Goal: Book appointment/travel/reservation: Book appointment/travel/reservation

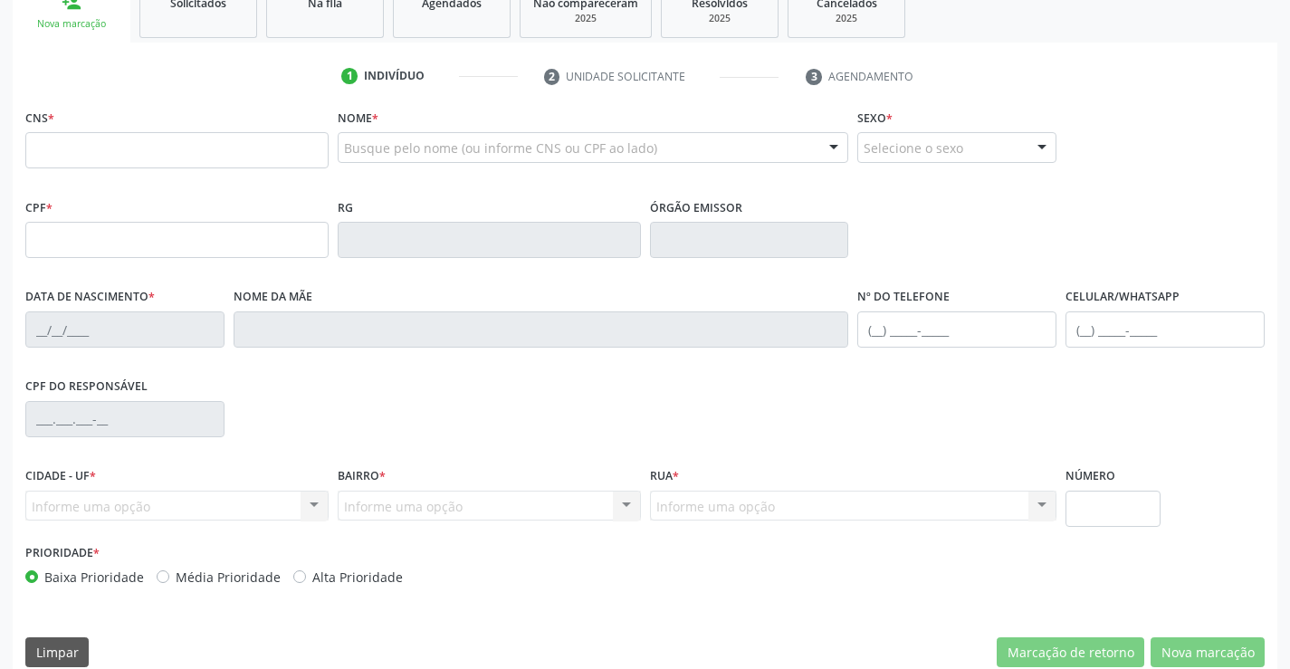
scroll to position [312, 0]
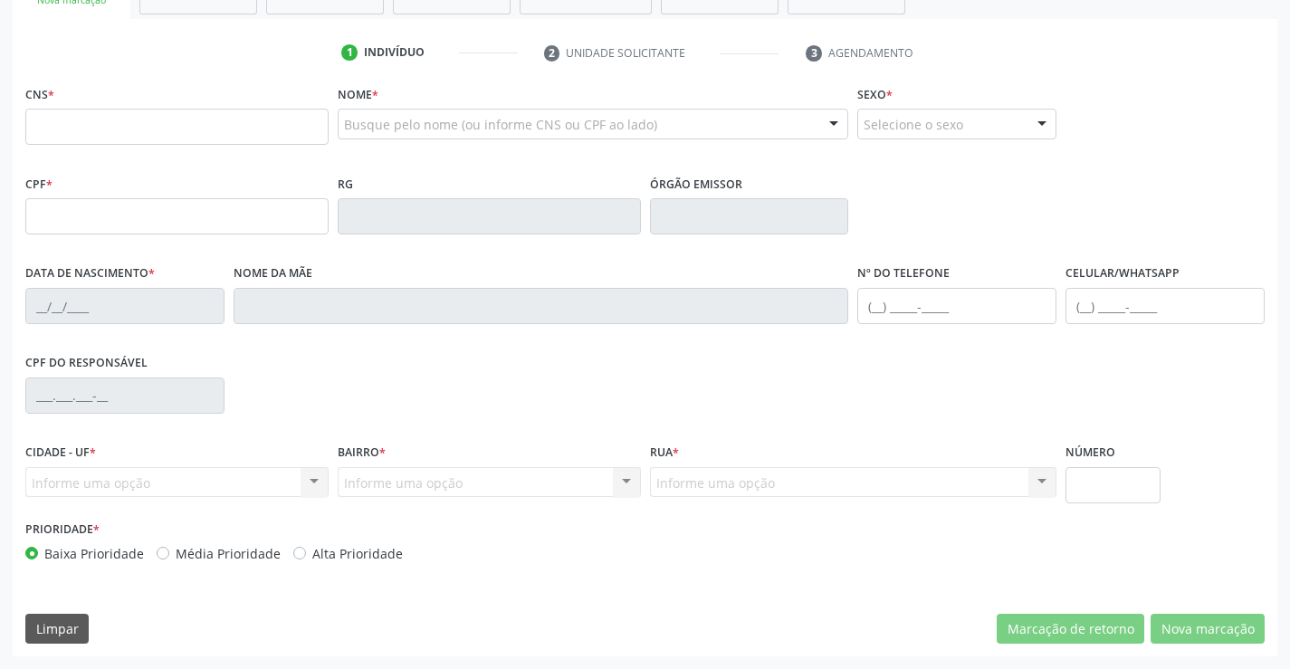
drag, startPoint x: 79, startPoint y: 131, endPoint x: 95, endPoint y: 130, distance: 16.3
click at [79, 131] on input "text" at bounding box center [176, 127] width 303 height 36
type input "709 8050 6860 6791"
type input "2175214605"
type input "30/05/2002"
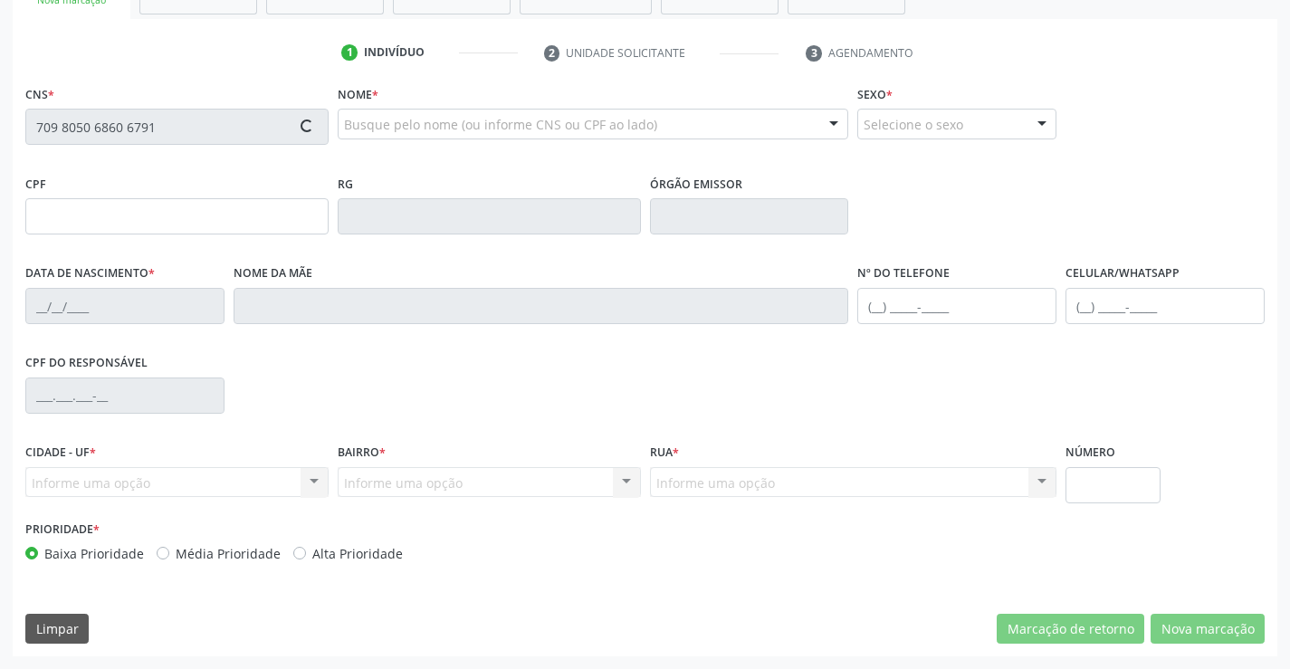
type input "(74) 98144-2743"
type input "863.664.615-46"
type input "S/N"
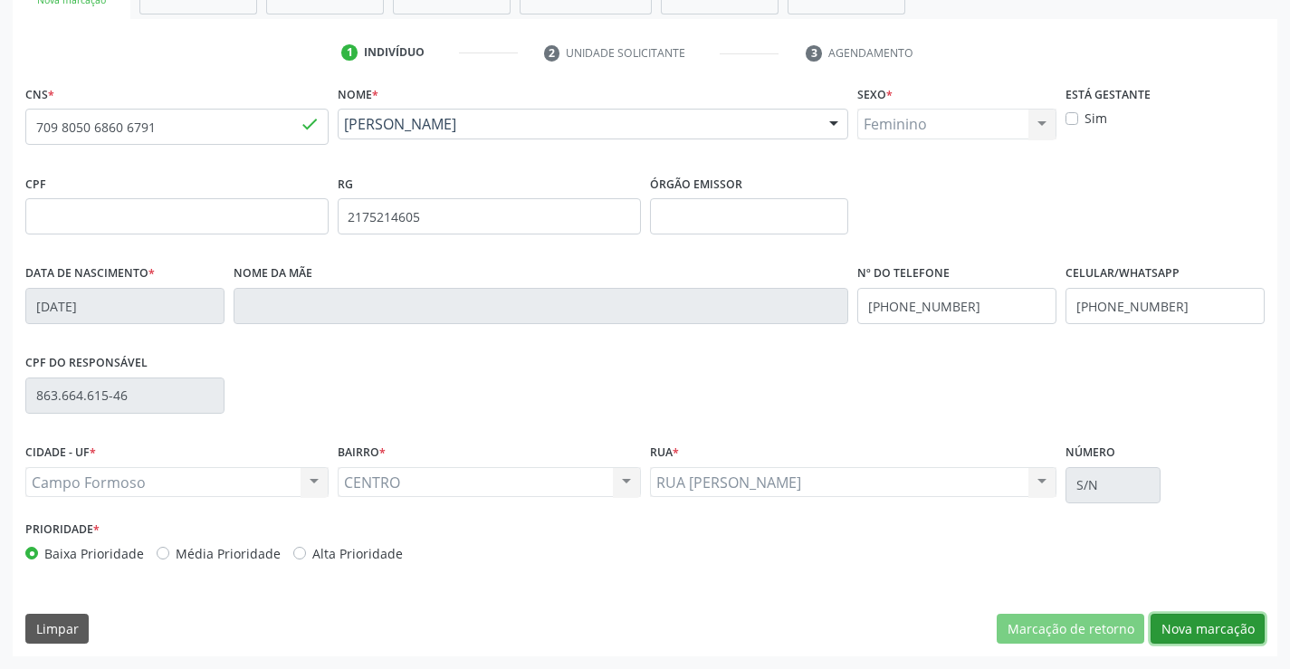
click at [1210, 630] on button "Nova marcação" at bounding box center [1207, 629] width 114 height 31
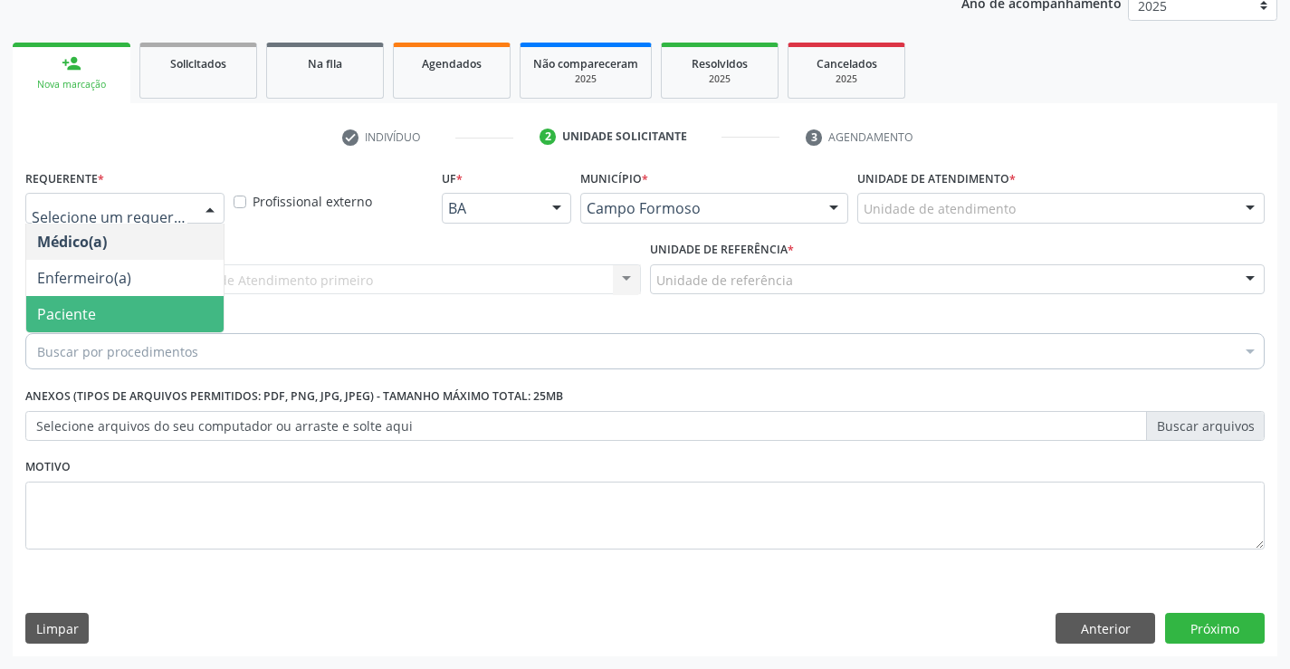
click at [76, 313] on span "Paciente" at bounding box center [66, 314] width 59 height 20
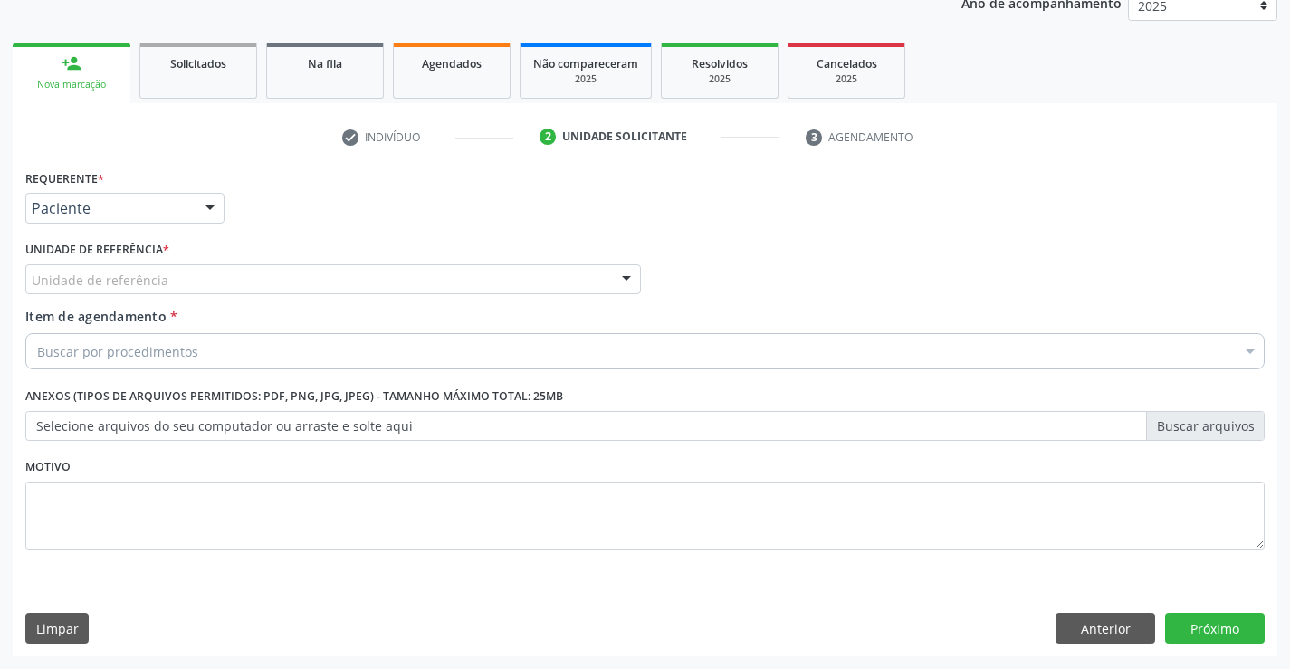
click at [290, 277] on div "Unidade de referência" at bounding box center [332, 279] width 615 height 31
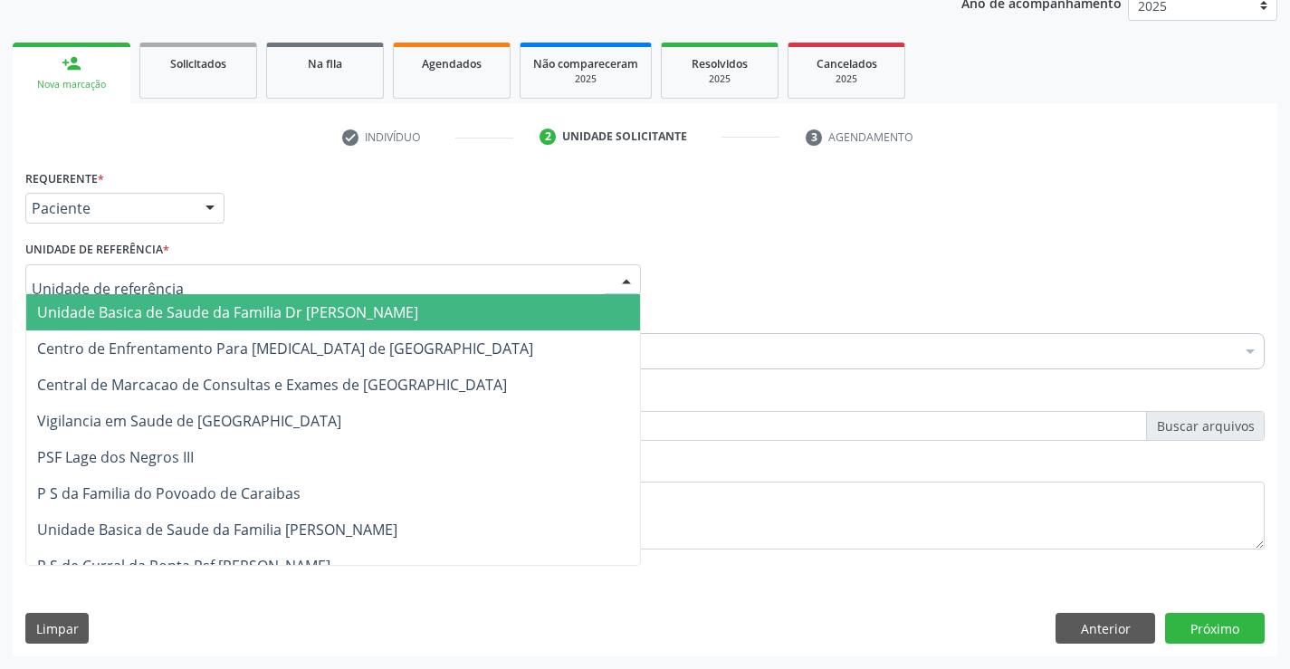
click at [146, 314] on span "Unidade Basica de Saude da Familia Dr [PERSON_NAME]" at bounding box center [227, 312] width 381 height 20
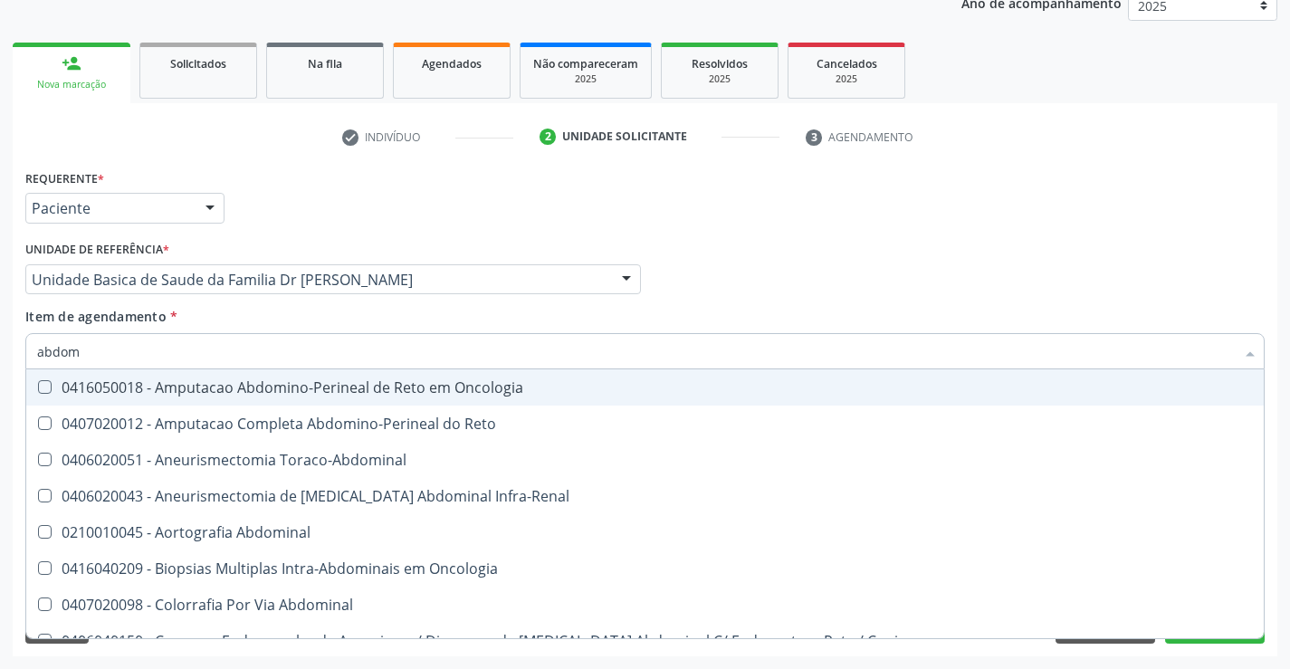
type input "abdome"
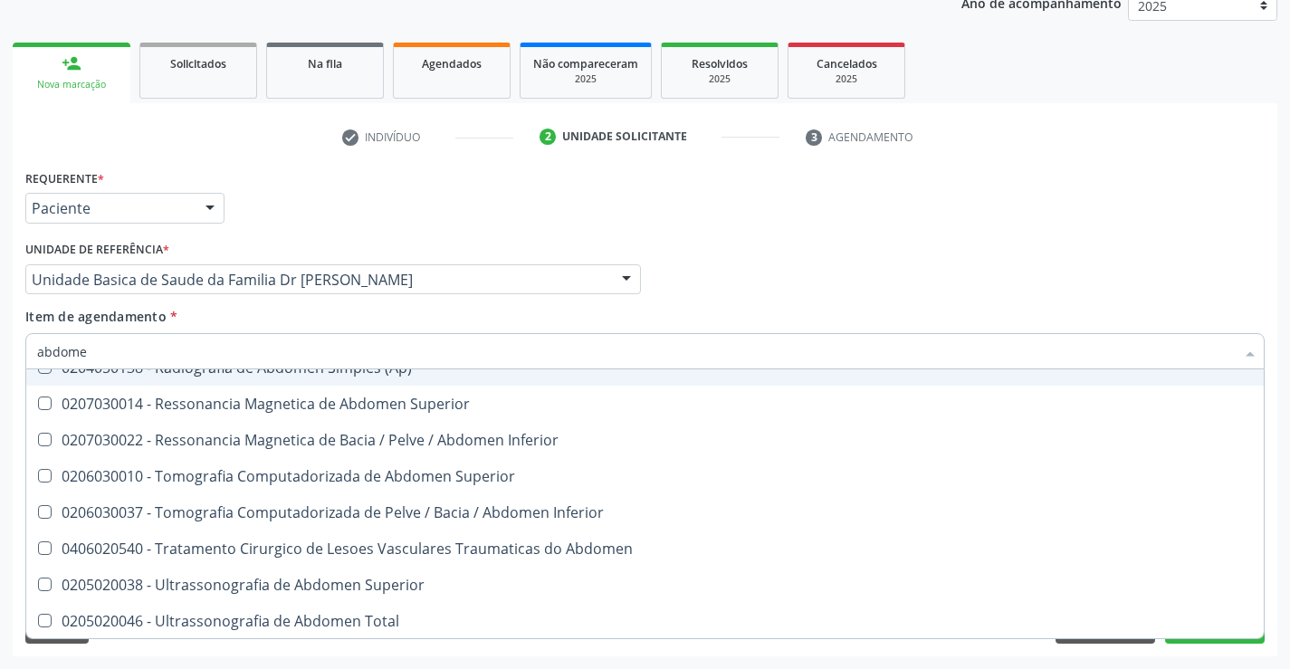
scroll to position [93, 0]
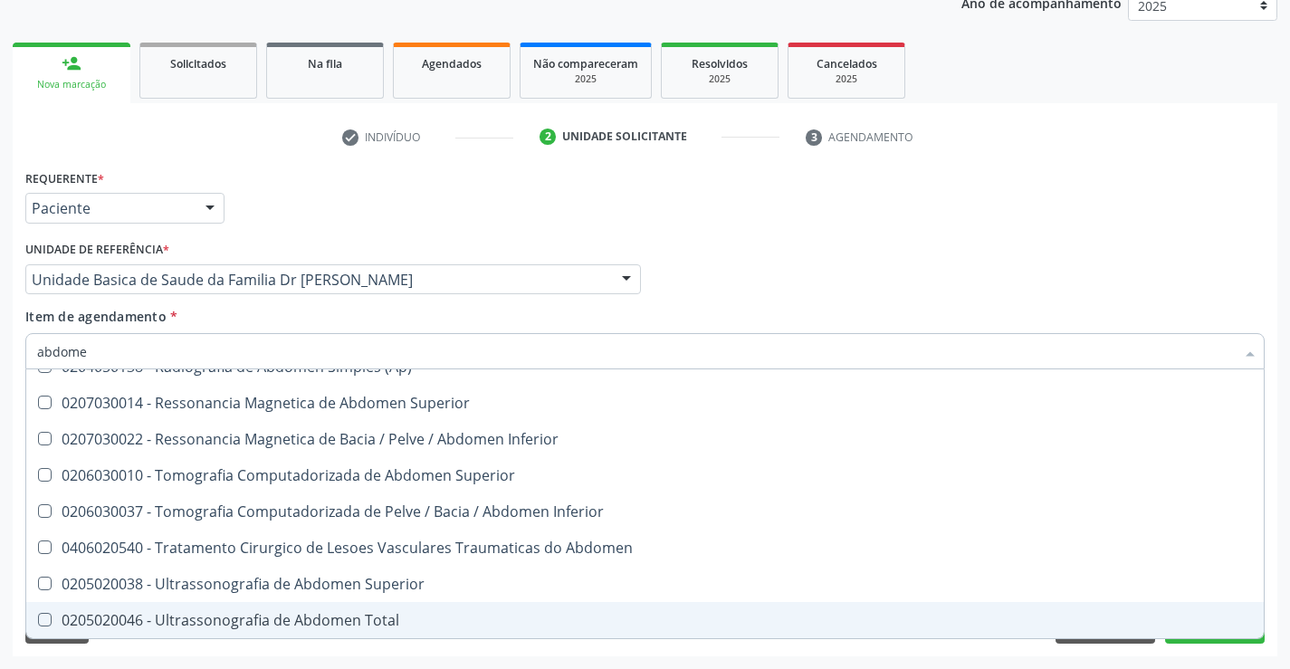
click at [199, 622] on div "0205020046 - Ultrassonografia de Abdomen Total" at bounding box center [644, 620] width 1215 height 14
checkbox Total "true"
click at [1128, 649] on div "Requerente * Paciente Médico(a) Enfermeiro(a) Paciente Nenhum resultado encontr…" at bounding box center [645, 410] width 1264 height 491
checkbox Incidencias\) "true"
checkbox Total "false"
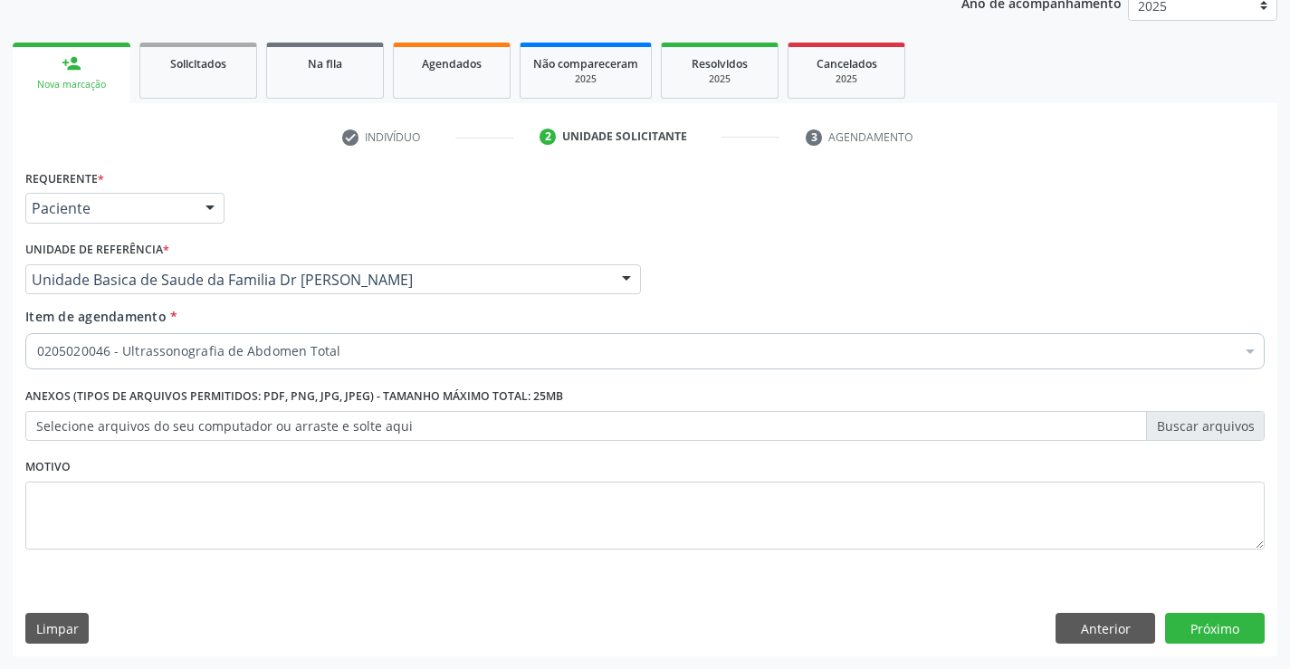
scroll to position [0, 0]
click at [1204, 630] on button "Próximo" at bounding box center [1215, 628] width 100 height 31
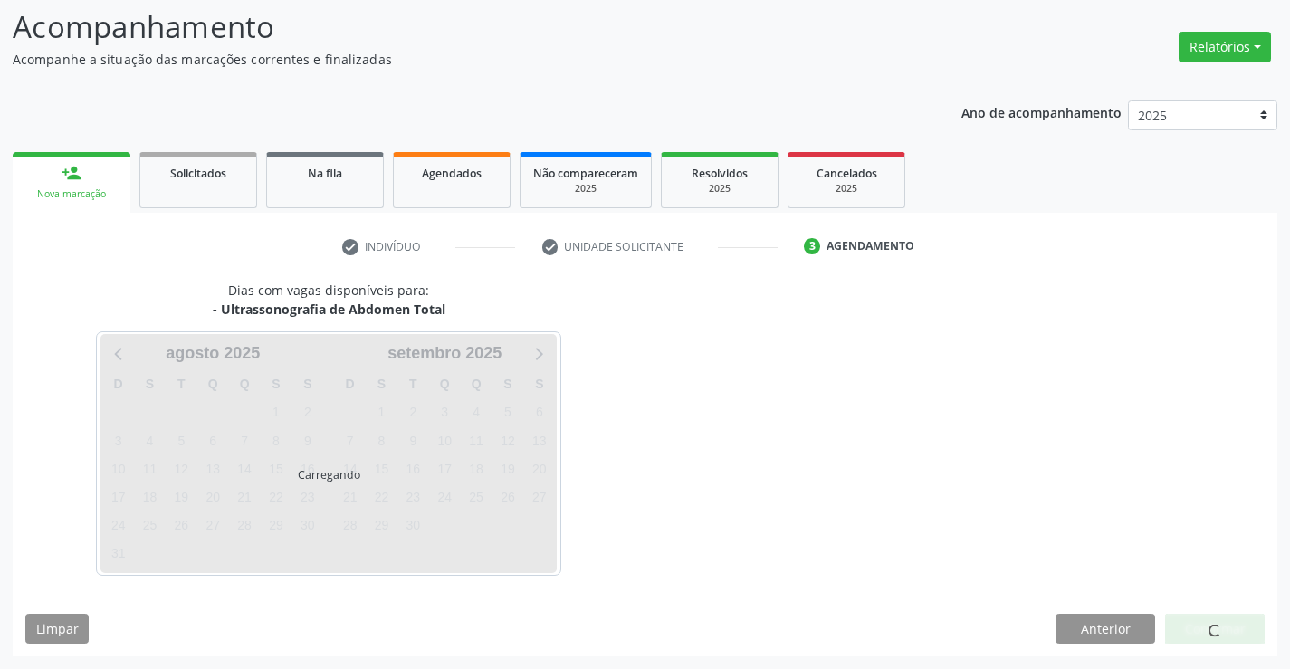
scroll to position [119, 0]
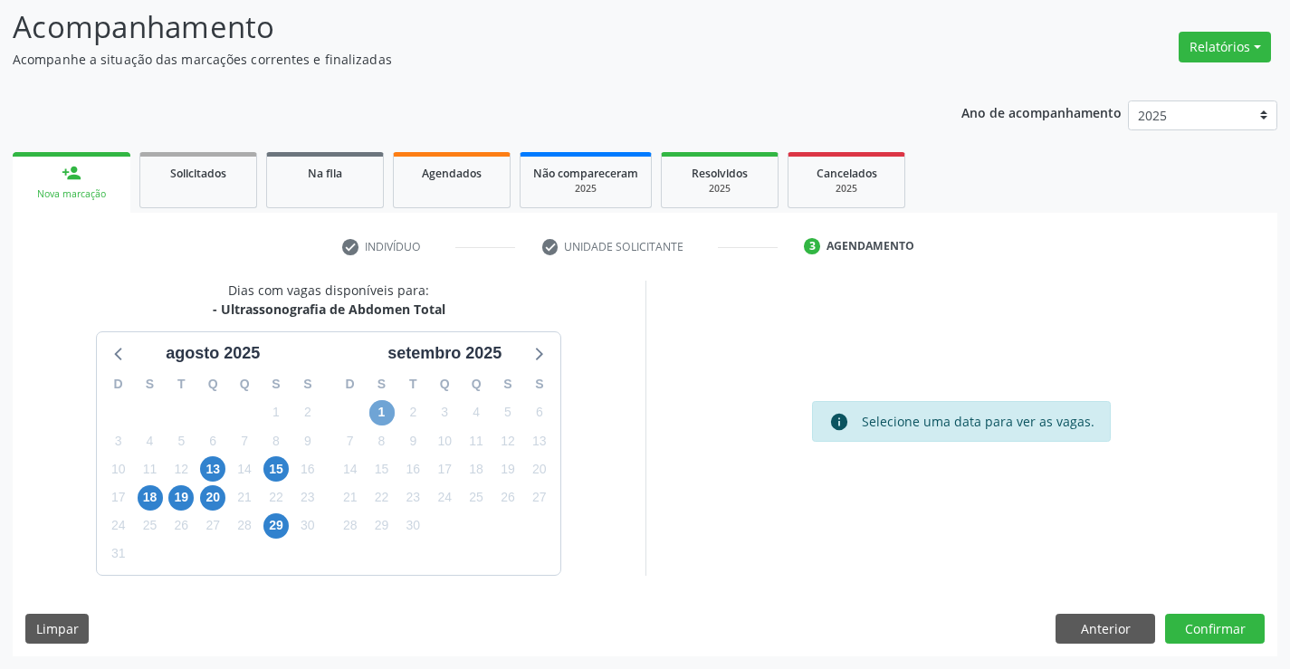
click at [381, 417] on span "1" at bounding box center [381, 412] width 25 height 25
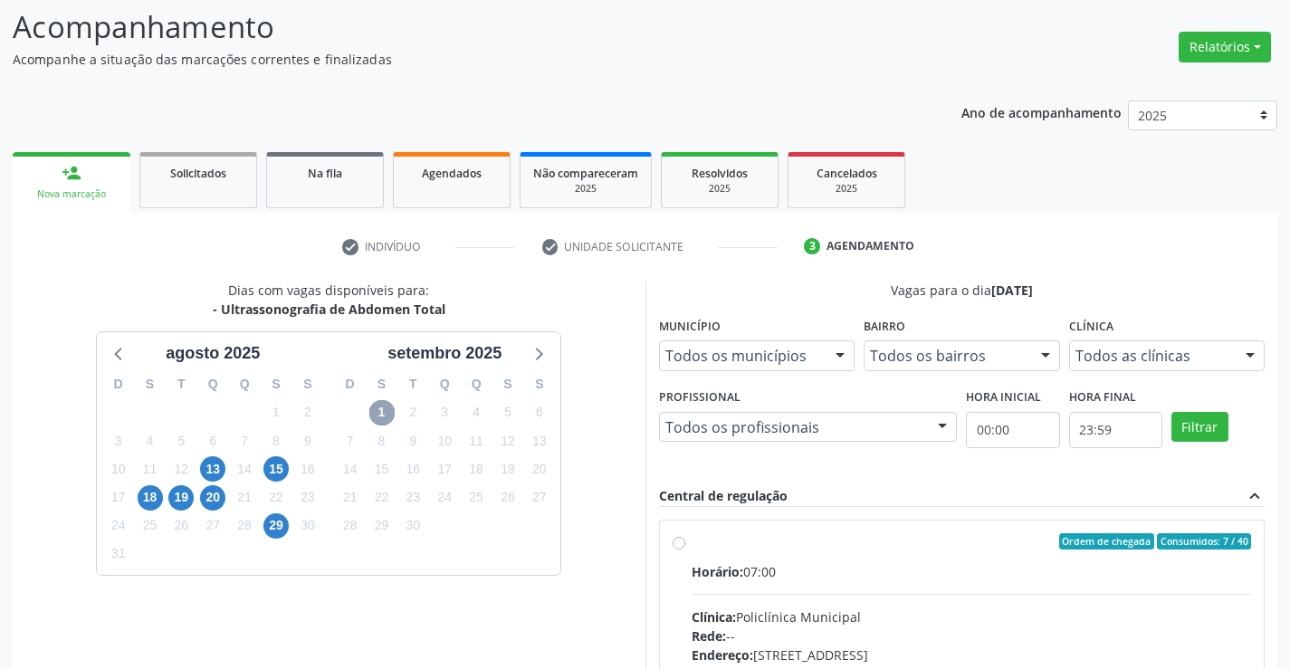
scroll to position [413, 0]
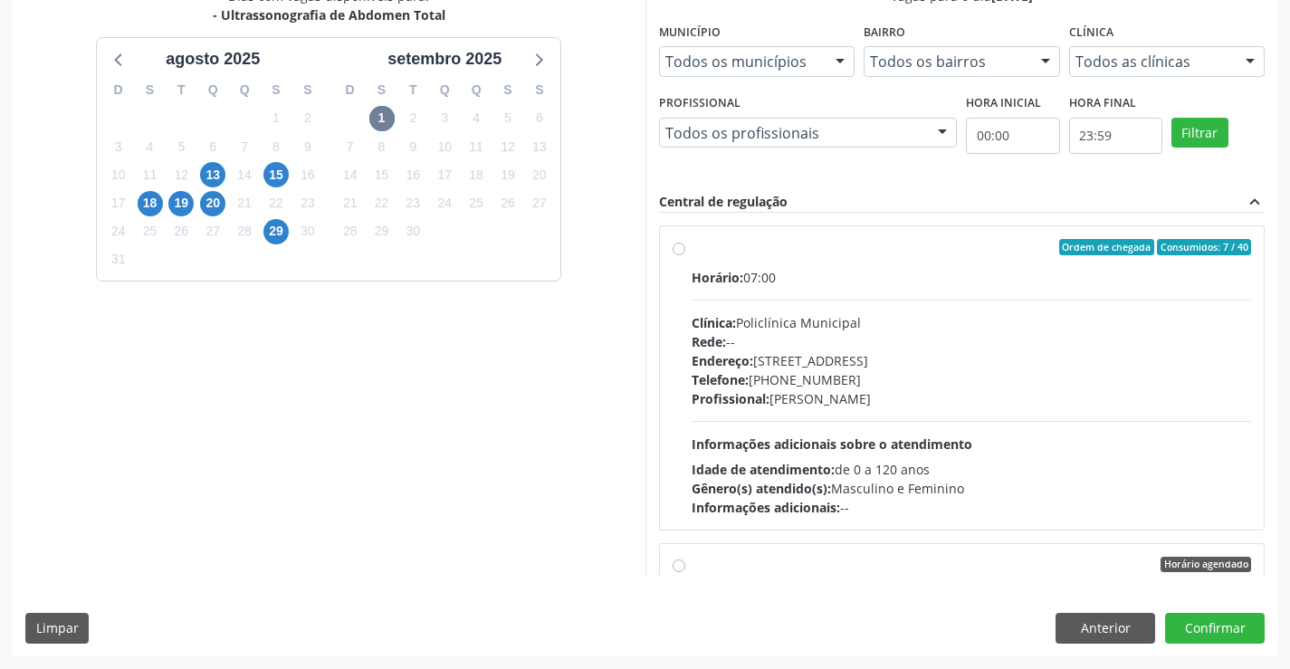
click at [712, 242] on div "Ordem de chegada Consumidos: 7 / 40" at bounding box center [971, 247] width 560 height 16
click at [685, 242] on input "Ordem de chegada Consumidos: 7 / 40 Horário: 07:00 Clínica: Policlínica Municip…" at bounding box center [678, 247] width 13 height 16
radio input "true"
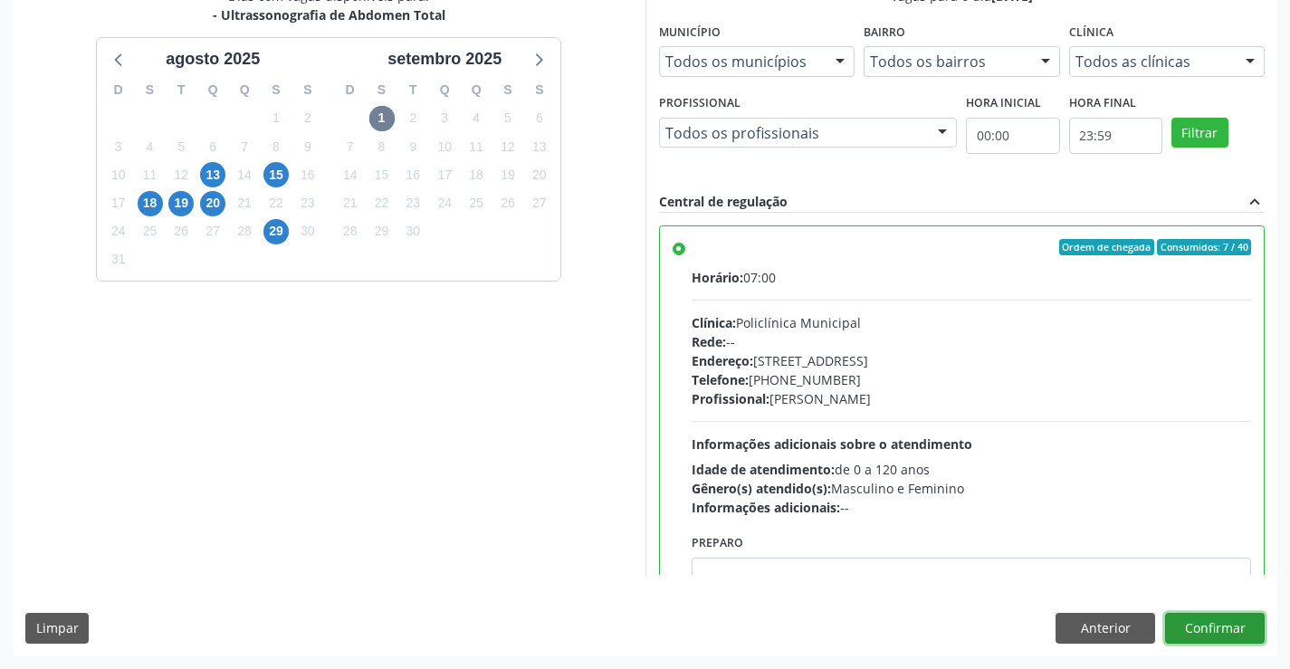
click at [1214, 624] on button "Confirmar" at bounding box center [1215, 628] width 100 height 31
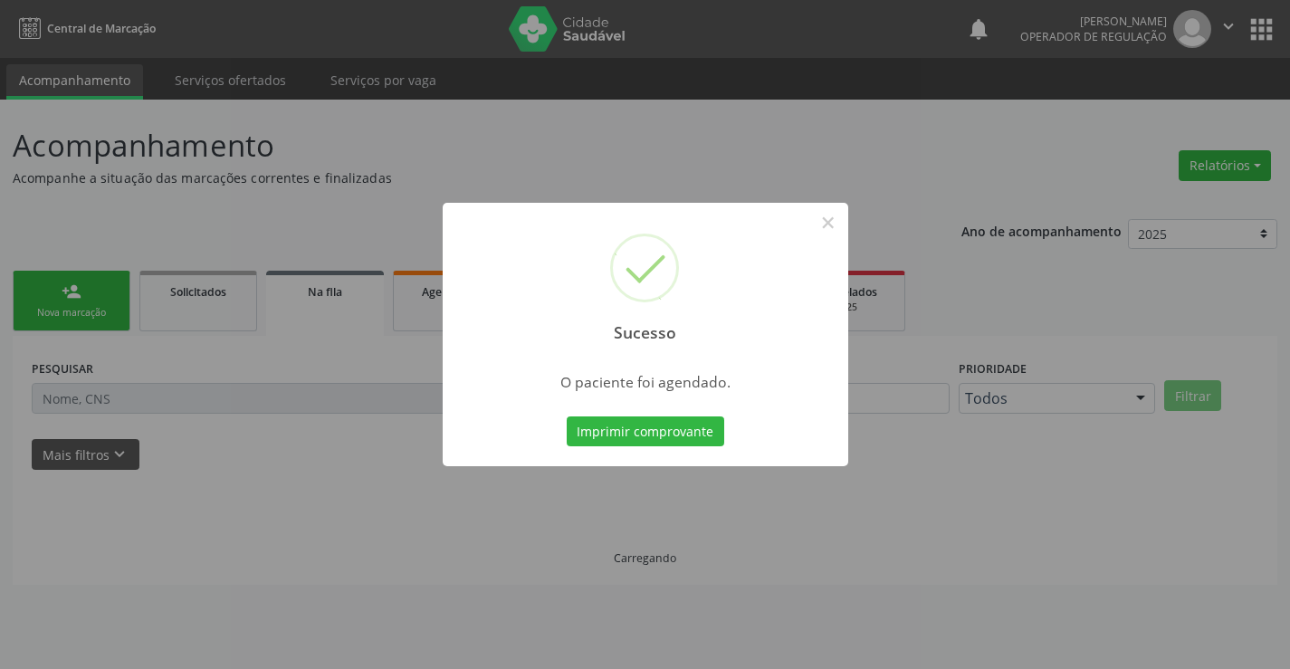
scroll to position [0, 0]
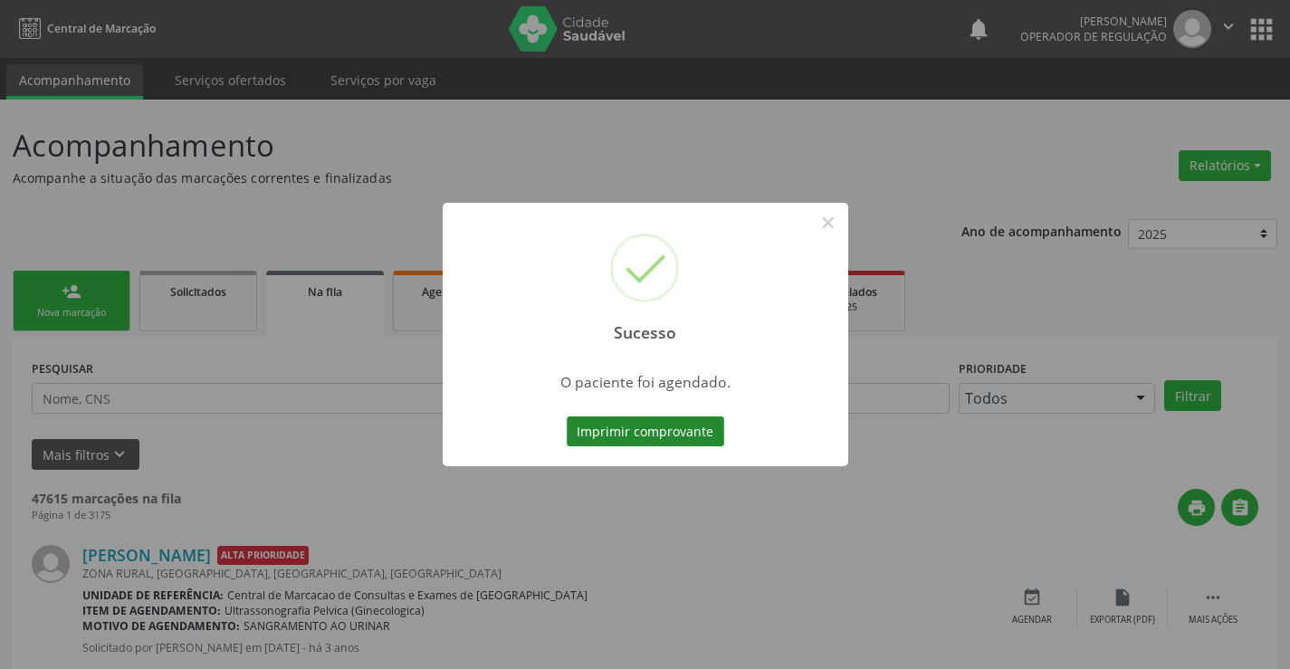
click at [650, 438] on button "Imprimir comprovante" at bounding box center [644, 431] width 157 height 31
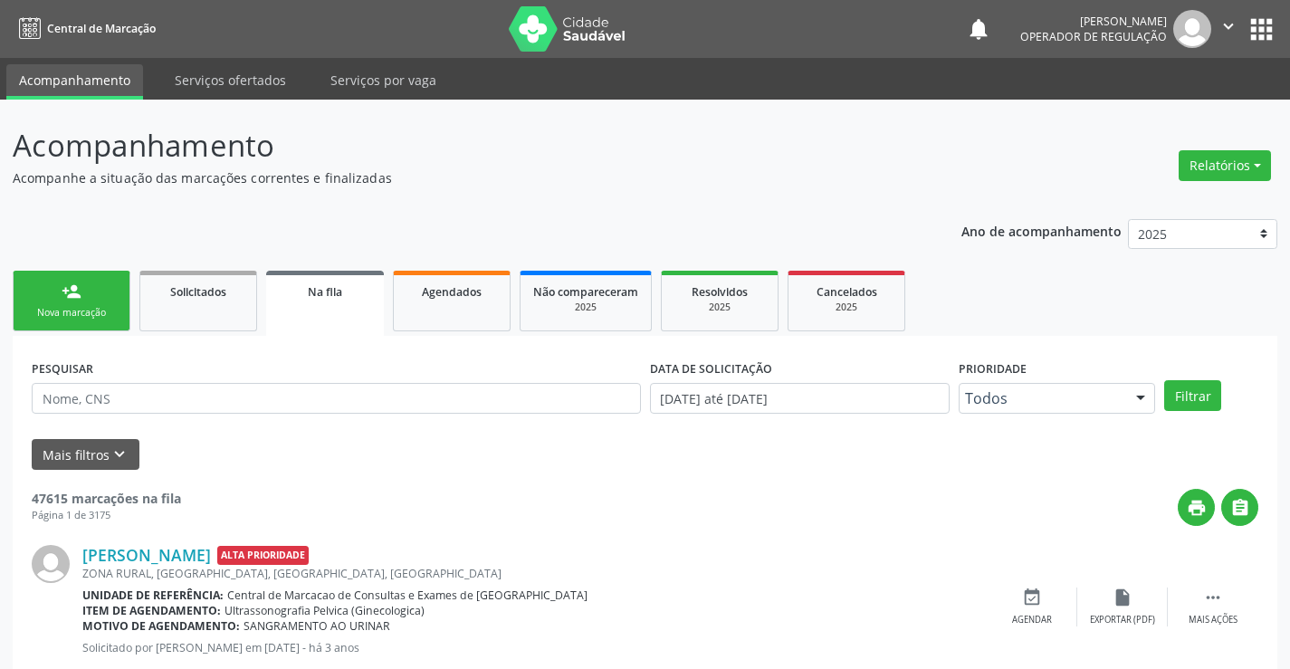
click at [75, 299] on div "person_add" at bounding box center [72, 291] width 20 height 20
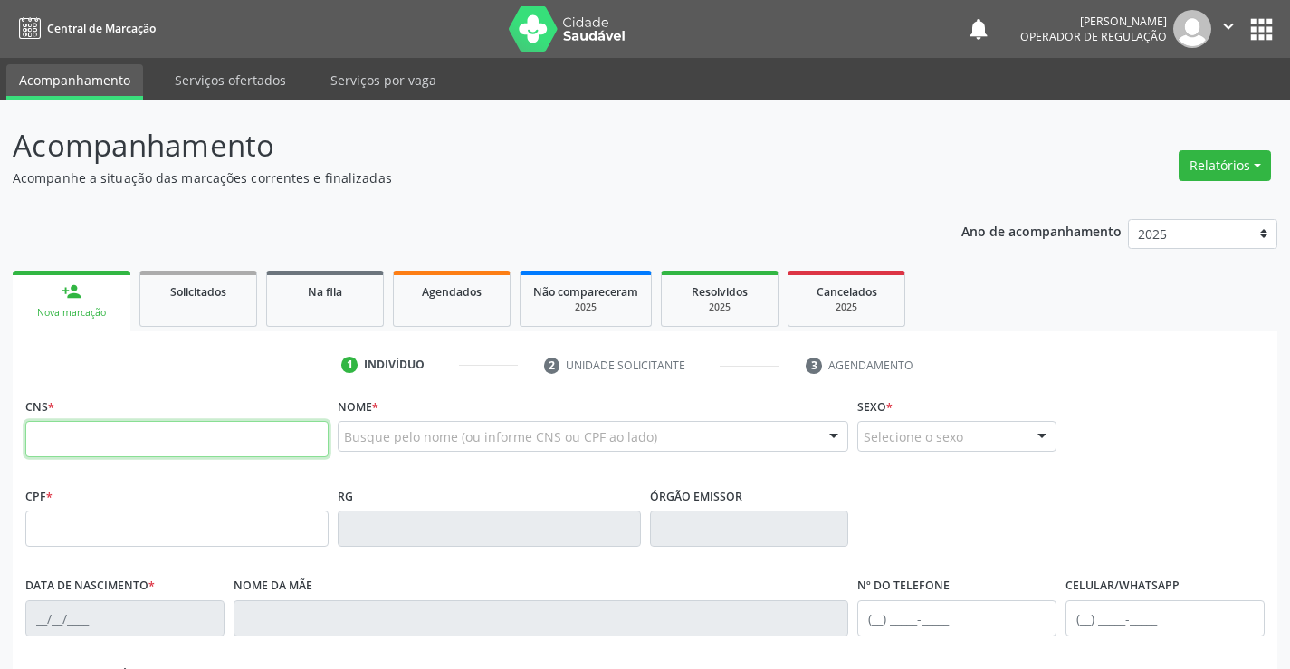
click at [166, 435] on input "text" at bounding box center [176, 439] width 303 height 36
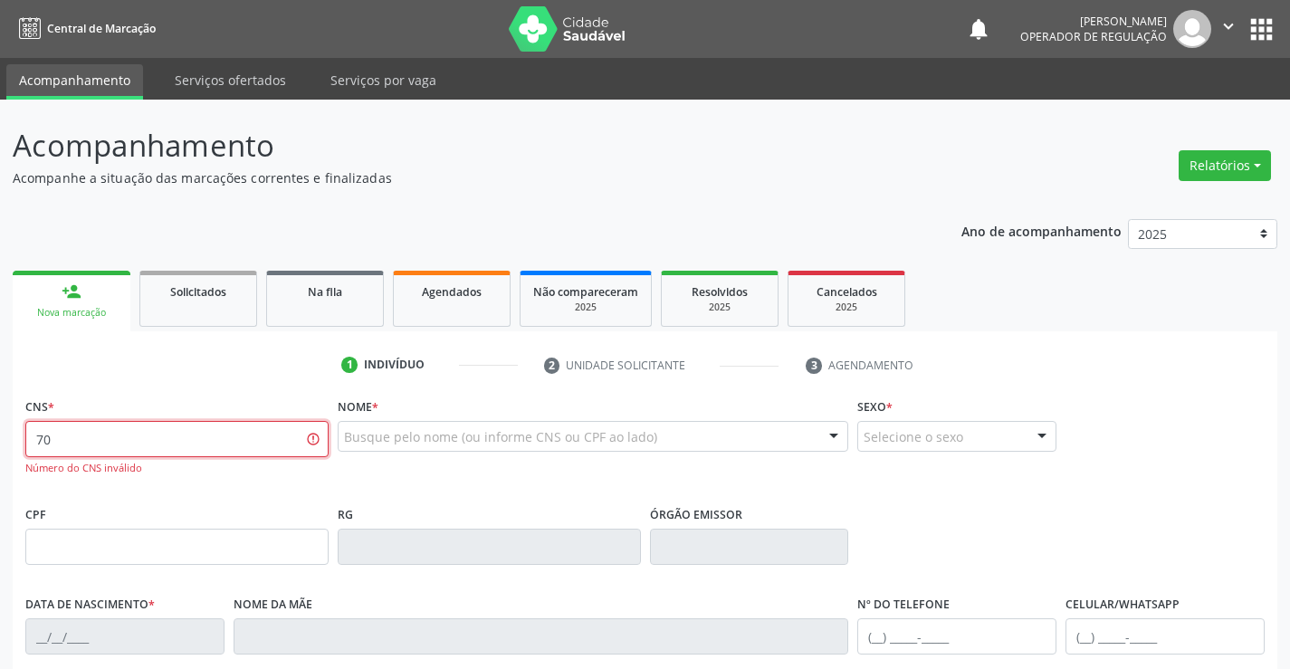
type input "7"
type input "700 0042 4411 8106"
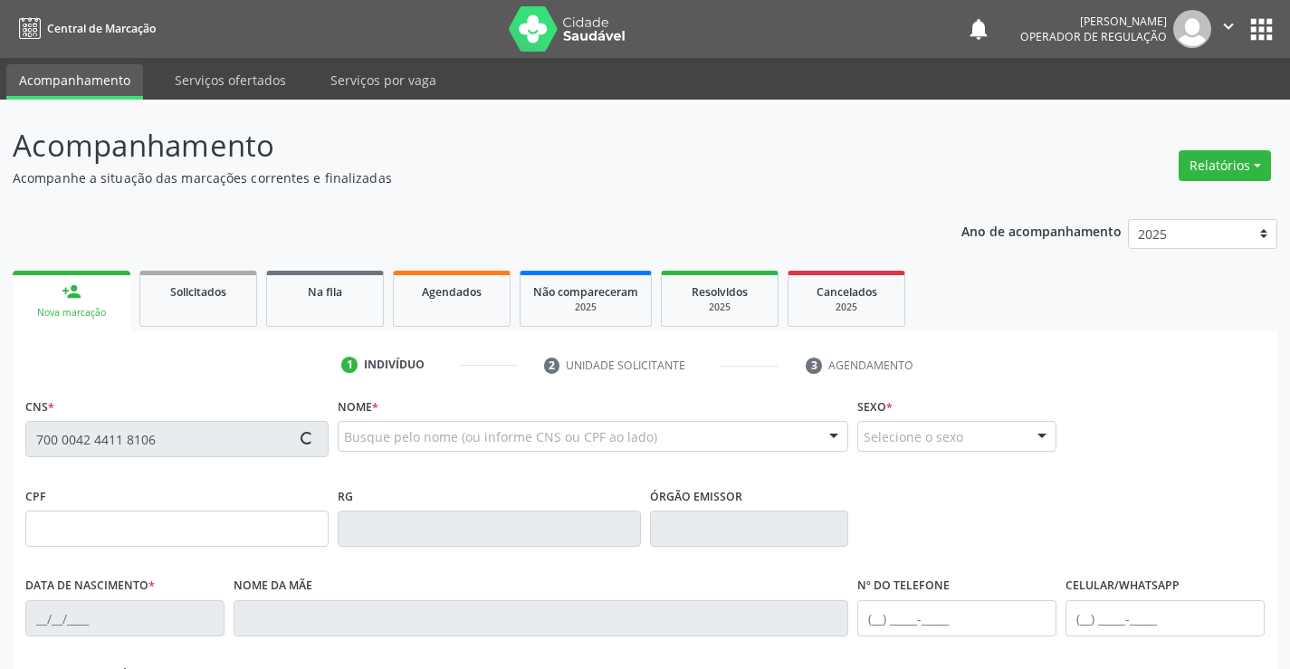
type input "081.172.825-00"
type input "10/09/2009"
type input "Angela Dias Gomes de Oliveira"
type input "(74) 99105-8536"
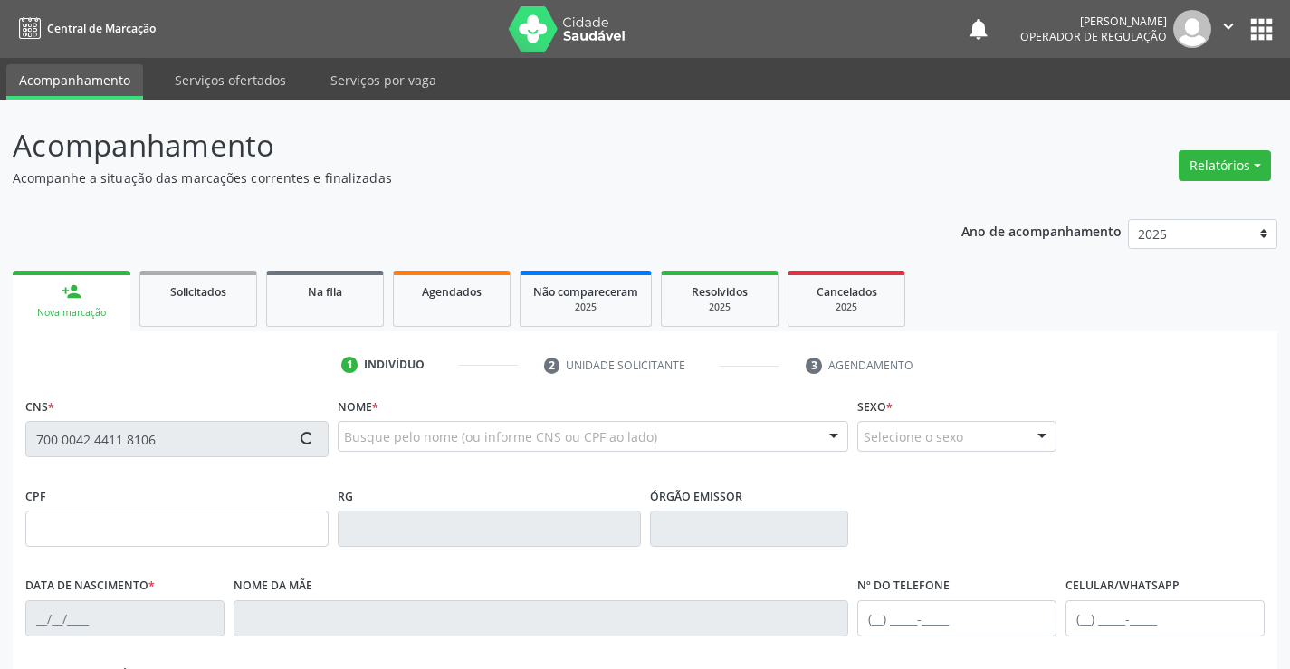
type input "S/N"
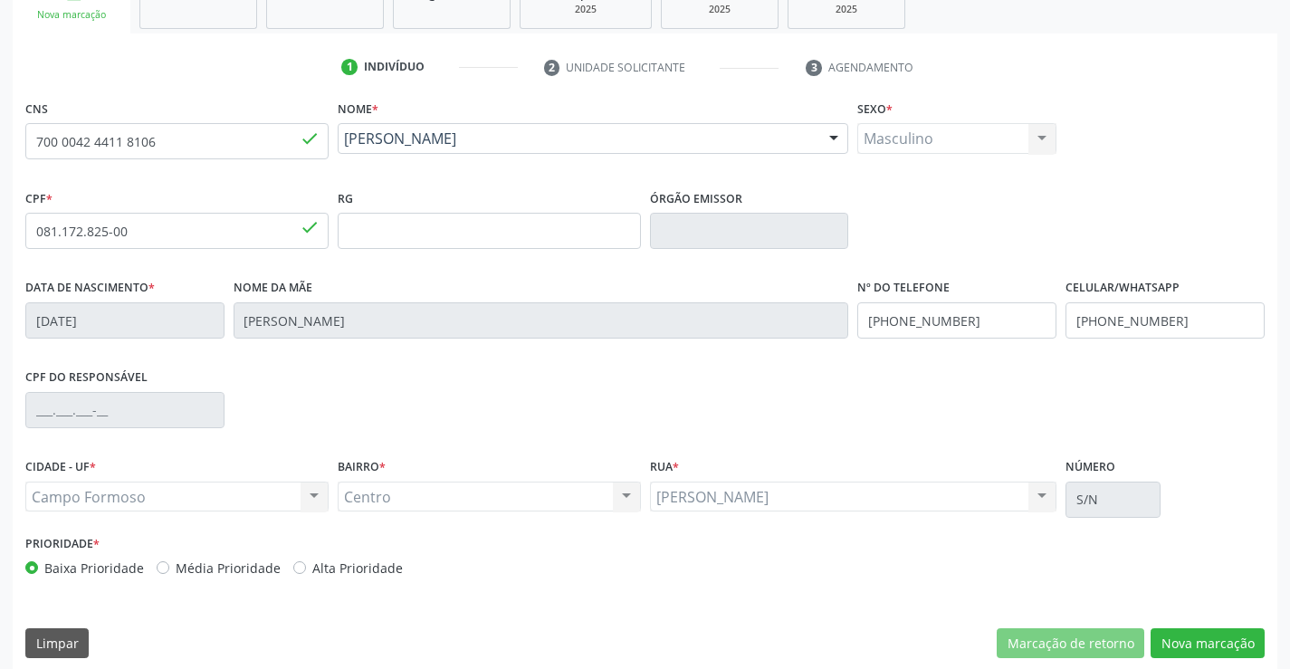
scroll to position [312, 0]
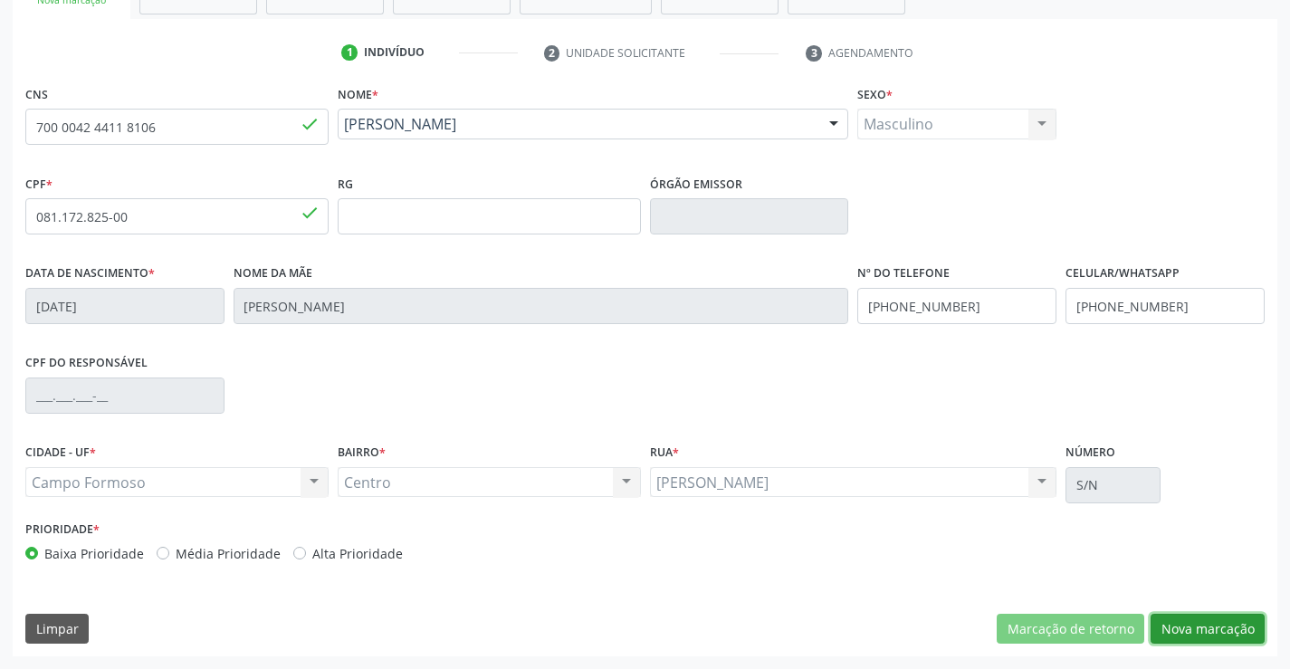
click at [1214, 623] on button "Nova marcação" at bounding box center [1207, 629] width 114 height 31
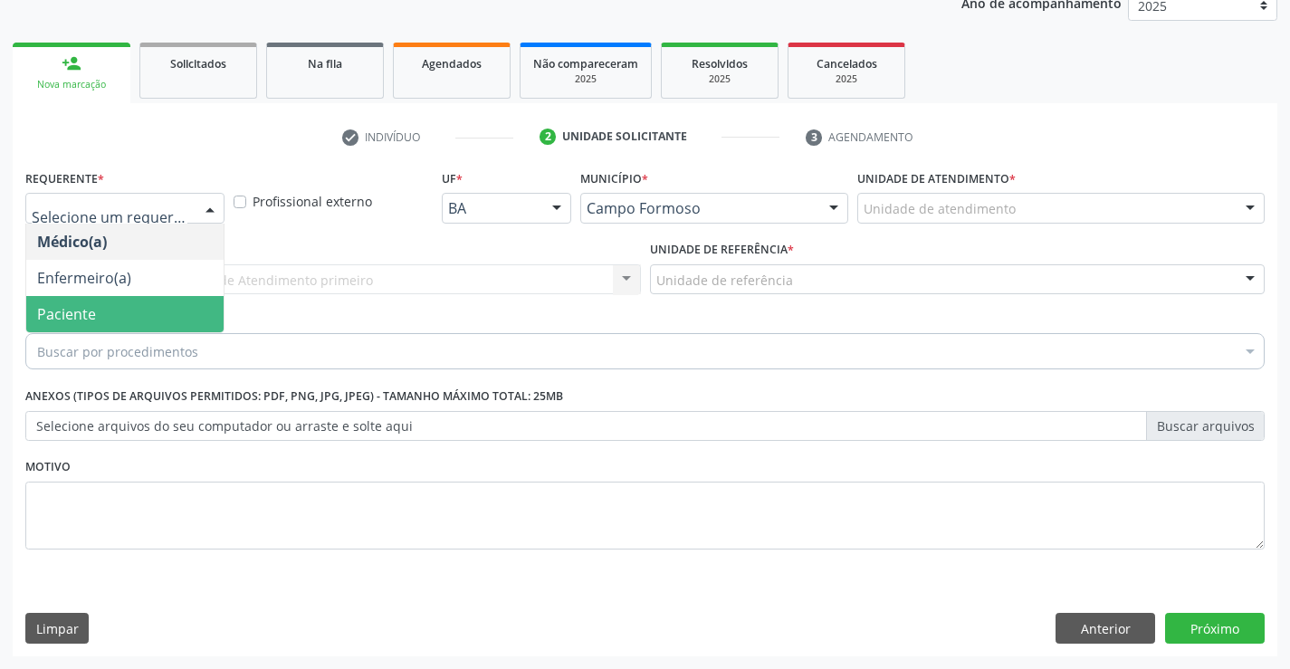
click at [84, 319] on span "Paciente" at bounding box center [66, 314] width 59 height 20
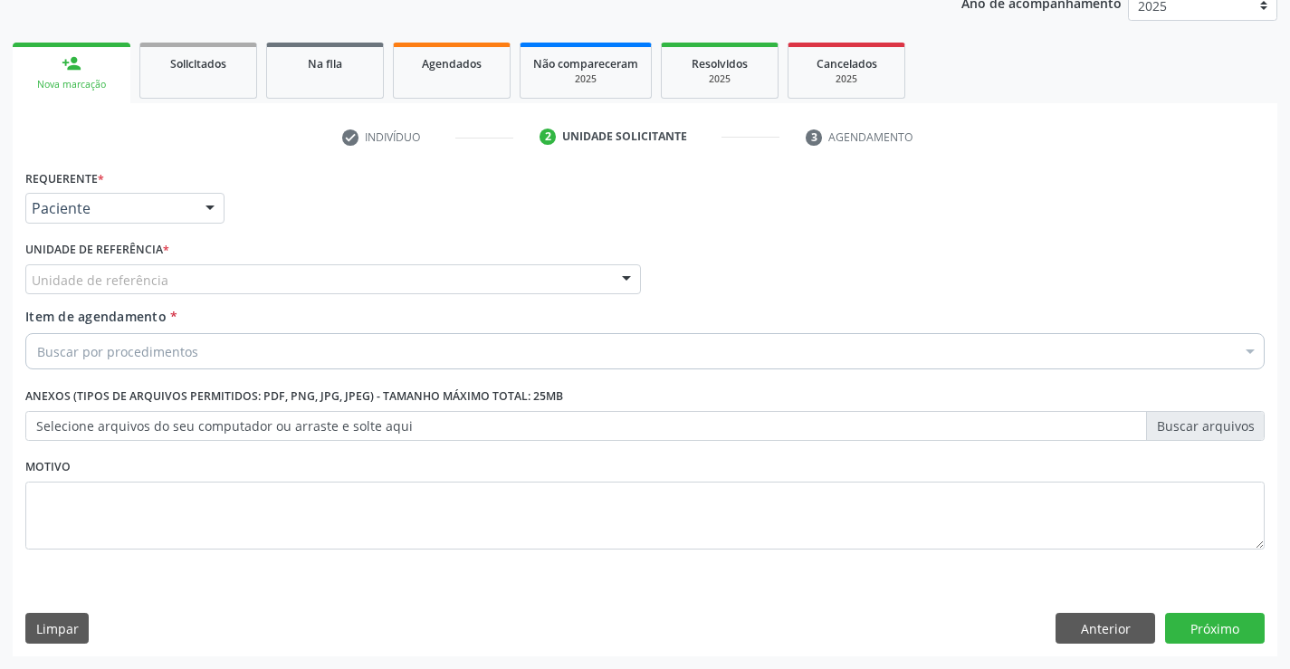
click at [588, 281] on div "Unidade de referência" at bounding box center [332, 279] width 615 height 31
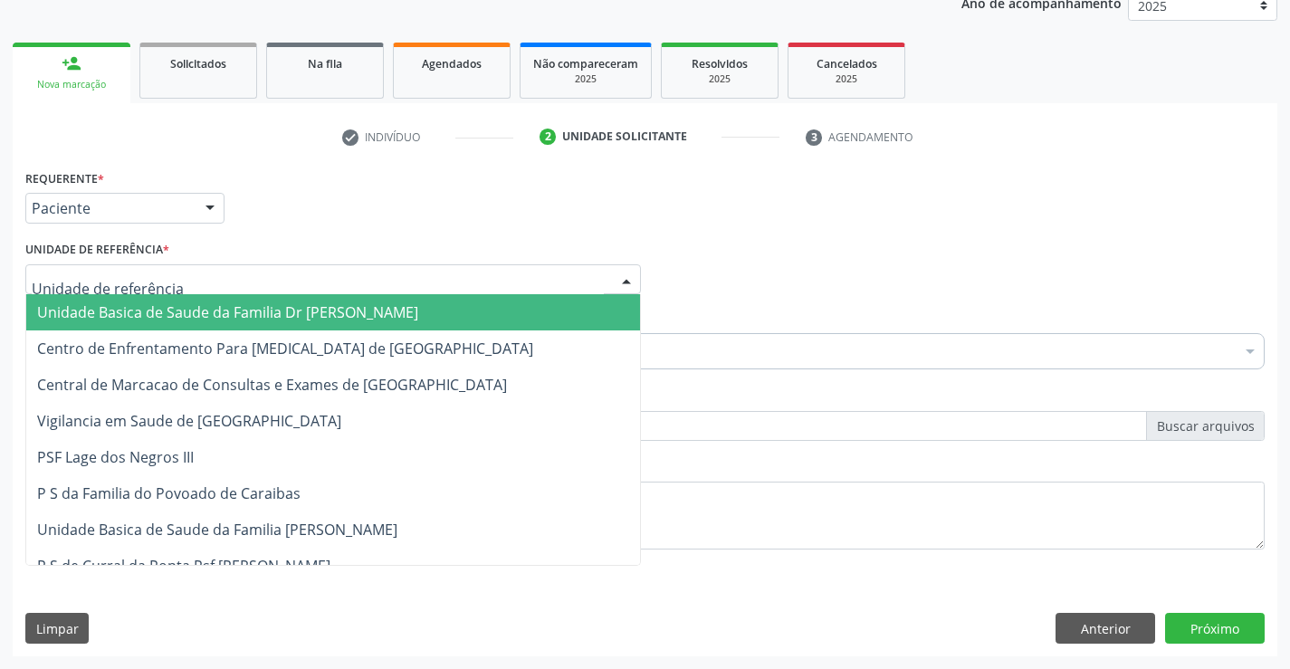
click at [195, 311] on span "Unidade Basica de Saude da Familia Dr [PERSON_NAME]" at bounding box center [227, 312] width 381 height 20
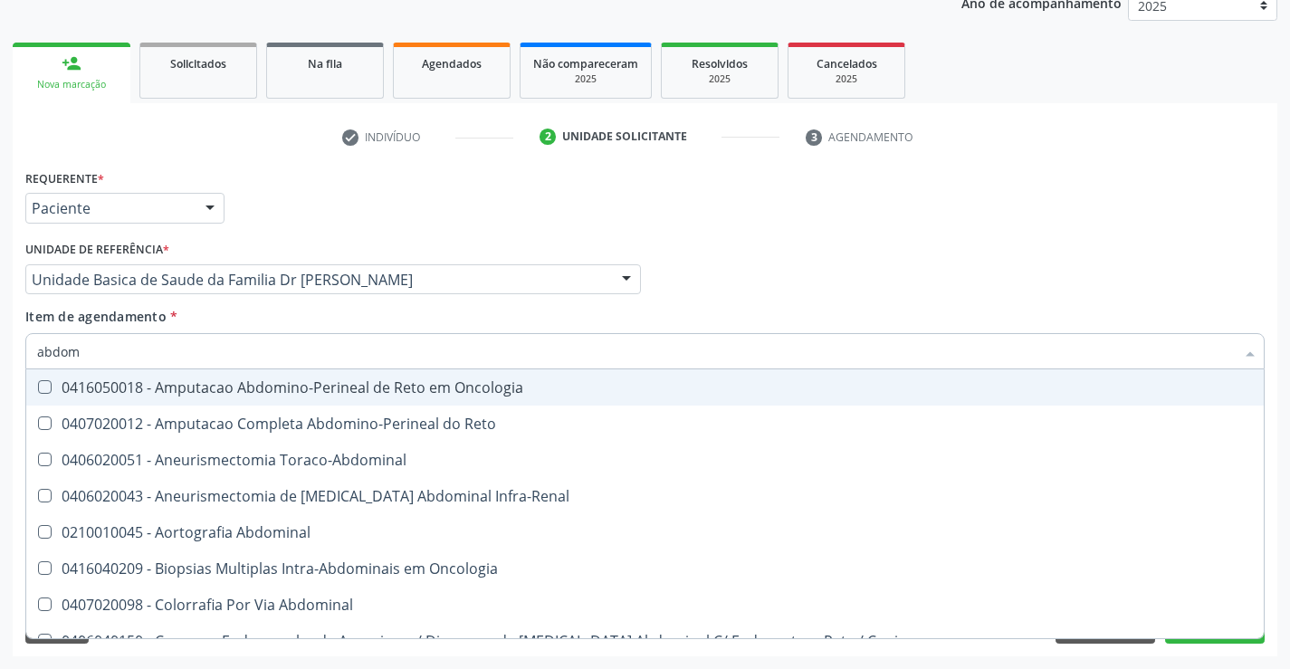
type input "abdome"
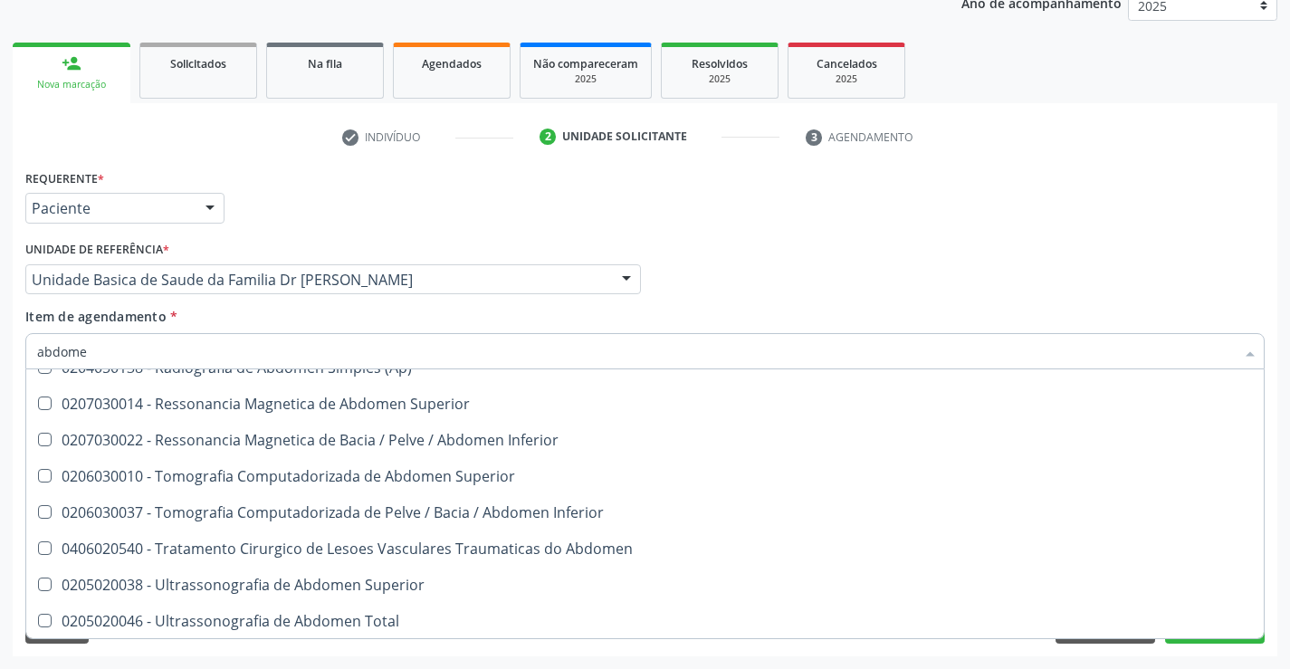
scroll to position [93, 0]
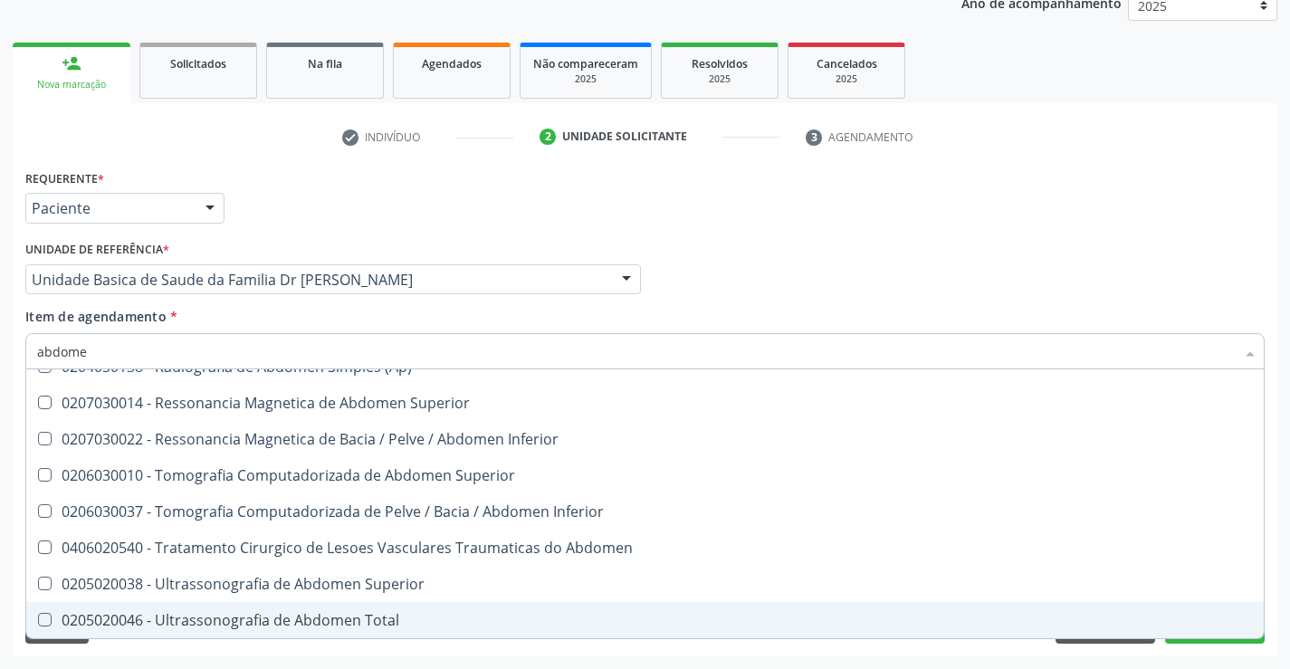
click at [264, 625] on div "0205020046 - Ultrassonografia de Abdomen Total" at bounding box center [644, 620] width 1215 height 14
checkbox Total "true"
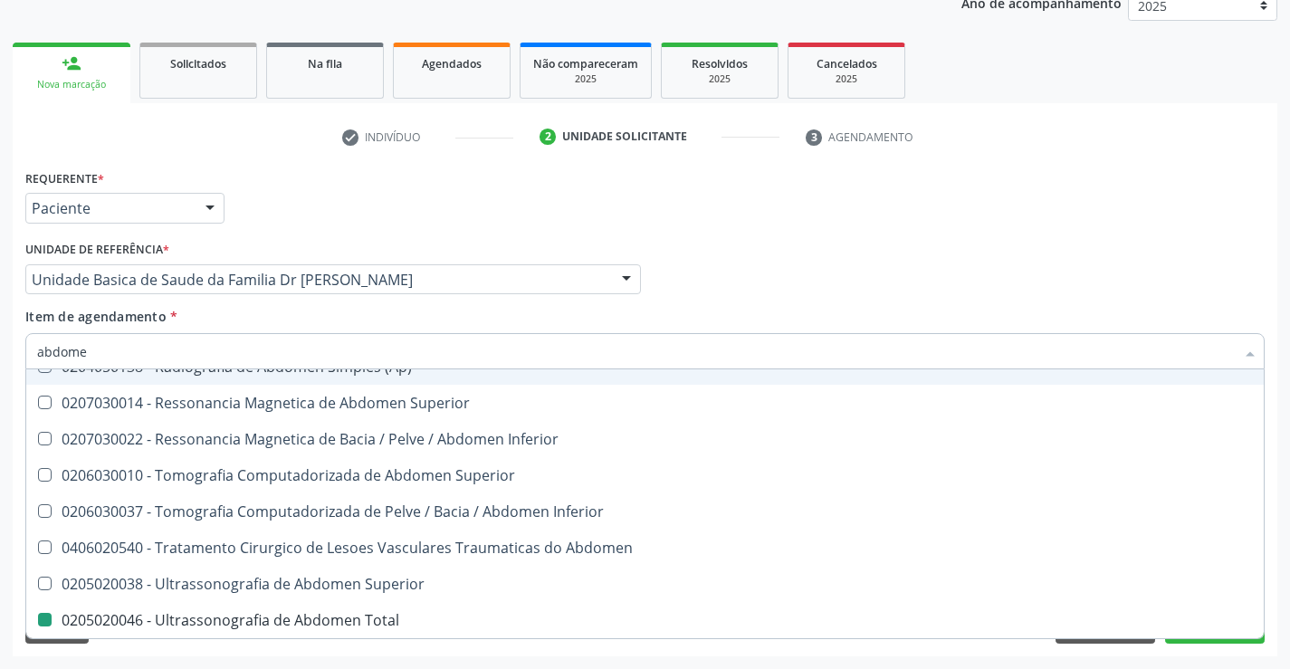
click at [518, 312] on div "Item de agendamento * abdome Desfazer seleção 0204050111 - Radiografia de Abdom…" at bounding box center [644, 335] width 1239 height 57
checkbox Incidencias\) "true"
checkbox Total "false"
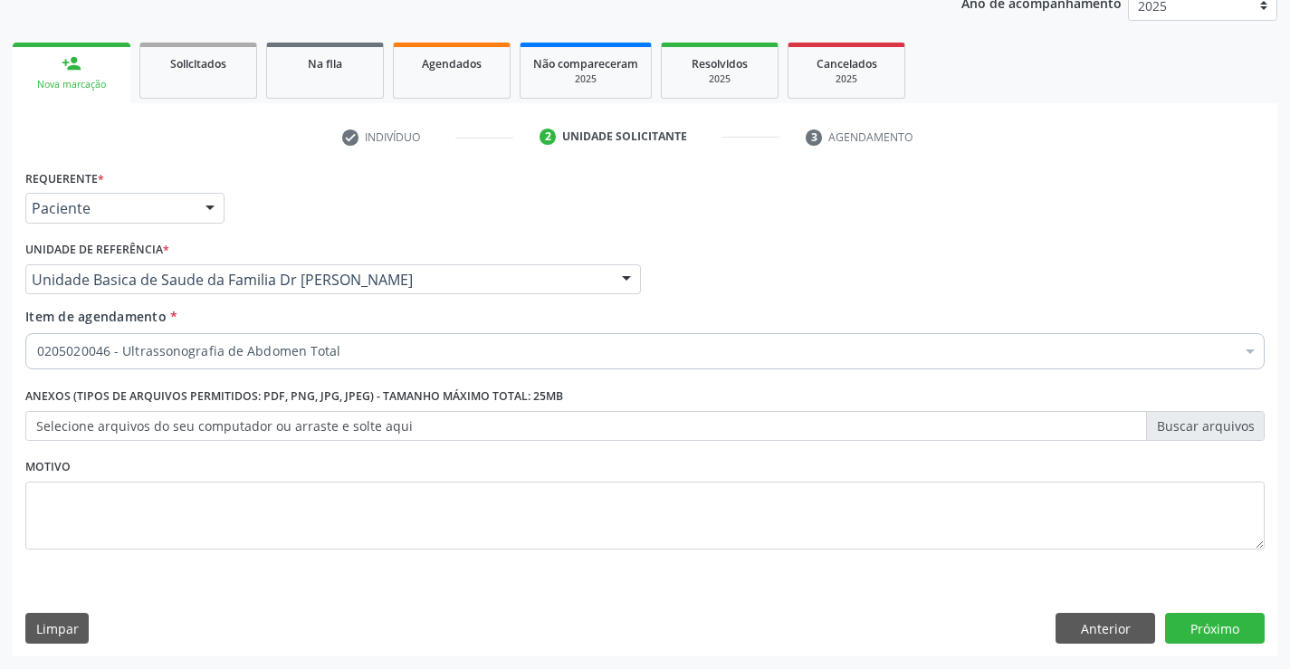
scroll to position [0, 0]
click at [1194, 631] on button "Próximo" at bounding box center [1215, 628] width 100 height 31
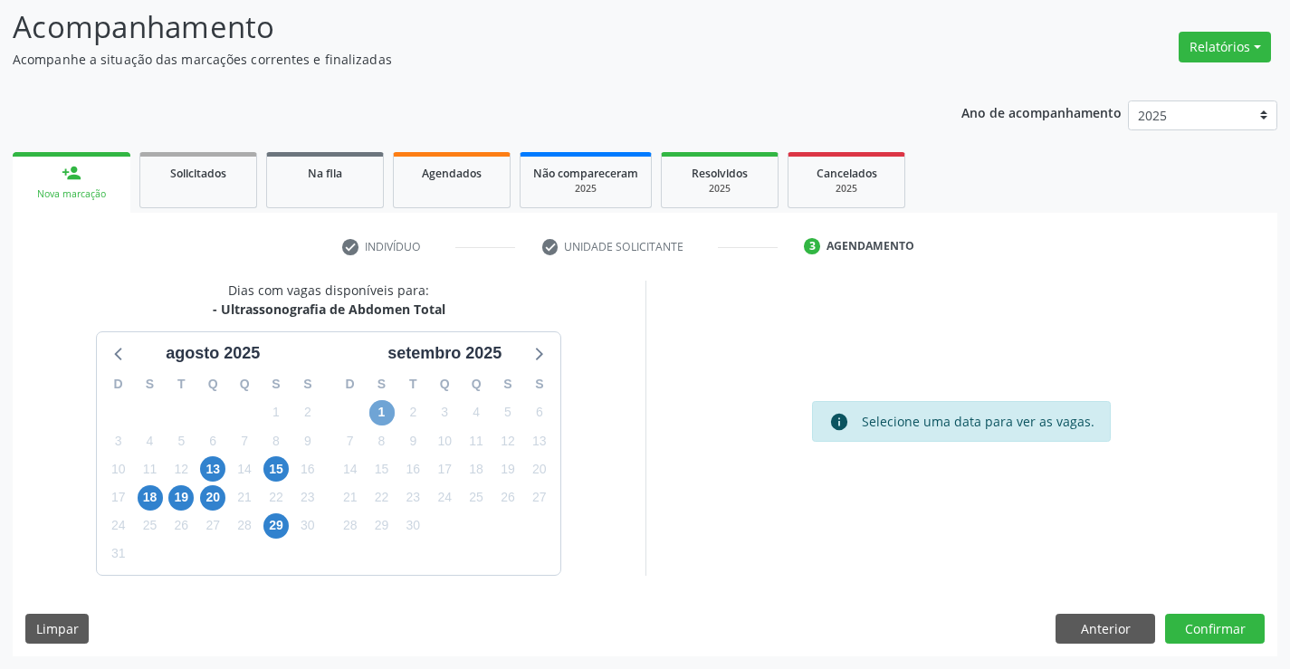
click at [380, 410] on span "1" at bounding box center [381, 412] width 25 height 25
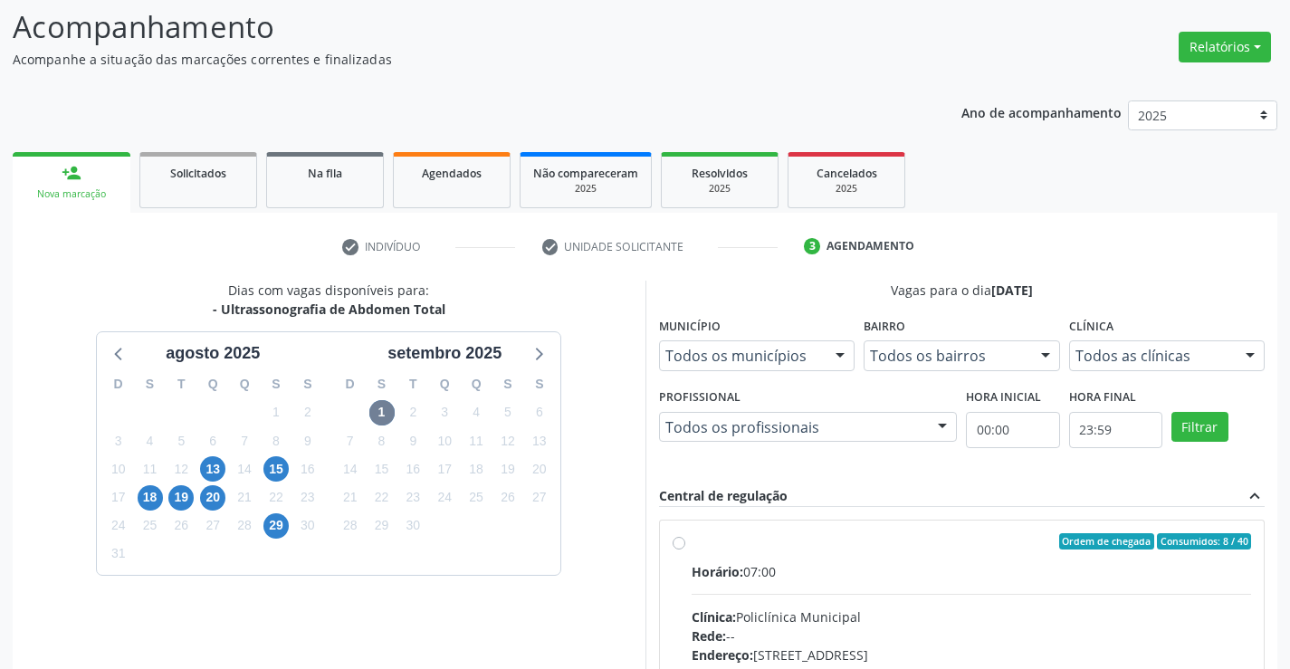
click at [700, 546] on div "Ordem de chegada Consumidos: 8 / 40" at bounding box center [971, 541] width 560 height 16
click at [685, 546] on input "Ordem de chegada Consumidos: 8 / 40 Horário: 07:00 Clínica: Policlínica Municip…" at bounding box center [678, 541] width 13 height 16
radio input "true"
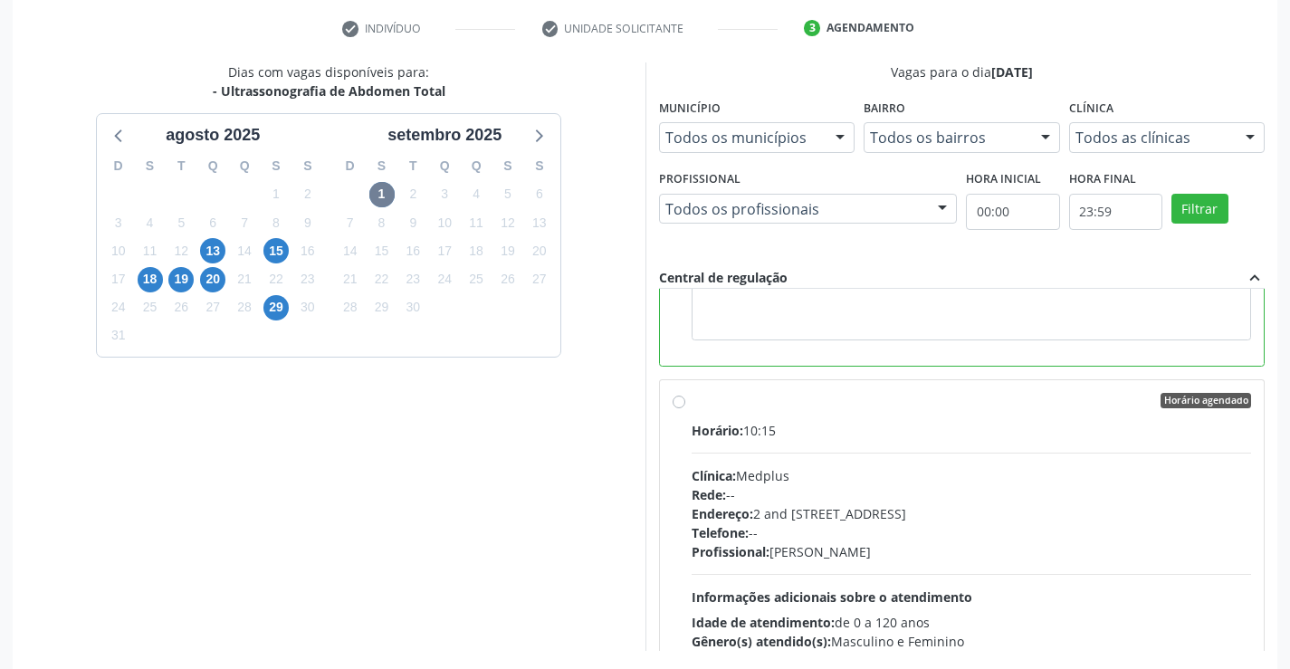
scroll to position [413, 0]
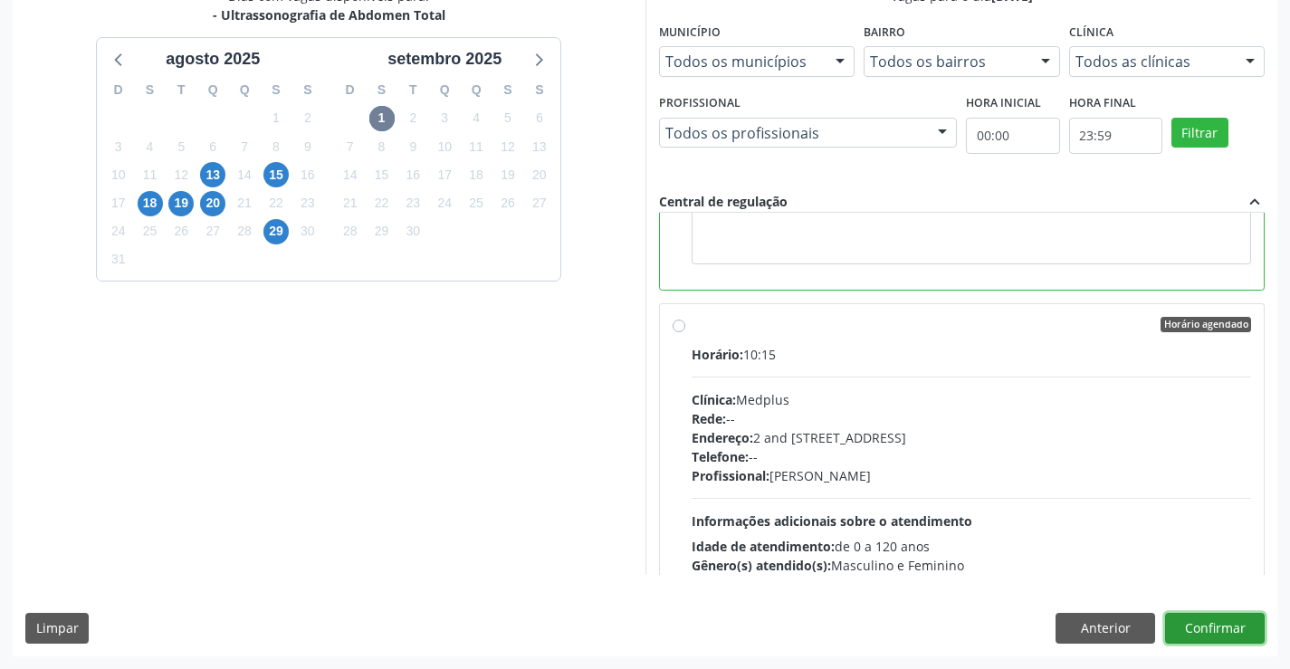
click at [1223, 620] on button "Confirmar" at bounding box center [1215, 628] width 100 height 31
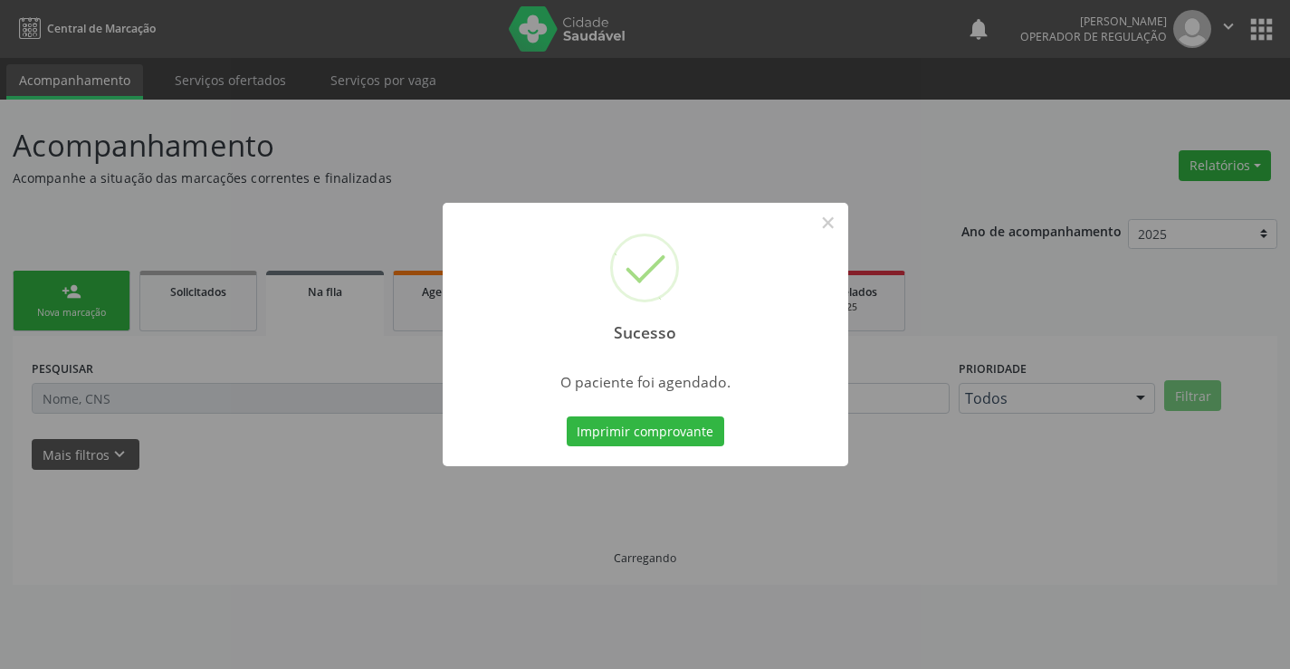
scroll to position [0, 0]
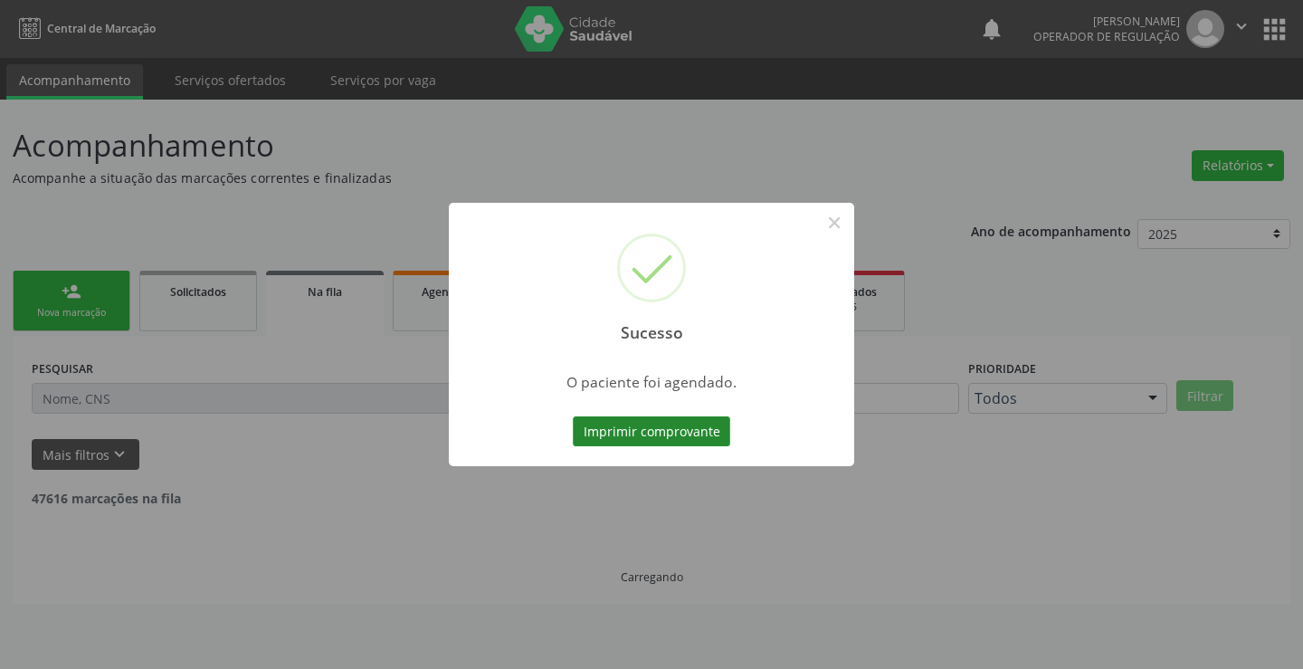
click at [664, 425] on button "Imprimir comprovante" at bounding box center [651, 431] width 157 height 31
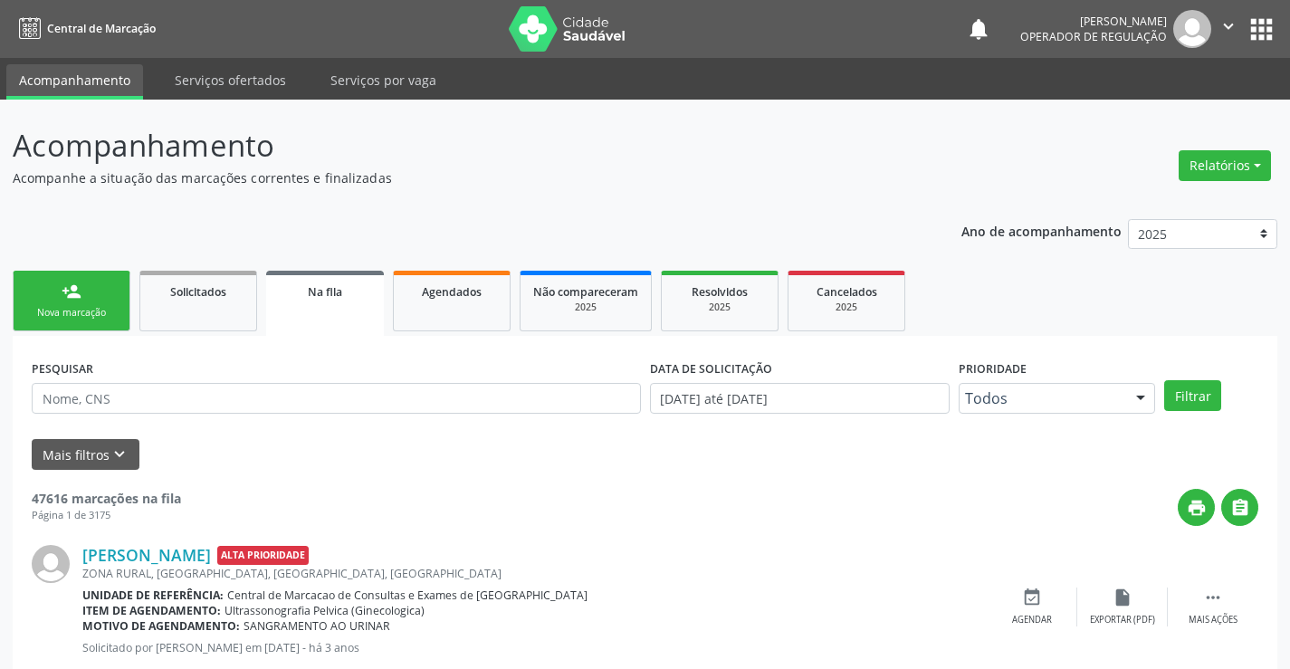
click at [100, 319] on div "Nova marcação" at bounding box center [71, 313] width 90 height 14
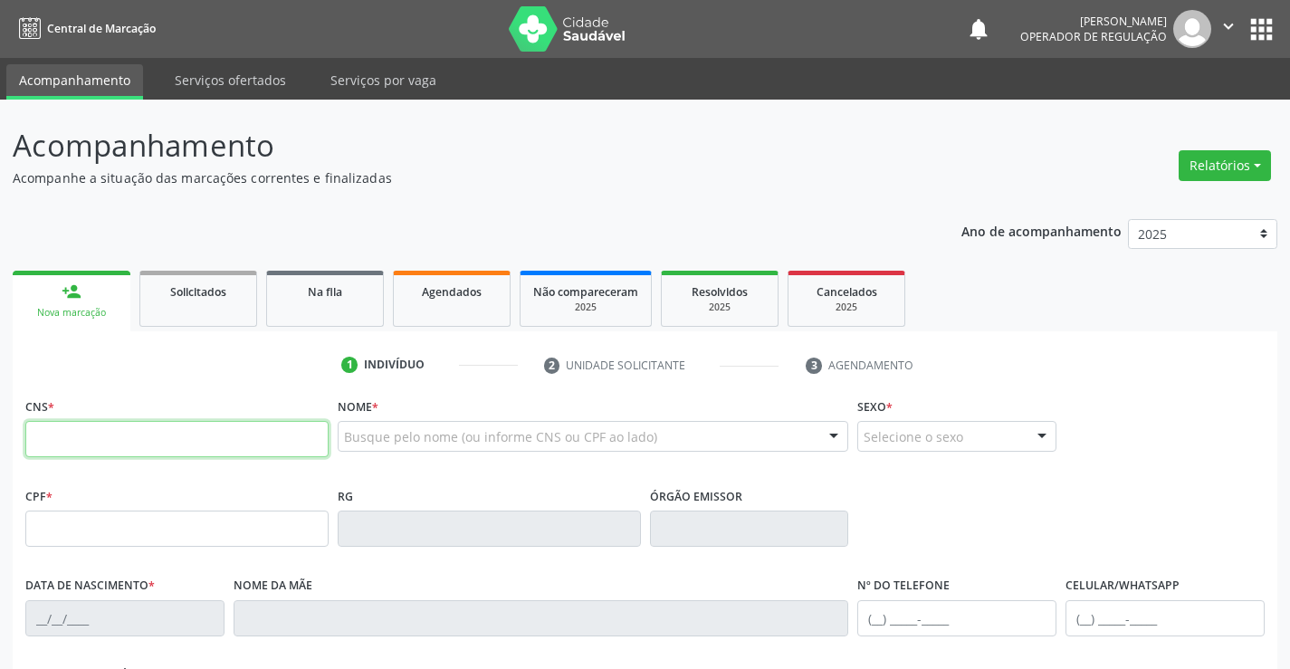
click at [100, 449] on input "text" at bounding box center [176, 439] width 303 height 36
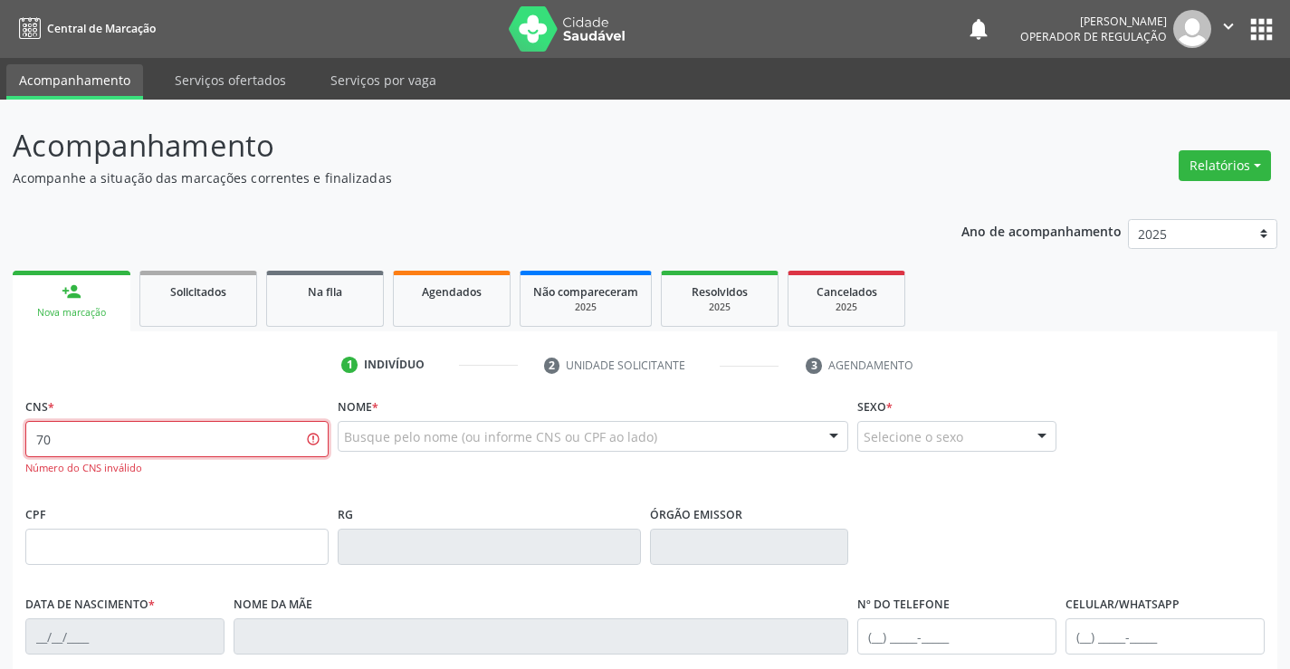
type input "7"
type input "706 2097 9673 7770"
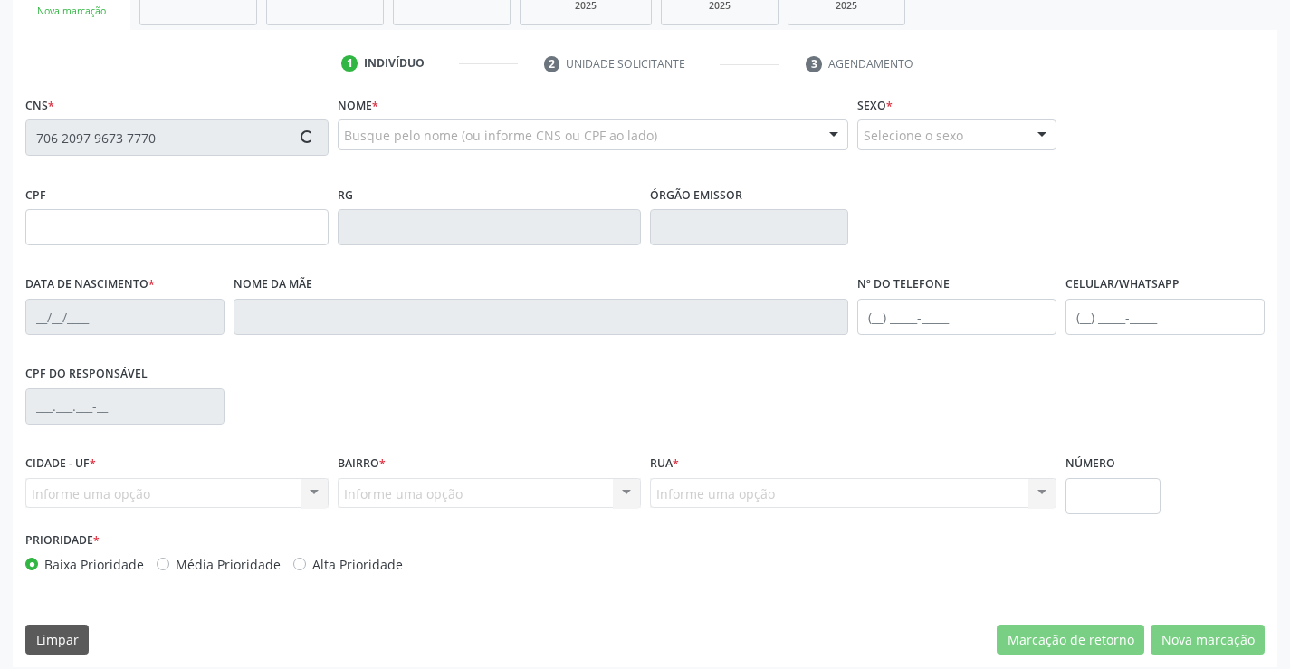
scroll to position [312, 0]
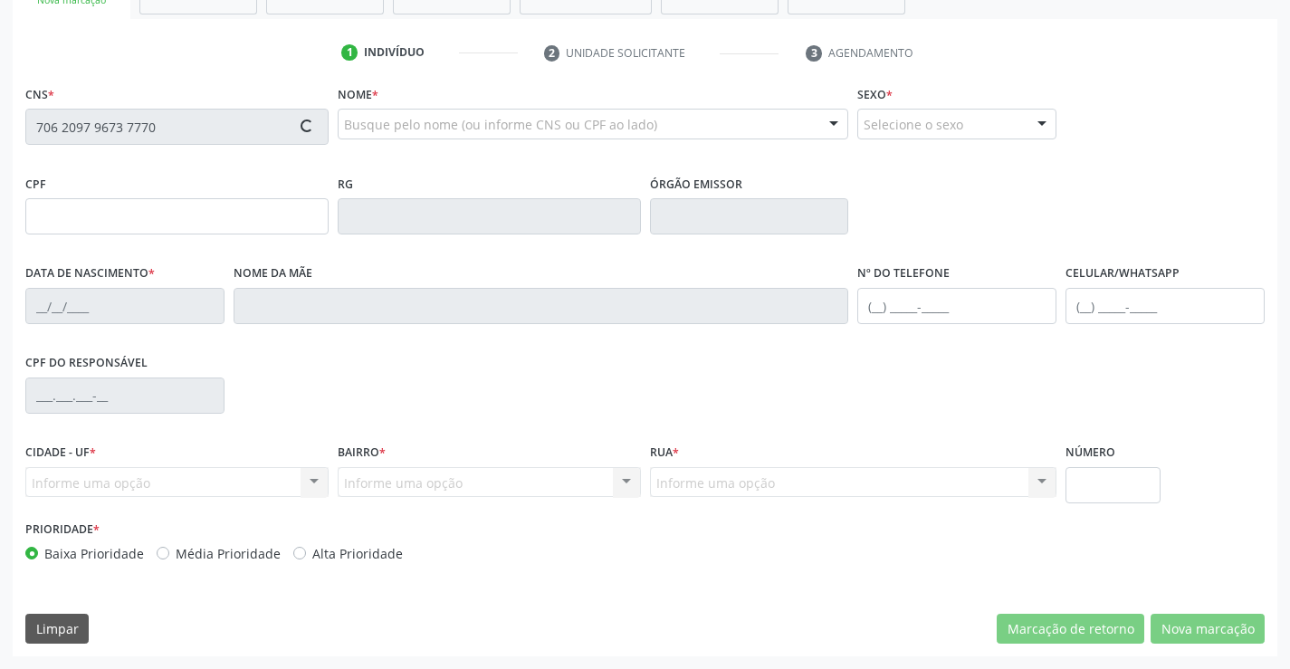
type input "351.356.205-59"
type input "0277225540"
type input "16/09/1965"
type input "(74) 99117-6743"
type input "351.356.205-59"
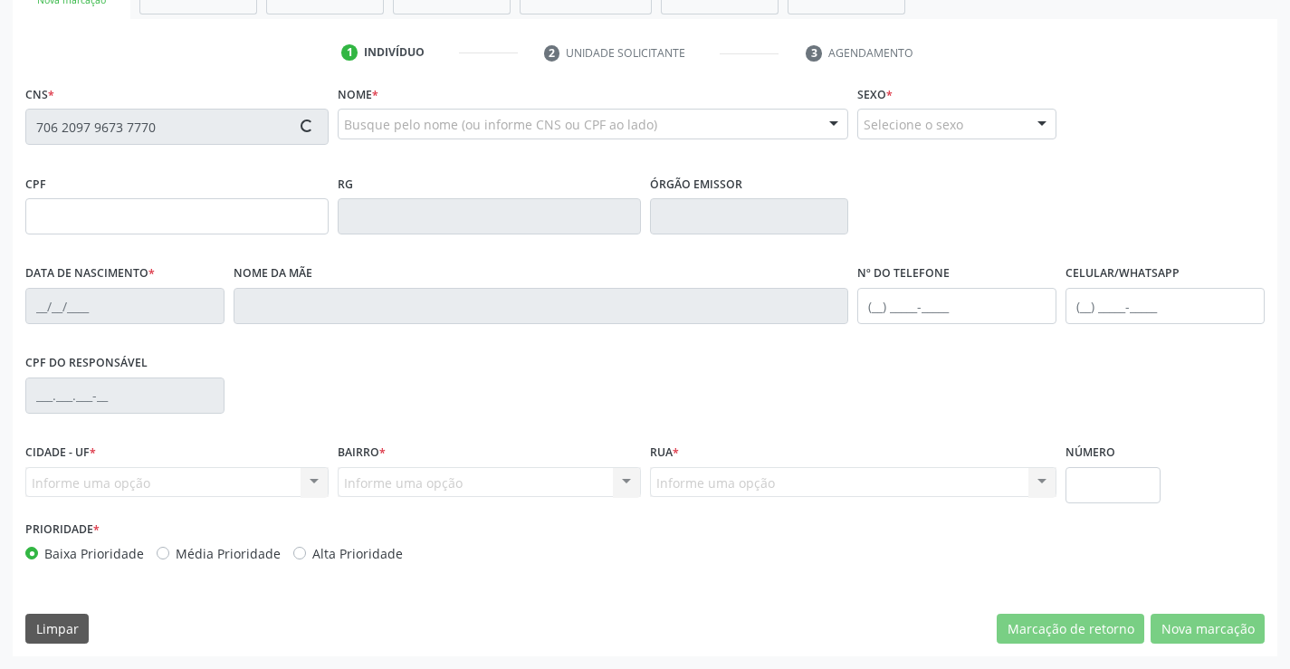
type input "186"
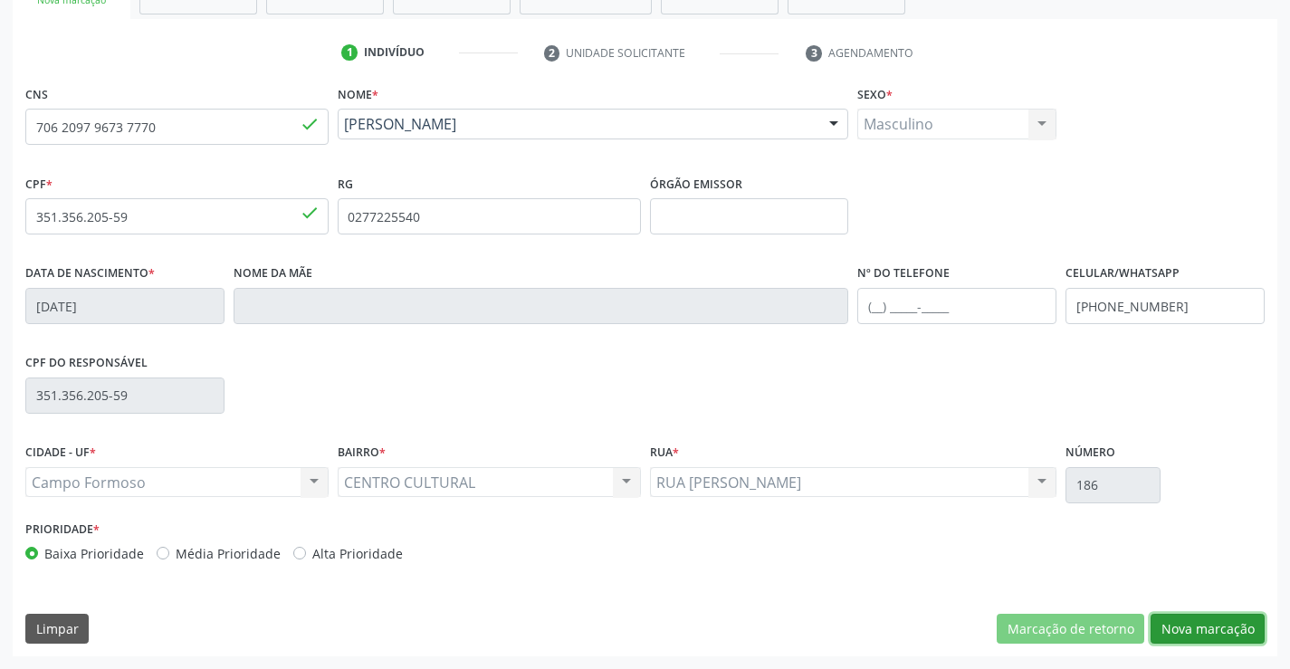
click at [1220, 630] on button "Nova marcação" at bounding box center [1207, 629] width 114 height 31
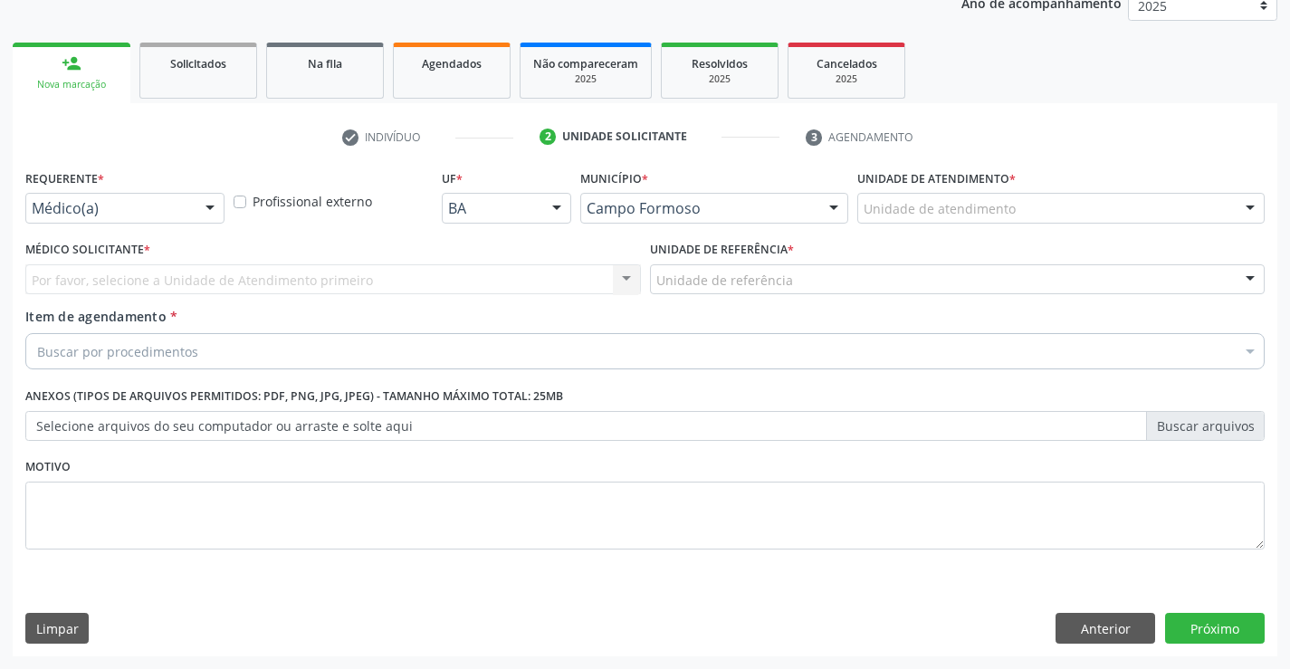
scroll to position [228, 0]
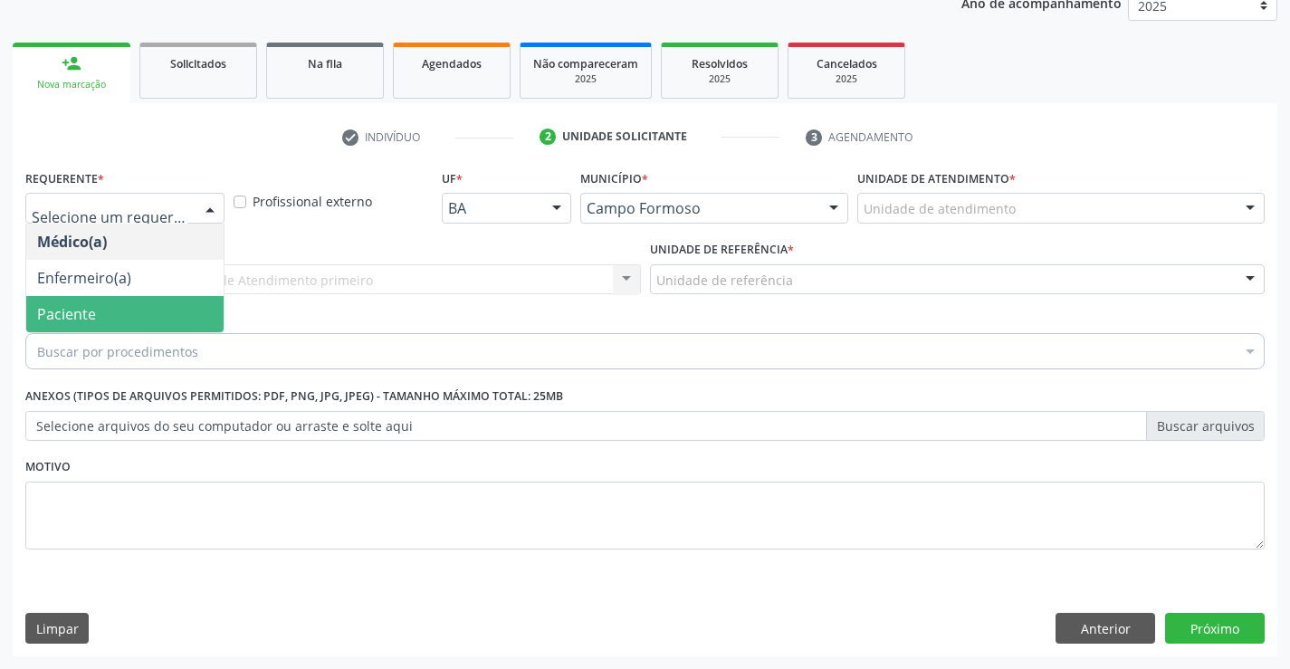
click at [105, 306] on span "Paciente" at bounding box center [124, 314] width 197 height 36
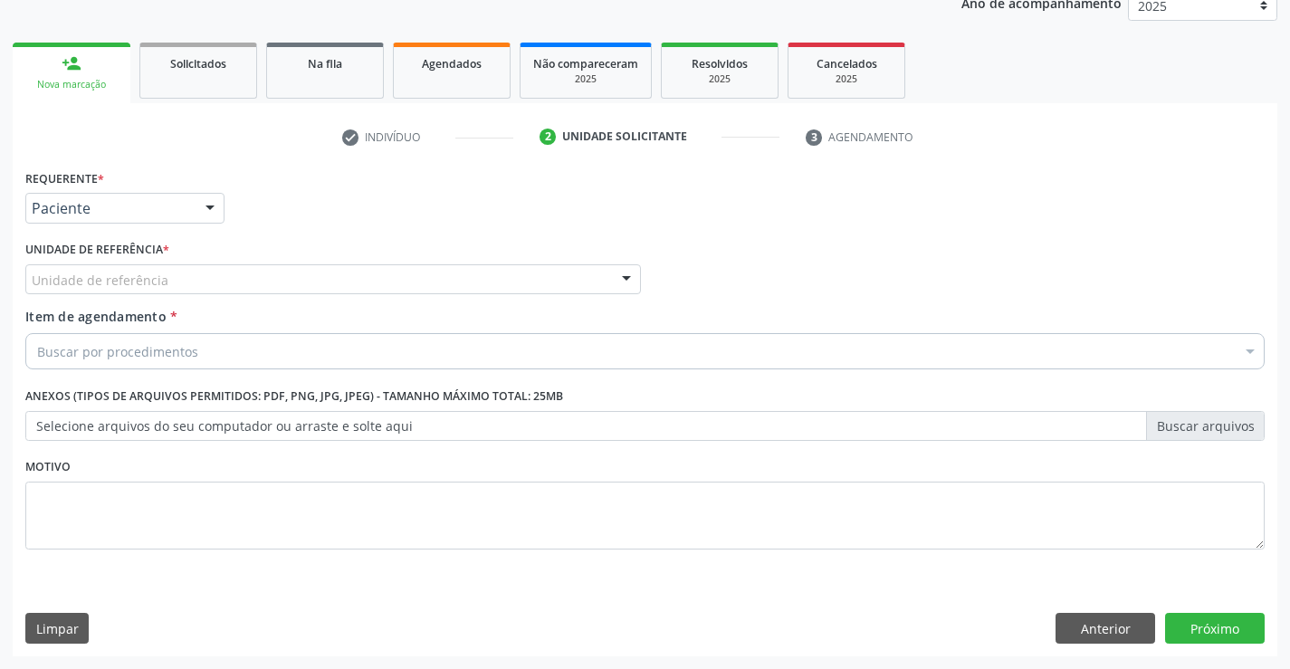
click at [355, 271] on div "Unidade de referência" at bounding box center [332, 279] width 615 height 31
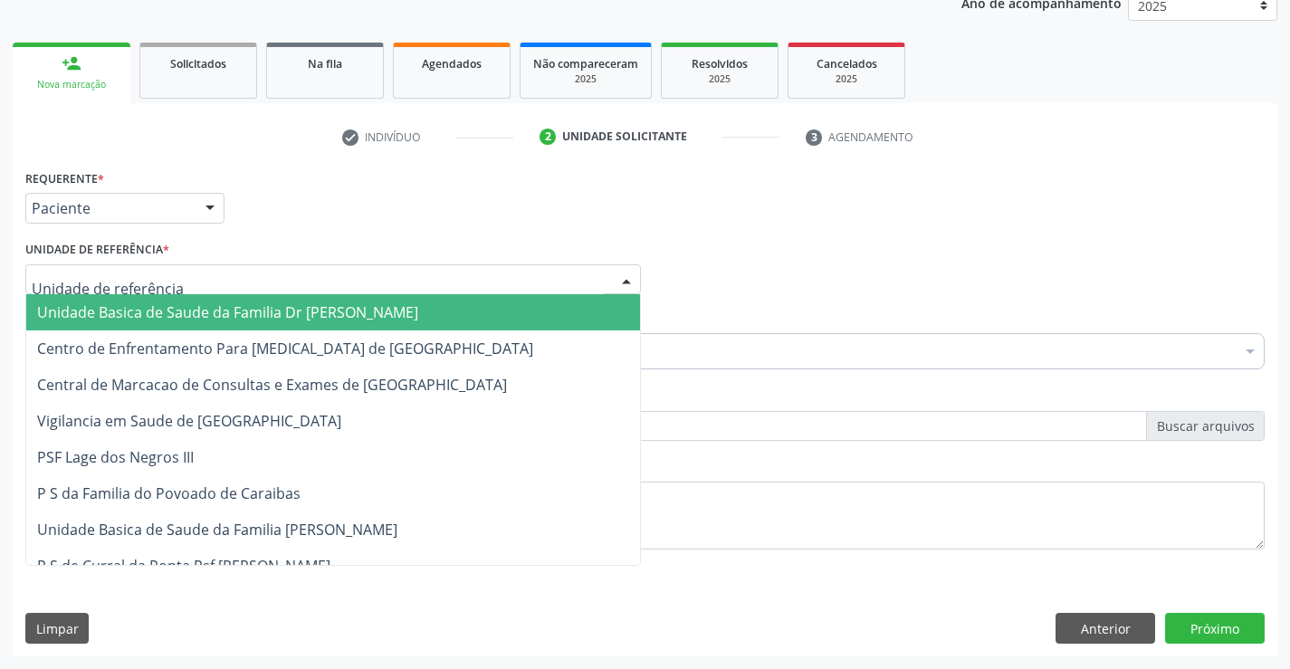
click at [102, 302] on span "Unidade Basica de Saude da Familia Dr [PERSON_NAME]" at bounding box center [227, 312] width 381 height 20
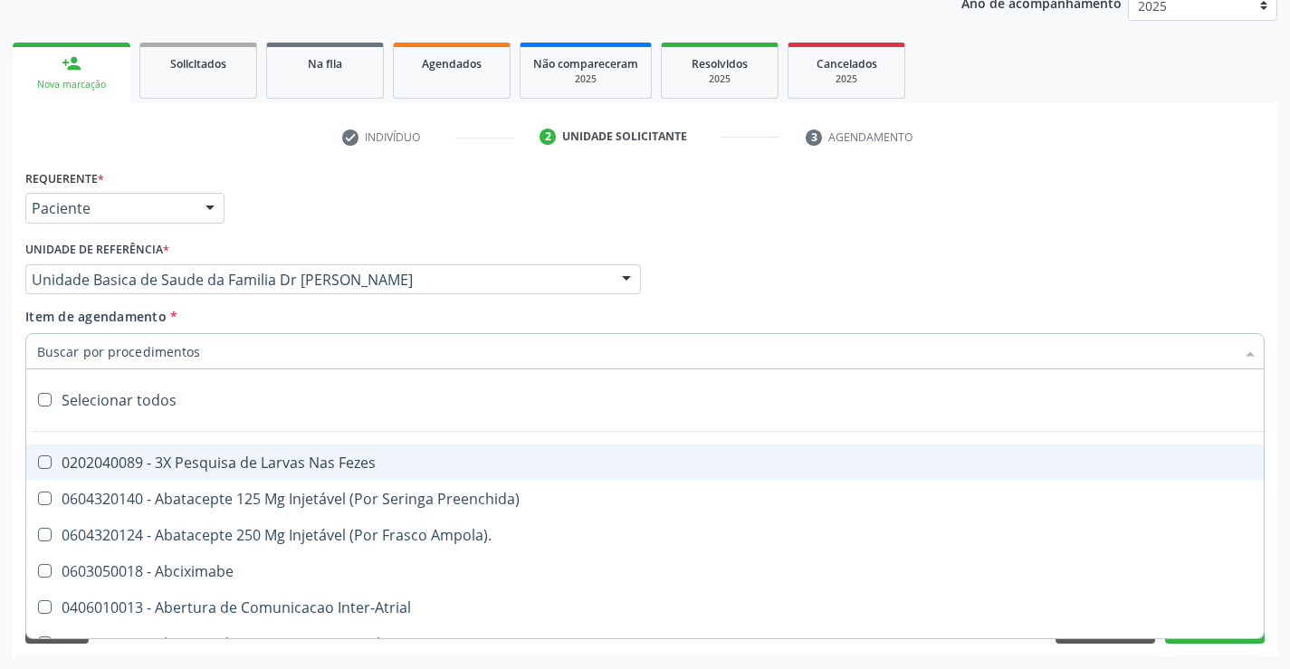
type input "t"
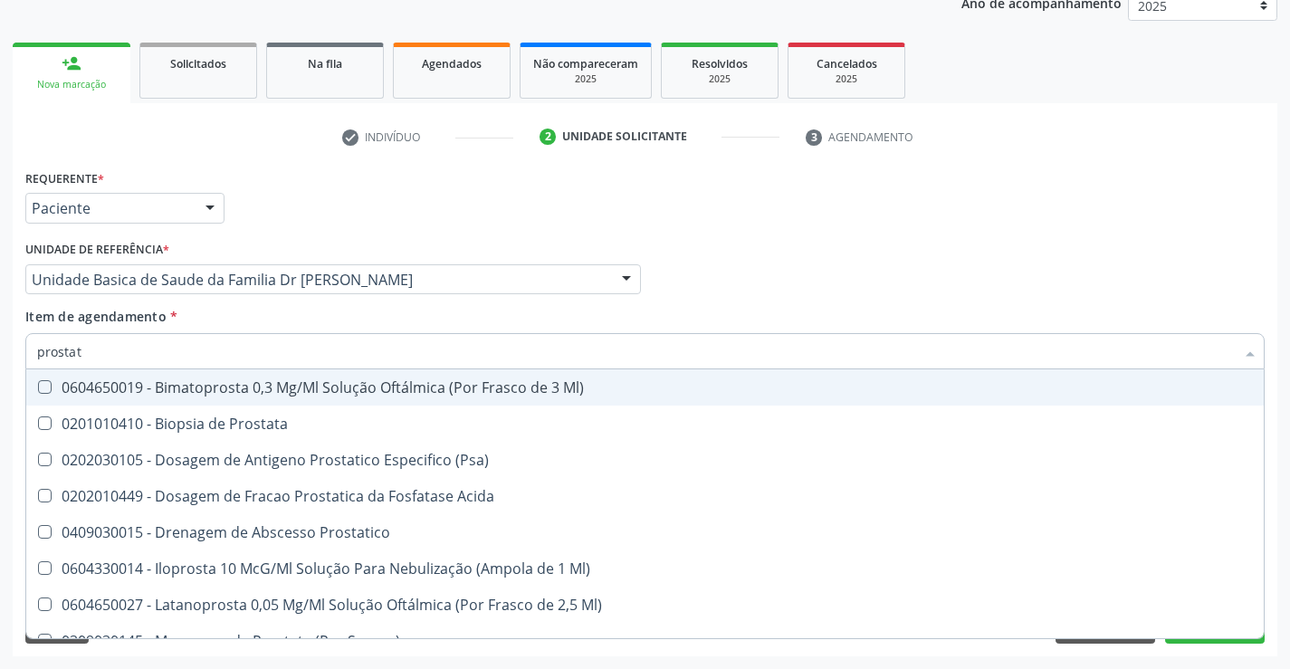
type input "prostata"
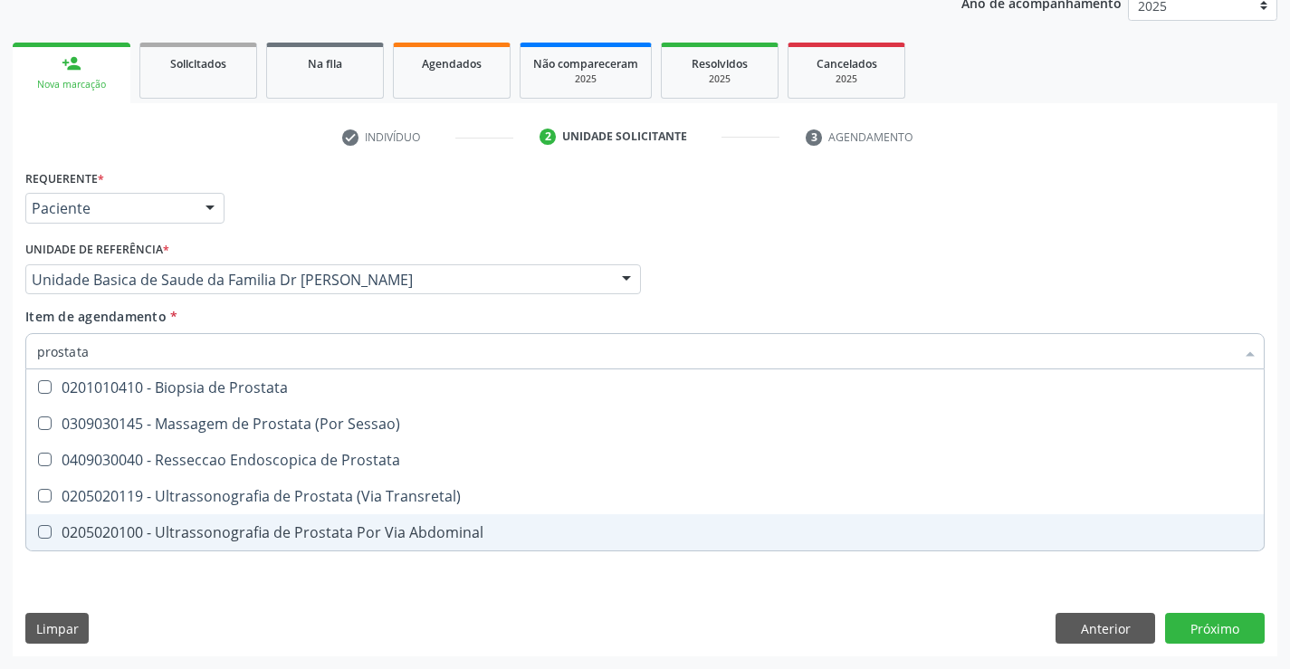
click at [215, 532] on div "0205020100 - Ultrassonografia de Prostata Por Via Abdominal" at bounding box center [644, 532] width 1215 height 14
checkbox Abdominal "true"
click at [1191, 629] on div "Requerente * Paciente Médico(a) Enfermeiro(a) Paciente Nenhum resultado encontr…" at bounding box center [645, 410] width 1264 height 491
checkbox Sessao\) "true"
checkbox Abdominal "false"
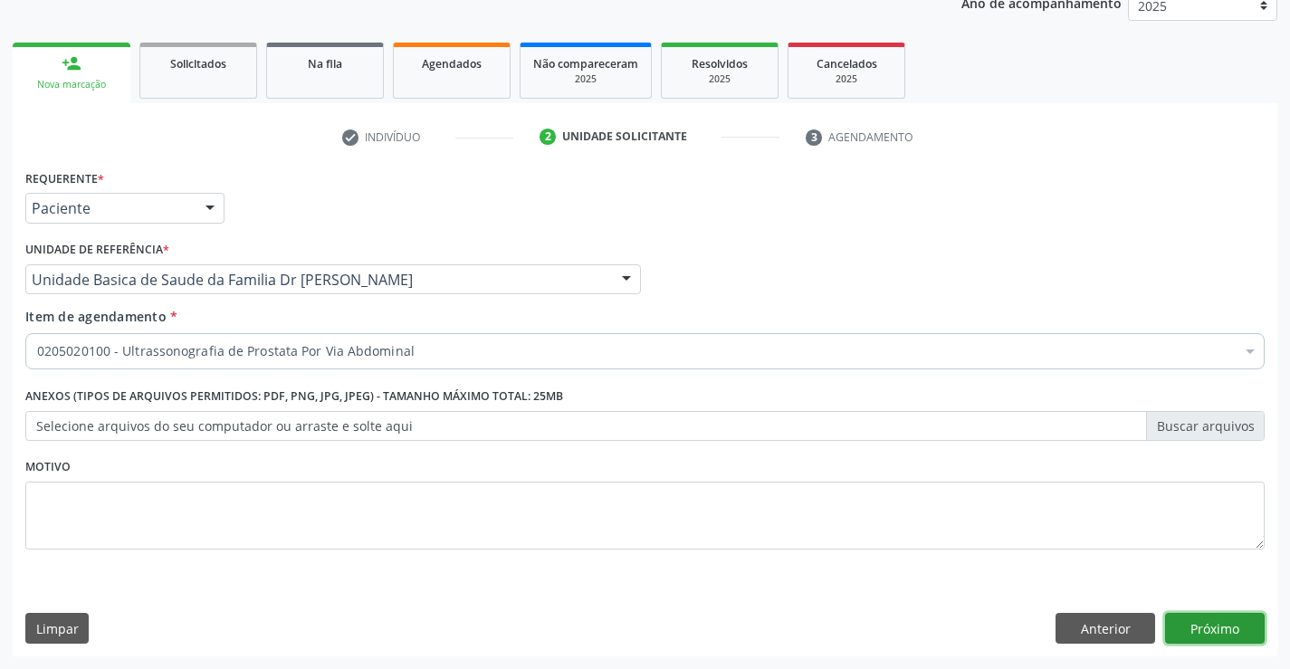
click at [1228, 620] on button "Próximo" at bounding box center [1215, 628] width 100 height 31
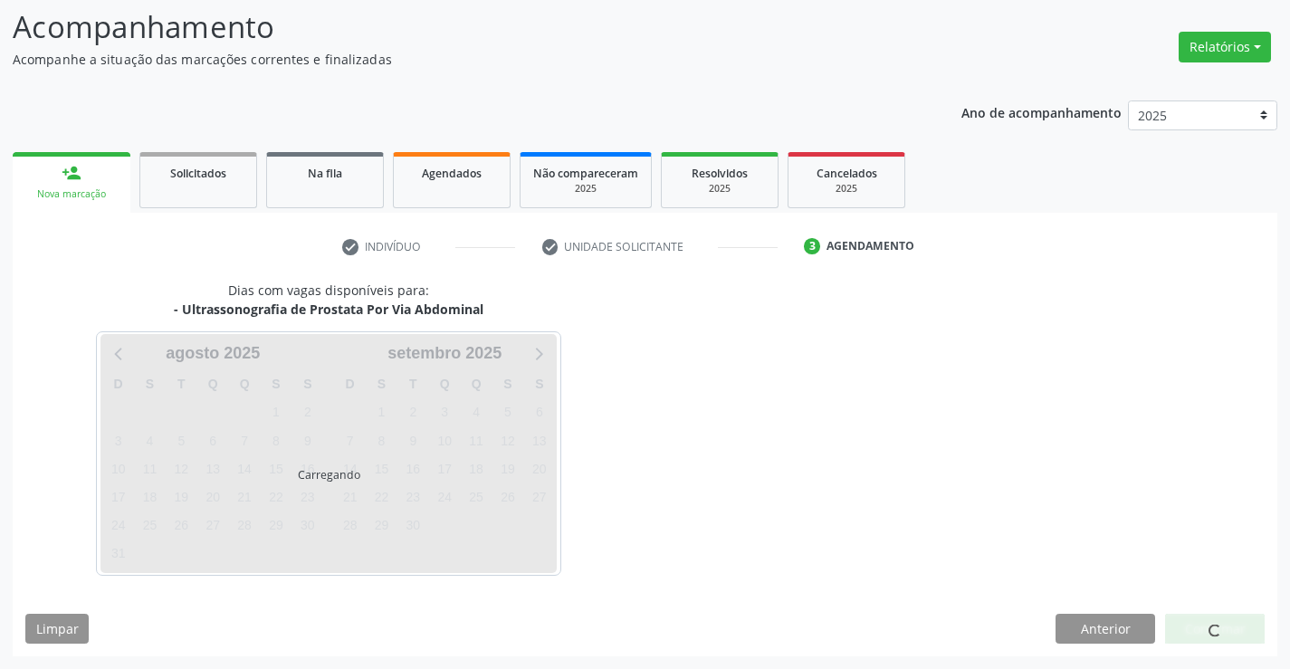
scroll to position [119, 0]
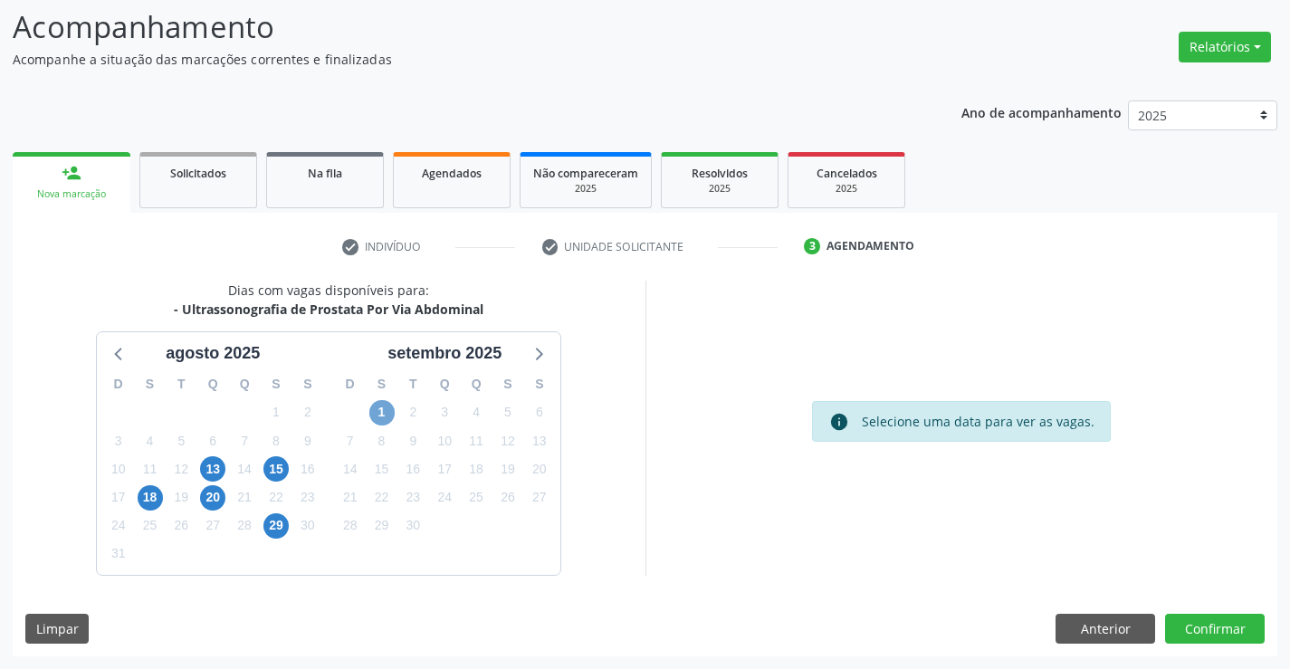
click at [380, 407] on span "1" at bounding box center [381, 412] width 25 height 25
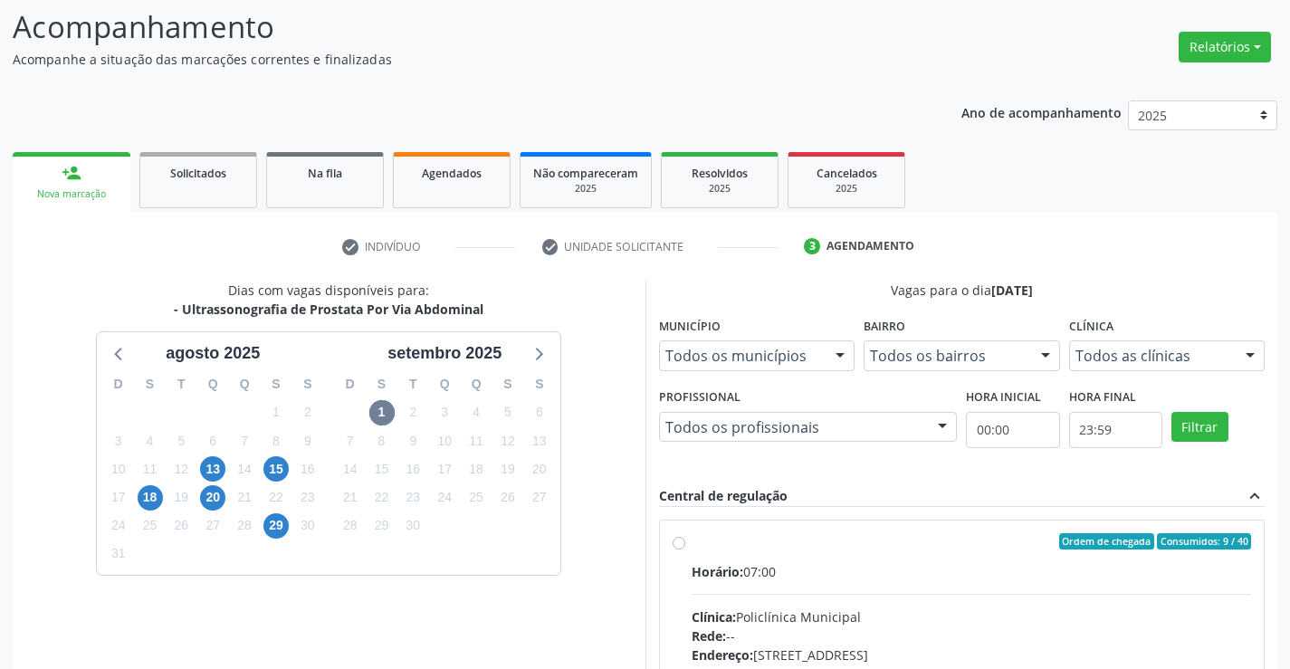
click at [702, 553] on label "Ordem de chegada Consumidos: 9 / 40 Horário: 07:00 Clínica: Policlínica Municip…" at bounding box center [971, 672] width 560 height 278
click at [685, 549] on input "Ordem de chegada Consumidos: 9 / 40 Horário: 07:00 Clínica: Policlínica Municip…" at bounding box center [678, 541] width 13 height 16
radio input "true"
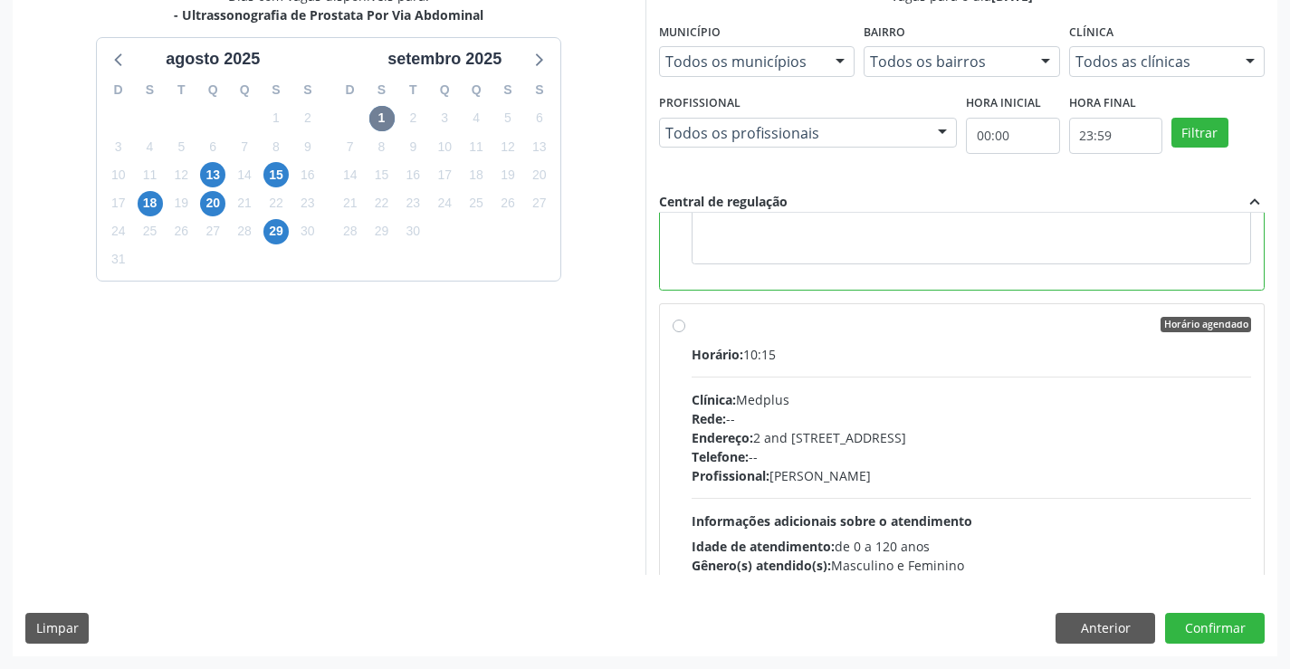
scroll to position [0, 0]
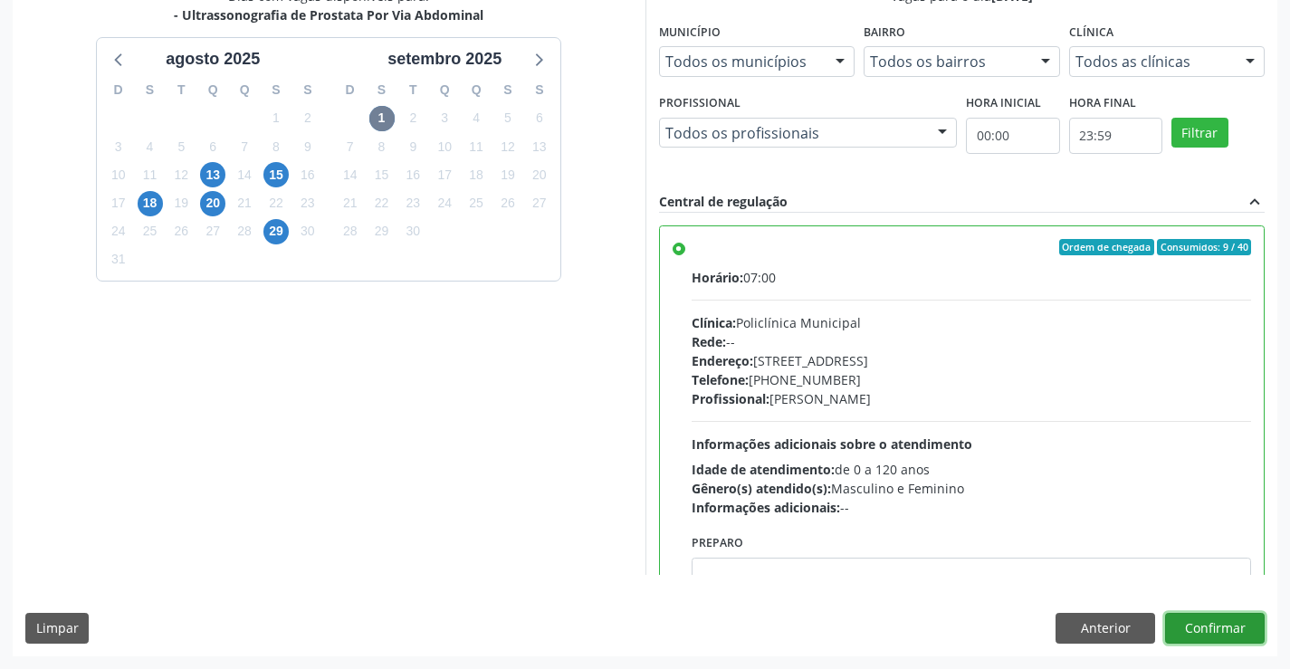
click at [1213, 633] on button "Confirmar" at bounding box center [1215, 628] width 100 height 31
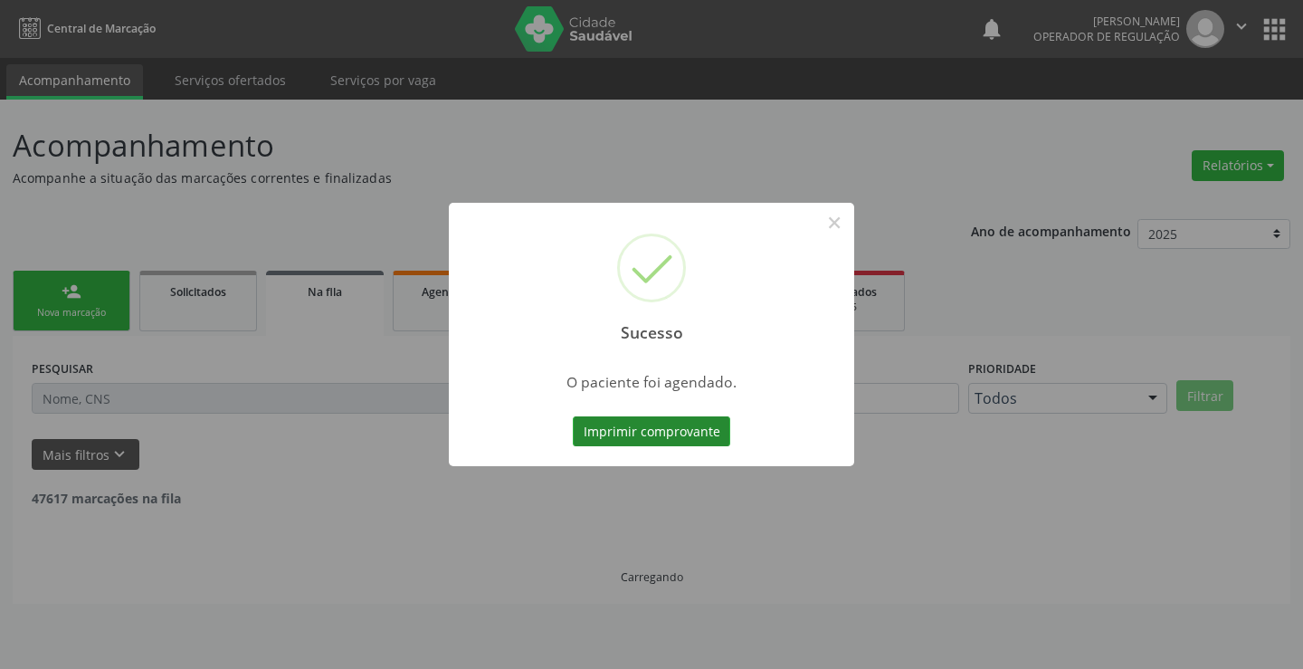
click at [640, 431] on button "Imprimir comprovante" at bounding box center [651, 431] width 157 height 31
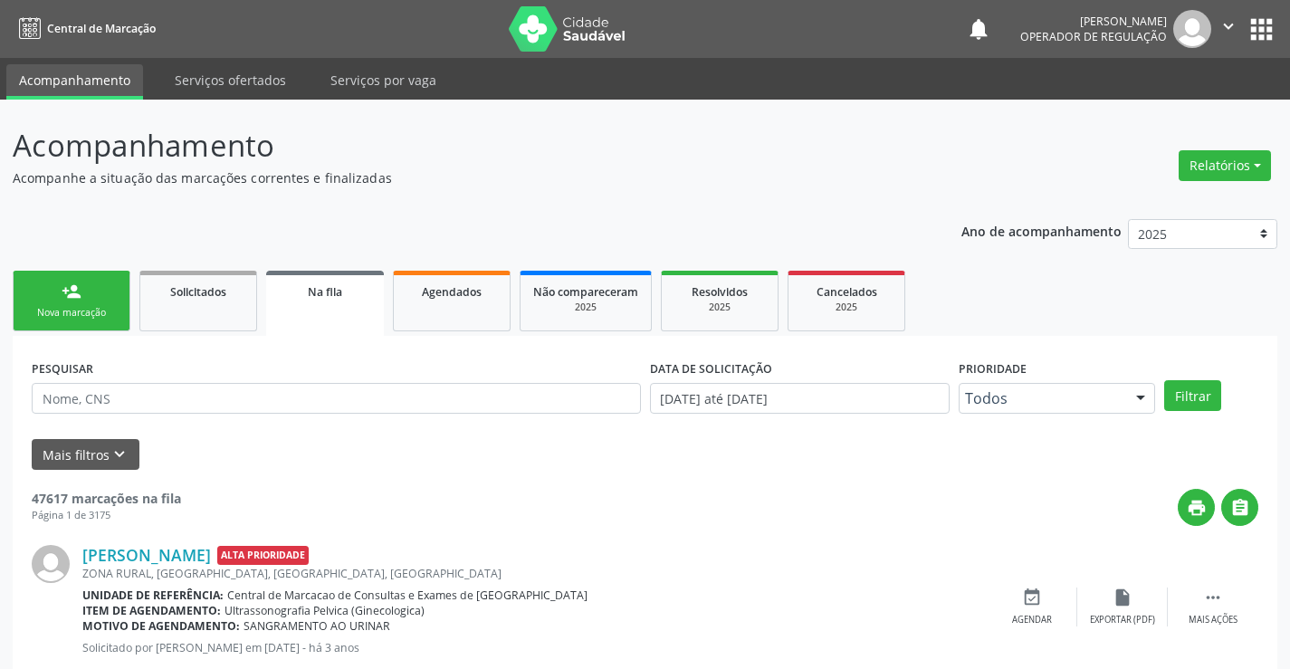
click at [64, 289] on div "person_add" at bounding box center [72, 291] width 20 height 20
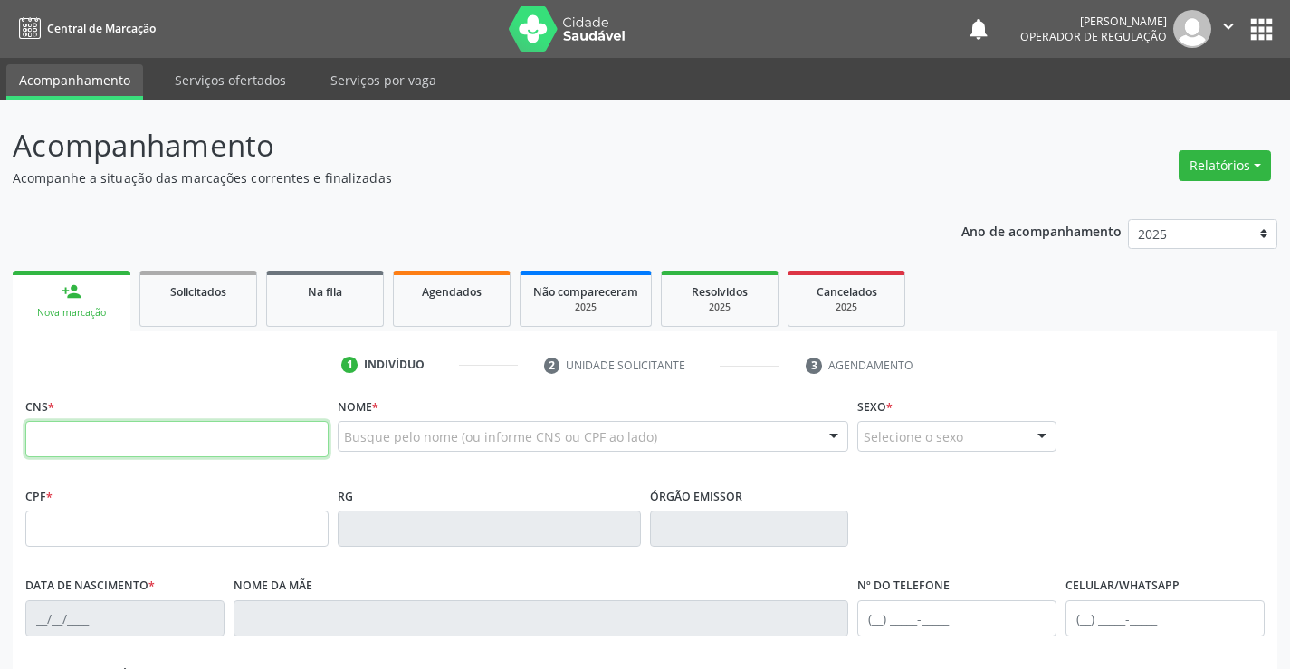
click at [122, 431] on input "text" at bounding box center [176, 439] width 303 height 36
type input "707 5022 3268 8590"
type input "04/07/1982"
type input "Maria Olinda dos Santos"
type input "(74) 8848-1356"
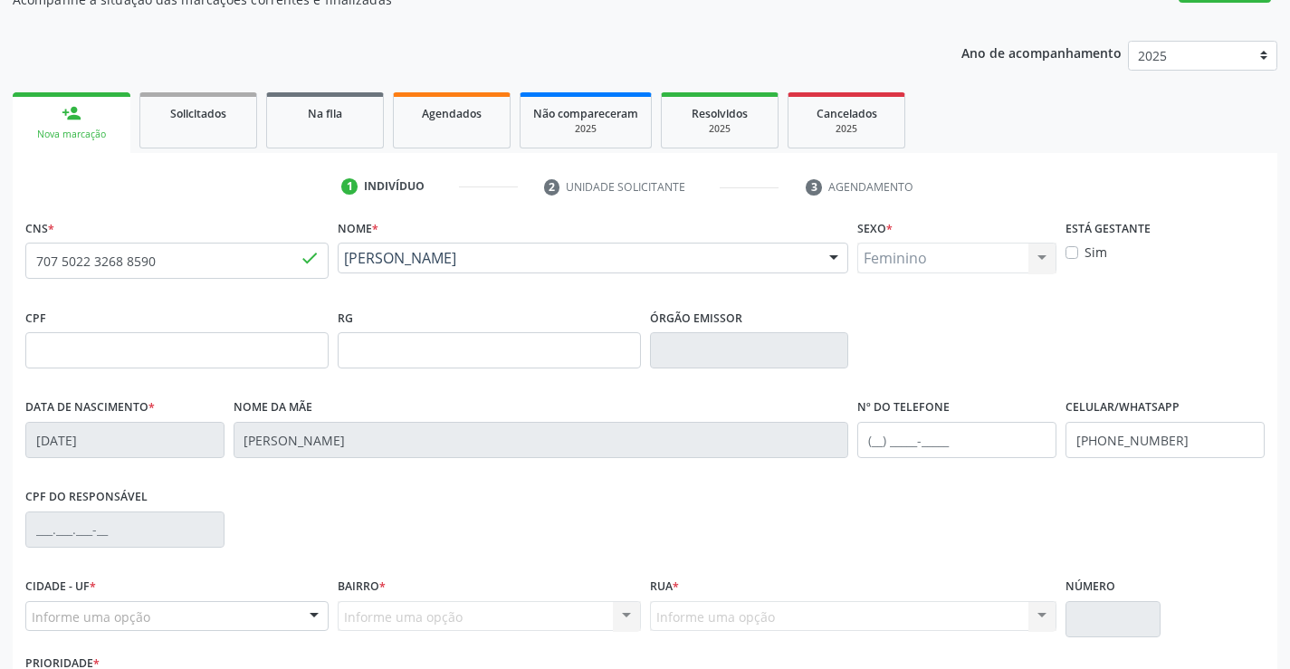
scroll to position [312, 0]
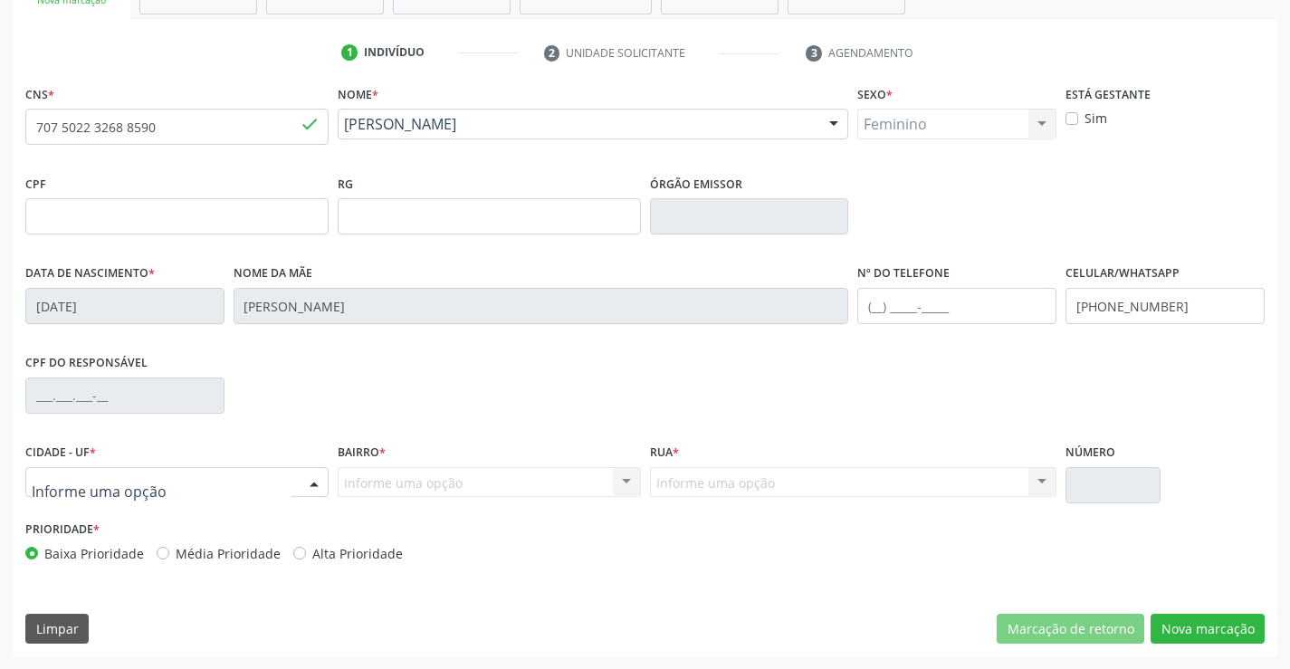
click at [313, 479] on div at bounding box center [313, 483] width 27 height 31
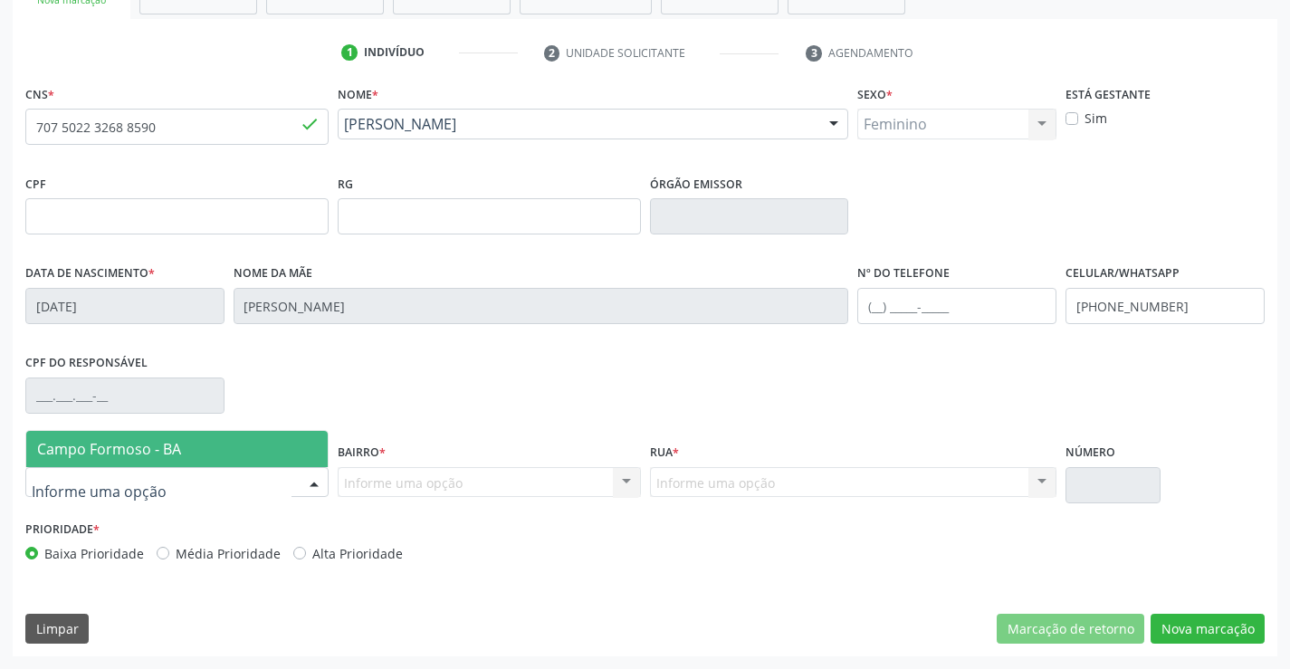
click at [129, 449] on span "Campo Formoso - BA" at bounding box center [109, 449] width 144 height 20
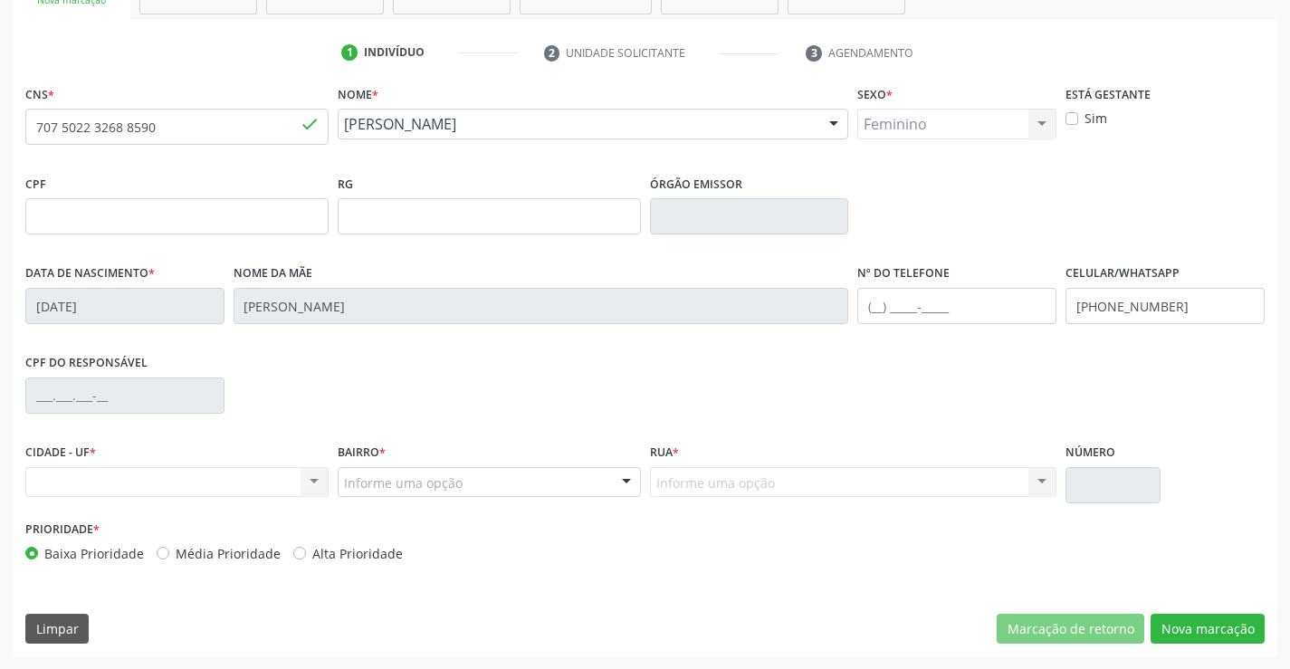
click at [628, 480] on div at bounding box center [626, 483] width 27 height 31
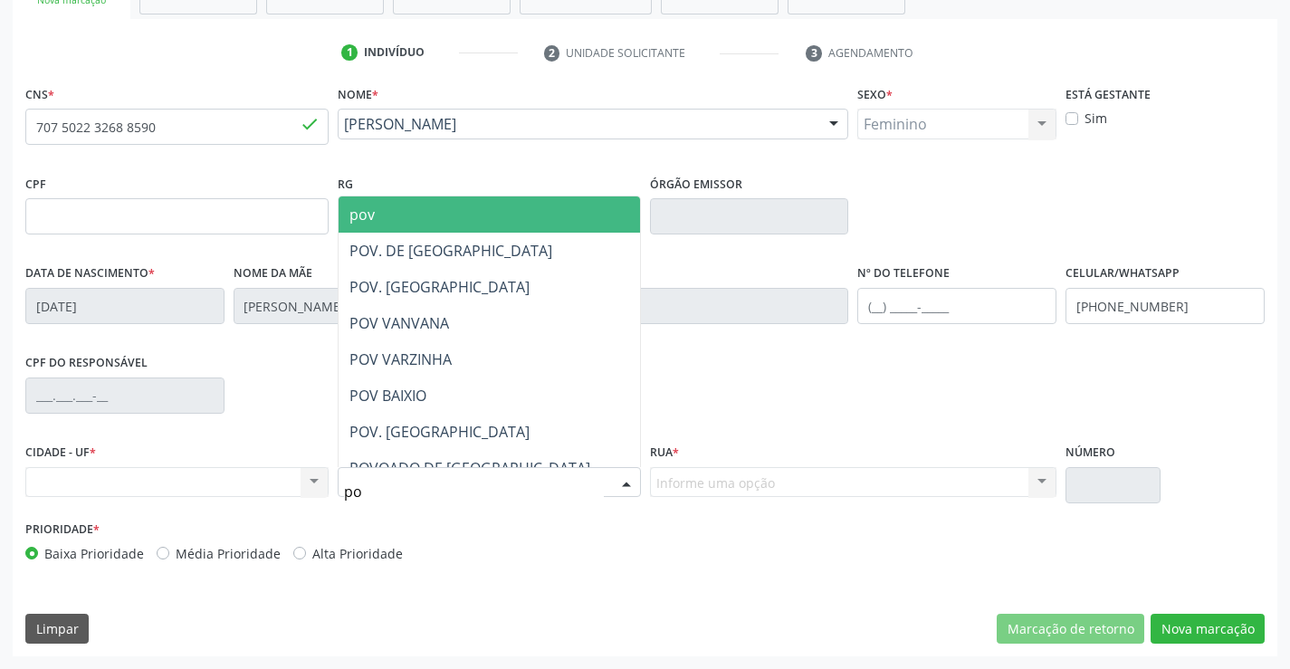
type input "p"
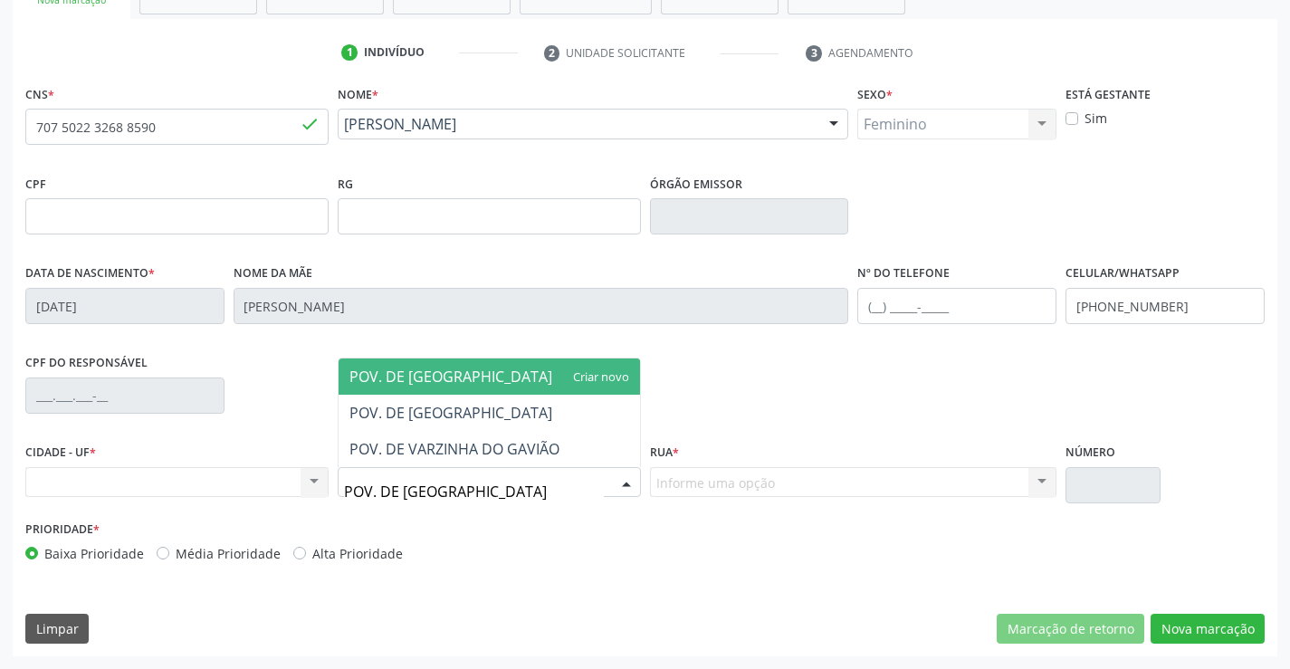
type input "POV. DE VARZINHA"
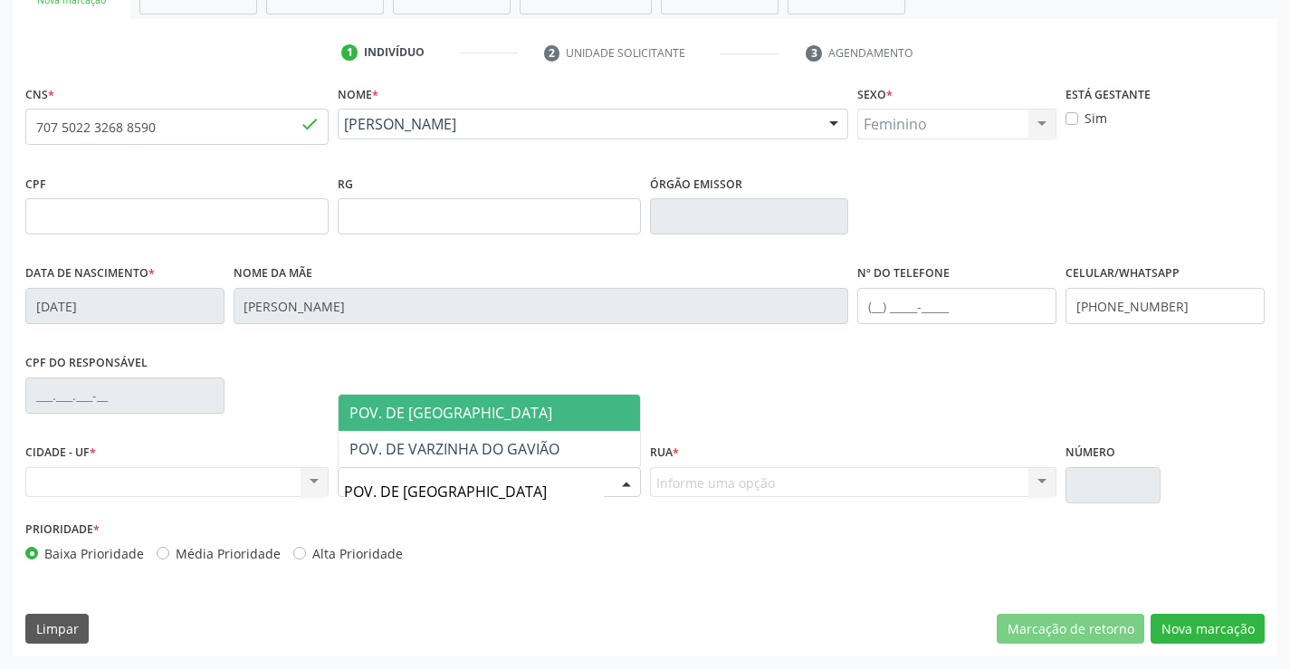
click at [424, 414] on span "POV. DE VARZINHA" at bounding box center [450, 413] width 203 height 20
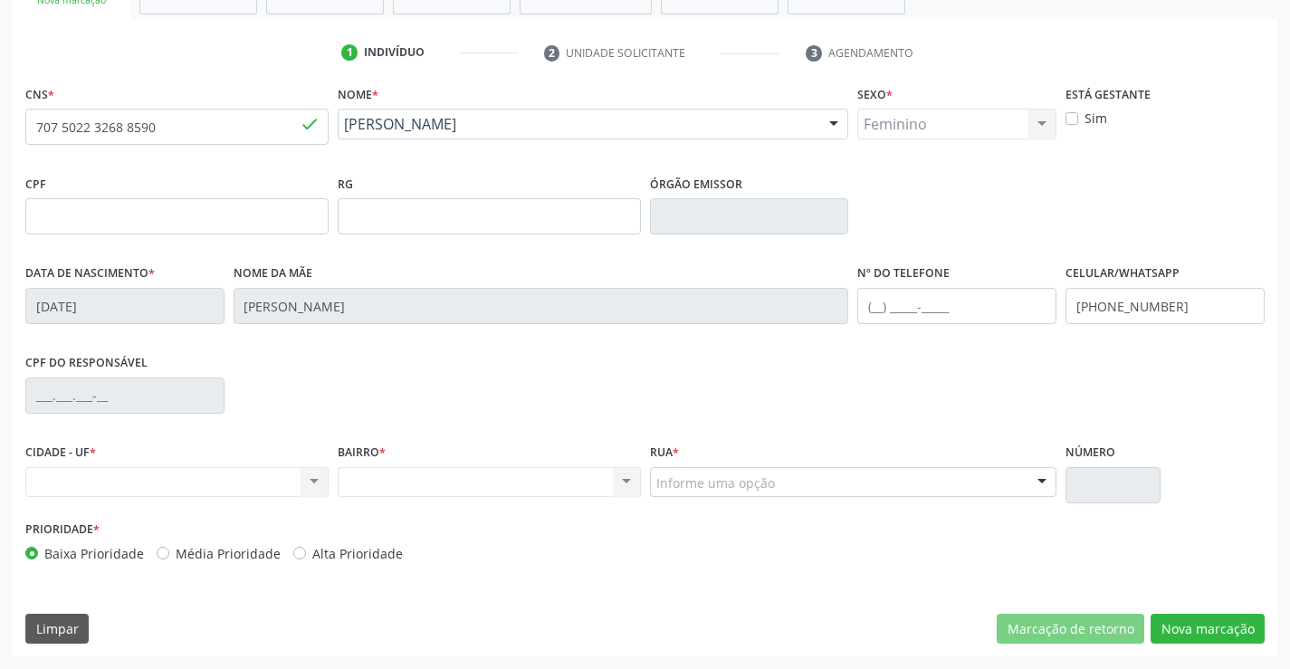
click at [1032, 477] on div at bounding box center [1041, 483] width 27 height 31
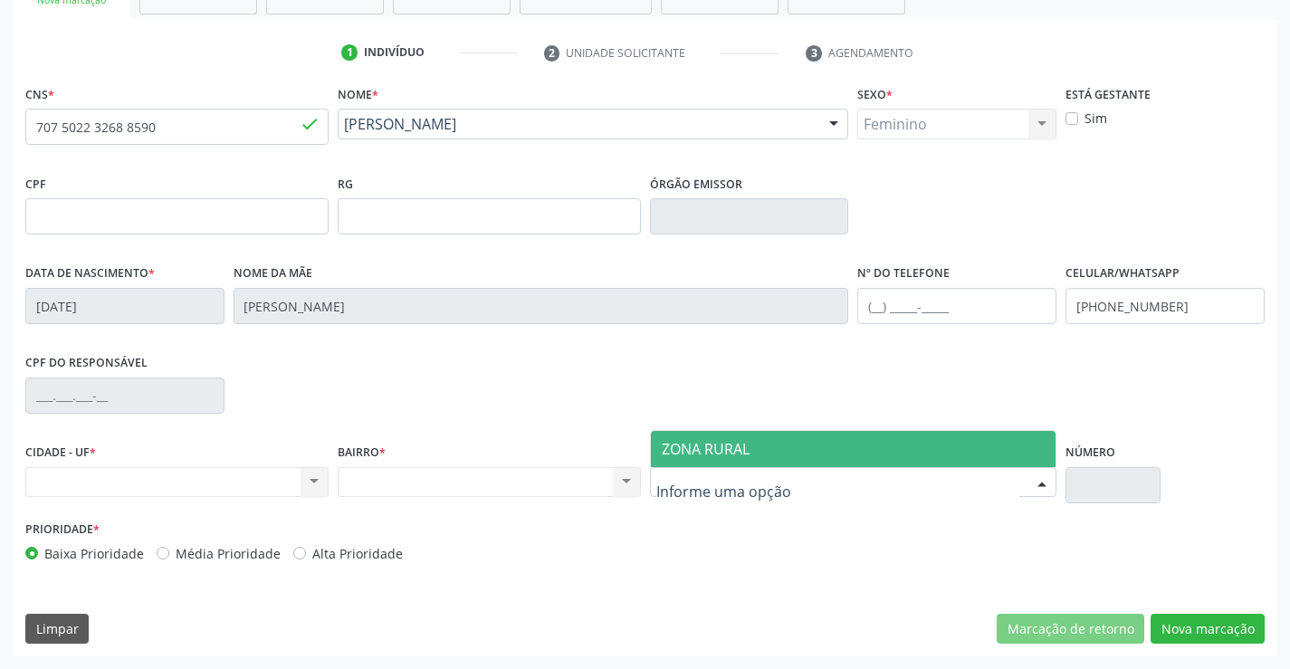
click at [721, 448] on span "ZONA RURAL" at bounding box center [706, 449] width 88 height 20
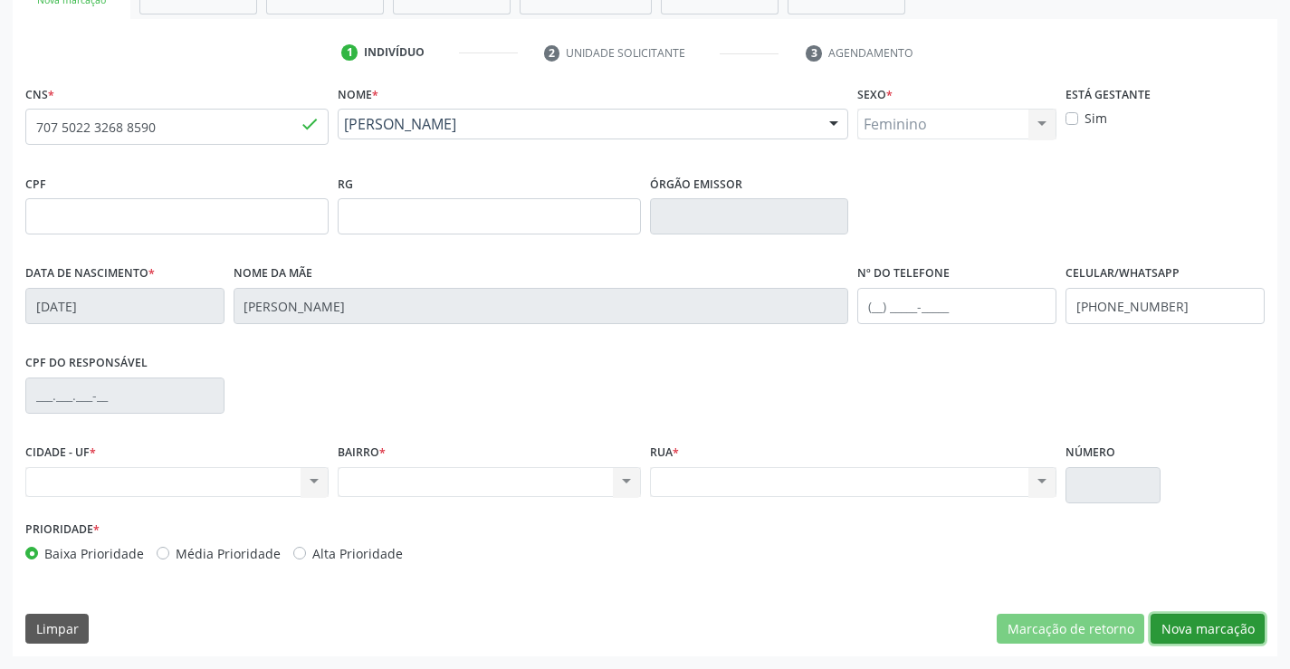
click at [1193, 628] on button "Nova marcação" at bounding box center [1207, 629] width 114 height 31
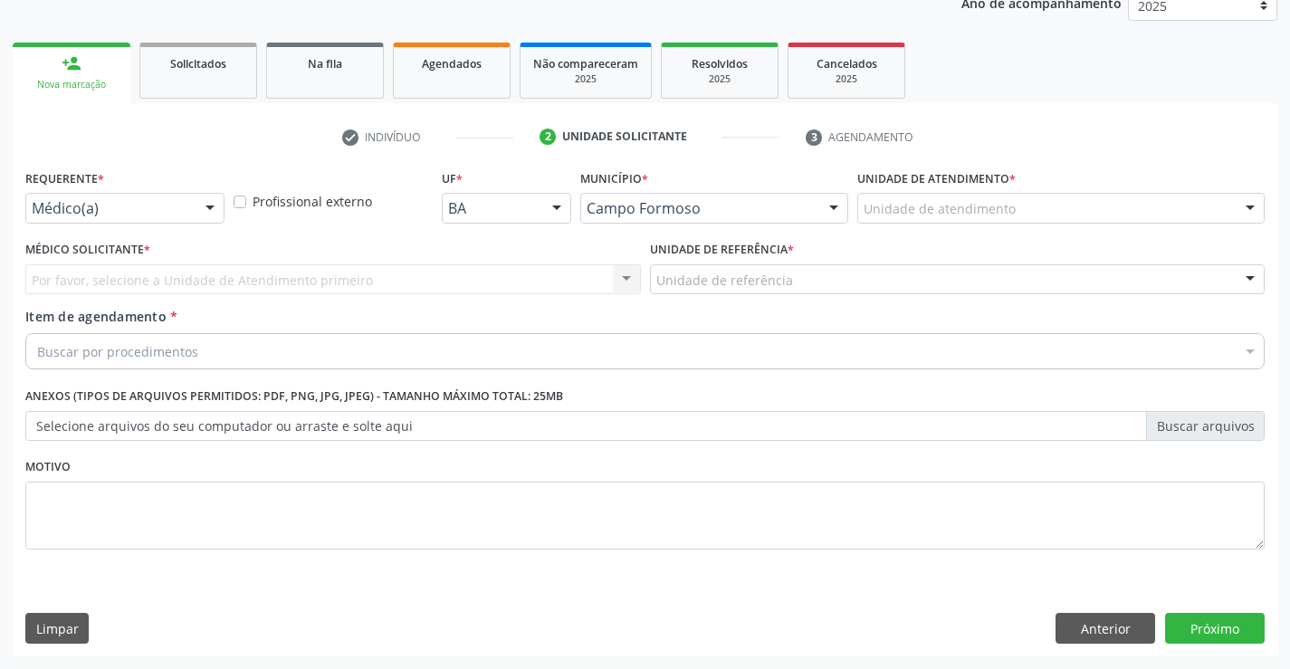
scroll to position [228, 0]
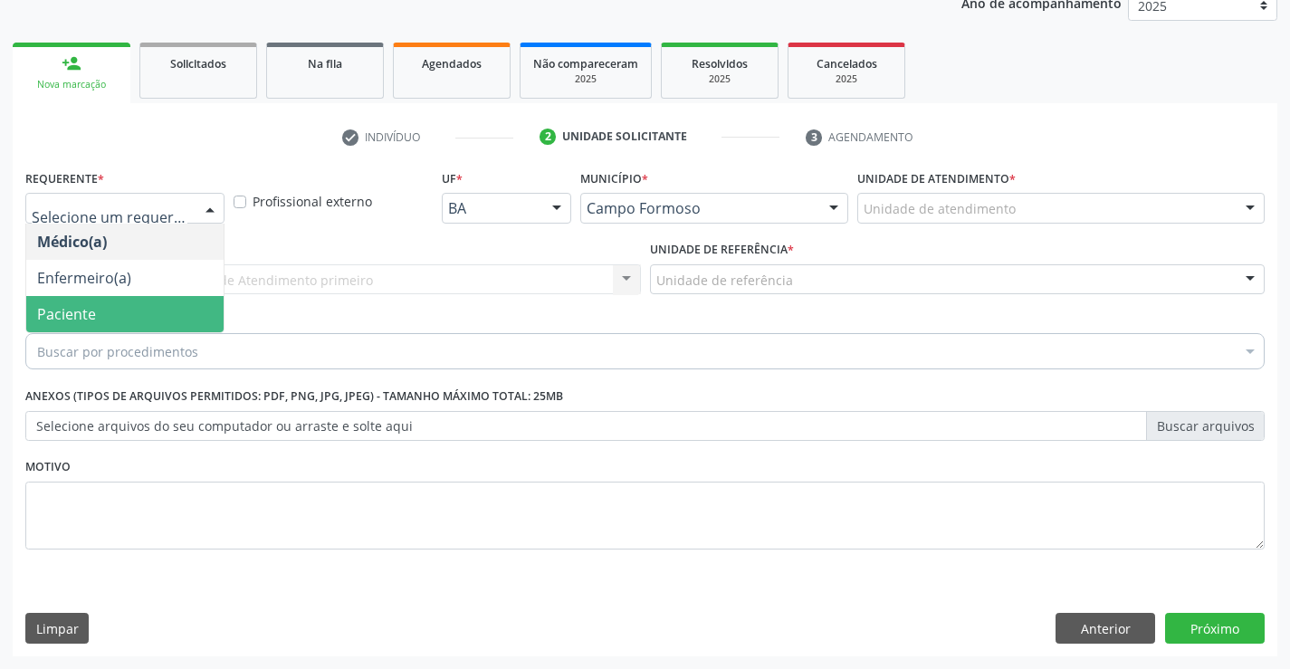
click at [86, 305] on span "Paciente" at bounding box center [66, 314] width 59 height 20
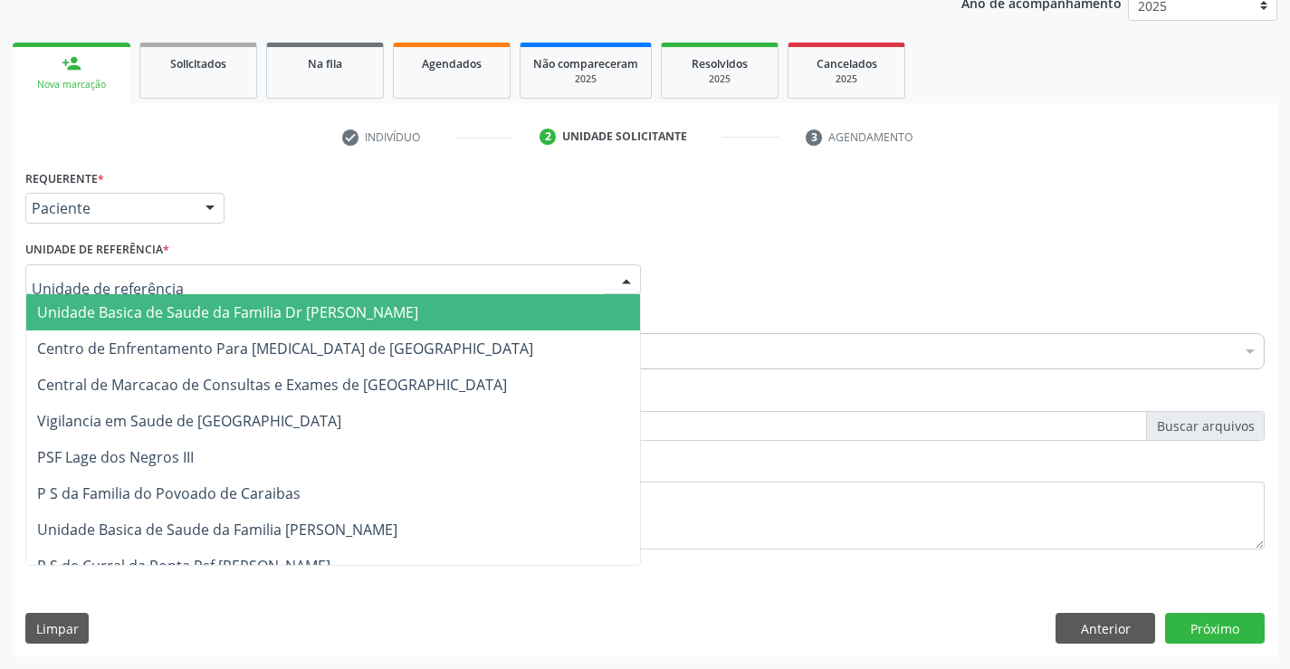
click at [315, 277] on div at bounding box center [332, 279] width 615 height 31
click at [268, 312] on span "Unidade Basica de Saude da Familia Dr [PERSON_NAME]" at bounding box center [227, 312] width 381 height 20
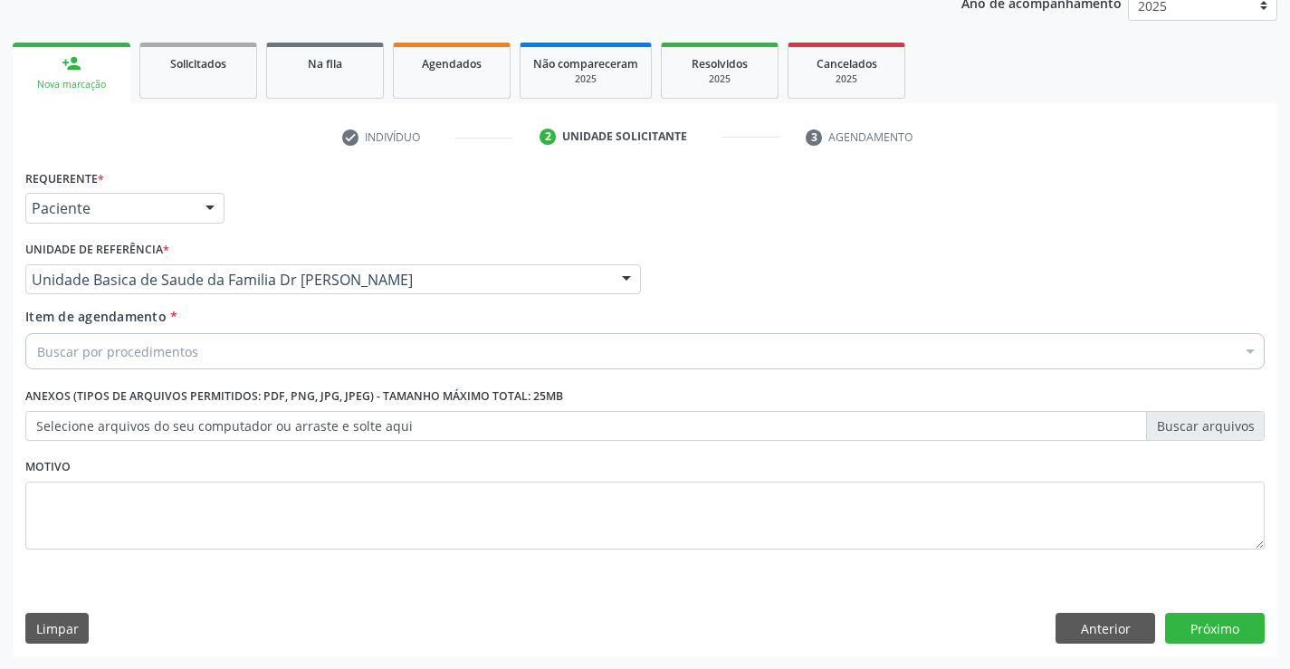
click at [201, 355] on div "Buscar por procedimentos" at bounding box center [644, 351] width 1239 height 36
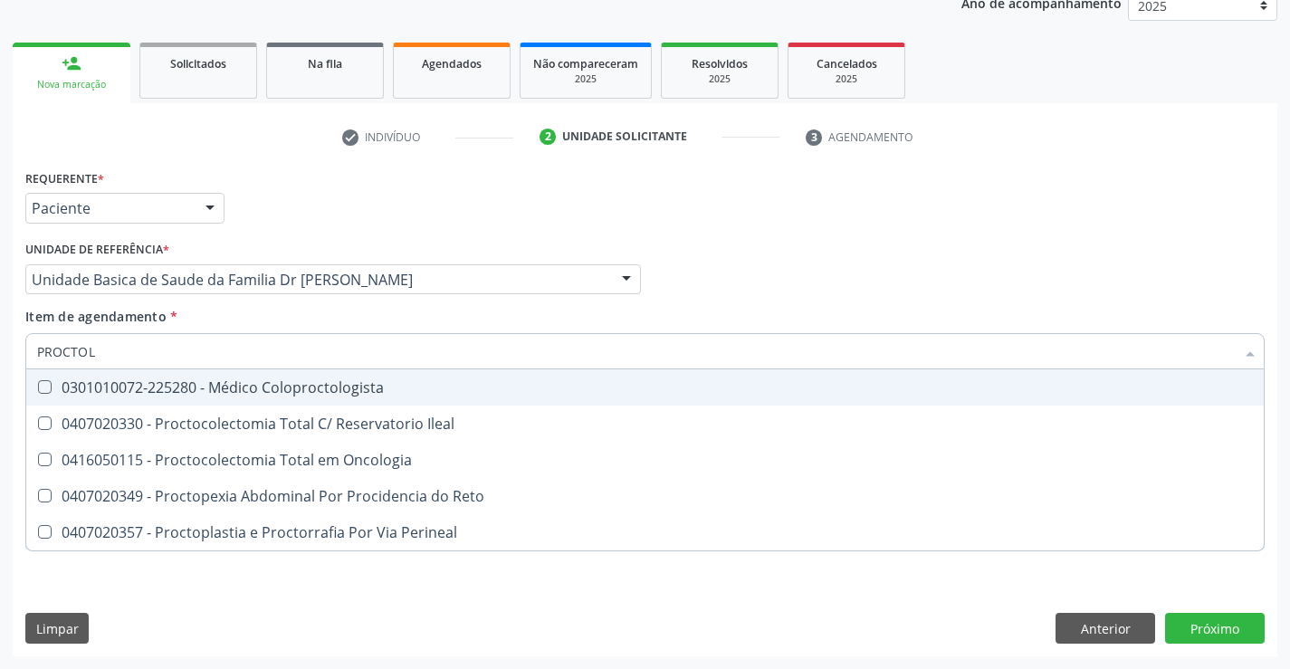
type input "PROCTOLO"
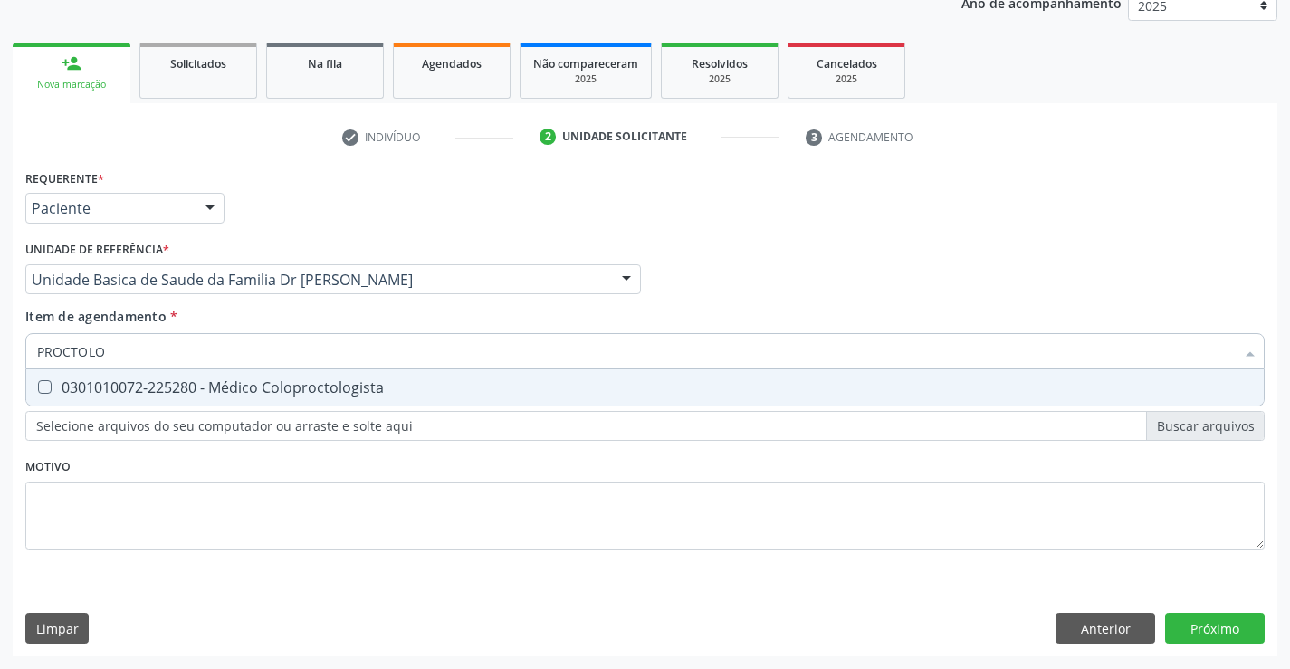
click at [263, 386] on div "0301010072-225280 - Médico Coloproctologista" at bounding box center [644, 387] width 1215 height 14
checkbox Coloproctologista "true"
click at [302, 524] on div "Requerente * Paciente Médico(a) Enfermeiro(a) Paciente Nenhum resultado encontr…" at bounding box center [644, 370] width 1239 height 410
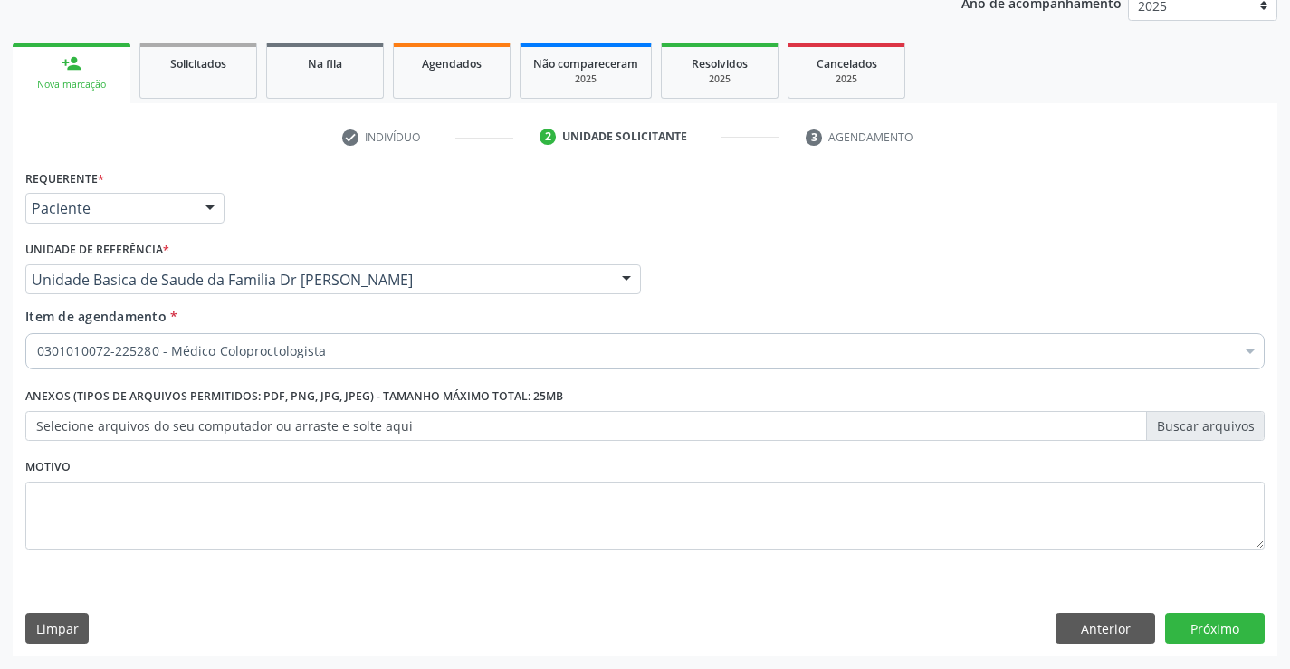
click at [122, 426] on label "Selecione arquivos do seu computador ou arraste e solte aqui" at bounding box center [644, 426] width 1239 height 31
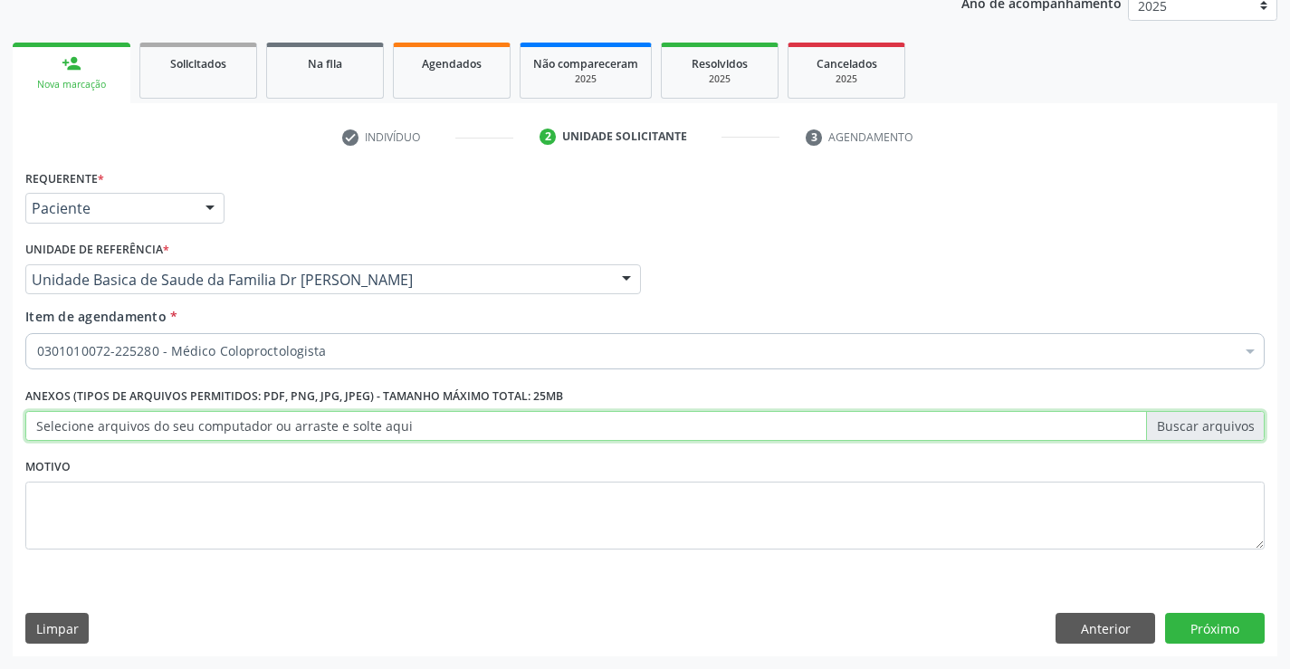
click at [122, 426] on input "Selecione arquivos do seu computador ou arraste e solte aqui" at bounding box center [644, 426] width 1239 height 31
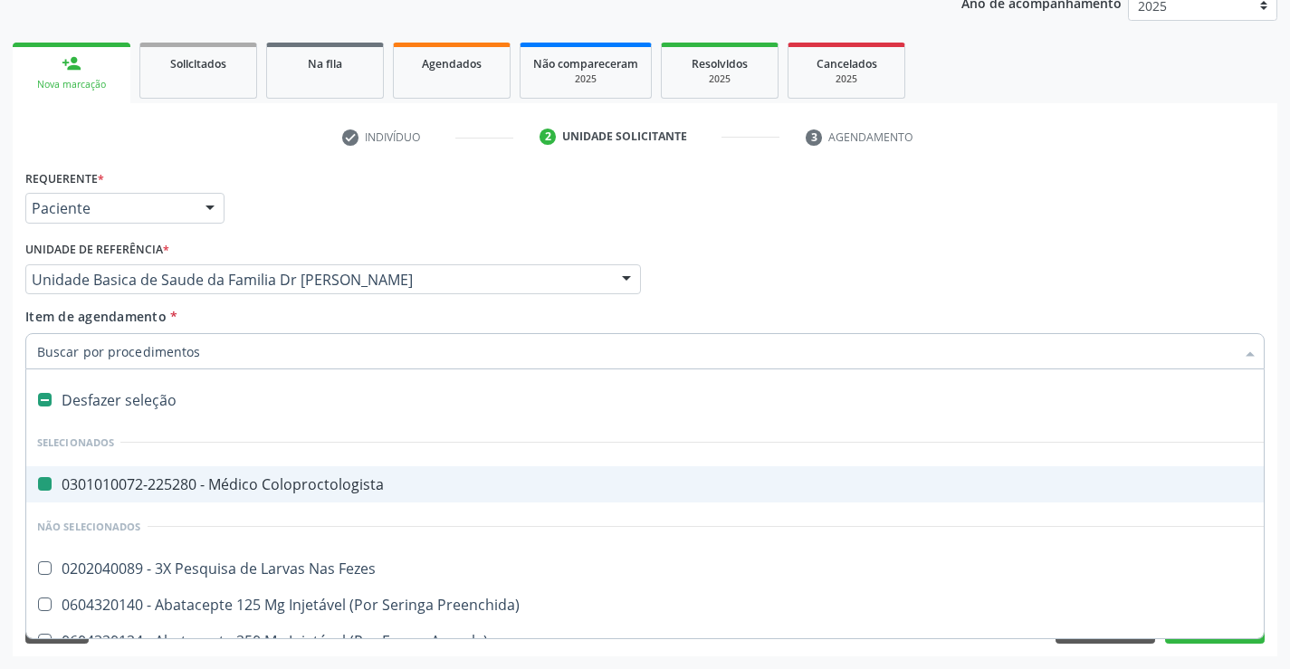
type input "U"
checkbox Coloproctologista "false"
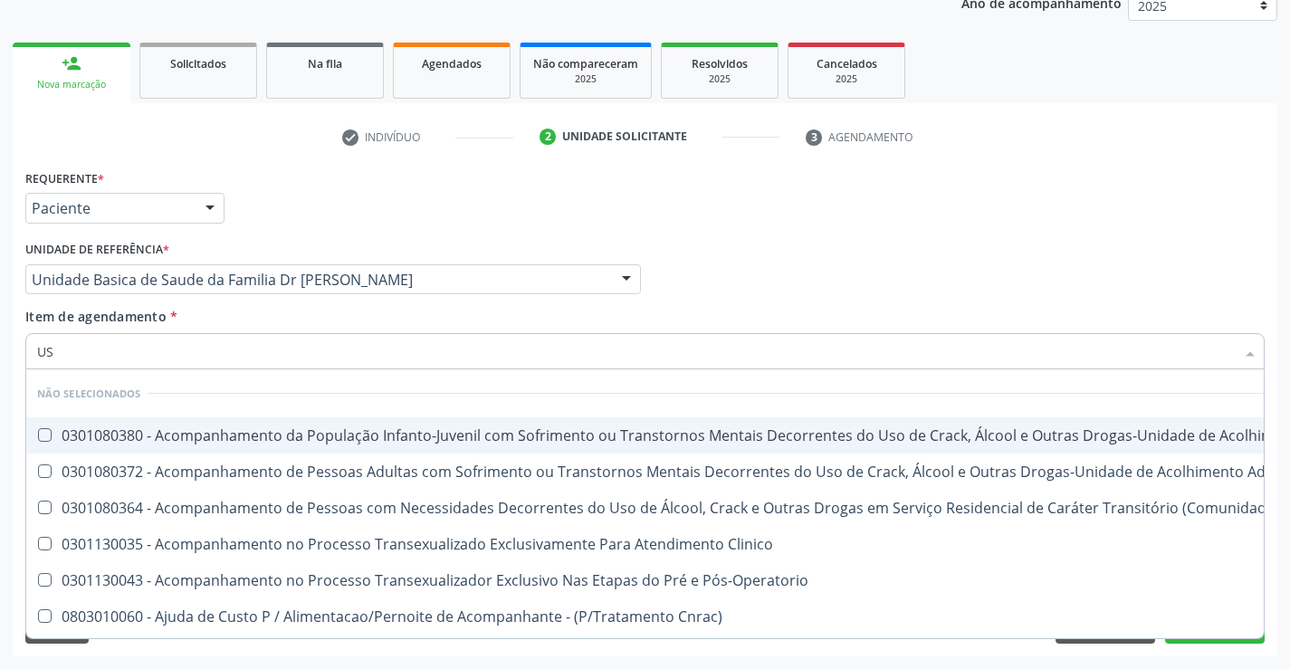
type input "USG"
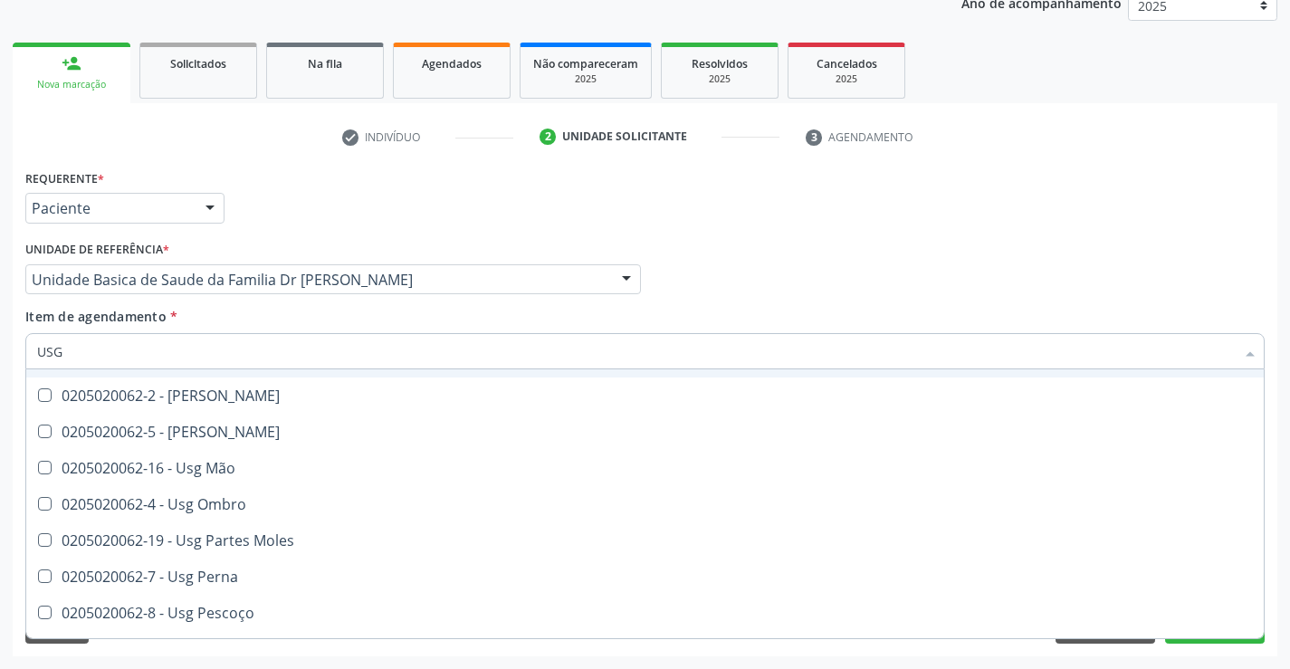
scroll to position [271, 0]
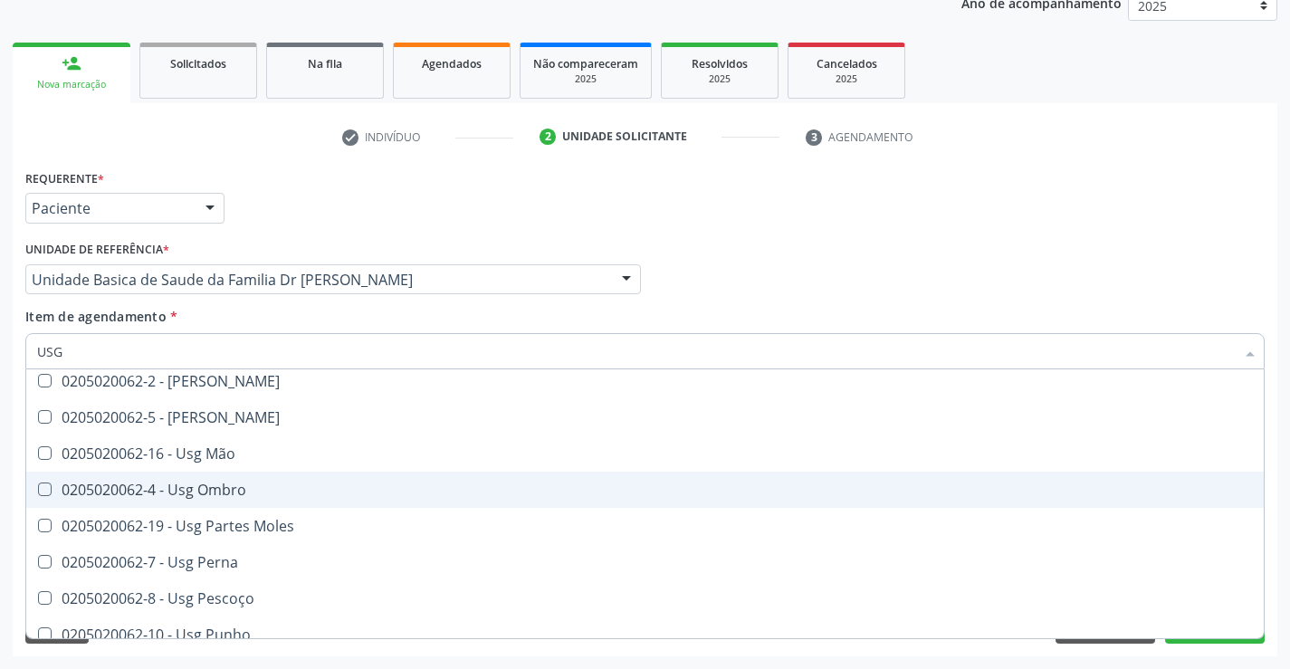
click at [208, 483] on div "0205020062-4 - Usg Ombro" at bounding box center [644, 489] width 1215 height 14
checkbox Ombro "true"
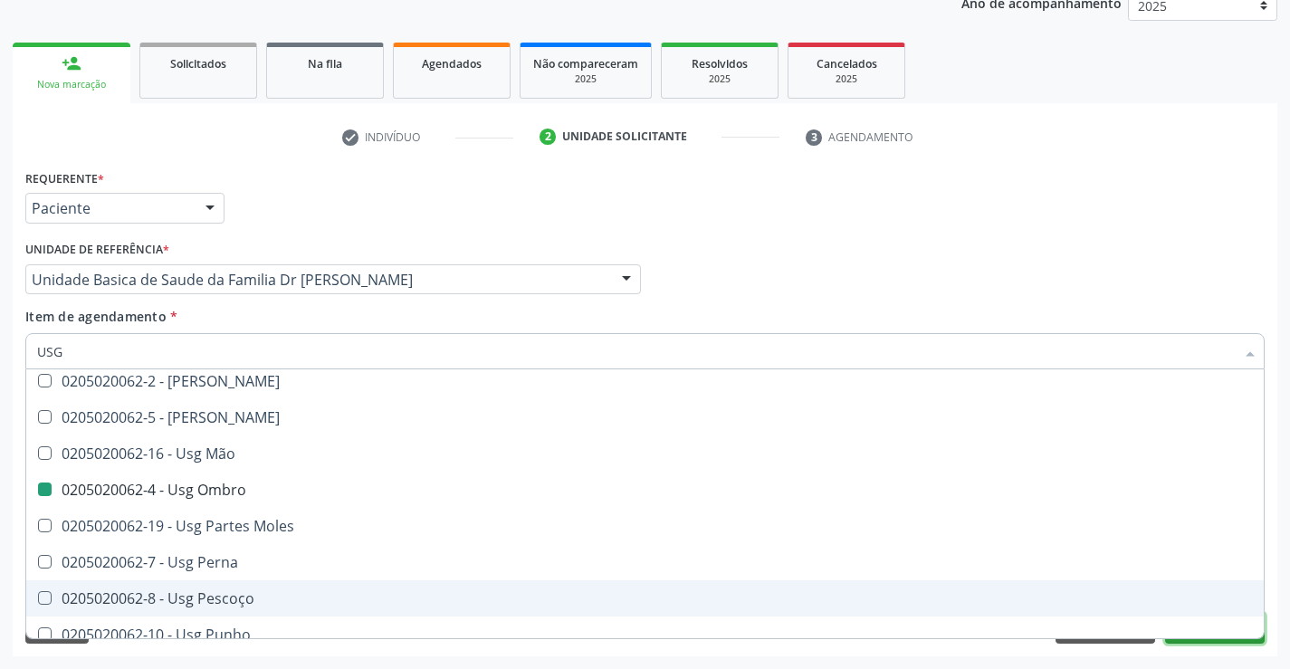
click at [1210, 641] on button "Próximo" at bounding box center [1215, 628] width 100 height 31
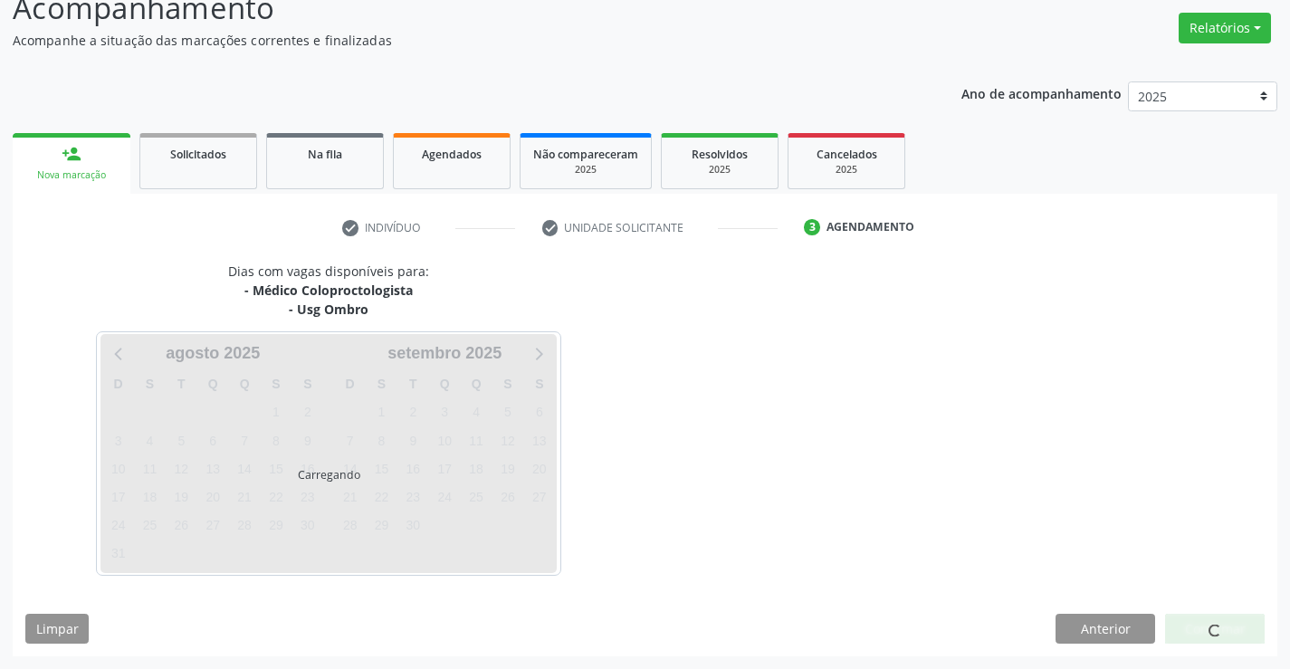
scroll to position [191, 0]
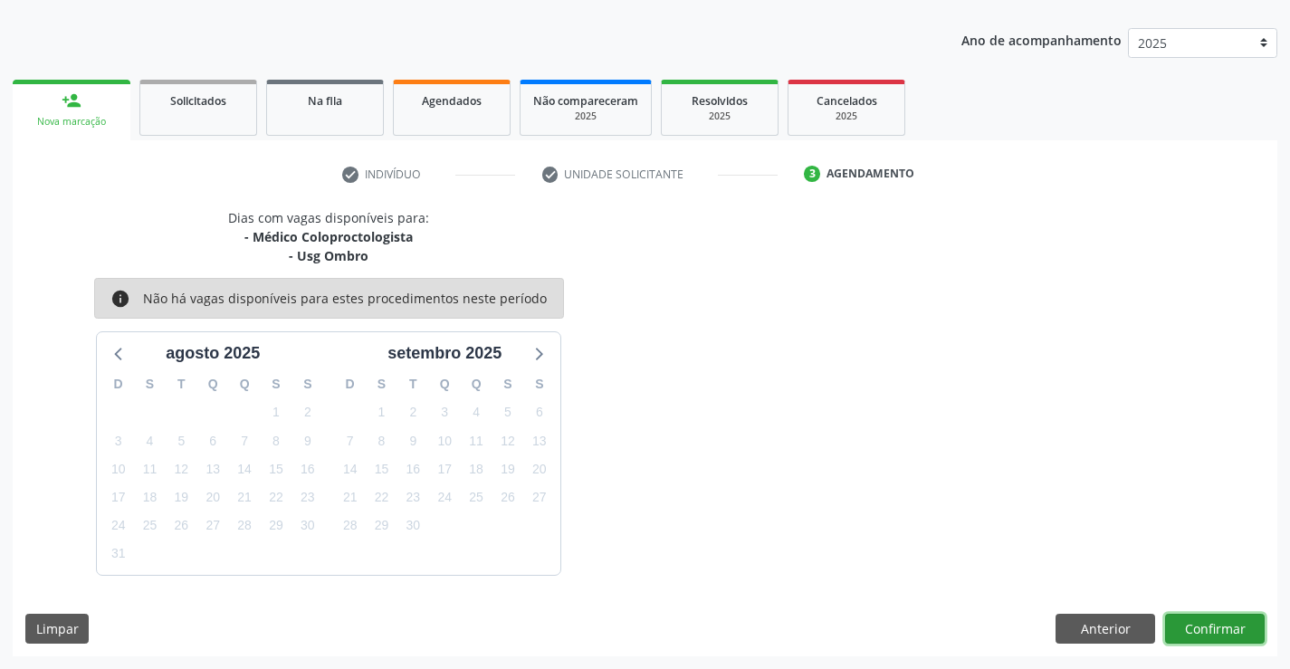
click at [1220, 618] on button "Confirmar" at bounding box center [1215, 629] width 100 height 31
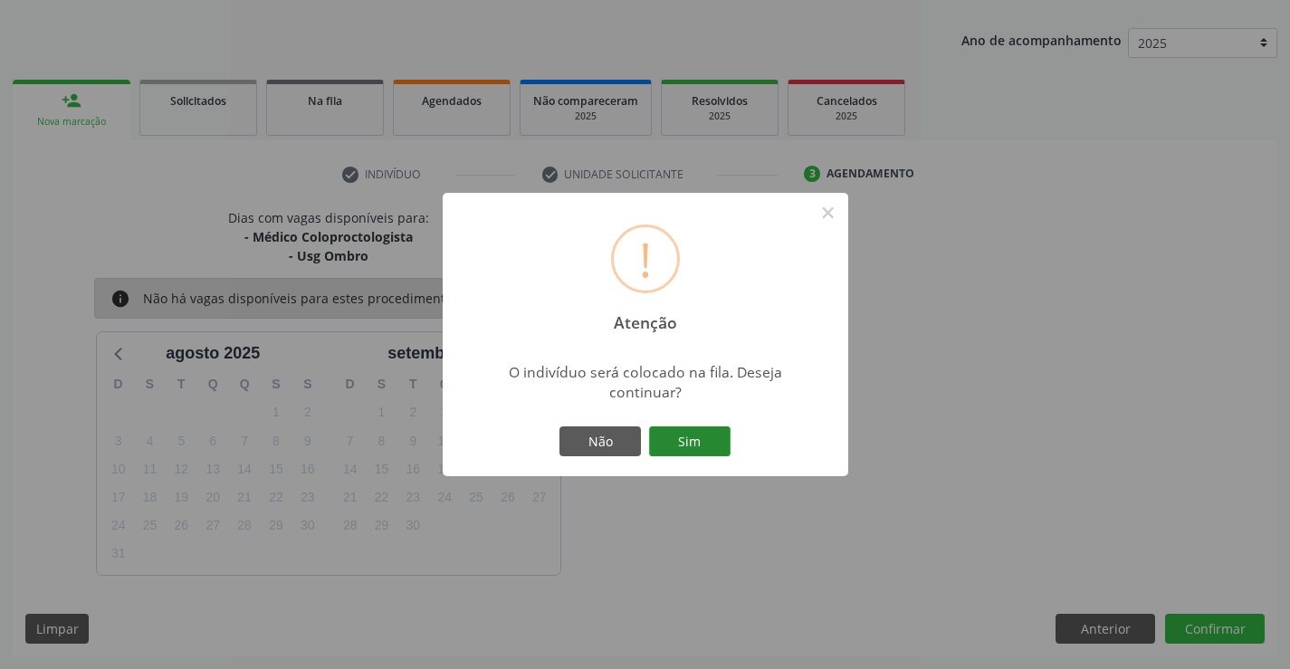
click at [688, 452] on button "Sim" at bounding box center [689, 441] width 81 height 31
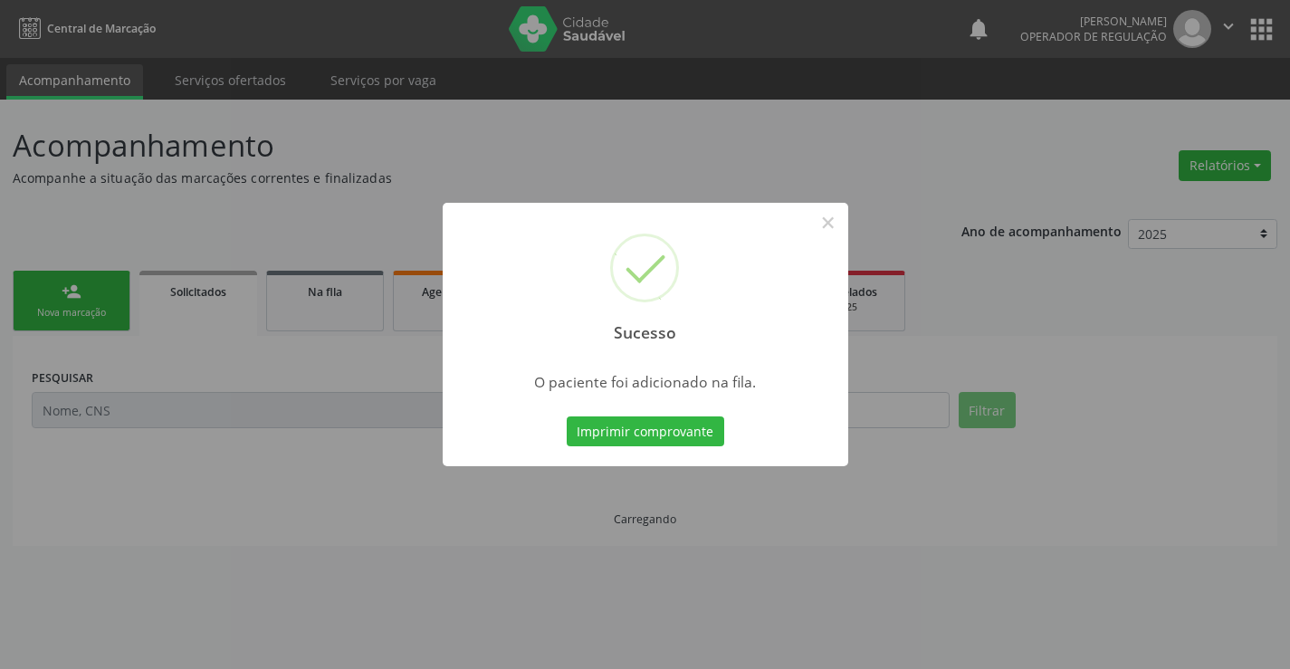
scroll to position [0, 0]
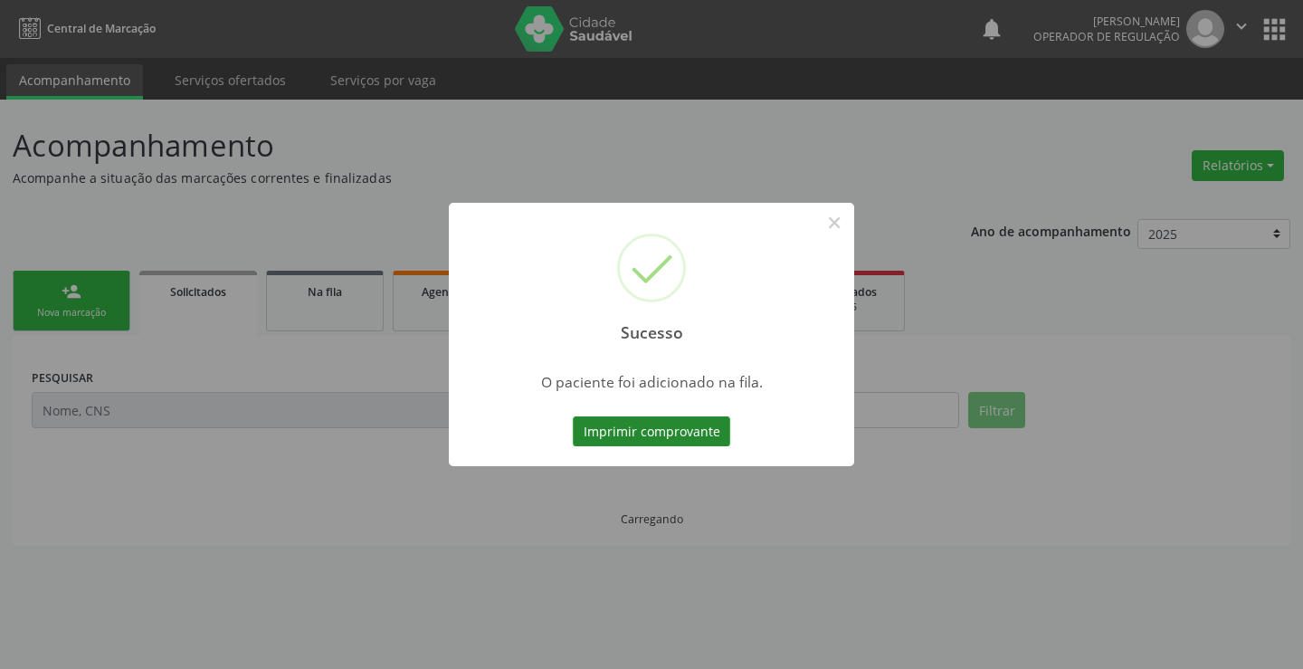
click at [673, 433] on button "Imprimir comprovante" at bounding box center [651, 431] width 157 height 31
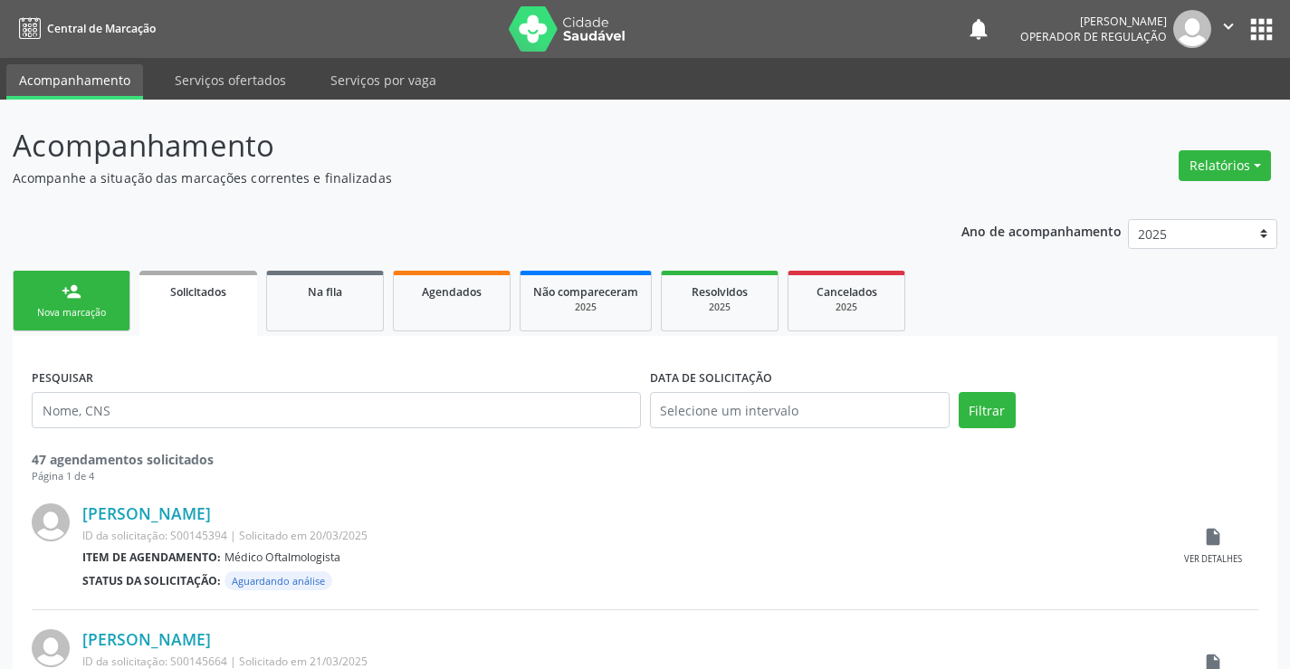
click at [89, 308] on div "Nova marcação" at bounding box center [71, 313] width 90 height 14
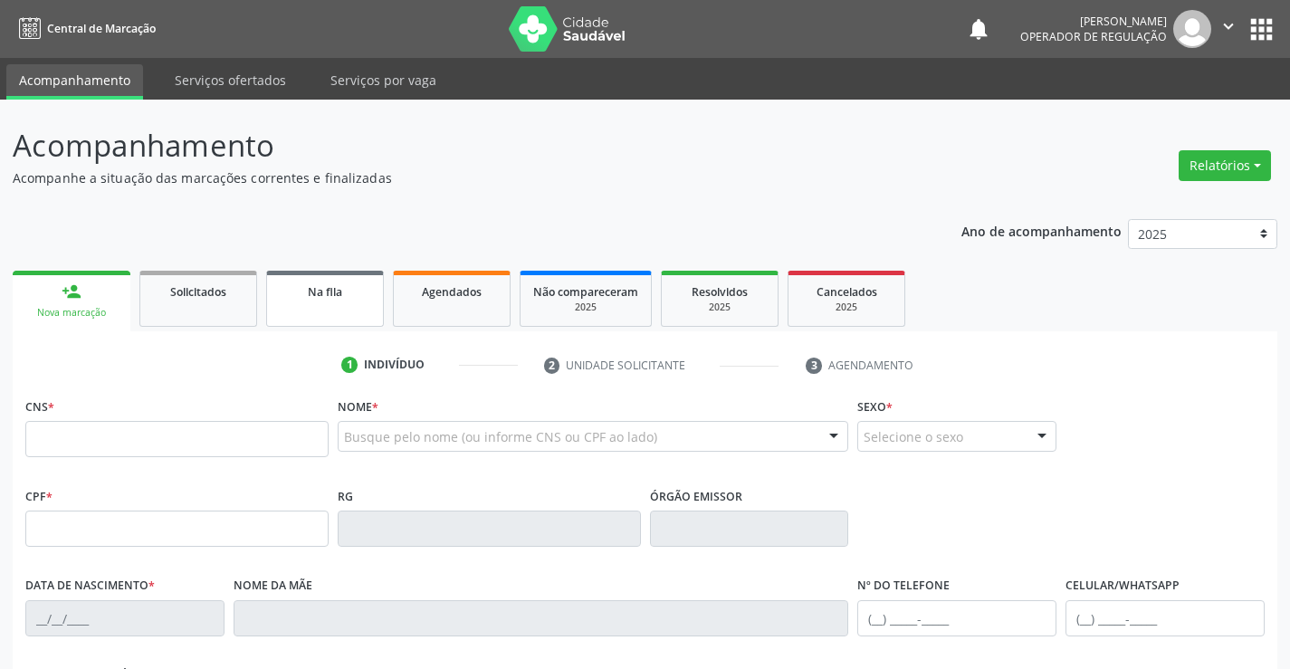
click at [360, 309] on link "Na fila" at bounding box center [325, 299] width 118 height 56
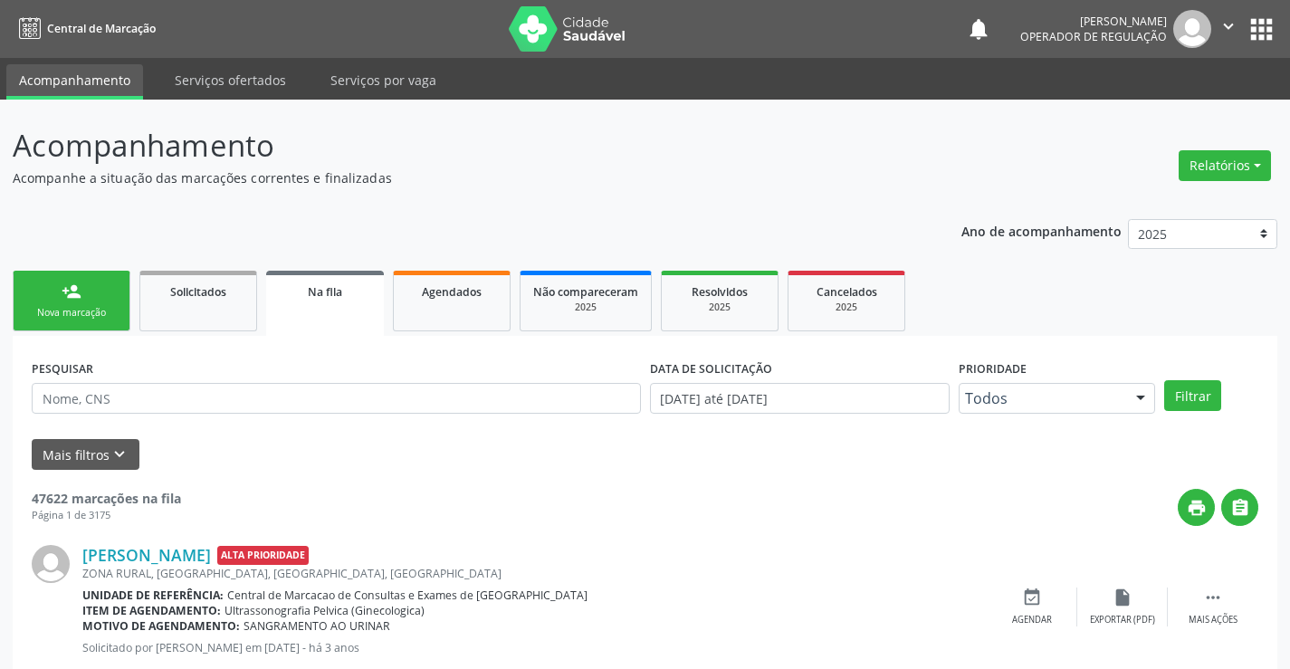
drag, startPoint x: 124, startPoint y: 397, endPoint x: 624, endPoint y: 239, distance: 524.9
drag, startPoint x: 195, startPoint y: 387, endPoint x: 565, endPoint y: 179, distance: 424.6
click at [565, 179] on p "Acompanhe a situação das marcações correntes e finalizadas" at bounding box center [455, 177] width 885 height 19
paste input "707 5022 3268 8590"
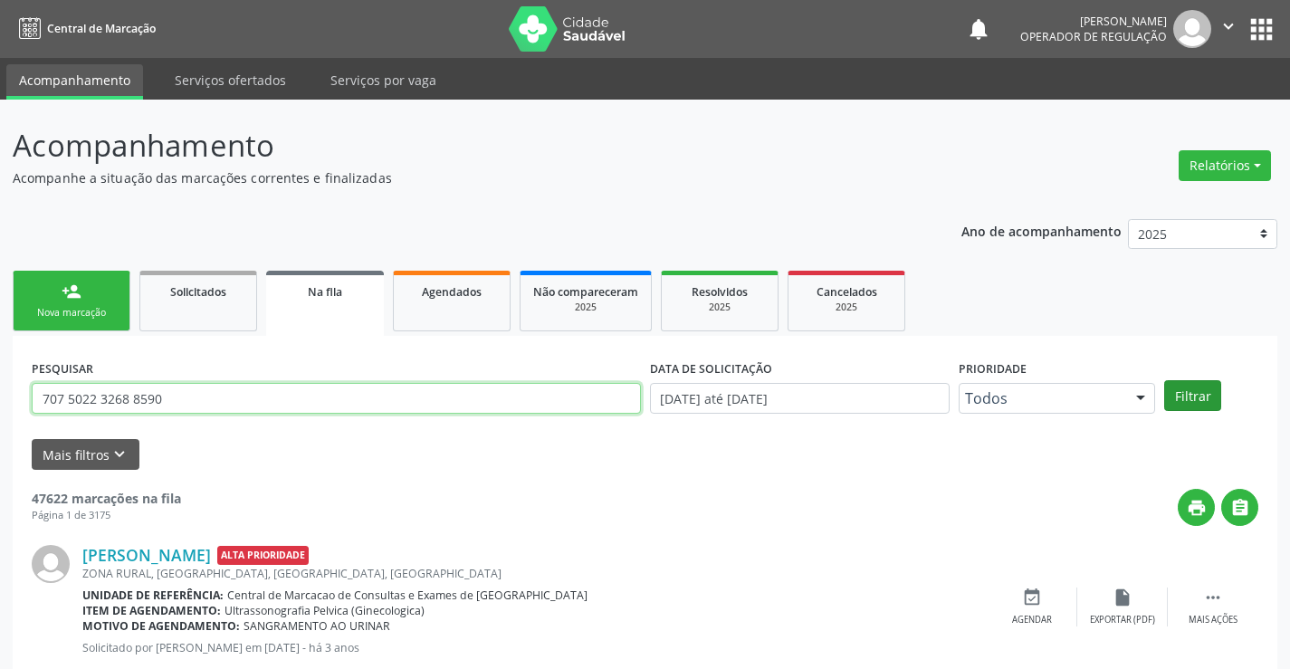
type input "707 5022 3268 8590"
click at [1196, 386] on button "Filtrar" at bounding box center [1192, 395] width 57 height 31
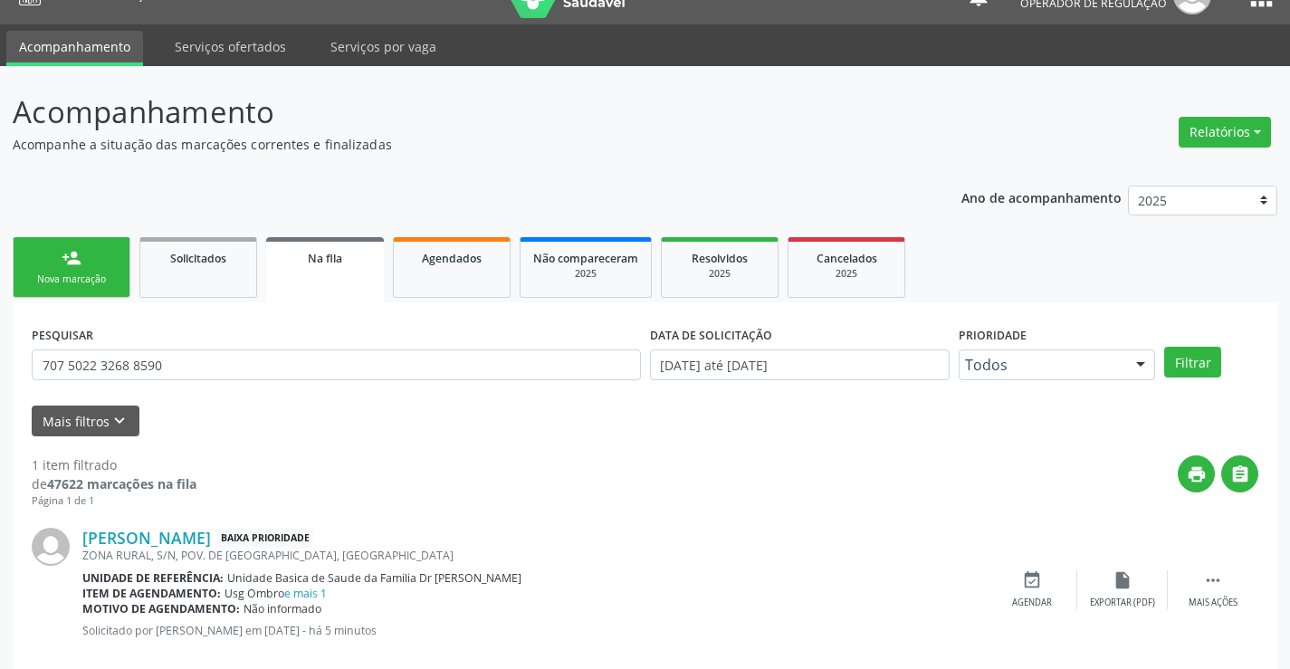
scroll to position [66, 0]
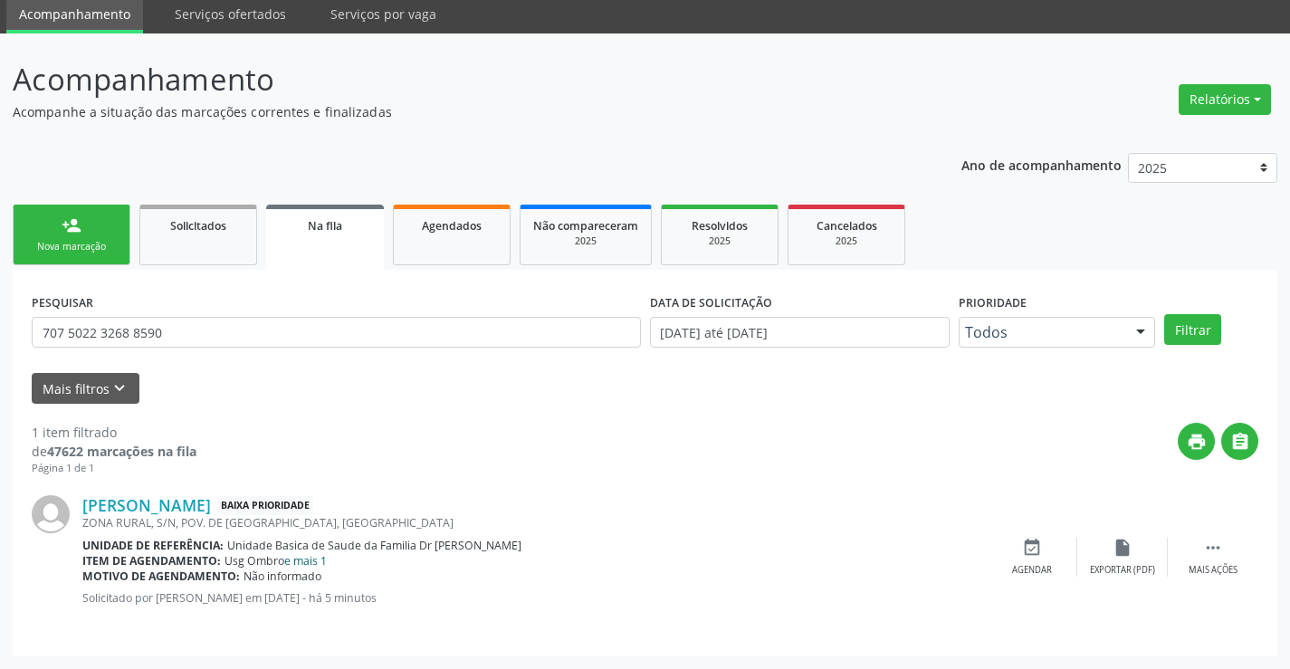
click at [312, 559] on link "e mais 1" at bounding box center [305, 560] width 43 height 15
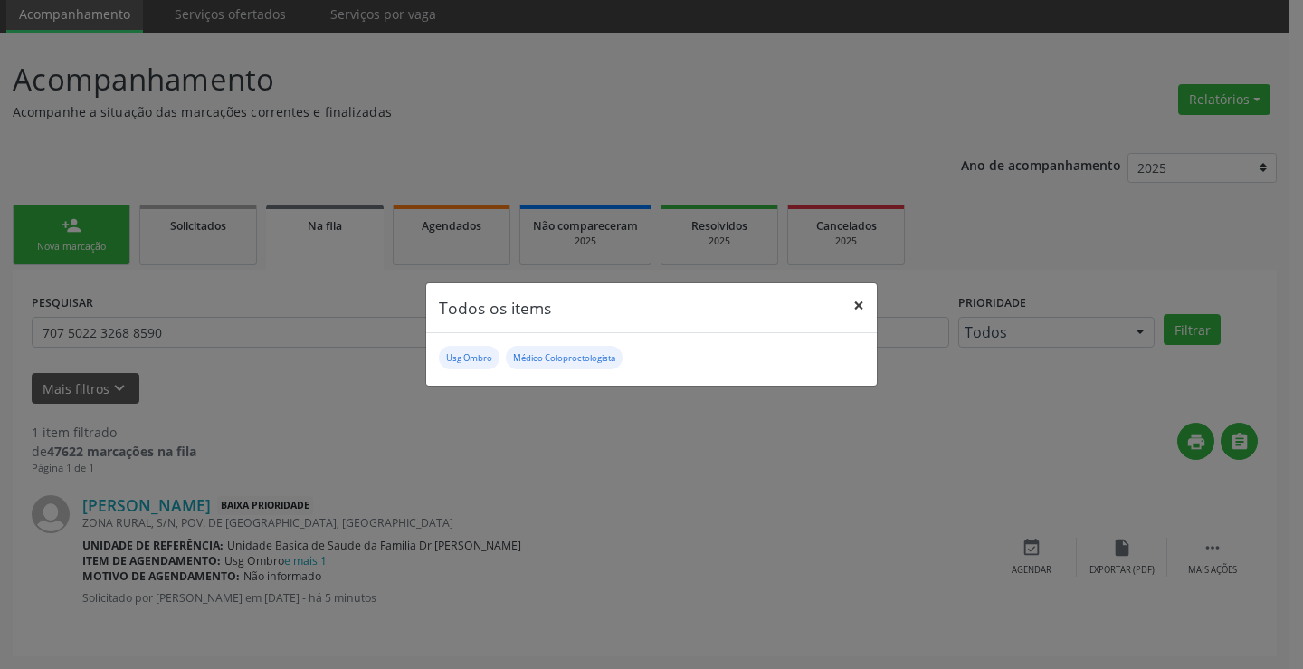
click at [861, 306] on button "×" at bounding box center [859, 305] width 36 height 44
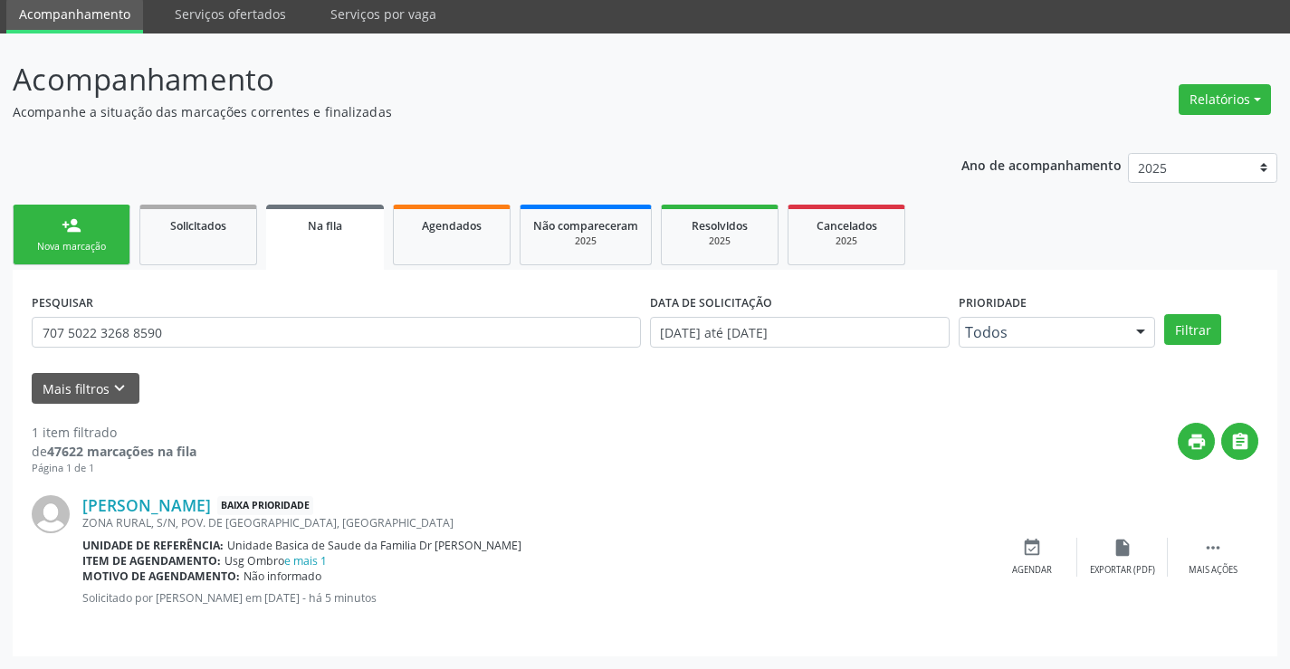
click at [54, 224] on link "person_add Nova marcação" at bounding box center [72, 235] width 118 height 61
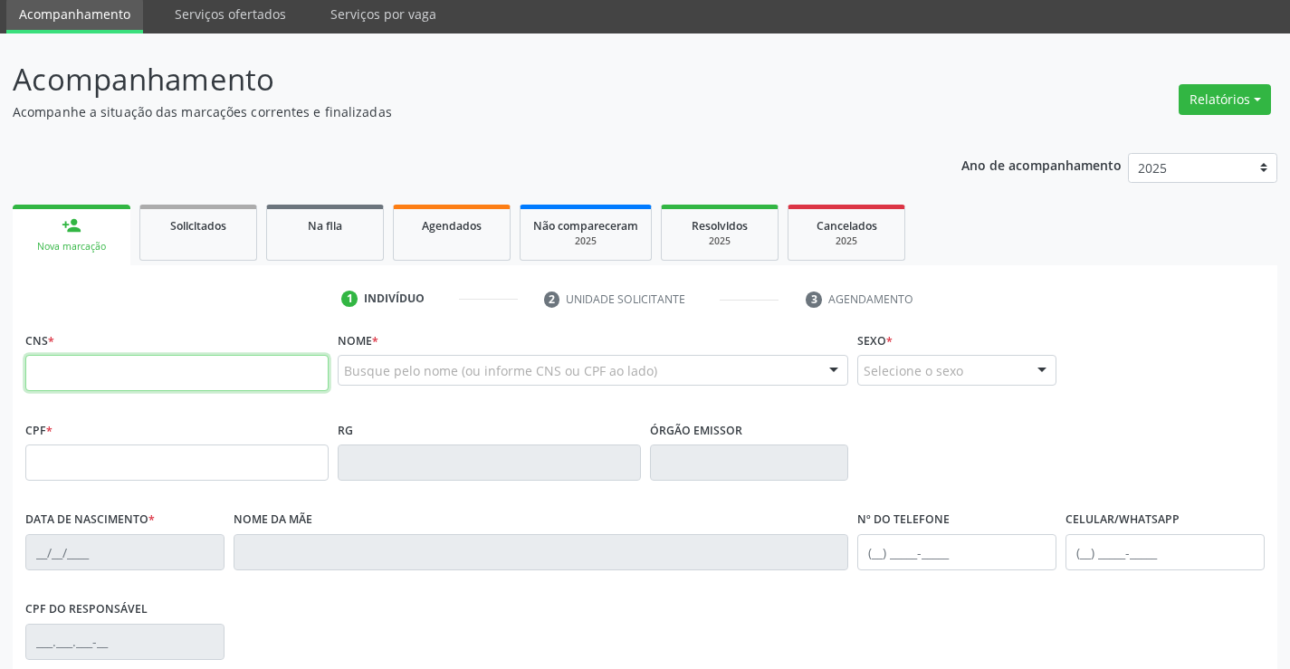
click at [74, 377] on input "text" at bounding box center [176, 373] width 303 height 36
type input "707 6002 4345 4895"
type input "0527122068"
type input "08/09/1960"
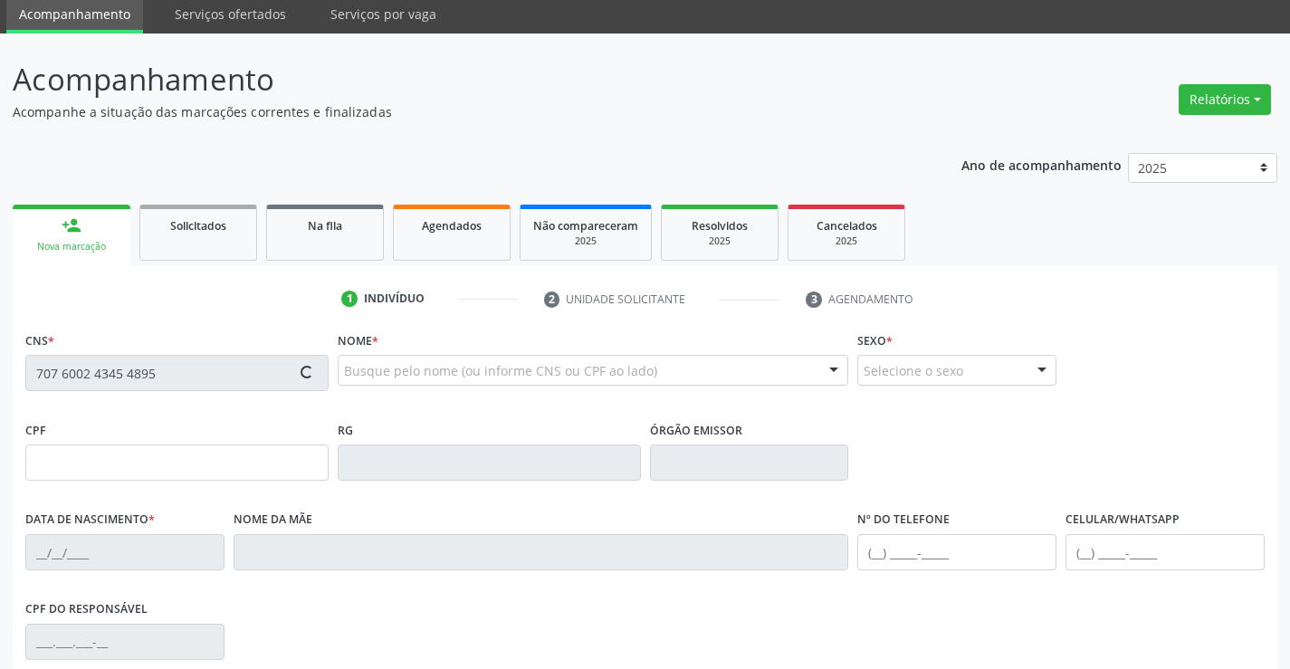
type input "(74) 99110-6604"
type input "619.245.715-87"
type input "sn"
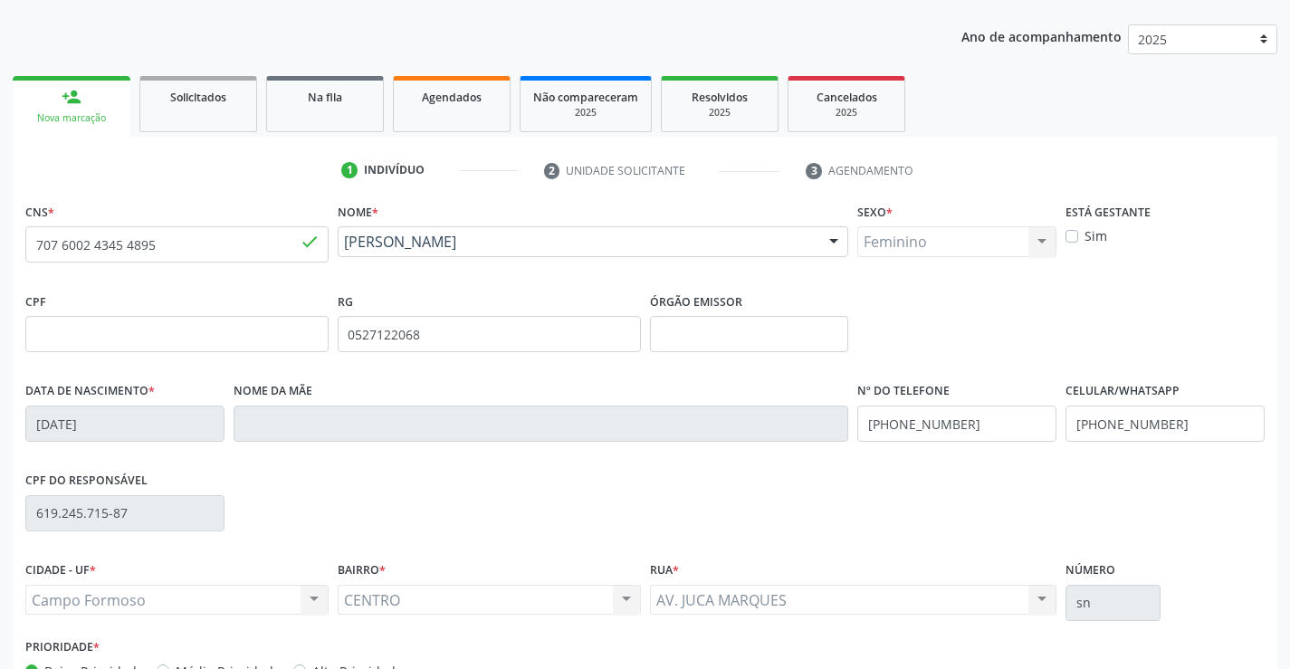
scroll to position [312, 0]
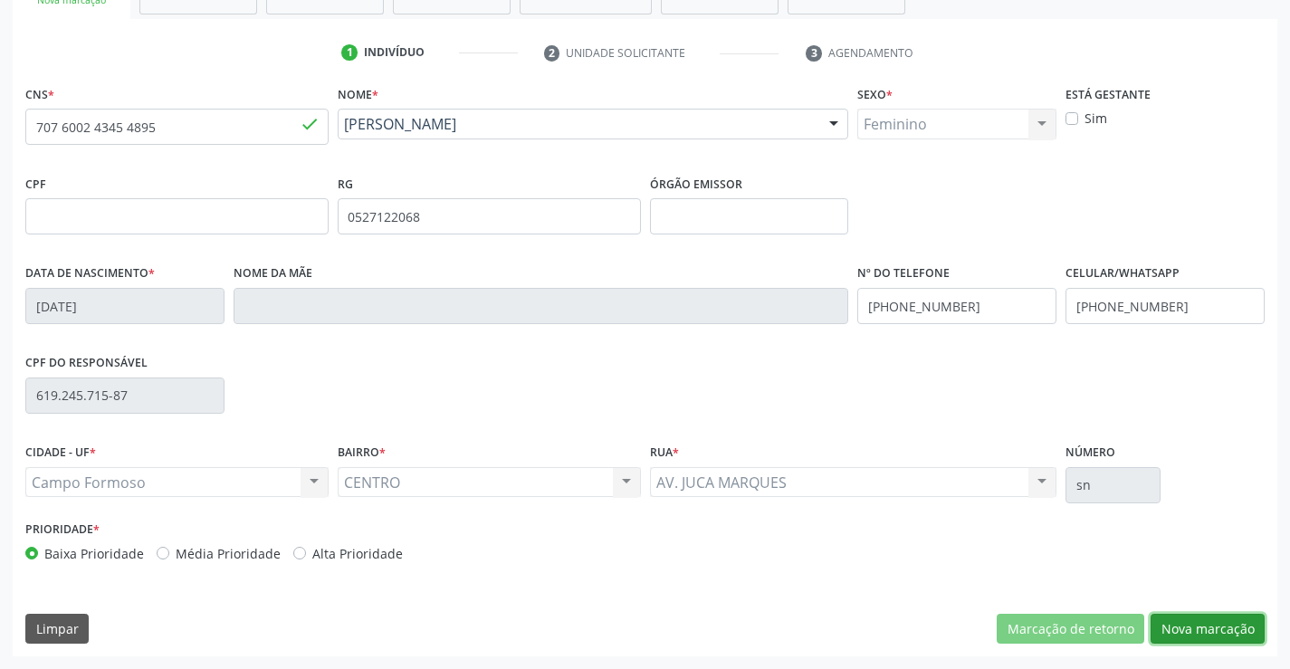
click at [1224, 625] on button "Nova marcação" at bounding box center [1207, 629] width 114 height 31
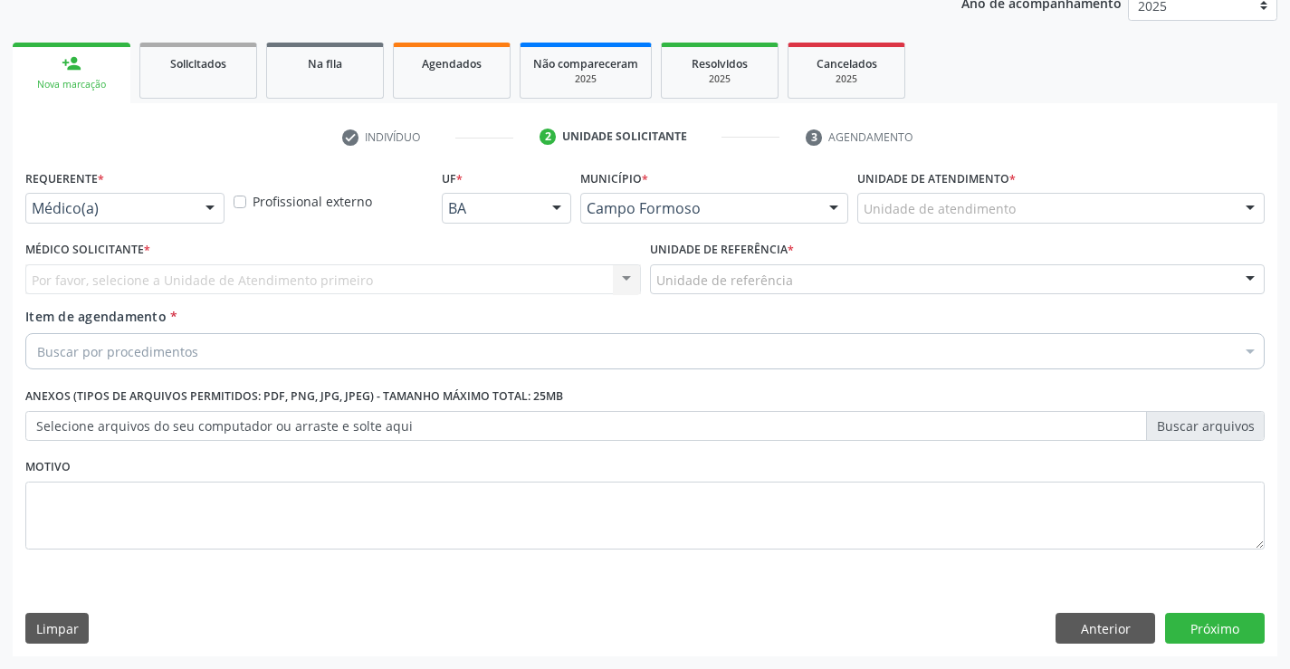
scroll to position [228, 0]
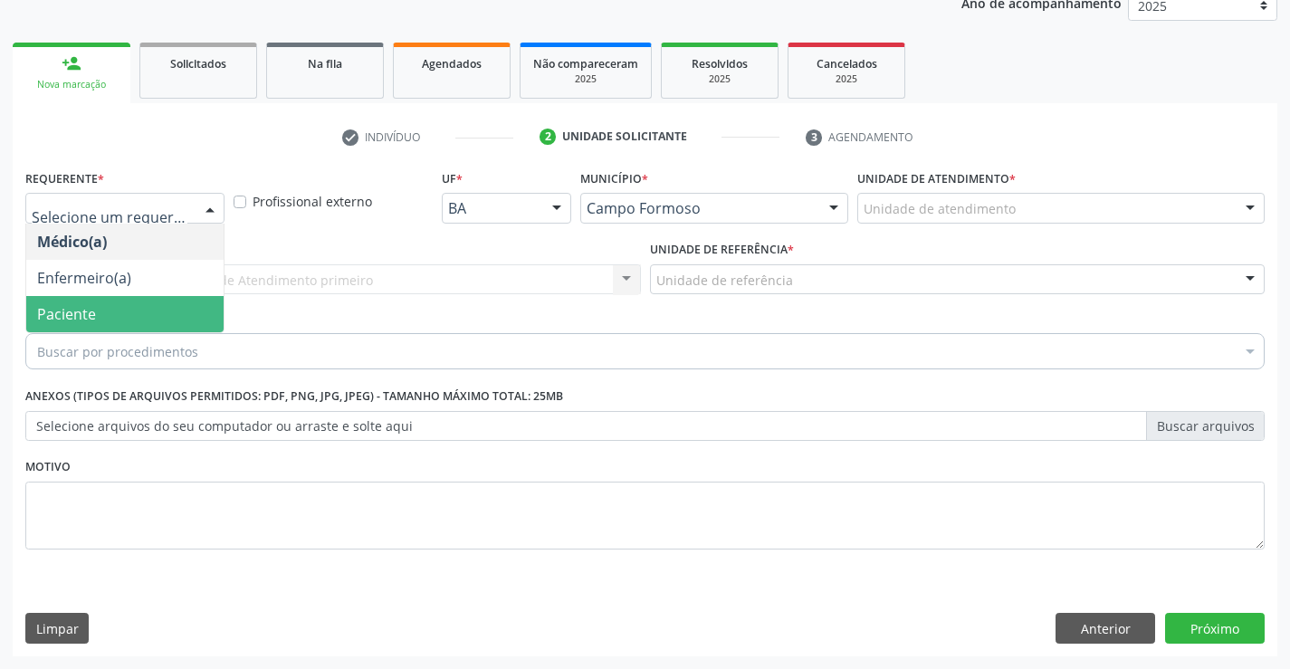
click at [73, 307] on span "Paciente" at bounding box center [66, 314] width 59 height 20
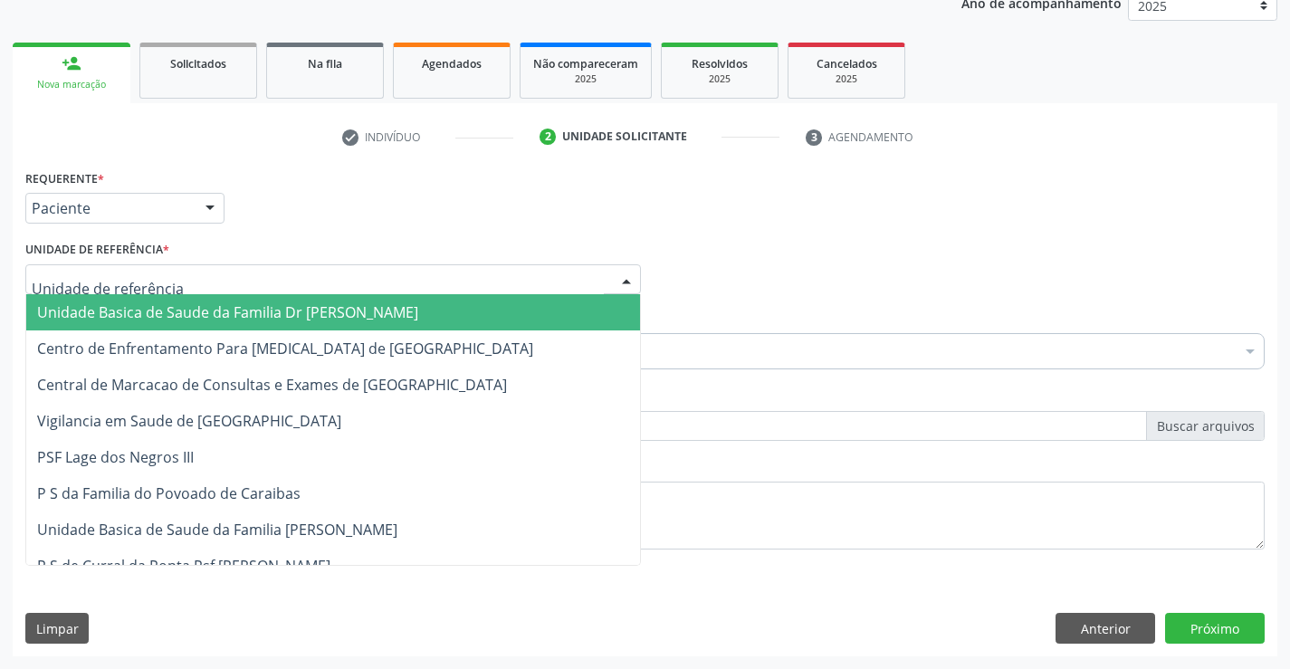
click at [269, 279] on div at bounding box center [332, 279] width 615 height 31
click at [254, 305] on span "Unidade Basica de Saude da Familia Dr [PERSON_NAME]" at bounding box center [227, 312] width 381 height 20
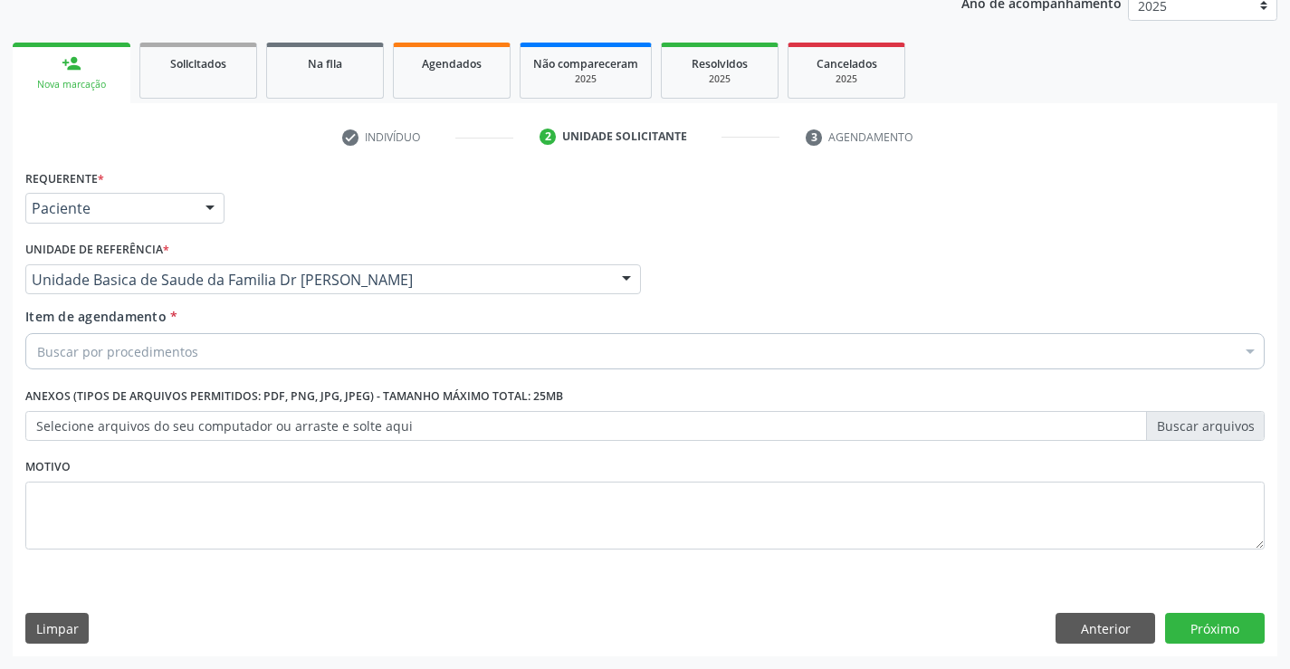
click at [206, 354] on div "Buscar por procedimentos" at bounding box center [644, 351] width 1239 height 36
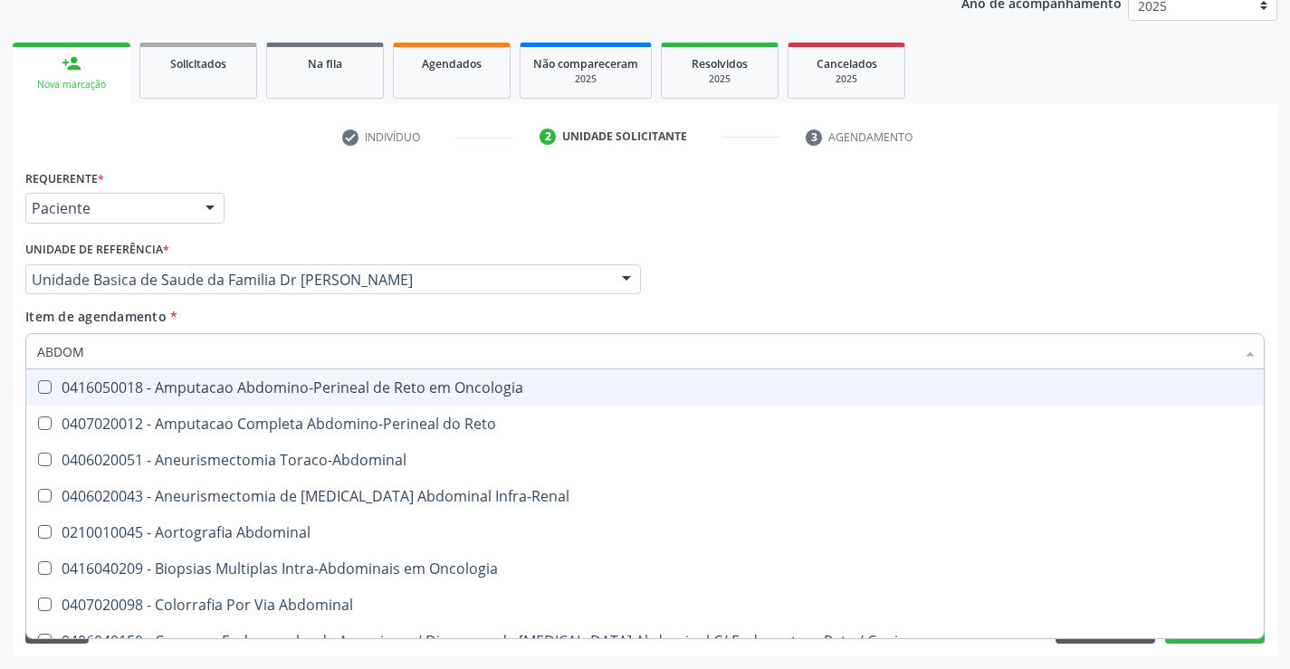
type input "ABDOME"
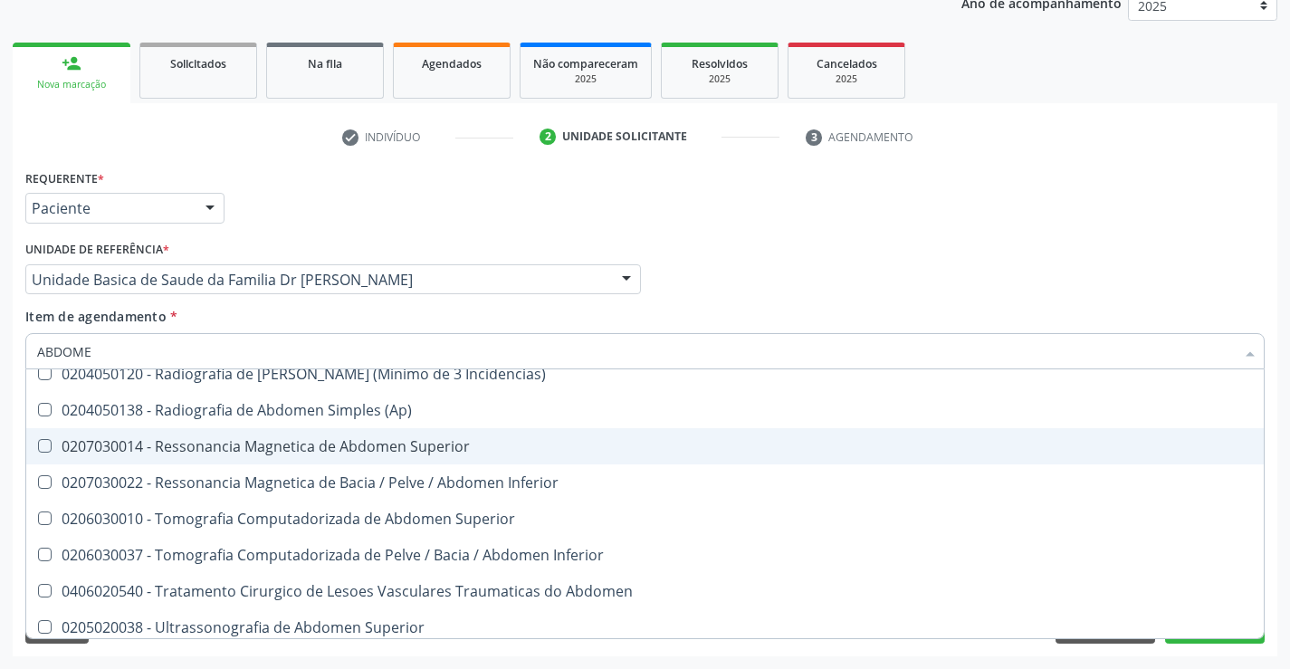
scroll to position [93, 0]
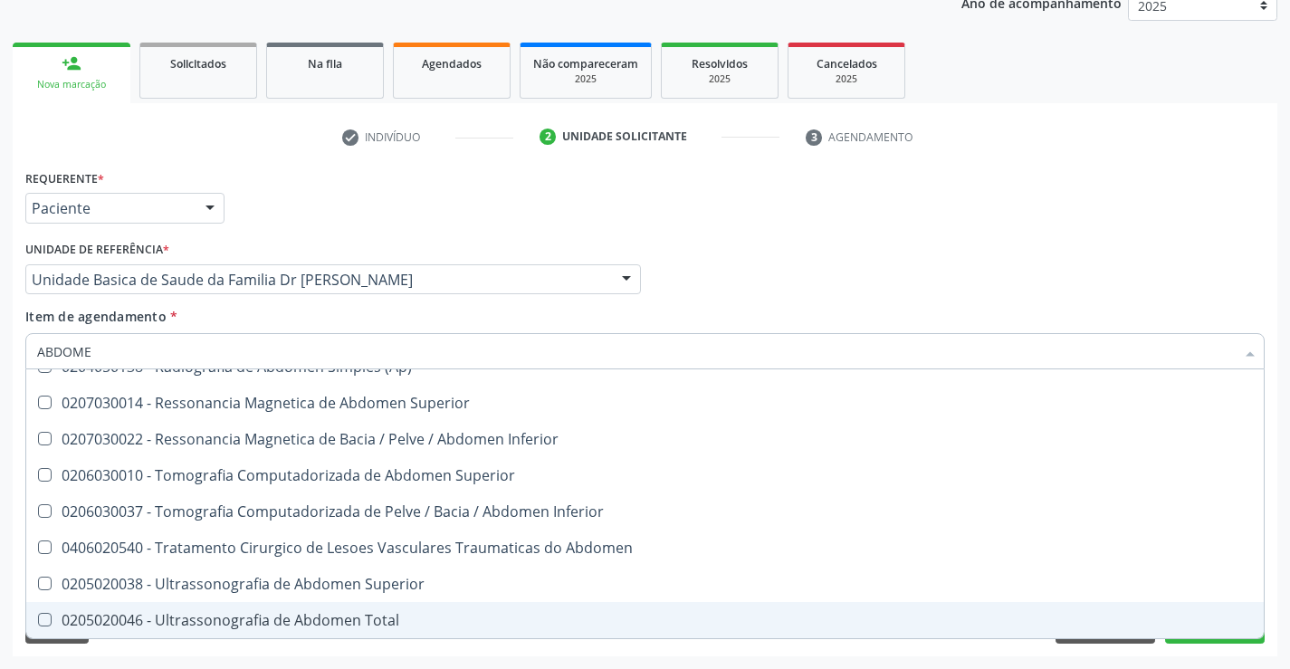
click at [285, 613] on div "0205020046 - Ultrassonografia de Abdomen Total" at bounding box center [644, 620] width 1215 height 14
checkbox Total "true"
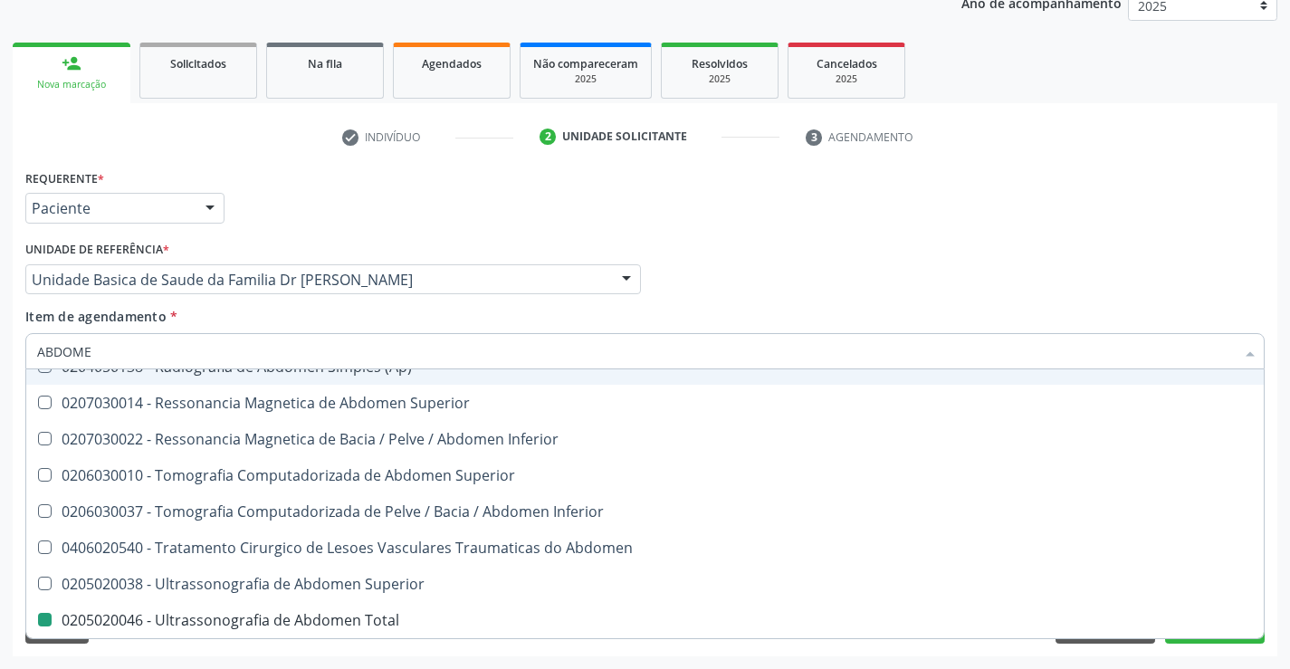
click at [823, 329] on div "Item de agendamento * ABDOME Desfazer seleção 0204050111 - Radiografia de Abdom…" at bounding box center [644, 335] width 1239 height 57
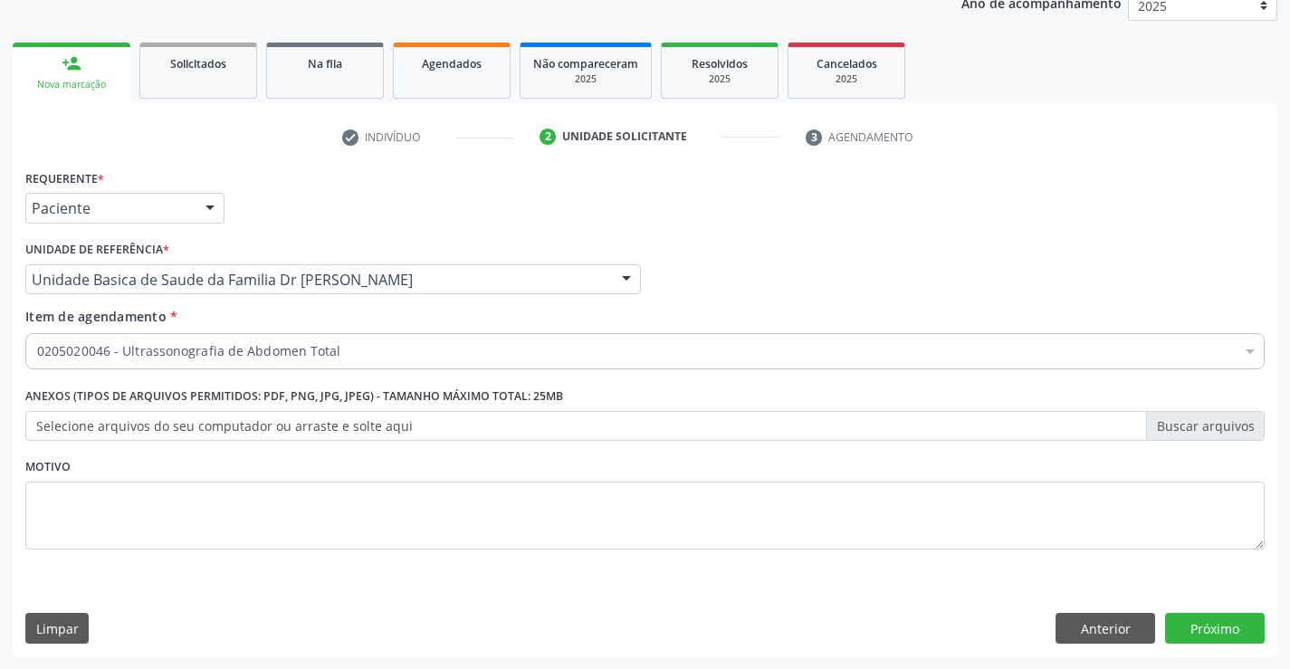
scroll to position [0, 0]
click at [1182, 605] on div "Requerente * Paciente Médico(a) Enfermeiro(a) Paciente Nenhum resultado encontr…" at bounding box center [645, 410] width 1264 height 491
click at [1199, 626] on button "Próximo" at bounding box center [1215, 628] width 100 height 31
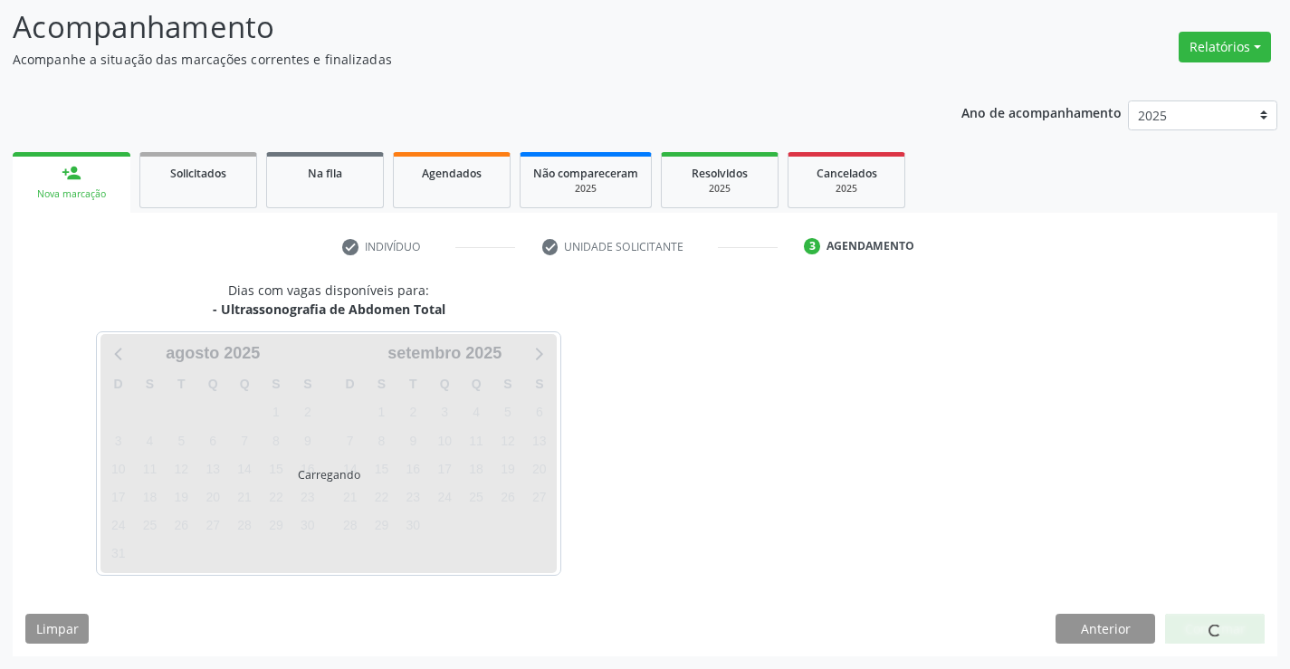
scroll to position [119, 0]
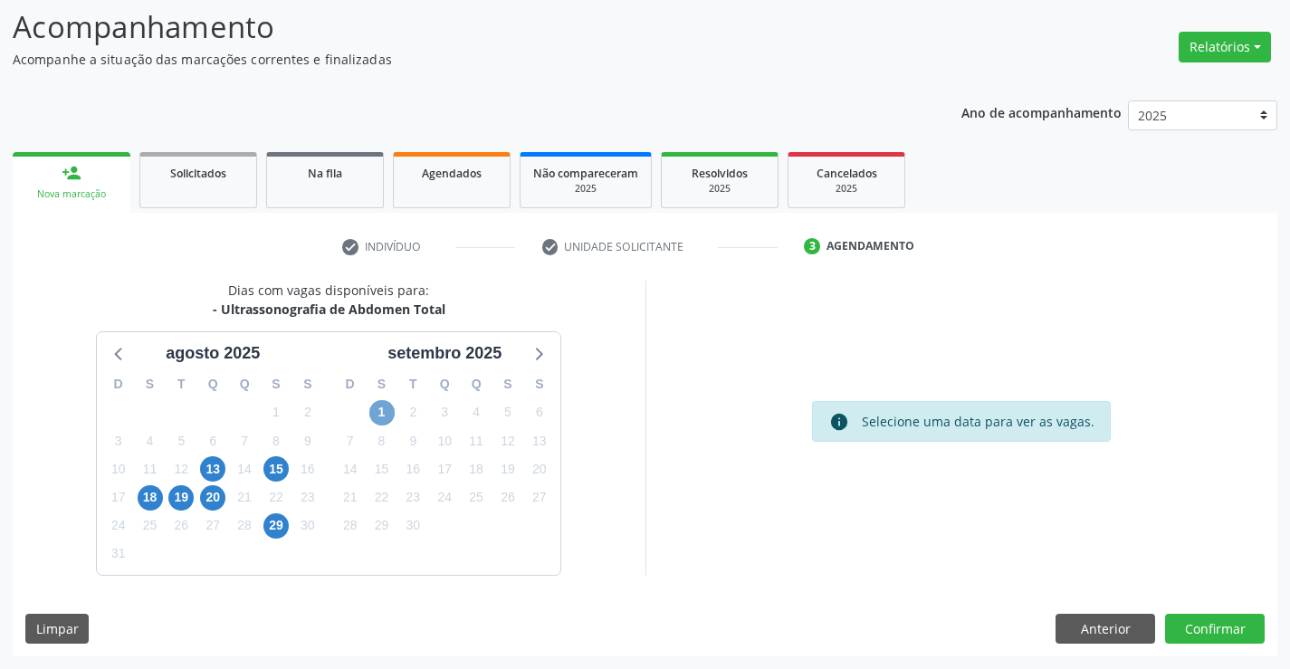
click at [378, 412] on span "1" at bounding box center [381, 412] width 25 height 25
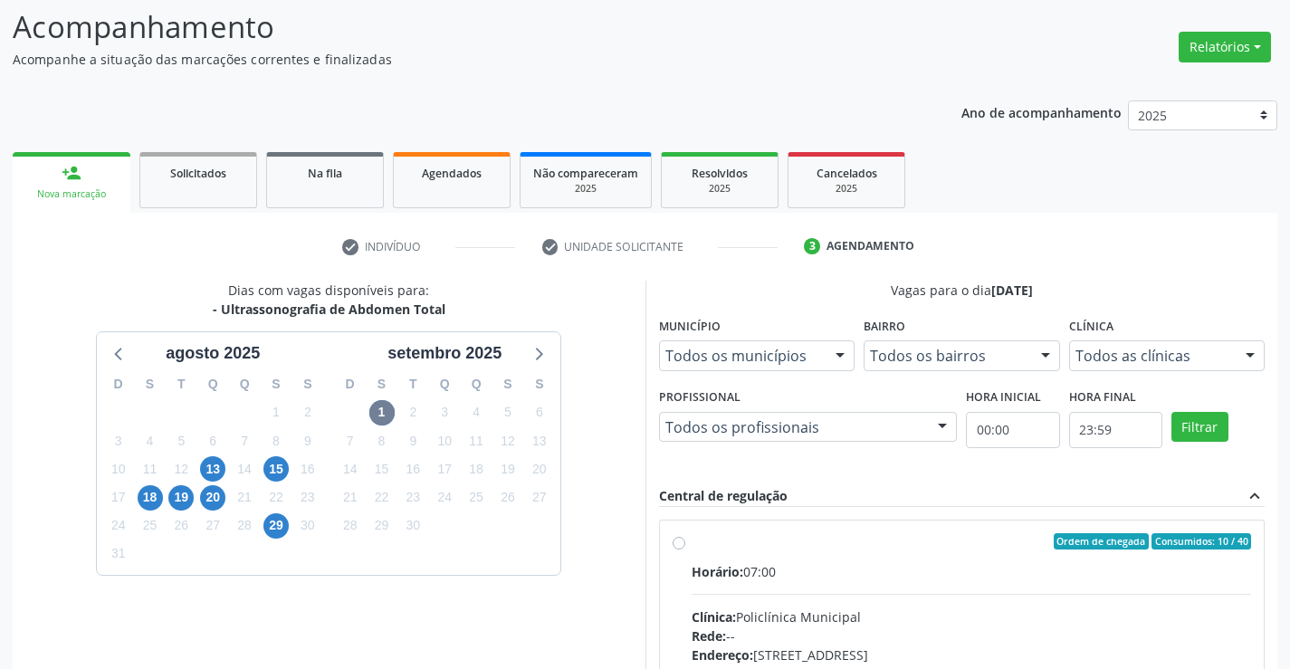
click at [685, 549] on input "Ordem de chegada Consumidos: 10 / 40 Horário: 07:00 Clínica: Policlínica Munici…" at bounding box center [678, 541] width 13 height 16
drag, startPoint x: 861, startPoint y: 585, endPoint x: 867, endPoint y: 577, distance: 10.3
click at [685, 549] on input "Ordem de chegada Consumidos: 10 / 40 Horário: 07:00 Clínica: Policlínica Munici…" at bounding box center [678, 541] width 13 height 16
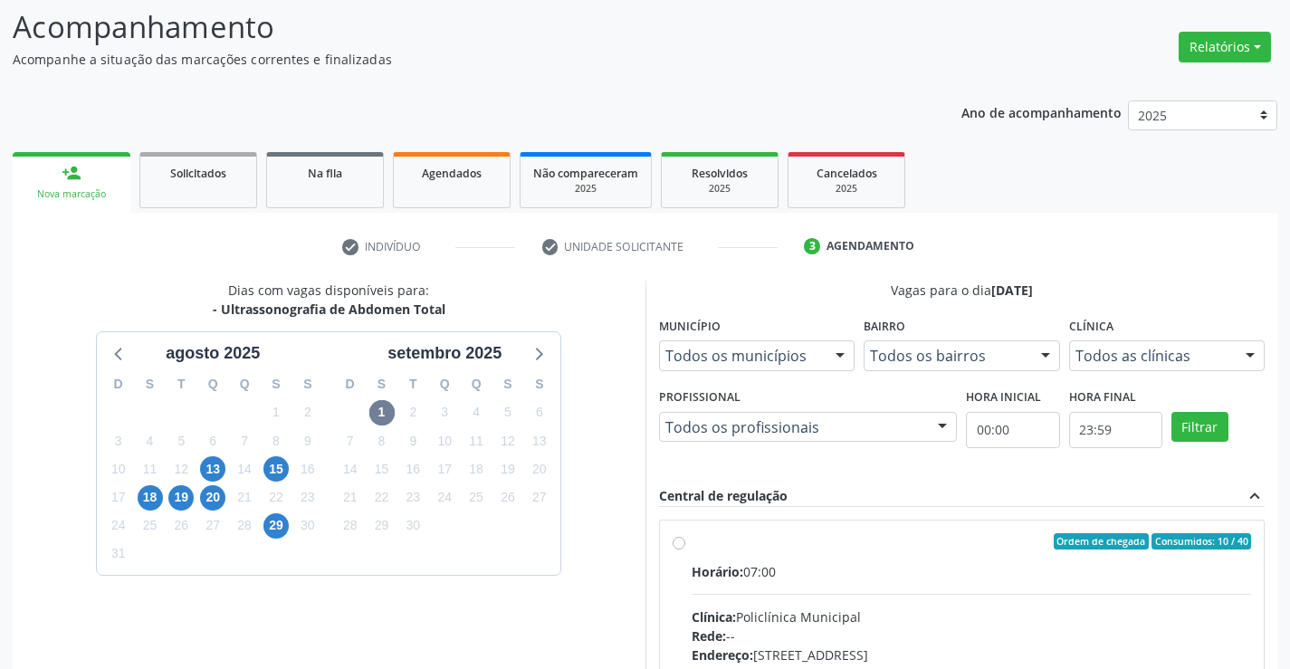
radio input "true"
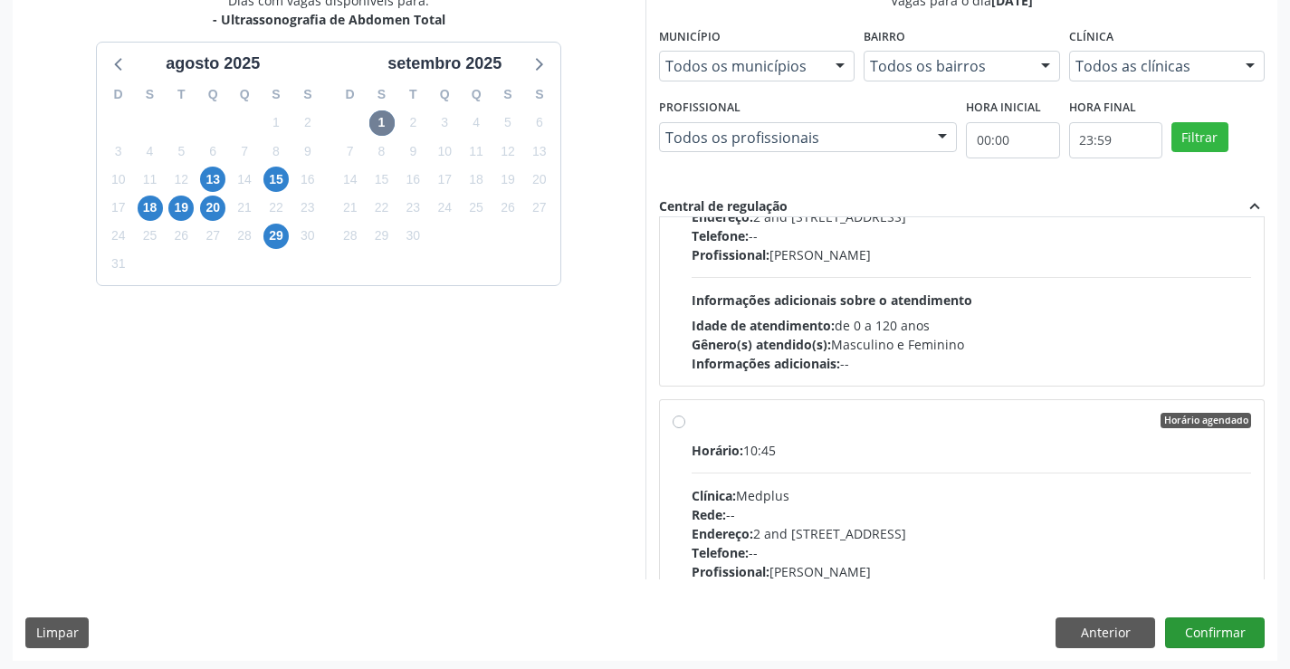
scroll to position [413, 0]
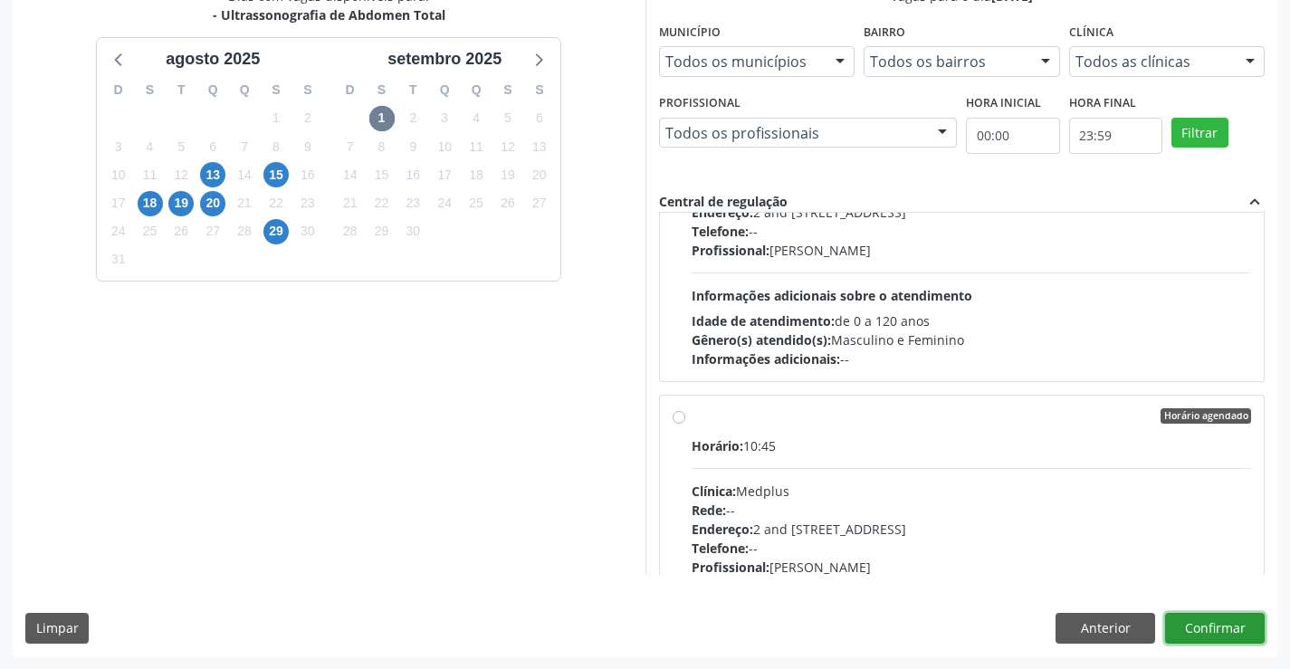
click at [1226, 629] on button "Confirmar" at bounding box center [1215, 628] width 100 height 31
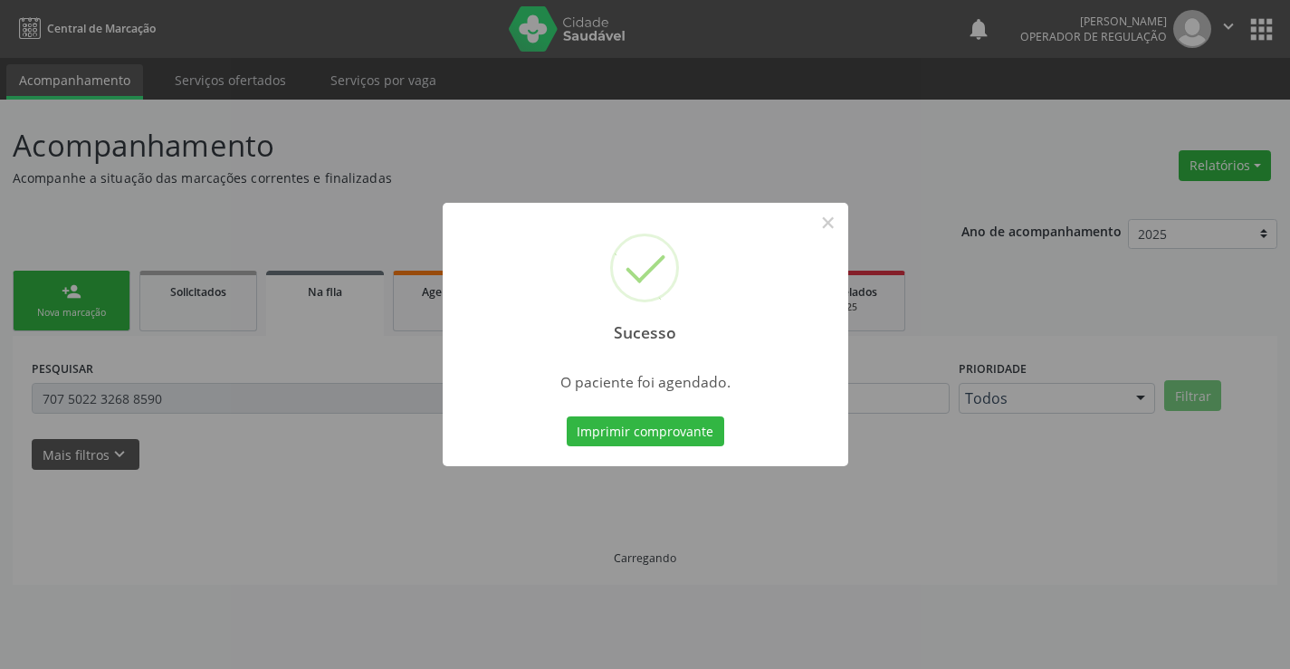
scroll to position [0, 0]
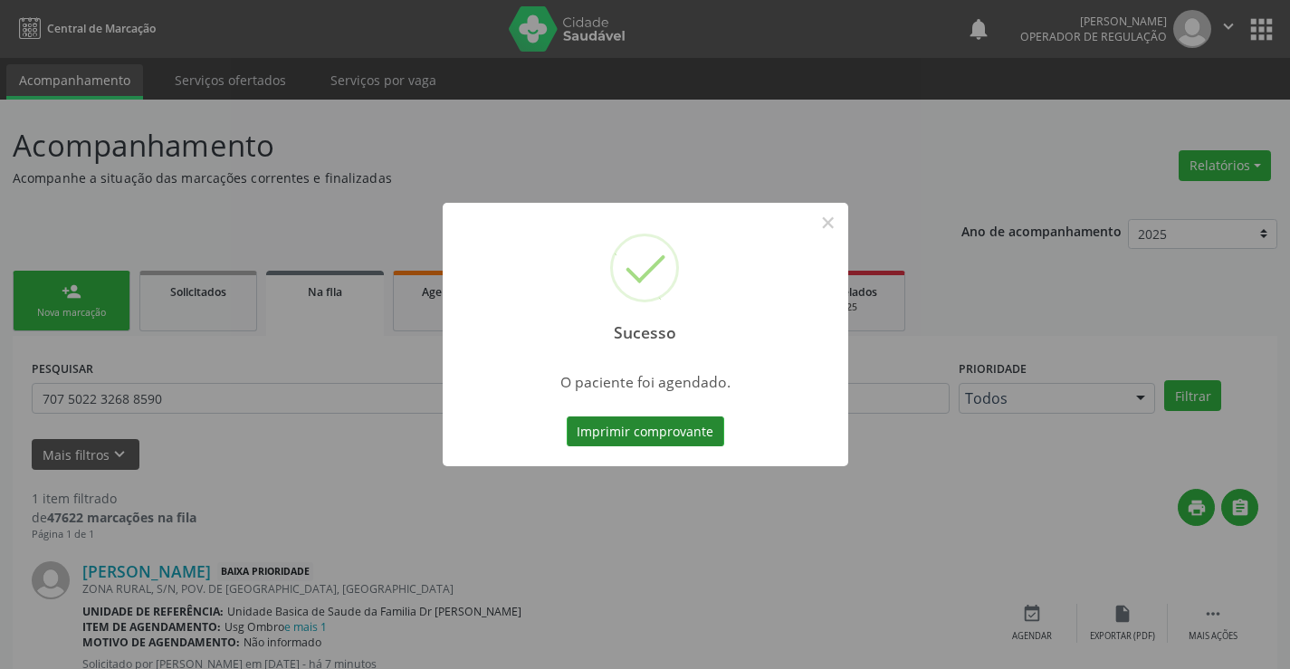
click at [616, 424] on button "Imprimir comprovante" at bounding box center [644, 431] width 157 height 31
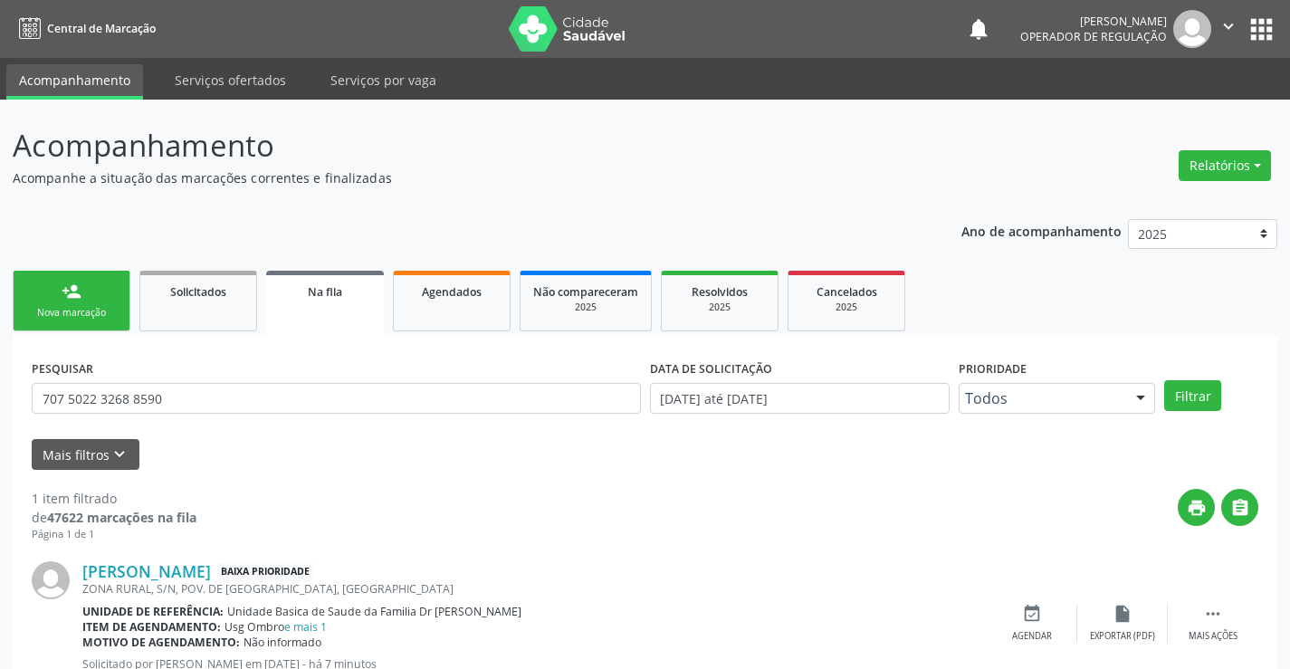
click at [109, 300] on link "person_add Nova marcação" at bounding box center [72, 301] width 118 height 61
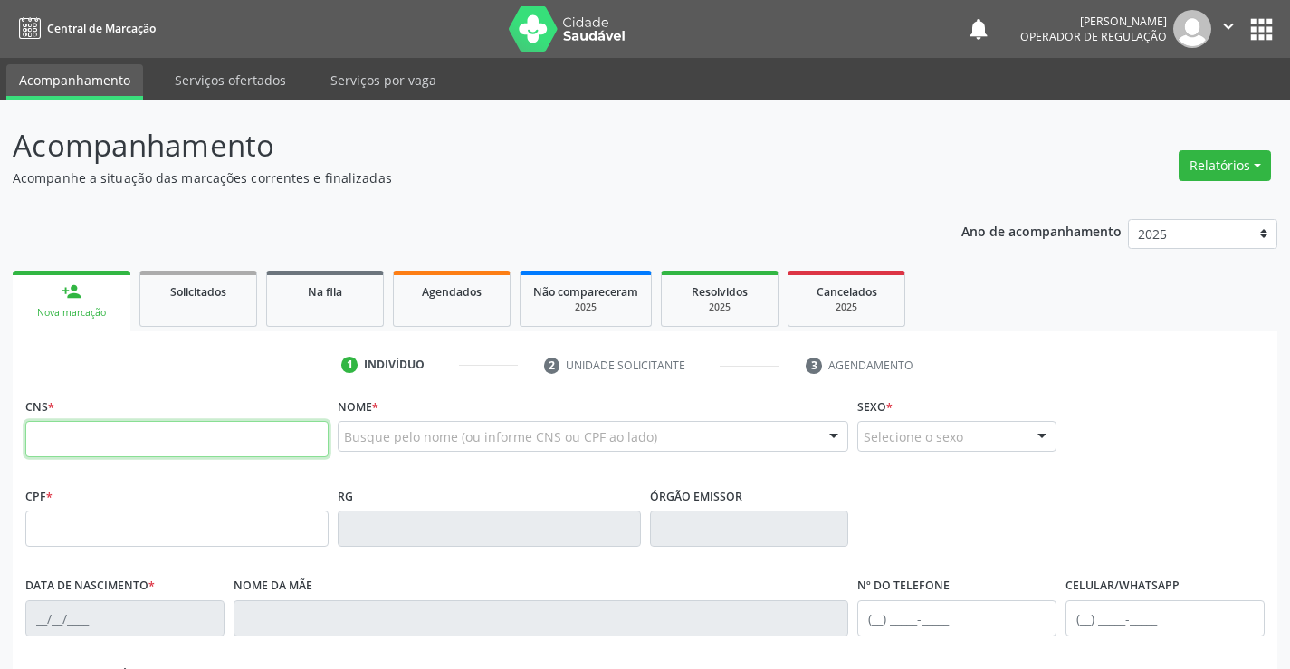
drag, startPoint x: 100, startPoint y: 445, endPoint x: 115, endPoint y: 446, distance: 15.4
click at [100, 445] on input "text" at bounding box center [176, 439] width 303 height 36
type input "704"
type input "704 3065 8869 4398"
type input "12/12/1957"
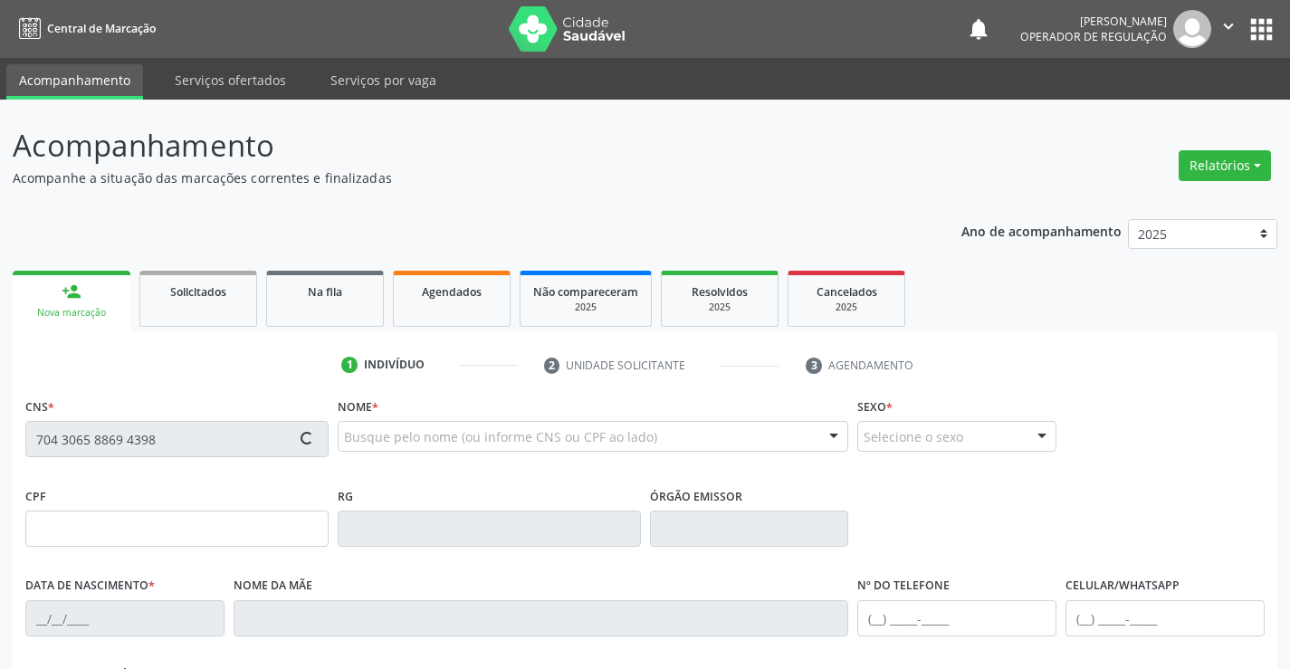
type input "(74) 9843-2164"
type input "S/N"
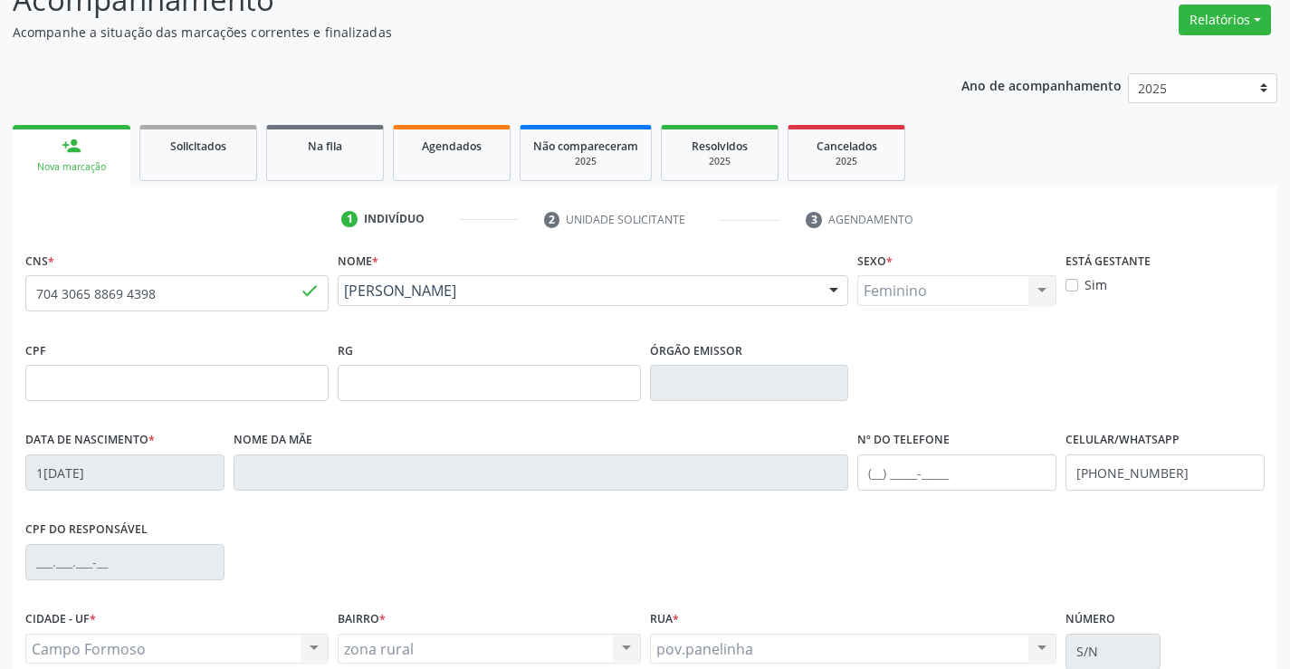
scroll to position [312, 0]
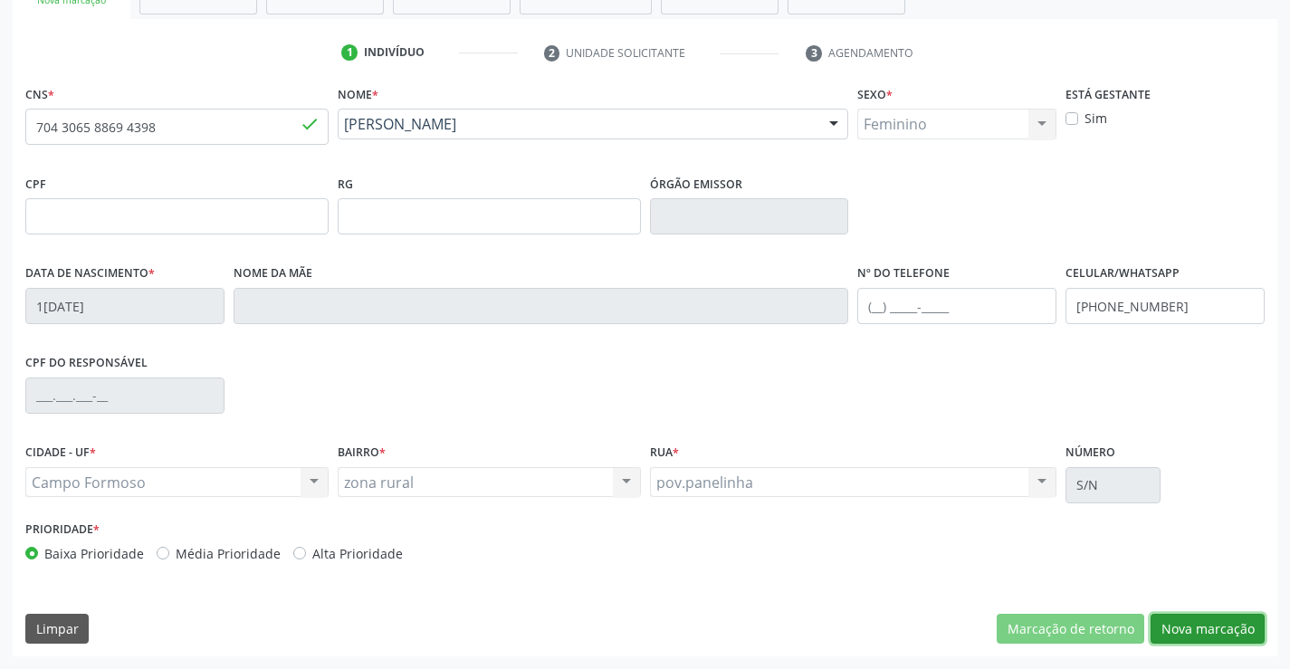
click at [1219, 622] on button "Nova marcação" at bounding box center [1207, 629] width 114 height 31
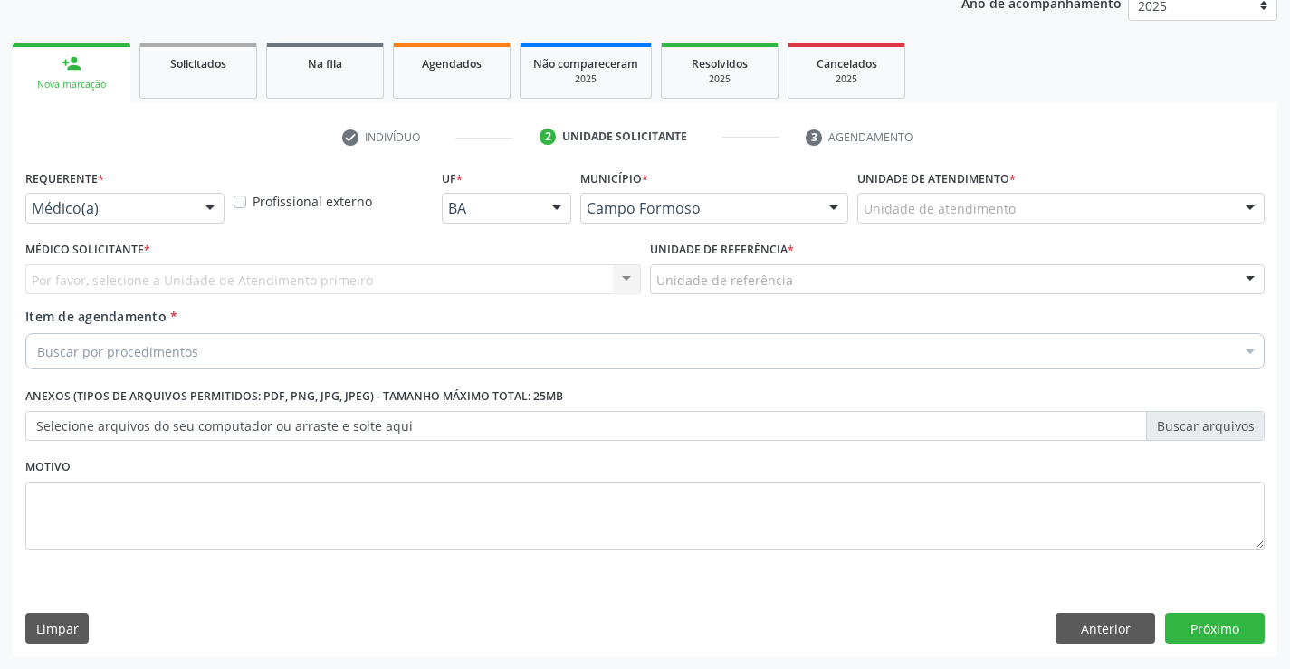
scroll to position [228, 0]
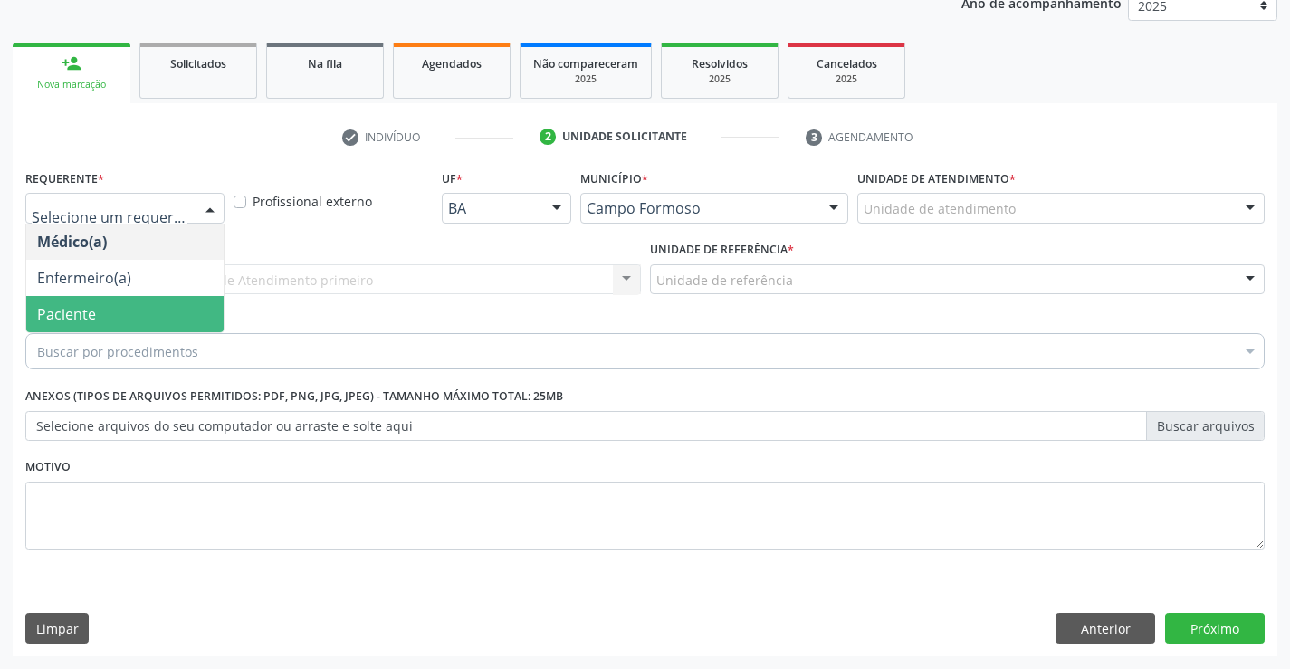
click at [119, 320] on span "Paciente" at bounding box center [124, 314] width 197 height 36
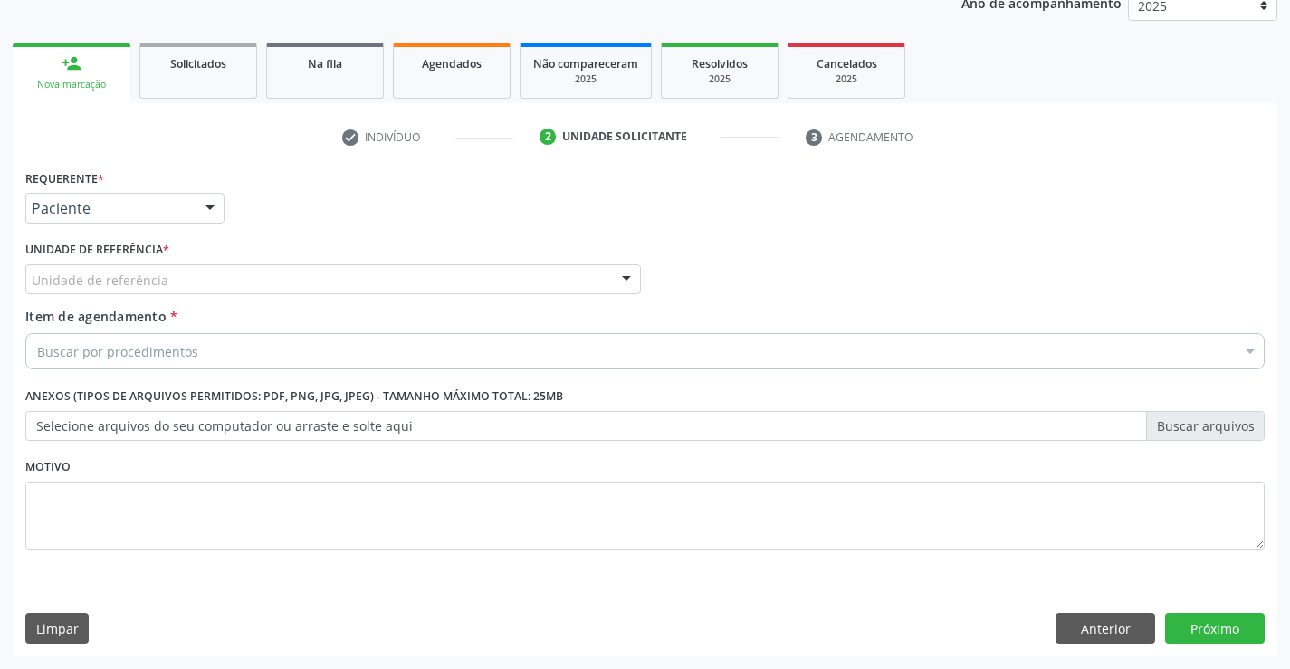
click at [367, 269] on div "Unidade de referência" at bounding box center [332, 279] width 615 height 31
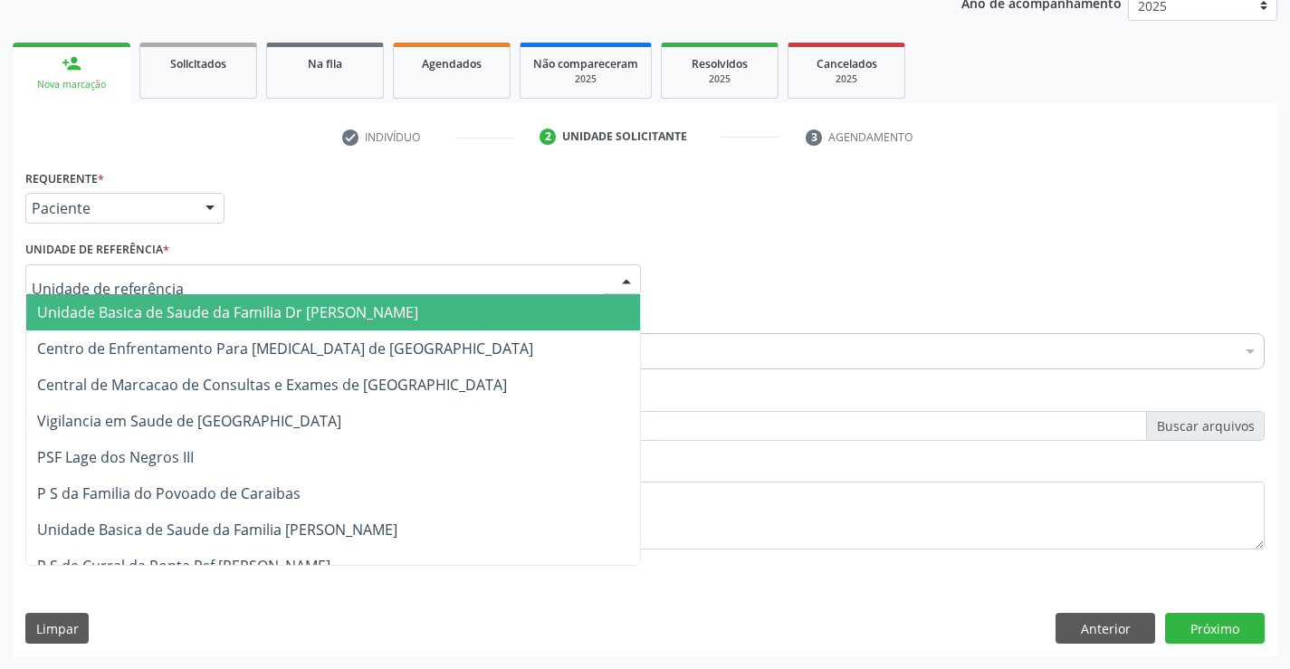
click at [276, 305] on span "Unidade Basica de Saude da Familia Dr [PERSON_NAME]" at bounding box center [227, 312] width 381 height 20
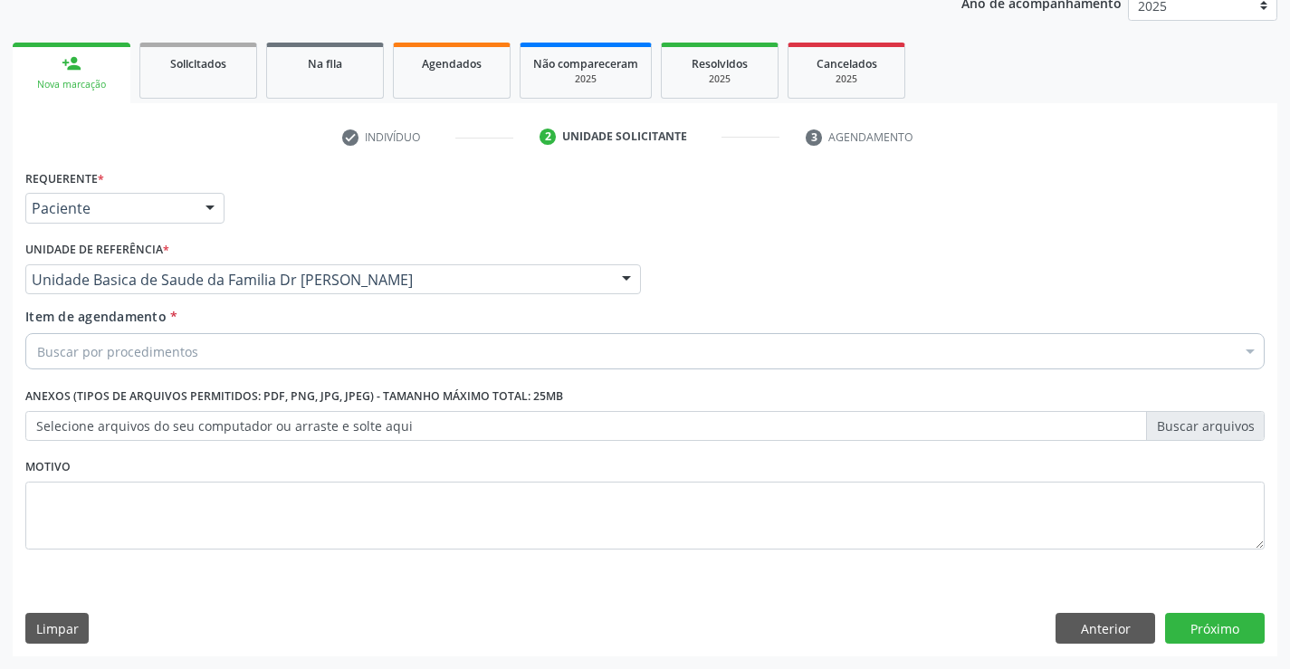
click at [220, 353] on div "Buscar por procedimentos" at bounding box center [644, 351] width 1239 height 36
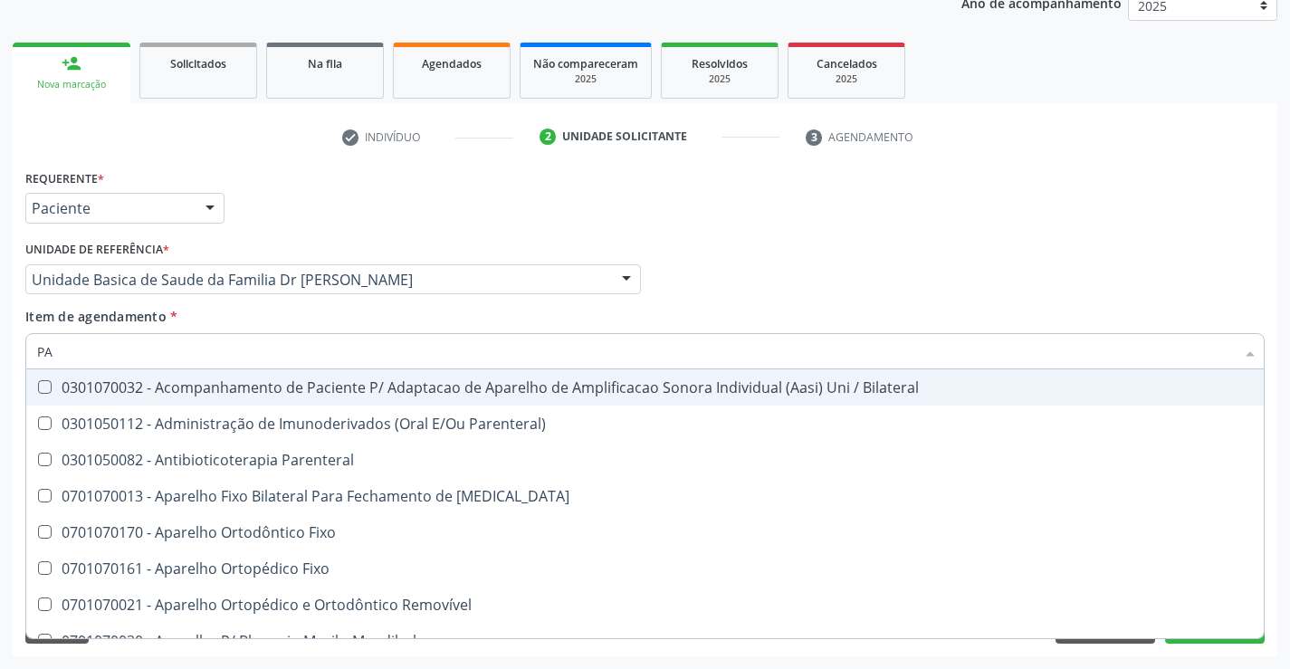
type input "P"
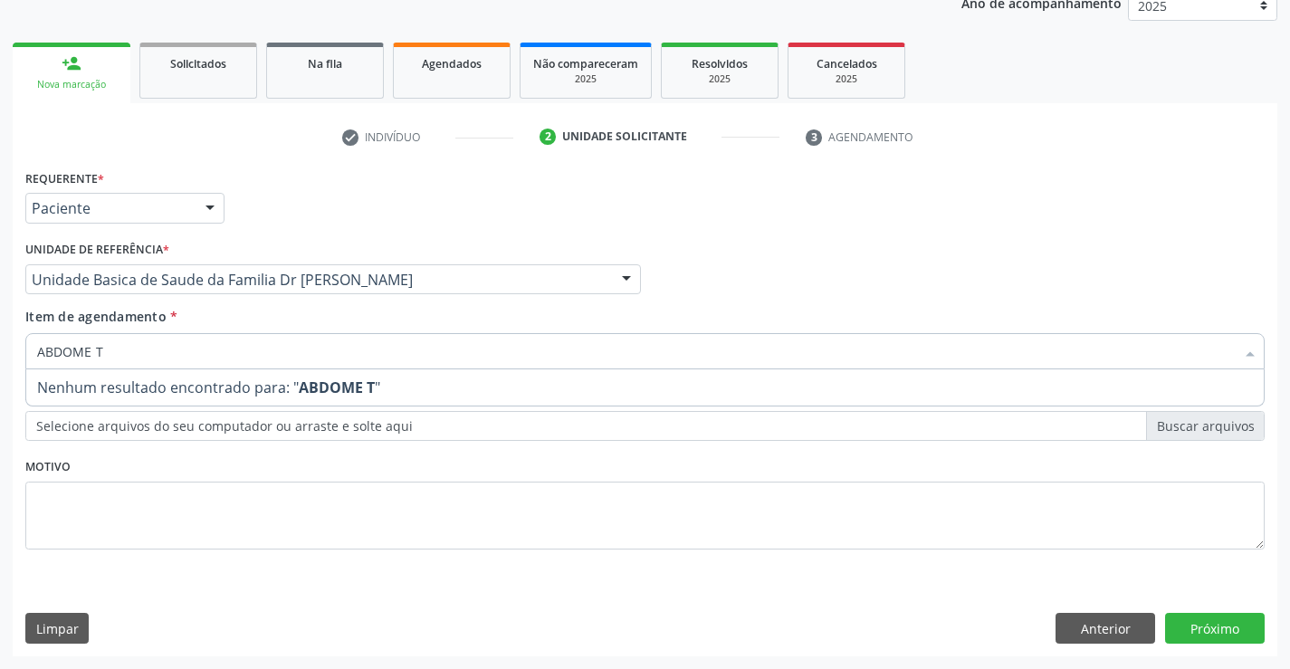
type input "ABDOME"
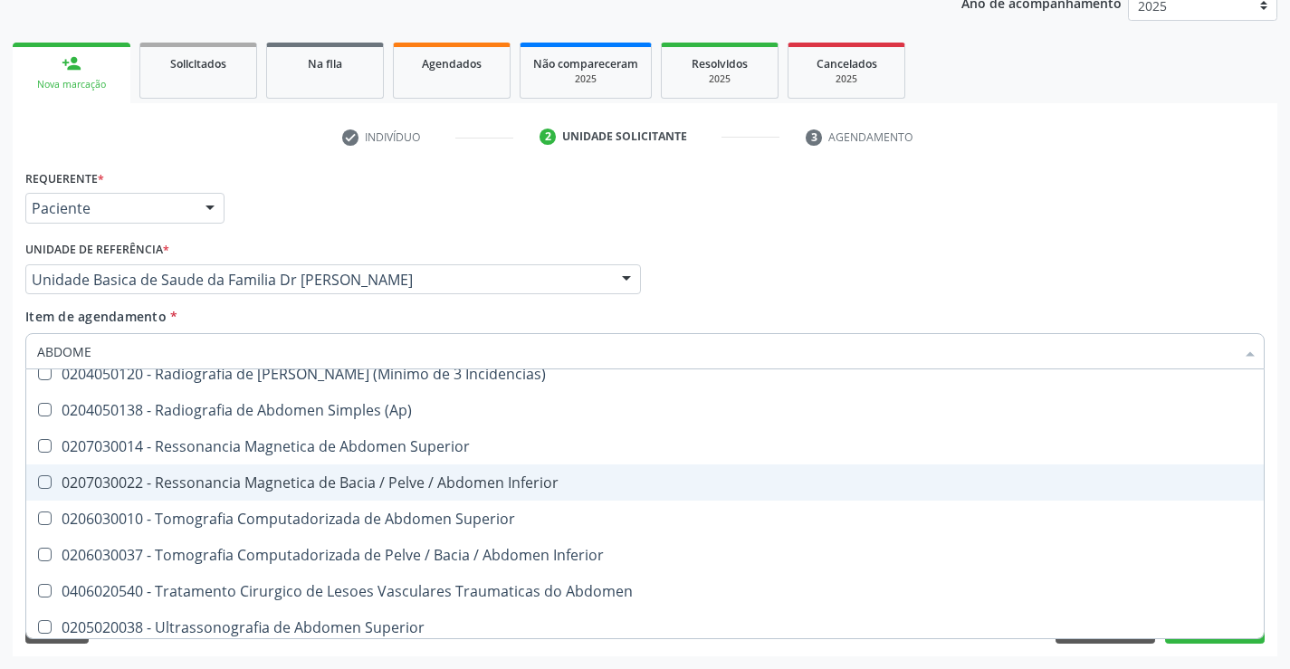
scroll to position [93, 0]
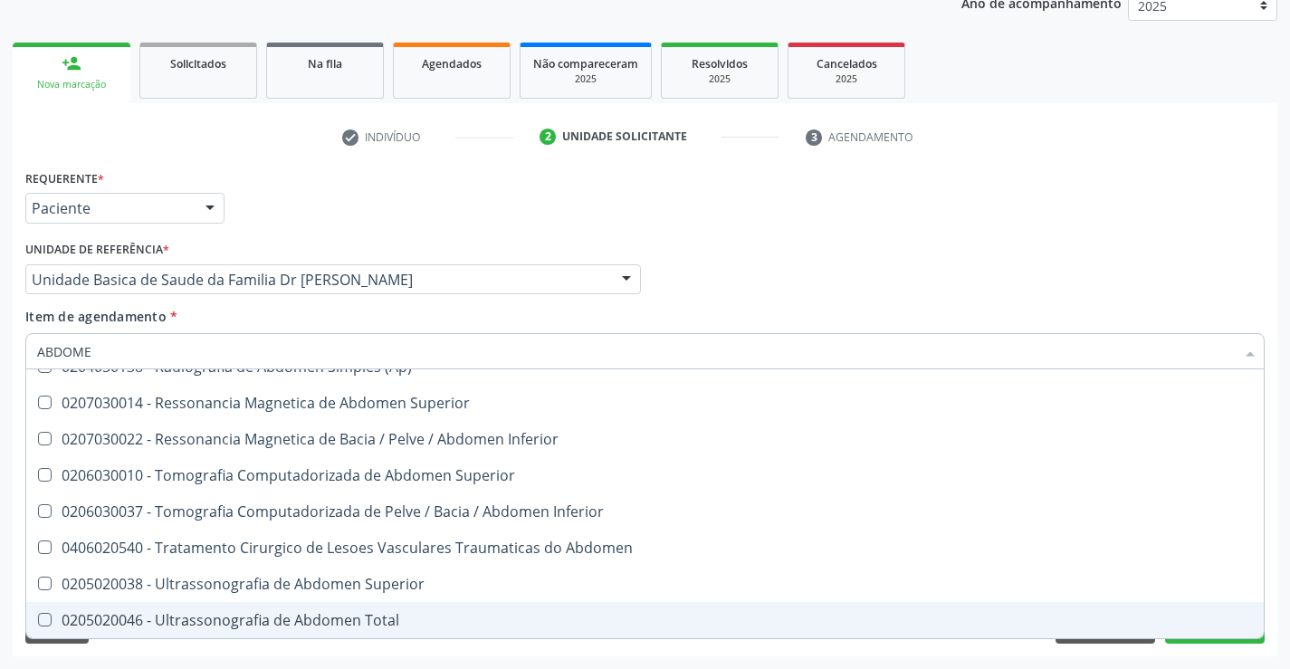
click at [300, 624] on div "0205020046 - Ultrassonografia de Abdomen Total" at bounding box center [644, 620] width 1215 height 14
checkbox Total "true"
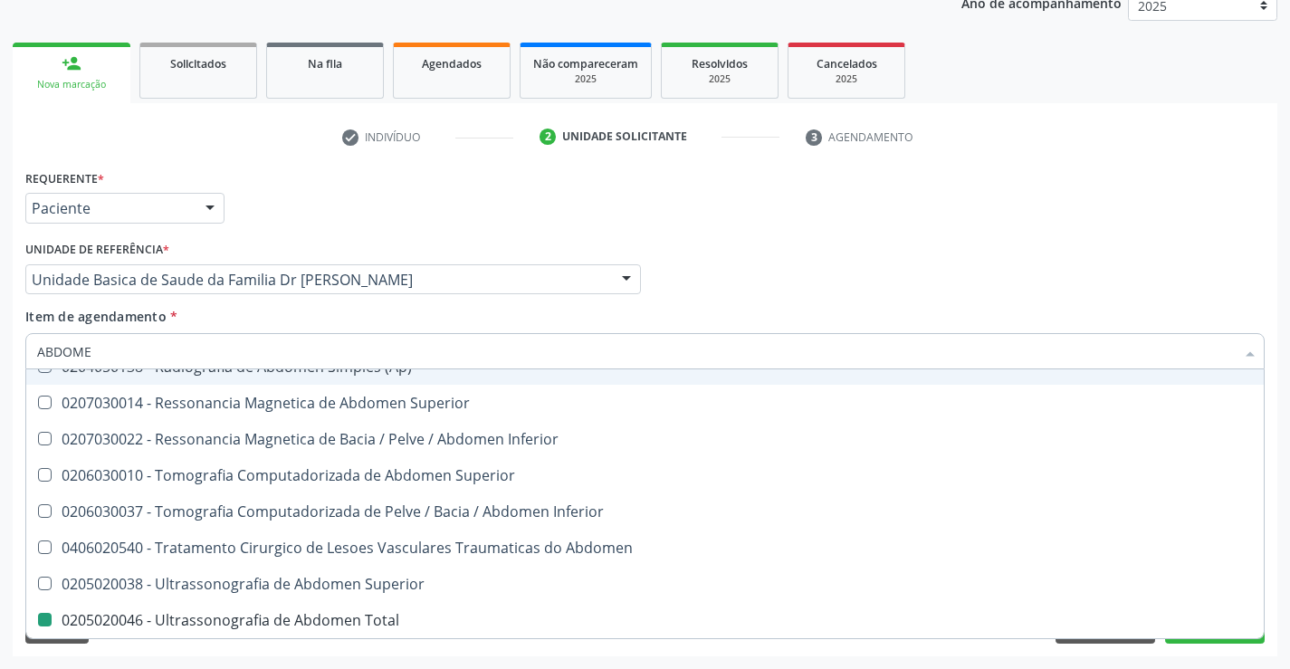
click at [558, 214] on div "Requerente * Paciente Médico(a) Enfermeiro(a) Paciente Nenhum resultado encontr…" at bounding box center [645, 200] width 1248 height 71
checkbox Incidencias\) "true"
checkbox Total "false"
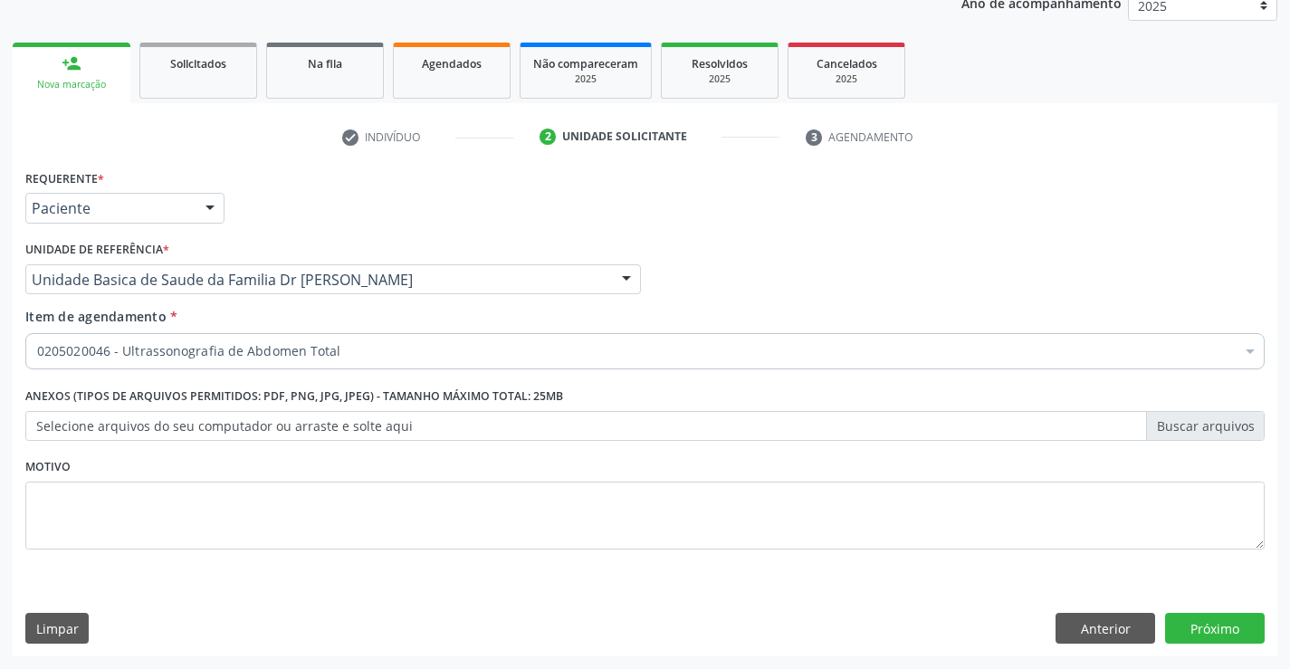
scroll to position [0, 0]
click at [1196, 630] on button "Próximo" at bounding box center [1215, 628] width 100 height 31
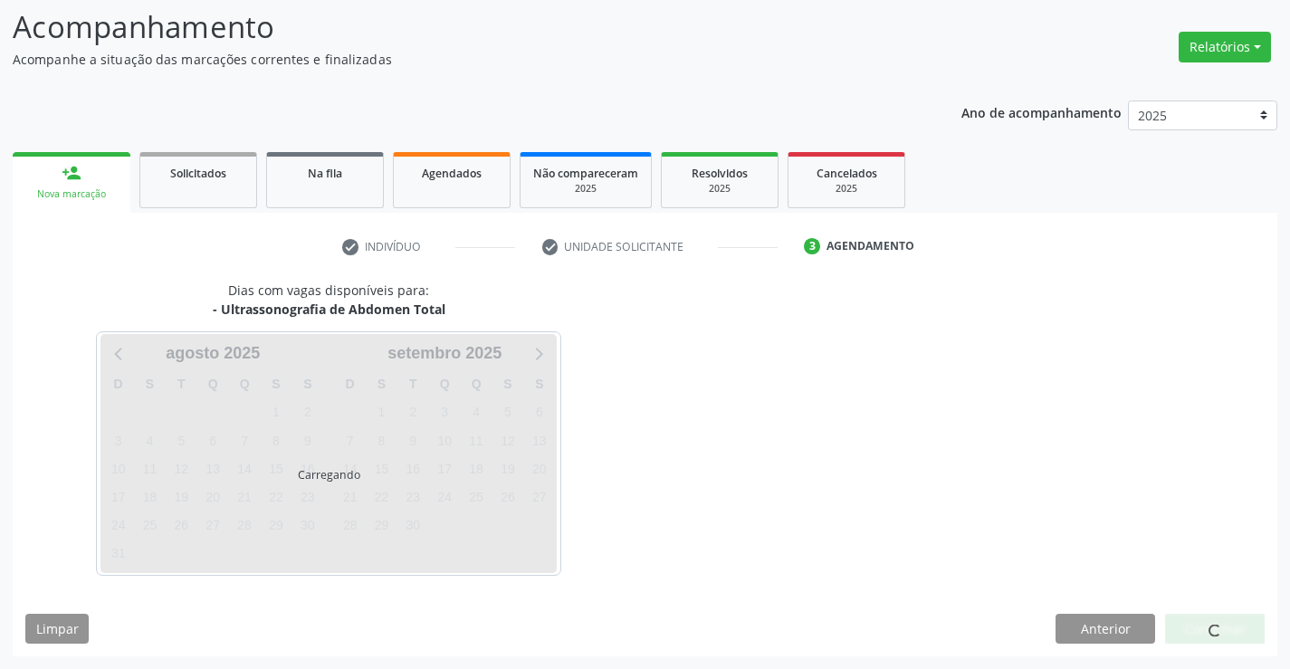
scroll to position [119, 0]
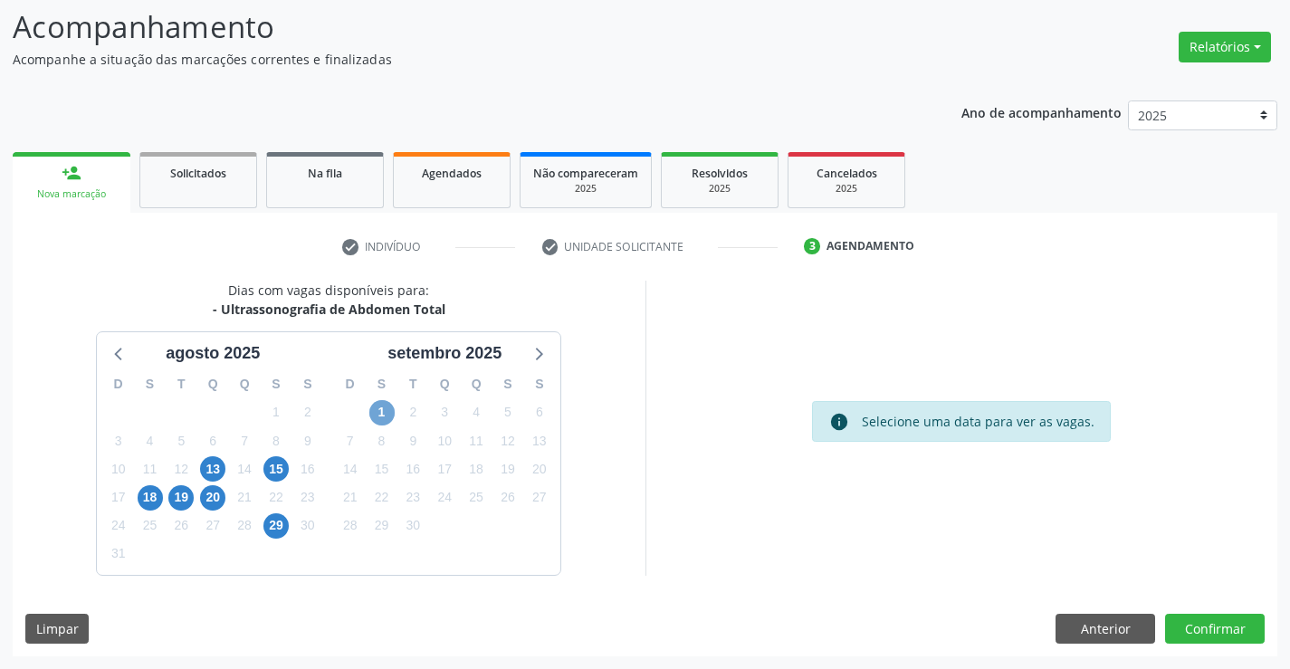
click at [377, 413] on span "1" at bounding box center [381, 412] width 25 height 25
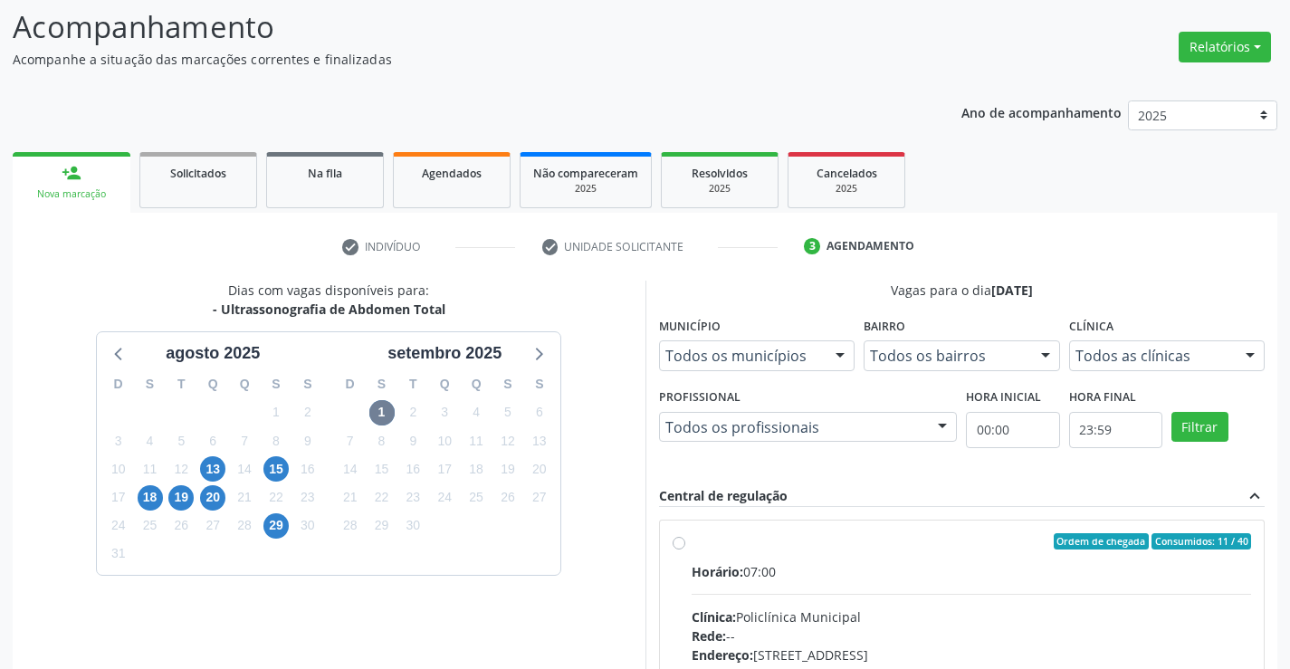
click at [691, 547] on label "Ordem de chegada Consumidos: 11 / 40 Horário: 07:00 Clínica: Policlínica Munici…" at bounding box center [971, 672] width 560 height 278
click at [684, 547] on input "Ordem de chegada Consumidos: 11 / 40 Horário: 07:00 Clínica: Policlínica Munici…" at bounding box center [678, 541] width 13 height 16
radio input "true"
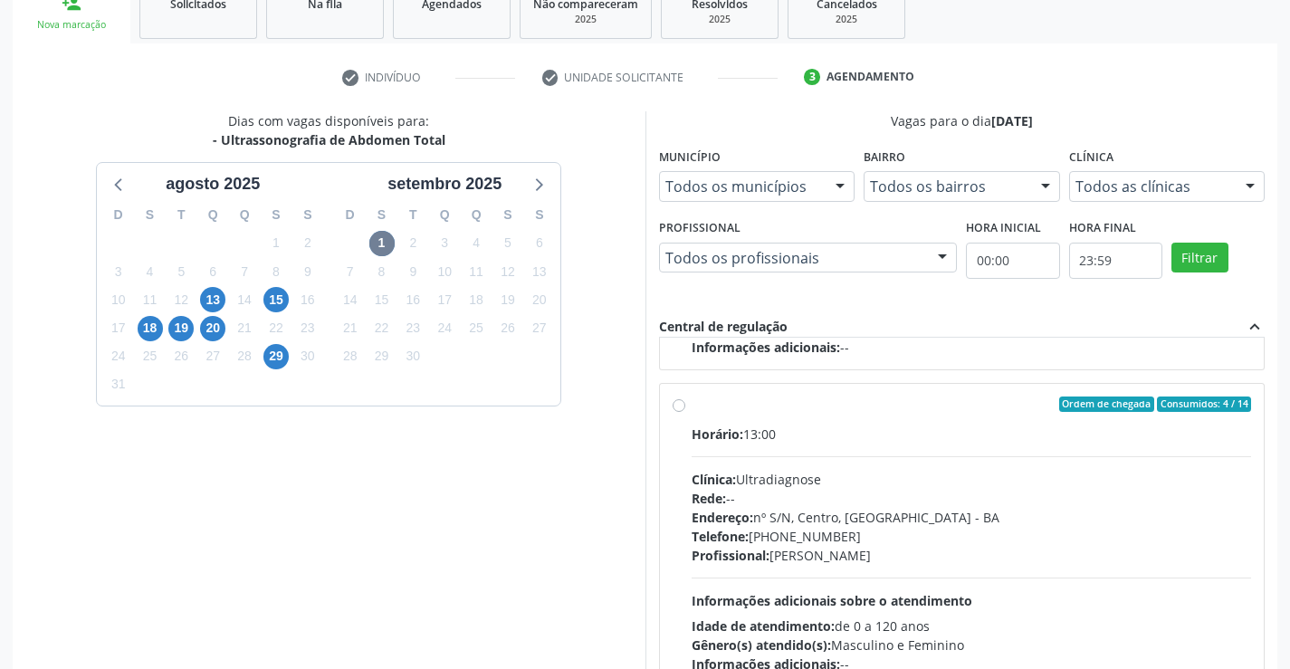
scroll to position [413, 0]
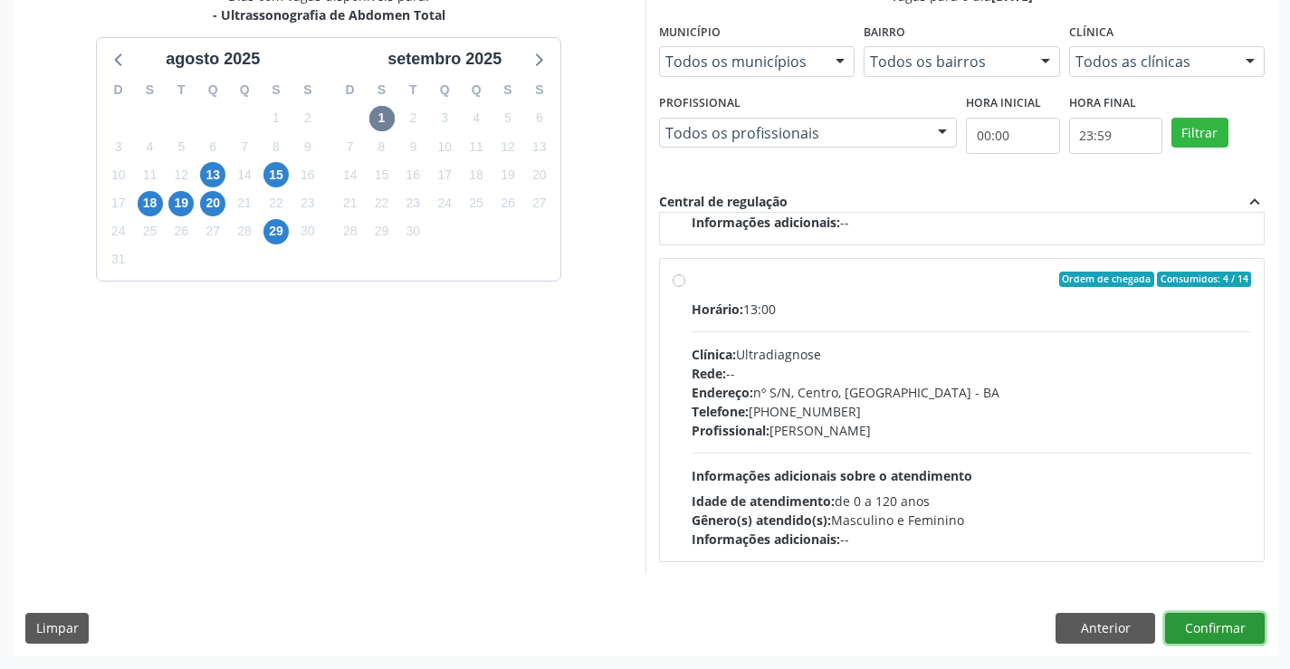
click at [1209, 627] on button "Confirmar" at bounding box center [1215, 628] width 100 height 31
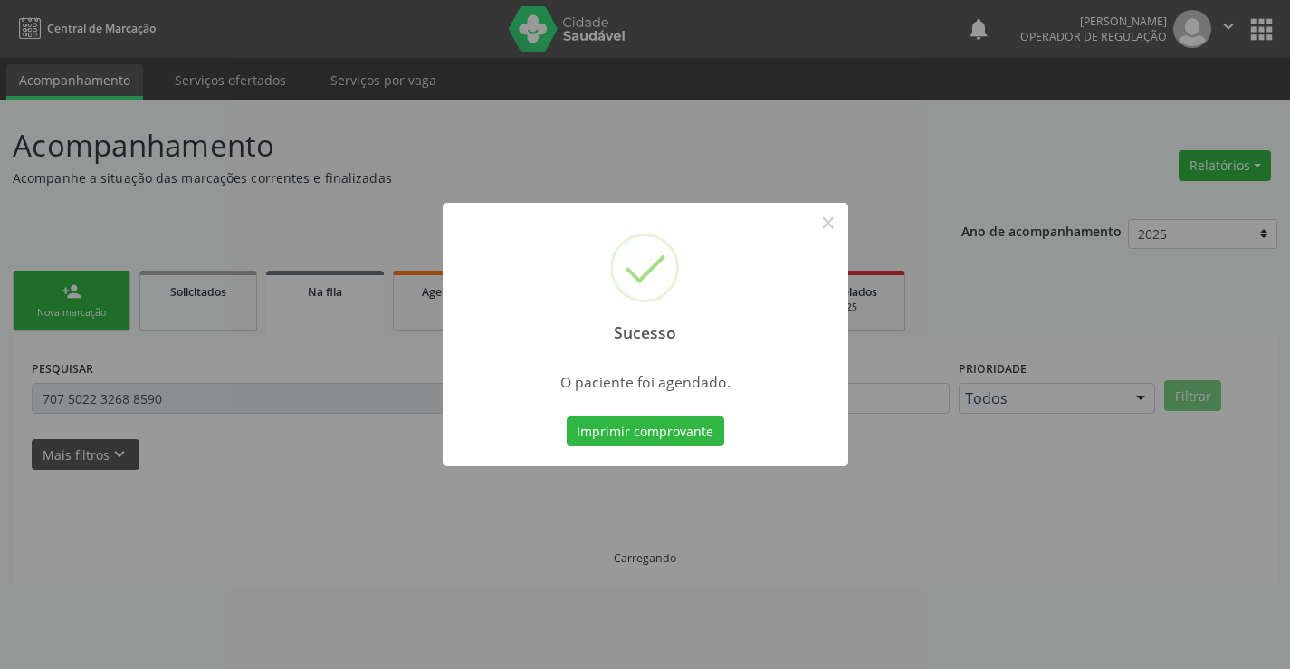
scroll to position [0, 0]
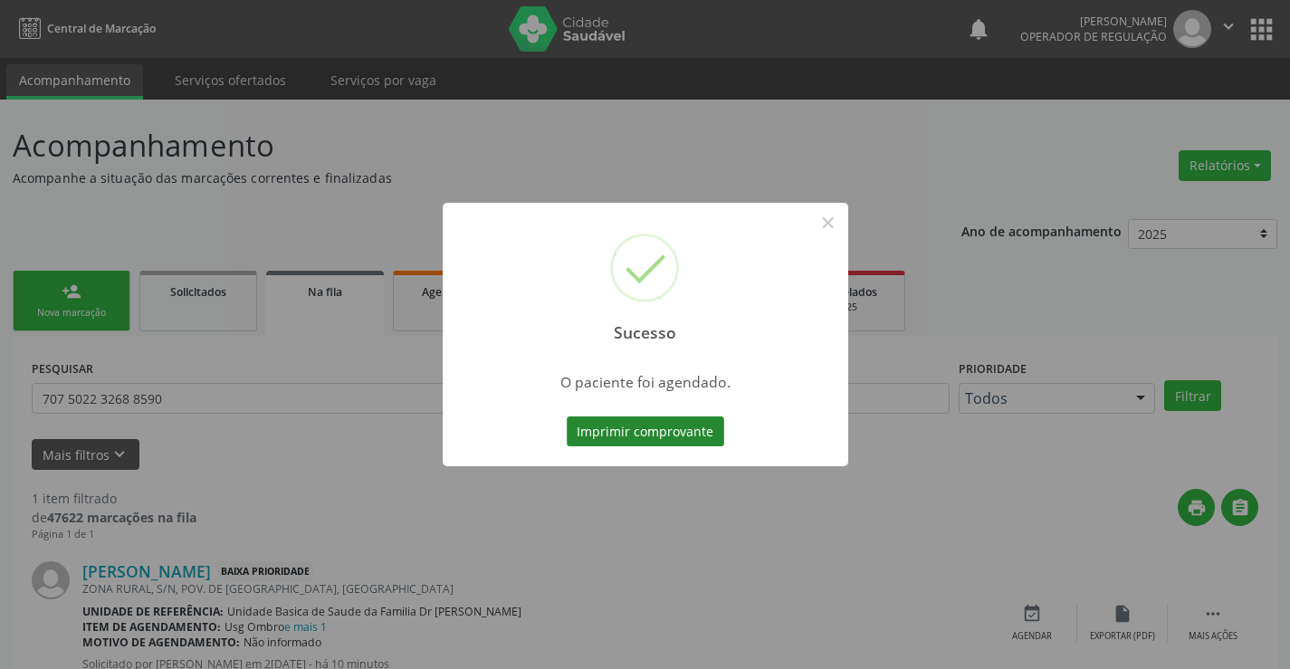
click at [624, 426] on button "Imprimir comprovante" at bounding box center [644, 431] width 157 height 31
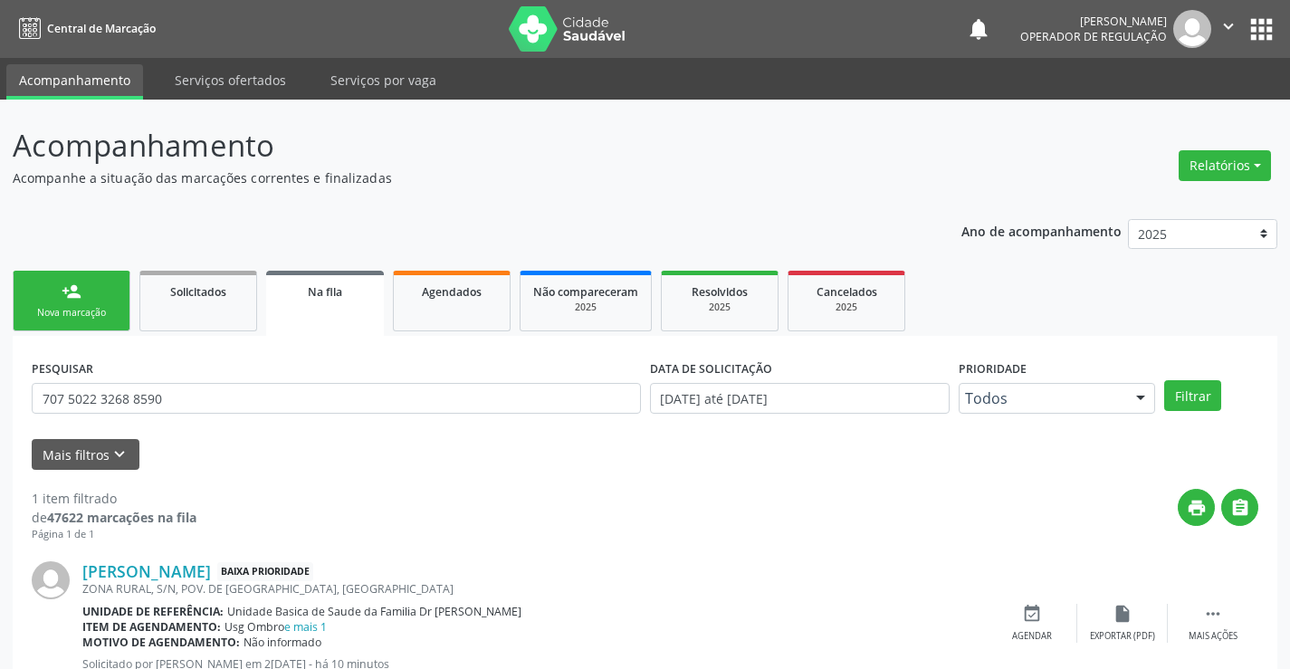
click at [87, 303] on link "person_add Nova marcação" at bounding box center [72, 301] width 118 height 61
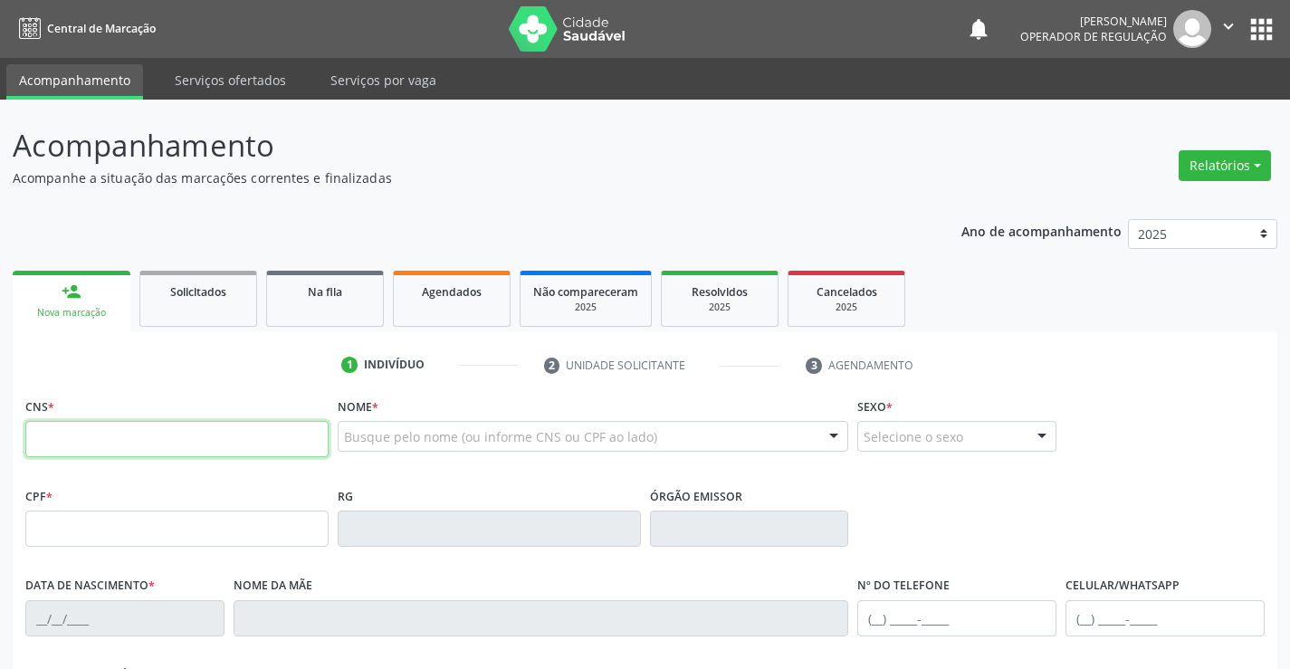
drag, startPoint x: 107, startPoint y: 433, endPoint x: 229, endPoint y: 421, distance: 122.8
click at [107, 433] on input "text" at bounding box center [176, 439] width 303 height 36
type input "705 0054 9691 1155"
type input "0600677729"
type input "20/07/1957"
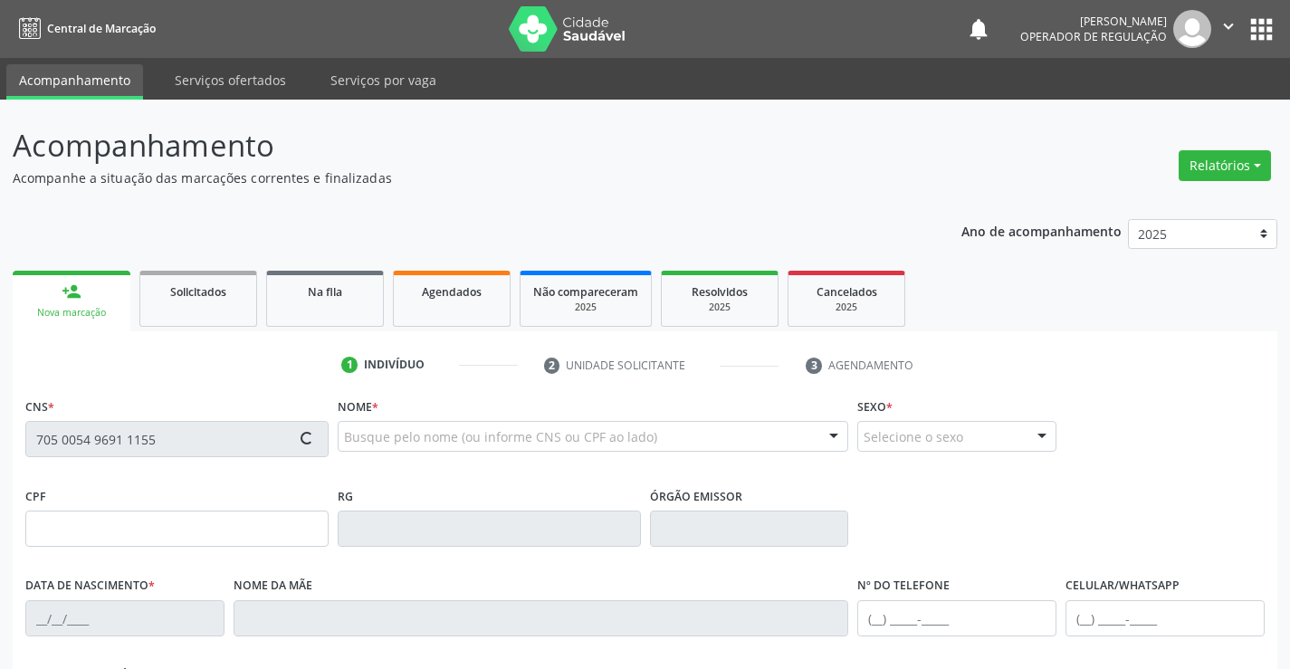
type input "(74) 99199-3811"
type input "036.041.515-62"
type input "S/N"
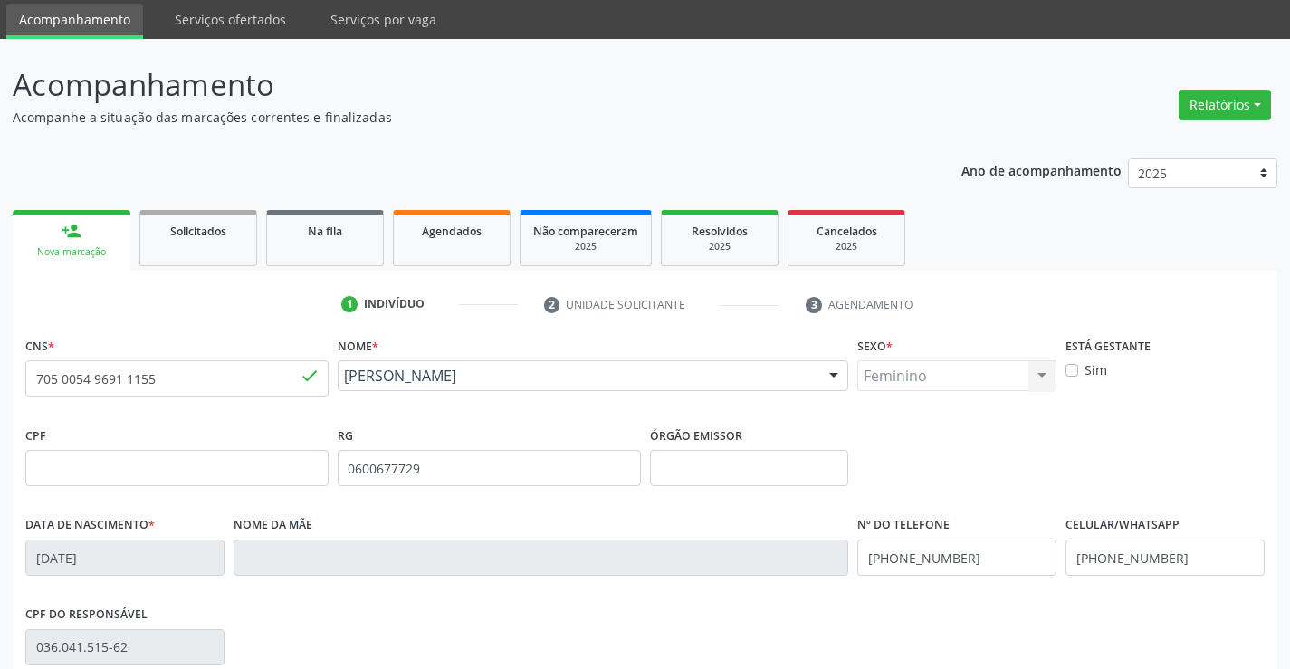
scroll to position [312, 0]
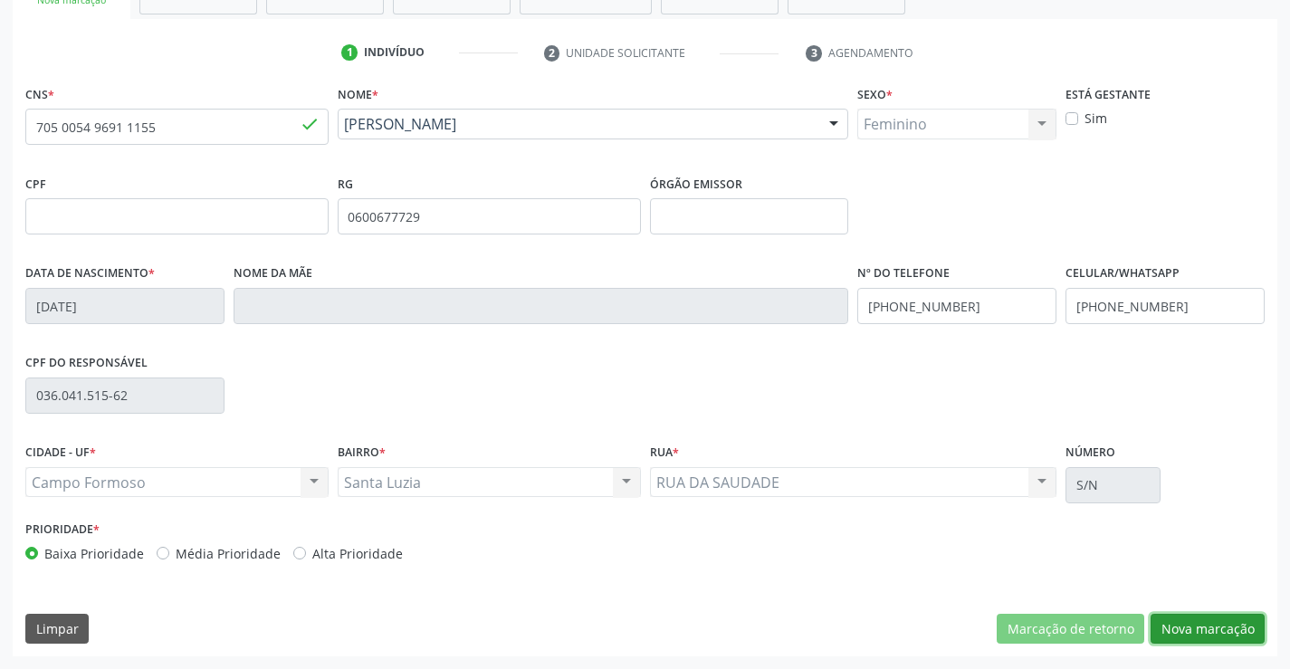
click at [1193, 629] on button "Nova marcação" at bounding box center [1207, 629] width 114 height 31
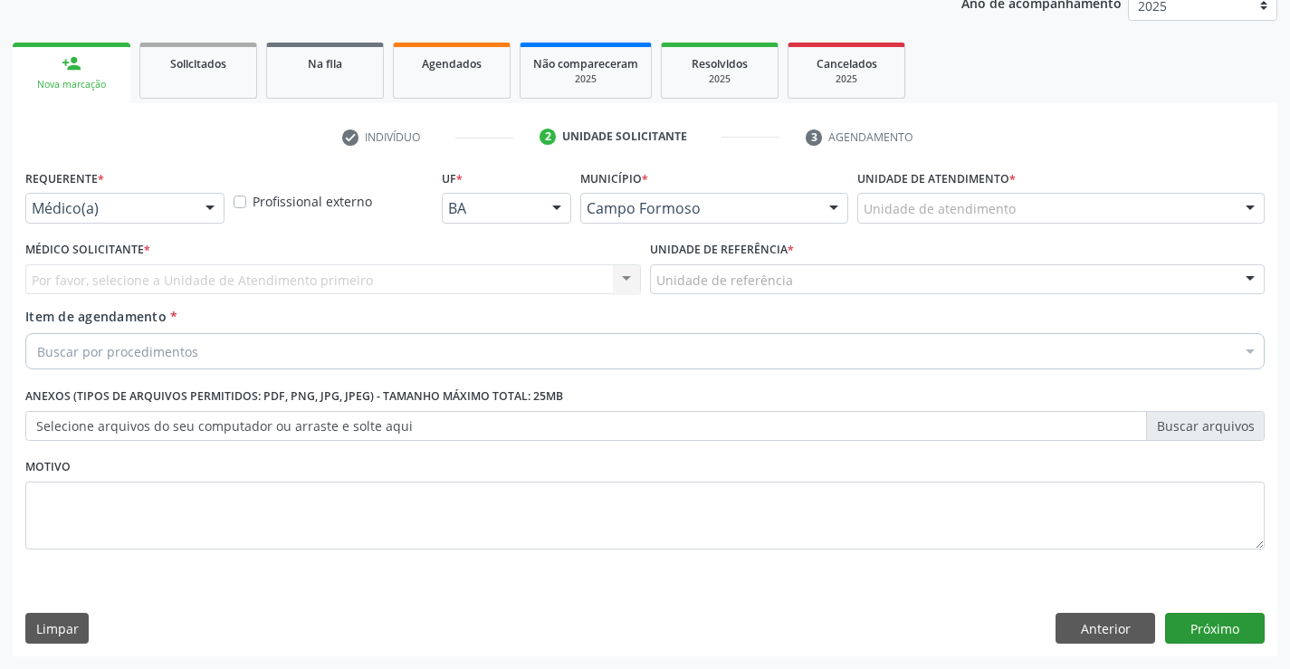
scroll to position [228, 0]
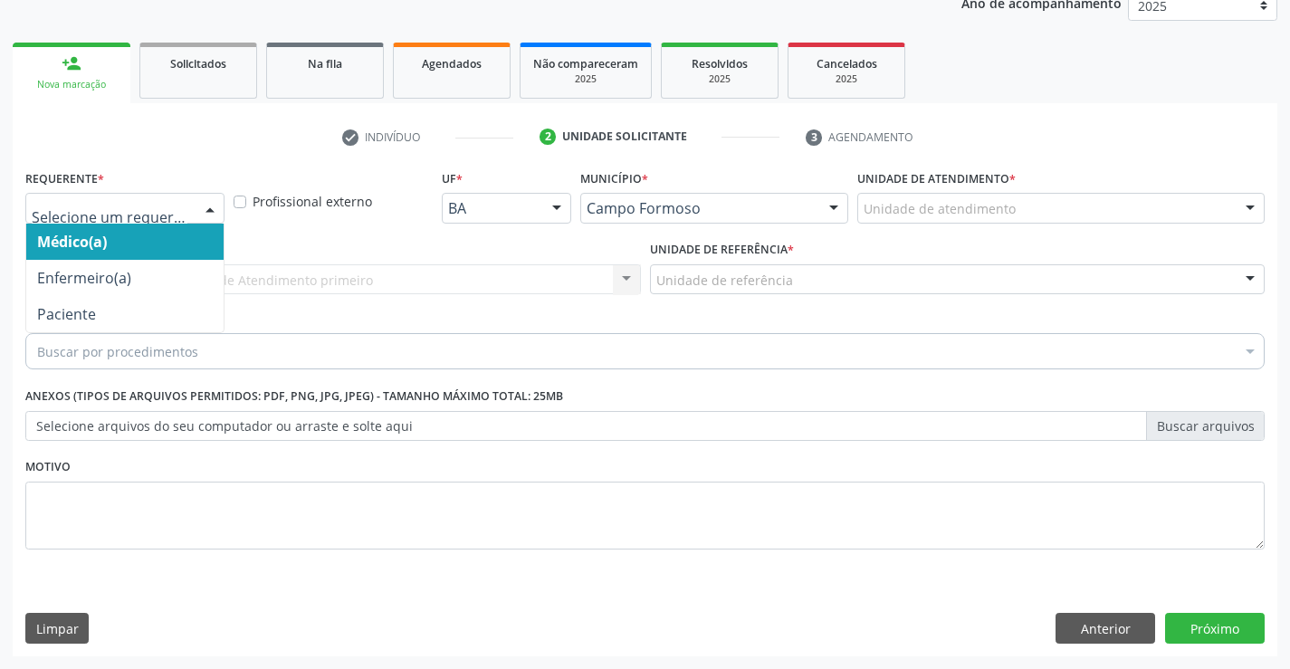
click at [207, 210] on div at bounding box center [209, 209] width 27 height 31
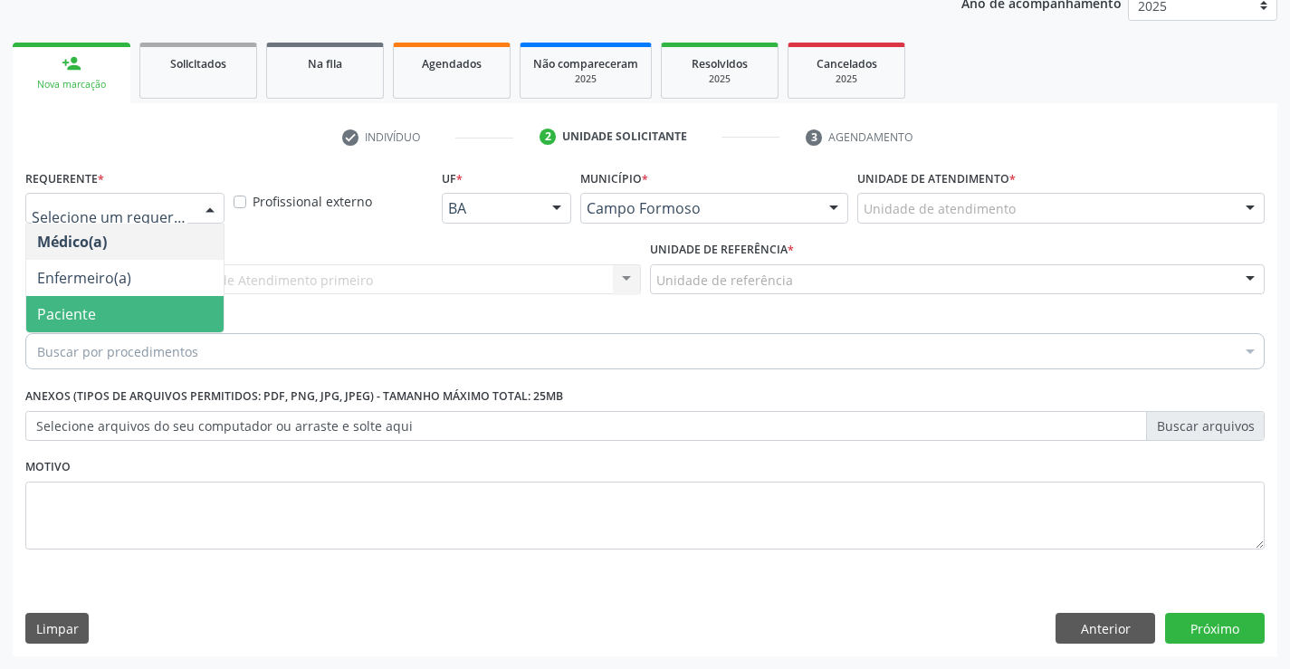
click at [71, 319] on span "Paciente" at bounding box center [66, 314] width 59 height 20
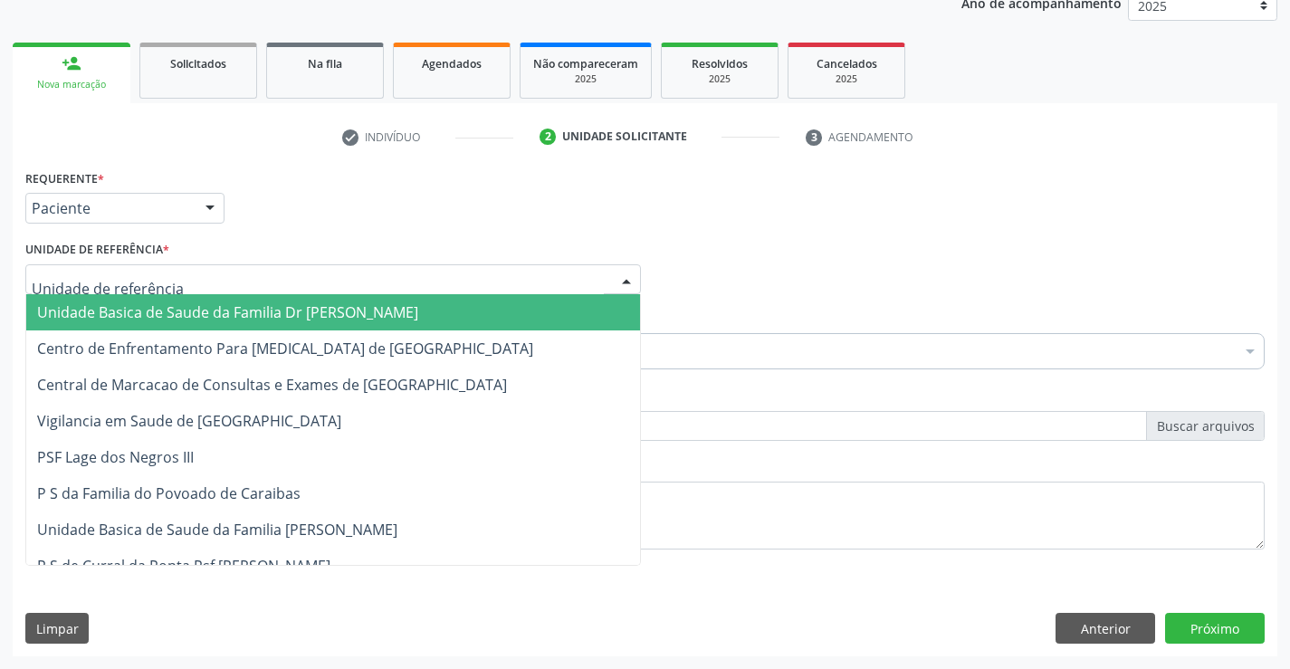
click at [281, 279] on div at bounding box center [332, 279] width 615 height 31
click at [158, 316] on span "Unidade Basica de Saude da Familia Dr [PERSON_NAME]" at bounding box center [227, 312] width 381 height 20
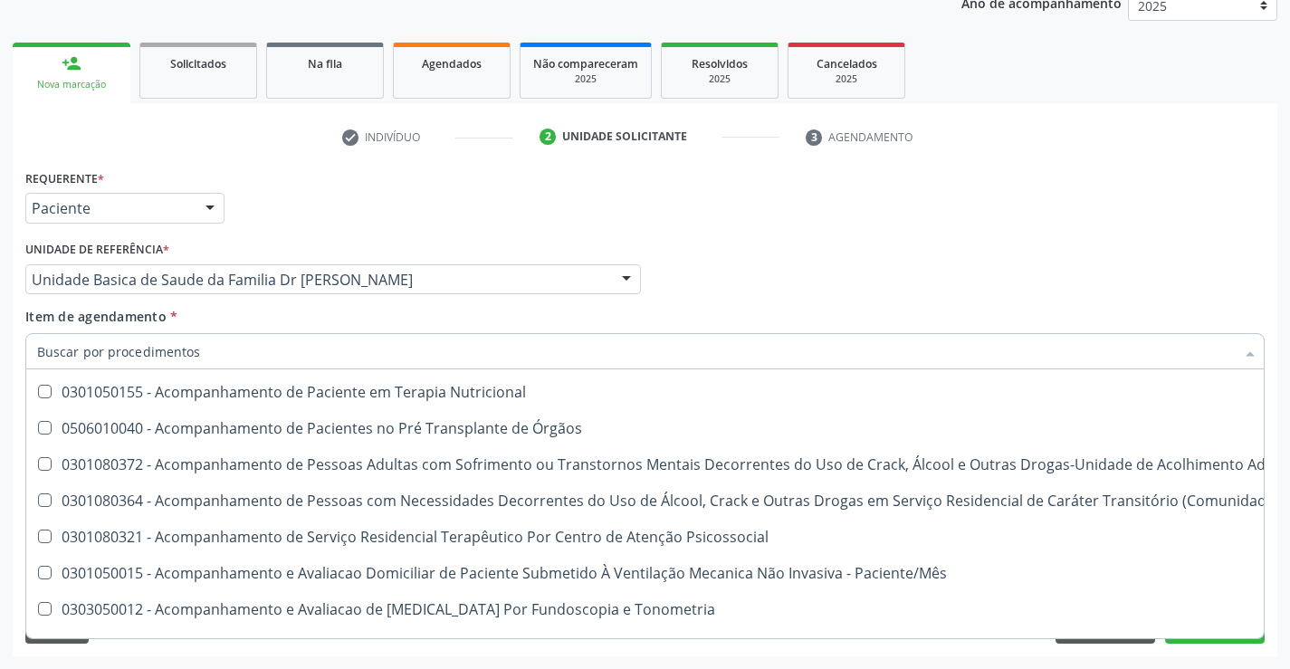
scroll to position [1900, 0]
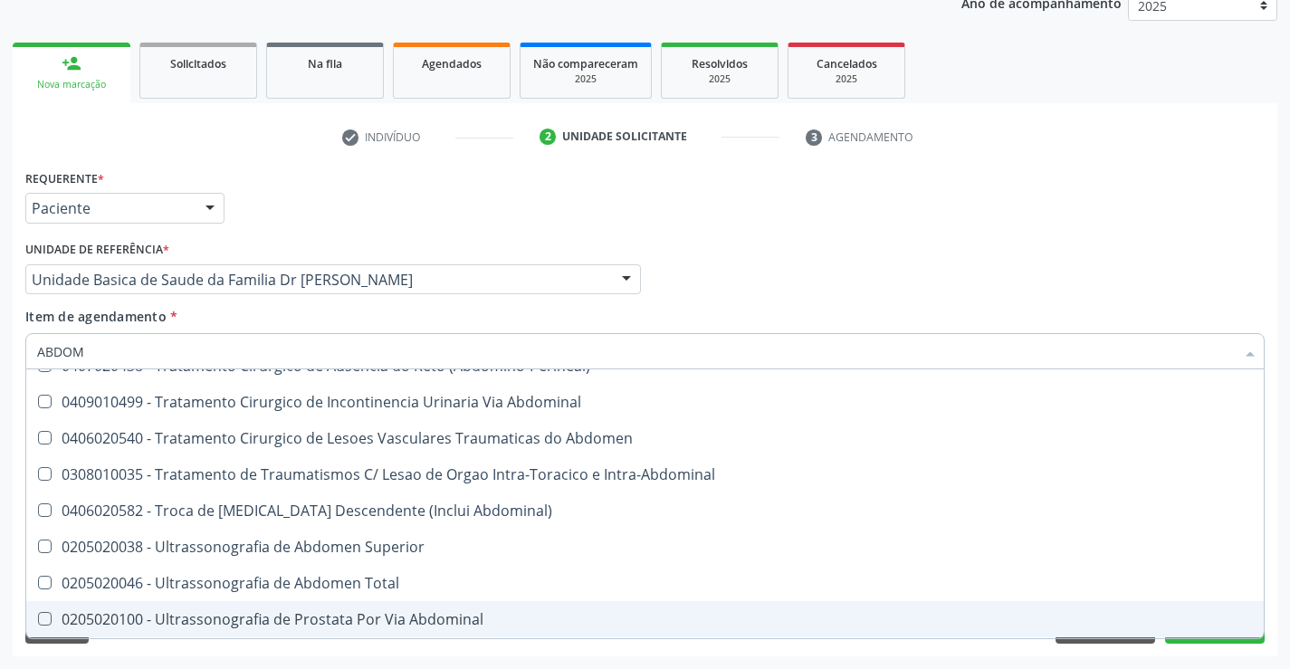
type input "ABDOME"
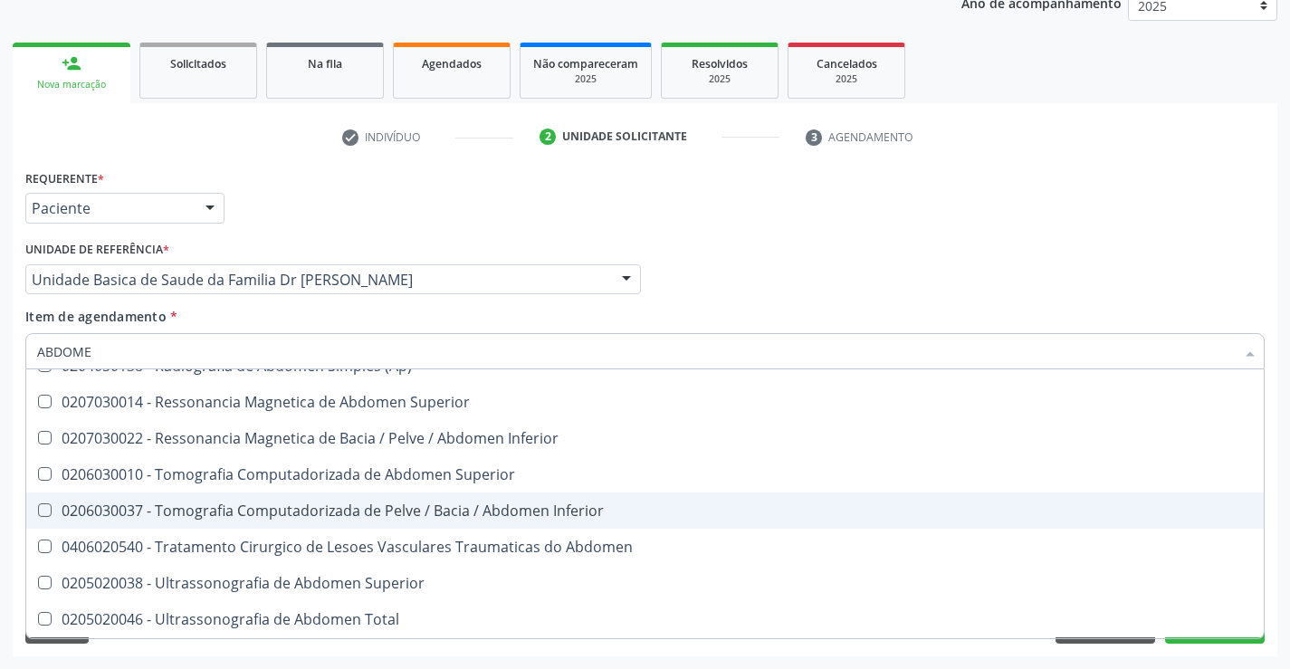
scroll to position [93, 0]
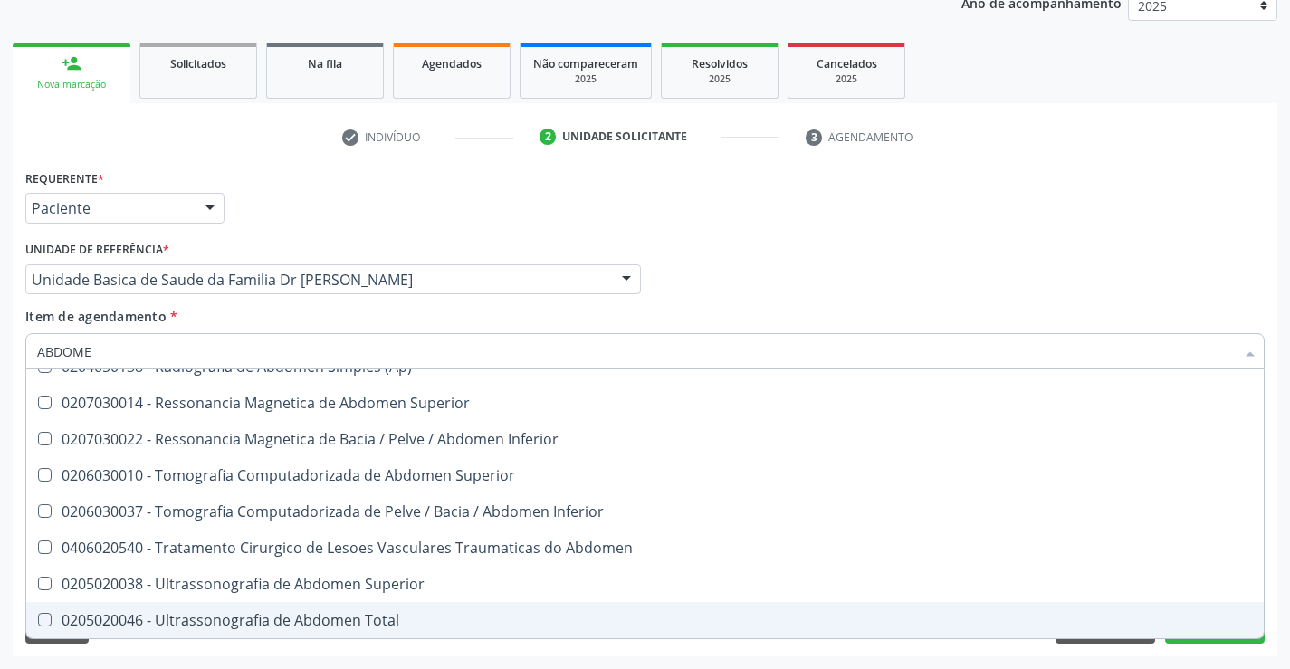
click at [205, 621] on div "0205020046 - Ultrassonografia de Abdomen Total" at bounding box center [644, 620] width 1215 height 14
checkbox Total "true"
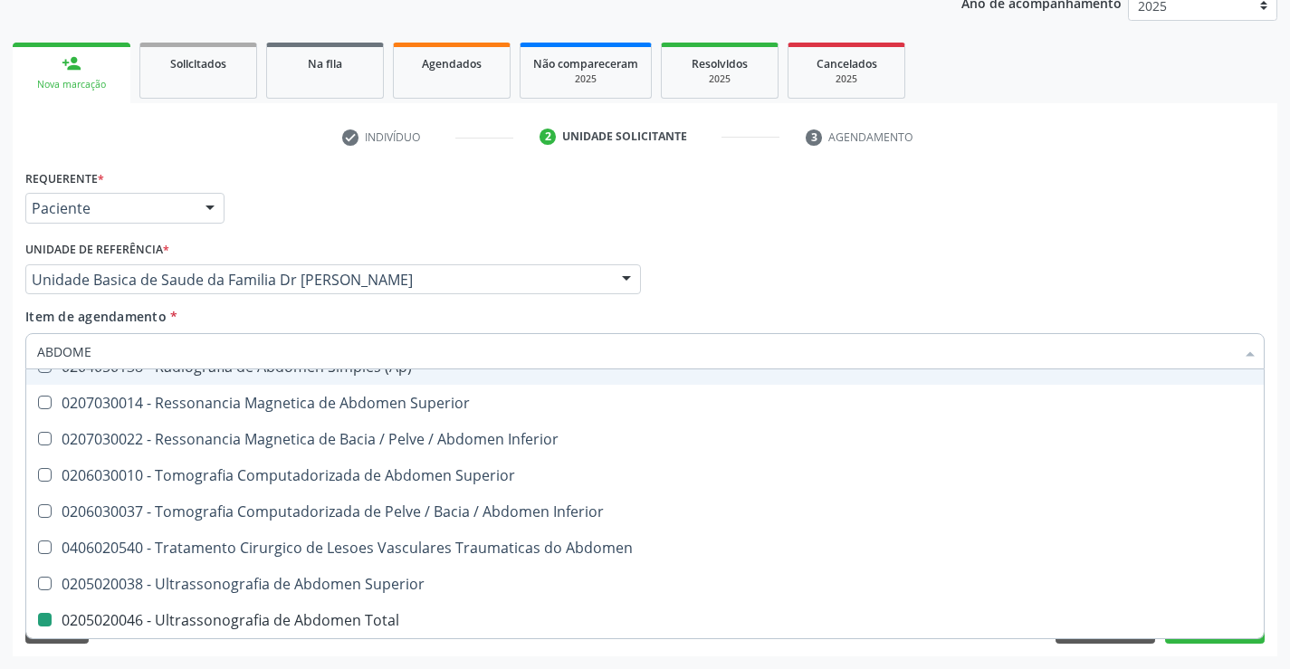
click at [733, 287] on div "Médico Solicitante Por favor, selecione a Unidade de Atendimento primeiro Nenhu…" at bounding box center [645, 271] width 1248 height 71
checkbox Incidencias\) "true"
checkbox Total "false"
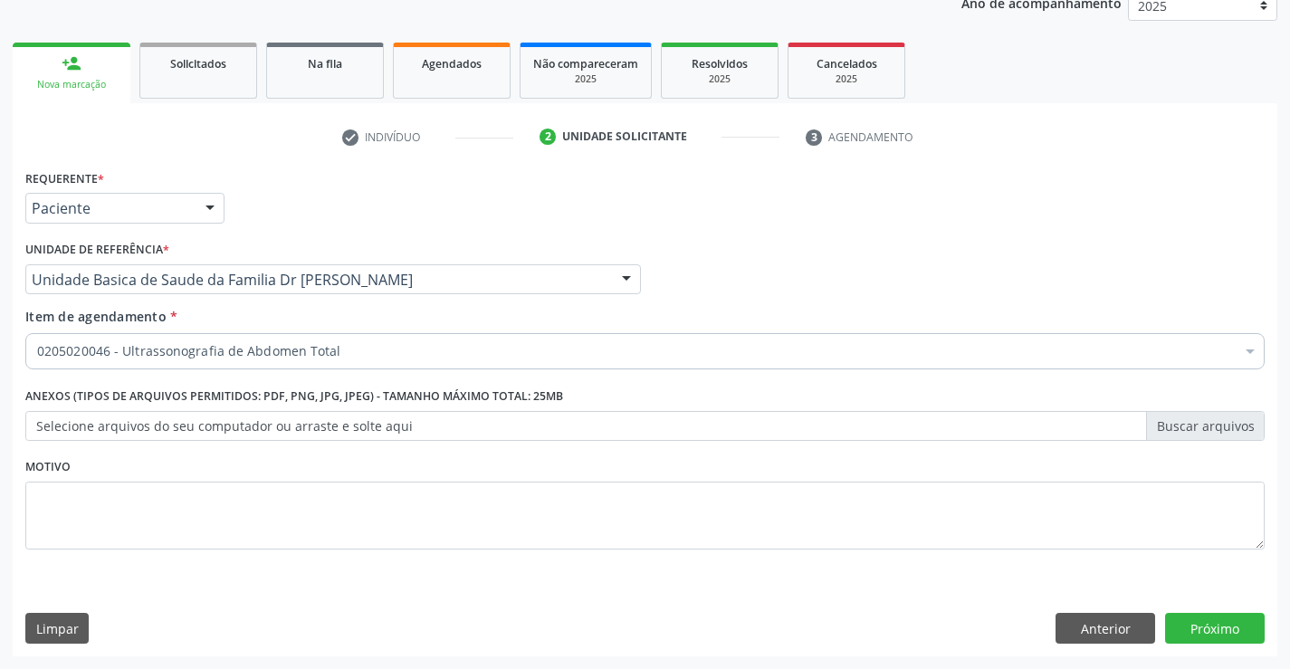
scroll to position [0, 0]
click at [1223, 622] on button "Próximo" at bounding box center [1215, 628] width 100 height 31
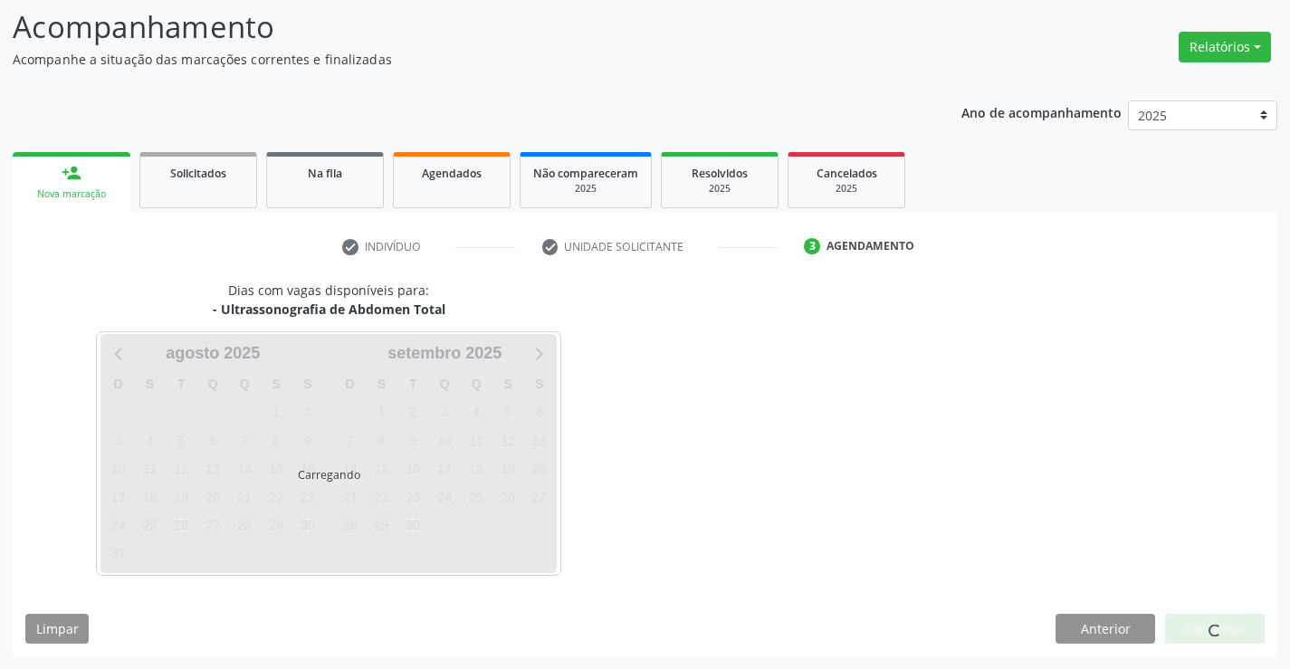
scroll to position [119, 0]
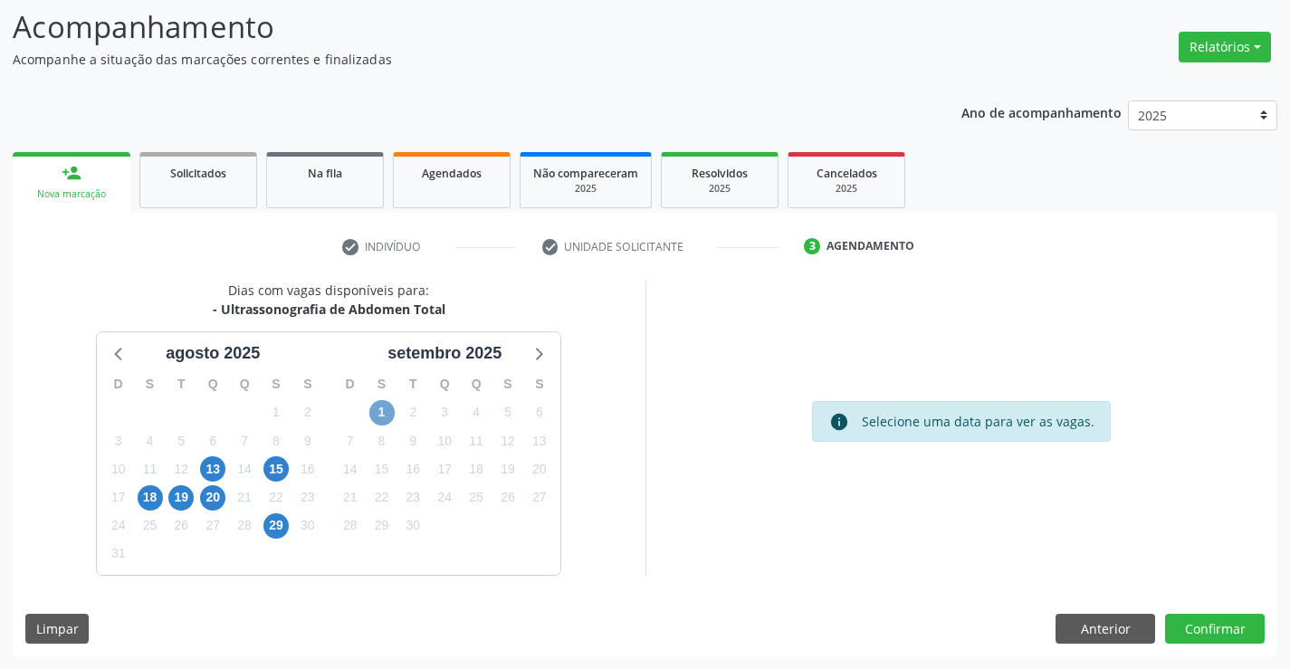
click at [376, 405] on span "1" at bounding box center [381, 412] width 25 height 25
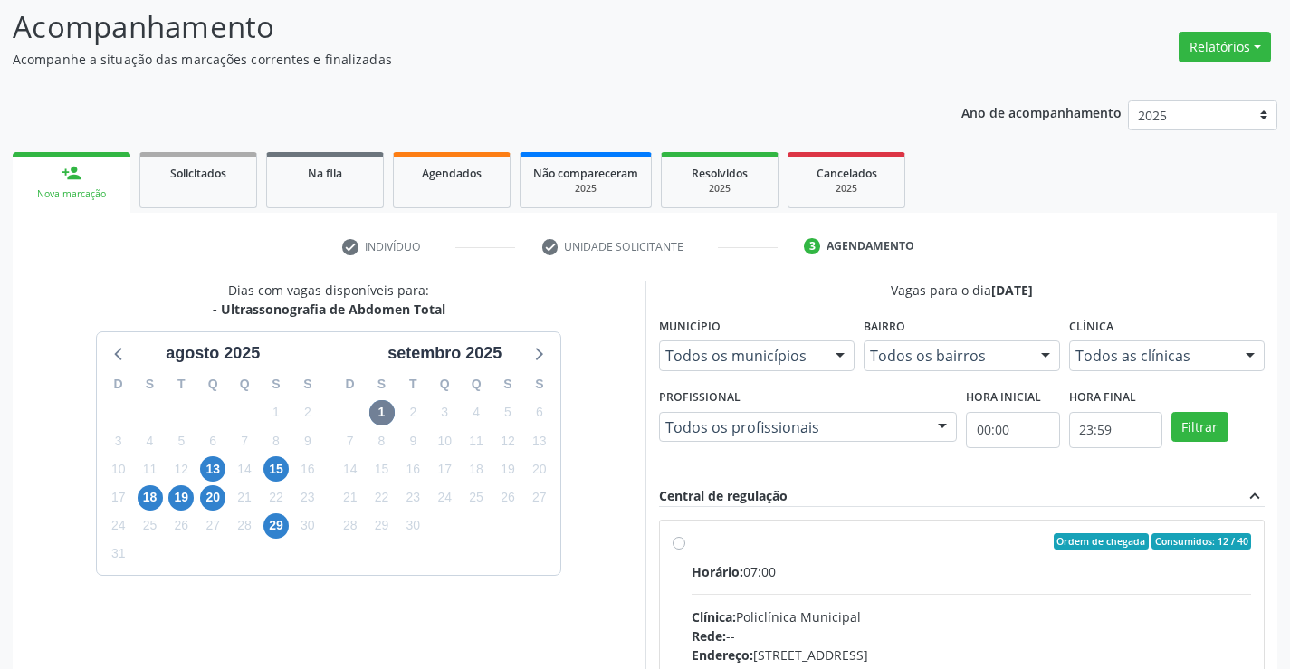
click at [748, 559] on label "Ordem de chegada Consumidos: 12 / 40 Horário: 07:00 Clínica: Policlínica Munici…" at bounding box center [971, 672] width 560 height 278
click at [685, 549] on input "Ordem de chegada Consumidos: 12 / 40 Horário: 07:00 Clínica: Policlínica Munici…" at bounding box center [678, 541] width 13 height 16
radio input "true"
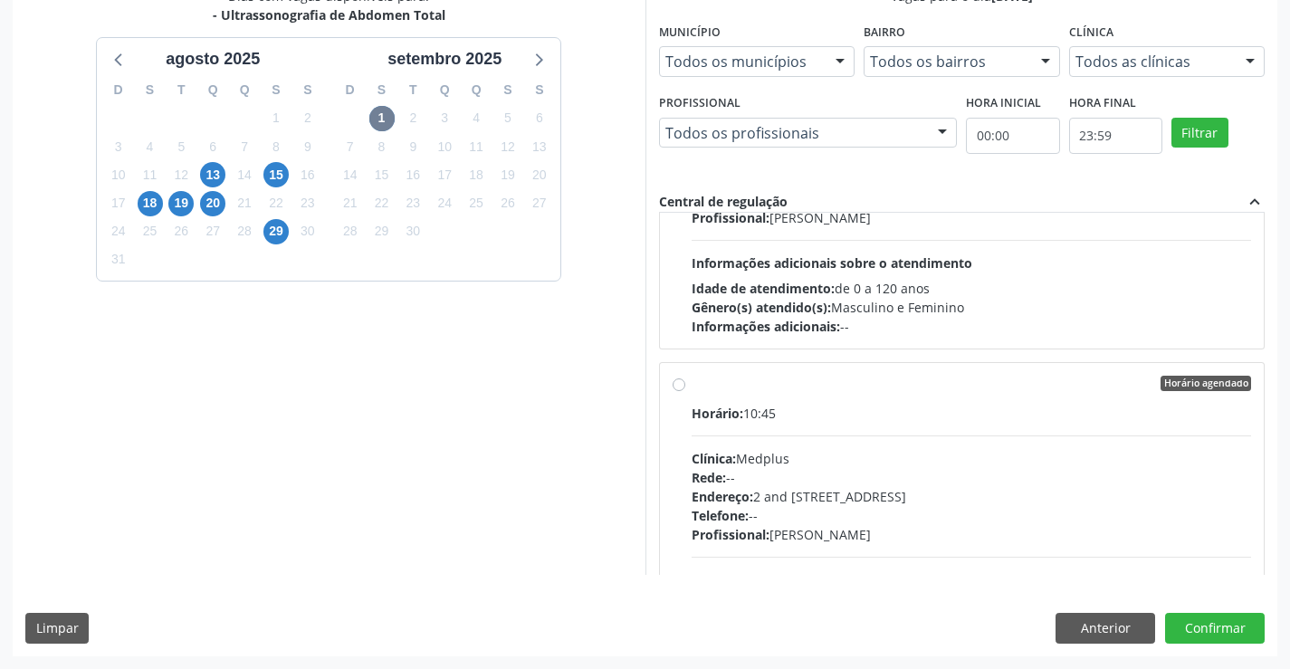
scroll to position [1267, 0]
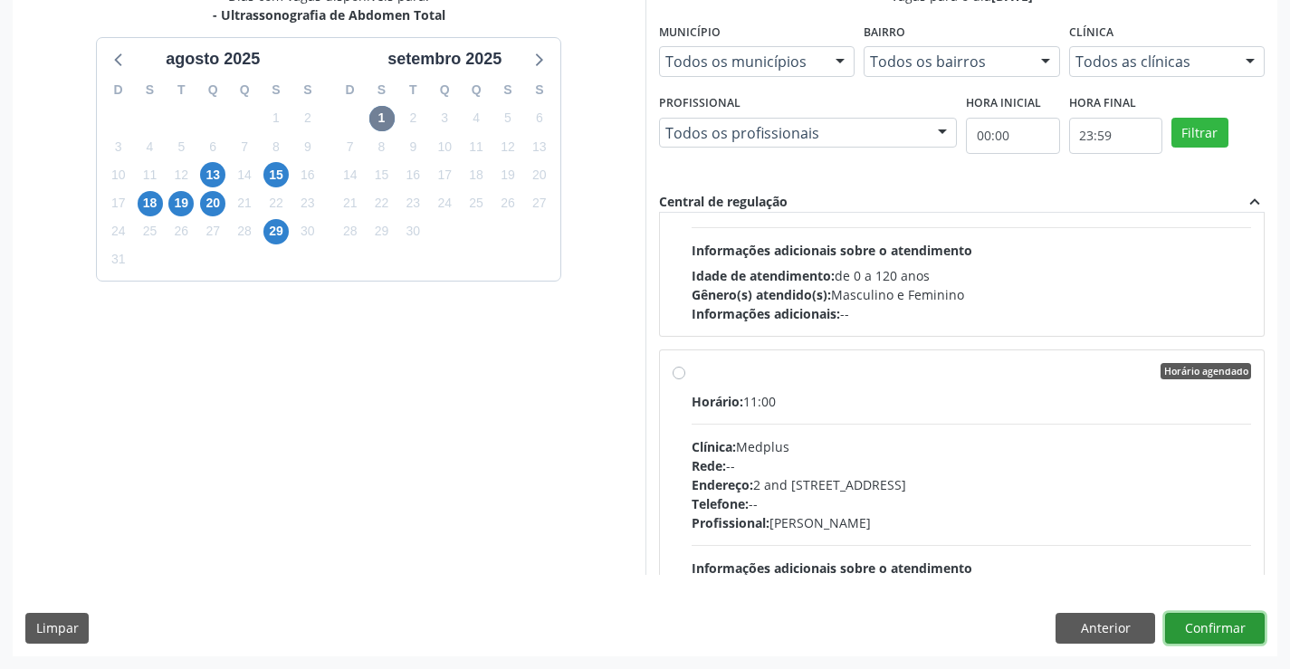
click at [1223, 624] on button "Confirmar" at bounding box center [1215, 628] width 100 height 31
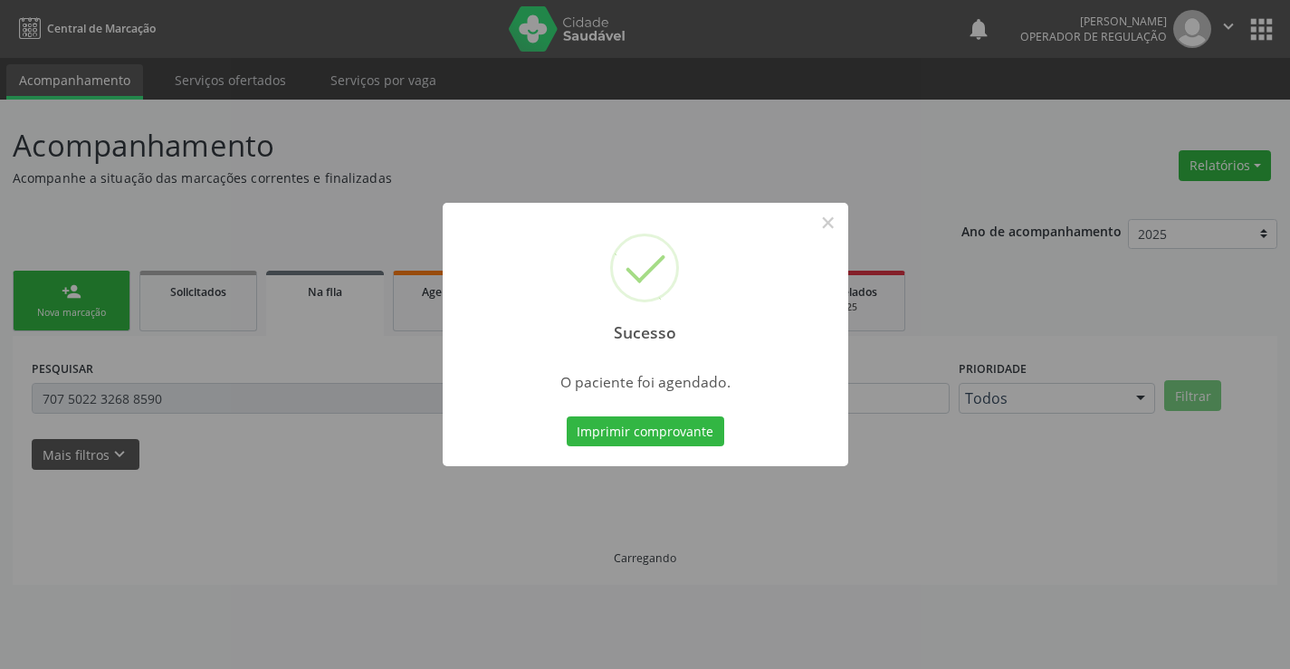
scroll to position [0, 0]
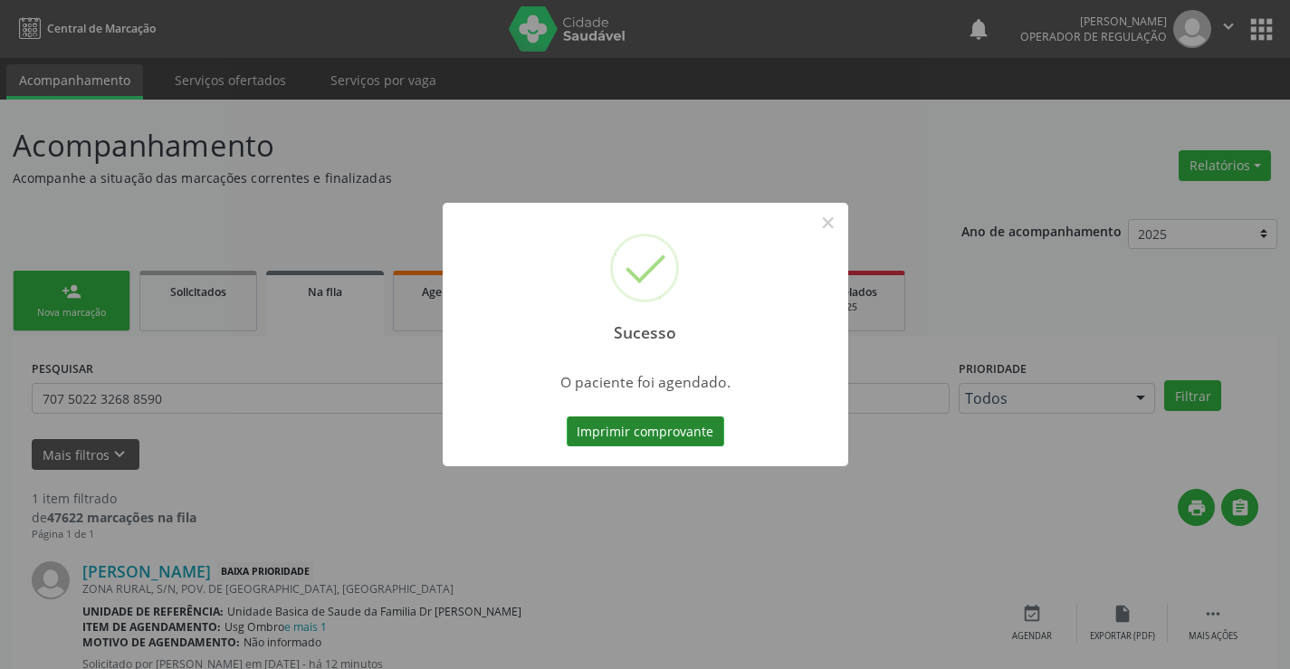
click at [685, 435] on button "Imprimir comprovante" at bounding box center [644, 431] width 157 height 31
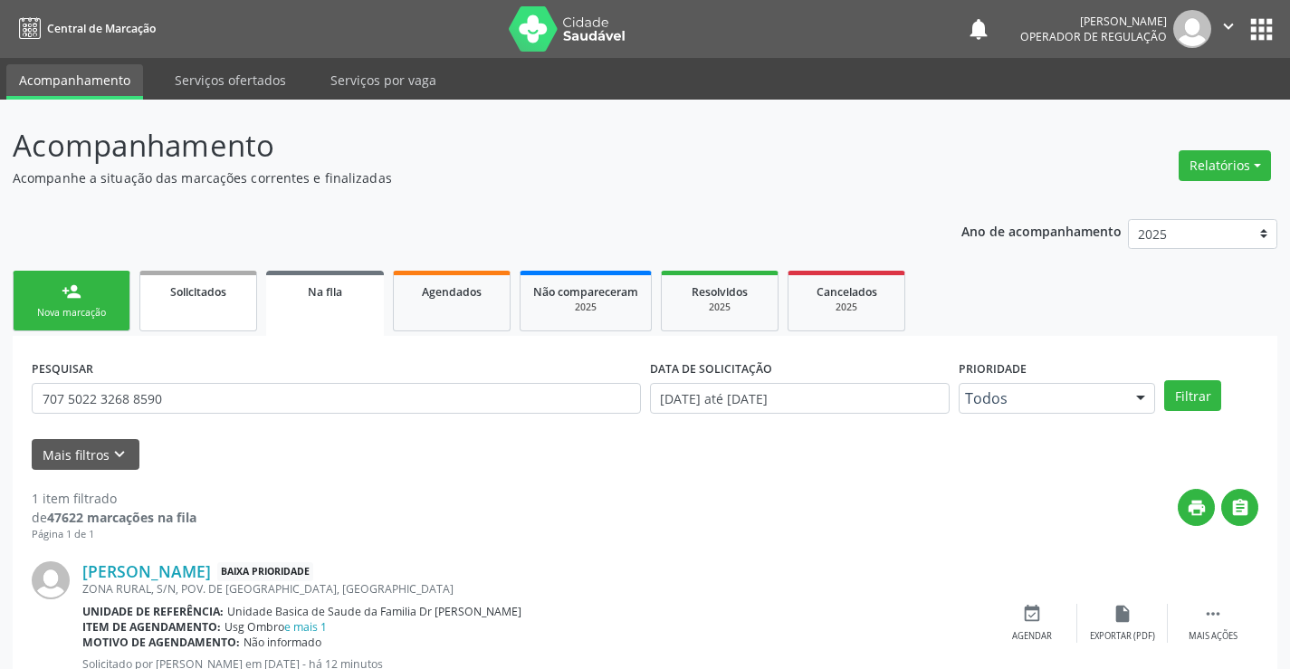
scroll to position [66, 0]
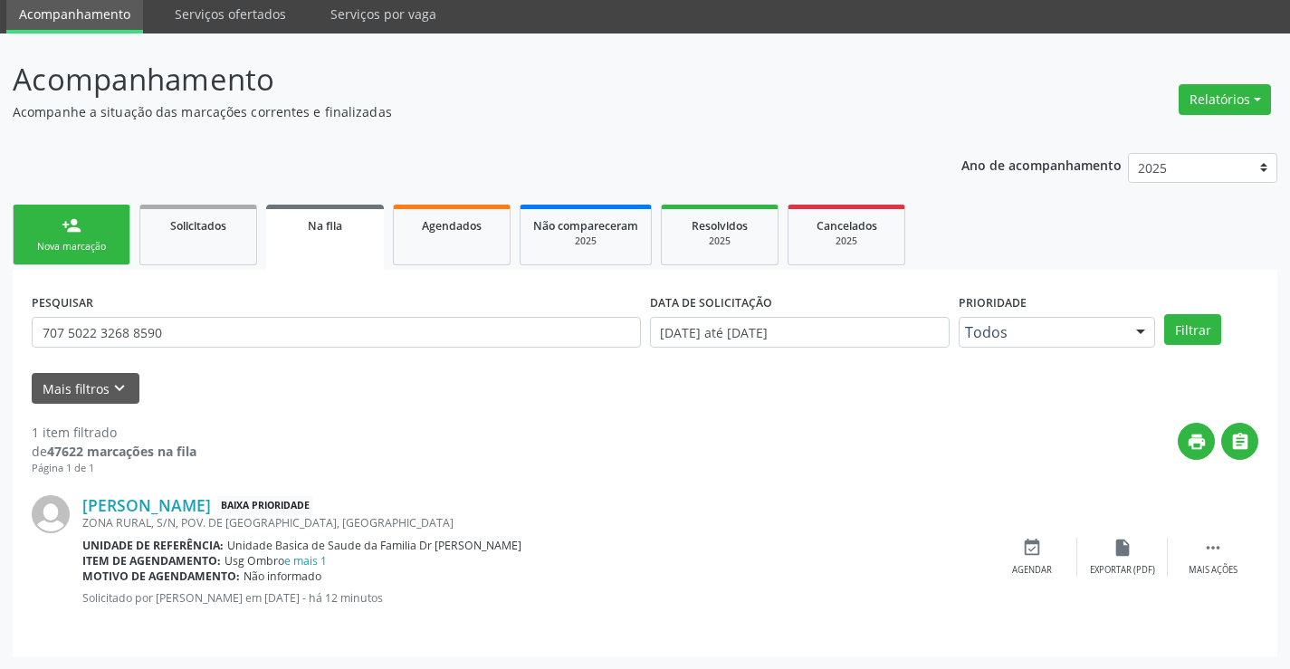
click at [74, 242] on div "Nova marcação" at bounding box center [71, 247] width 90 height 14
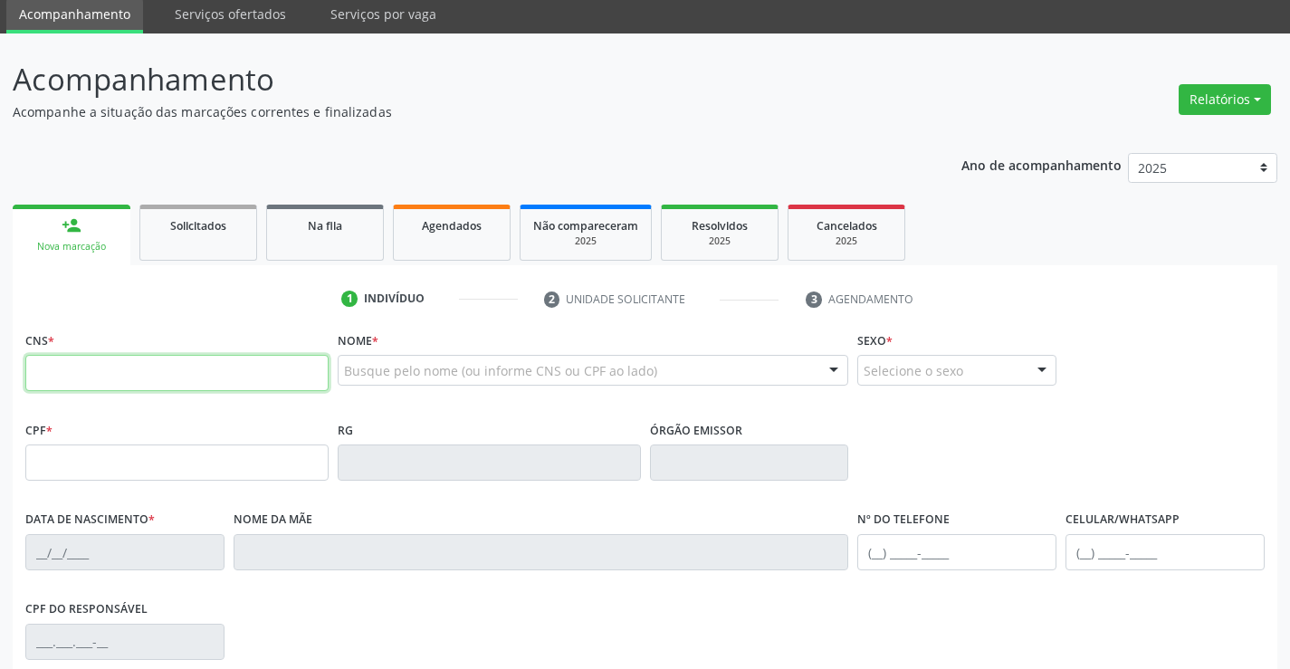
click at [124, 376] on input "text" at bounding box center [176, 373] width 303 height 36
type input "701 2010 6154 7214"
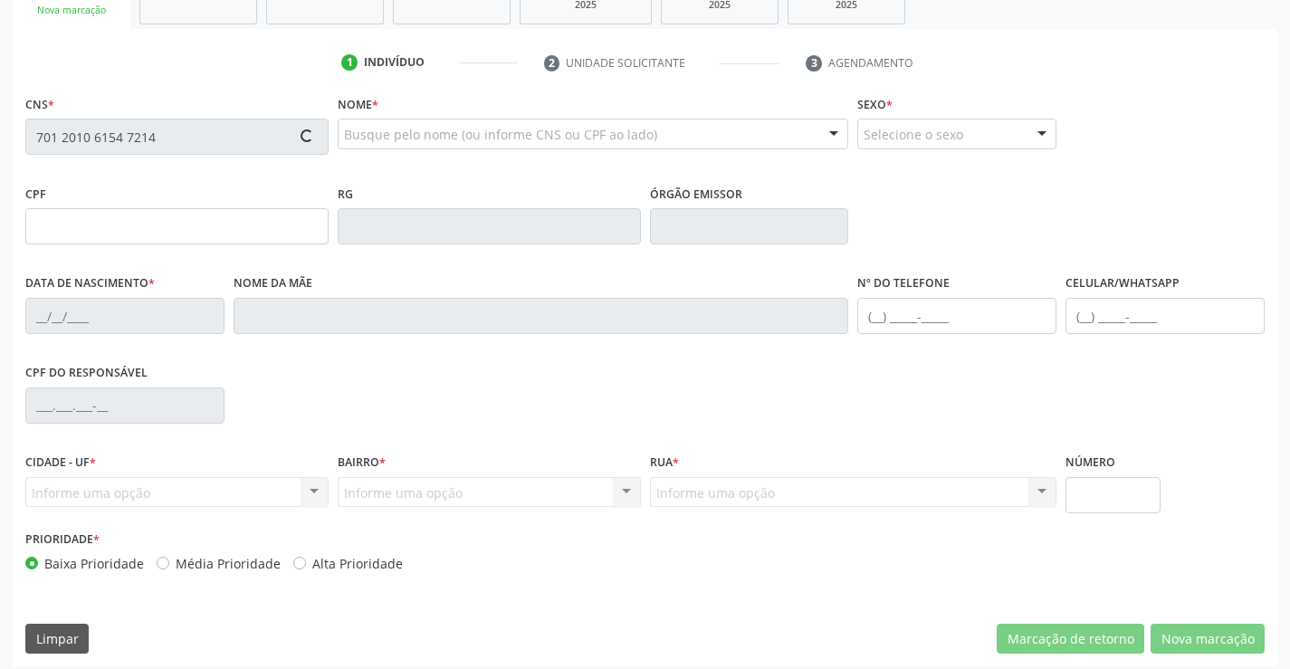
scroll to position [312, 0]
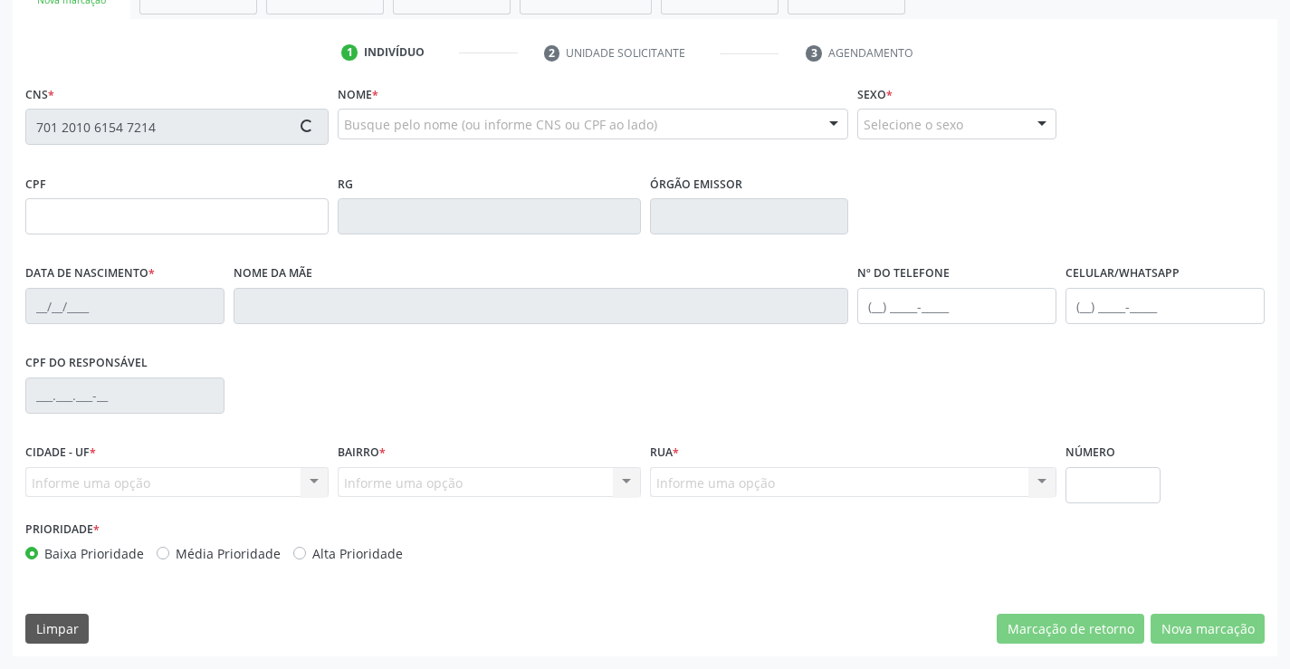
type input "1494394740"
type input "27/11/1974"
type input "(74) 99987-9674"
type input "024.283.075-76"
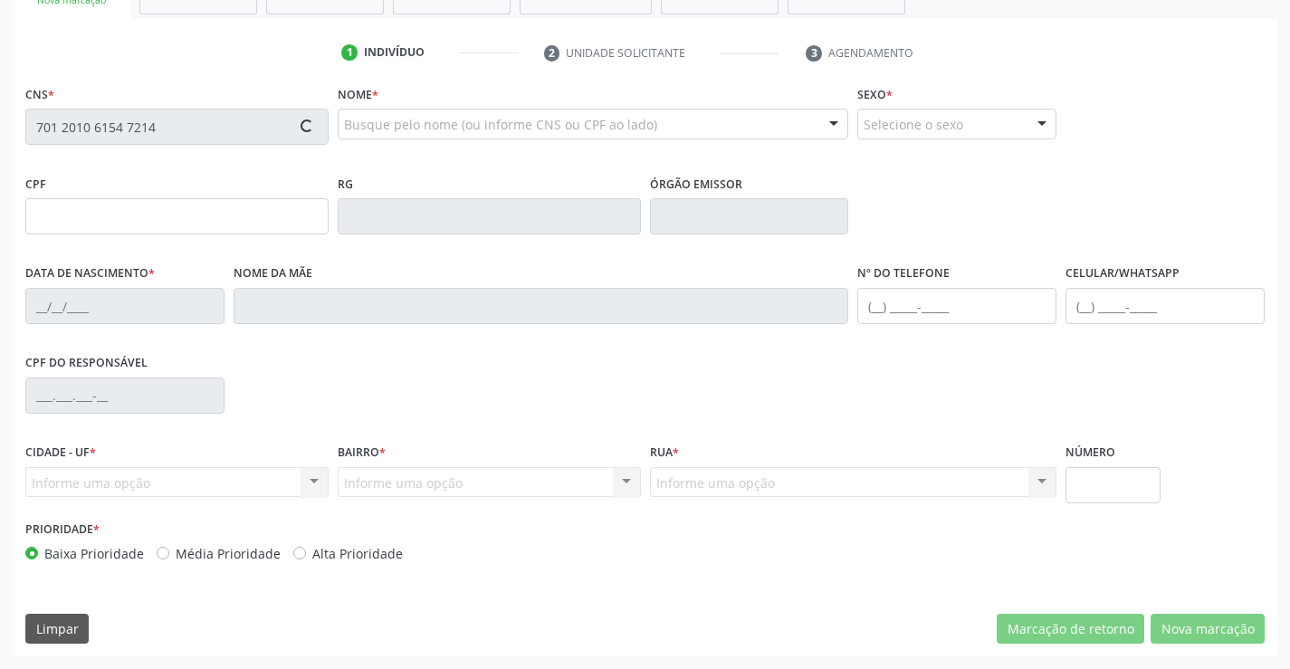
type input "SN"
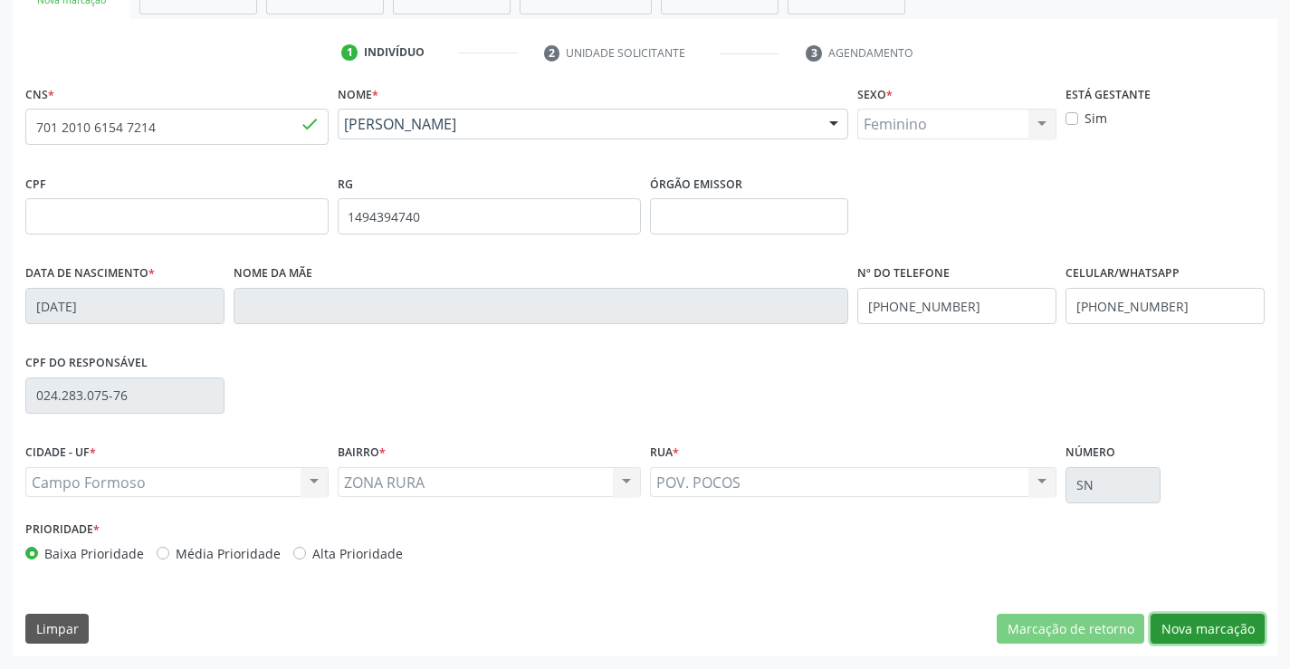
click at [1214, 618] on button "Nova marcação" at bounding box center [1207, 629] width 114 height 31
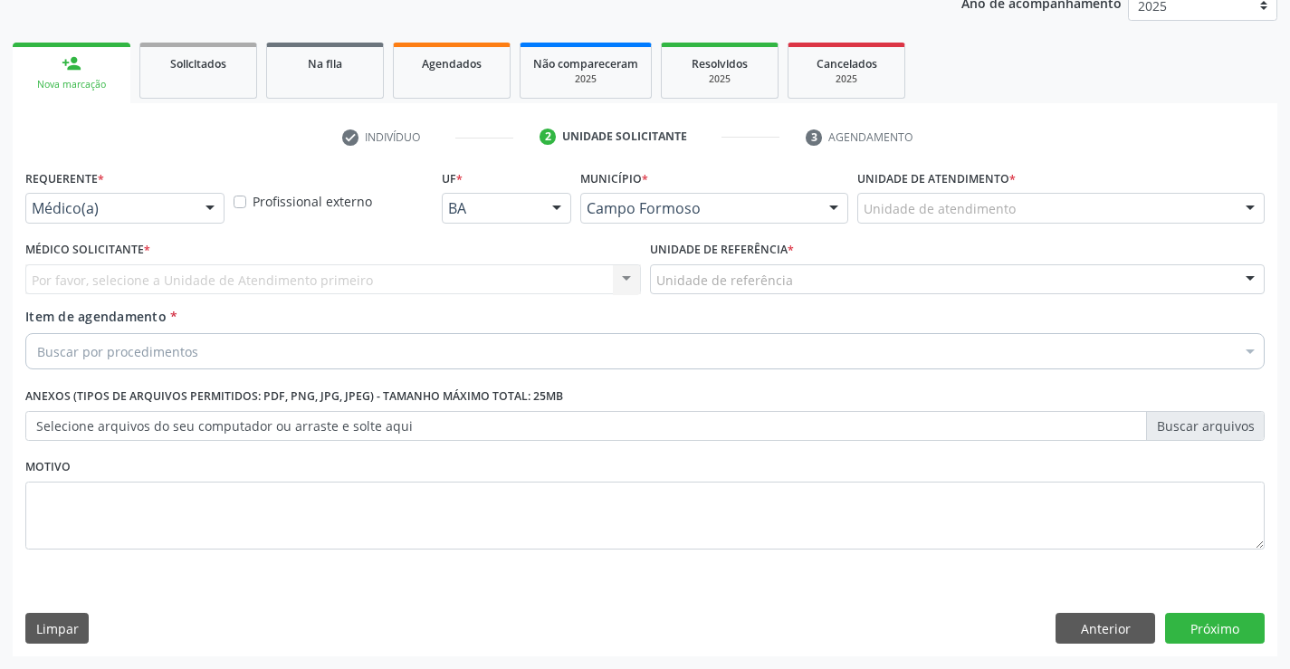
scroll to position [228, 0]
click at [191, 201] on div "Médico(a)" at bounding box center [124, 208] width 199 height 31
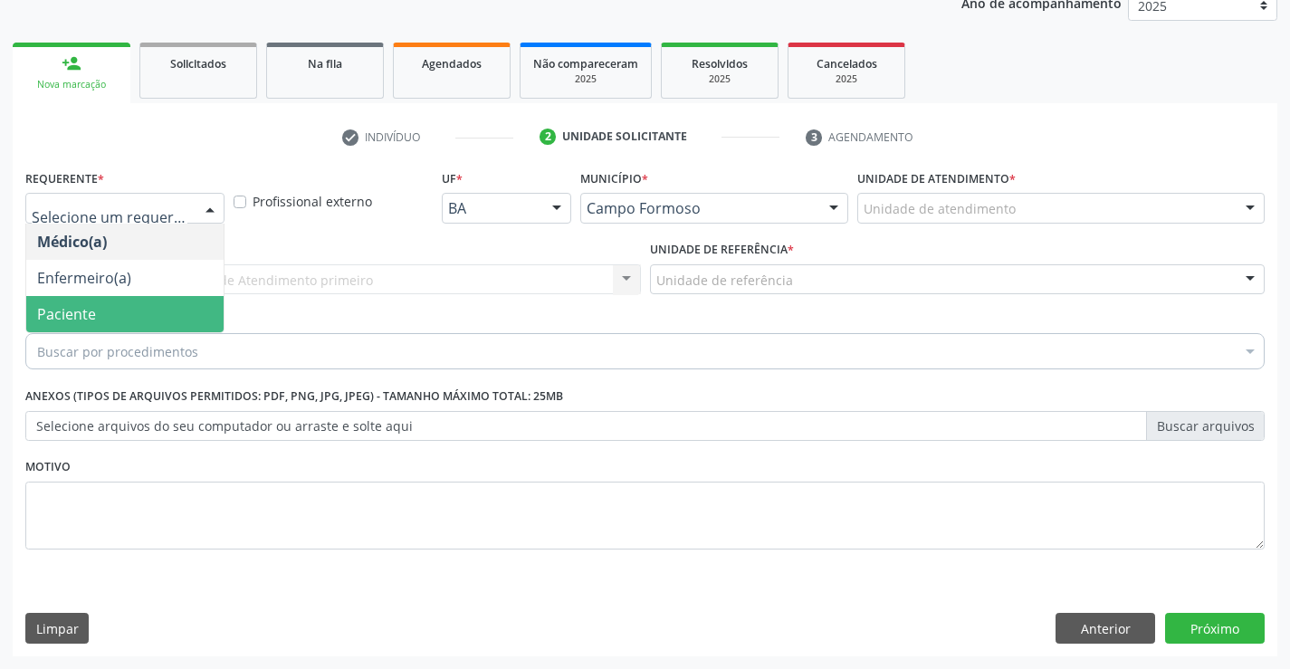
click at [65, 311] on span "Paciente" at bounding box center [66, 314] width 59 height 20
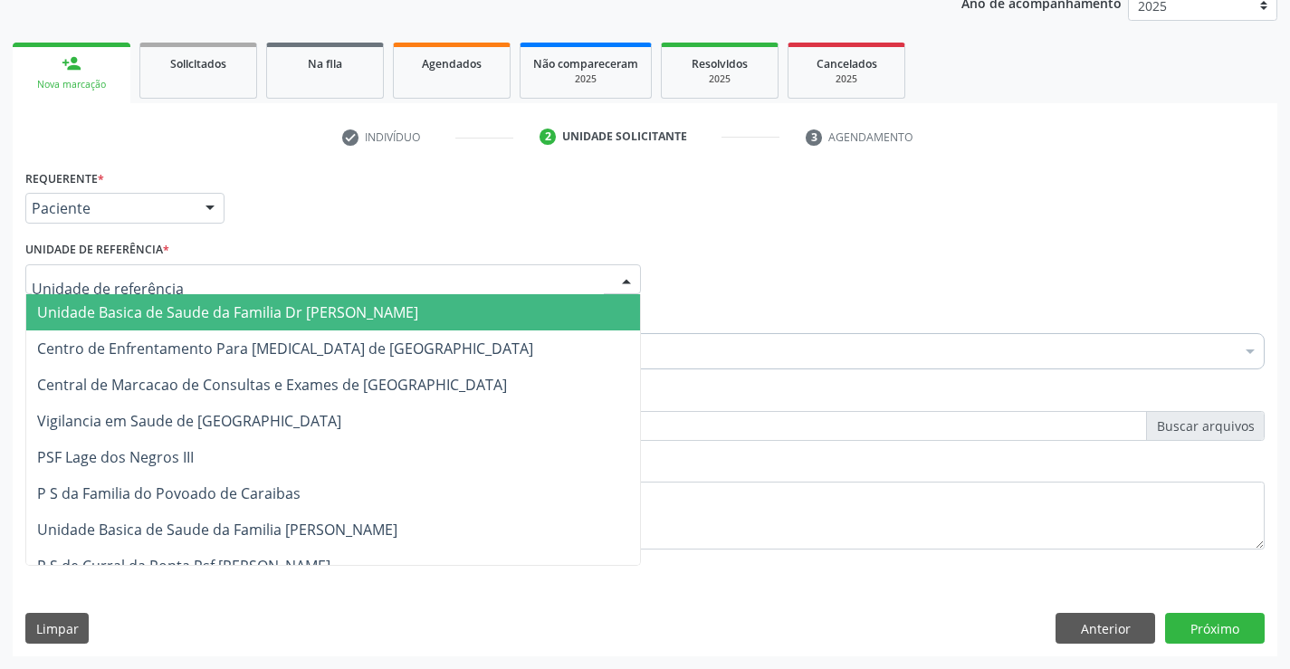
click at [326, 271] on div at bounding box center [332, 279] width 615 height 31
click at [233, 314] on span "Unidade Basica de Saude da Familia Dr [PERSON_NAME]" at bounding box center [227, 312] width 381 height 20
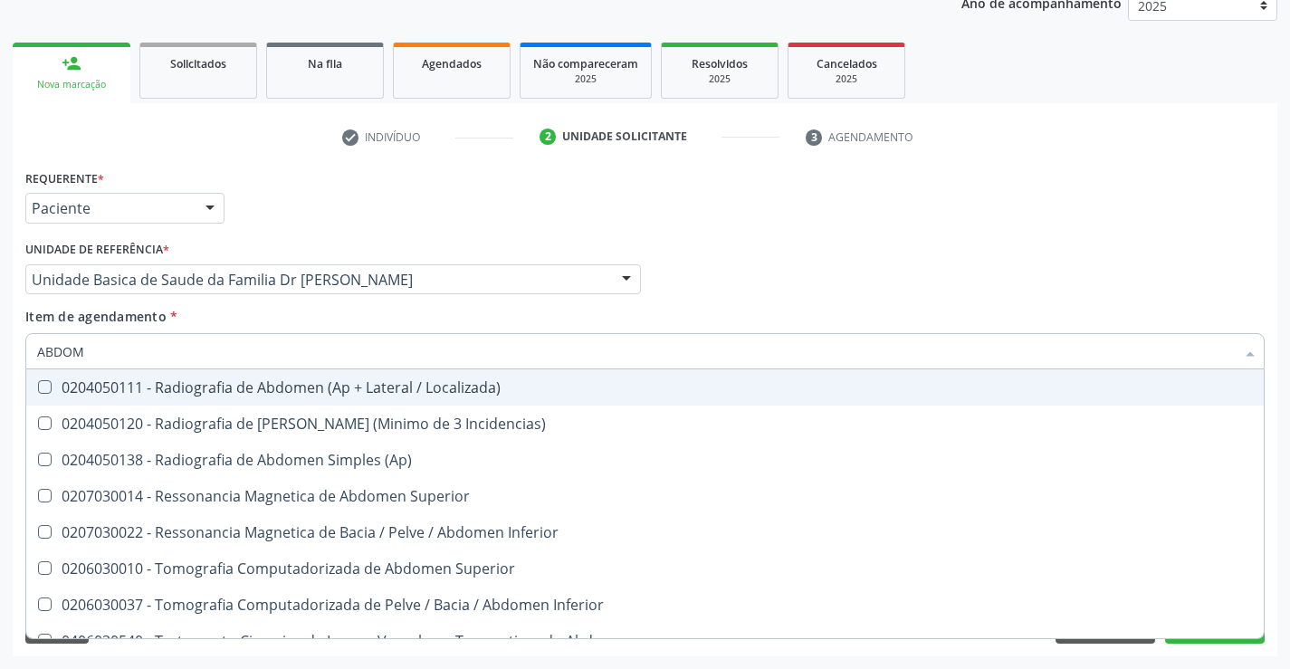
type input "ABDOME"
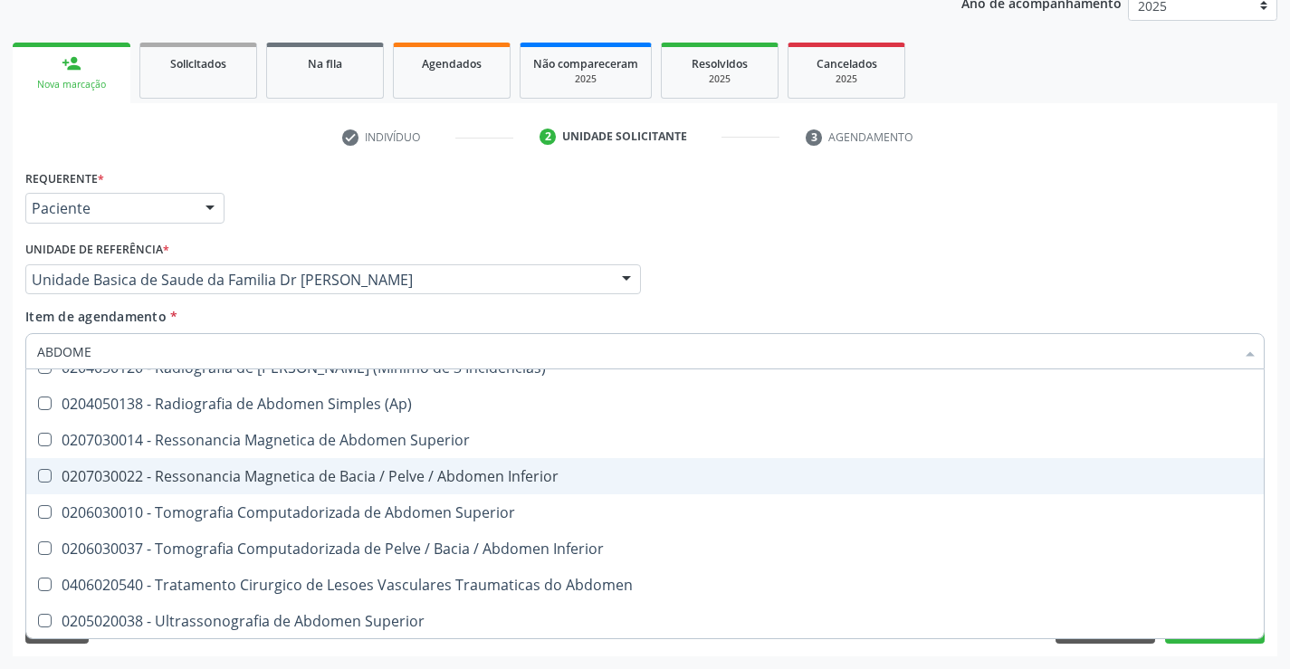
scroll to position [93, 0]
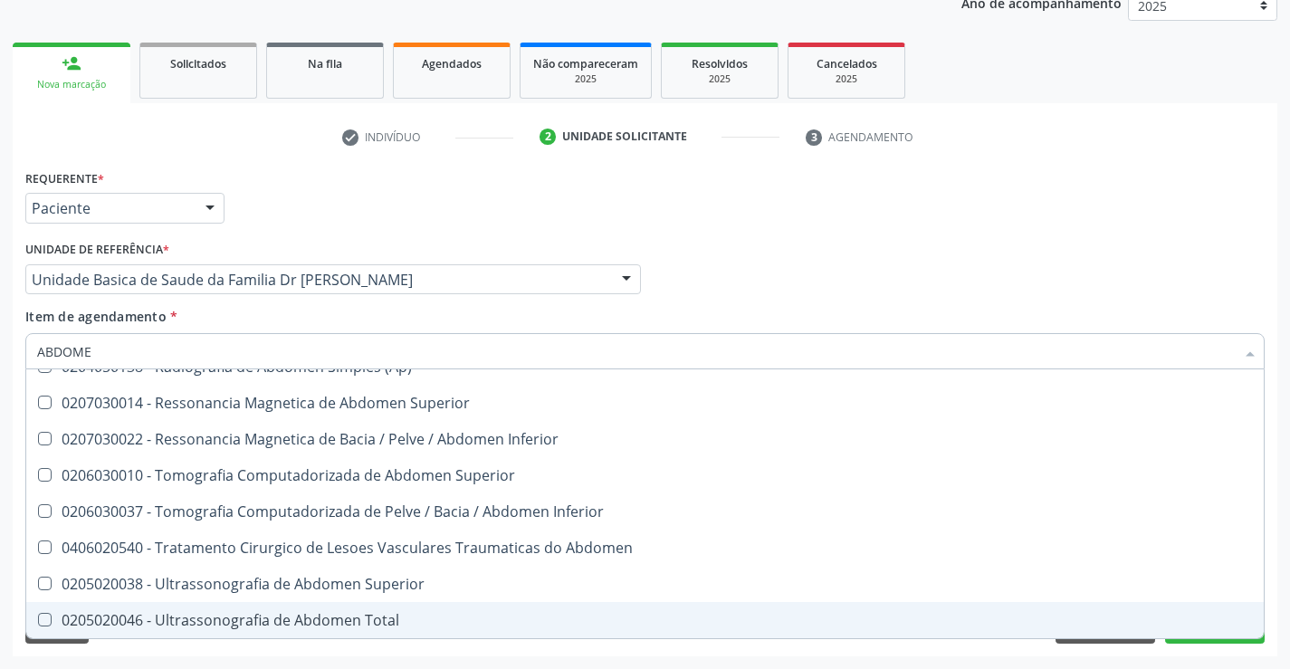
click at [315, 622] on div "0205020046 - Ultrassonografia de Abdomen Total" at bounding box center [644, 620] width 1215 height 14
checkbox Total "true"
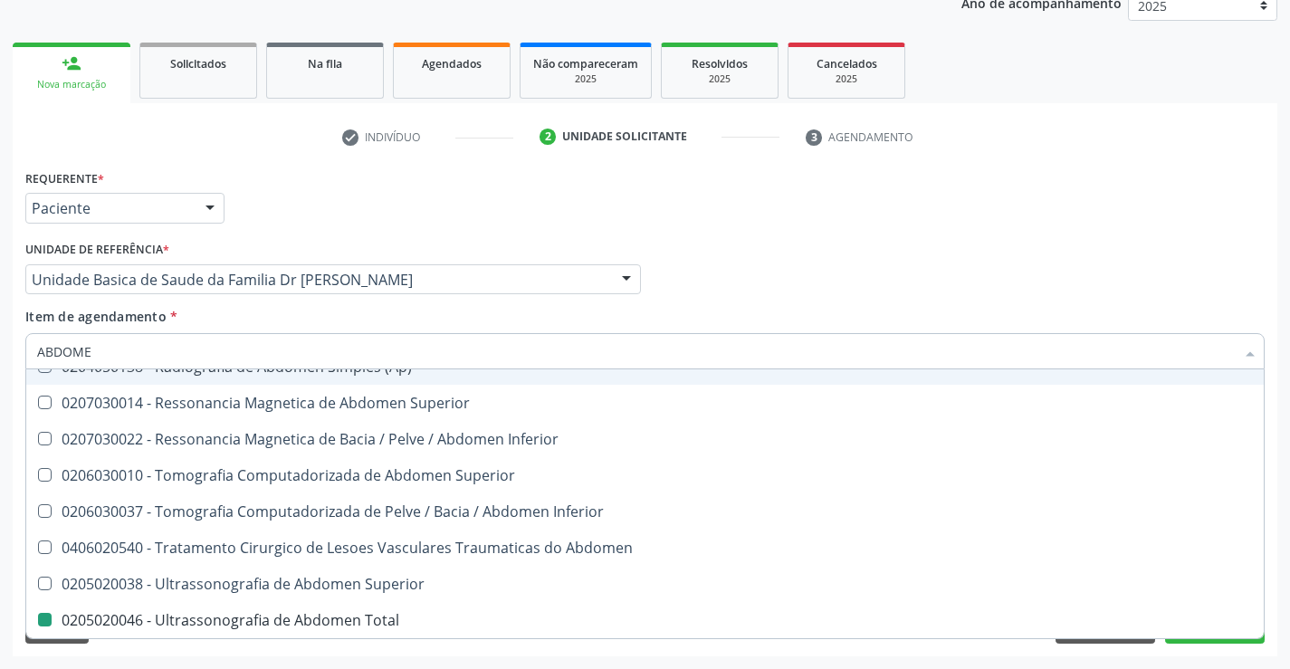
click at [960, 252] on div "Médico Solicitante Por favor, selecione a Unidade de Atendimento primeiro Nenhu…" at bounding box center [645, 271] width 1248 height 71
checkbox Incidencias\) "true"
checkbox Total "false"
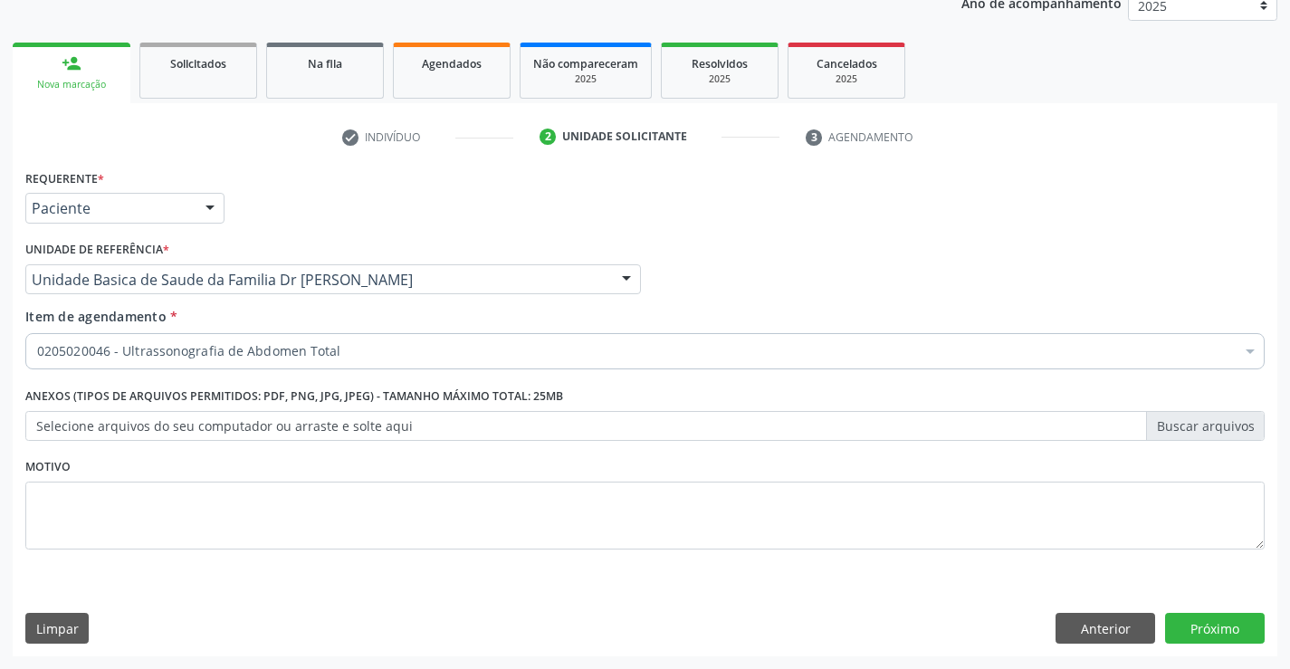
scroll to position [0, 0]
click at [1202, 613] on button "Próximo" at bounding box center [1215, 628] width 100 height 31
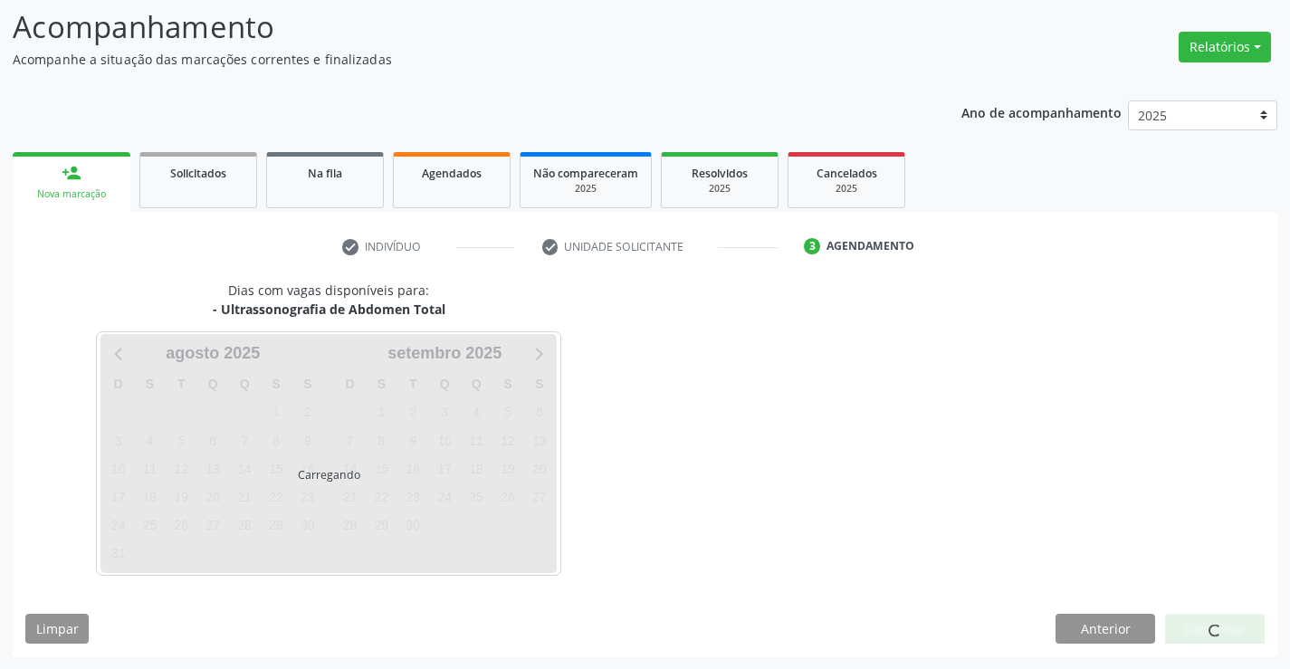
scroll to position [119, 0]
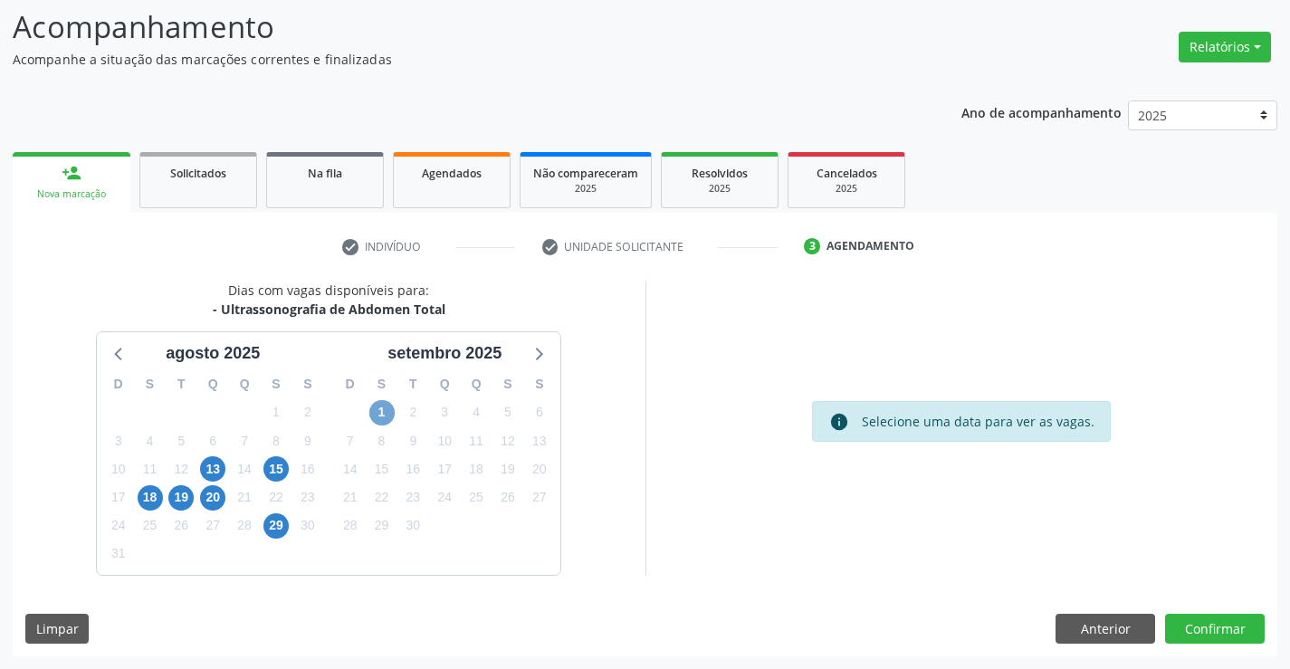
click at [383, 404] on span "1" at bounding box center [381, 412] width 25 height 25
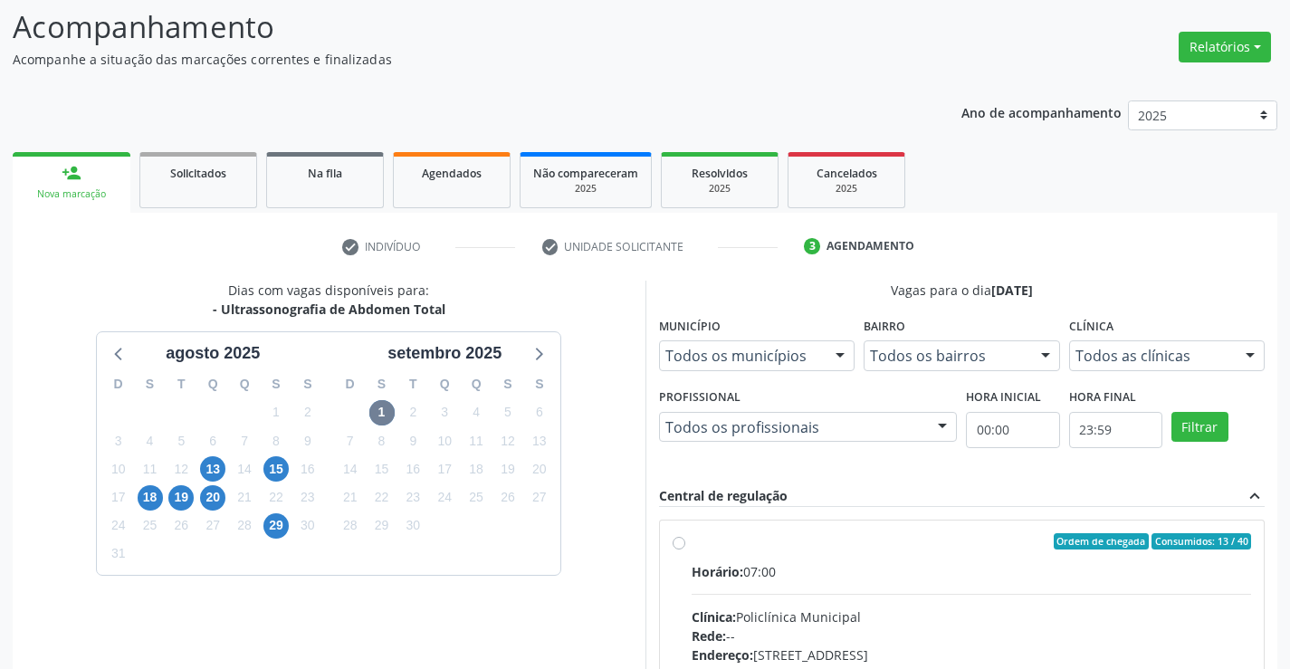
click at [685, 549] on input "Ordem de chegada Consumidos: 13 / 40 Horário: 07:00 Clínica: Policlínica Munici…" at bounding box center [678, 541] width 13 height 16
radio input "true"
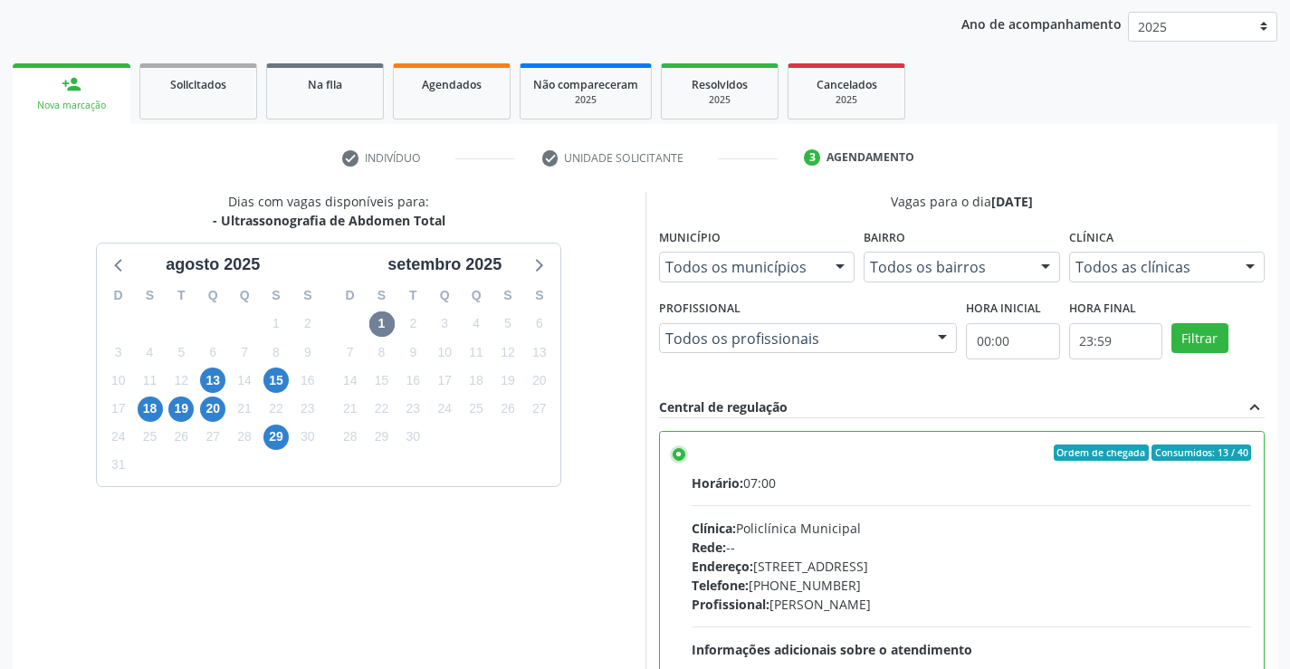
scroll to position [413, 0]
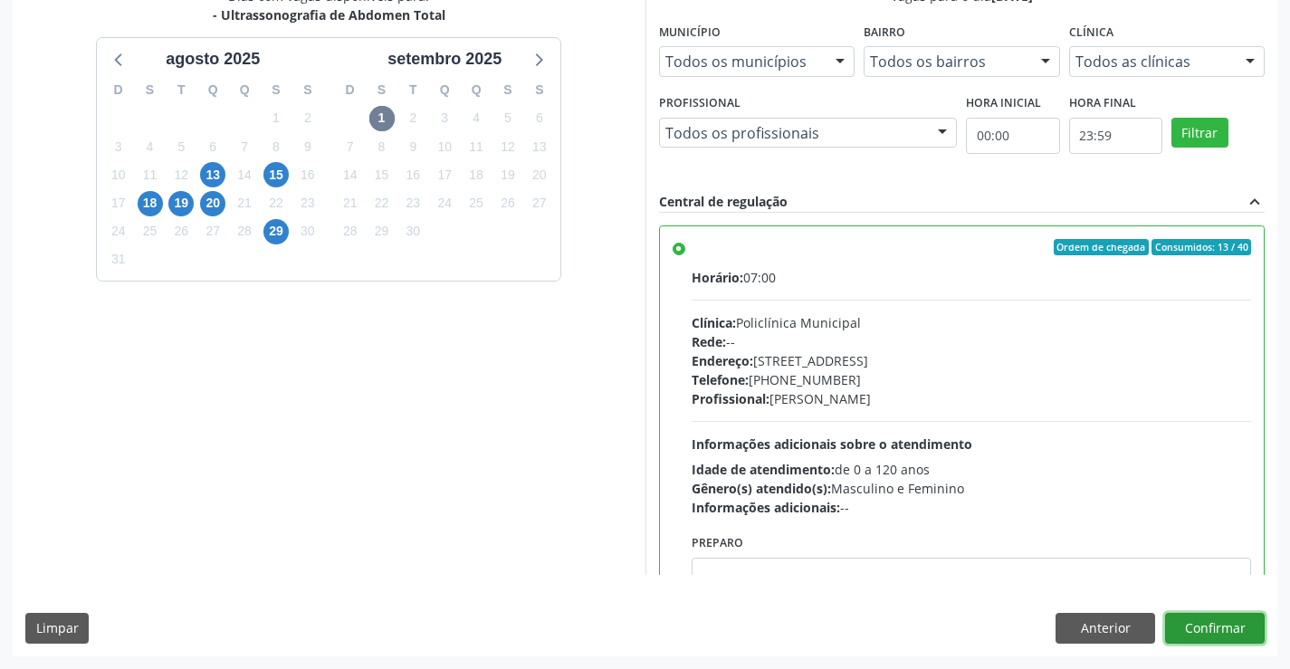
click at [1190, 637] on button "Confirmar" at bounding box center [1215, 628] width 100 height 31
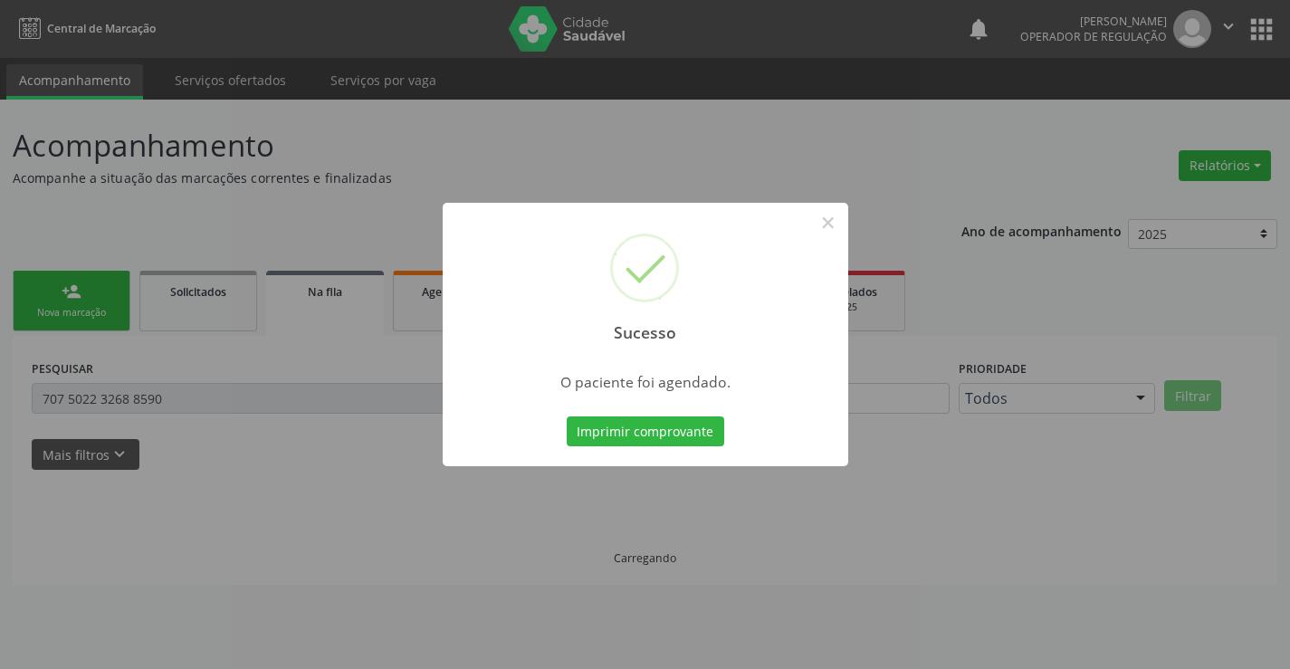
scroll to position [0, 0]
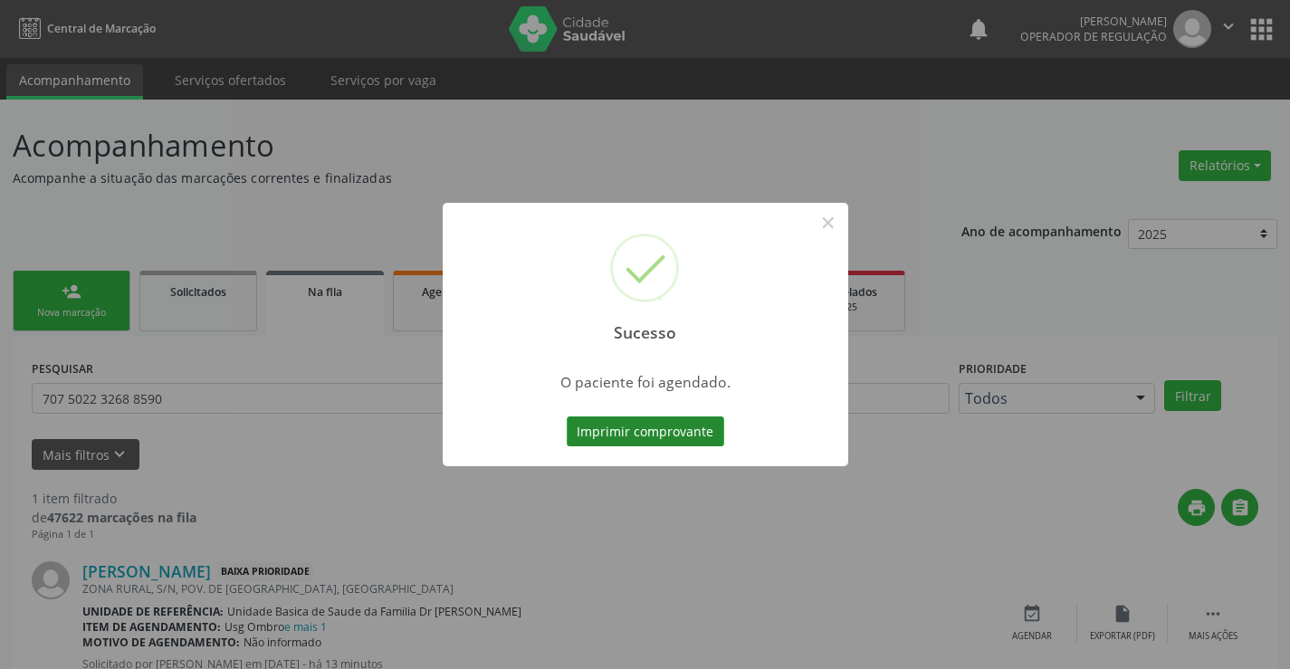
click at [645, 425] on button "Imprimir comprovante" at bounding box center [644, 431] width 157 height 31
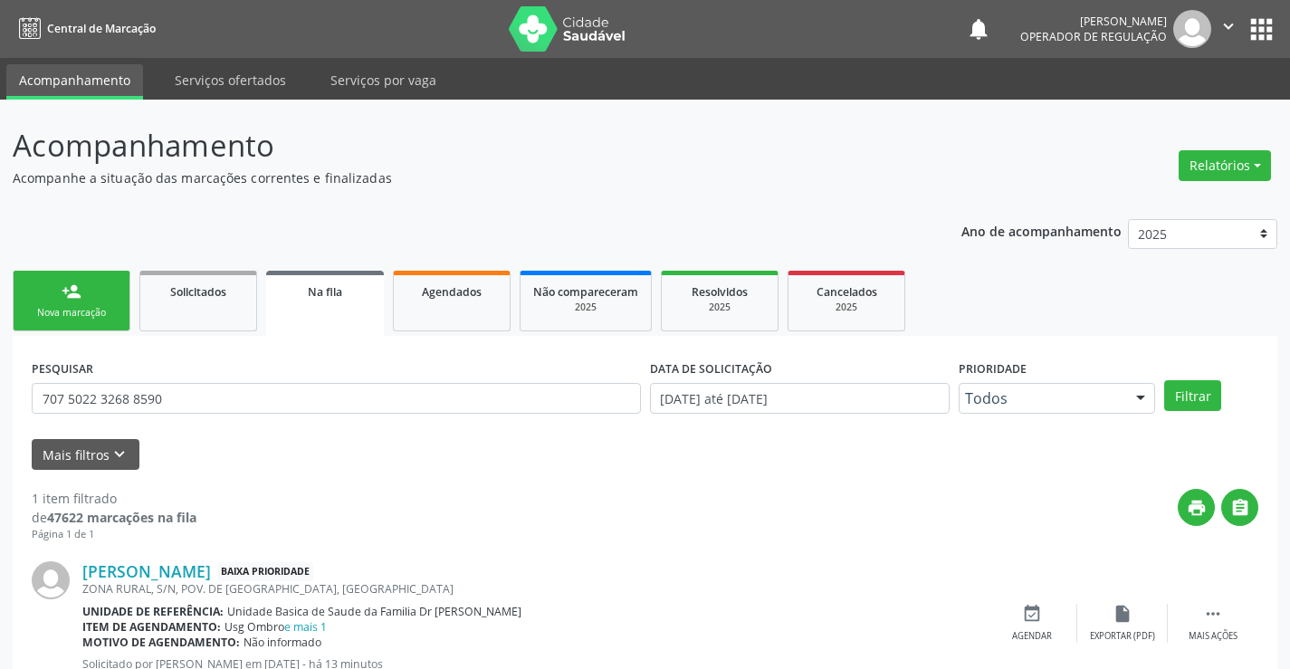
click at [78, 308] on div "Nova marcação" at bounding box center [71, 313] width 90 height 14
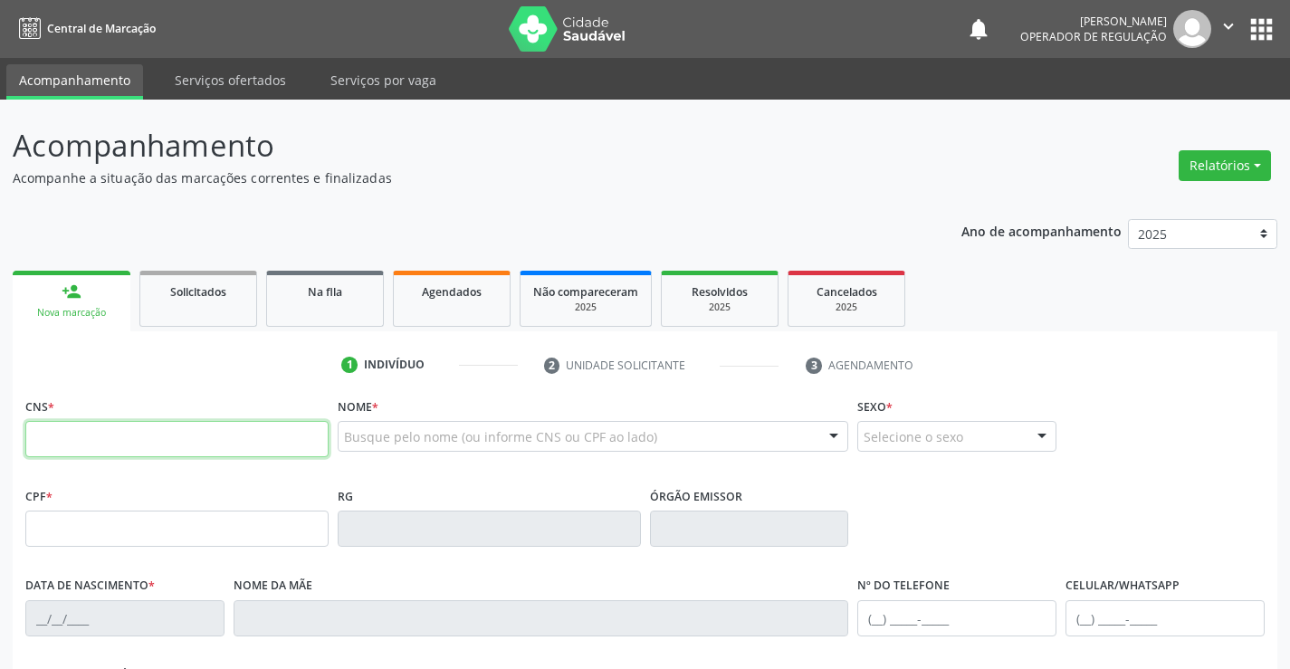
click at [112, 432] on input "text" at bounding box center [176, 439] width 303 height 36
type input "702 9095 8707 2378"
type input "0518961680"
type input "15/03/1968"
type input "(74) 99194-0159"
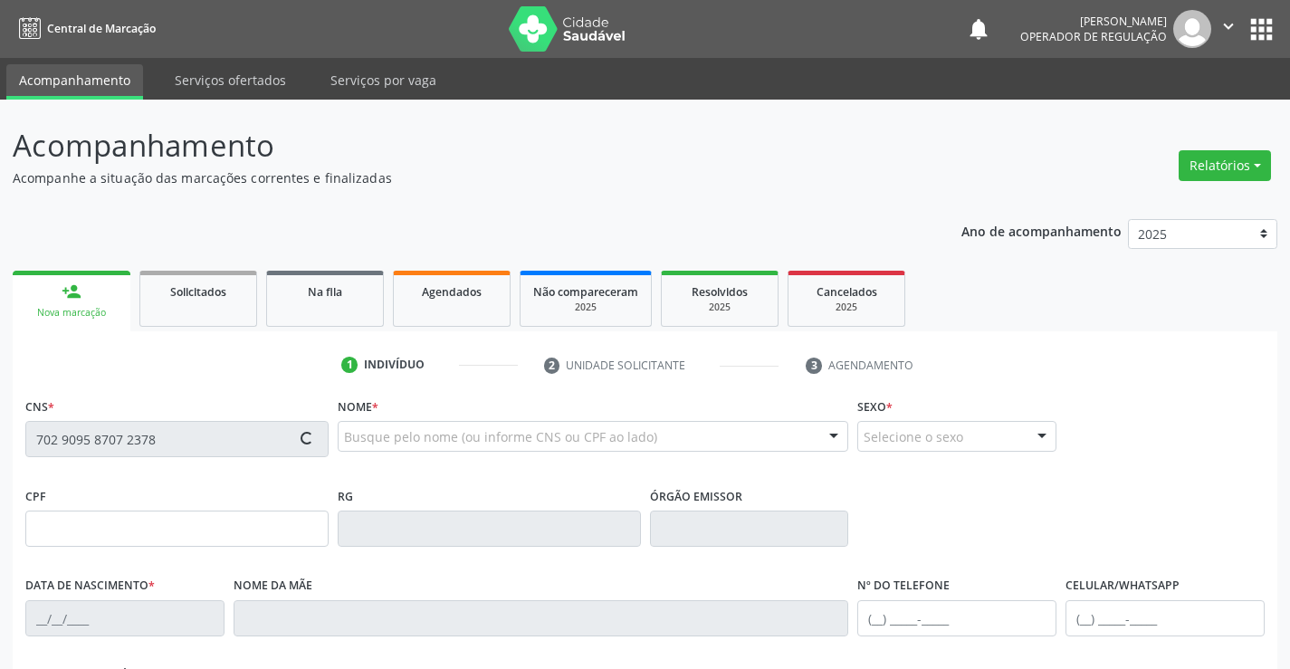
type input "(74) 99194-0159"
type input "005.536.175-75"
type input "S/N"
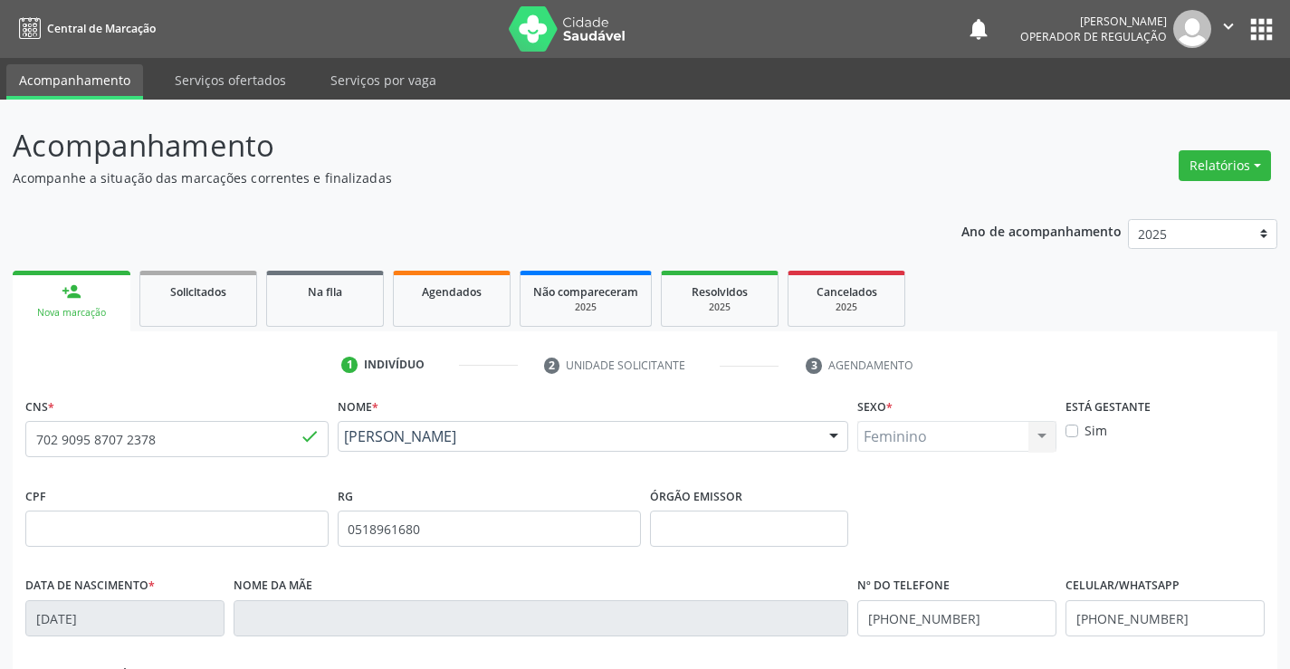
scroll to position [312, 0]
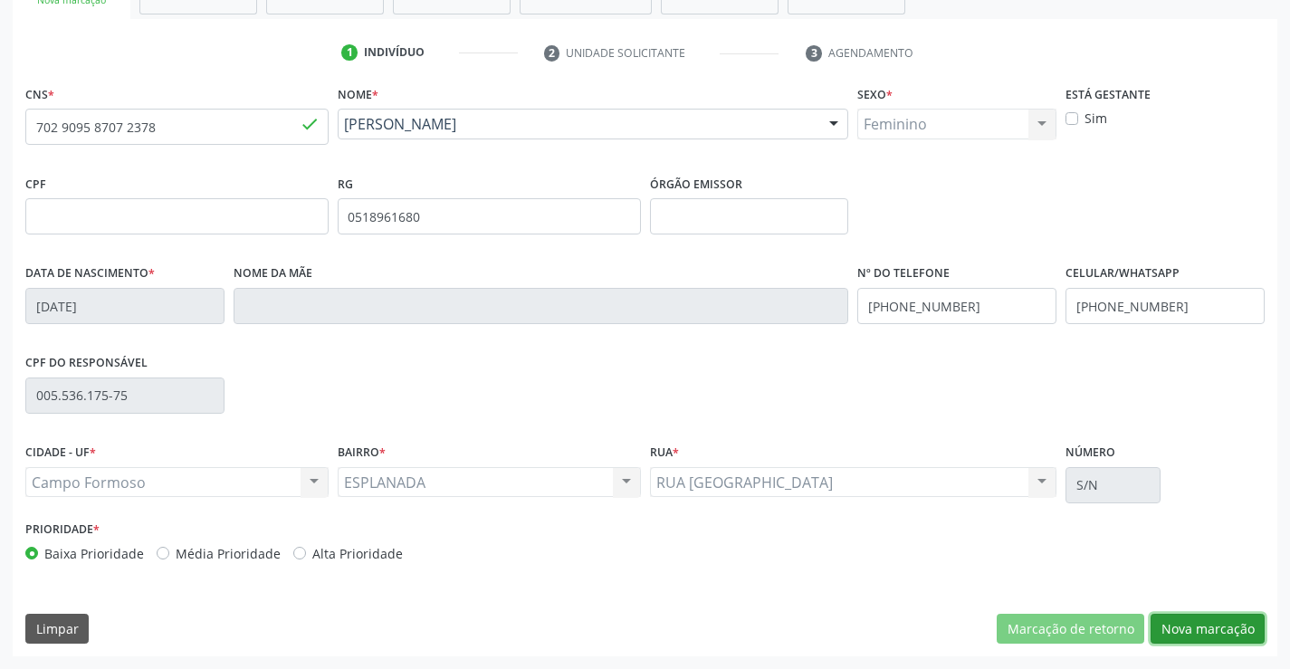
click at [1233, 632] on button "Nova marcação" at bounding box center [1207, 629] width 114 height 31
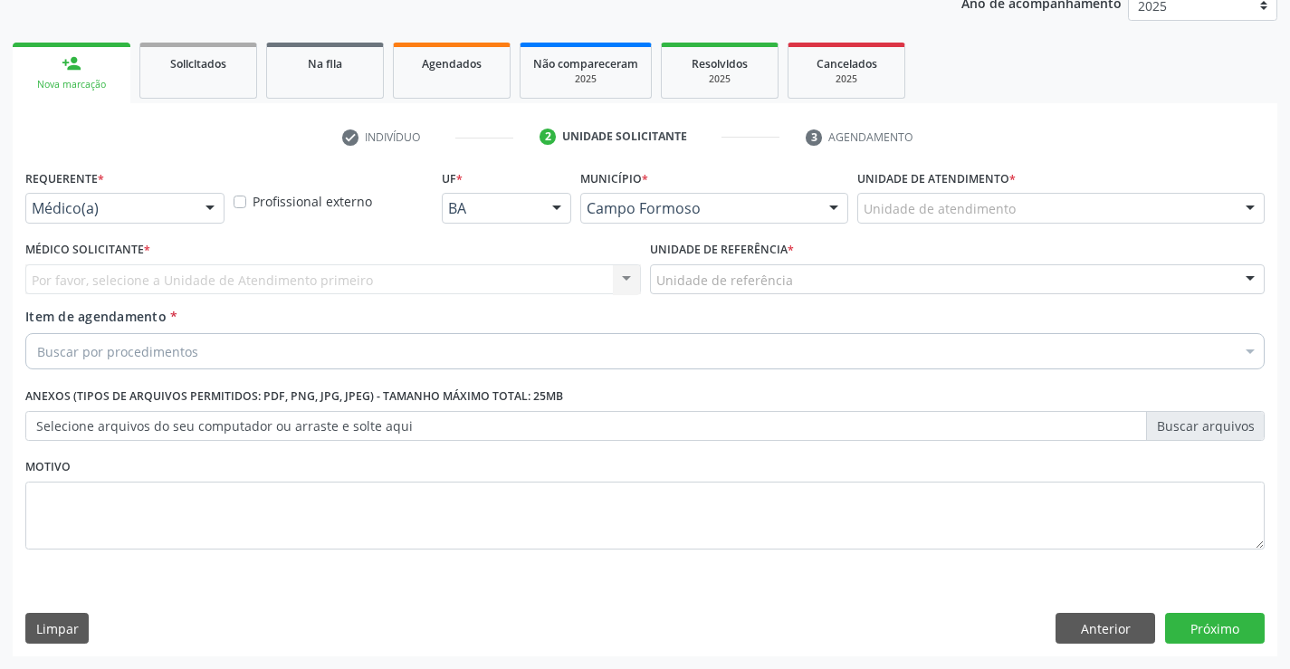
scroll to position [228, 0]
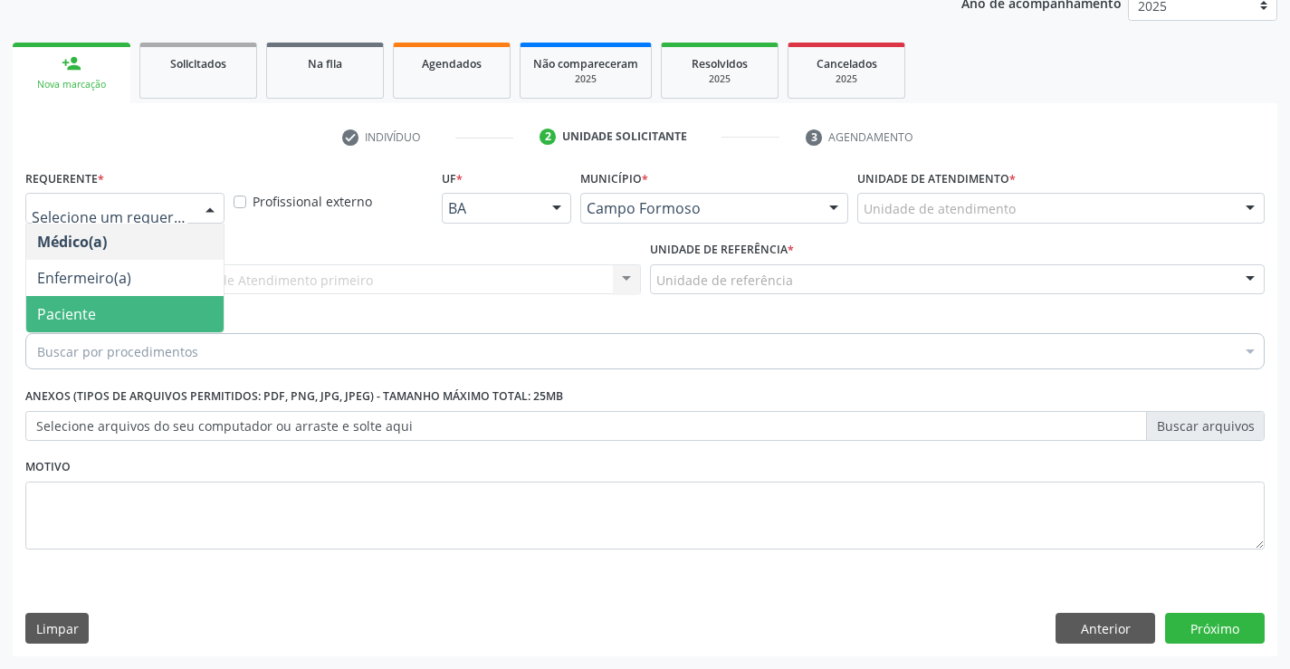
click at [79, 314] on span "Paciente" at bounding box center [66, 314] width 59 height 20
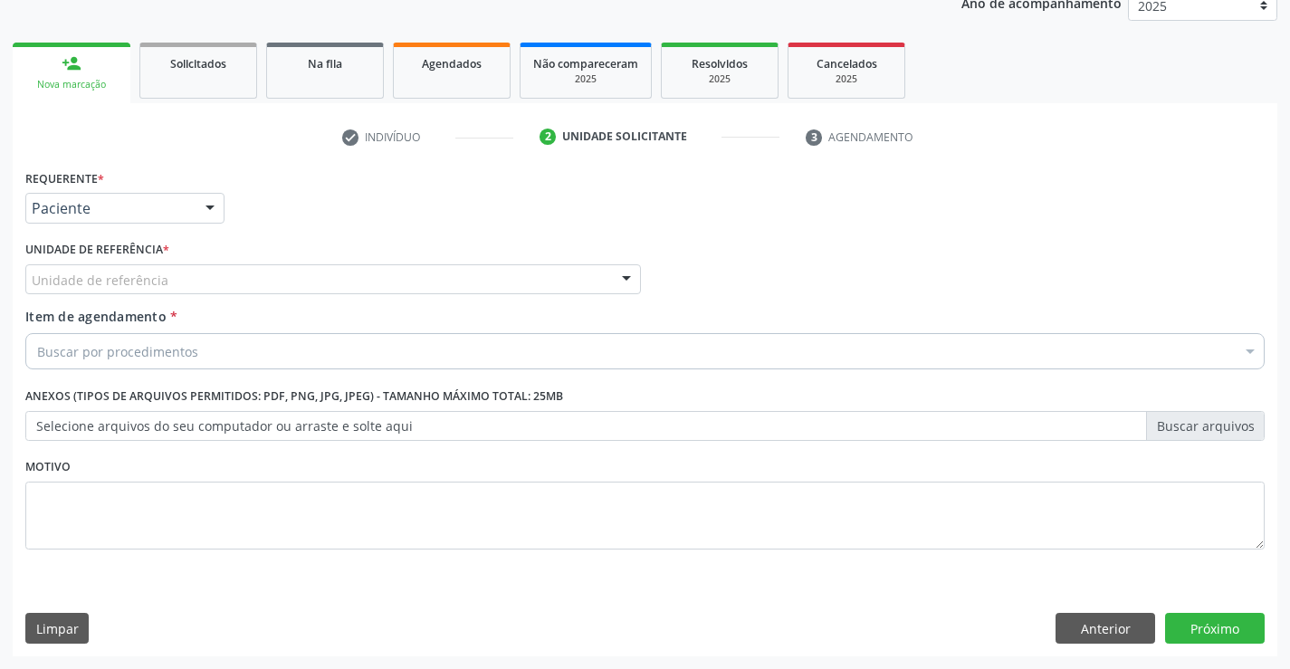
click at [361, 264] on div "Unidade de referência" at bounding box center [332, 279] width 615 height 31
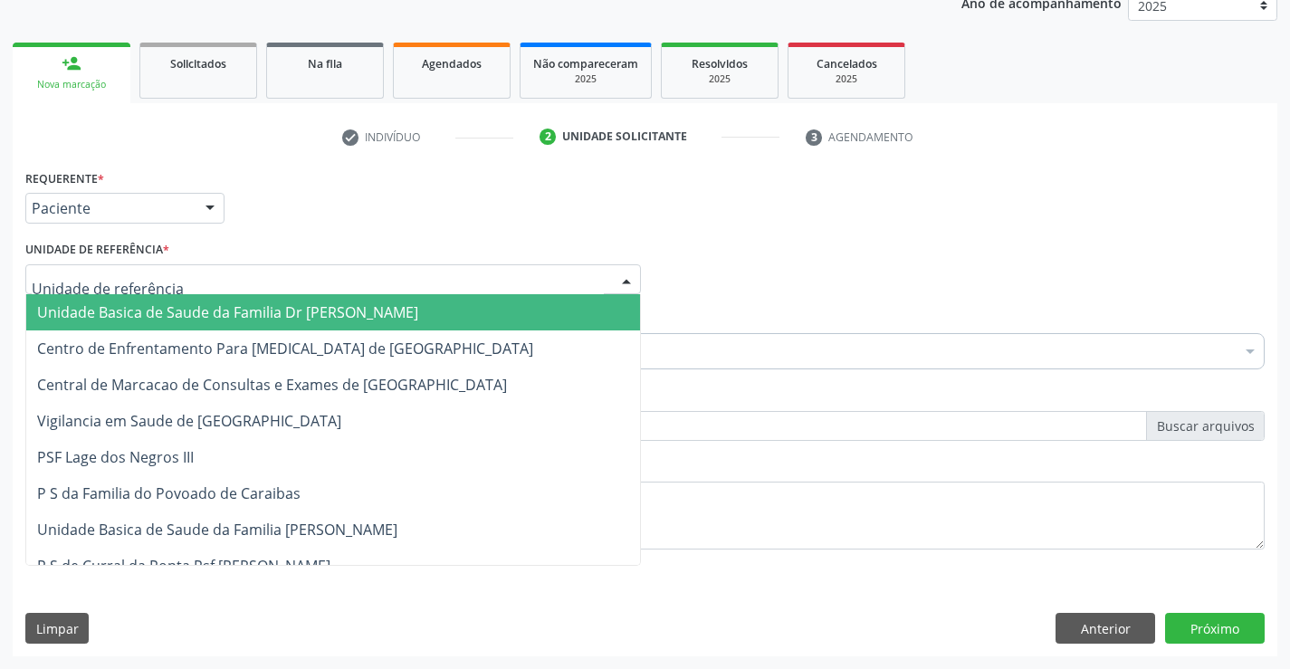
click at [254, 302] on span "Unidade Basica de Saude da Familia Dr [PERSON_NAME]" at bounding box center [227, 312] width 381 height 20
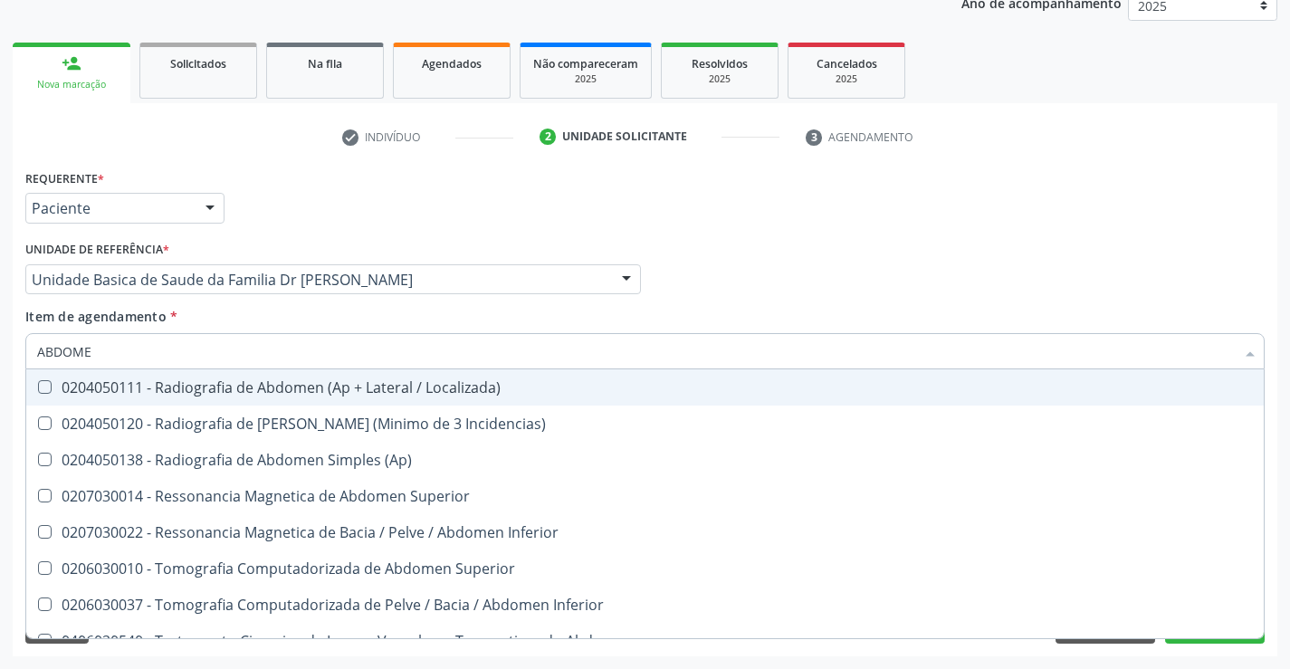
type input "ABDOME"
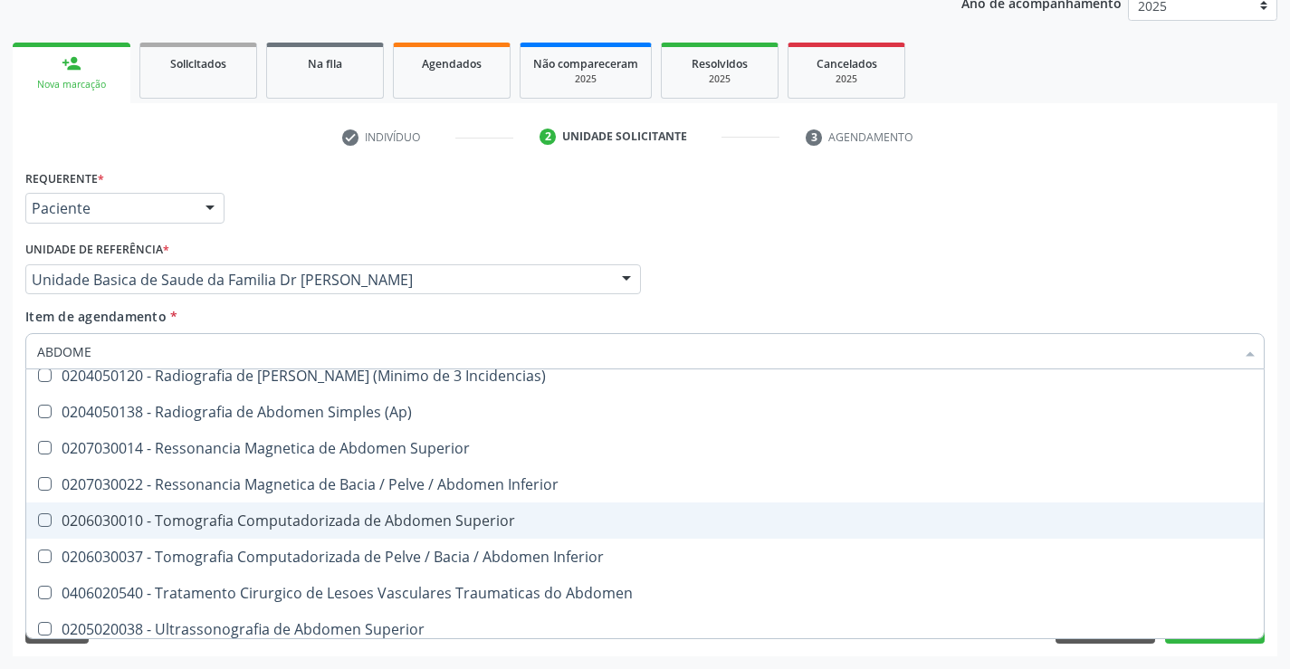
scroll to position [93, 0]
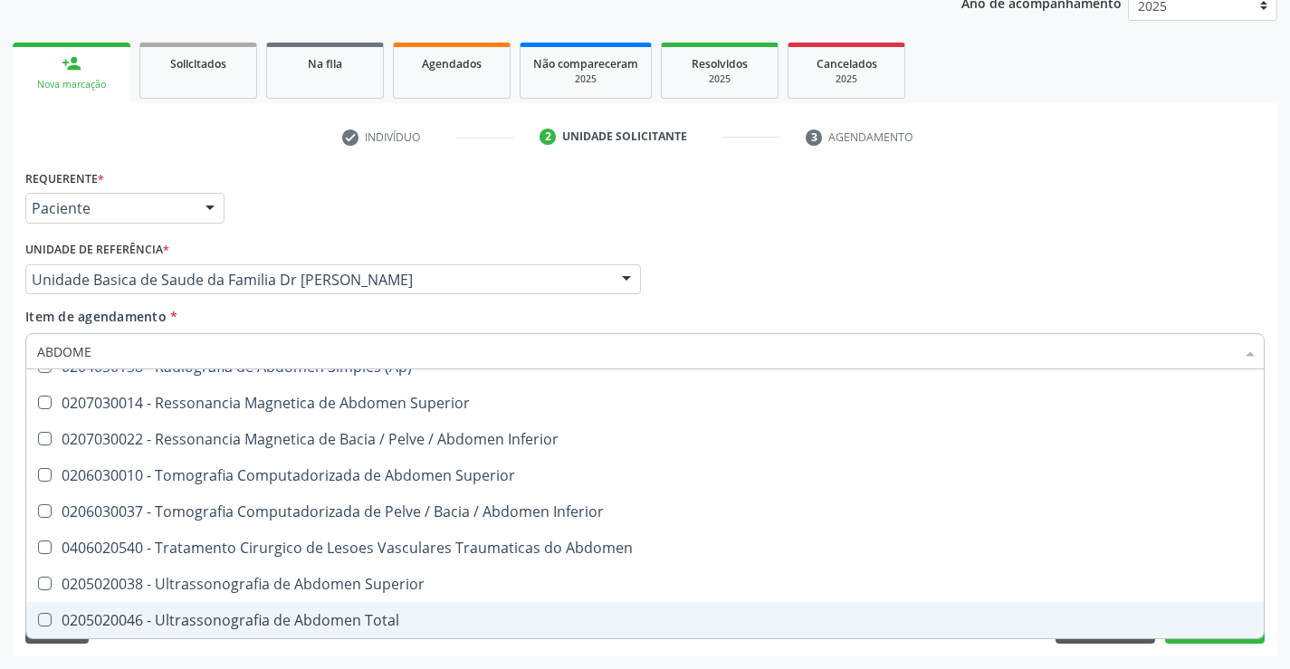
click at [298, 613] on div "0205020046 - Ultrassonografia de Abdomen Total" at bounding box center [644, 620] width 1215 height 14
checkbox Total "true"
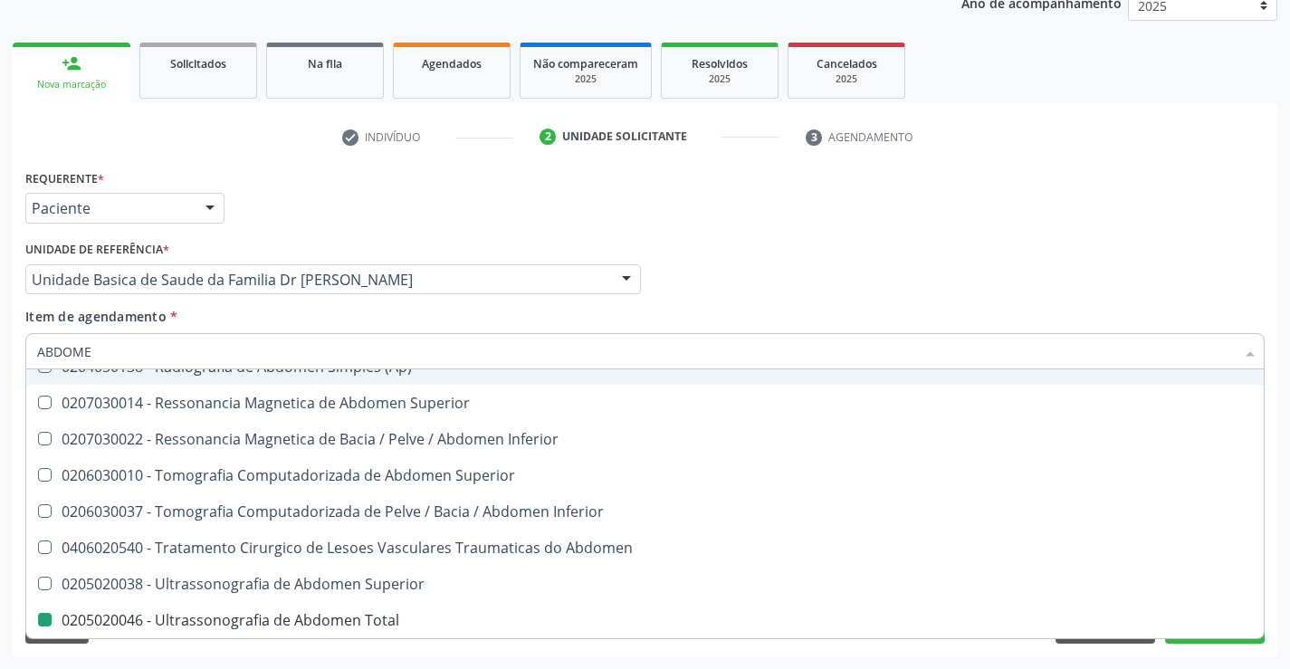
click at [520, 315] on div "Item de agendamento * ABDOME Desfazer seleção 0204050111 - Radiografia de Abdom…" at bounding box center [644, 335] width 1239 height 57
checkbox Incidencias\) "true"
checkbox Total "false"
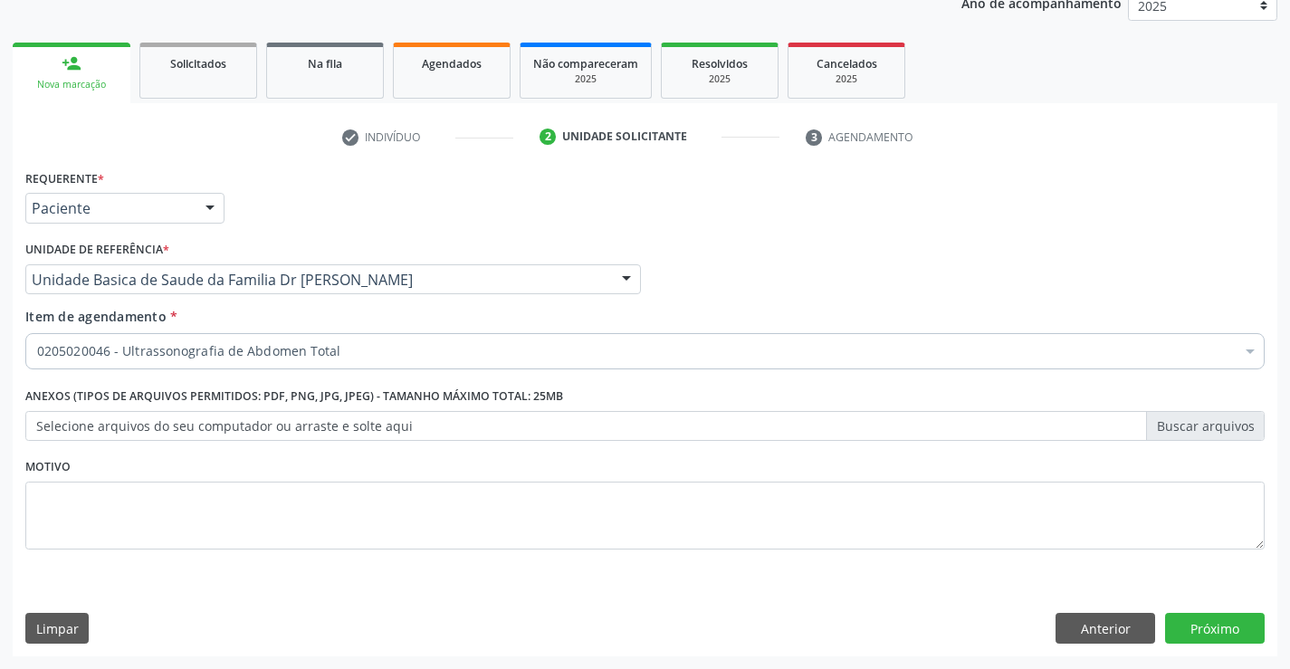
scroll to position [0, 0]
click at [1198, 633] on button "Próximo" at bounding box center [1215, 628] width 100 height 31
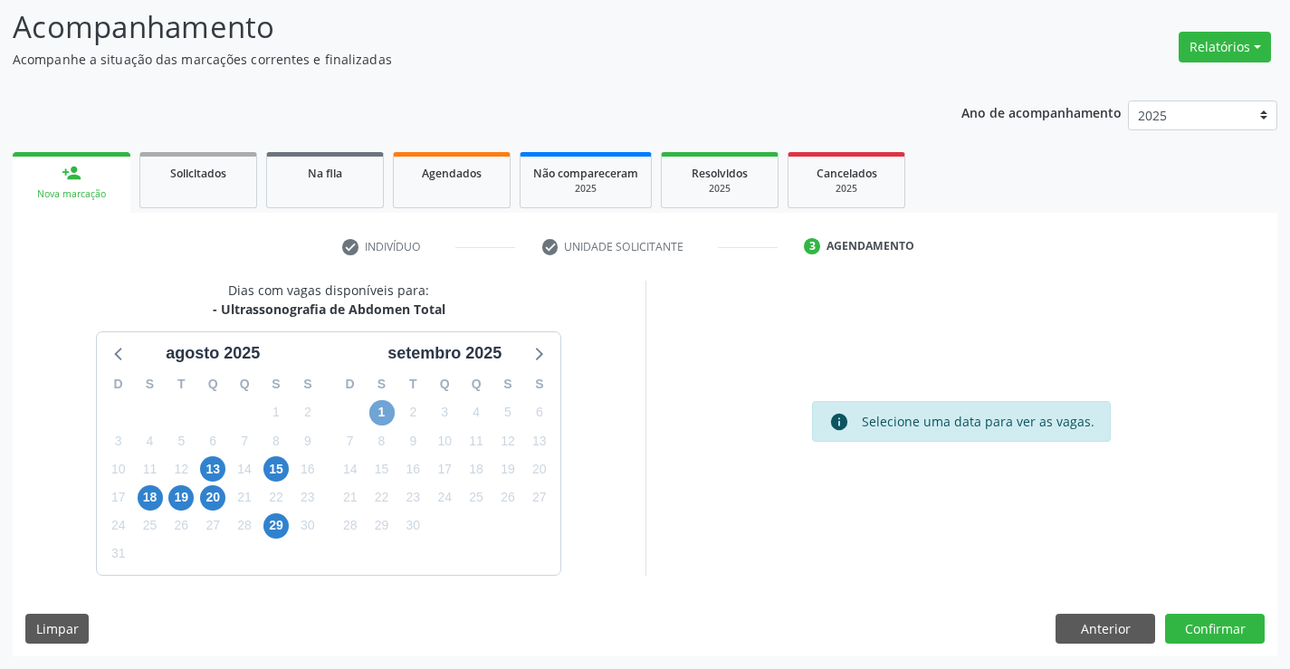
click at [381, 421] on span "1" at bounding box center [381, 412] width 25 height 25
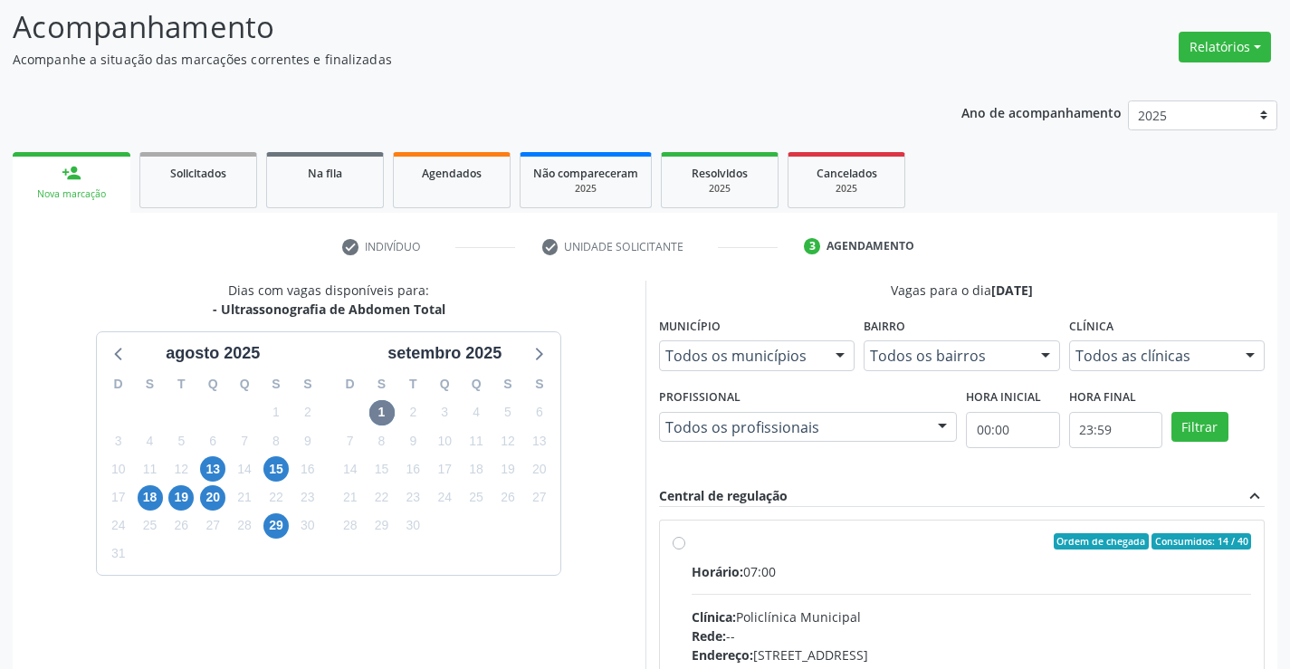
click at [691, 540] on label "Ordem de chegada Consumidos: 14 / 40 Horário: 07:00 Clínica: Policlínica Munici…" at bounding box center [971, 672] width 560 height 278
click at [684, 540] on input "Ordem de chegada Consumidos: 14 / 40 Horário: 07:00 Clínica: Policlínica Munici…" at bounding box center [678, 541] width 13 height 16
radio input "true"
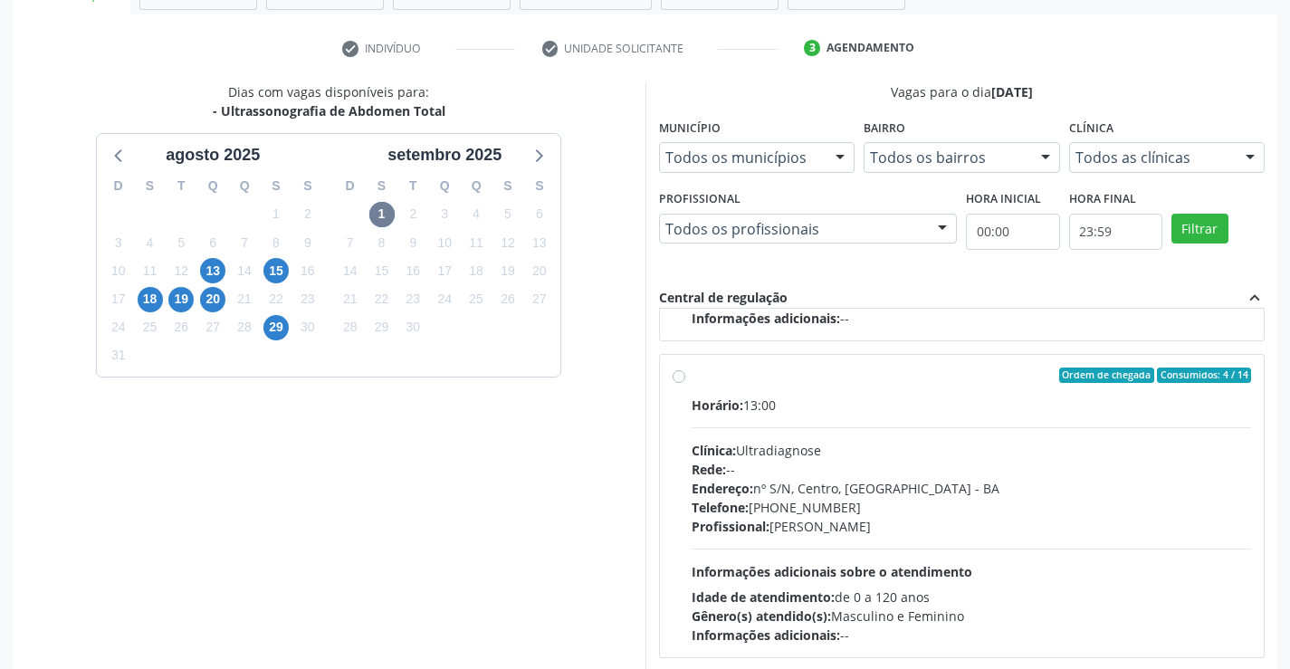
scroll to position [413, 0]
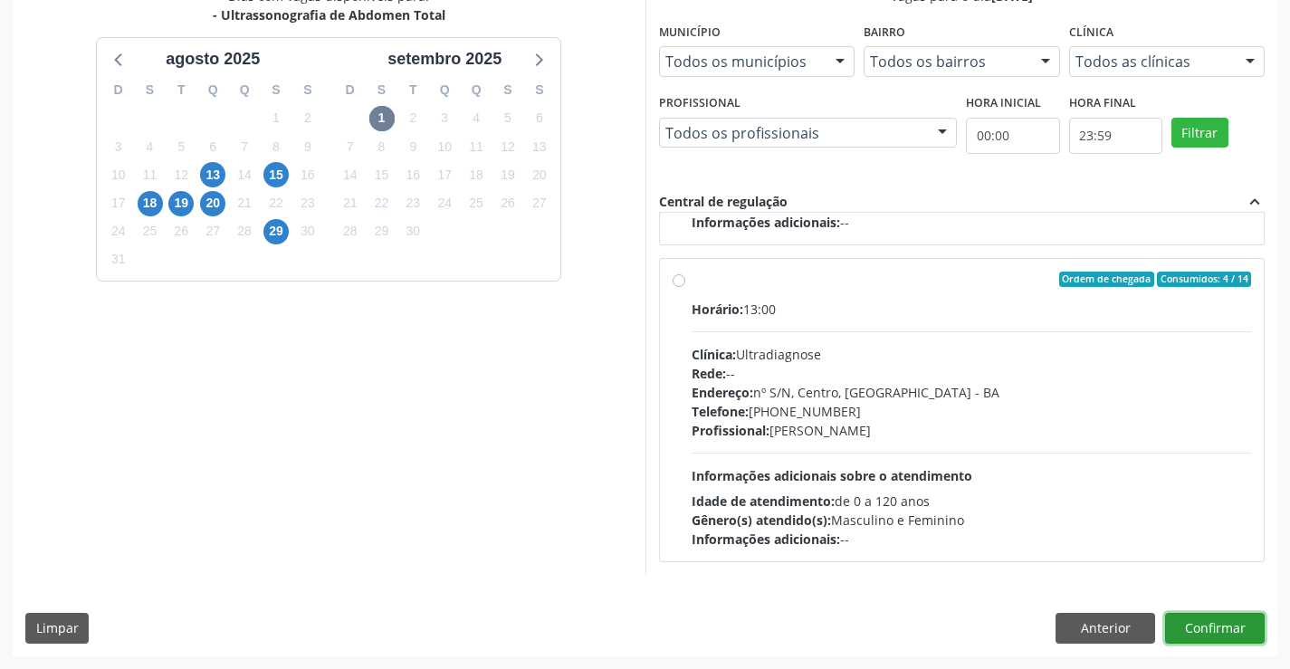
click at [1201, 624] on button "Confirmar" at bounding box center [1215, 628] width 100 height 31
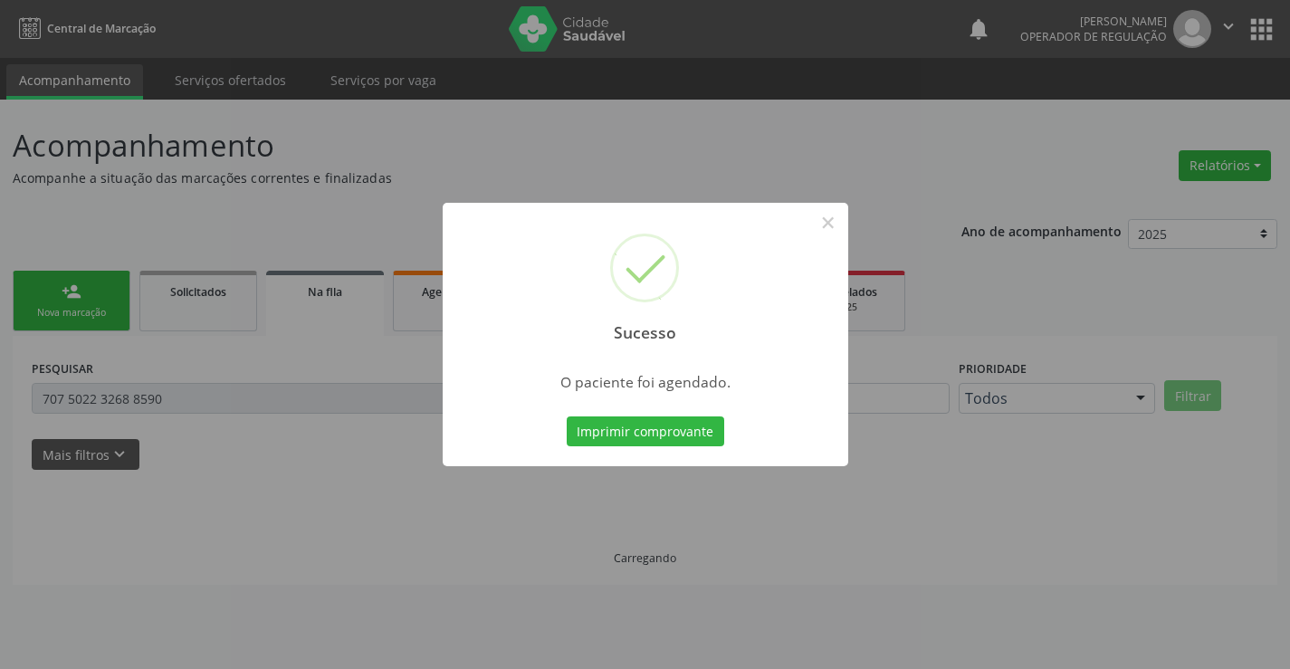
scroll to position [0, 0]
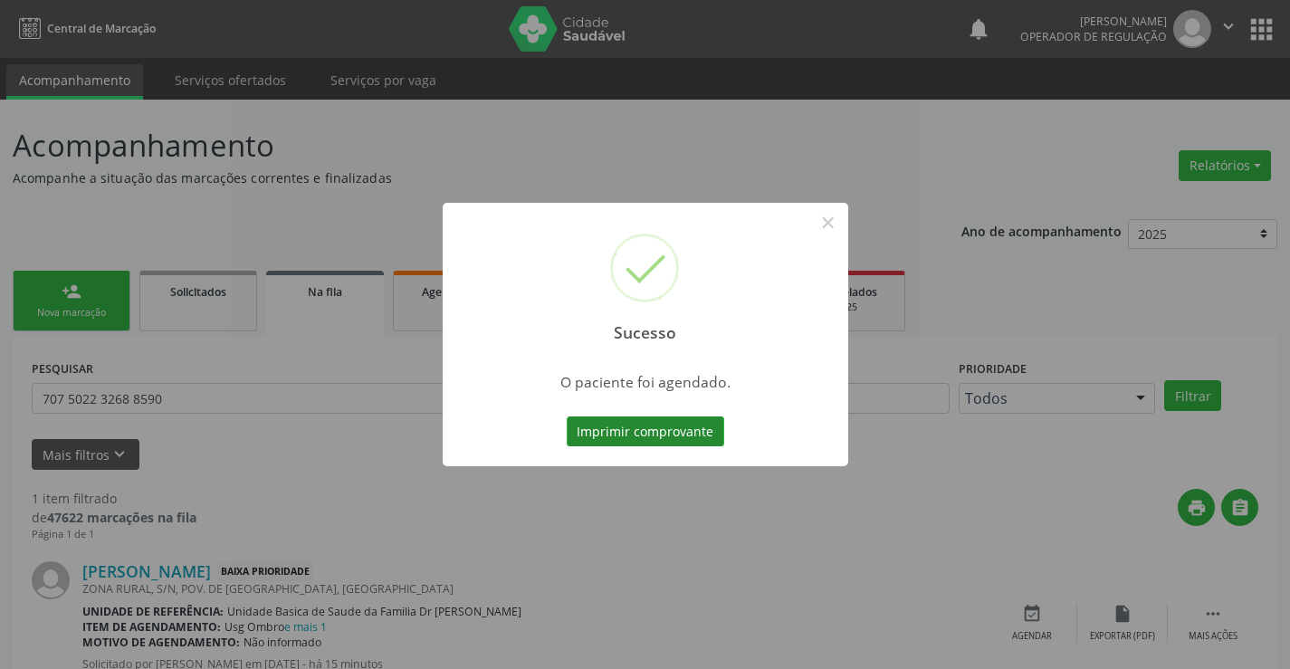
click at [646, 429] on button "Imprimir comprovante" at bounding box center [644, 431] width 157 height 31
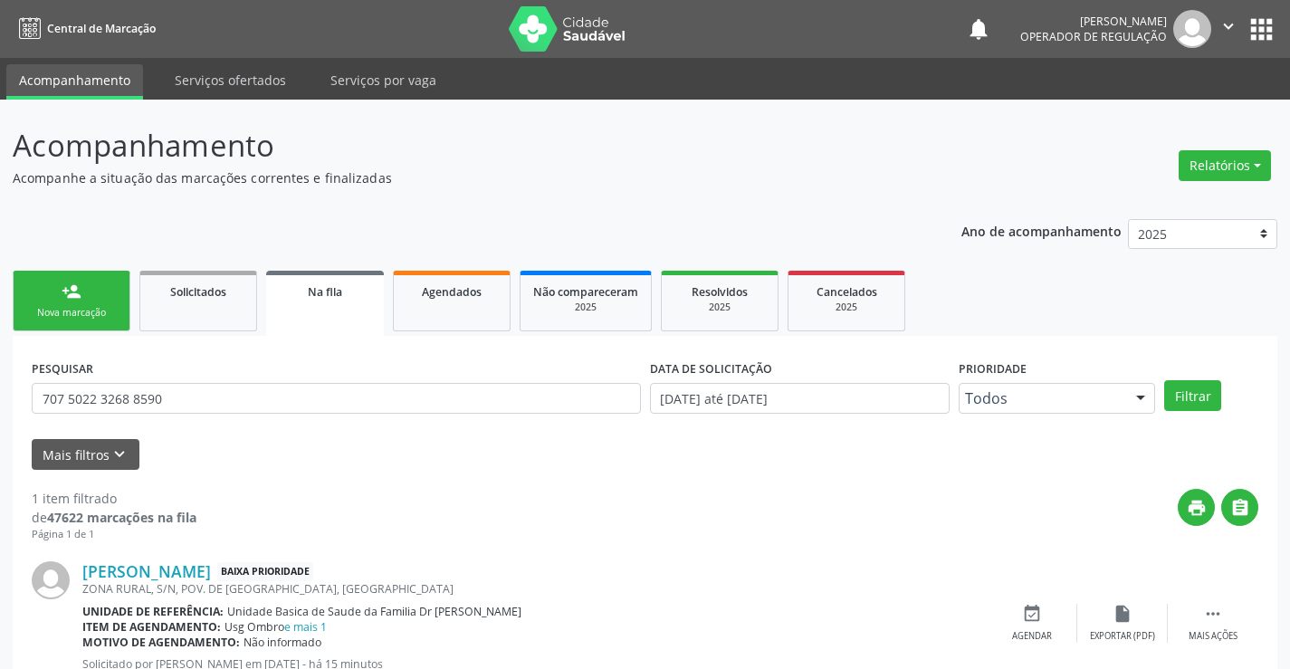
click at [80, 314] on div "Nova marcação" at bounding box center [71, 313] width 90 height 14
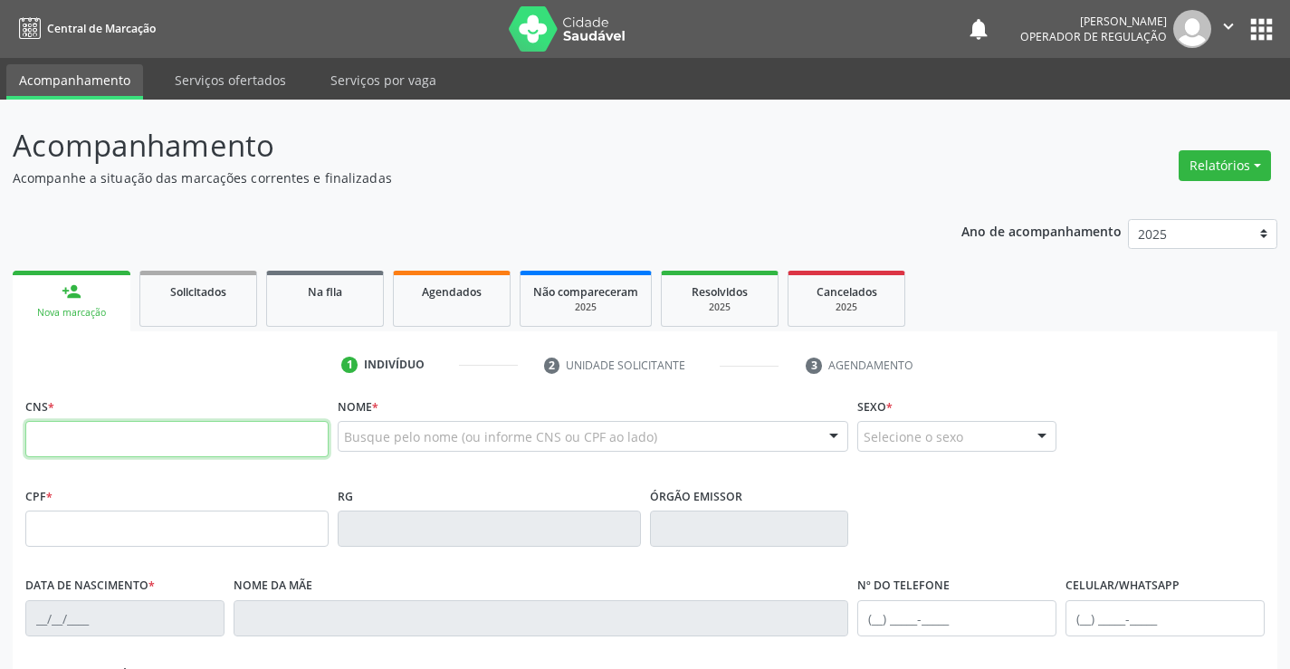
click at [84, 438] on input "text" at bounding box center [176, 439] width 303 height 36
type input "707 0058 5538 8737"
type input "0334588391"
type input "06/02/1960"
type input "(74) 98153-3732"
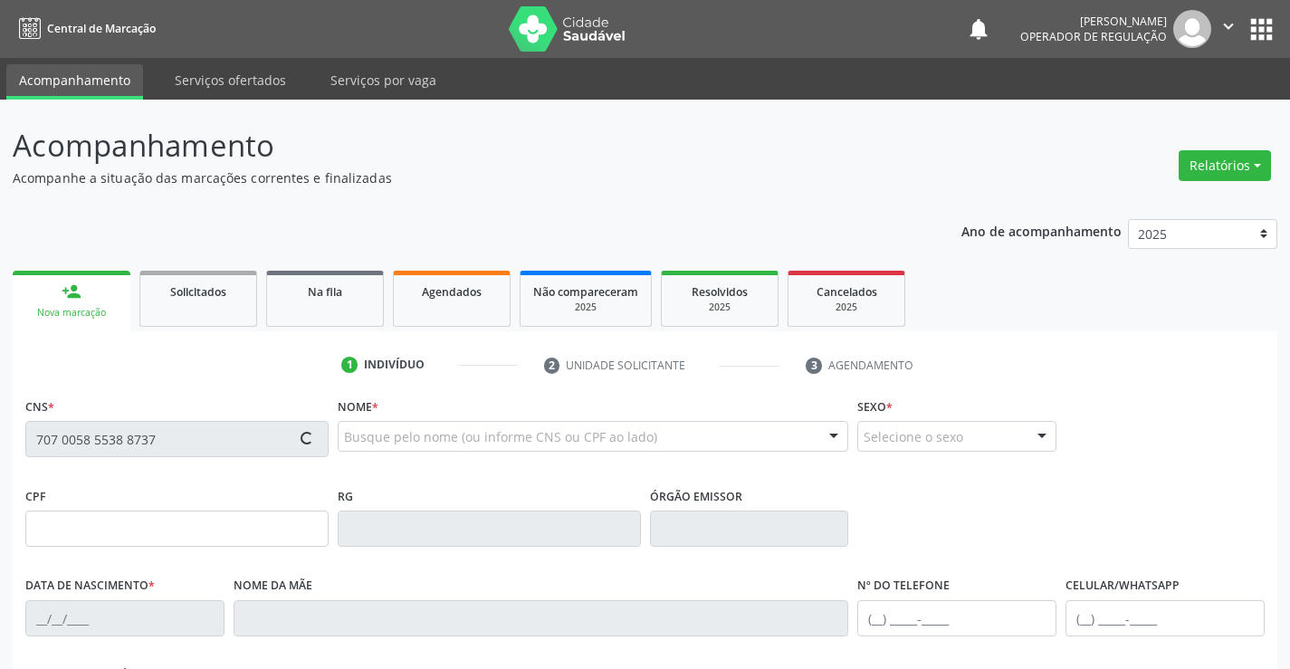
type input "(74) 98153-3732"
type input "314.434.435-49"
type input "SN"
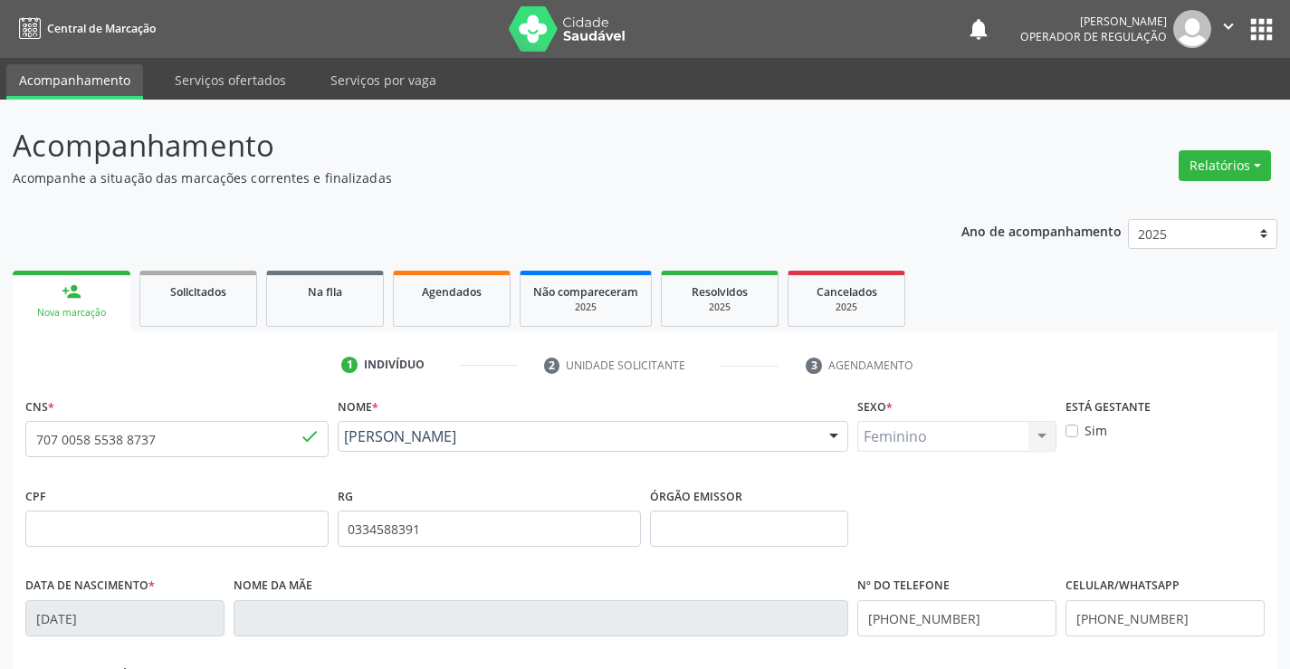
scroll to position [312, 0]
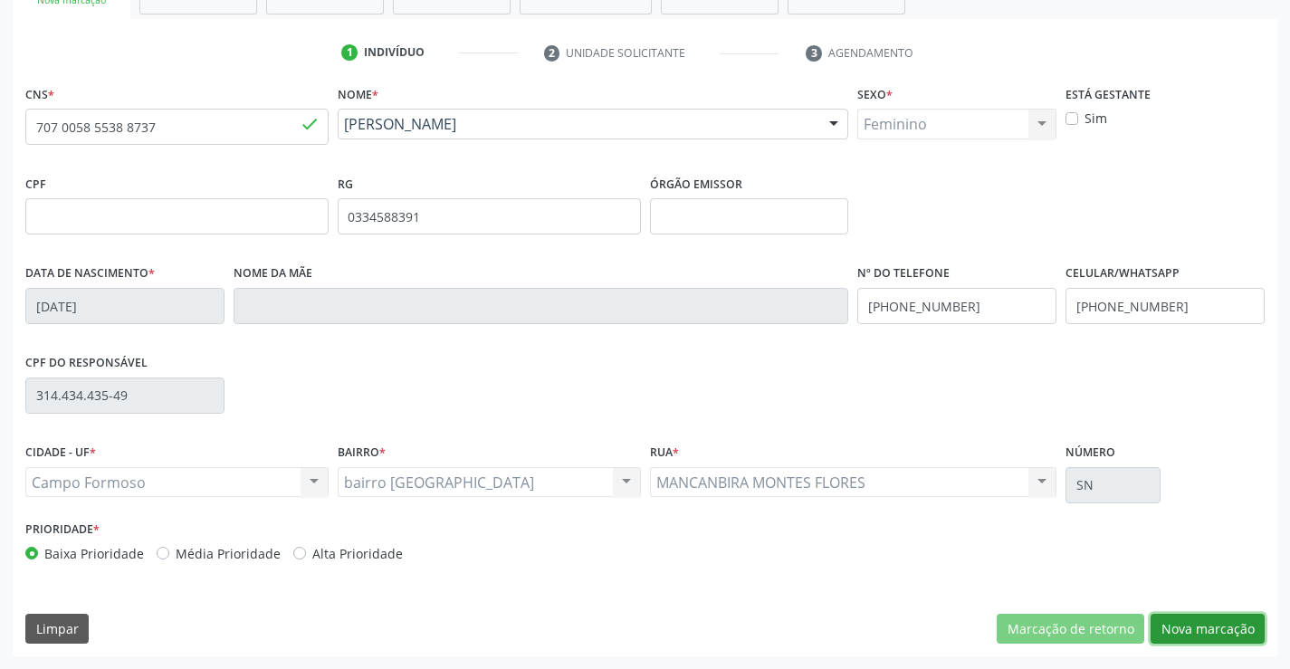
click at [1195, 618] on button "Nova marcação" at bounding box center [1207, 629] width 114 height 31
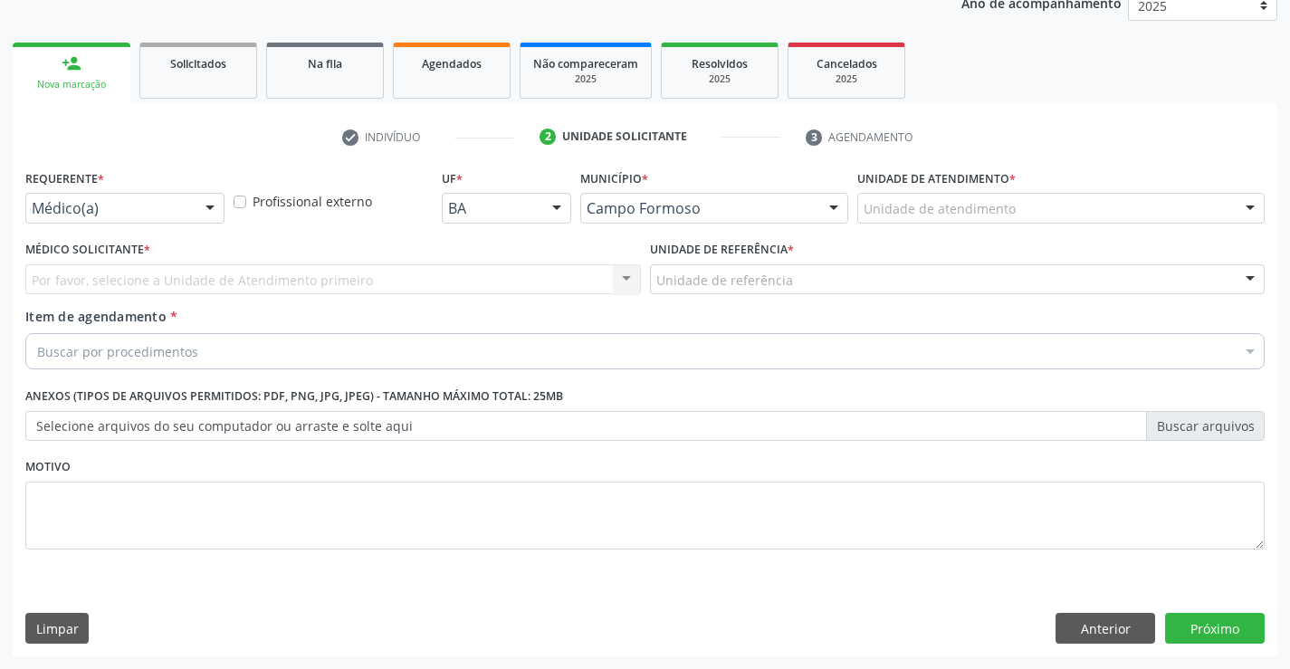
click at [203, 205] on div at bounding box center [209, 209] width 27 height 31
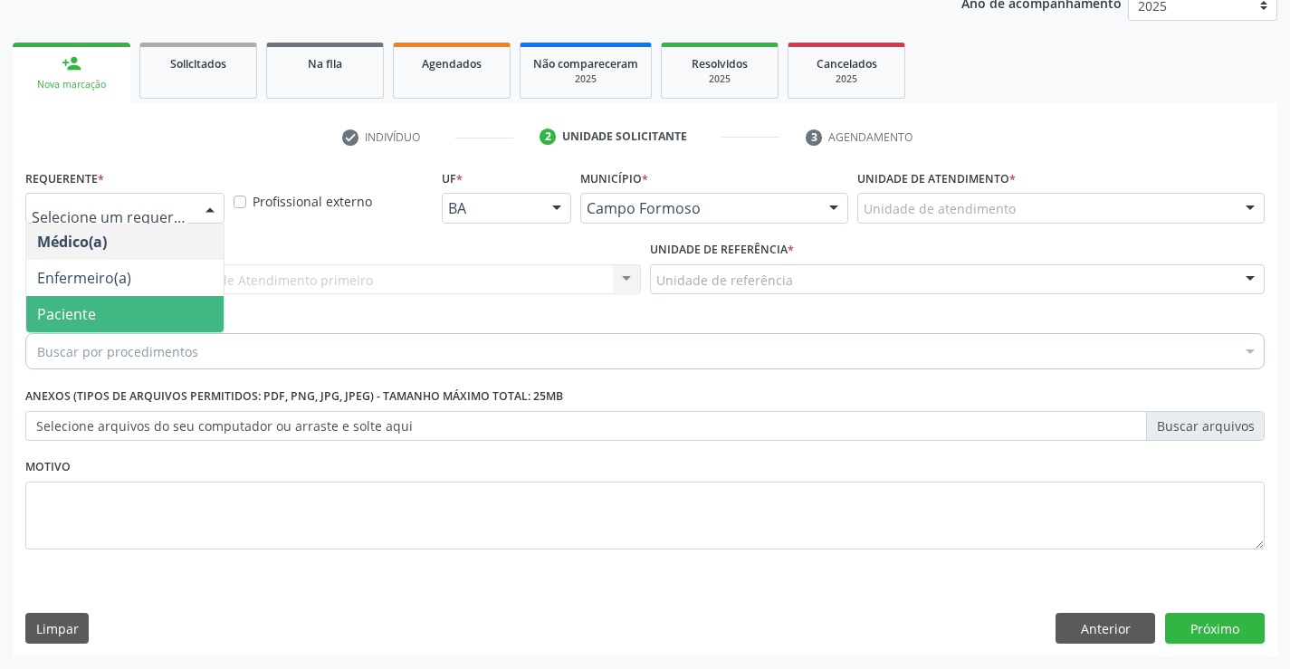
click at [144, 309] on span "Paciente" at bounding box center [124, 314] width 197 height 36
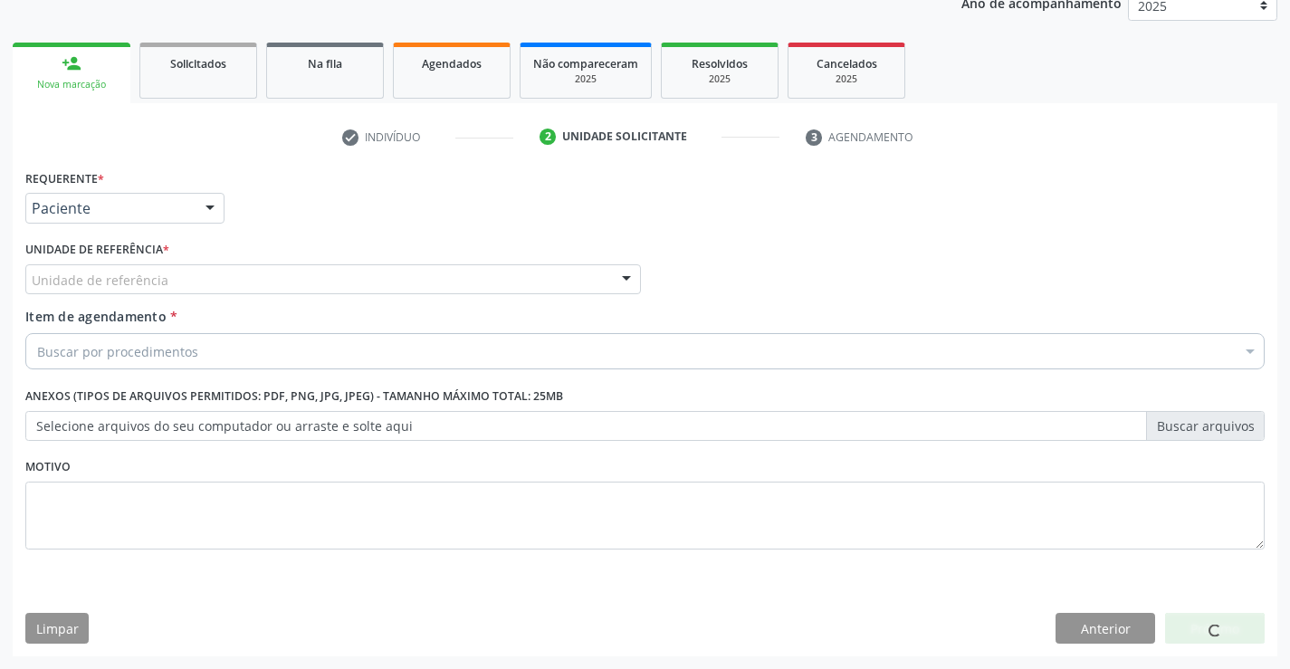
click at [217, 276] on div "Unidade de referência" at bounding box center [332, 279] width 615 height 31
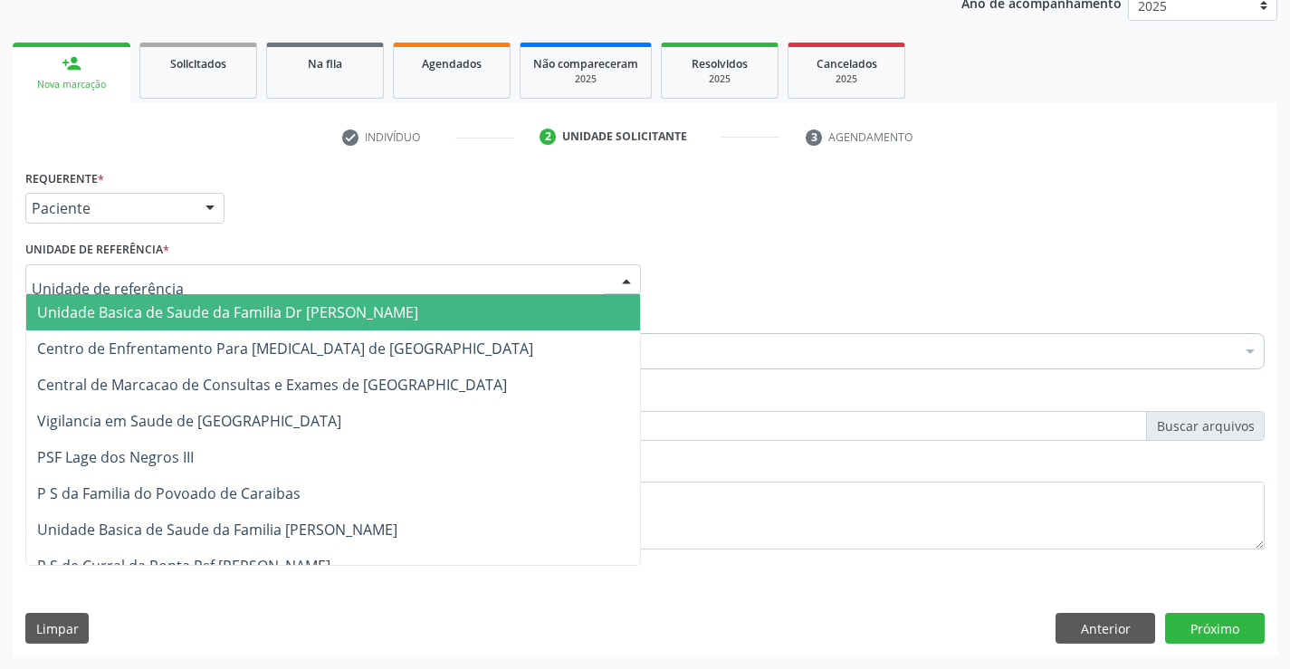
click at [182, 318] on span "Unidade Basica de Saude da Familia Dr [PERSON_NAME]" at bounding box center [227, 312] width 381 height 20
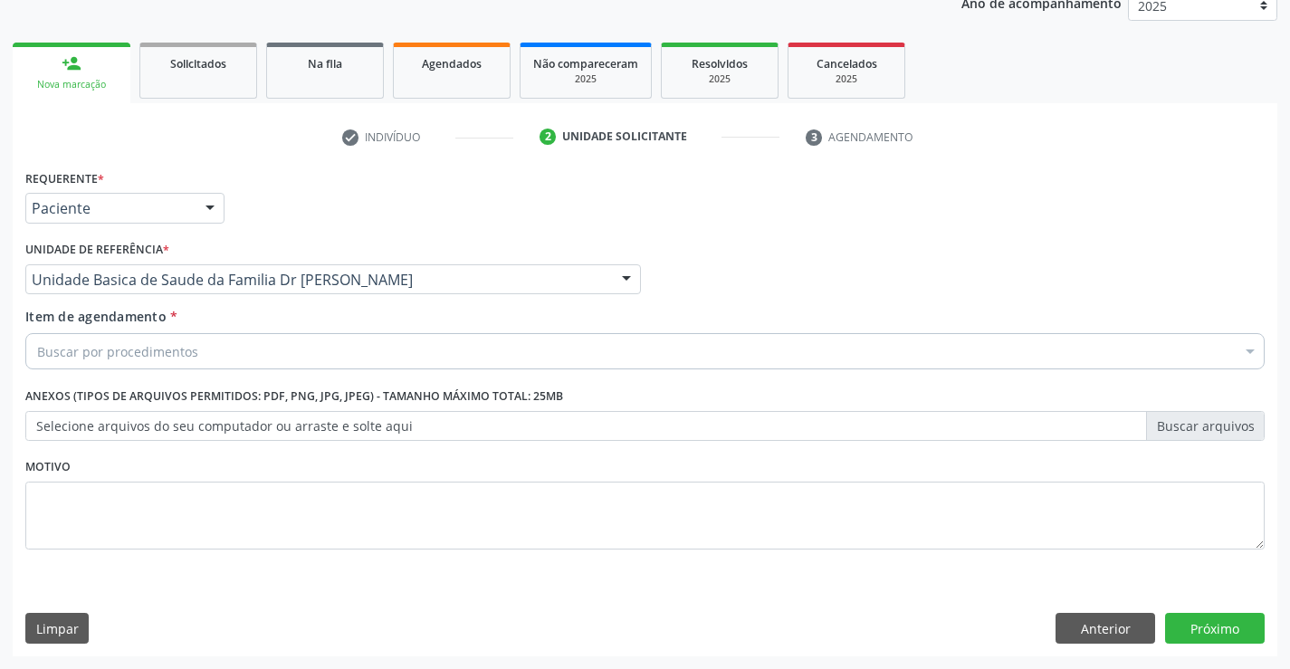
click at [405, 347] on div "Buscar por procedimentos" at bounding box center [644, 351] width 1239 height 36
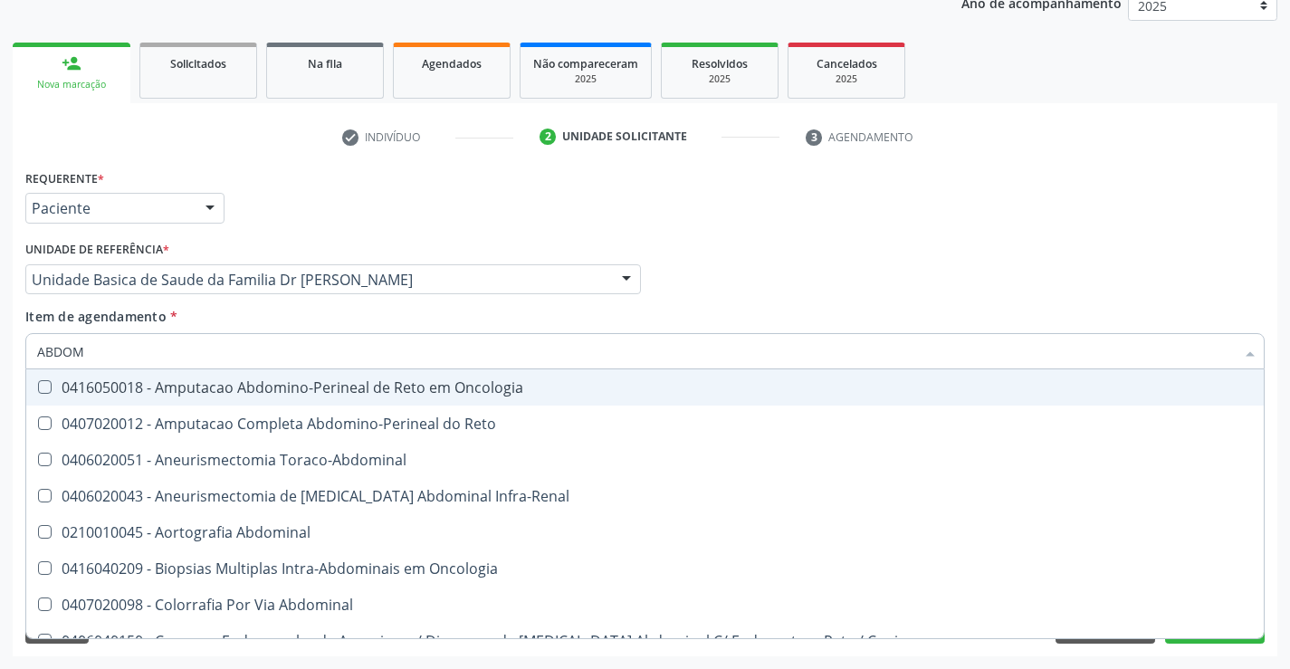
type input "ABDOME"
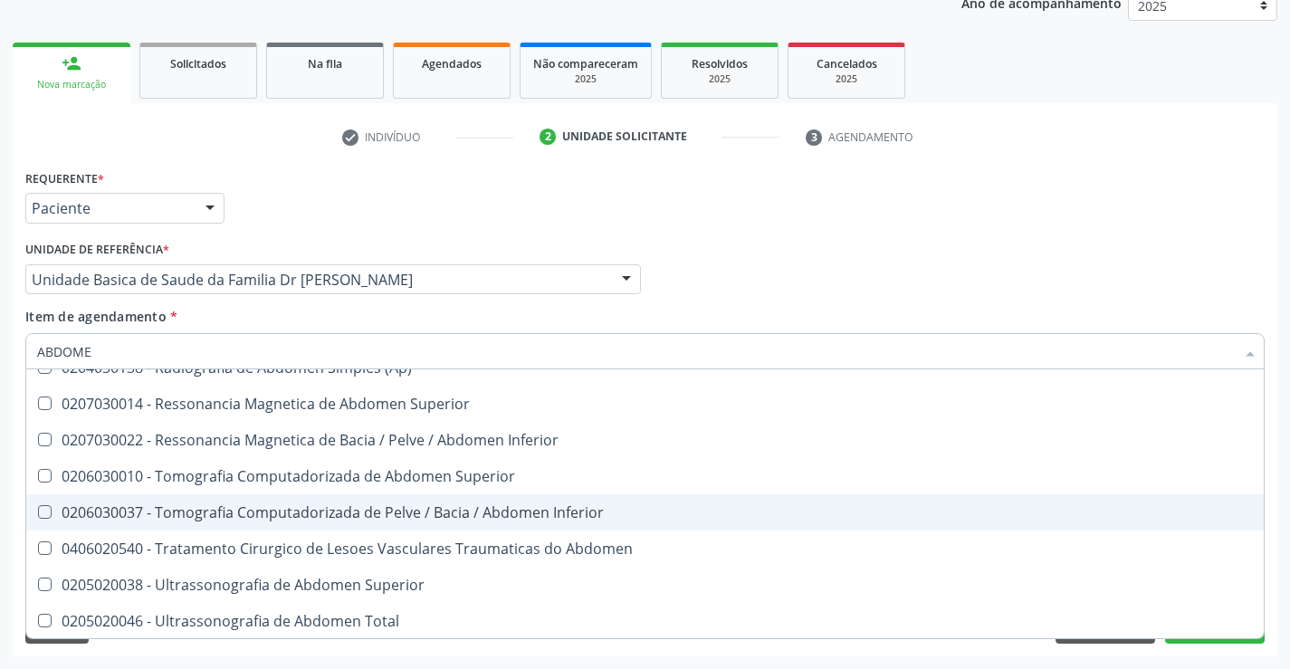
scroll to position [93, 0]
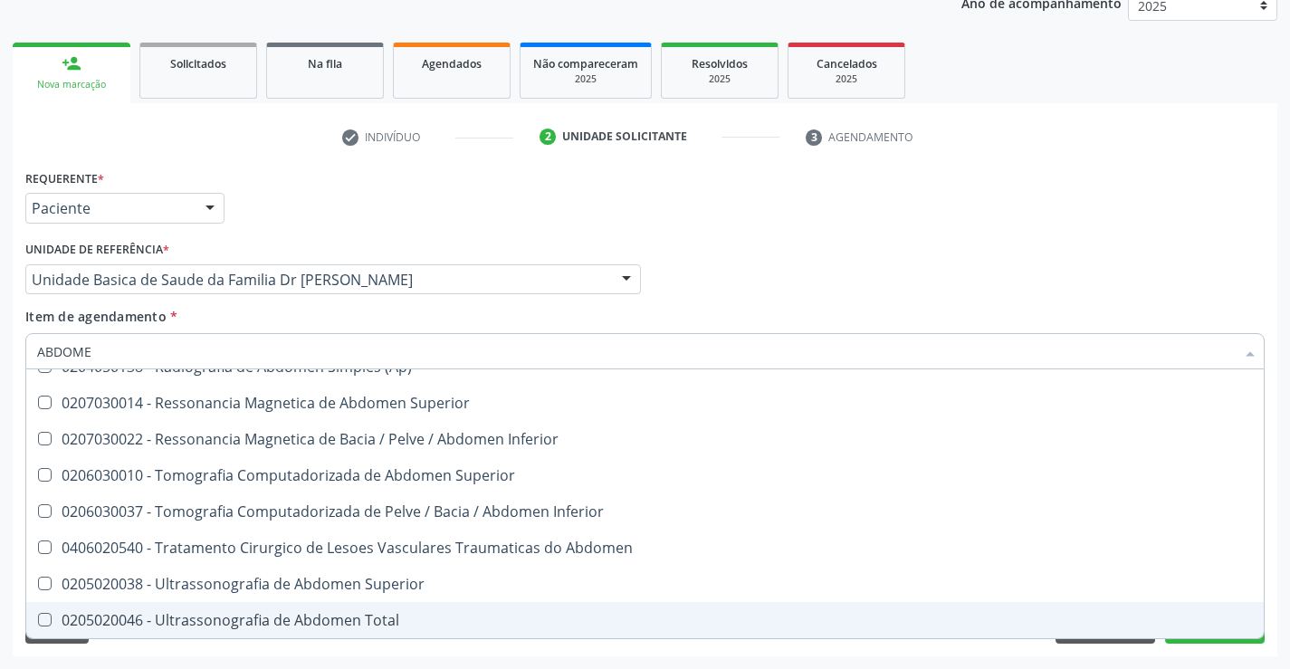
click at [309, 616] on div "0205020046 - Ultrassonografia de Abdomen Total" at bounding box center [644, 620] width 1215 height 14
checkbox Total "true"
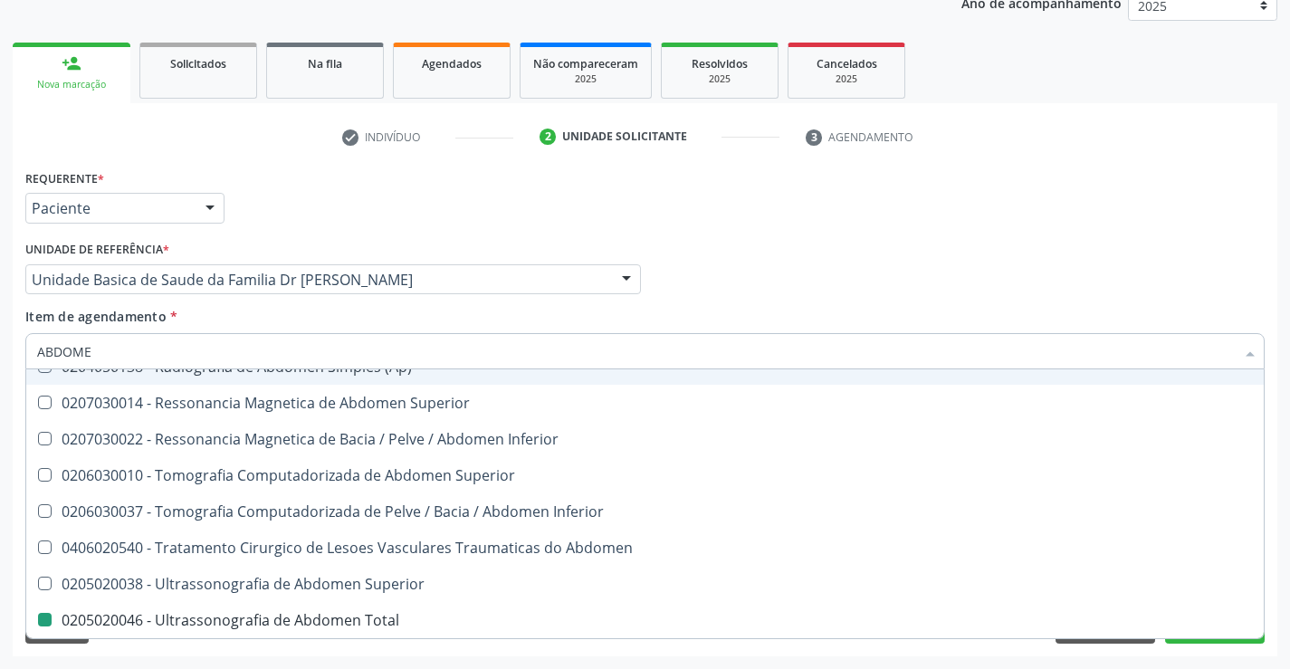
click at [730, 302] on div "Médico Solicitante Por favor, selecione a Unidade de Atendimento primeiro Nenhu…" at bounding box center [645, 271] width 1248 height 71
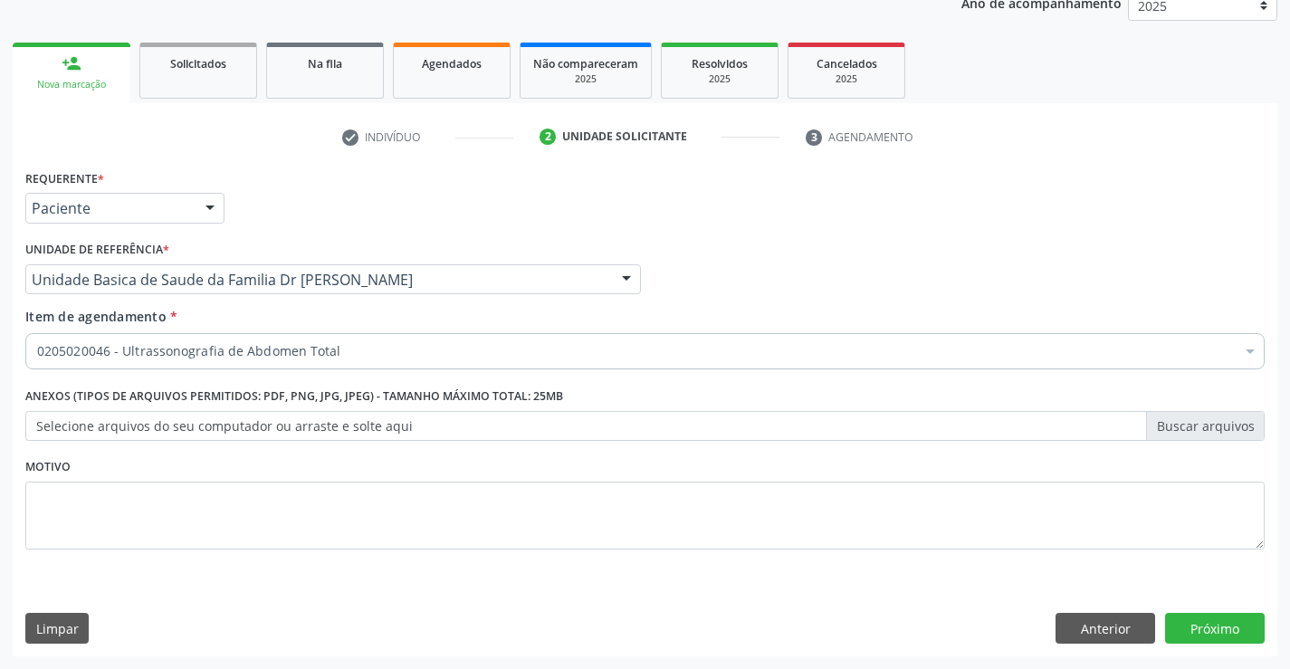
scroll to position [0, 0]
click at [1217, 627] on button "Próximo" at bounding box center [1215, 628] width 100 height 31
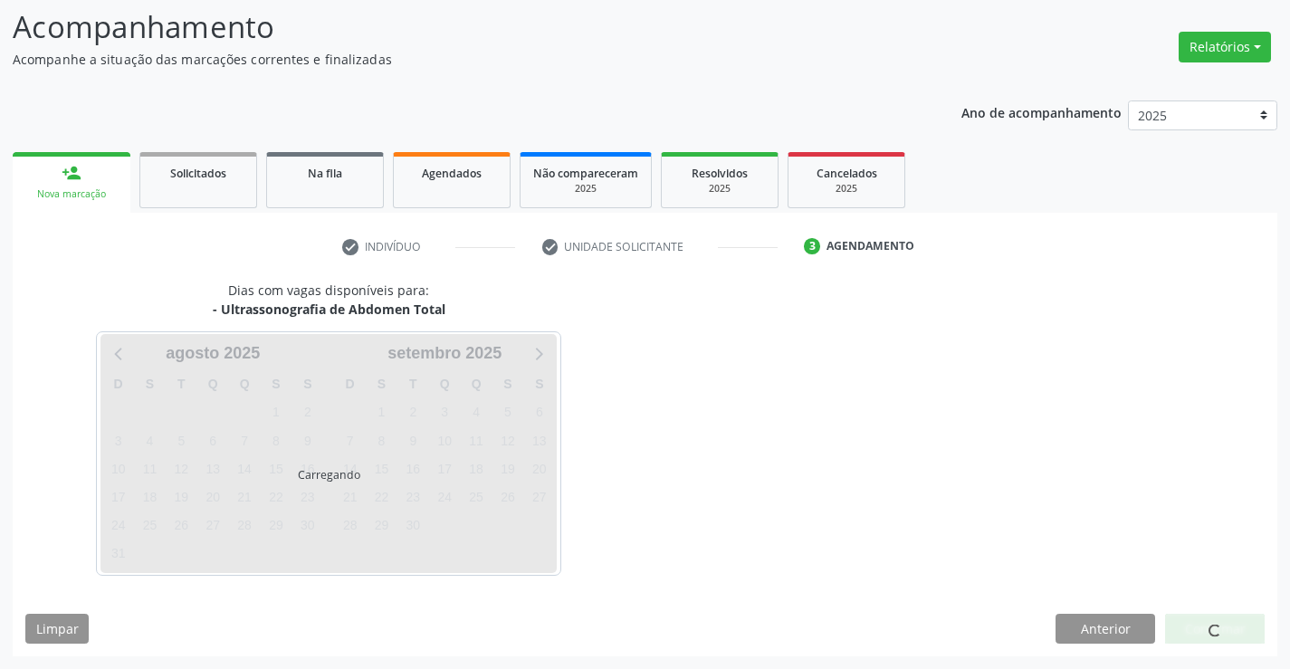
scroll to position [119, 0]
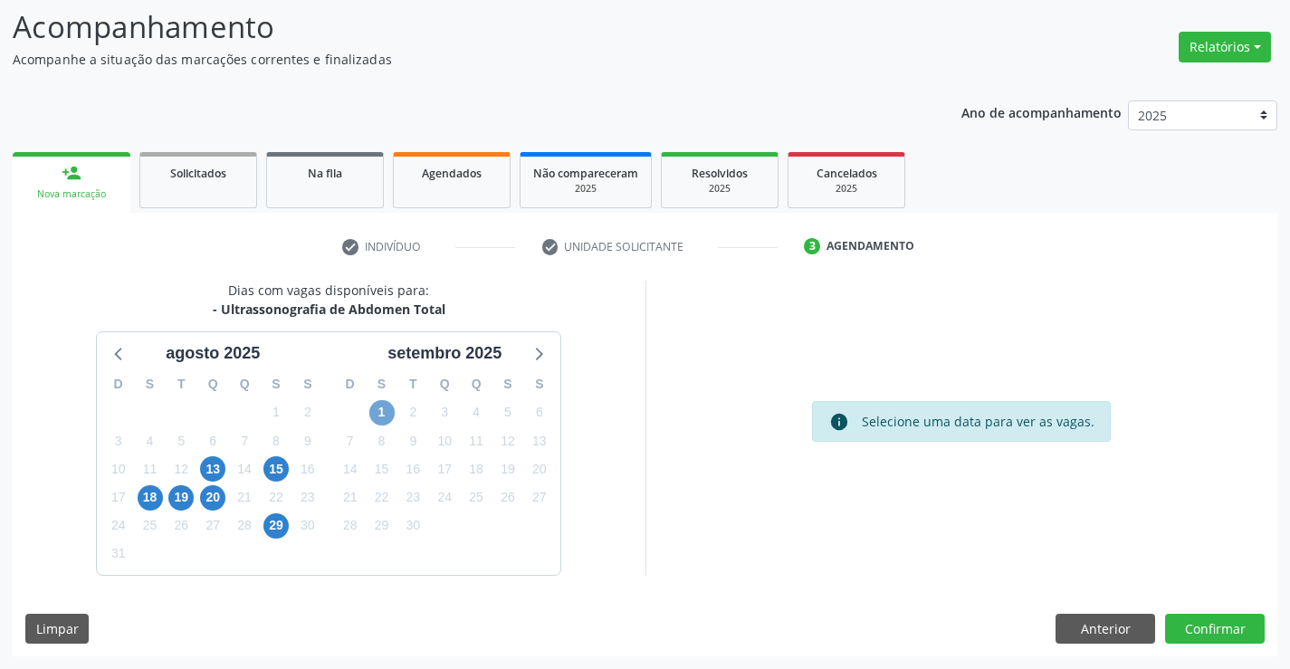
click at [384, 415] on span "1" at bounding box center [381, 412] width 25 height 25
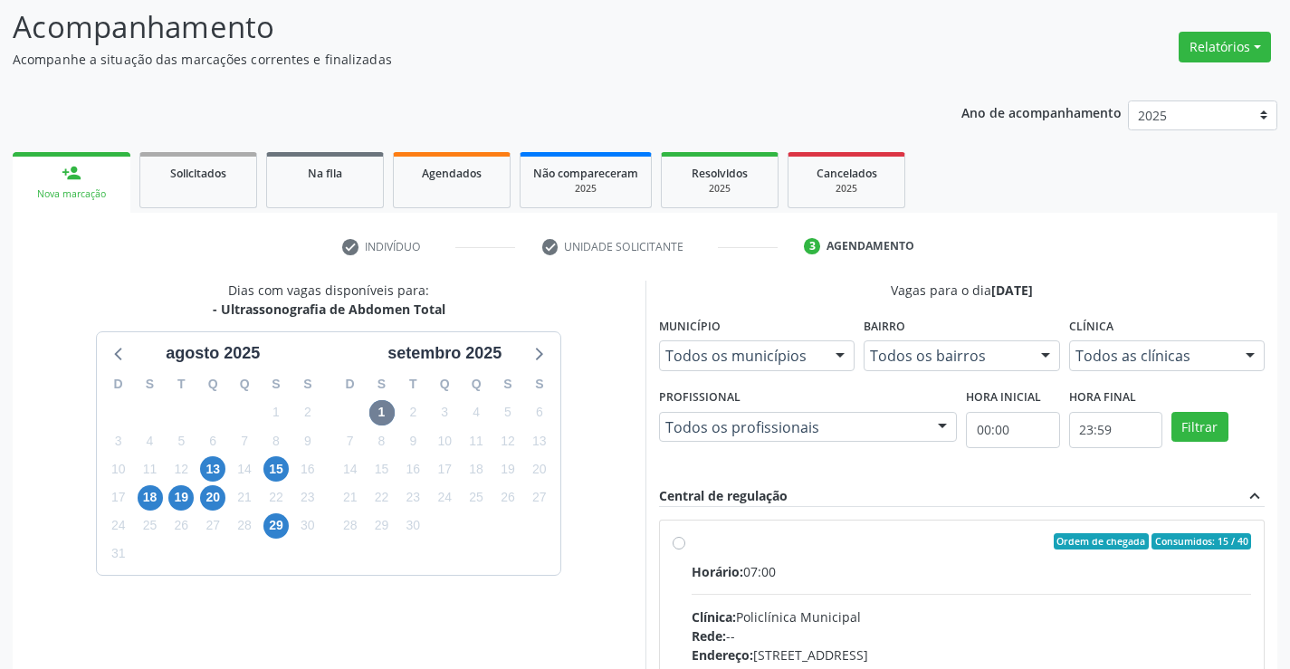
click at [691, 548] on label "Ordem de chegada Consumidos: 15 / 40 Horário: 07:00 Clínica: Policlínica Munici…" at bounding box center [971, 672] width 560 height 278
click at [681, 548] on input "Ordem de chegada Consumidos: 15 / 40 Horário: 07:00 Clínica: Policlínica Munici…" at bounding box center [678, 541] width 13 height 16
radio input "true"
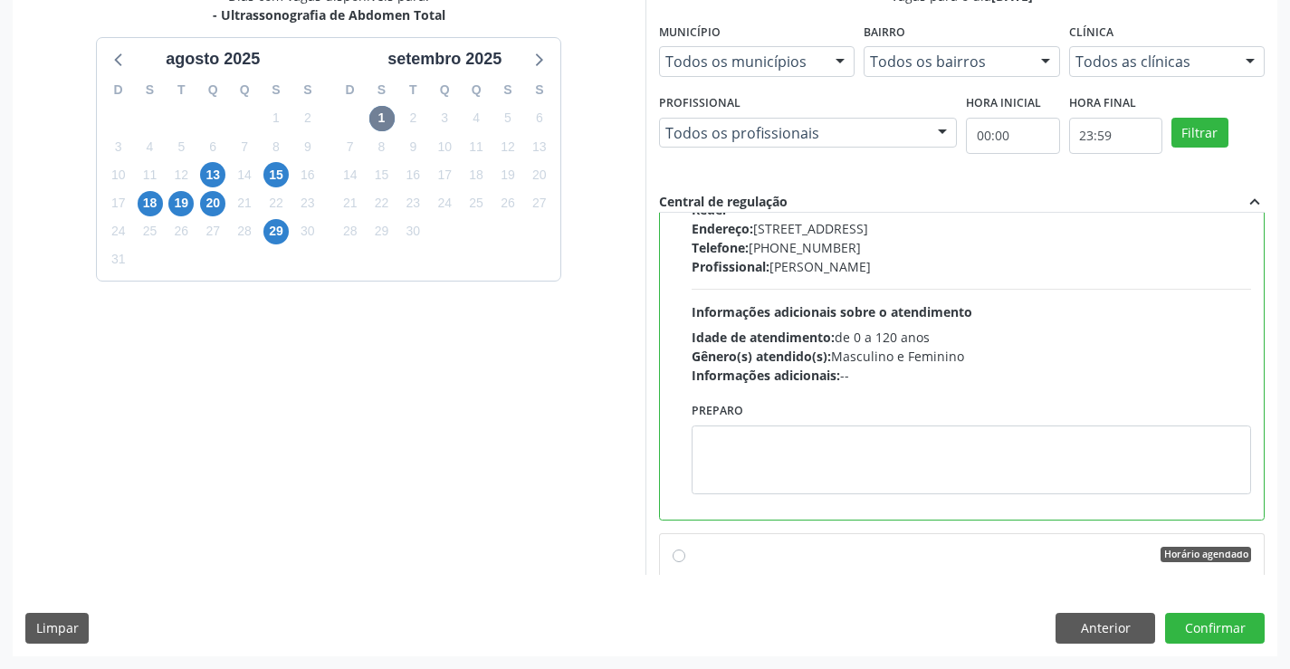
scroll to position [452, 0]
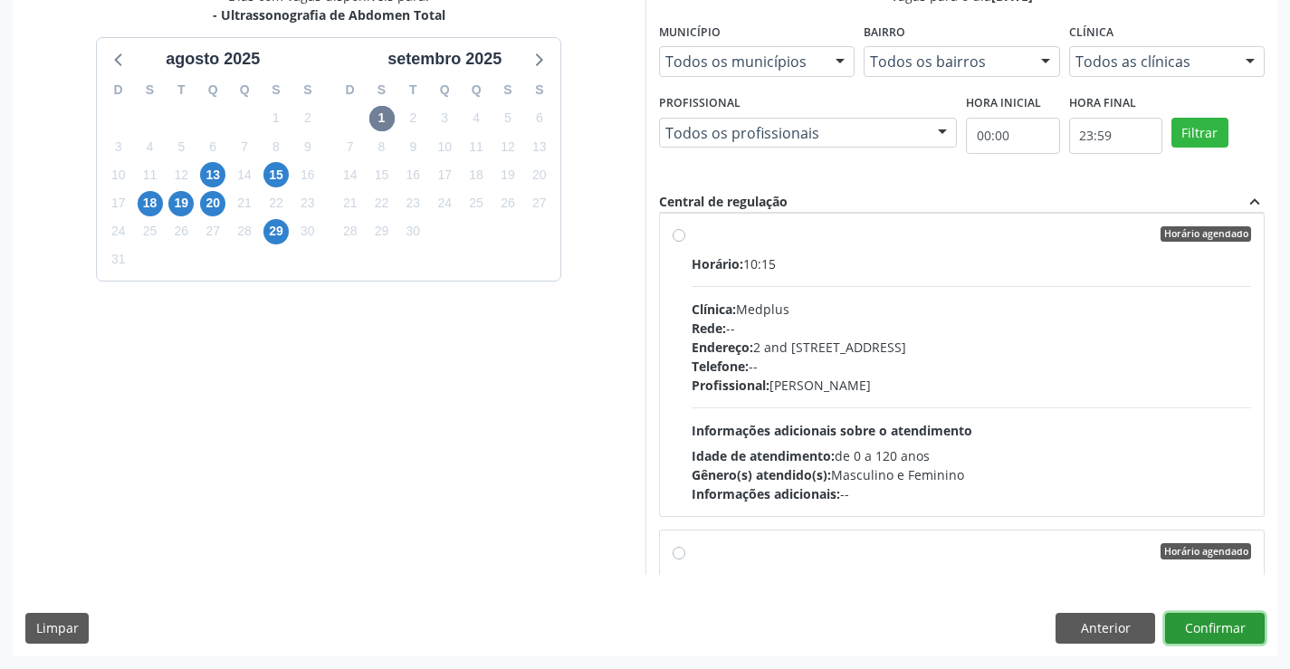
click at [1212, 619] on button "Confirmar" at bounding box center [1215, 628] width 100 height 31
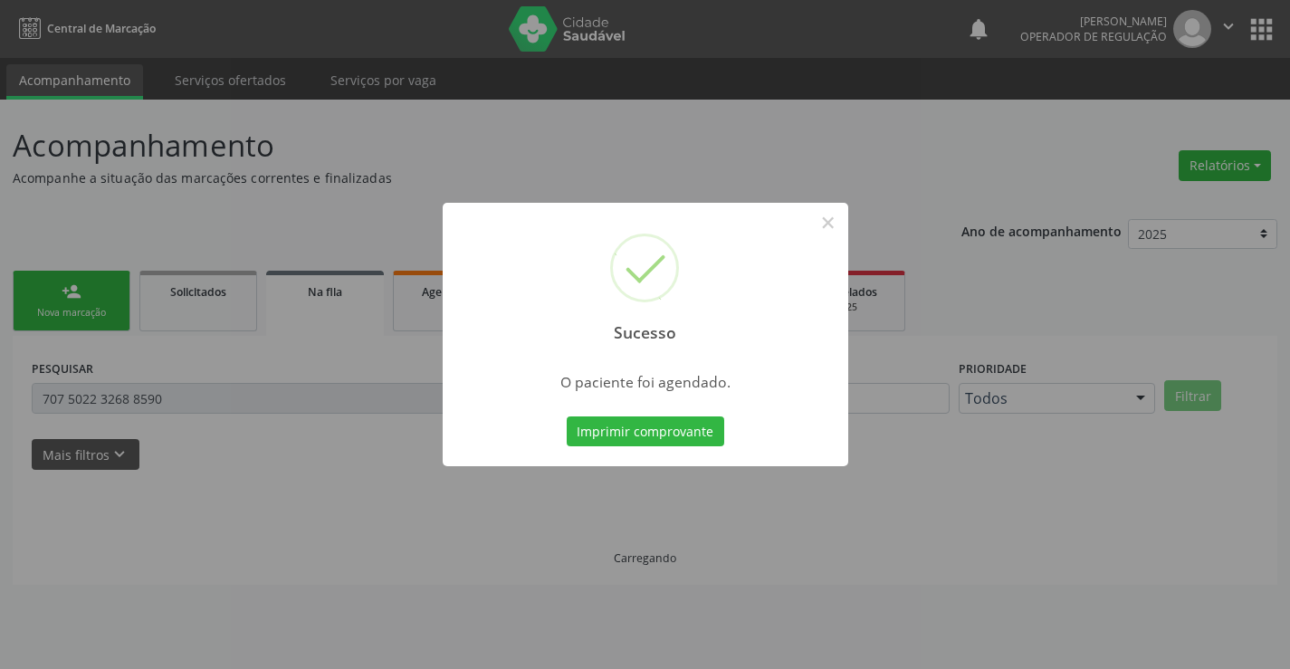
scroll to position [0, 0]
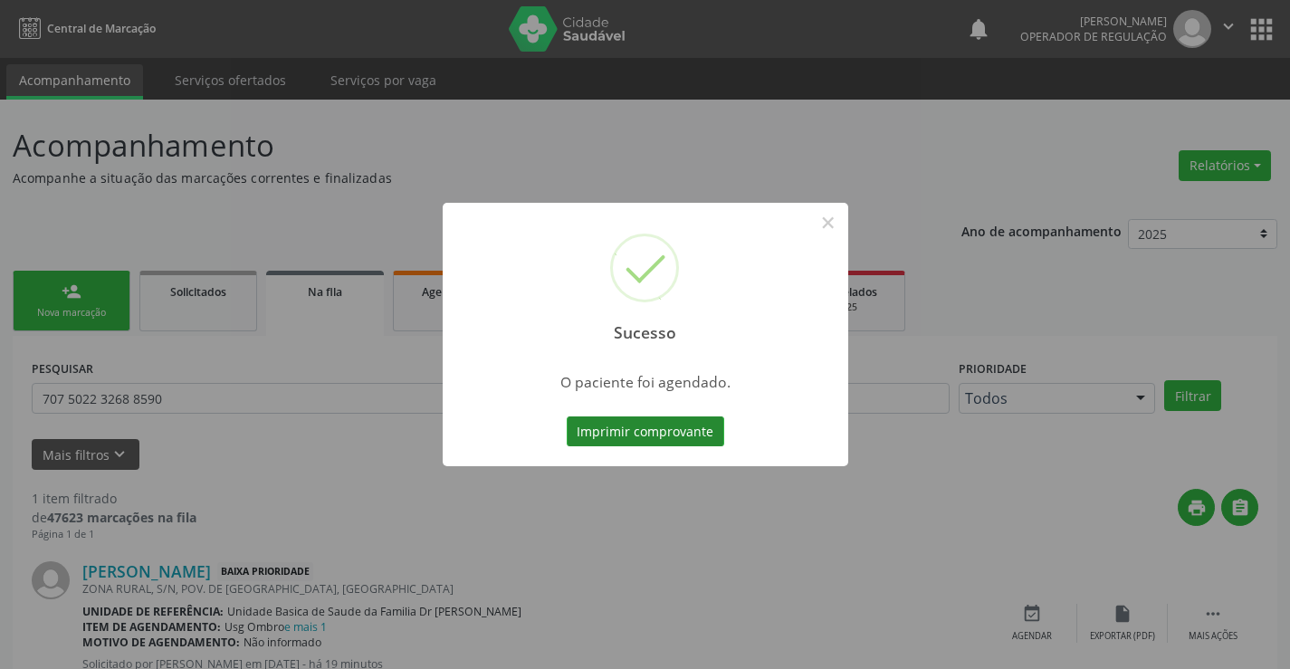
click at [659, 430] on button "Imprimir comprovante" at bounding box center [644, 431] width 157 height 31
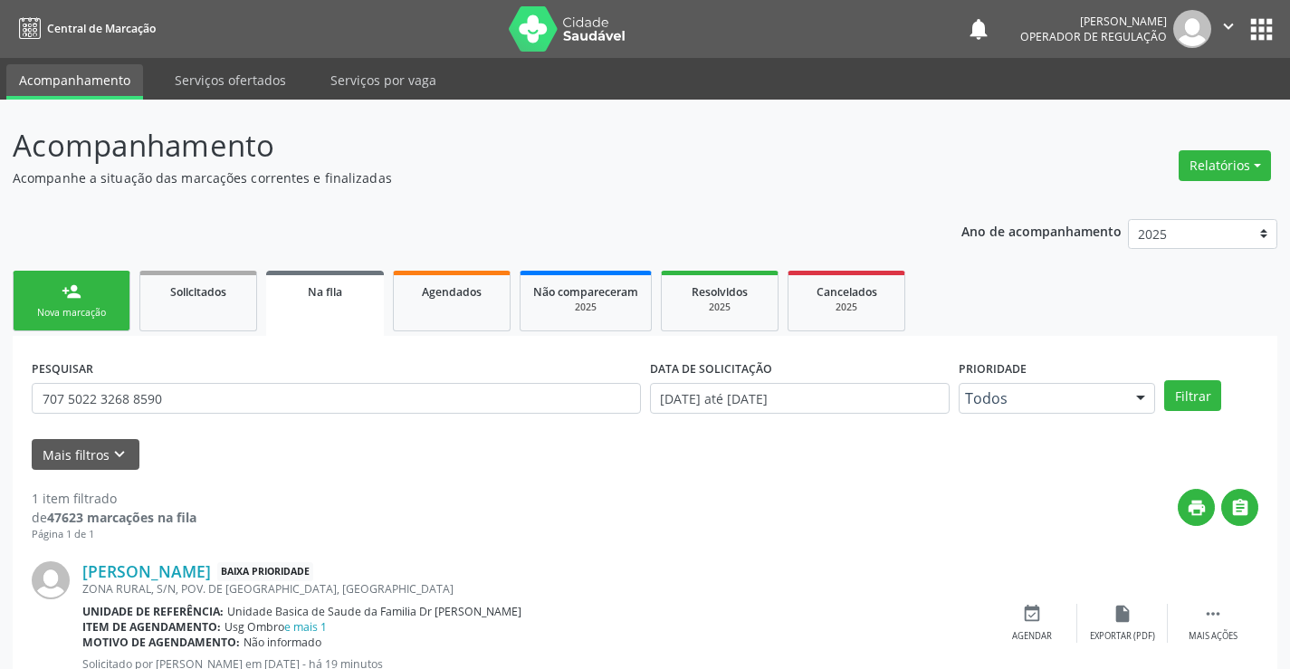
click at [93, 300] on link "person_add Nova marcação" at bounding box center [72, 301] width 118 height 61
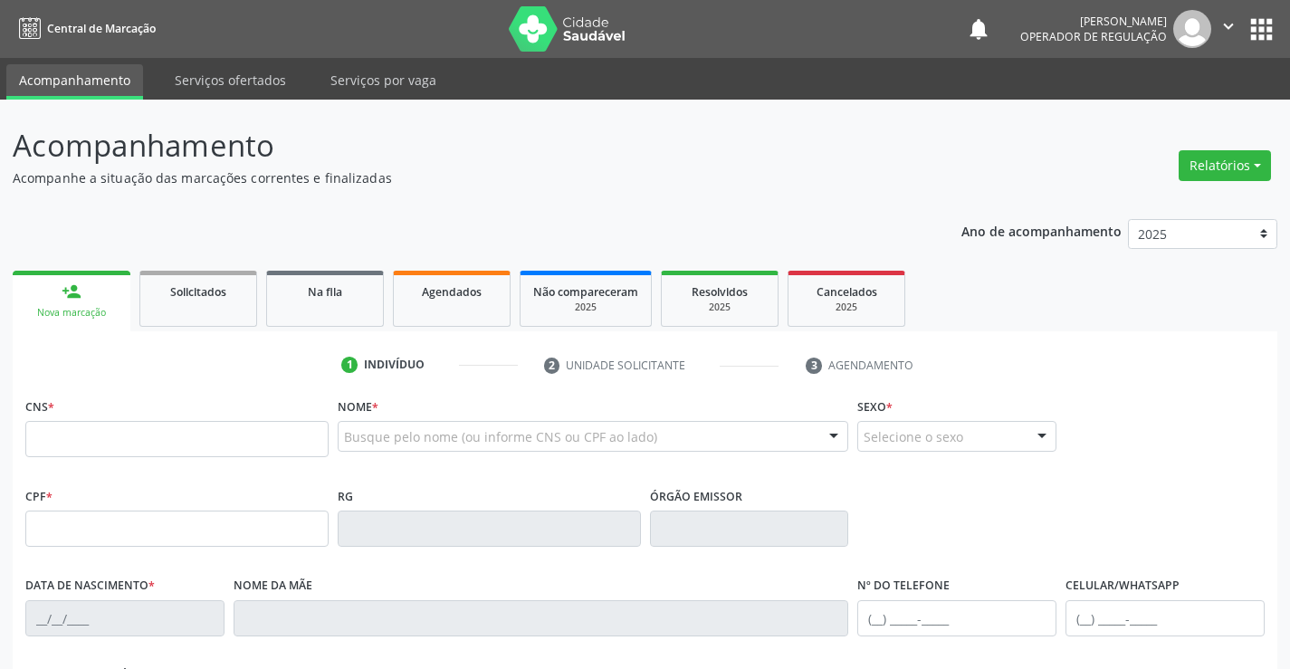
click at [93, 300] on link "person_add Nova marcação" at bounding box center [72, 301] width 118 height 61
click at [121, 444] on input "text" at bounding box center [176, 439] width 303 height 36
type input "704 2067 8158 3080"
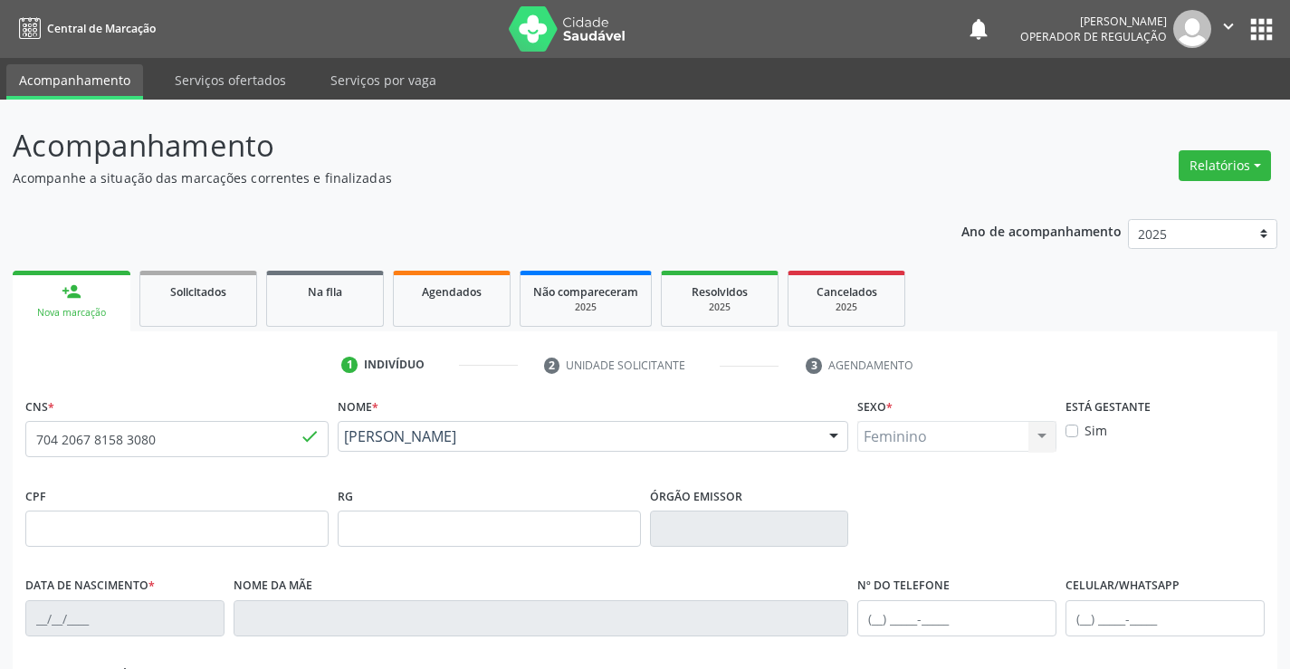
type input "25/07/1996"
type input "(74) 99926-0179"
type input "S/N"
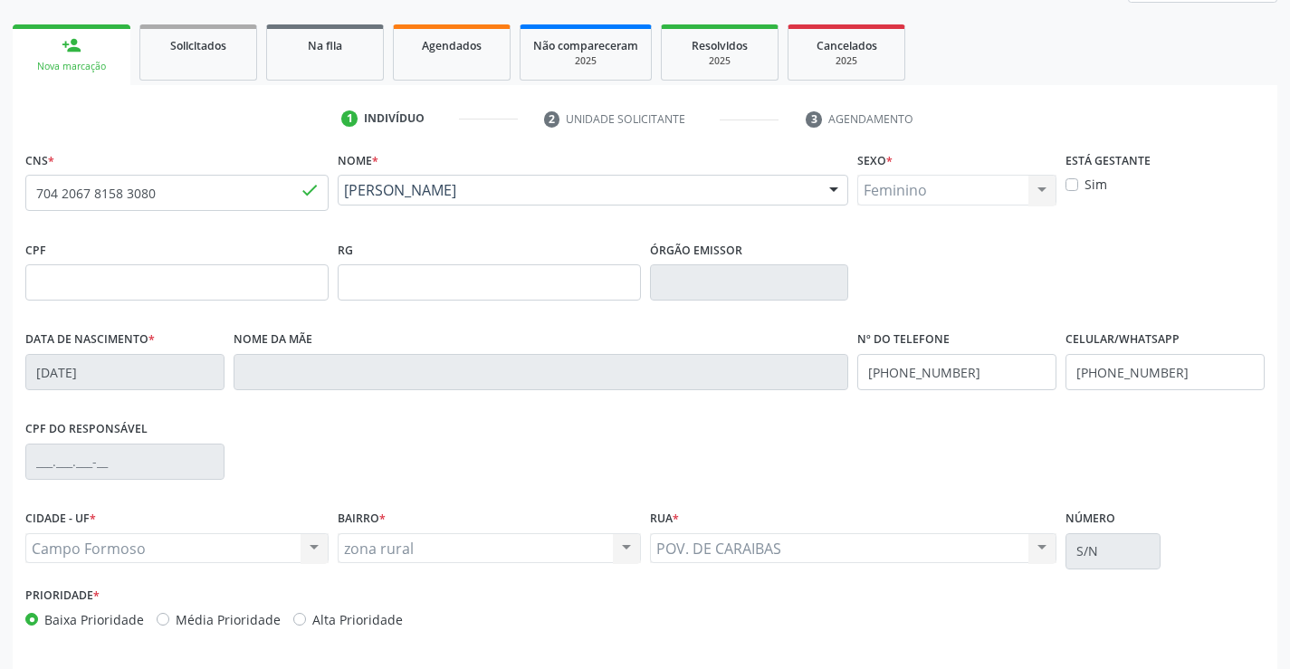
scroll to position [312, 0]
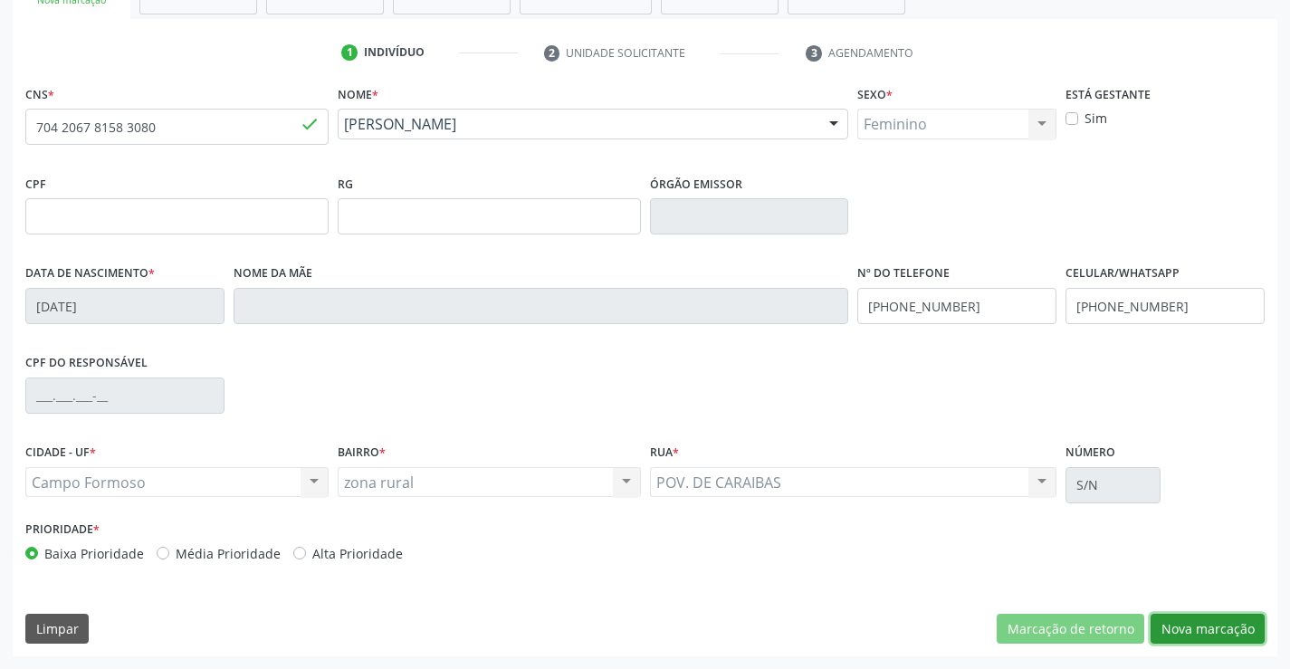
click at [1242, 633] on button "Nova marcação" at bounding box center [1207, 629] width 114 height 31
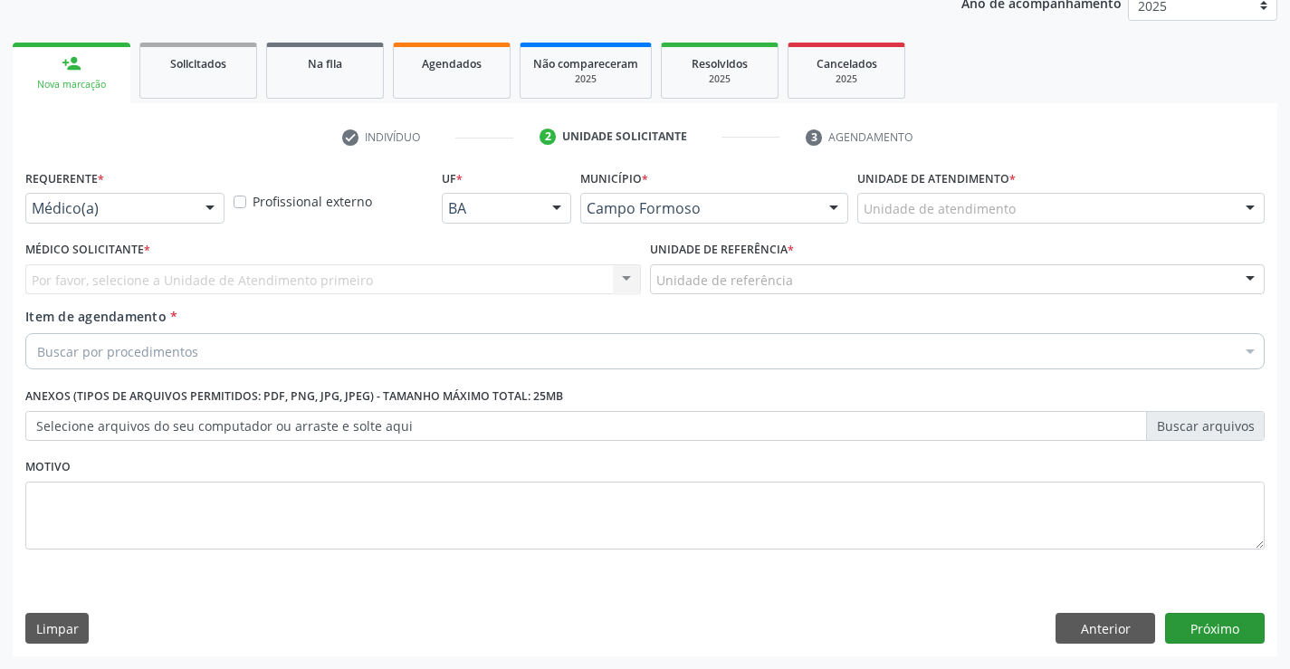
scroll to position [228, 0]
click at [214, 206] on div at bounding box center [209, 209] width 27 height 31
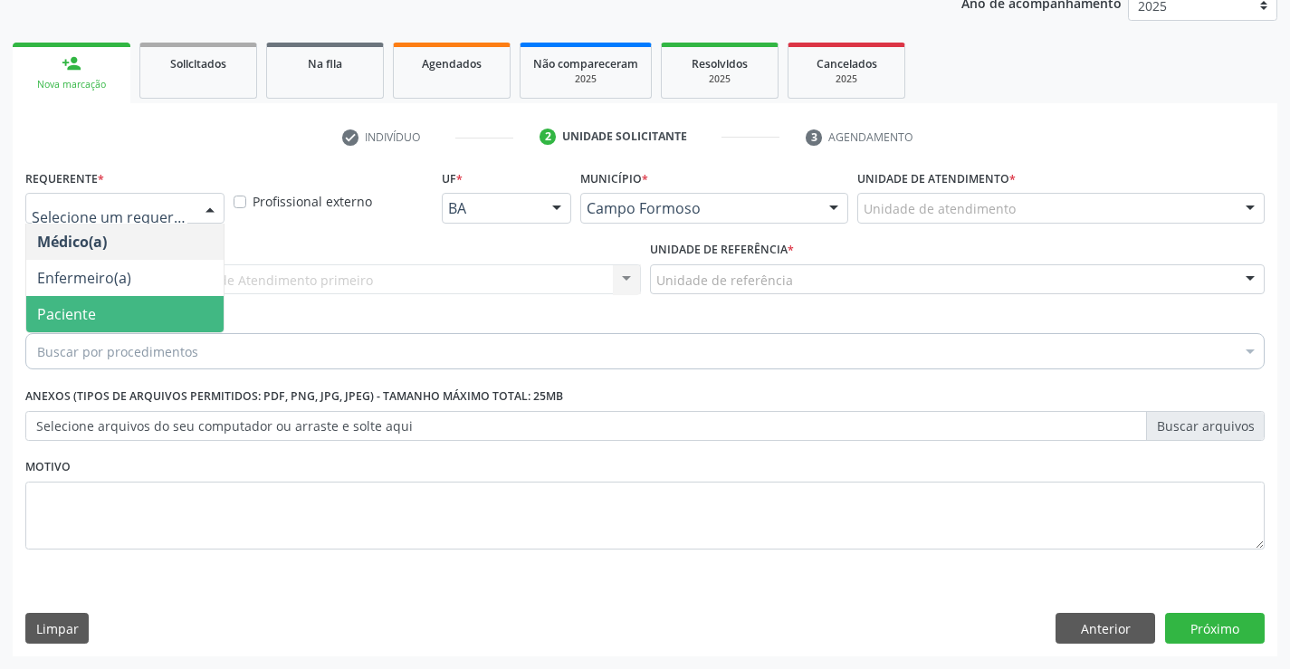
click at [69, 315] on span "Paciente" at bounding box center [66, 314] width 59 height 20
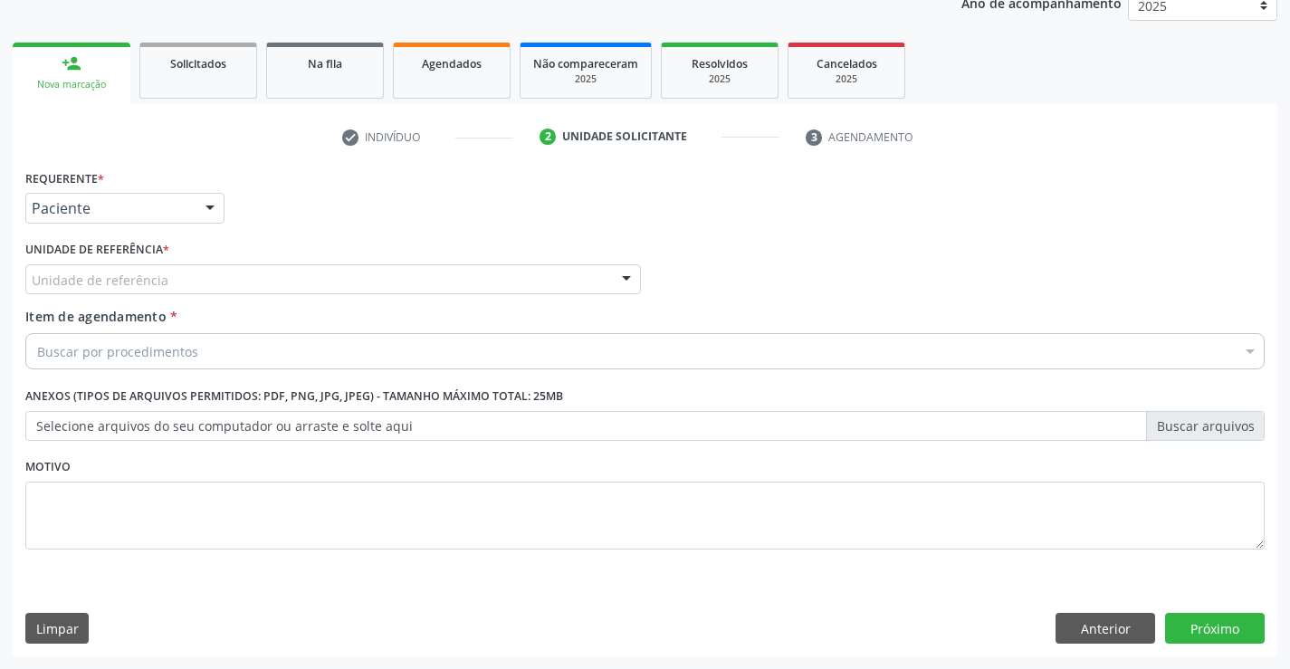
click at [245, 279] on div "Unidade de referência" at bounding box center [332, 279] width 615 height 31
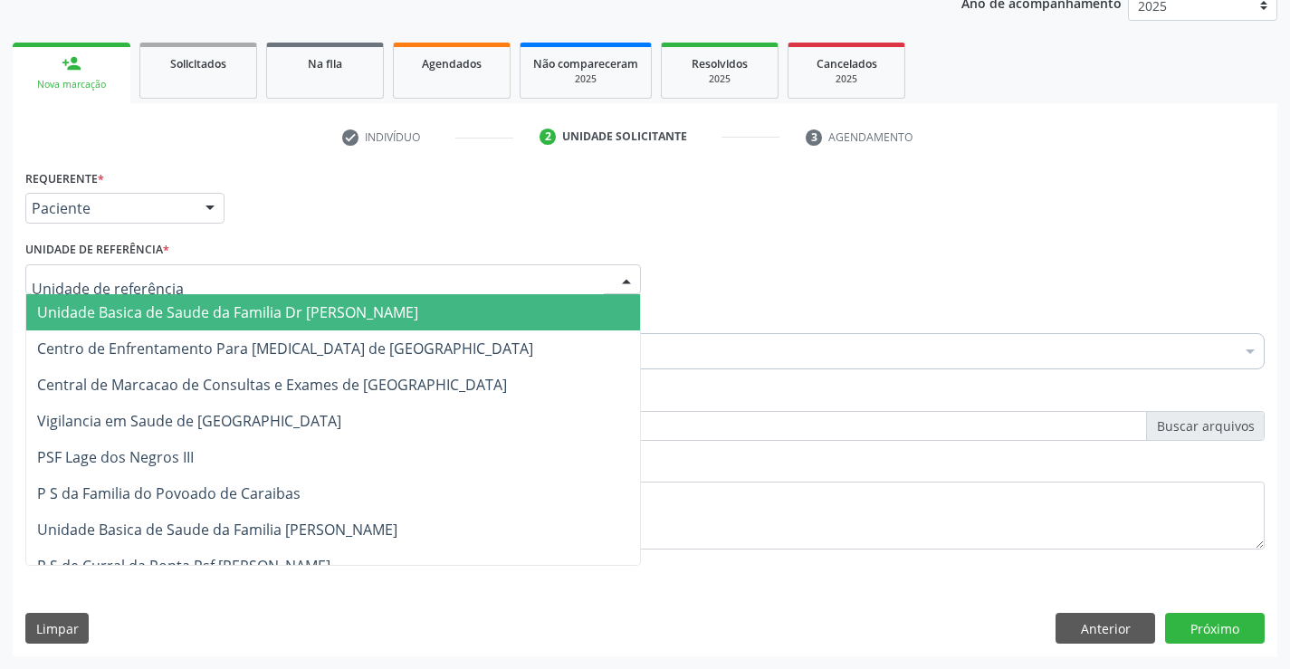
click at [225, 309] on span "Unidade Basica de Saude da Familia Dr [PERSON_NAME]" at bounding box center [227, 312] width 381 height 20
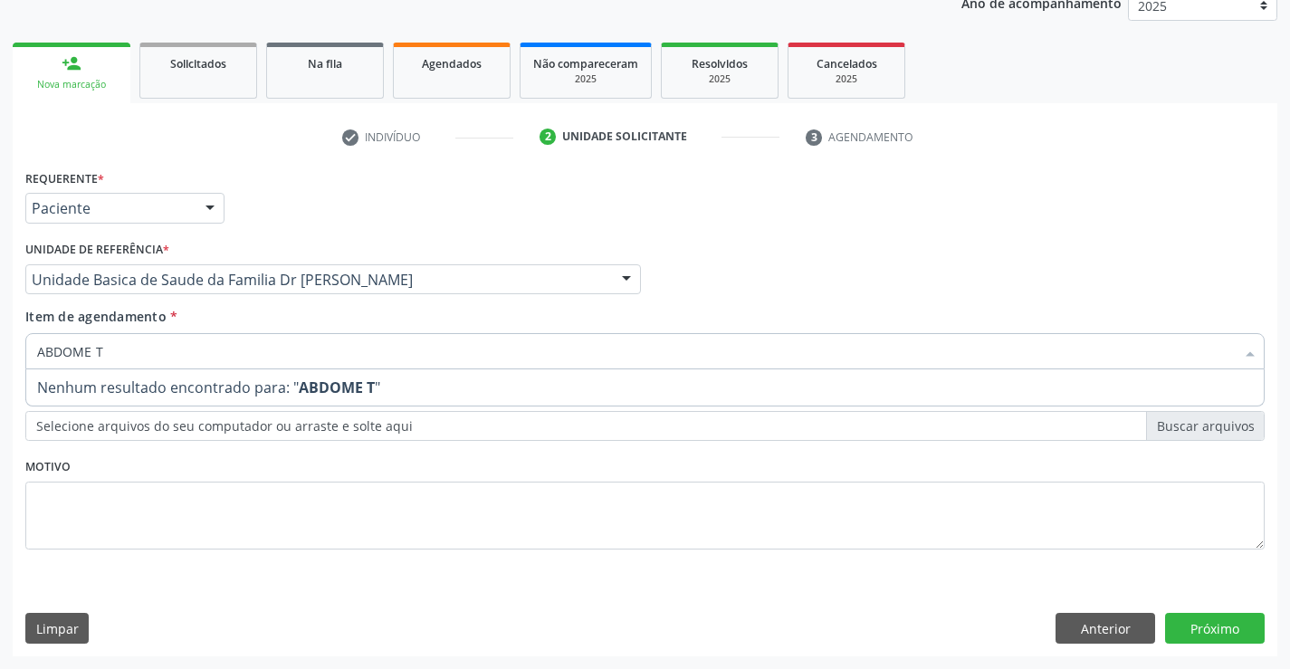
type input "ABDOME"
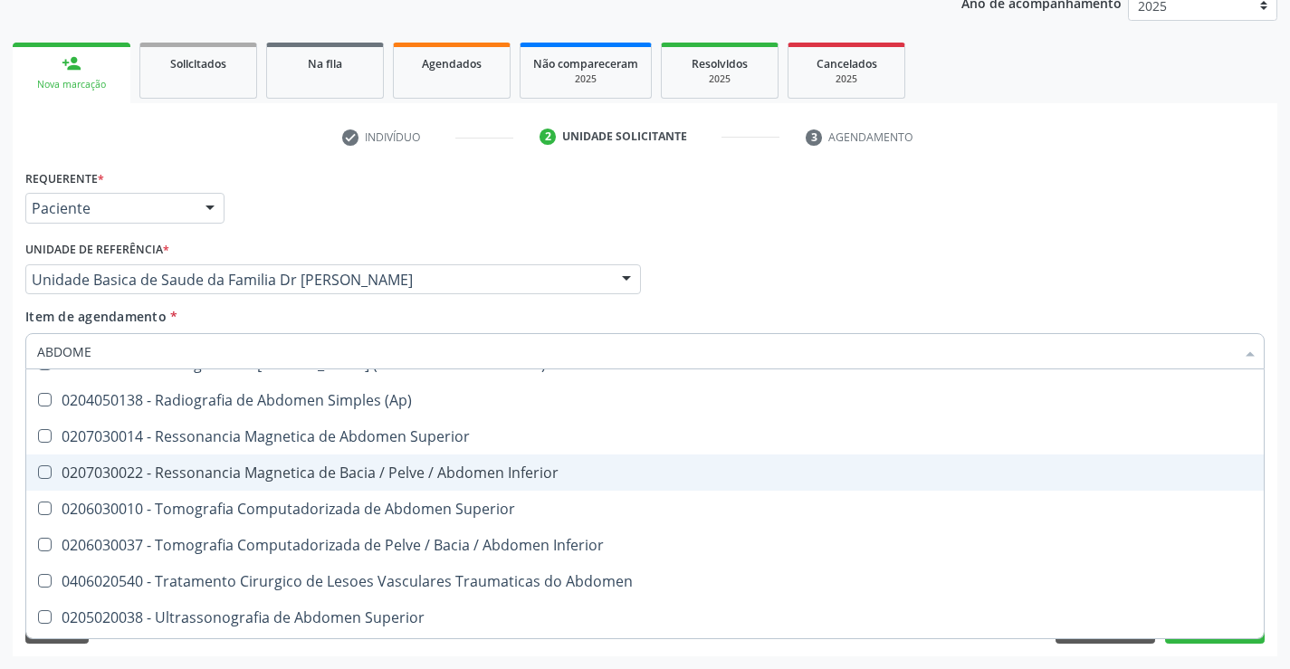
scroll to position [93, 0]
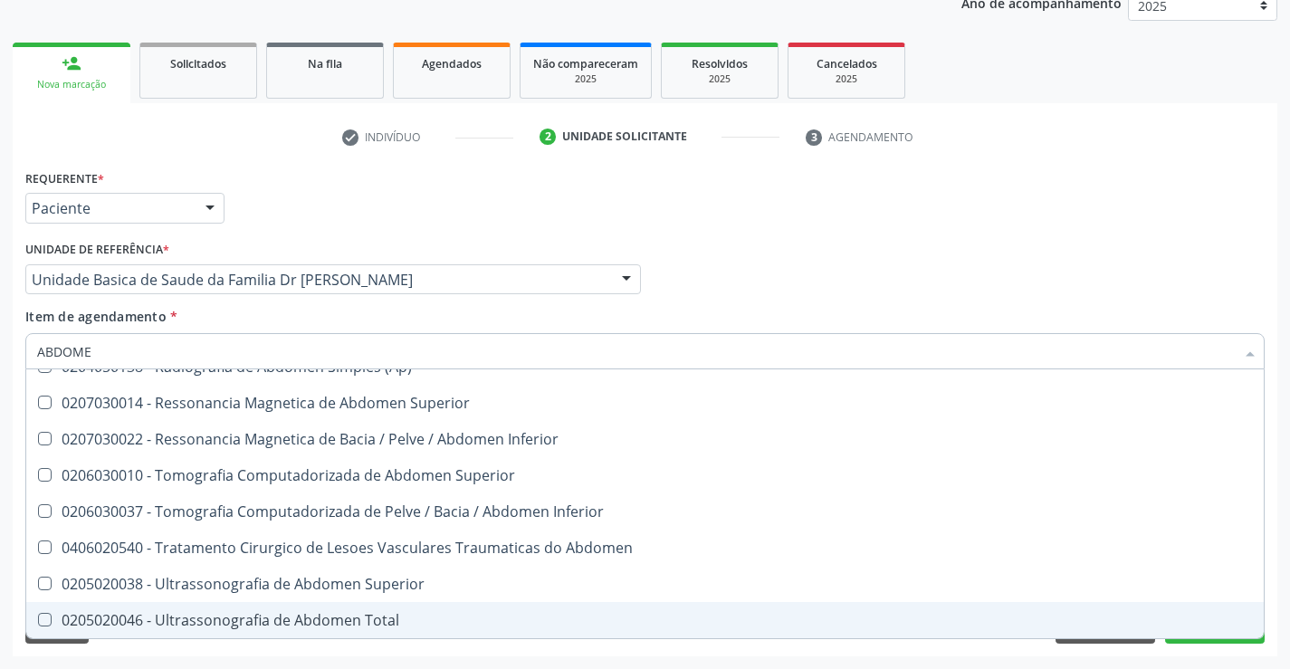
click at [230, 625] on div "0205020046 - Ultrassonografia de Abdomen Total" at bounding box center [644, 620] width 1215 height 14
checkbox Total "true"
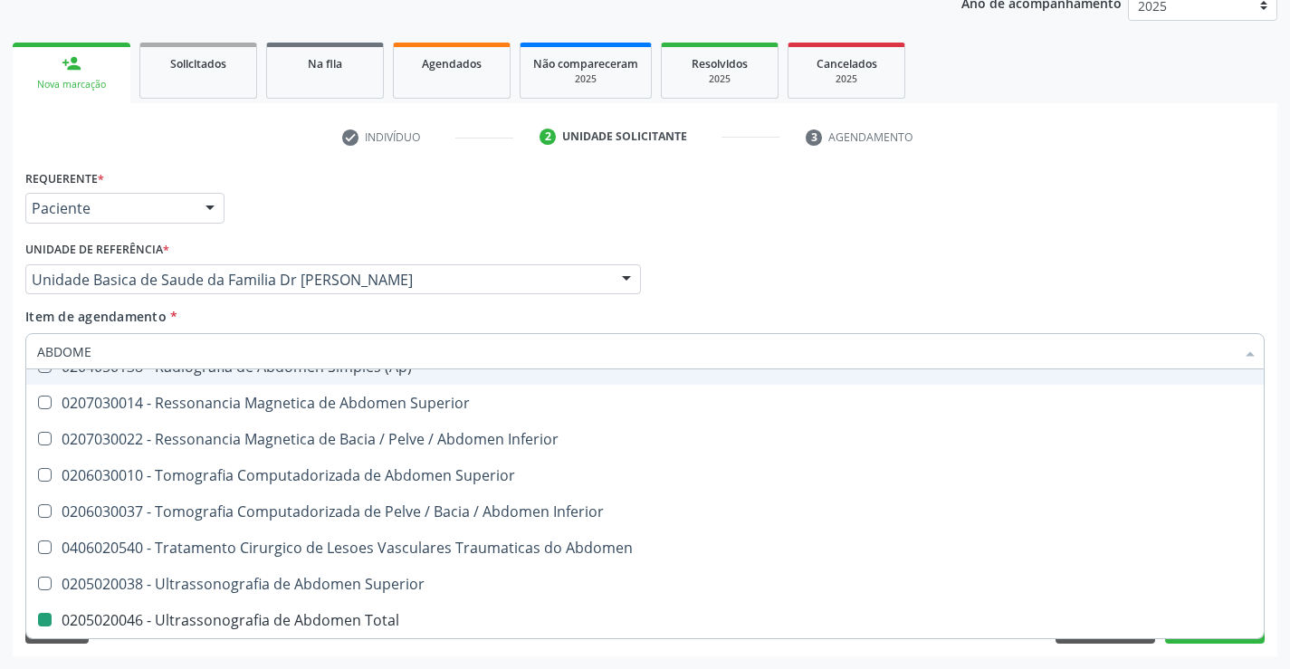
click at [822, 314] on div "Item de agendamento * ABDOME Desfazer seleção 0204050111 - Radiografia de Abdom…" at bounding box center [644, 335] width 1239 height 57
checkbox Incidencias\) "true"
checkbox Total "false"
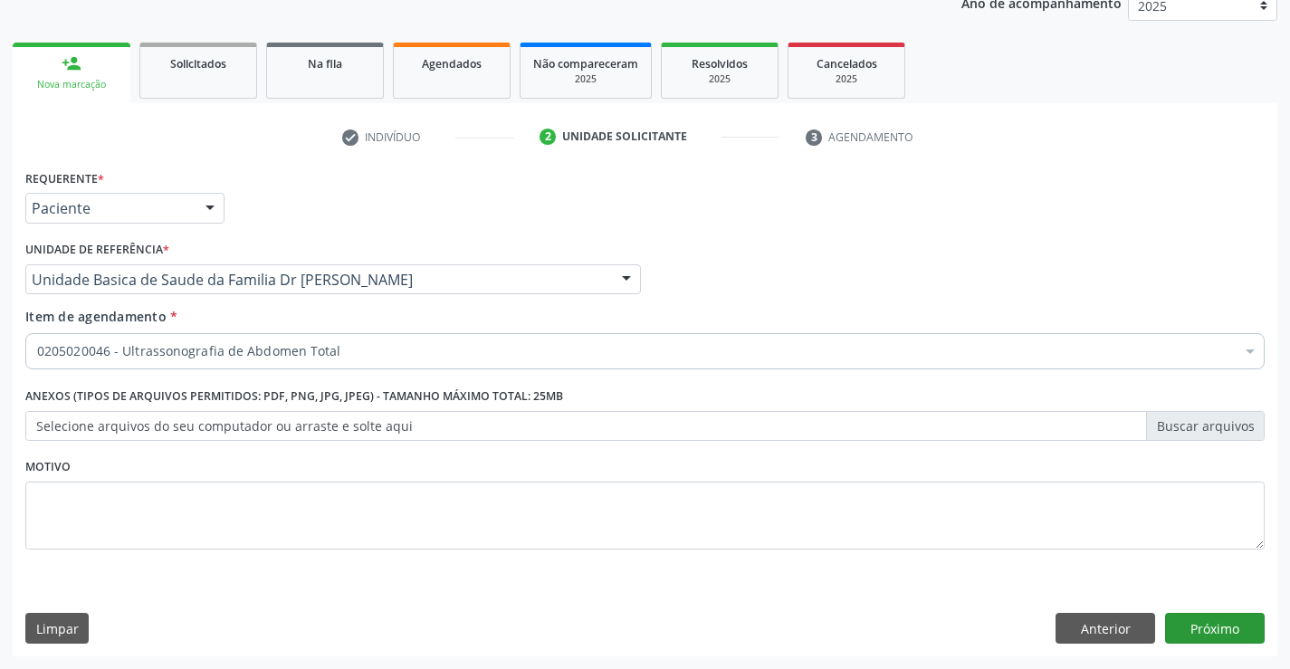
scroll to position [0, 0]
click at [1202, 627] on button "Próximo" at bounding box center [1215, 628] width 100 height 31
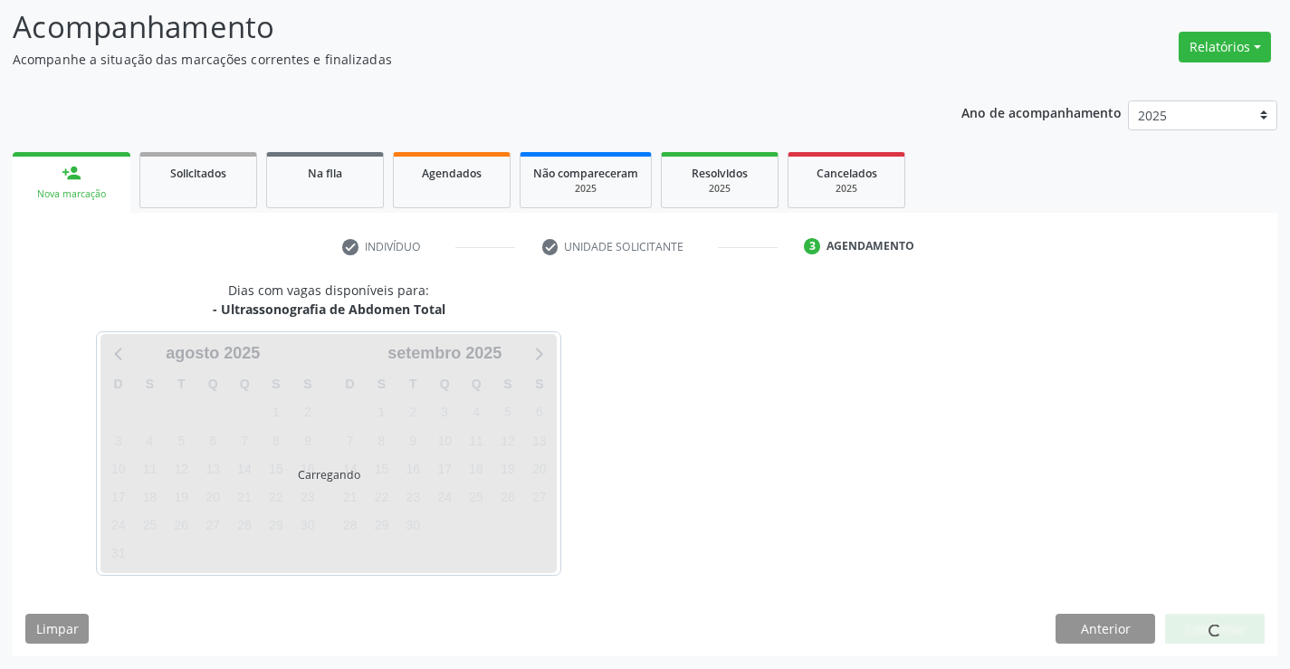
scroll to position [119, 0]
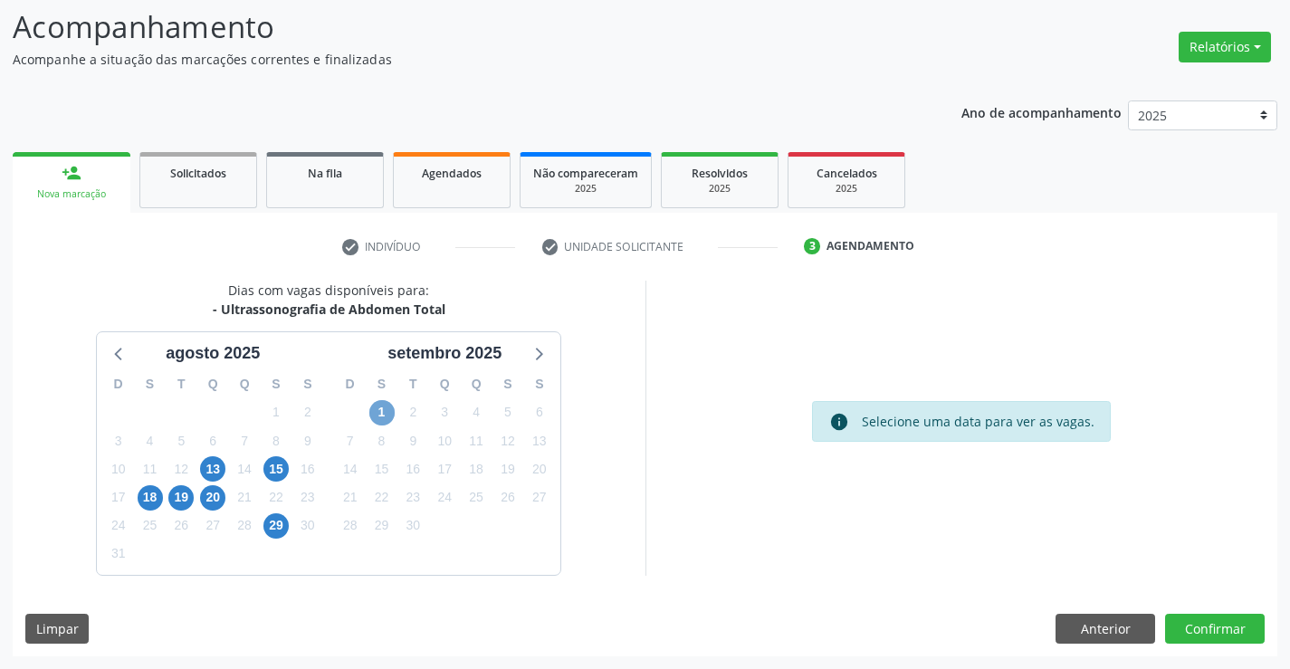
click at [381, 406] on span "1" at bounding box center [381, 412] width 25 height 25
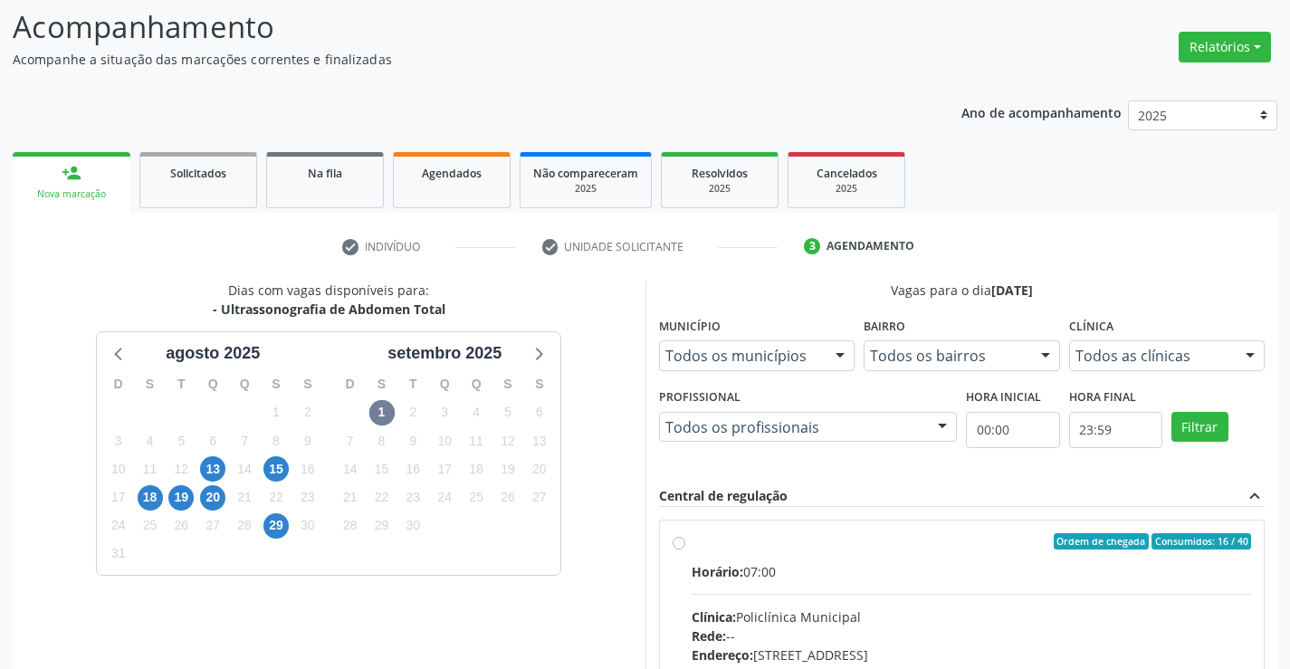
click at [710, 549] on label "Ordem de chegada Consumidos: 16 / 40 Horário: 07:00 Clínica: Policlínica Munici…" at bounding box center [971, 672] width 560 height 278
click at [685, 549] on input "Ordem de chegada Consumidos: 16 / 40 Horário: 07:00 Clínica: Policlínica Munici…" at bounding box center [678, 541] width 13 height 16
radio input "true"
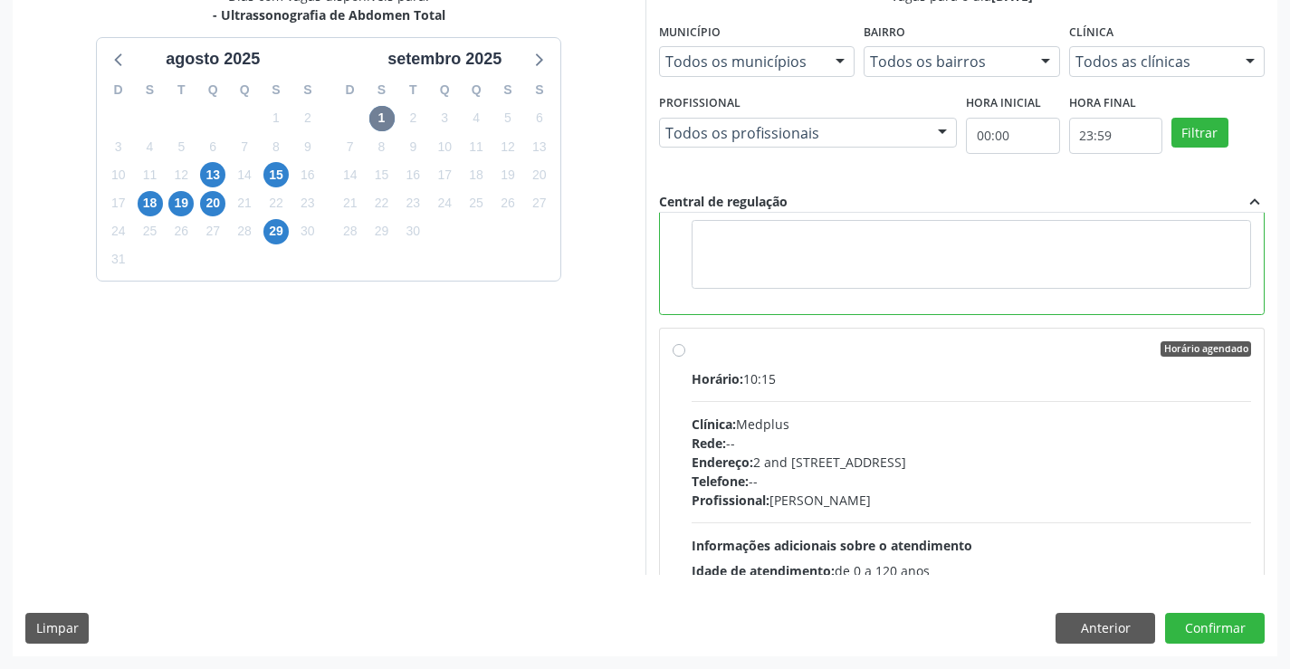
scroll to position [543, 0]
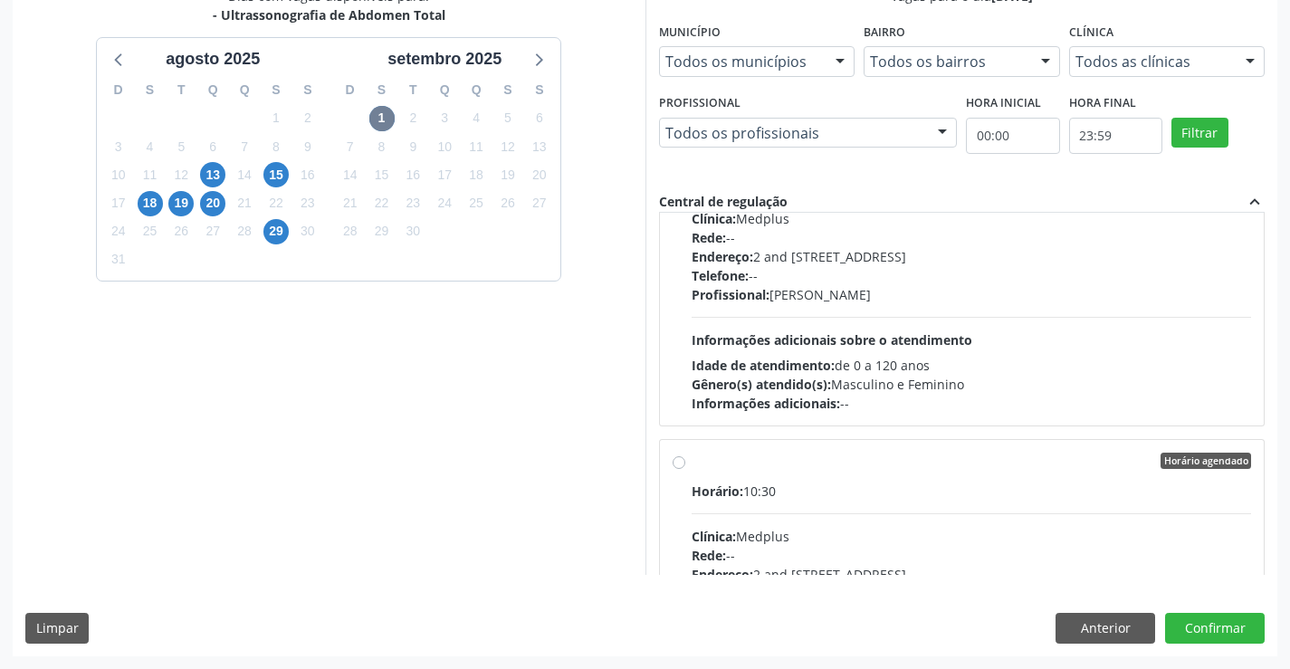
click at [1220, 609] on div "Dias com vagas disponíveis para: - Ultrassonografia de Abdomen Total agosto 202…" at bounding box center [645, 320] width 1264 height 669
click at [1220, 618] on button "Confirmar" at bounding box center [1215, 628] width 100 height 31
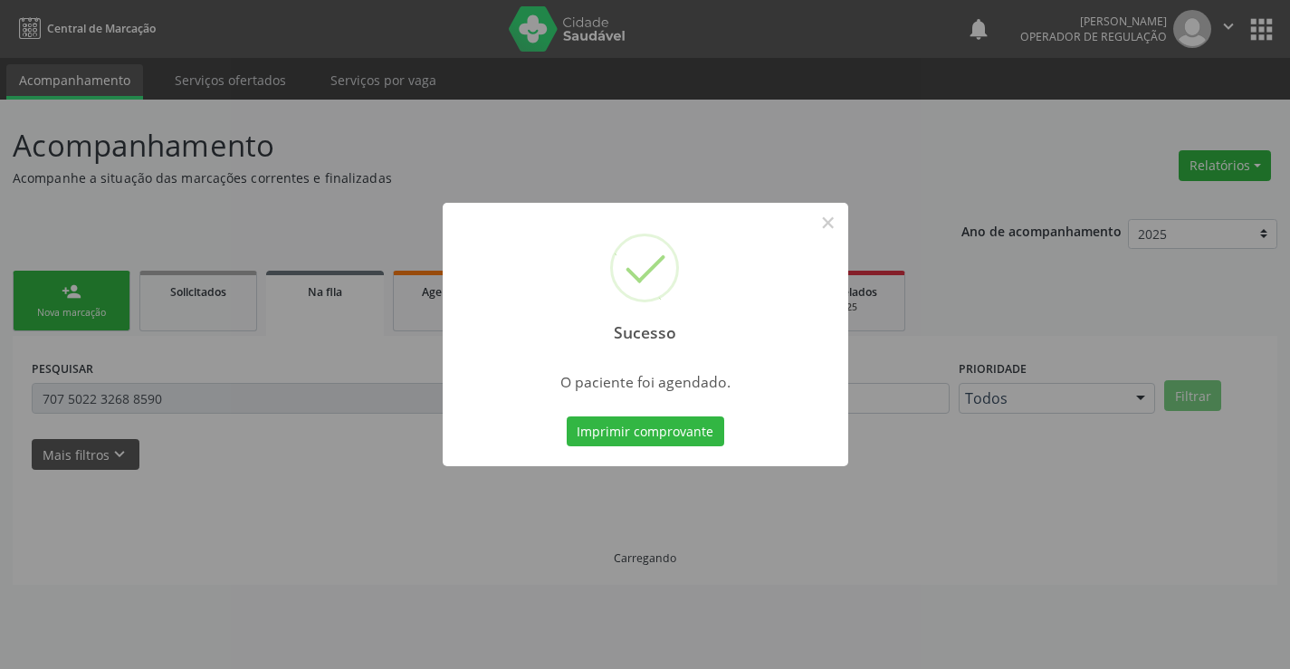
scroll to position [0, 0]
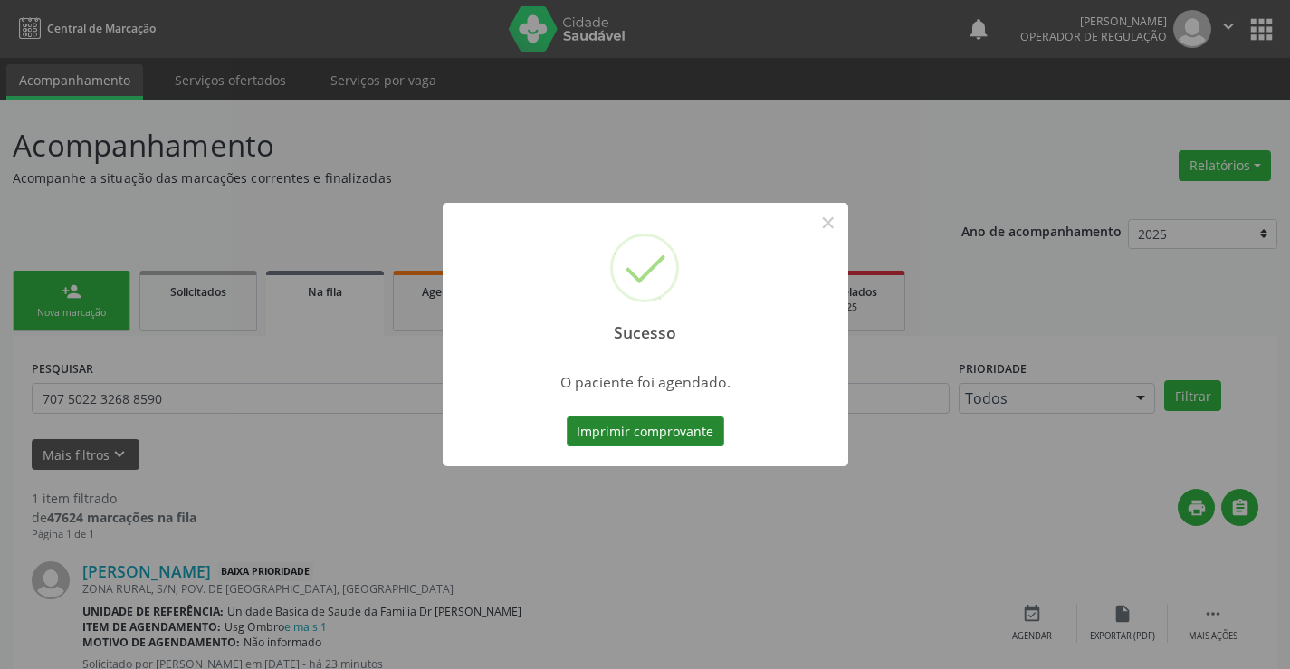
click at [629, 416] on button "Imprimir comprovante" at bounding box center [644, 431] width 157 height 31
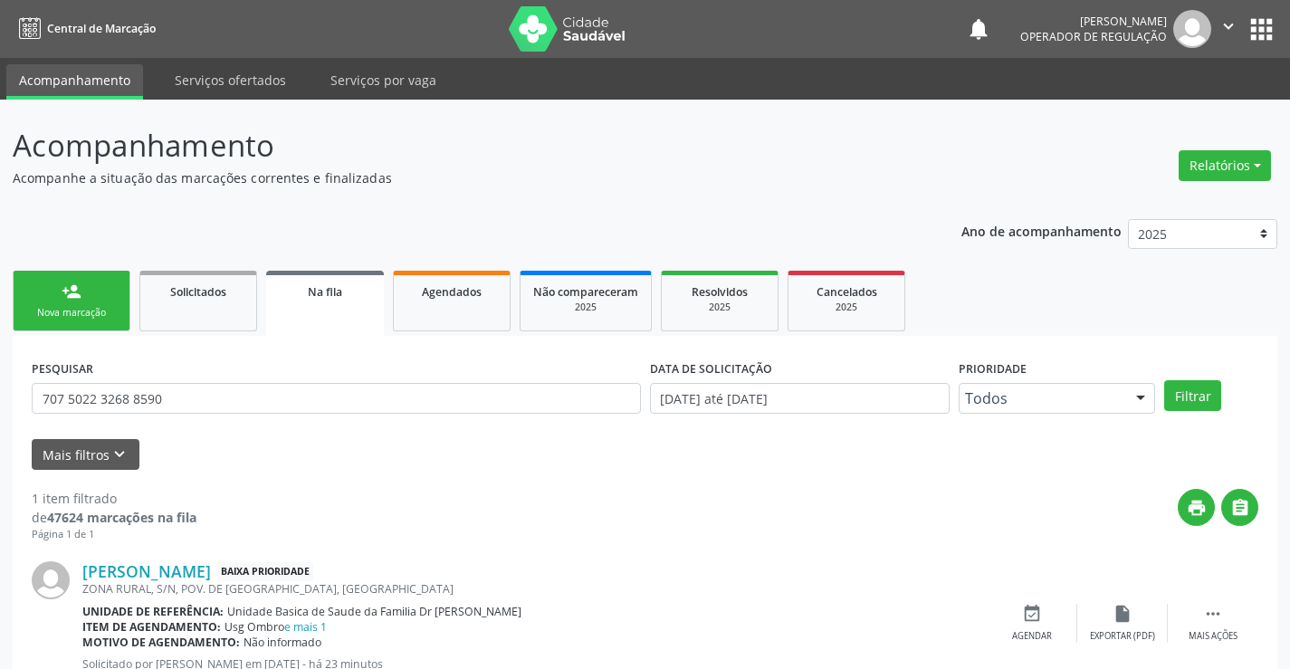
click at [75, 312] on div "Nova marcação" at bounding box center [71, 313] width 90 height 14
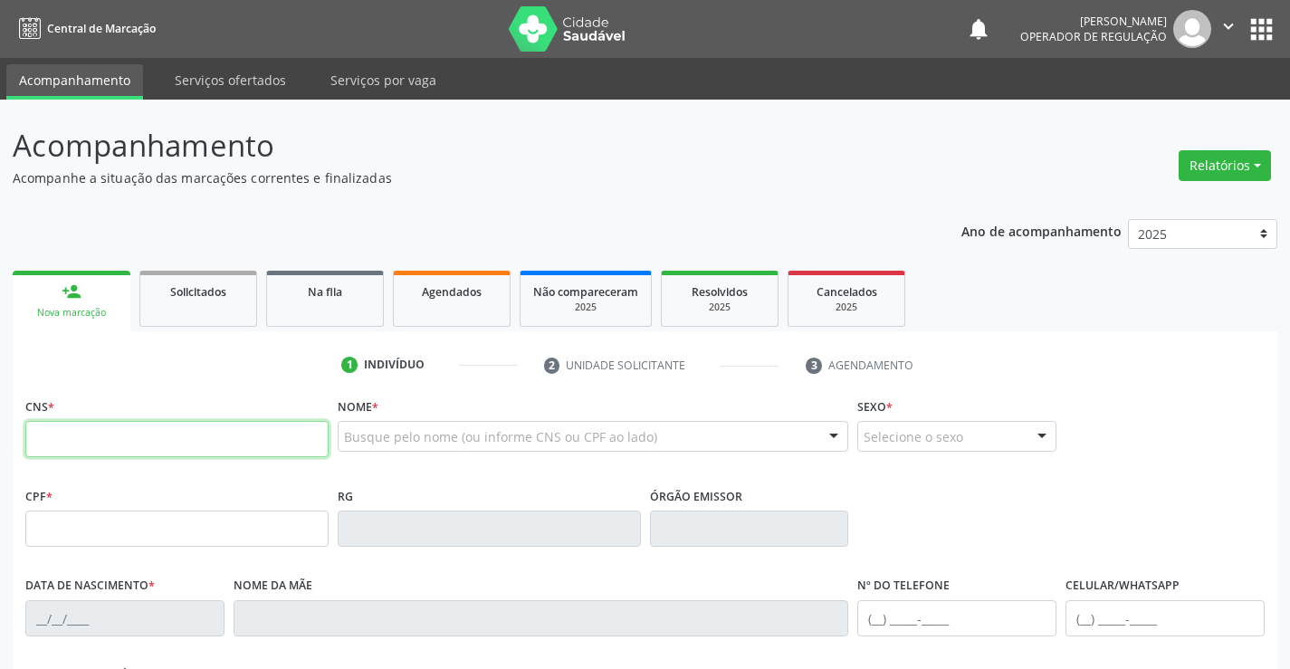
click at [208, 443] on input "text" at bounding box center [176, 439] width 303 height 36
click at [107, 448] on input "text" at bounding box center [176, 439] width 303 height 36
type input "707 4030 3034 7476"
type input "0207969604"
type input "18/08/1943"
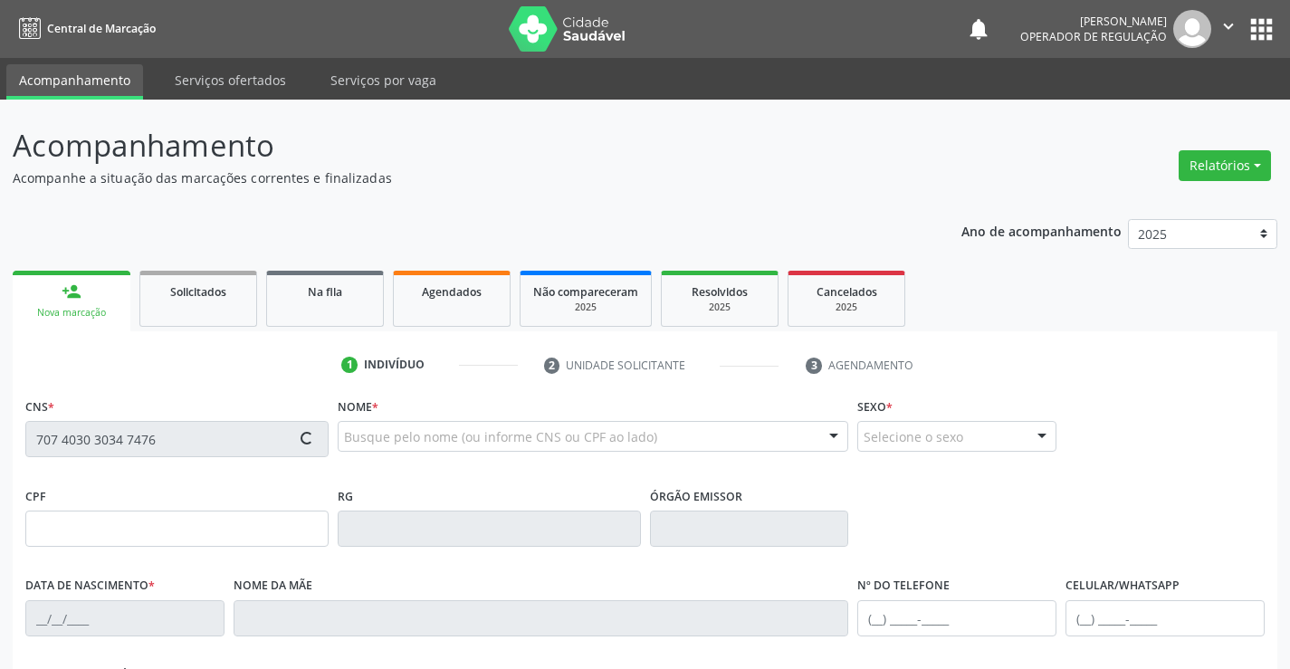
type input "(75) 99984-9800"
type input "(74) 98803-4114"
type input "046.454.725-34"
type input "S/N"
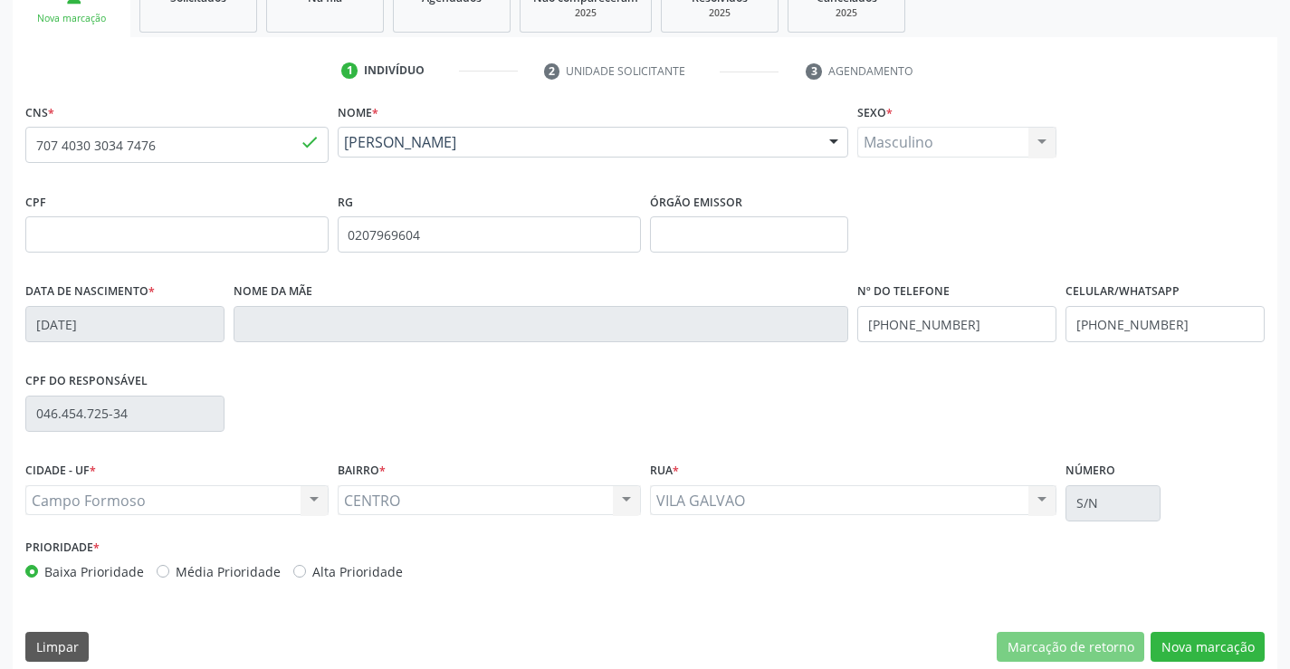
scroll to position [312, 0]
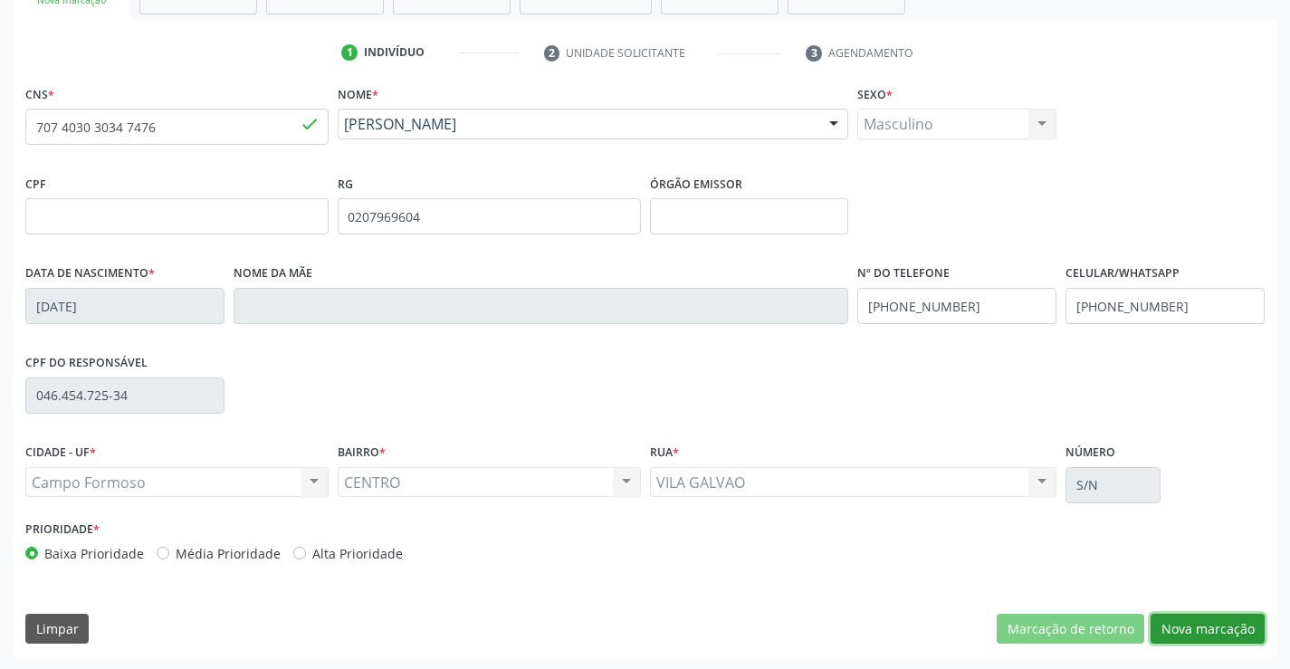
click at [1196, 628] on button "Nova marcação" at bounding box center [1207, 629] width 114 height 31
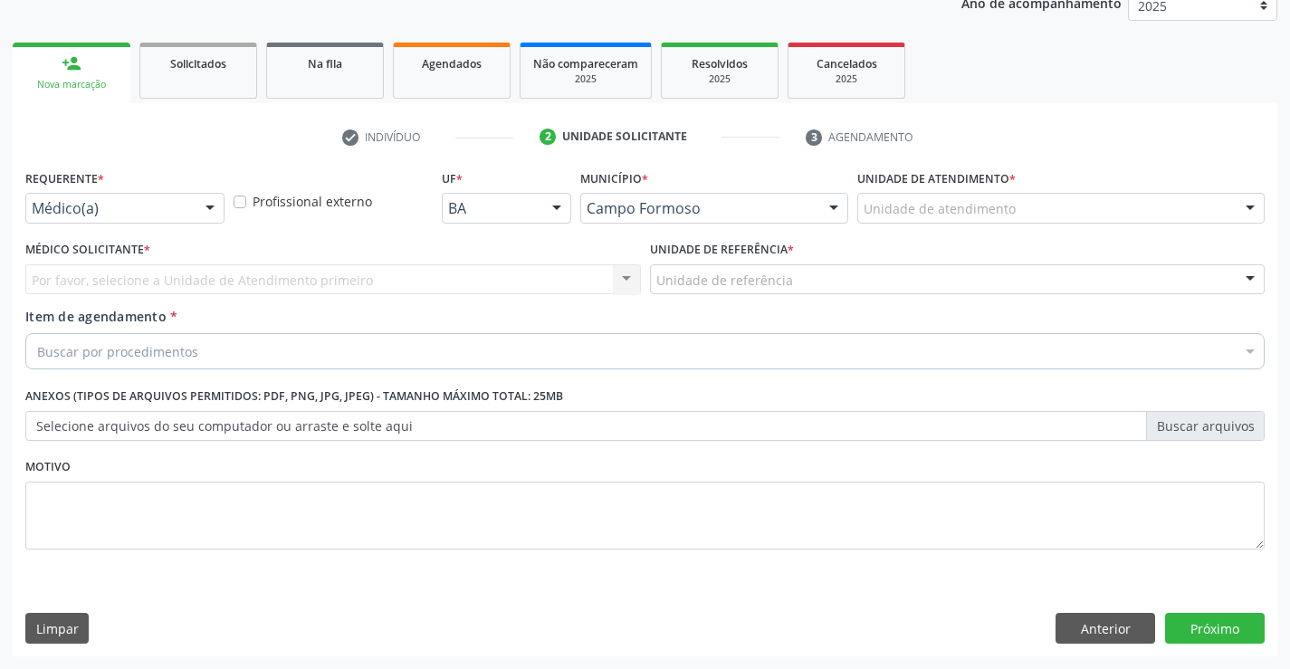
scroll to position [228, 0]
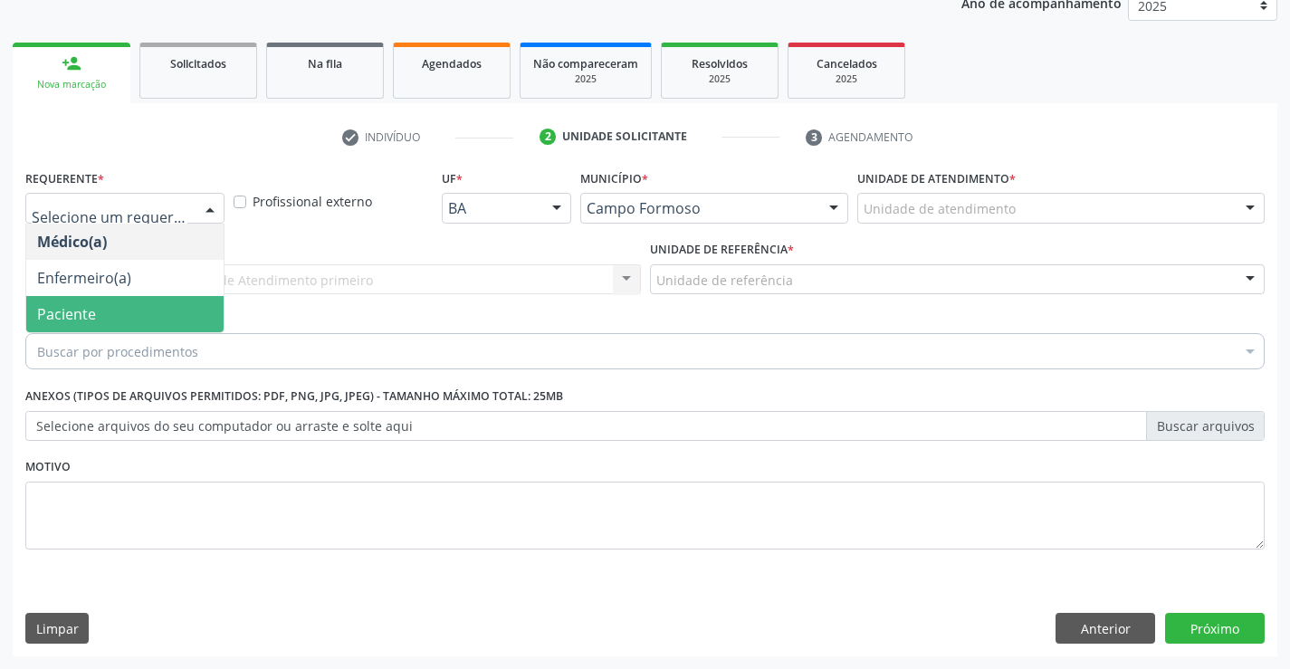
click at [71, 315] on span "Paciente" at bounding box center [66, 314] width 59 height 20
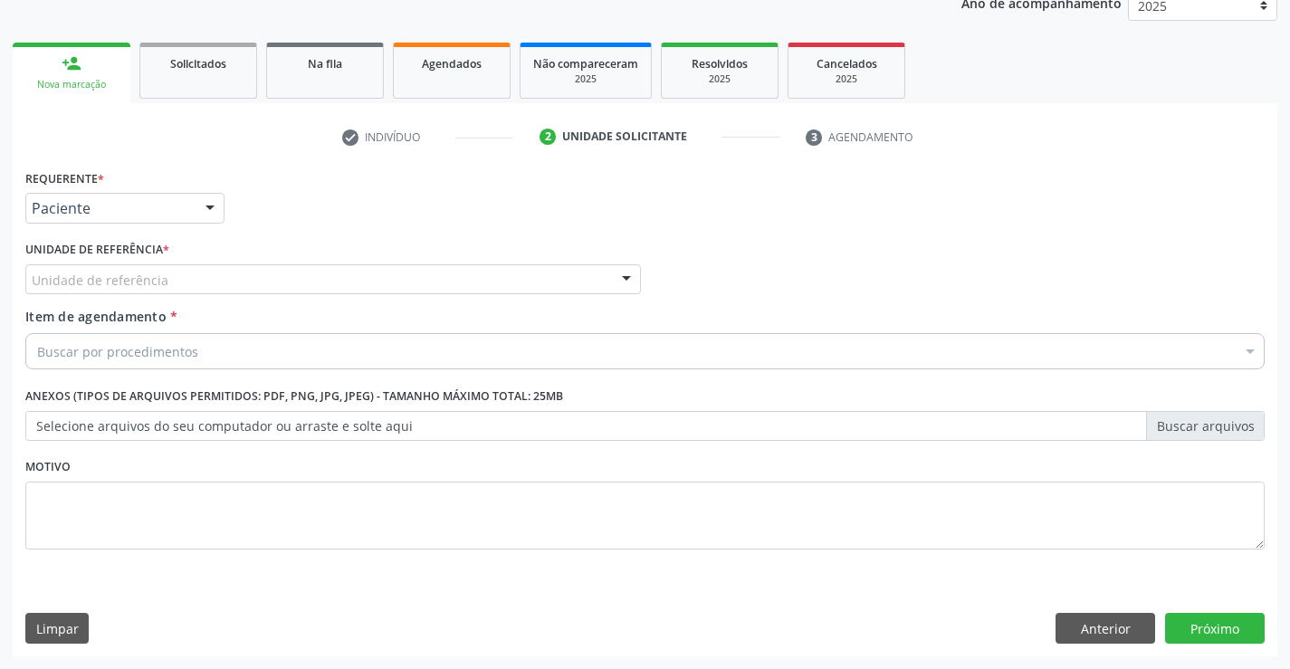
click at [400, 279] on div "Unidade de referência" at bounding box center [332, 279] width 615 height 31
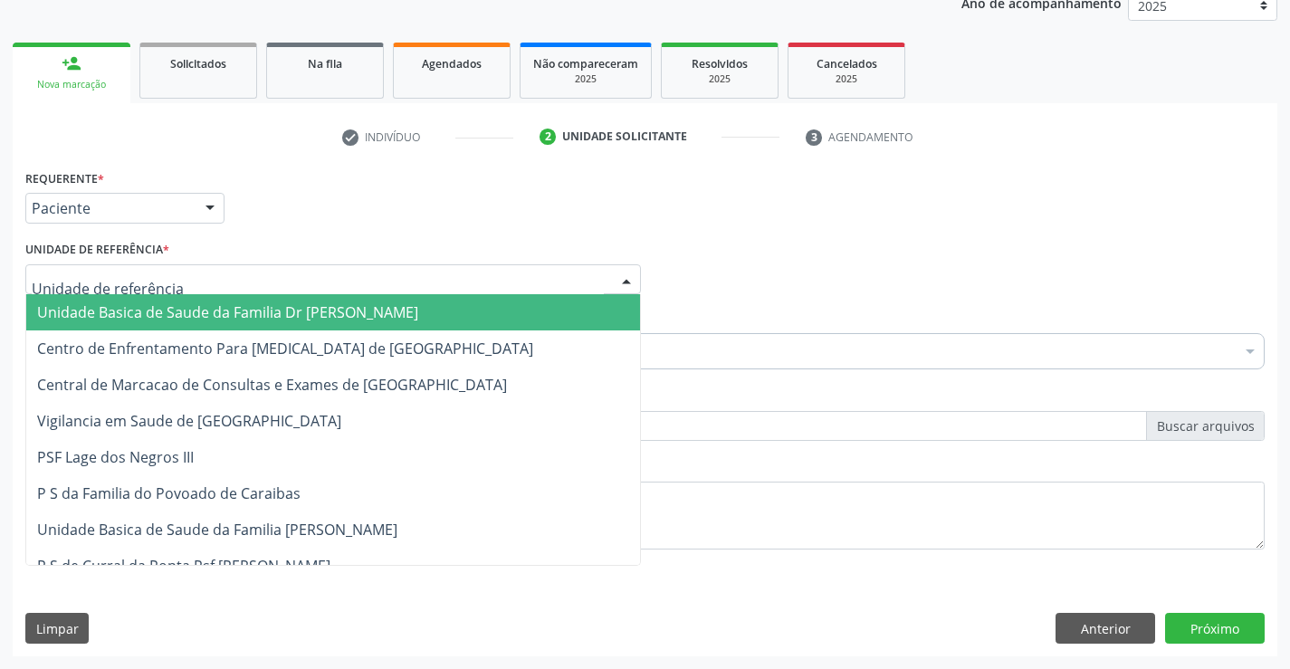
click at [149, 299] on span "Unidade Basica de Saude da Familia Dr [PERSON_NAME]" at bounding box center [333, 312] width 614 height 36
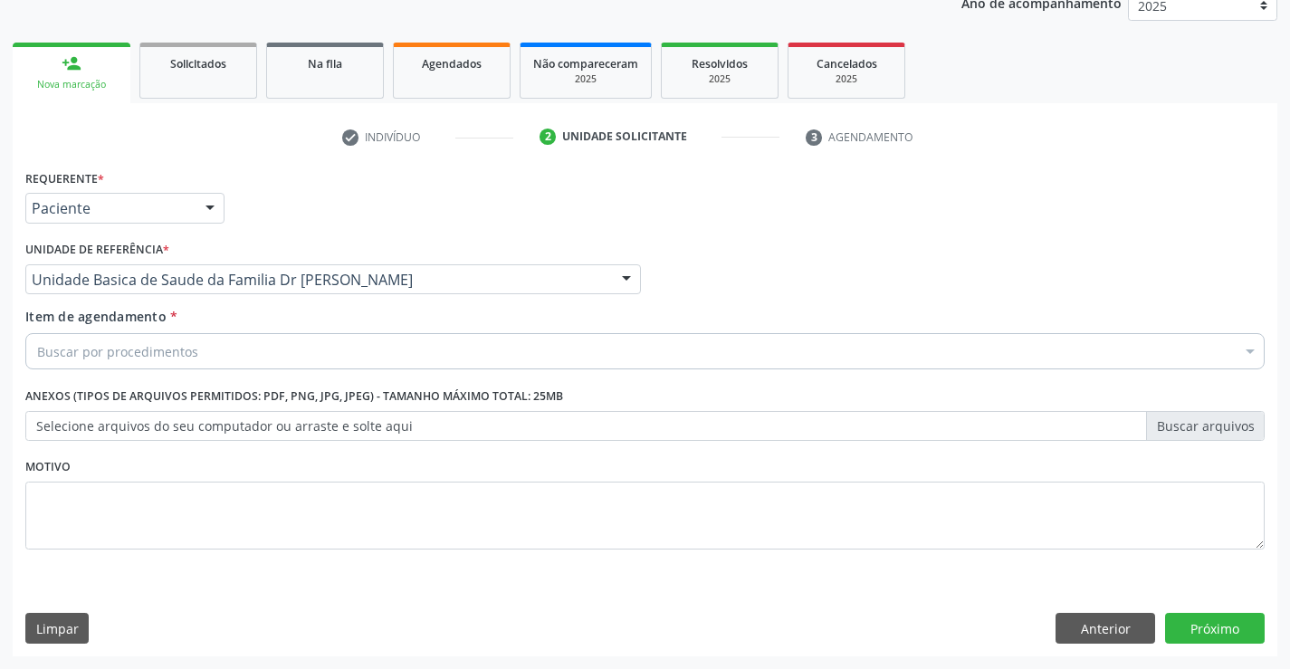
click at [200, 361] on div "Buscar por procedimentos" at bounding box center [644, 351] width 1239 height 36
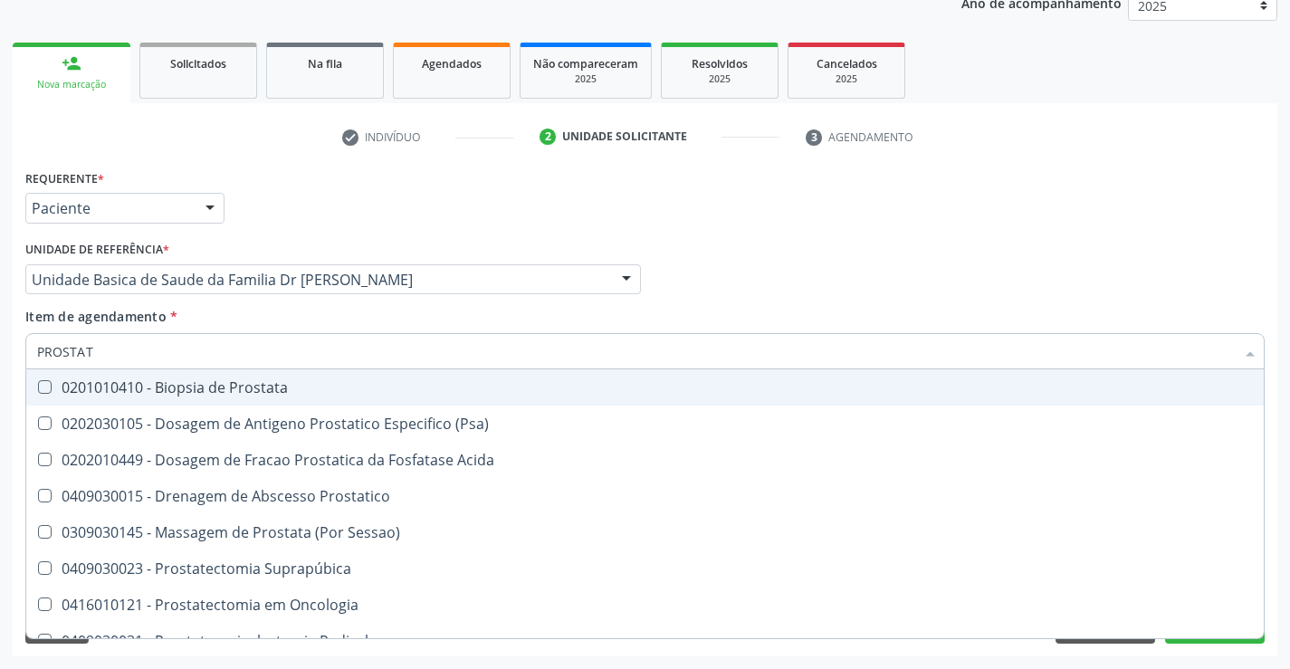
type input "PROSTATA"
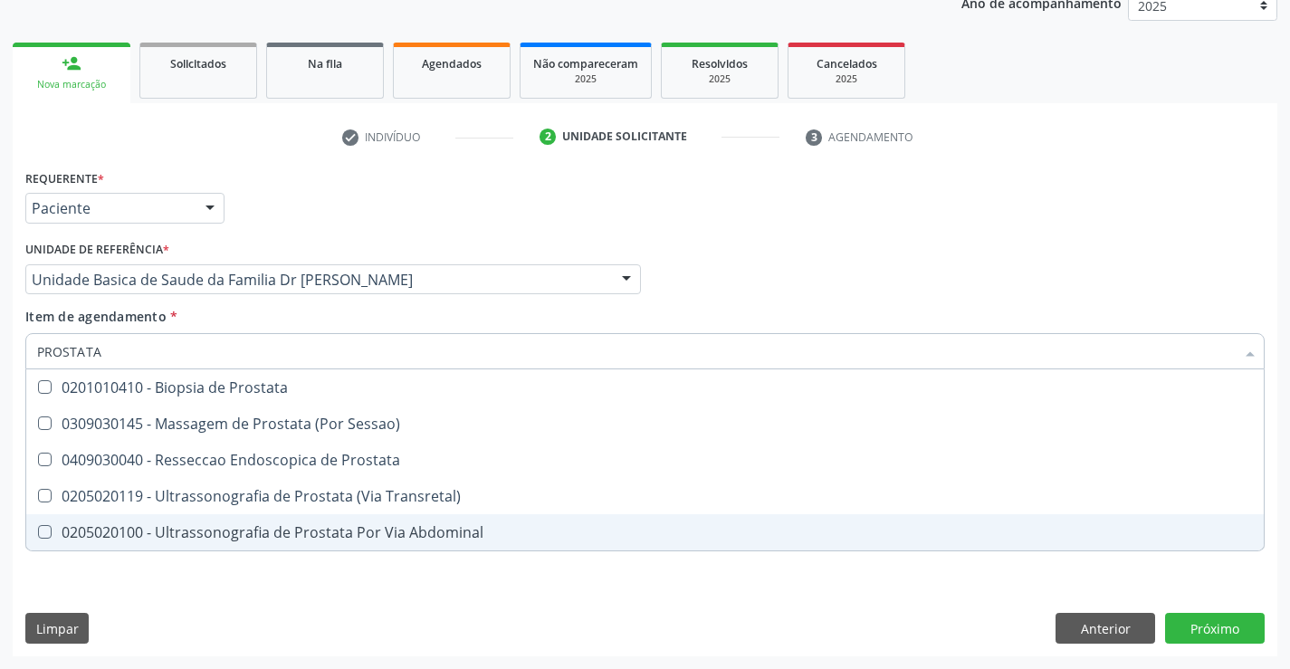
click at [386, 537] on div "0205020100 - Ultrassonografia de Prostata Por Via Abdominal" at bounding box center [644, 532] width 1215 height 14
checkbox Abdominal "true"
click at [769, 611] on div "Requerente * Paciente Médico(a) Enfermeiro(a) Paciente Nenhum resultado encontr…" at bounding box center [645, 410] width 1264 height 491
checkbox Sessao\) "true"
checkbox Abdominal "false"
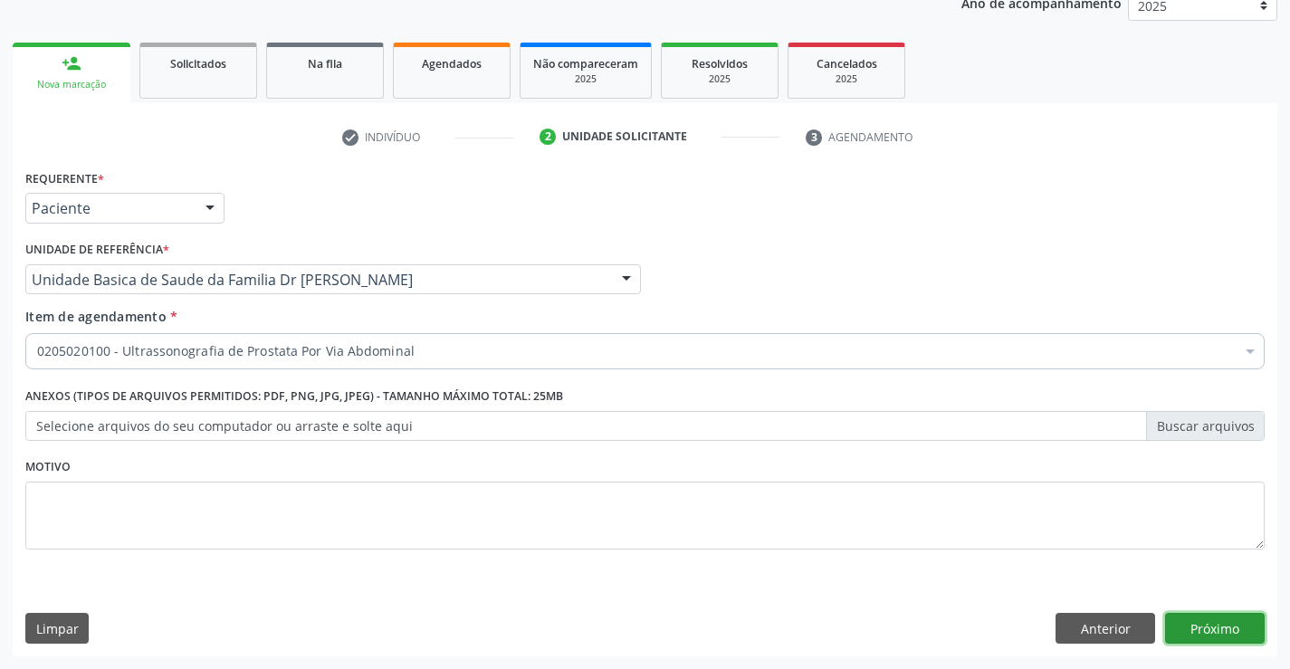
click at [1243, 617] on button "Próximo" at bounding box center [1215, 628] width 100 height 31
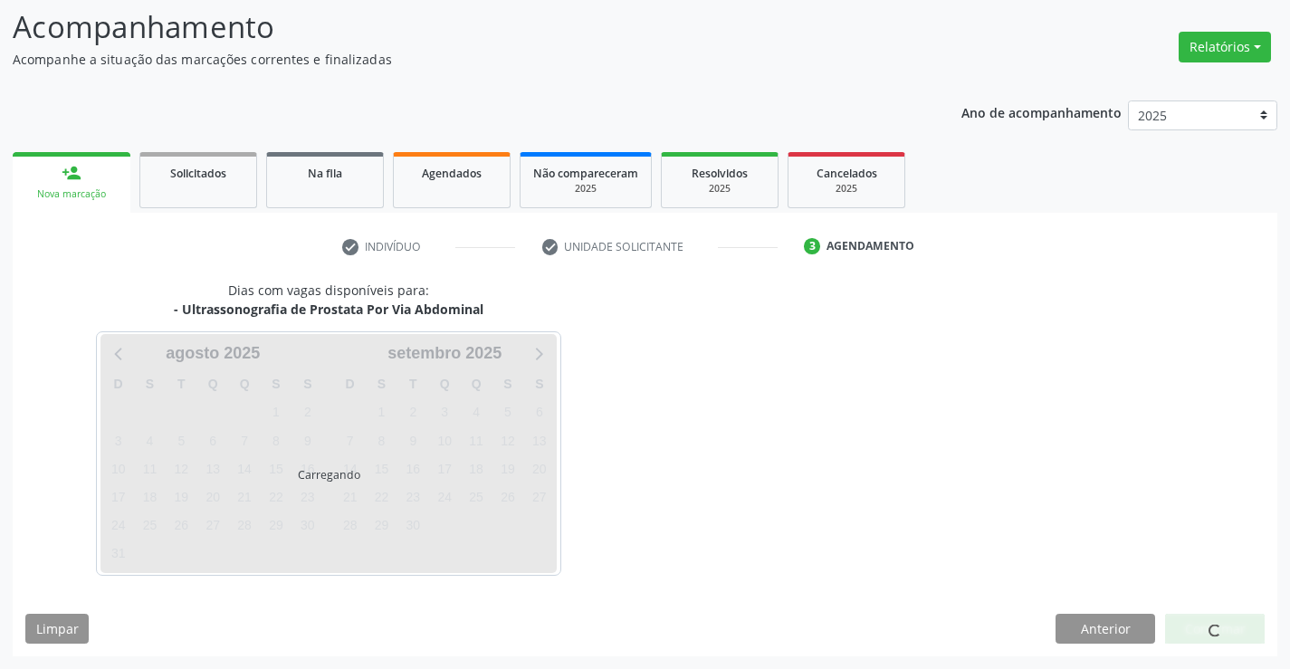
scroll to position [119, 0]
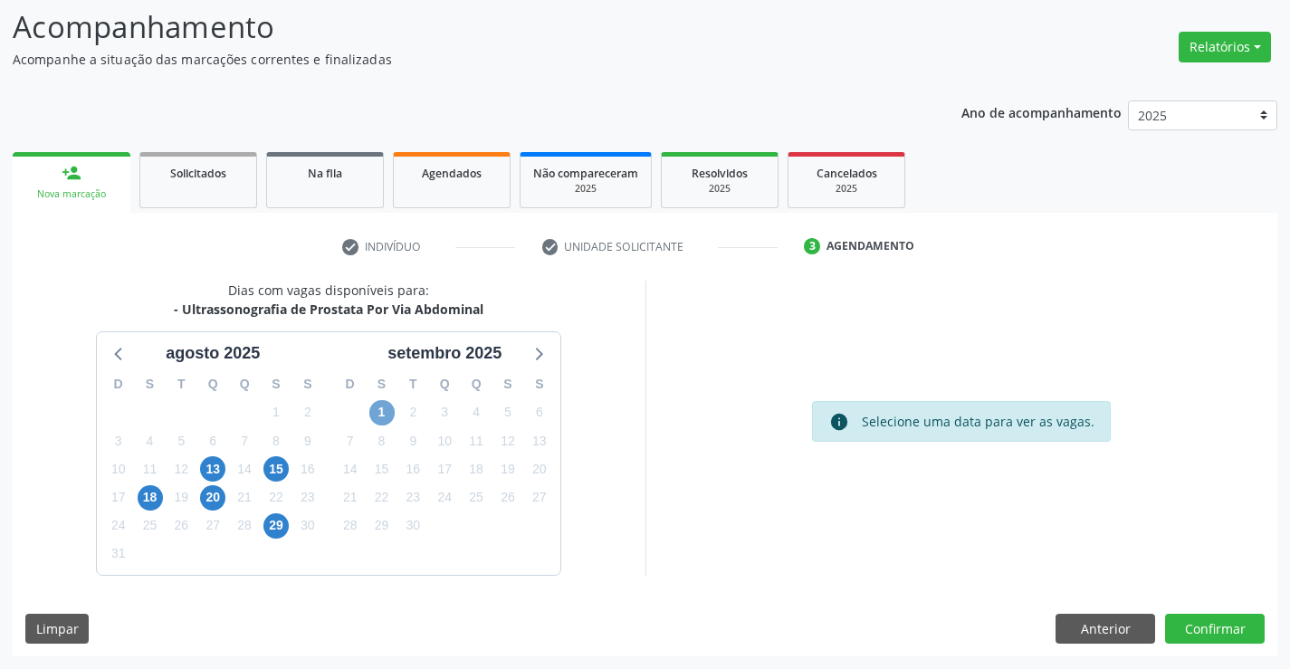
click at [388, 410] on span "1" at bounding box center [381, 412] width 25 height 25
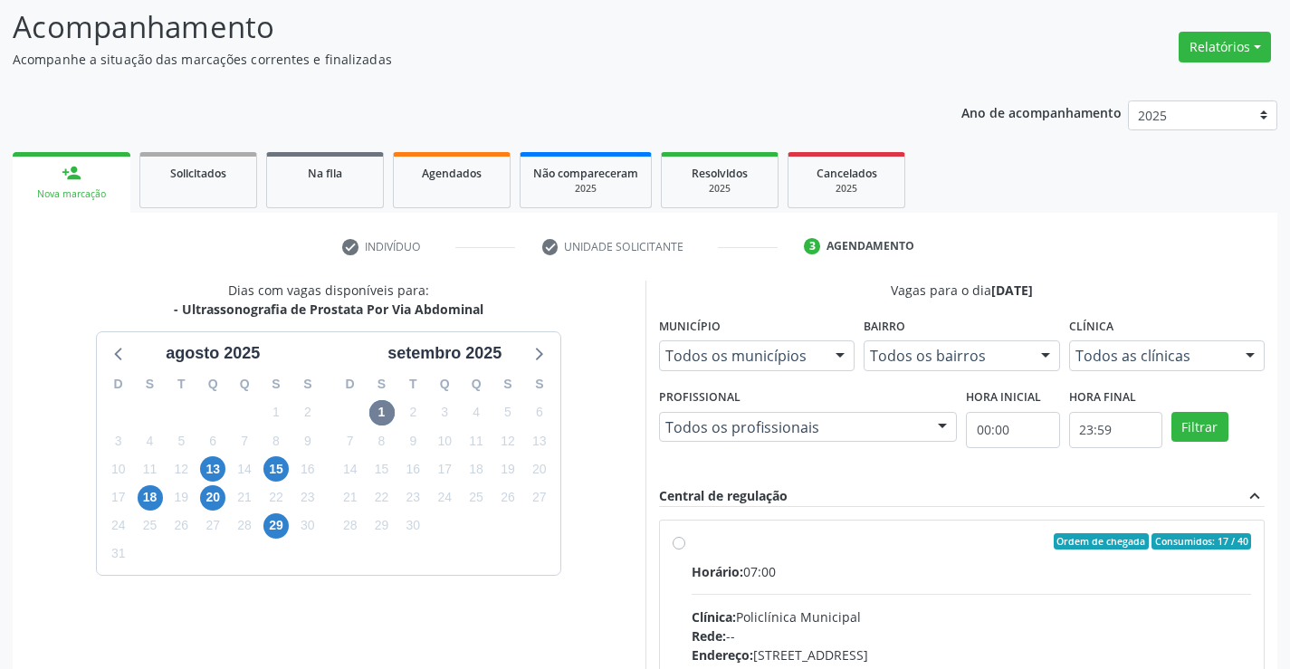
click at [690, 542] on div "Ordem de chegada Consumidos: 17 / 40 Horário: 07:00 Clínica: Policlínica Munici…" at bounding box center [961, 672] width 579 height 278
radio input "true"
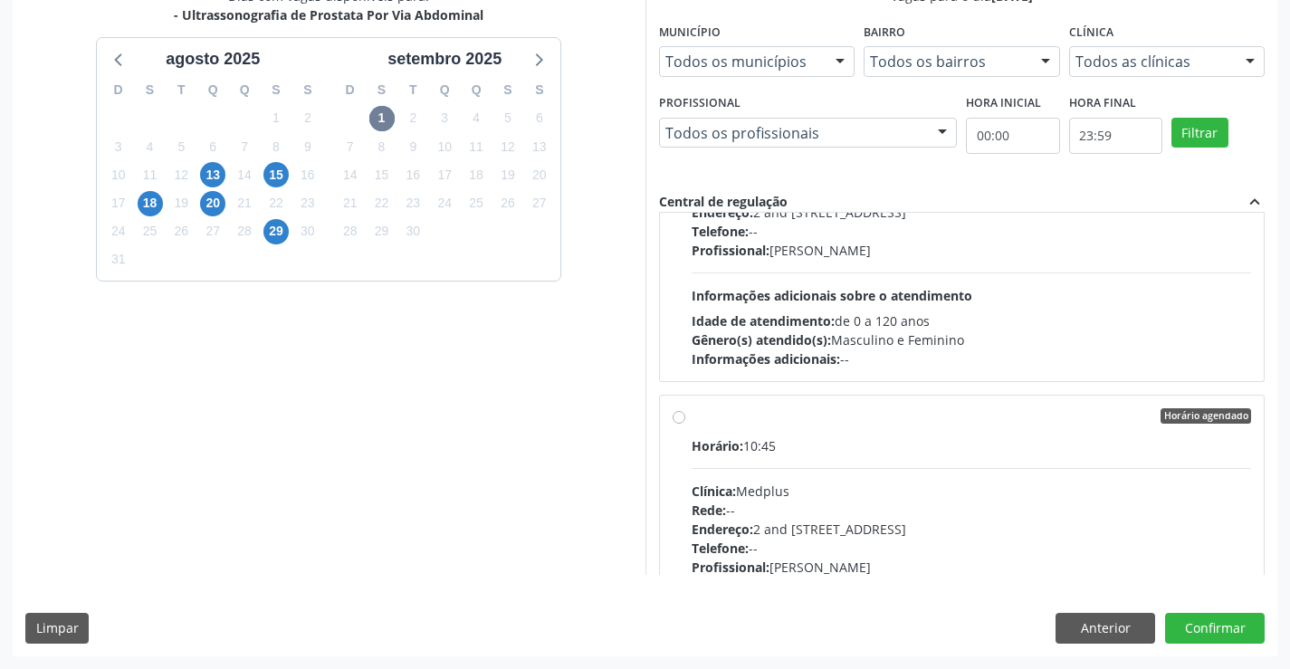
scroll to position [995, 0]
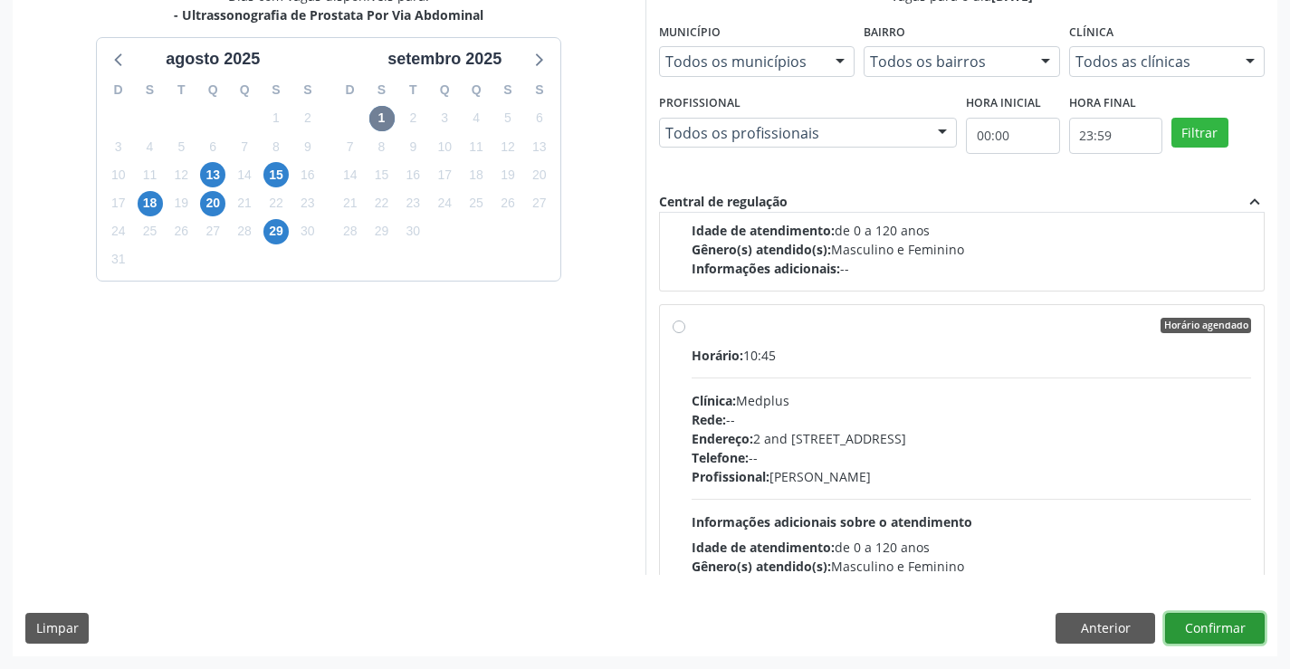
drag, startPoint x: 1254, startPoint y: 614, endPoint x: 1241, endPoint y: 626, distance: 18.6
click at [1241, 626] on button "Confirmar" at bounding box center [1215, 628] width 100 height 31
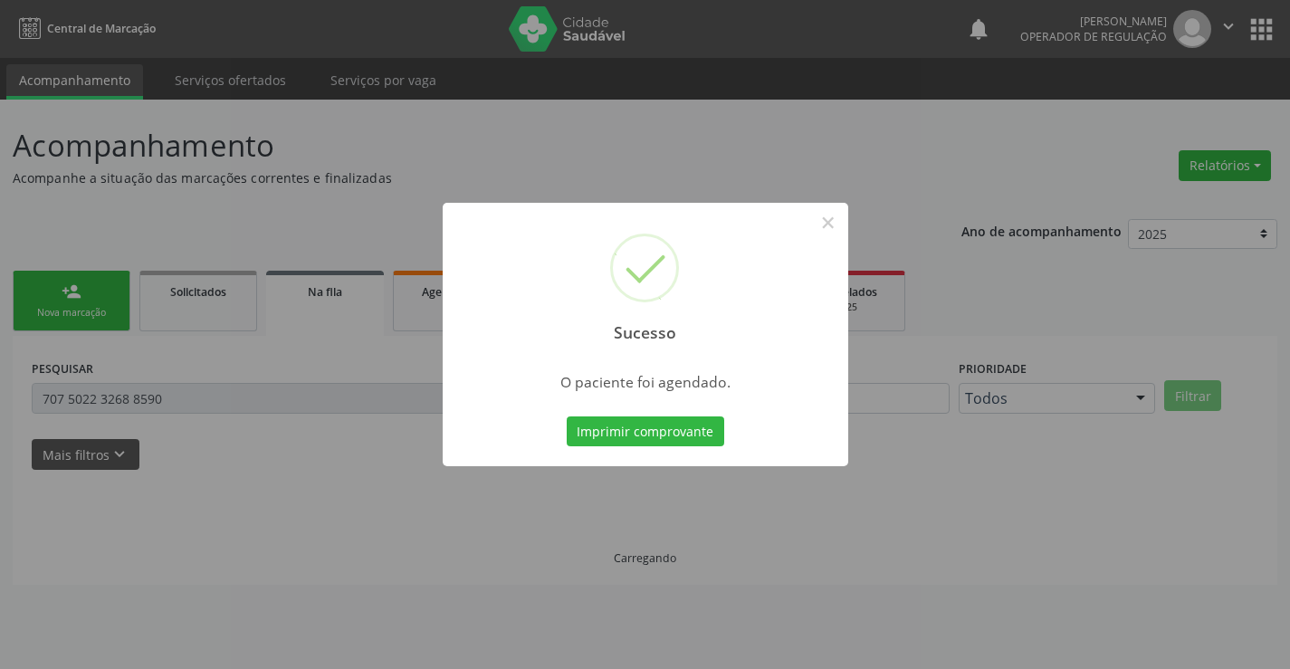
scroll to position [0, 0]
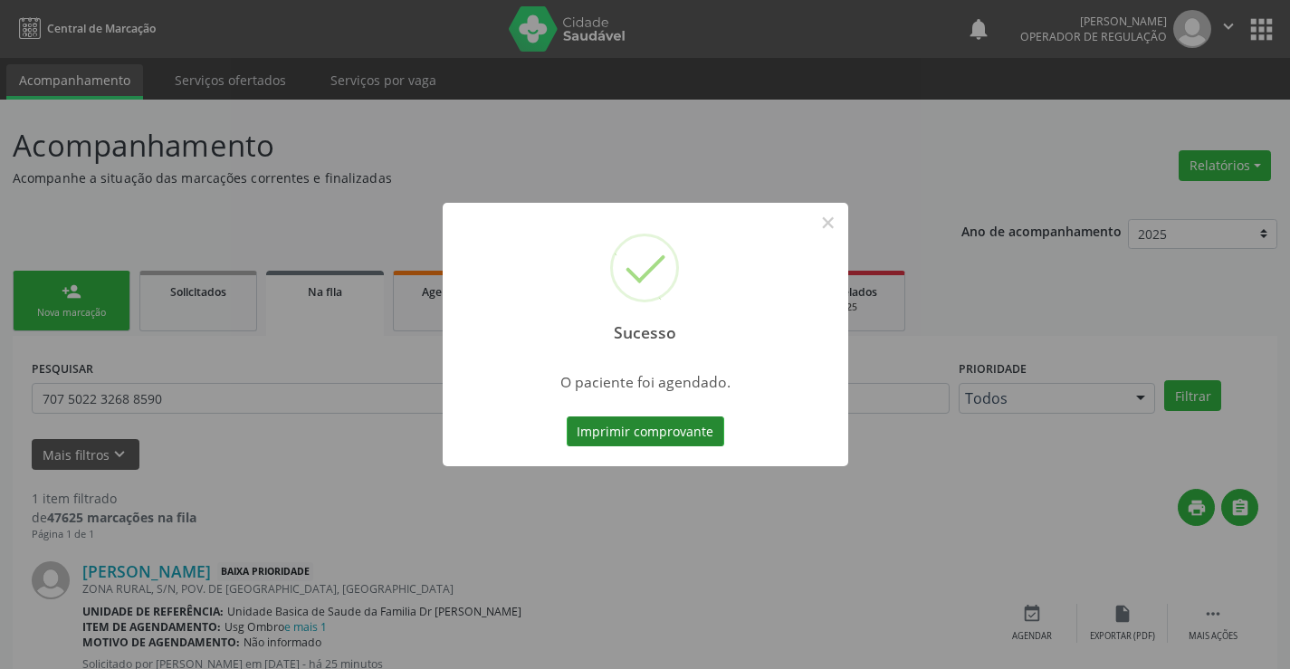
click at [638, 431] on button "Imprimir comprovante" at bounding box center [644, 431] width 157 height 31
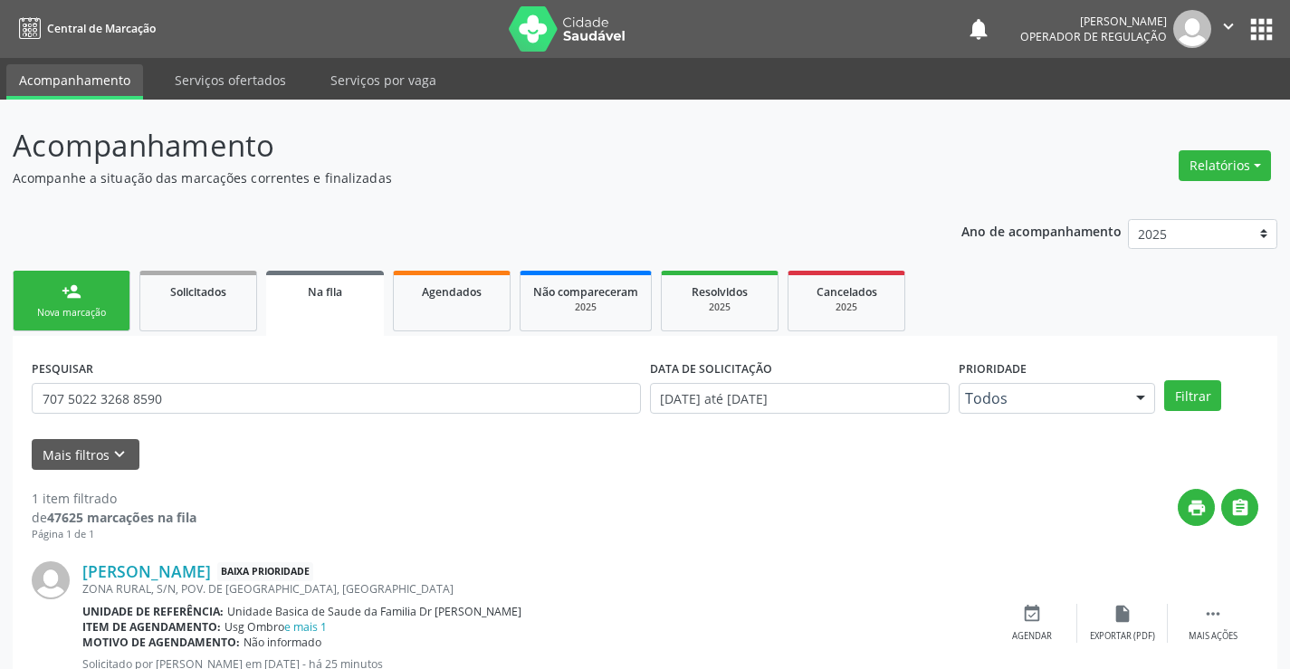
click at [67, 309] on div "Nova marcação" at bounding box center [71, 313] width 90 height 14
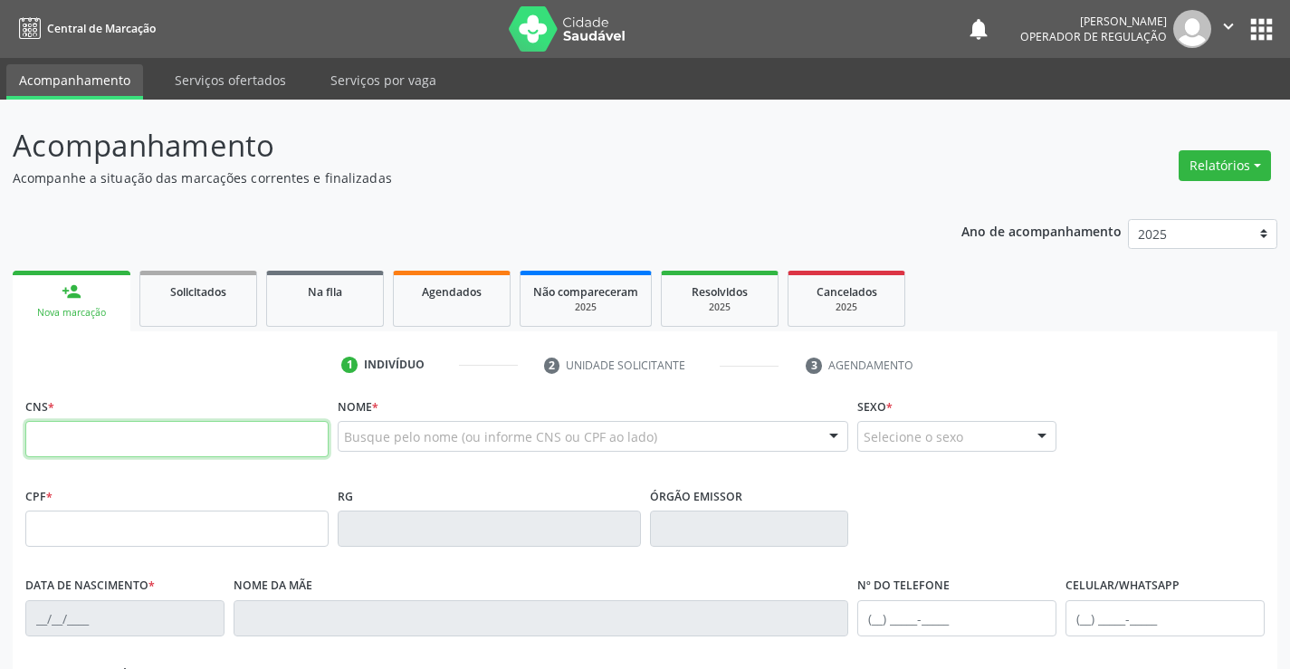
click at [163, 443] on input "text" at bounding box center [176, 439] width 303 height 36
type input "705 2094 1429 1575"
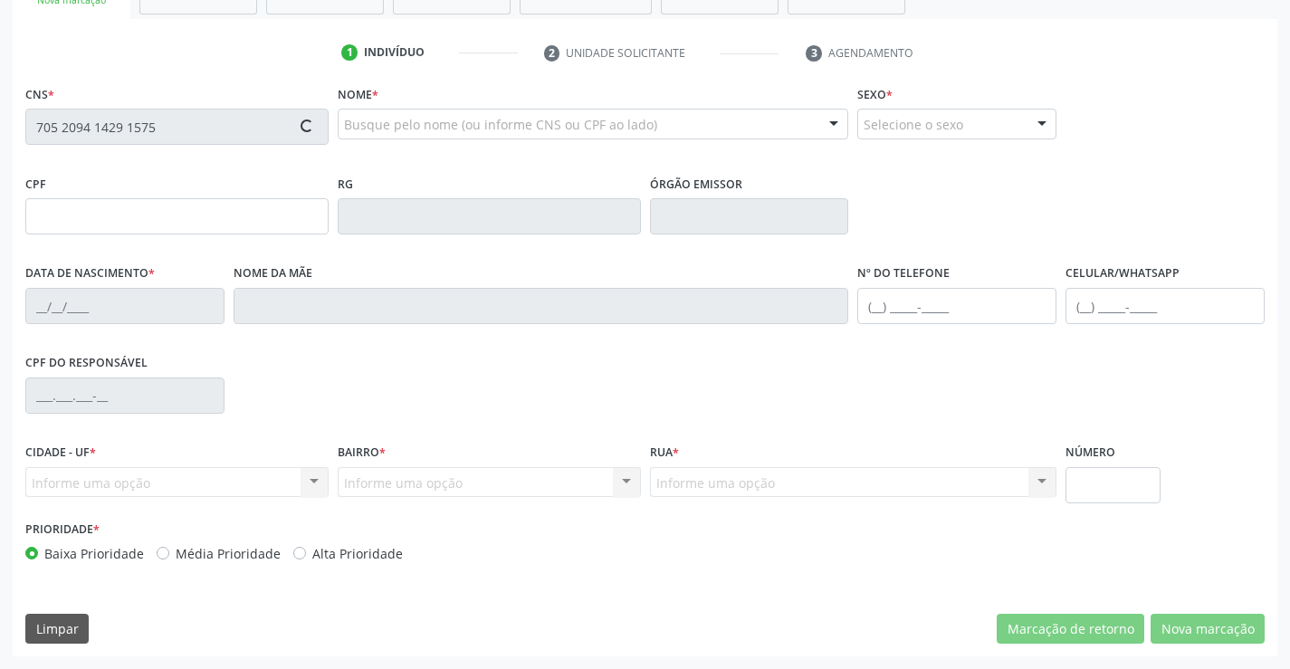
type input "0901761974"
type input "14/11/1977"
type input "(74) 98809-5791"
type input "000.010.685-20"
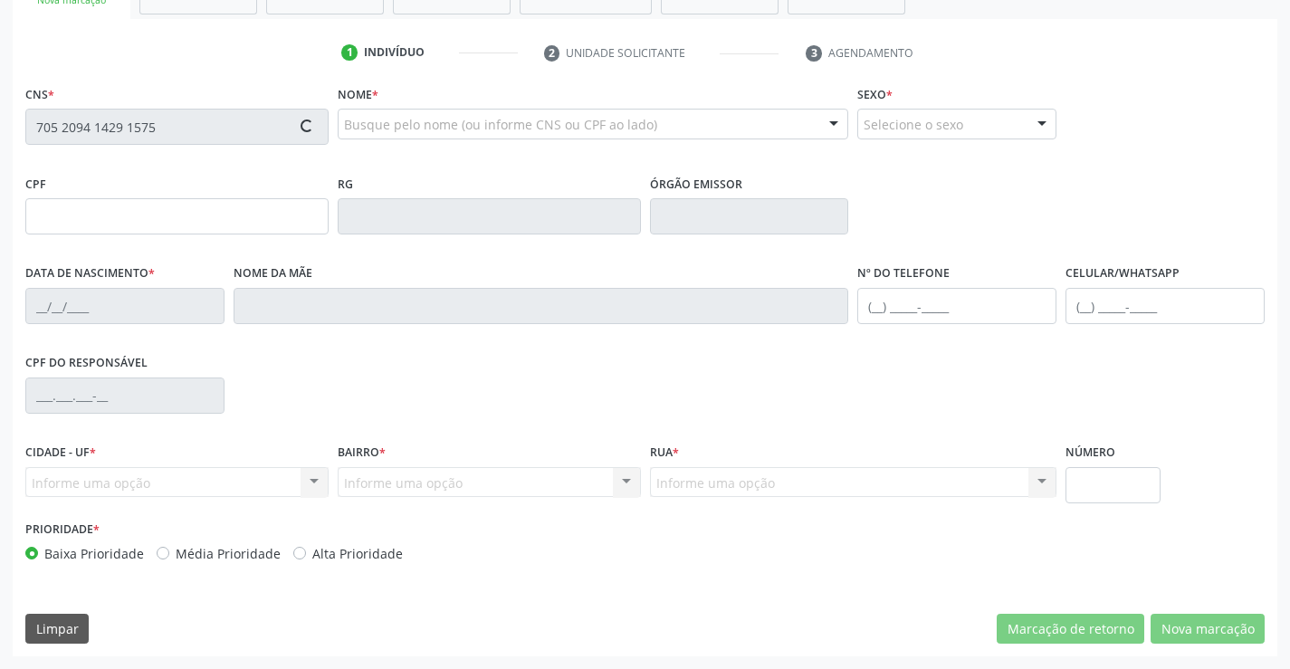
type input "S/N"
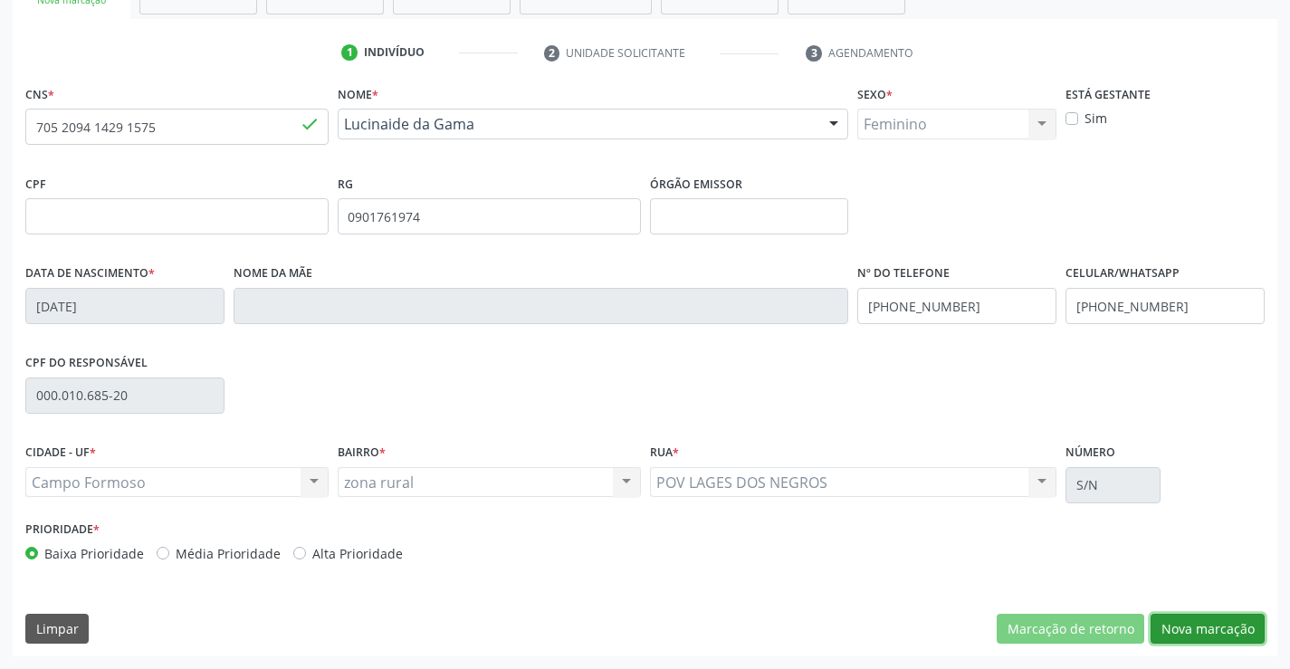
click at [1226, 620] on button "Nova marcação" at bounding box center [1207, 629] width 114 height 31
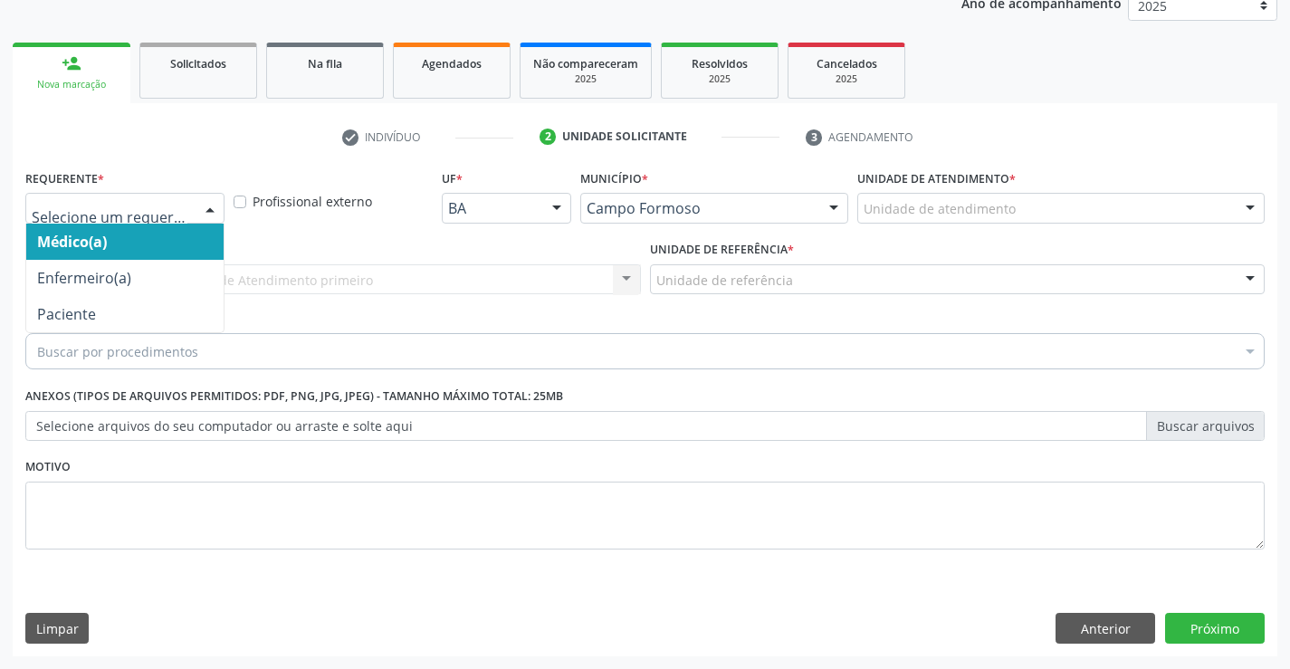
click at [207, 200] on div at bounding box center [209, 209] width 27 height 31
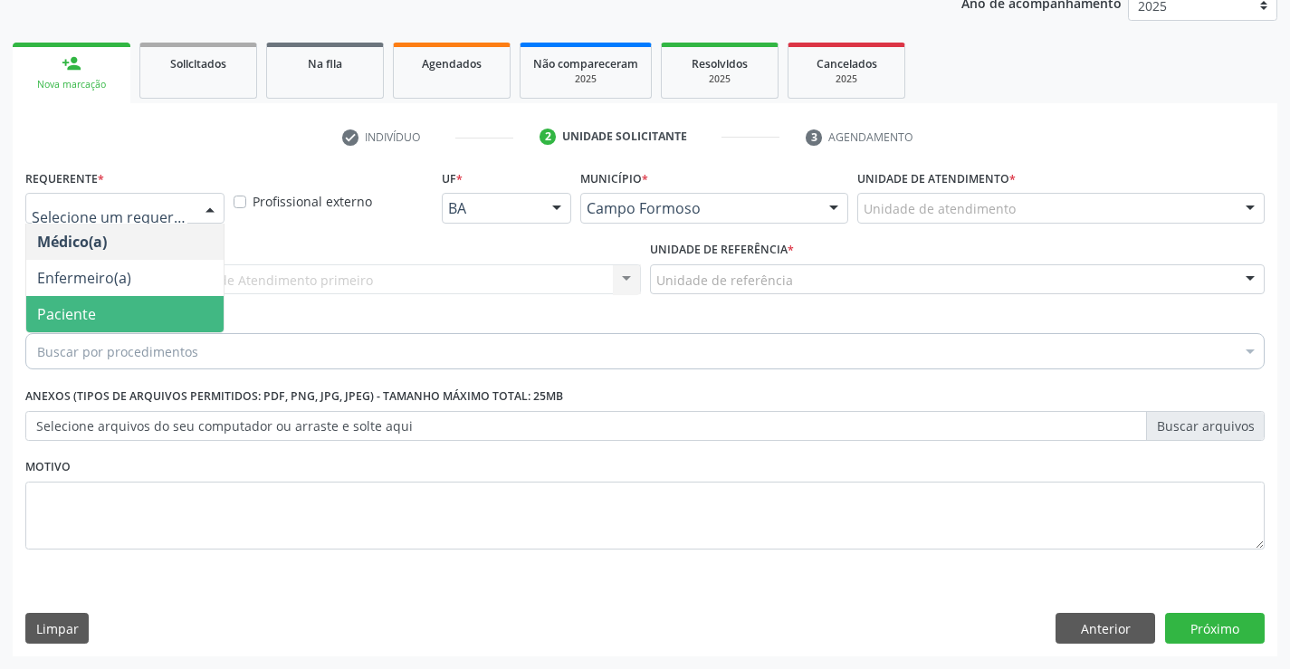
click at [110, 305] on span "Paciente" at bounding box center [124, 314] width 197 height 36
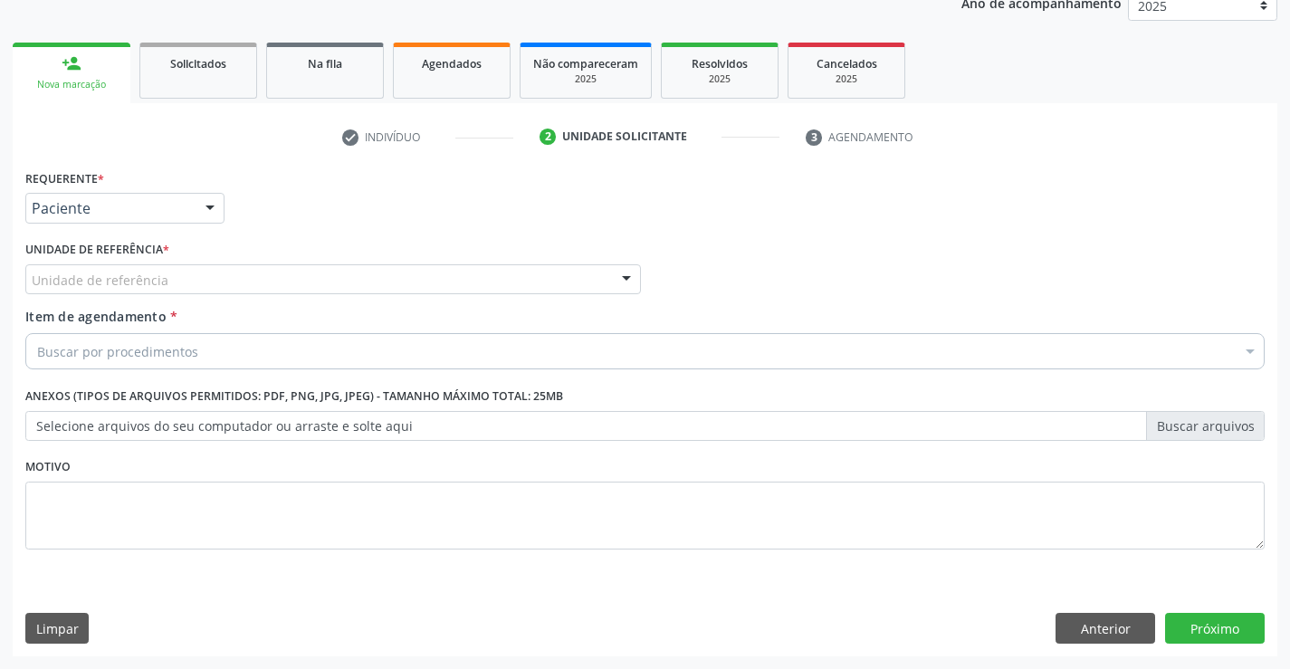
click at [224, 277] on div "Unidade de referência" at bounding box center [332, 279] width 615 height 31
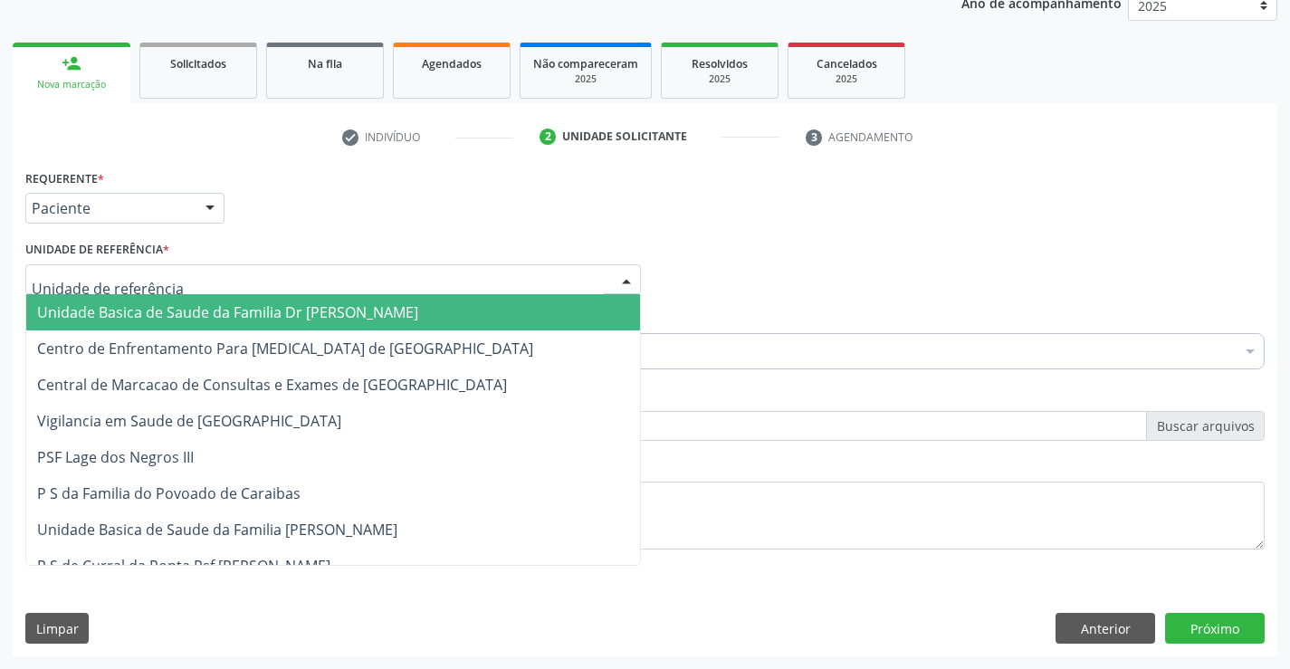
click at [181, 312] on span "Unidade Basica de Saude da Familia Dr [PERSON_NAME]" at bounding box center [227, 312] width 381 height 20
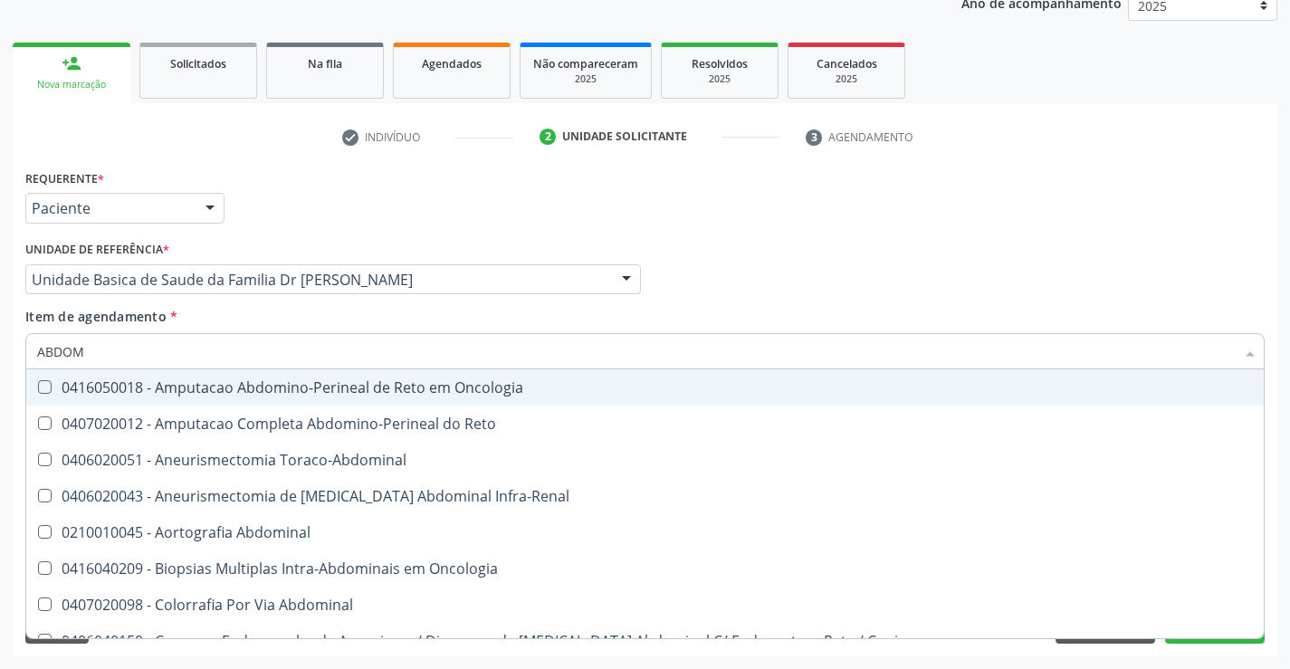
type input "ABDOME"
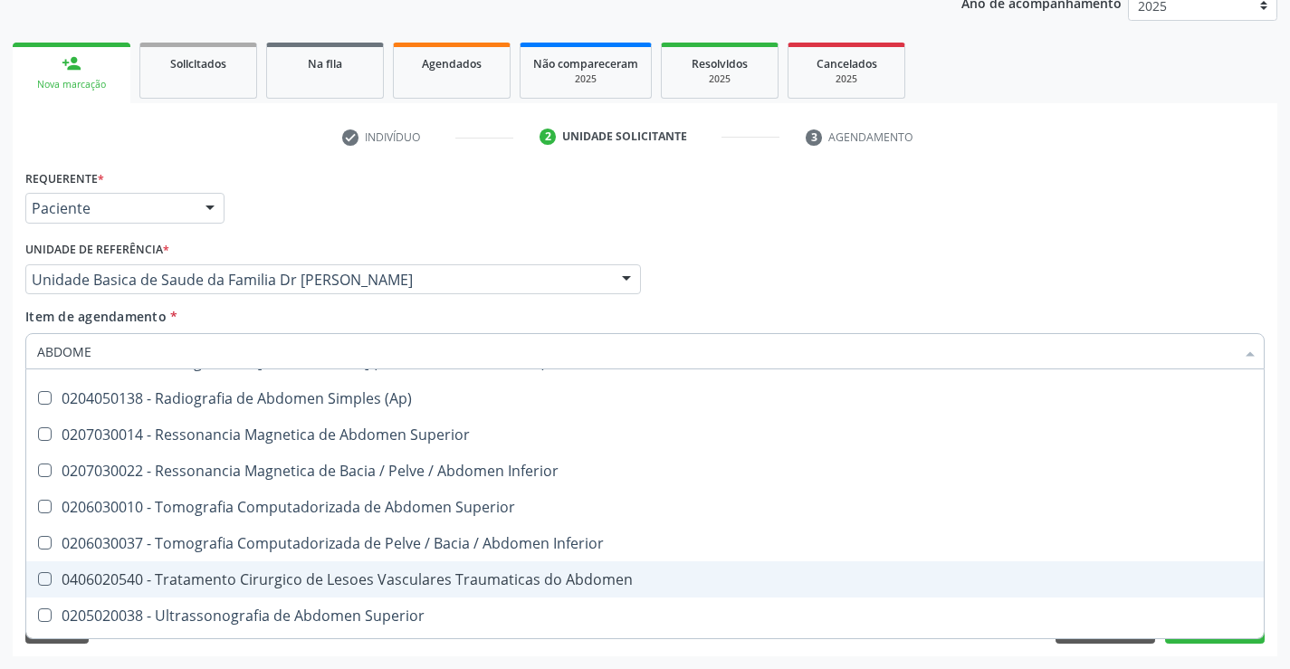
scroll to position [93, 0]
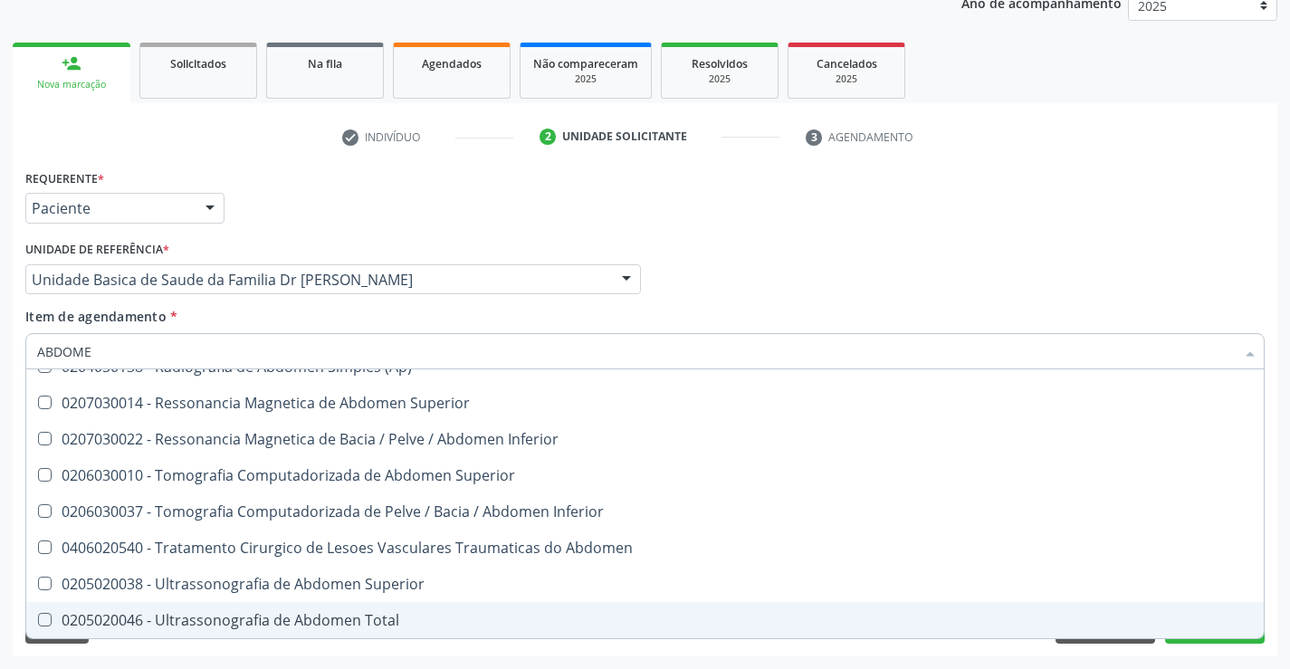
click at [322, 624] on div "0205020046 - Ultrassonografia de Abdomen Total" at bounding box center [644, 620] width 1215 height 14
checkbox Total "true"
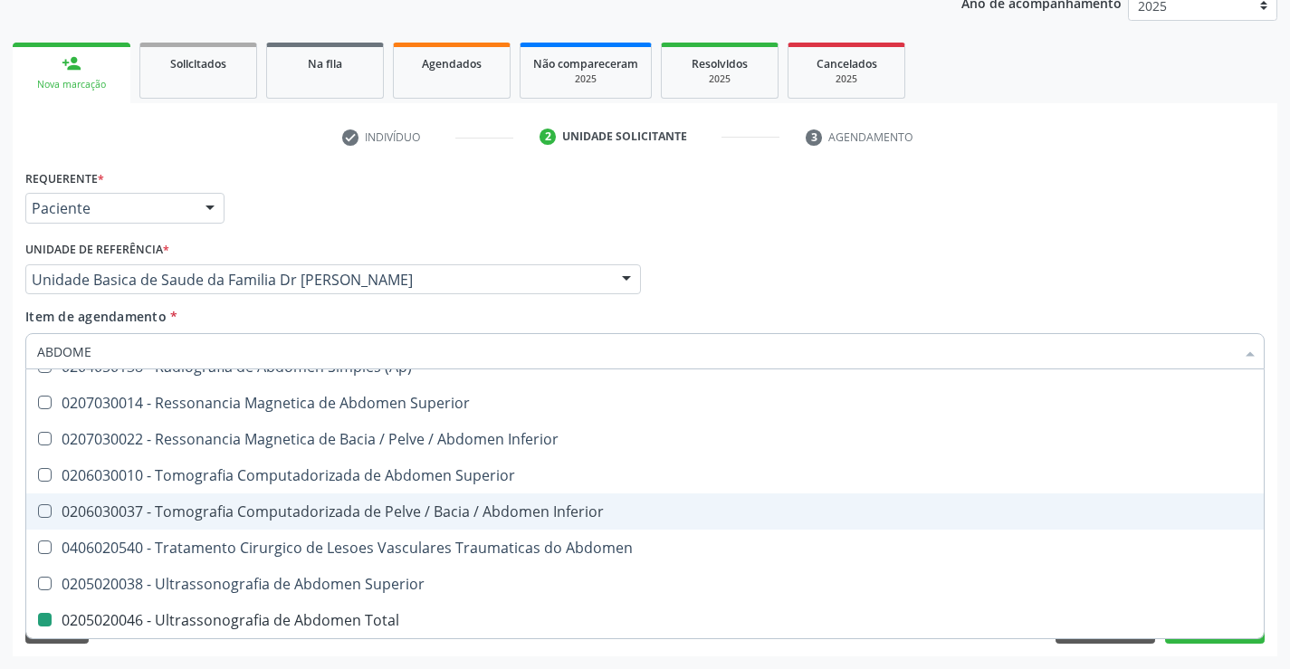
click at [1128, 255] on div "Médico Solicitante Por favor, selecione a Unidade de Atendimento primeiro Nenhu…" at bounding box center [645, 271] width 1248 height 71
checkbox Incidencias\) "true"
checkbox Total "false"
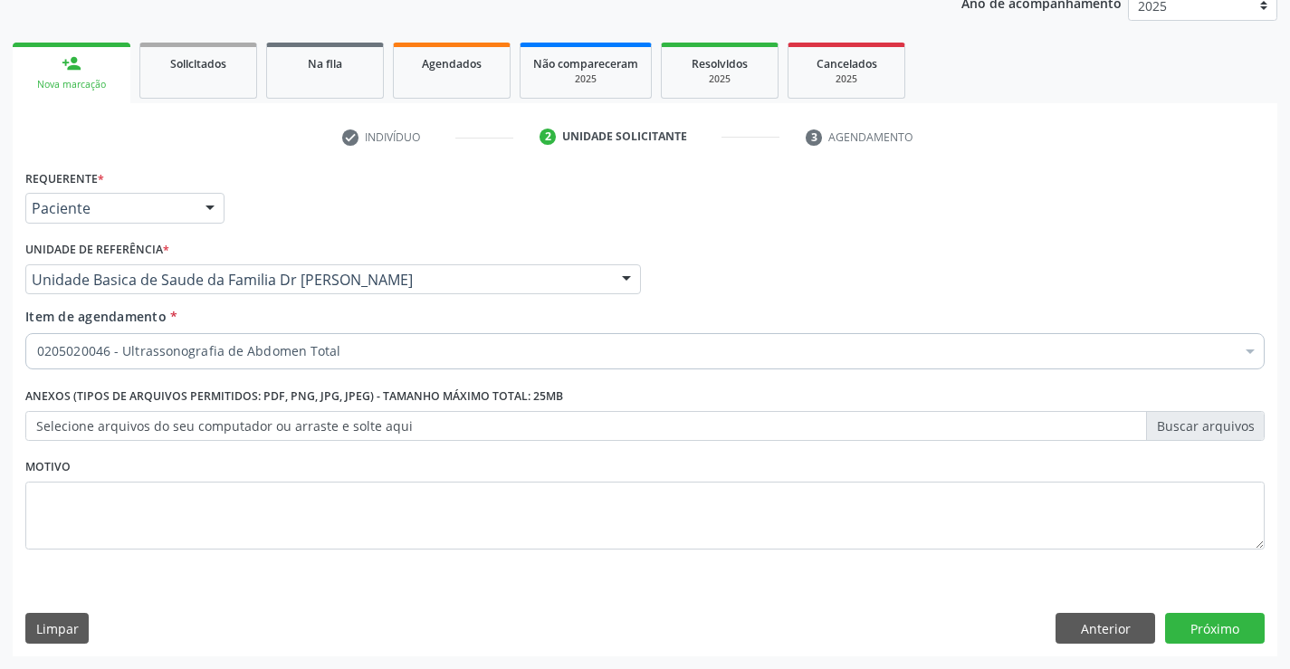
scroll to position [0, 0]
click at [1226, 618] on button "Próximo" at bounding box center [1215, 628] width 100 height 31
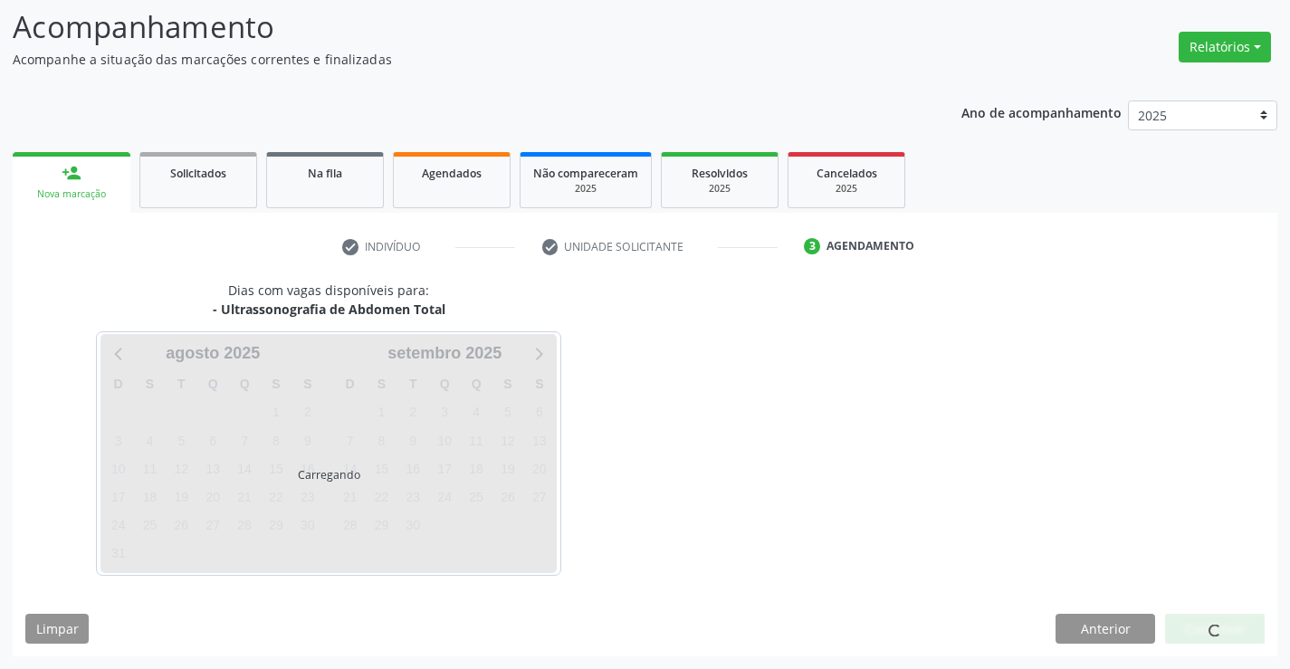
scroll to position [119, 0]
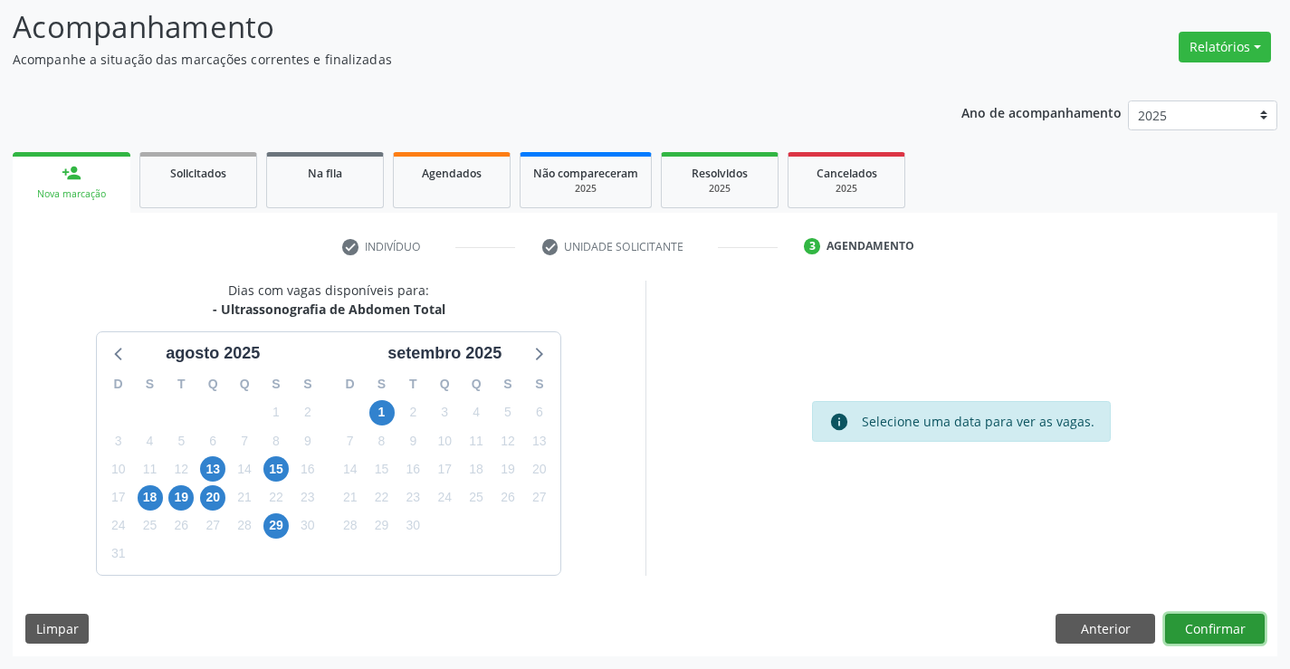
click at [1190, 632] on button "Confirmar" at bounding box center [1215, 629] width 100 height 31
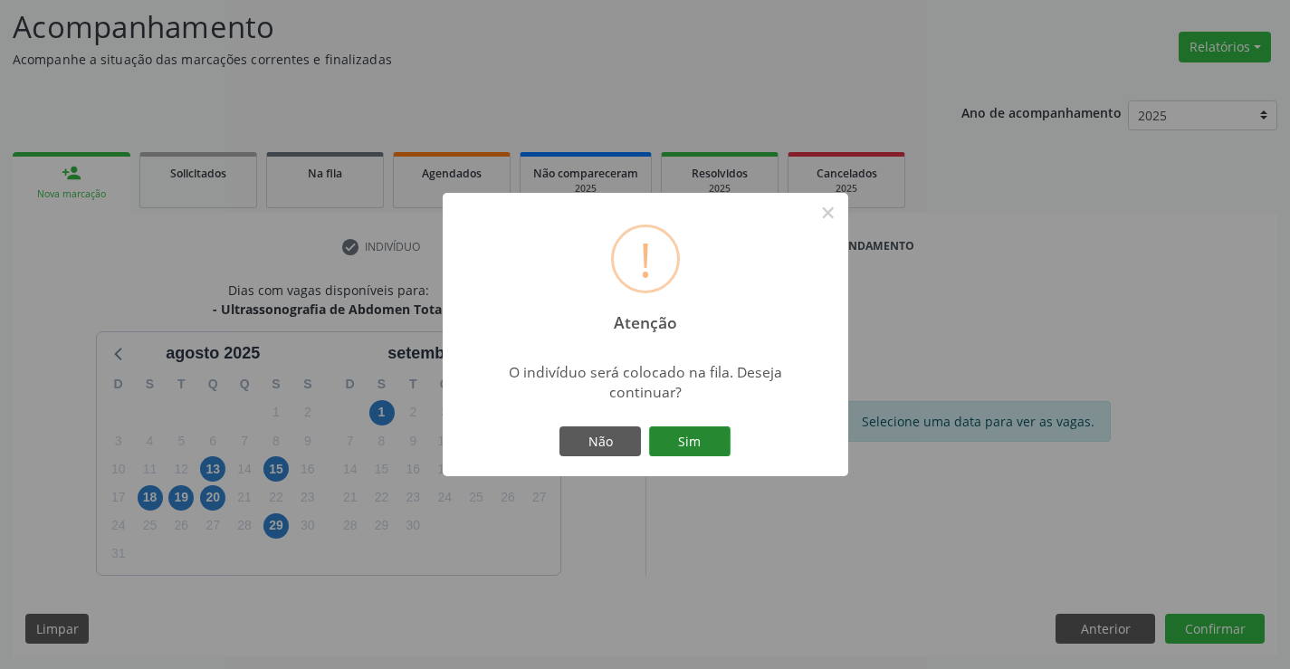
click at [684, 447] on button "Sim" at bounding box center [689, 441] width 81 height 31
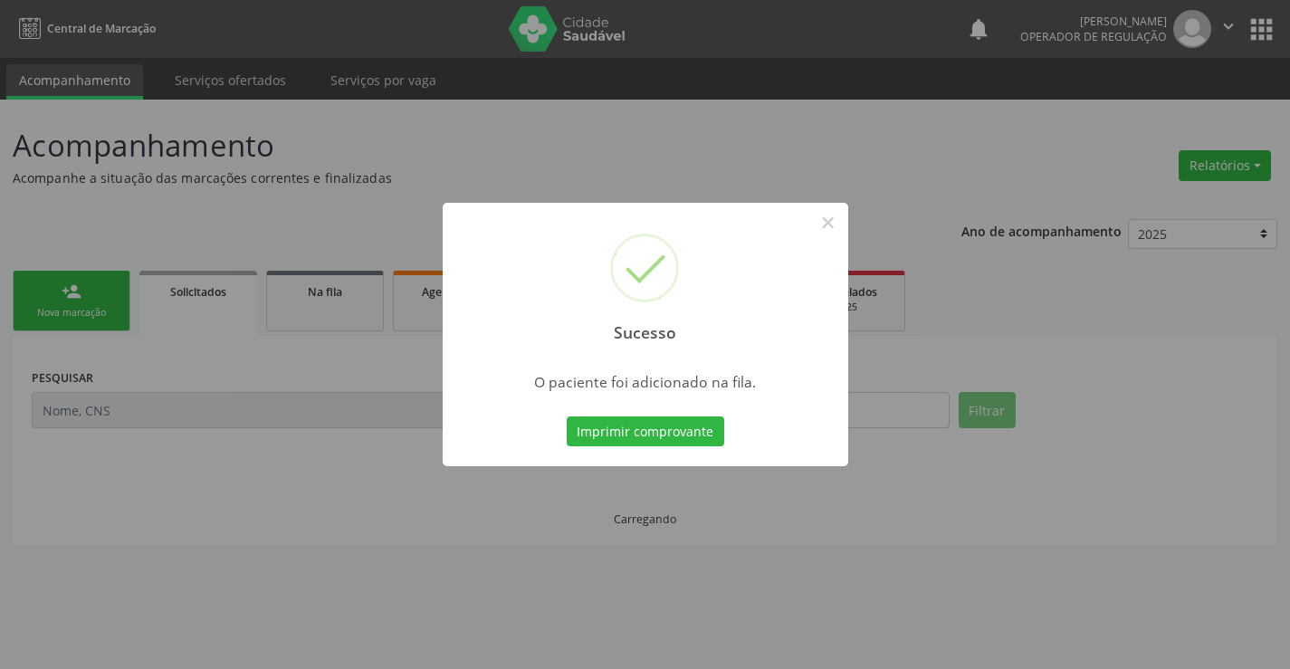
scroll to position [0, 0]
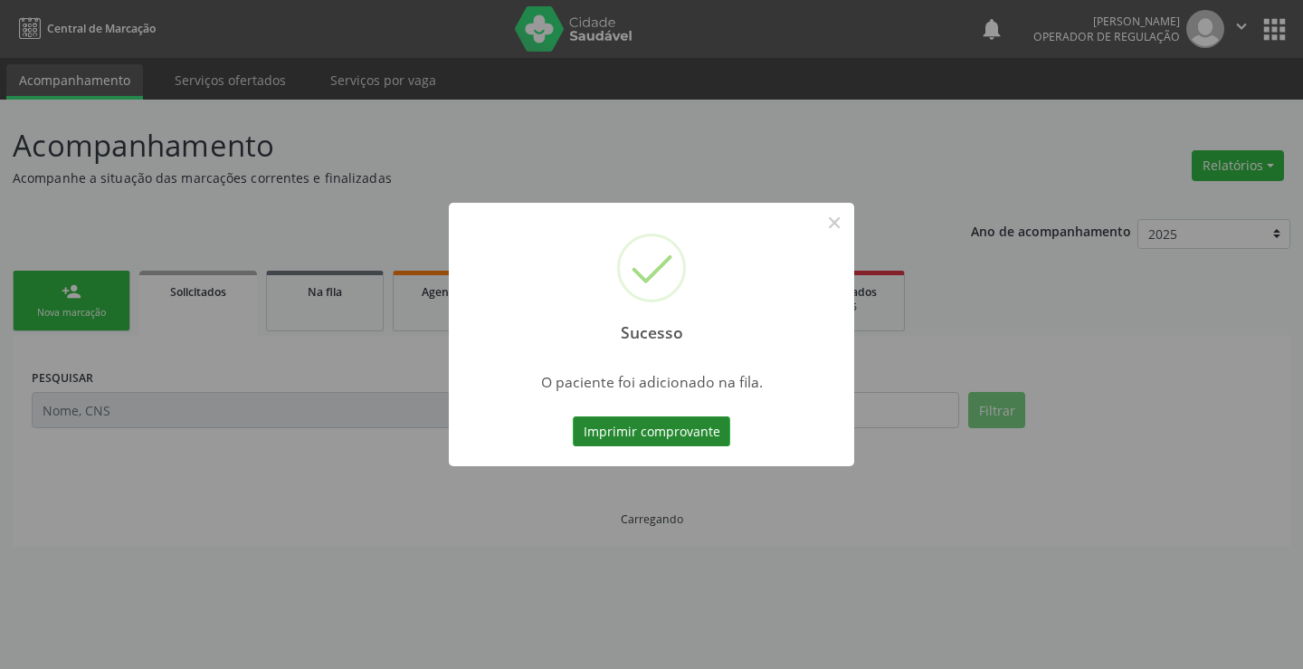
click at [669, 419] on button "Imprimir comprovante" at bounding box center [651, 431] width 157 height 31
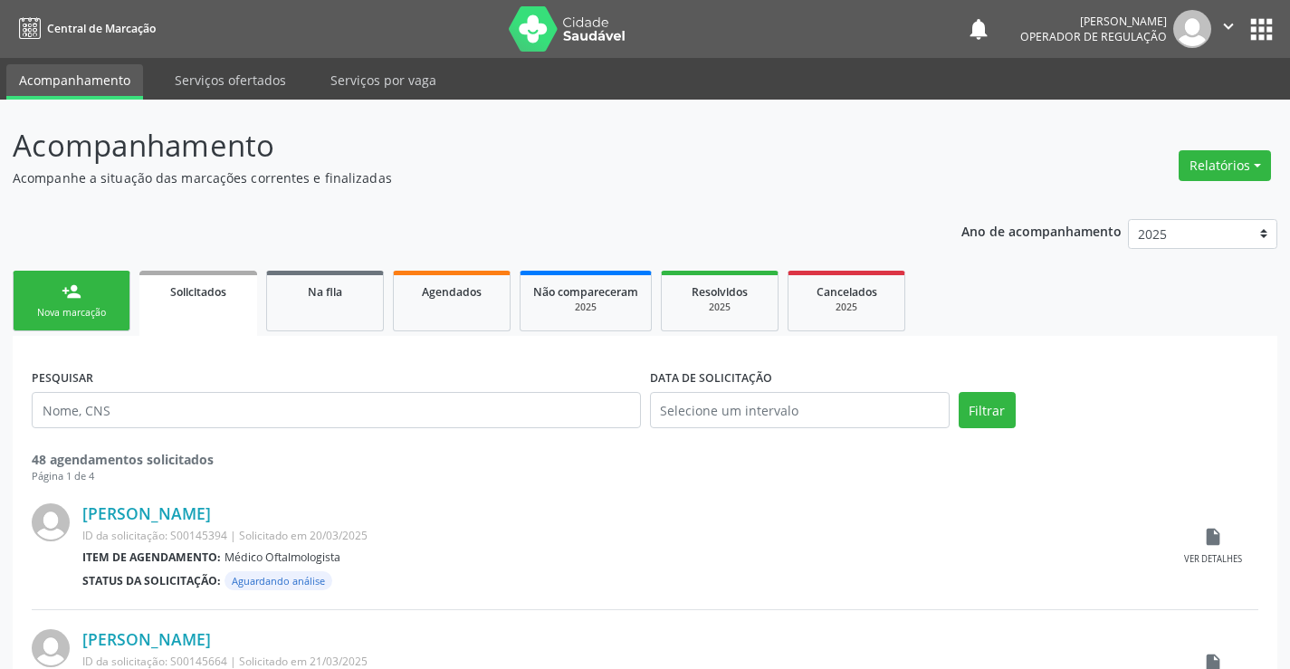
click at [61, 317] on div "Nova marcação" at bounding box center [71, 313] width 90 height 14
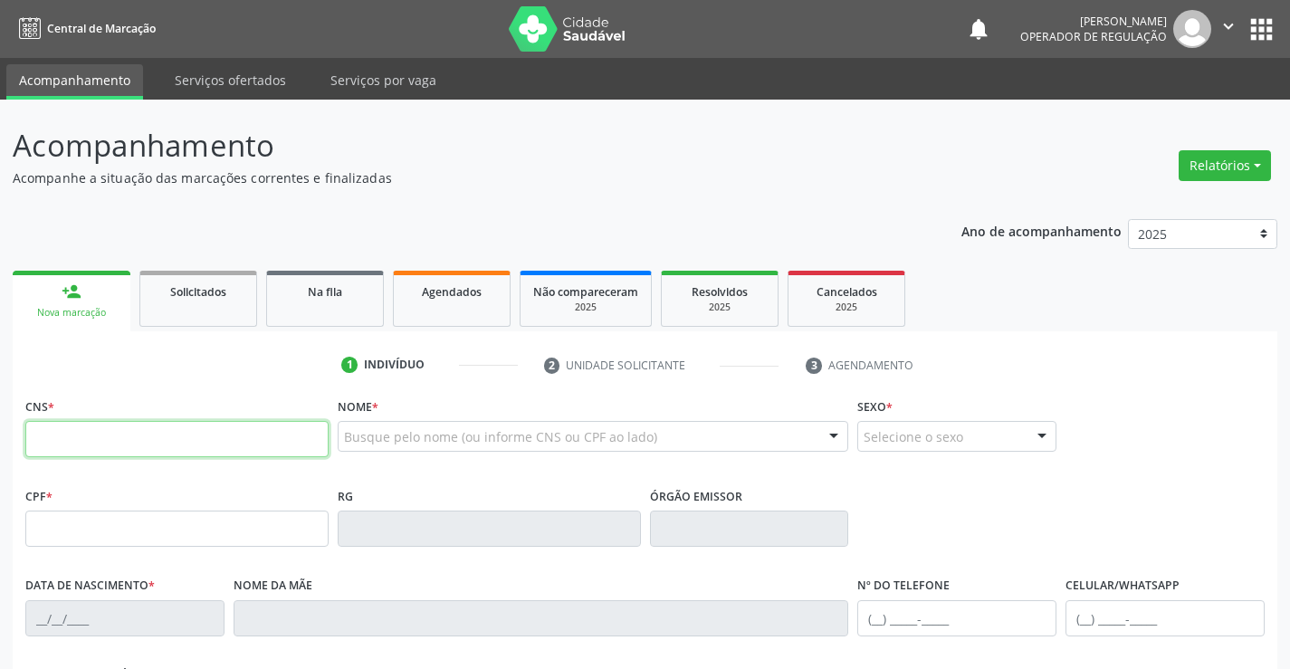
click at [72, 426] on input "text" at bounding box center [176, 439] width 303 height 36
type input "701 2090 5868 5412"
type input "2065854626"
type input "19/02/1957"
type input "181.050.685-91"
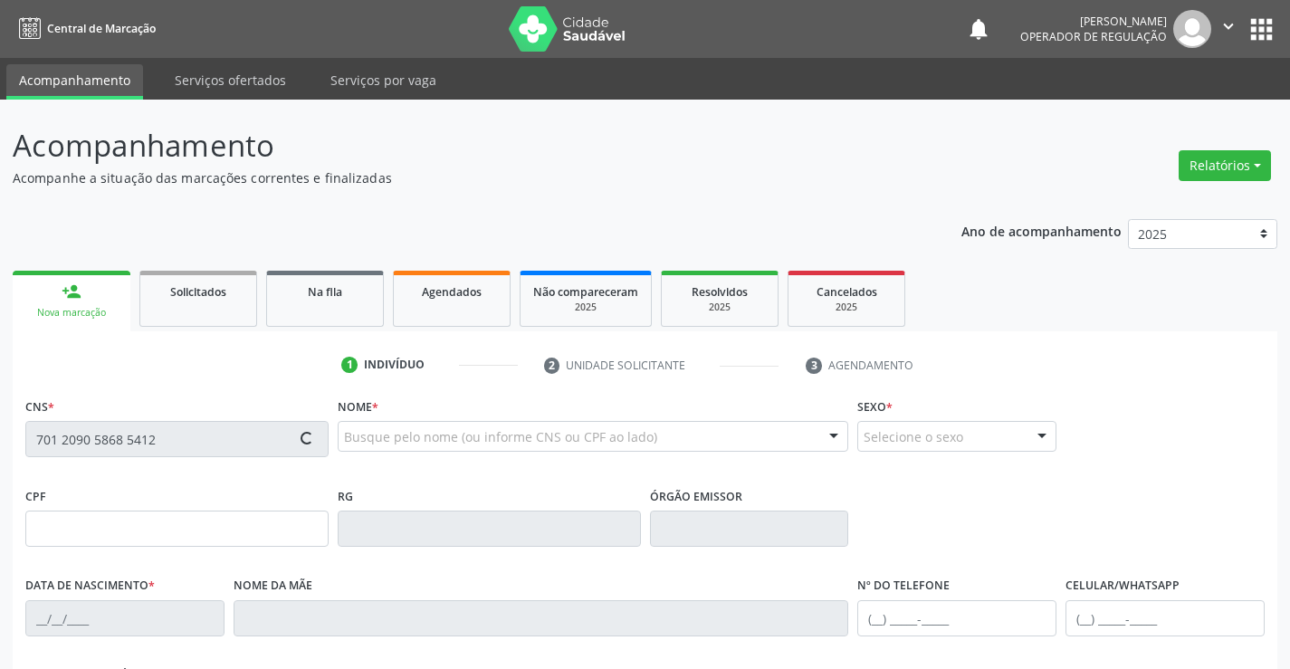
type input "09"
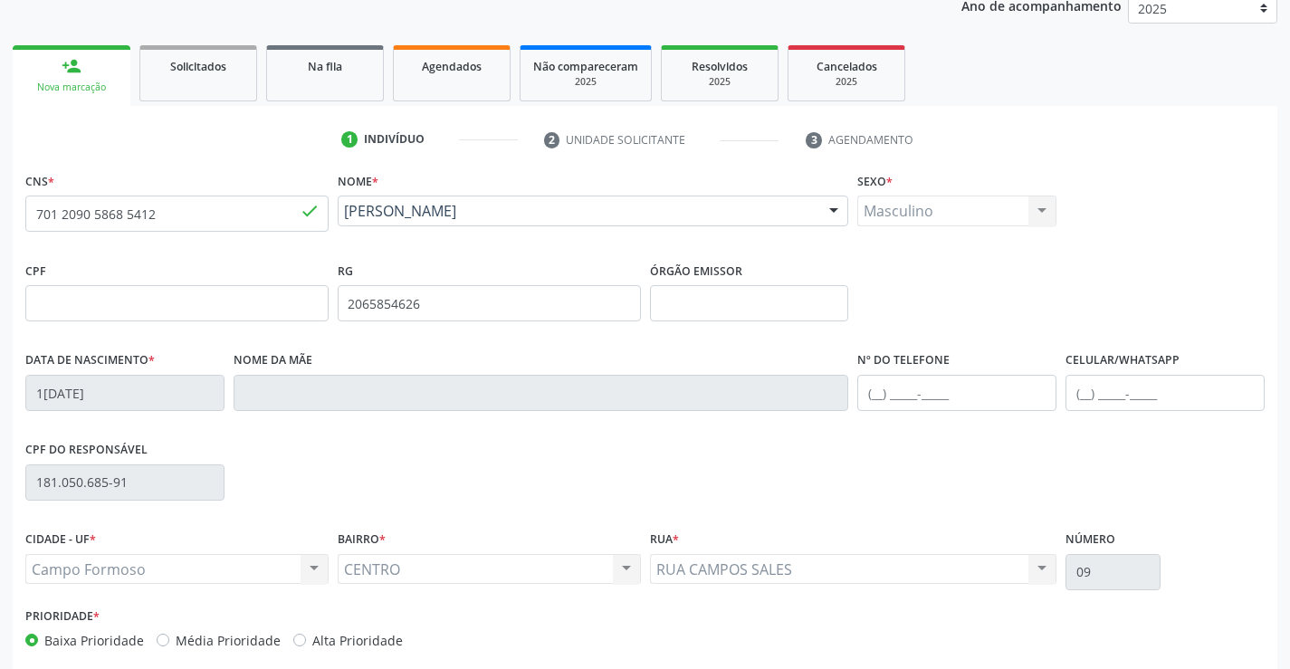
scroll to position [312, 0]
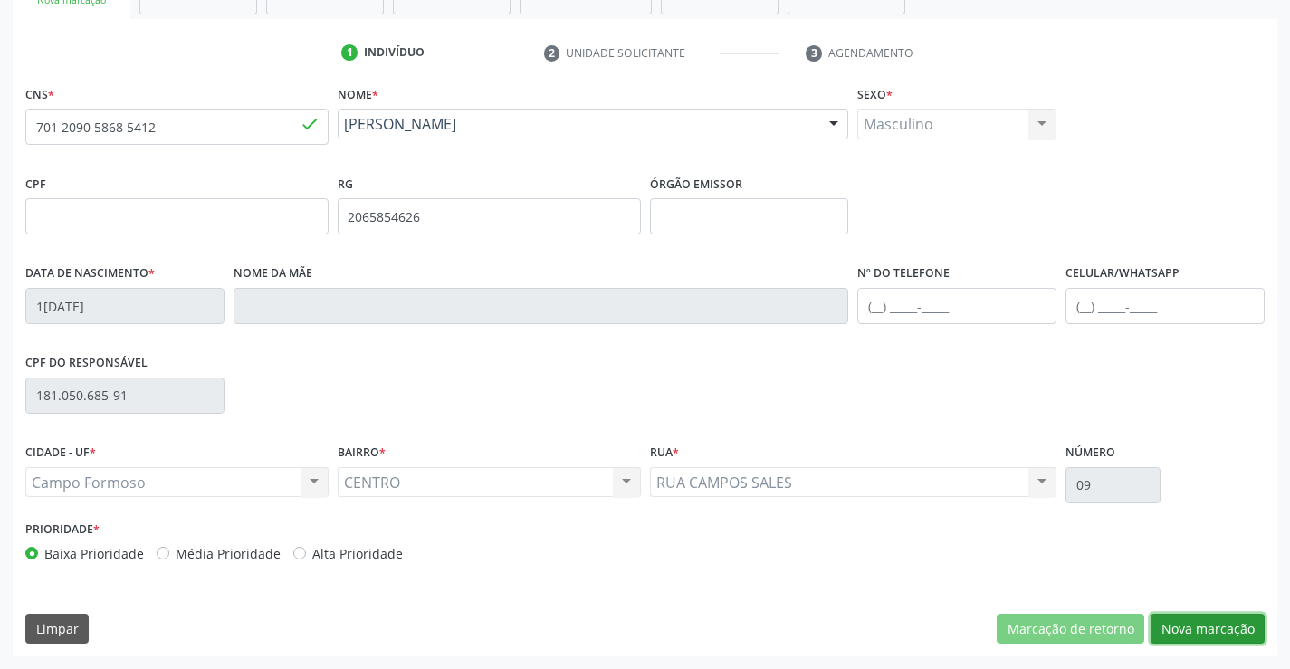
click at [1206, 623] on button "Nova marcação" at bounding box center [1207, 629] width 114 height 31
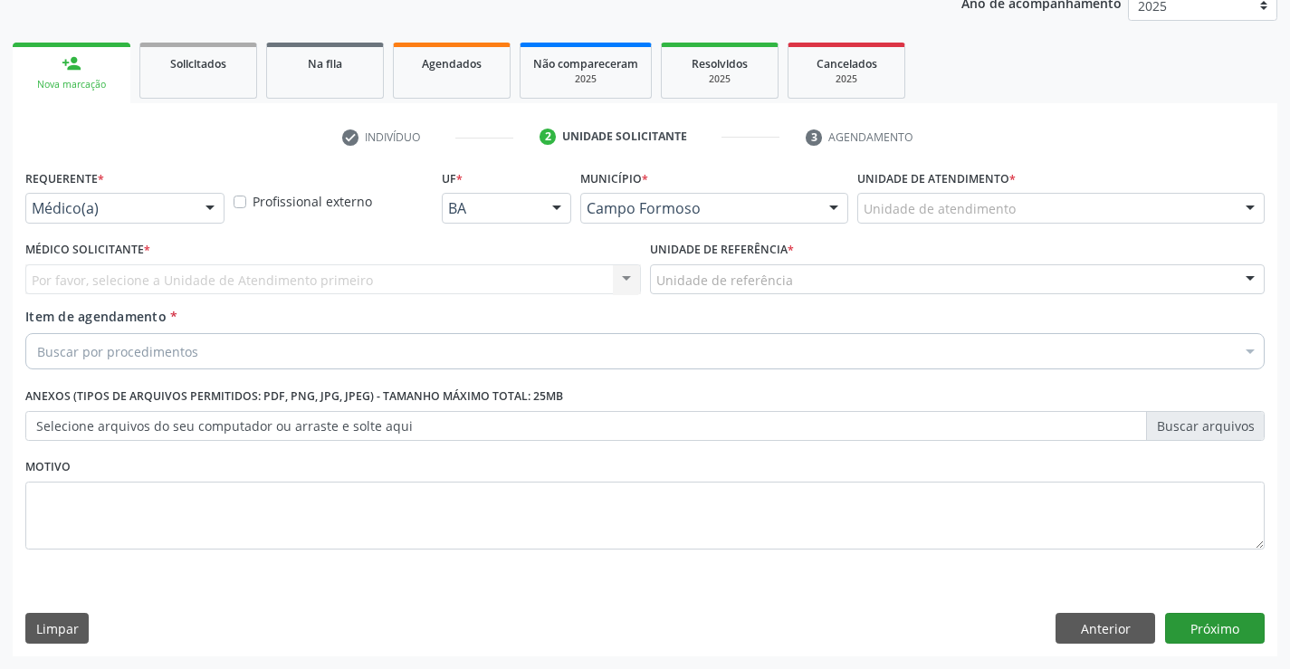
scroll to position [228, 0]
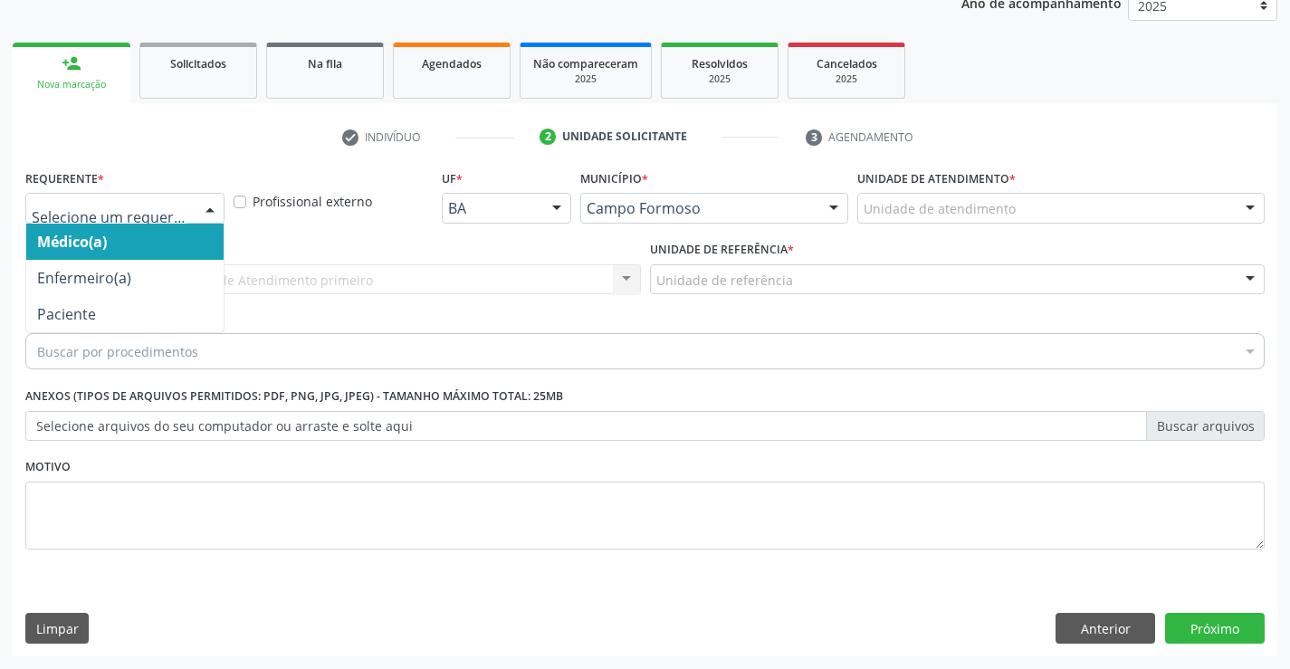
click at [183, 197] on div at bounding box center [124, 208] width 199 height 31
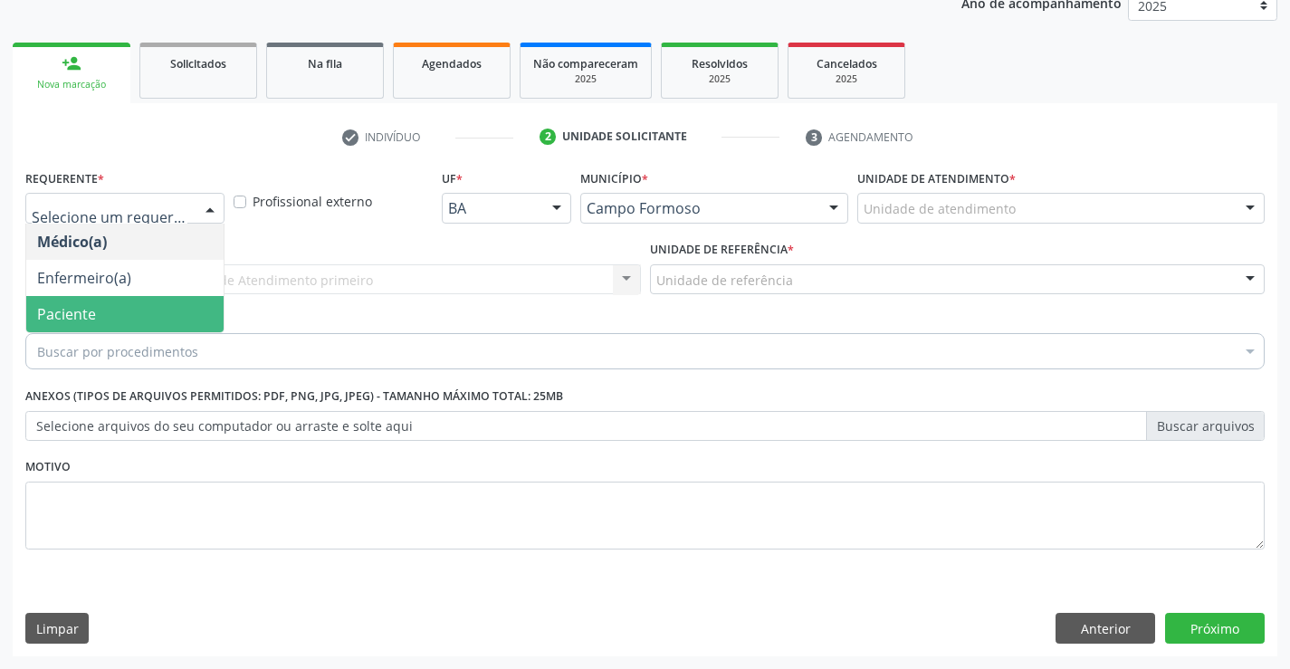
click at [71, 317] on span "Paciente" at bounding box center [66, 314] width 59 height 20
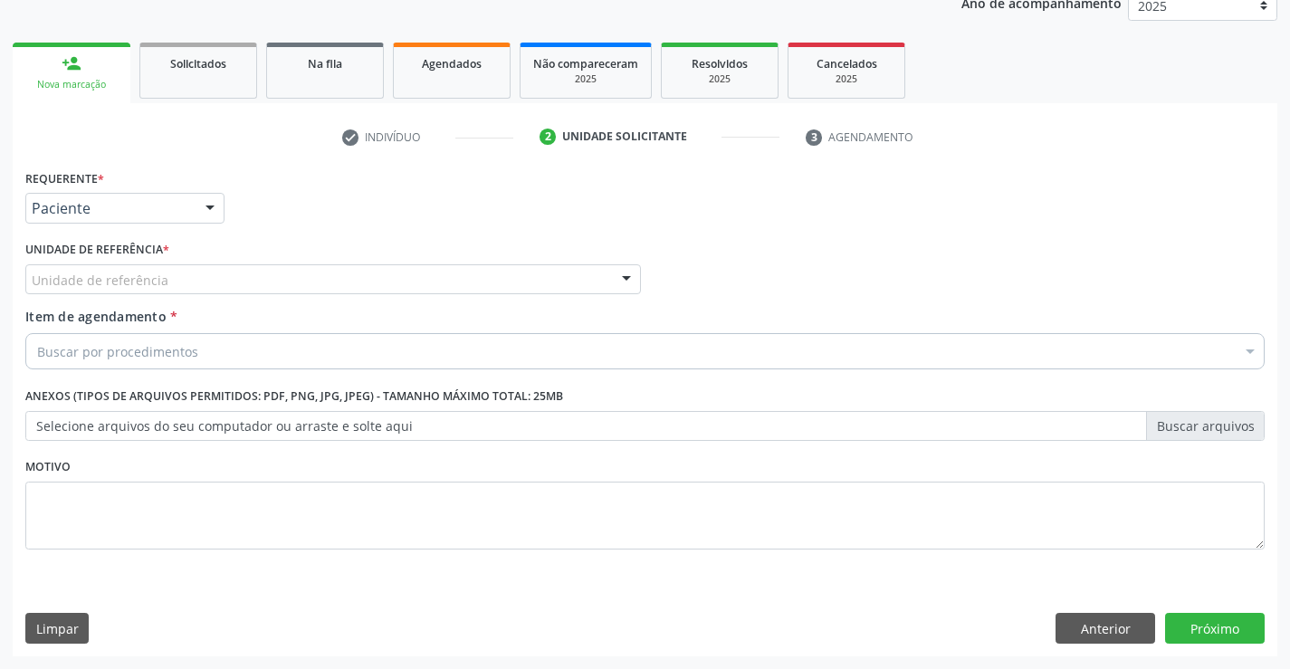
click at [386, 271] on div "Unidade de referência" at bounding box center [332, 279] width 615 height 31
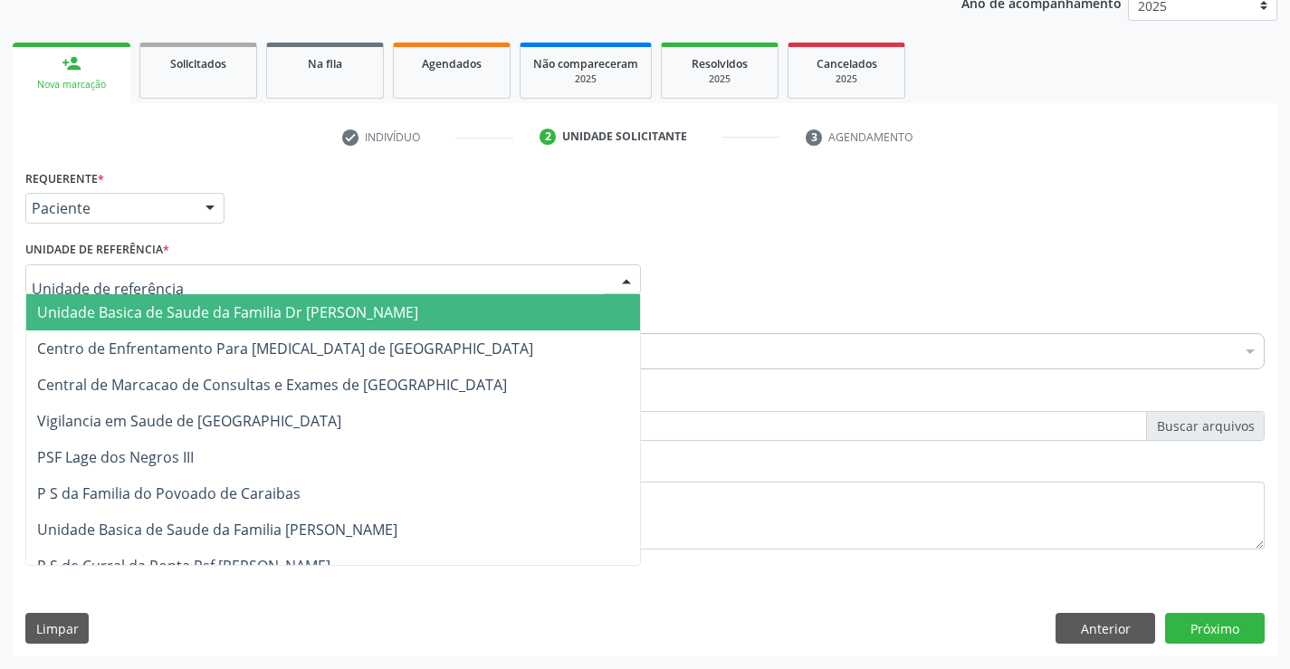
click at [125, 306] on span "Unidade Basica de Saude da Familia Dr [PERSON_NAME]" at bounding box center [227, 312] width 381 height 20
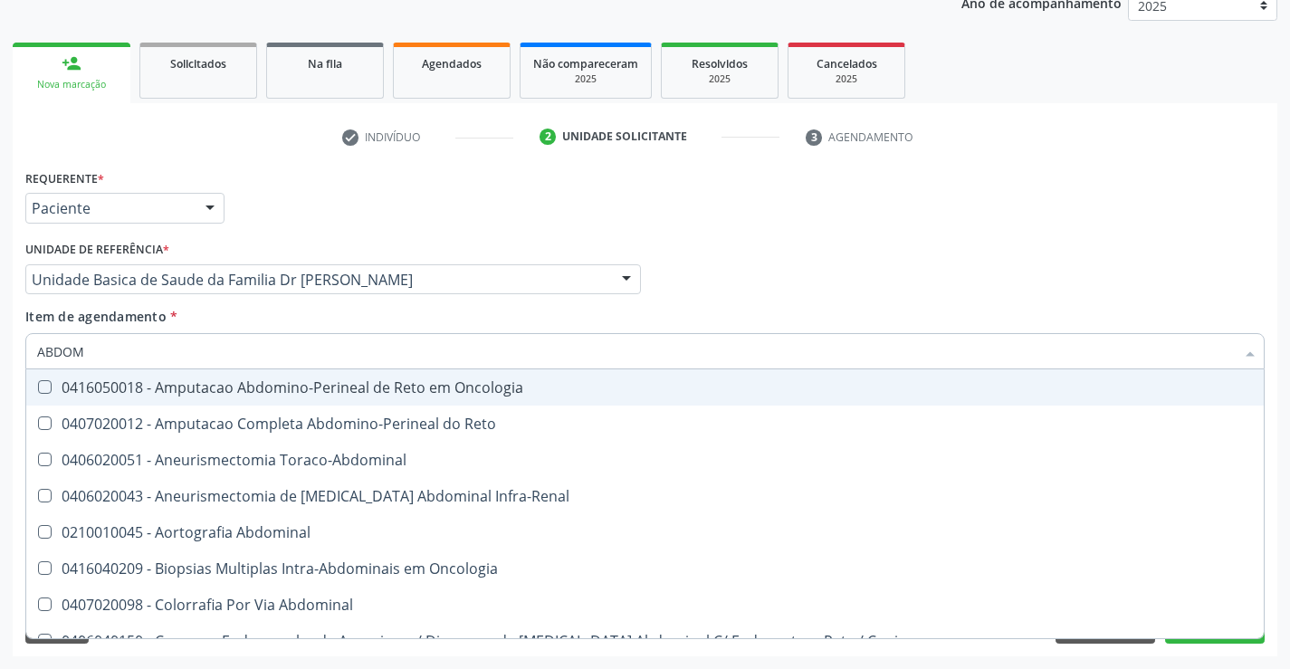
type input "ABDOME"
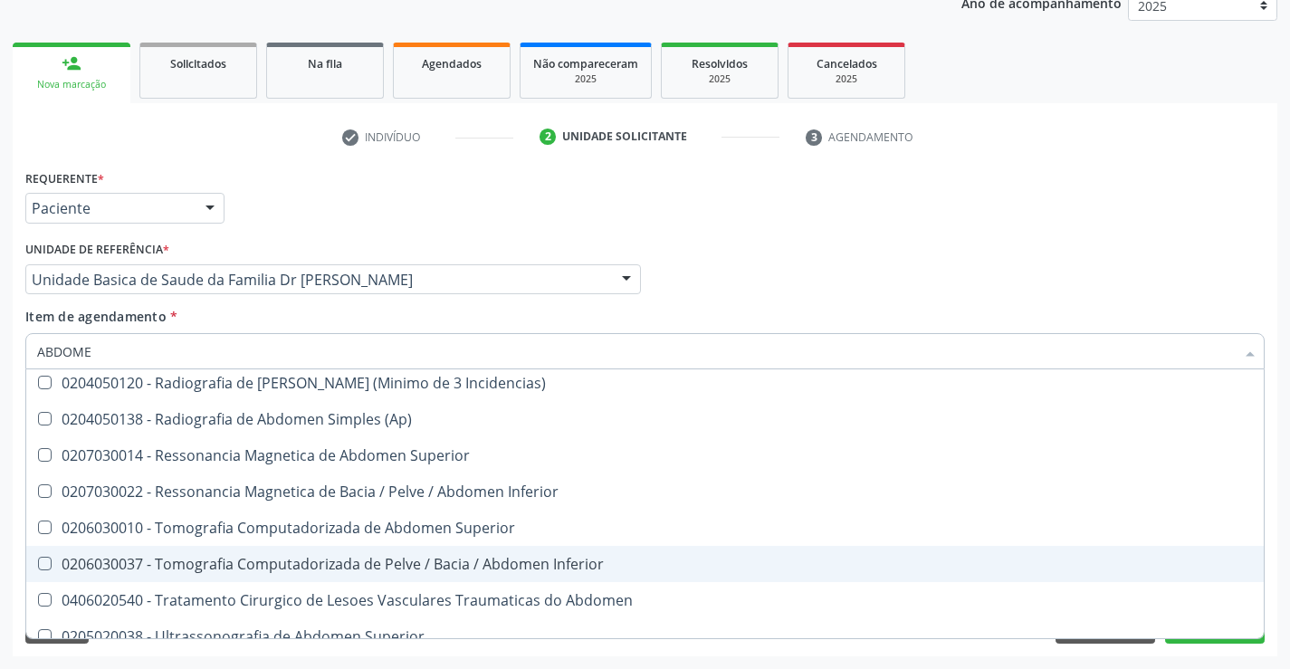
scroll to position [93, 0]
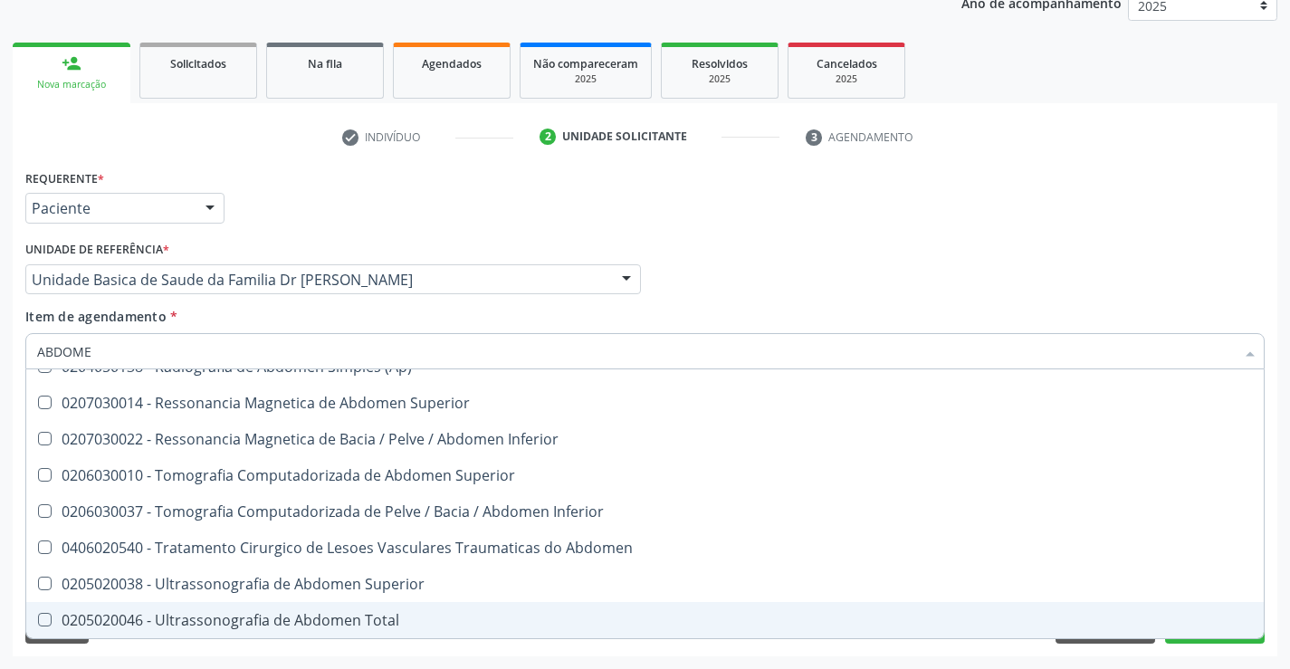
click at [243, 624] on div "0205020046 - Ultrassonografia de Abdomen Total" at bounding box center [644, 620] width 1215 height 14
checkbox Total "true"
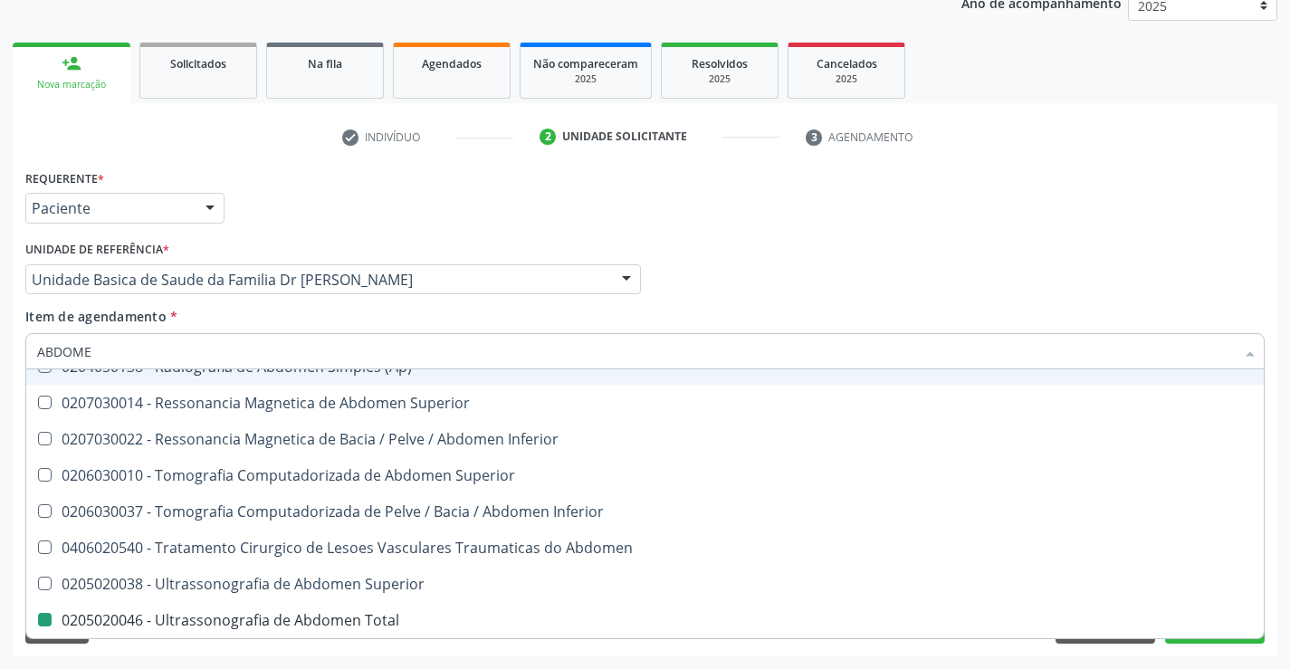
click at [759, 273] on div "Médico Solicitante Por favor, selecione a Unidade de Atendimento primeiro Nenhu…" at bounding box center [645, 271] width 1248 height 71
checkbox Incidencias\) "true"
checkbox Total "false"
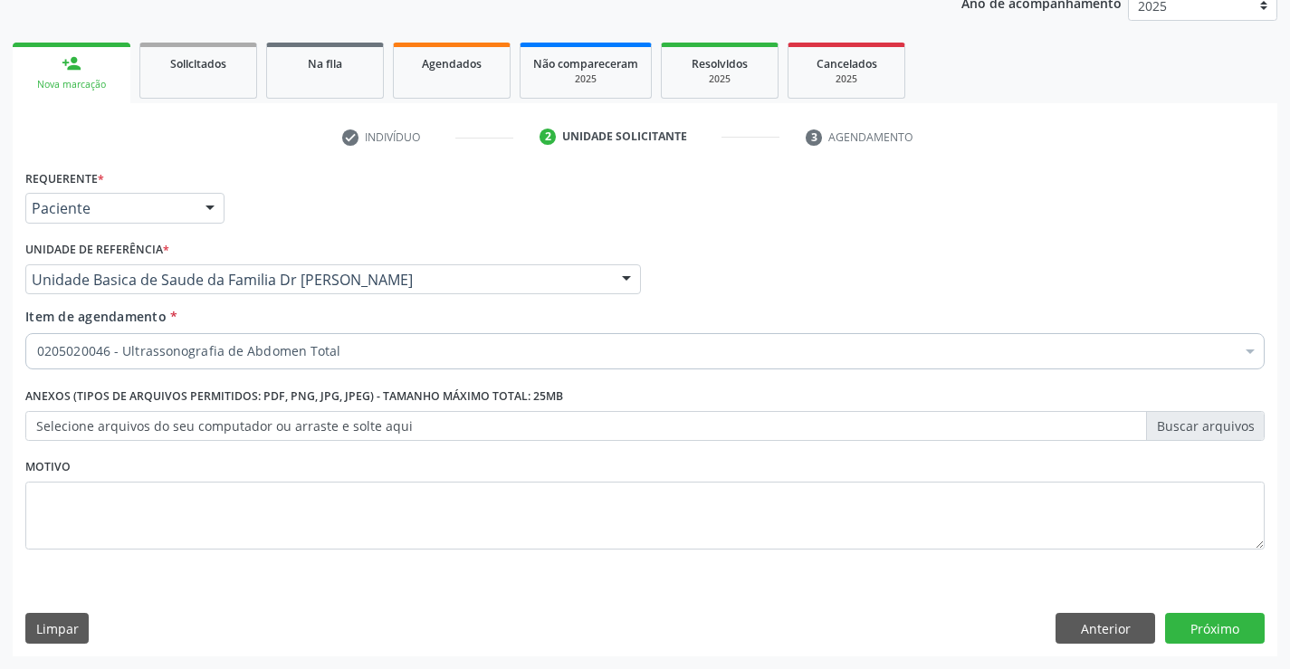
scroll to position [0, 0]
click at [1223, 620] on button "Próximo" at bounding box center [1215, 628] width 100 height 31
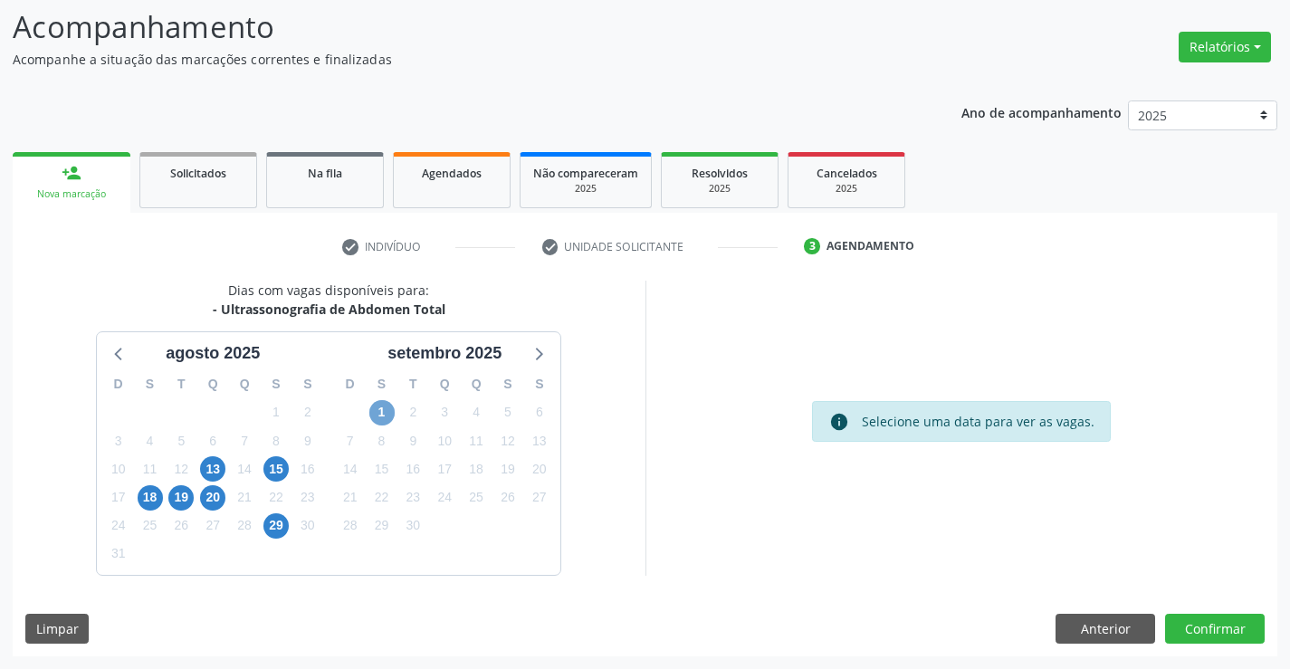
click at [380, 415] on span "1" at bounding box center [381, 412] width 25 height 25
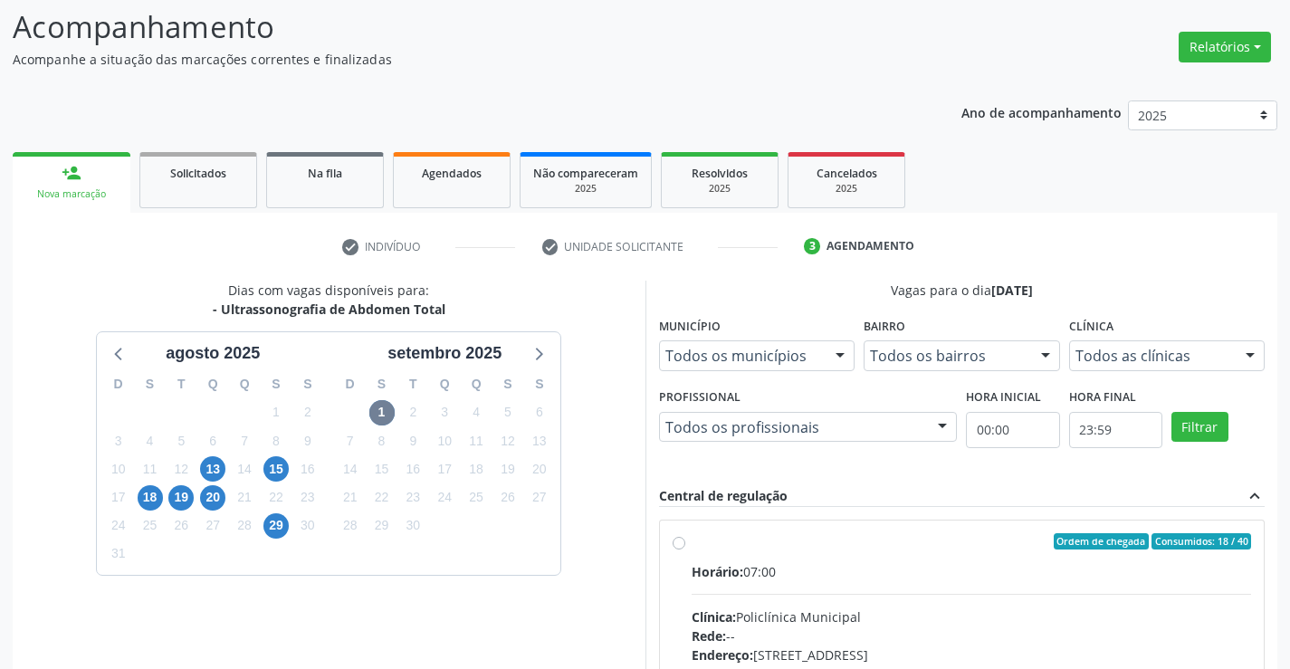
click at [711, 554] on label "Ordem de chegada Consumidos: 18 / 40 Horário: 07:00 Clínica: Policlínica Munici…" at bounding box center [971, 672] width 560 height 278
click at [685, 549] on input "Ordem de chegada Consumidos: 18 / 40 Horário: 07:00 Clínica: Policlínica Munici…" at bounding box center [678, 541] width 13 height 16
radio input "true"
click at [1075, 268] on div "check Indivíduo check Unidade solicitante 3 Agendamento CNS * 701 2090 5868 541…" at bounding box center [645, 591] width 1264 height 719
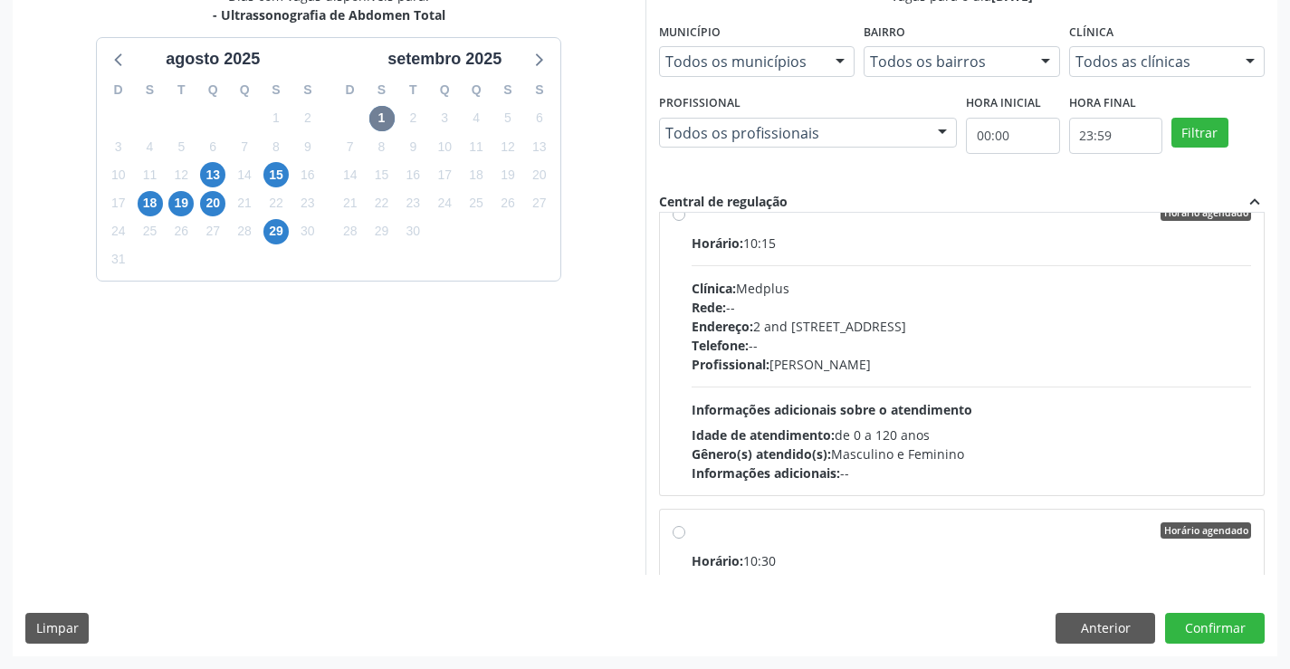
scroll to position [724, 0]
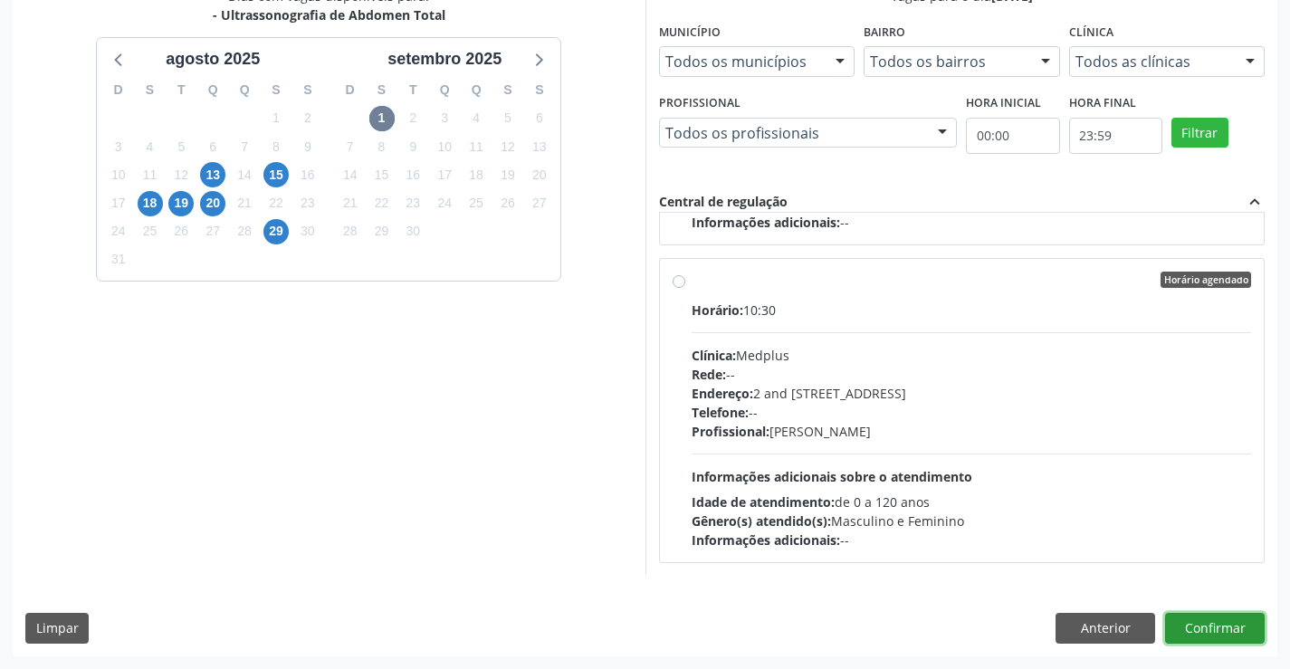
click at [1241, 623] on button "Confirmar" at bounding box center [1215, 628] width 100 height 31
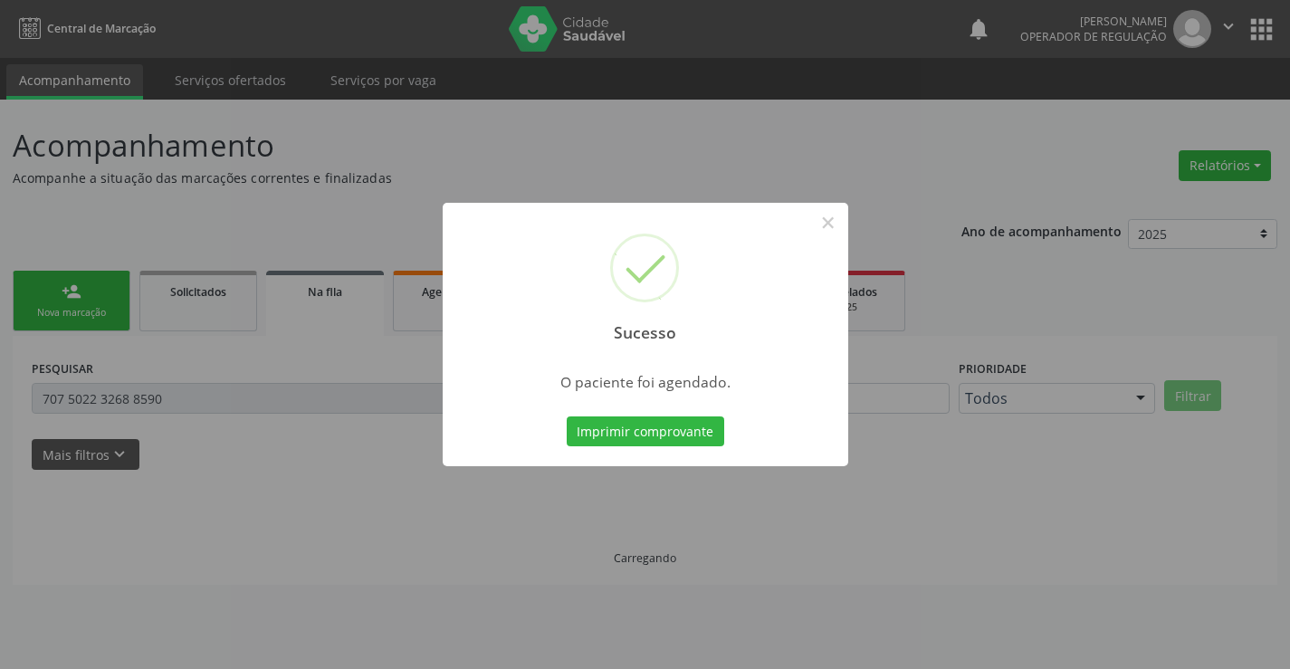
scroll to position [0, 0]
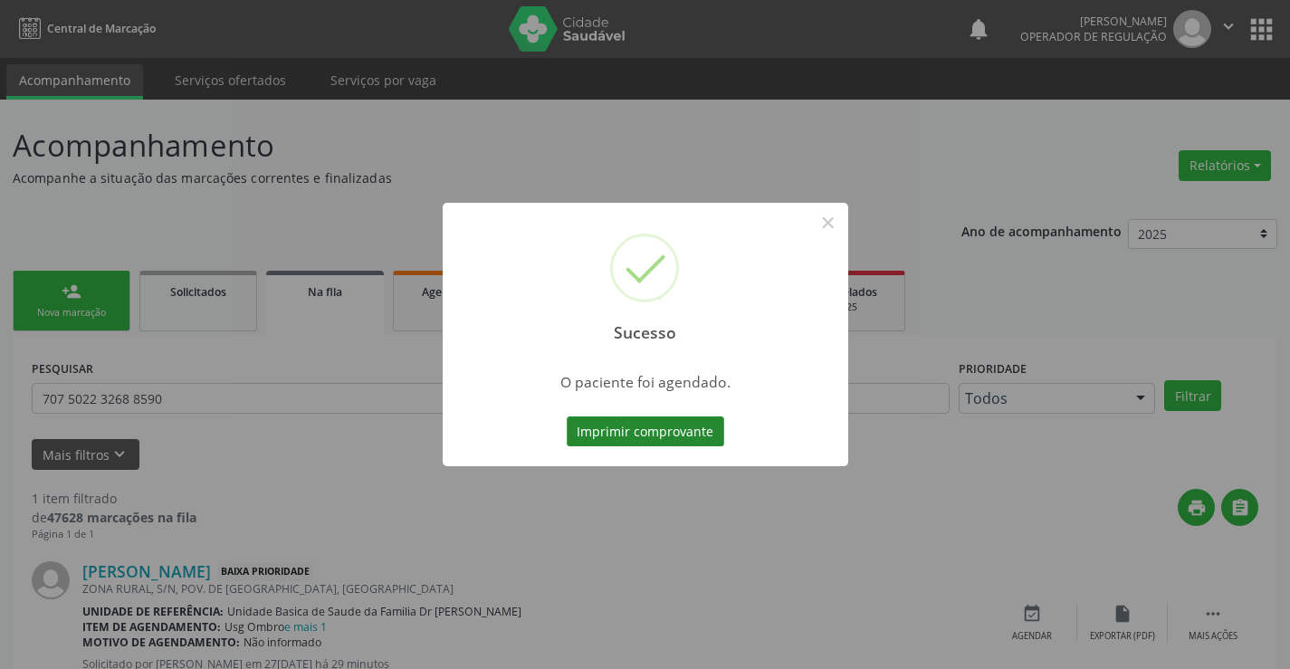
click at [637, 425] on button "Imprimir comprovante" at bounding box center [644, 431] width 157 height 31
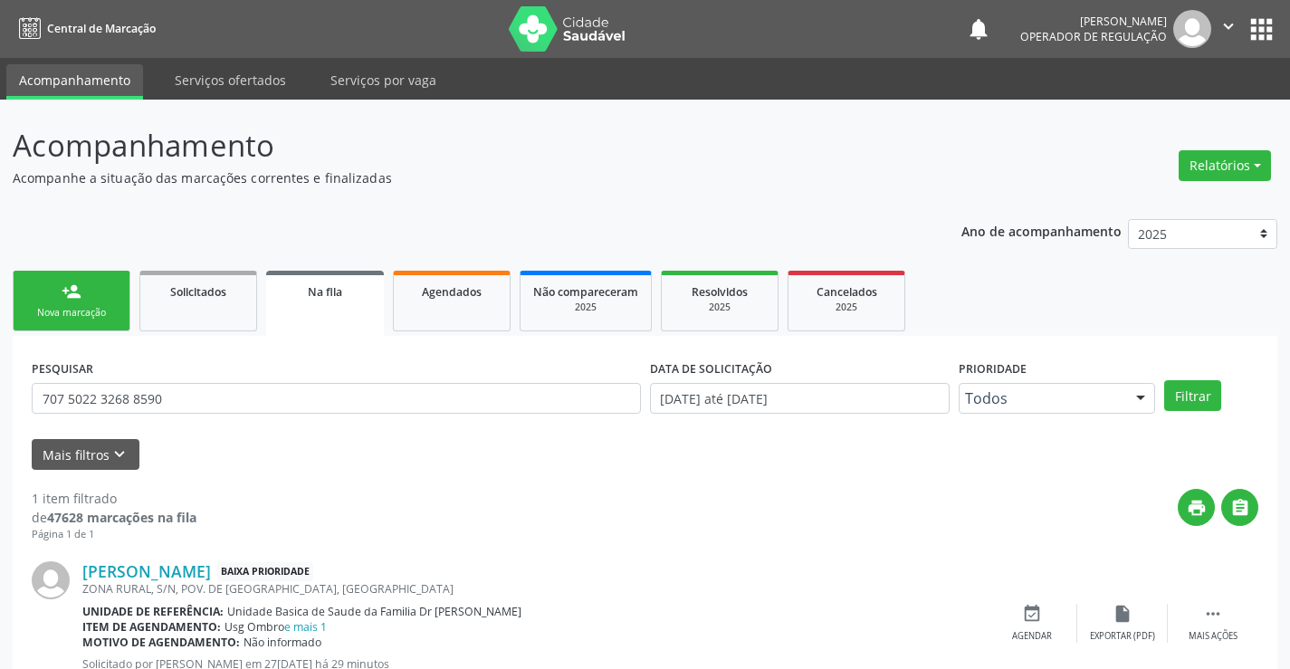
click at [52, 300] on link "person_add Nova marcação" at bounding box center [72, 301] width 118 height 61
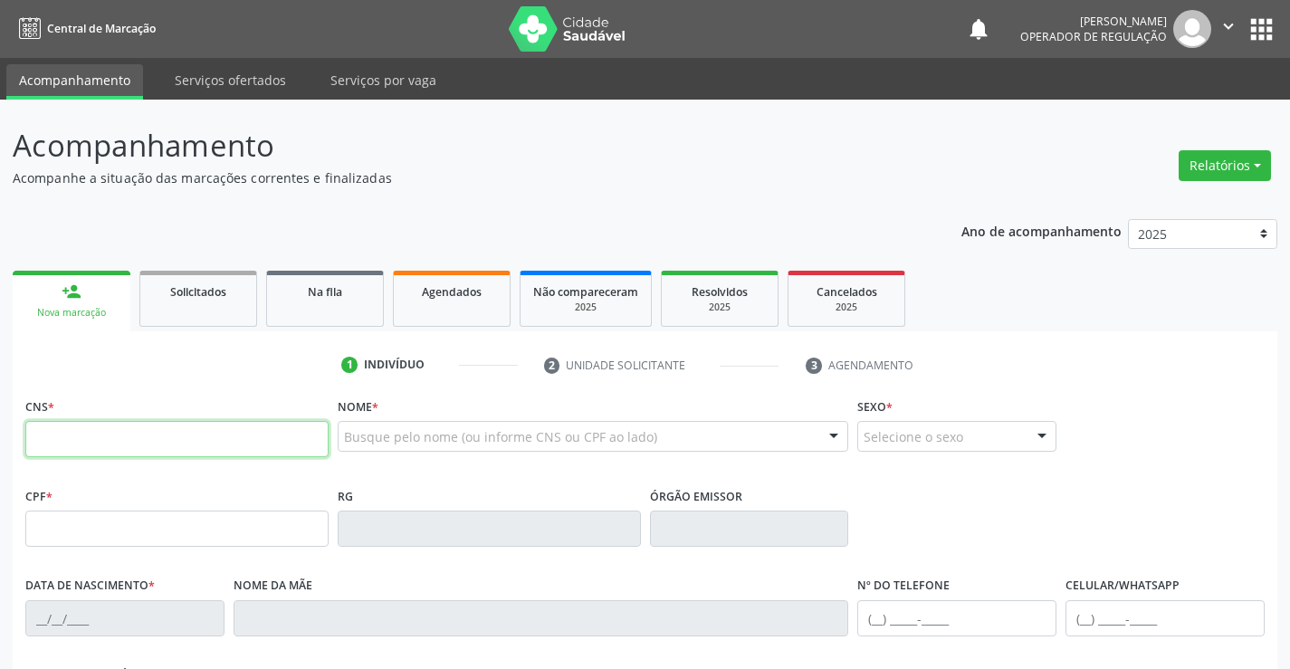
click at [134, 444] on input "text" at bounding box center [176, 439] width 303 height 36
type input "708 4072 5643 2964"
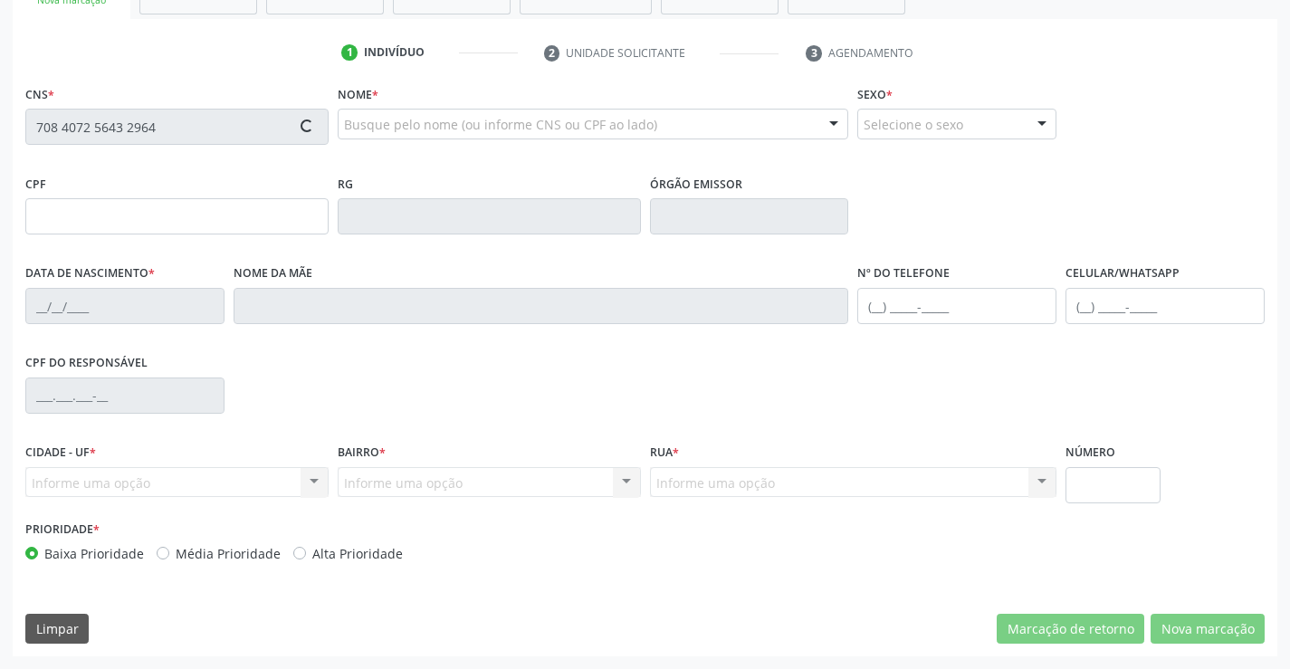
type input "2019941600"
type input "19/06/1992"
type input "(74) 99116-9330"
type input "(74) 98137-9984"
type input "072.410.955-29"
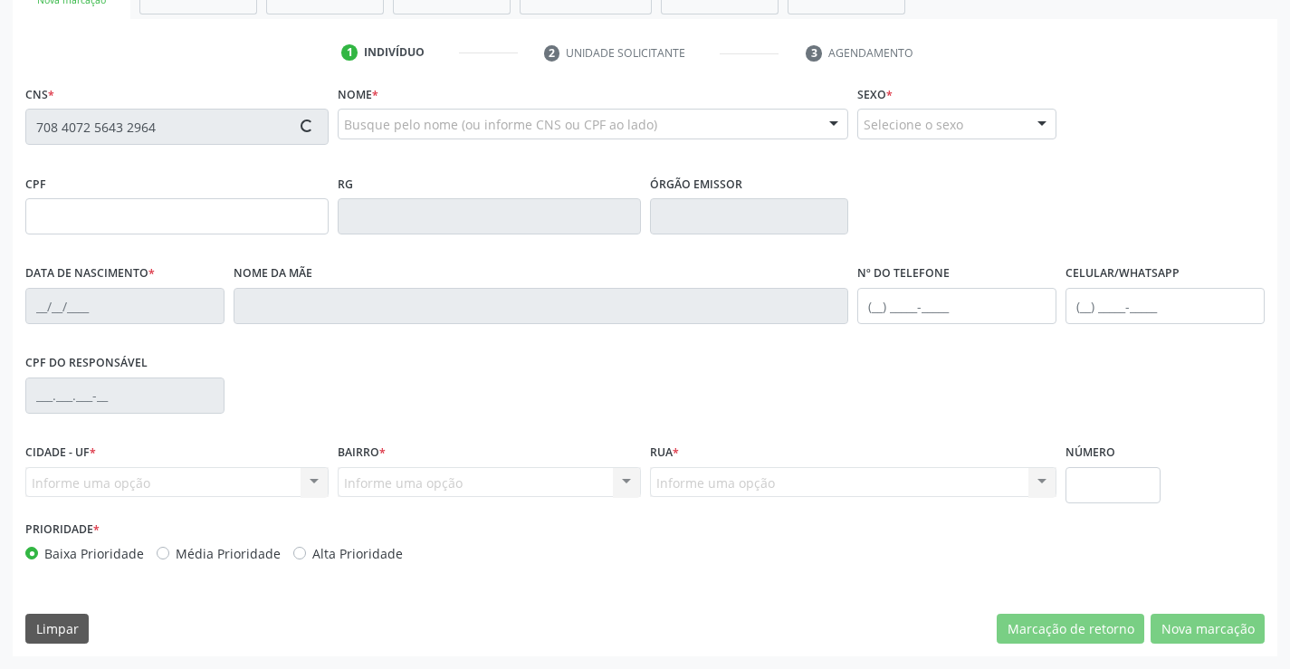
type input "S/N"
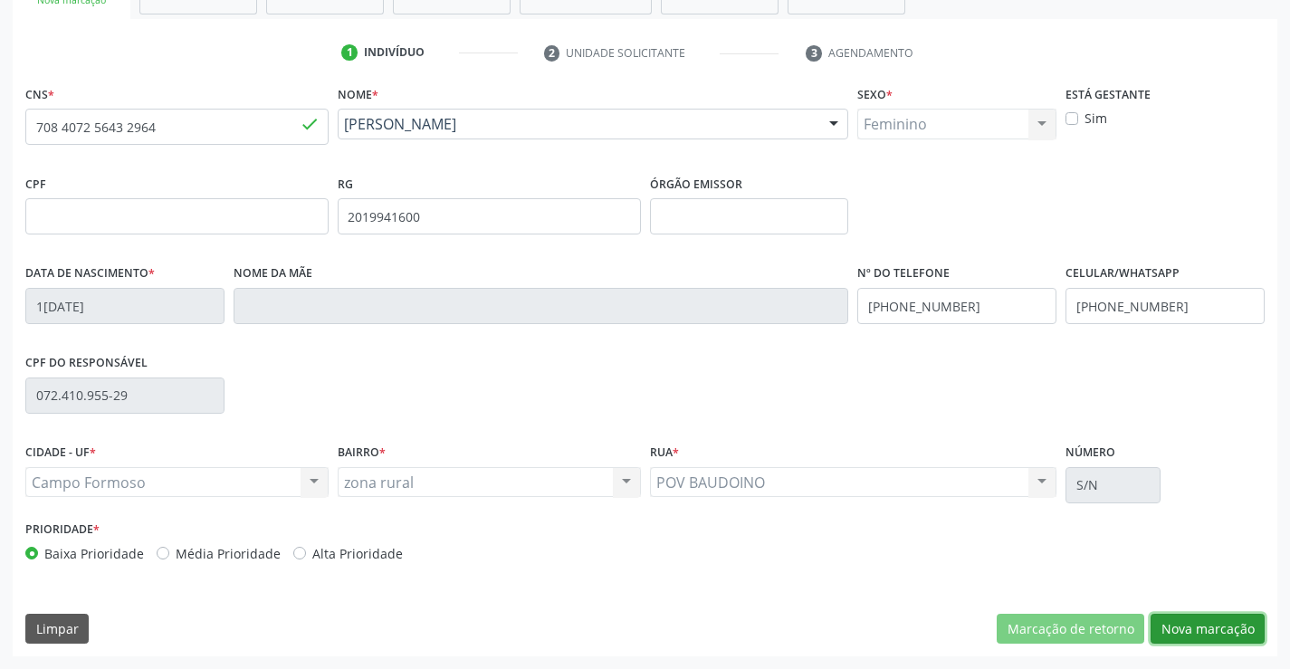
click at [1205, 630] on button "Nova marcação" at bounding box center [1207, 629] width 114 height 31
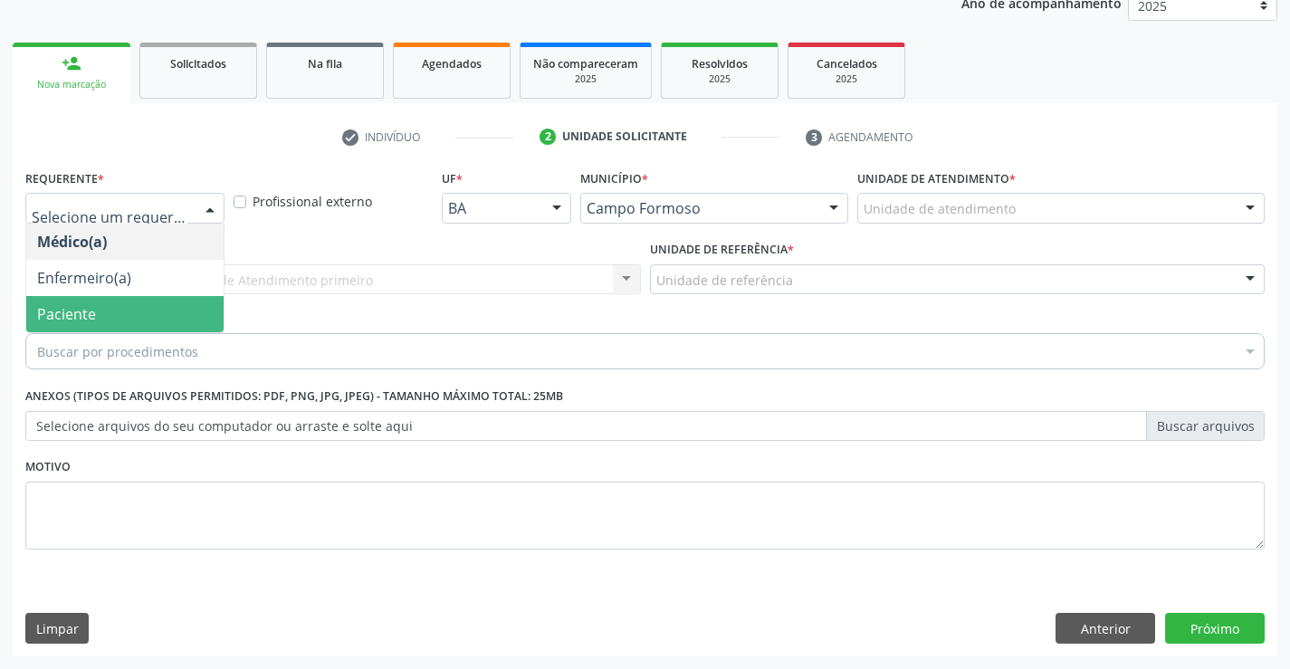
click at [74, 304] on span "Paciente" at bounding box center [66, 314] width 59 height 20
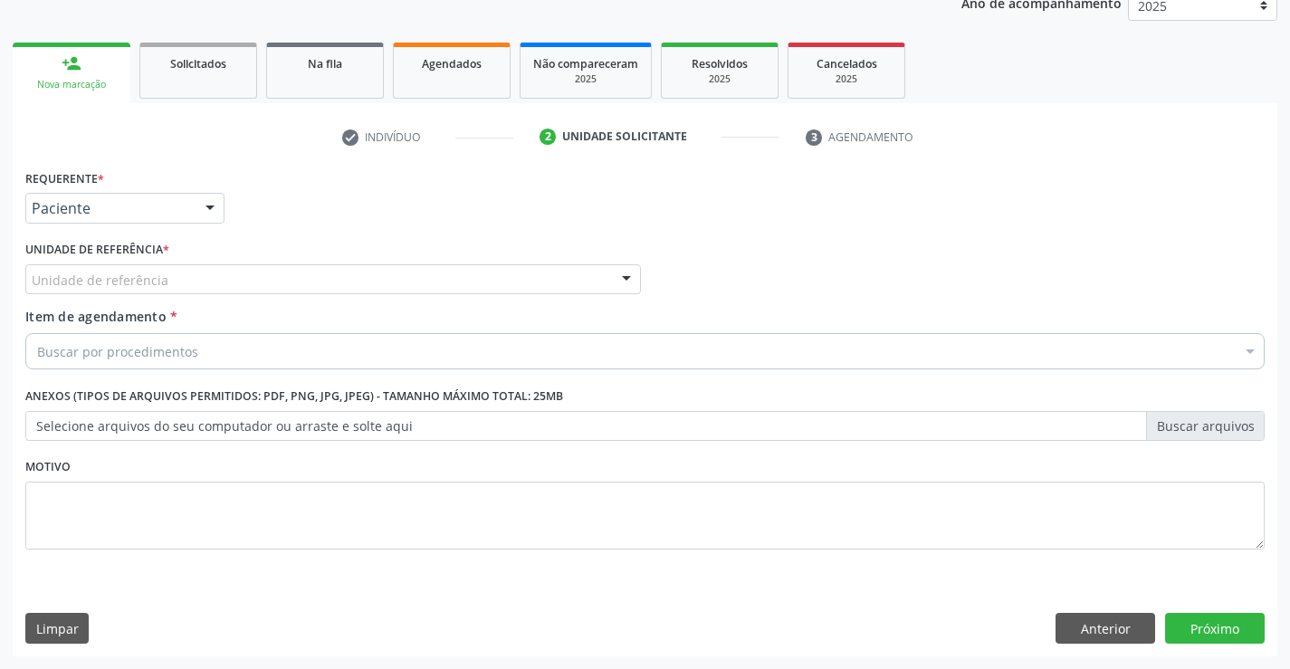
click at [608, 271] on div "Unidade de referência Unidade Basica de Saude da Familia Dr [PERSON_NAME] Centr…" at bounding box center [332, 279] width 615 height 31
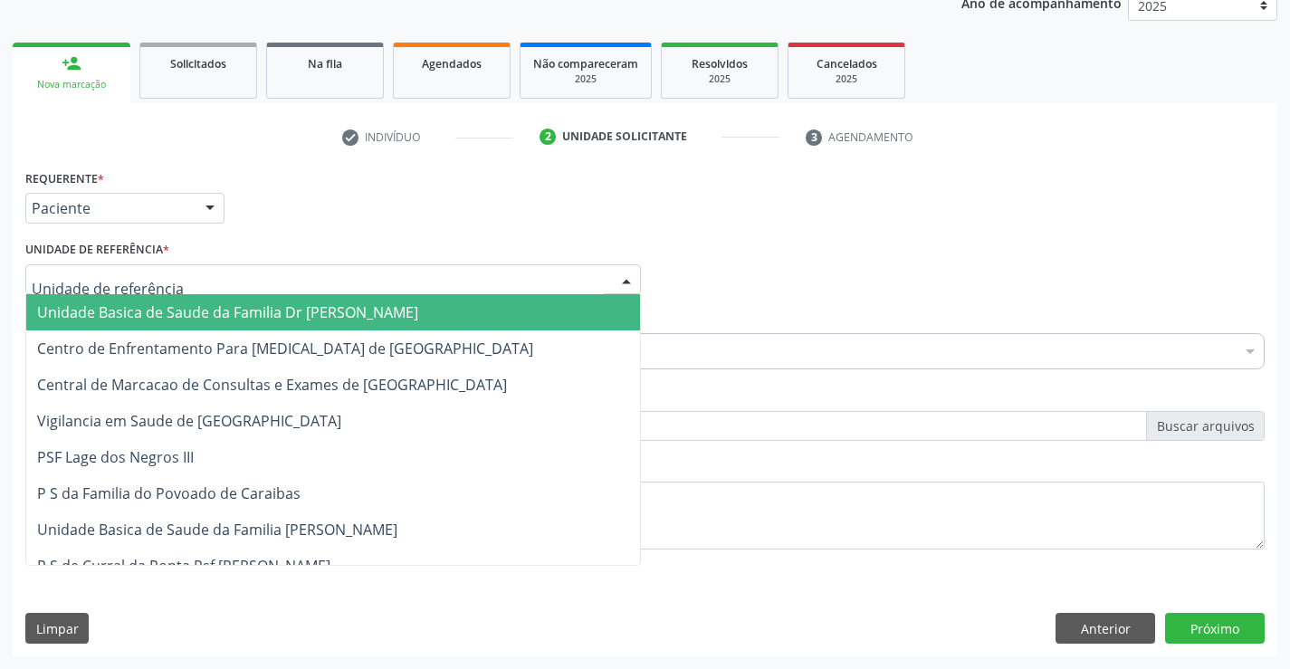
click at [203, 314] on span "Unidade Basica de Saude da Familia Dr [PERSON_NAME]" at bounding box center [227, 312] width 381 height 20
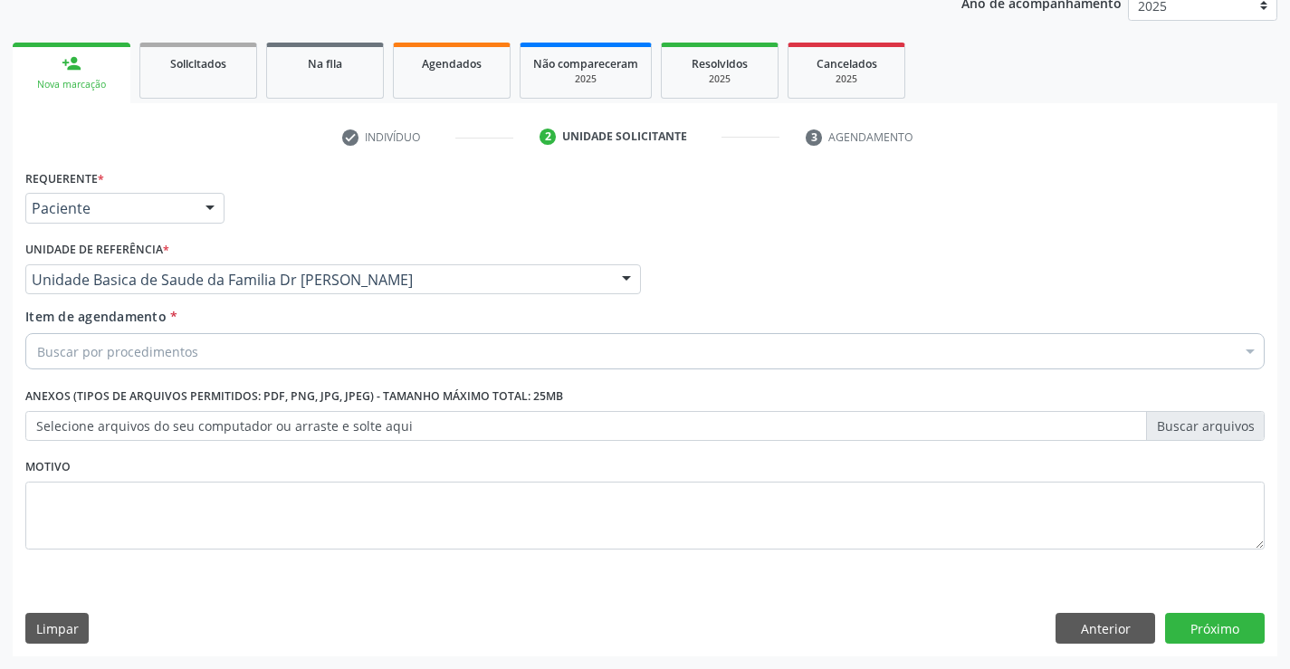
click at [136, 367] on div "Buscar por procedimentos" at bounding box center [644, 351] width 1239 height 36
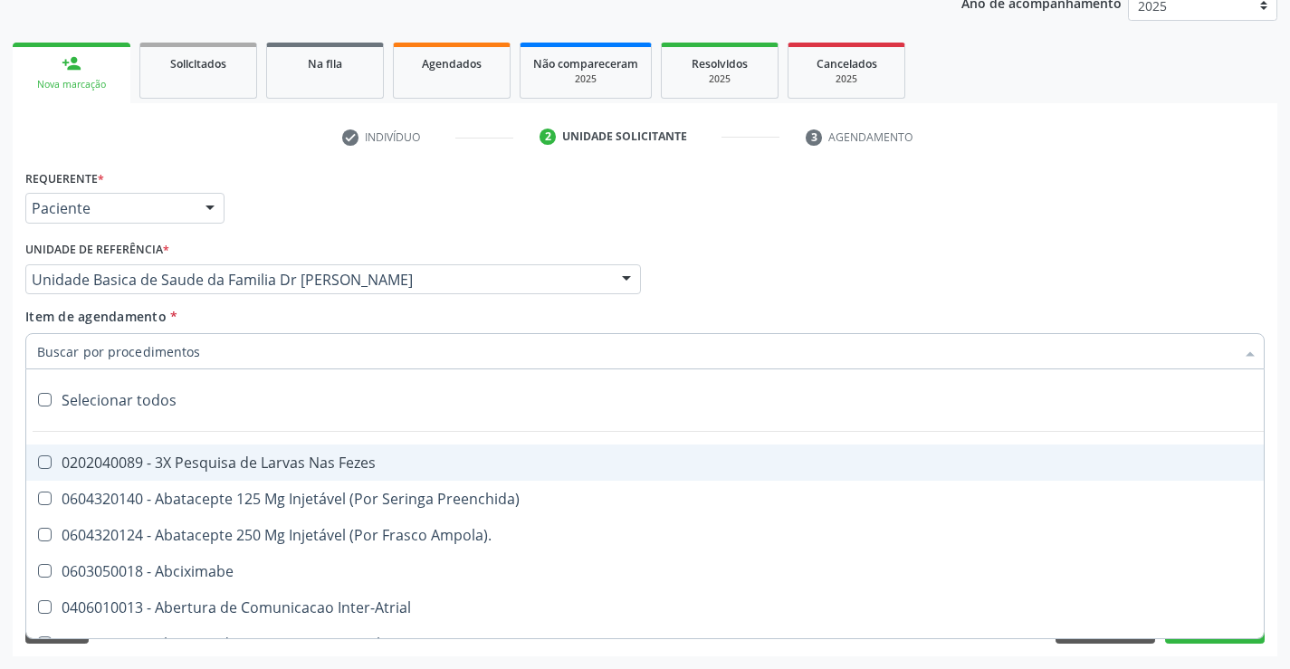
click at [138, 362] on input "Item de agendamento *" at bounding box center [635, 351] width 1197 height 36
click at [287, 303] on div "Unidade de referência * Unidade Basica de Saude da Familia Dr Paulo Sudre Unida…" at bounding box center [333, 271] width 624 height 71
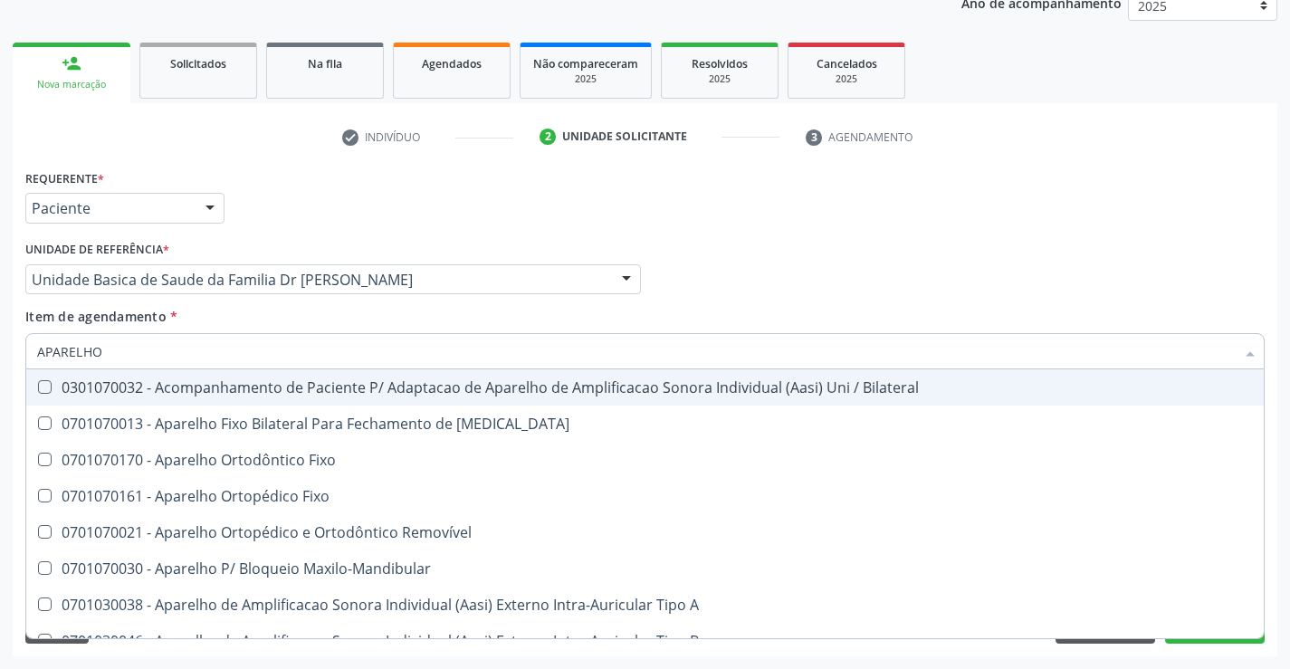
type input "APARELHO U"
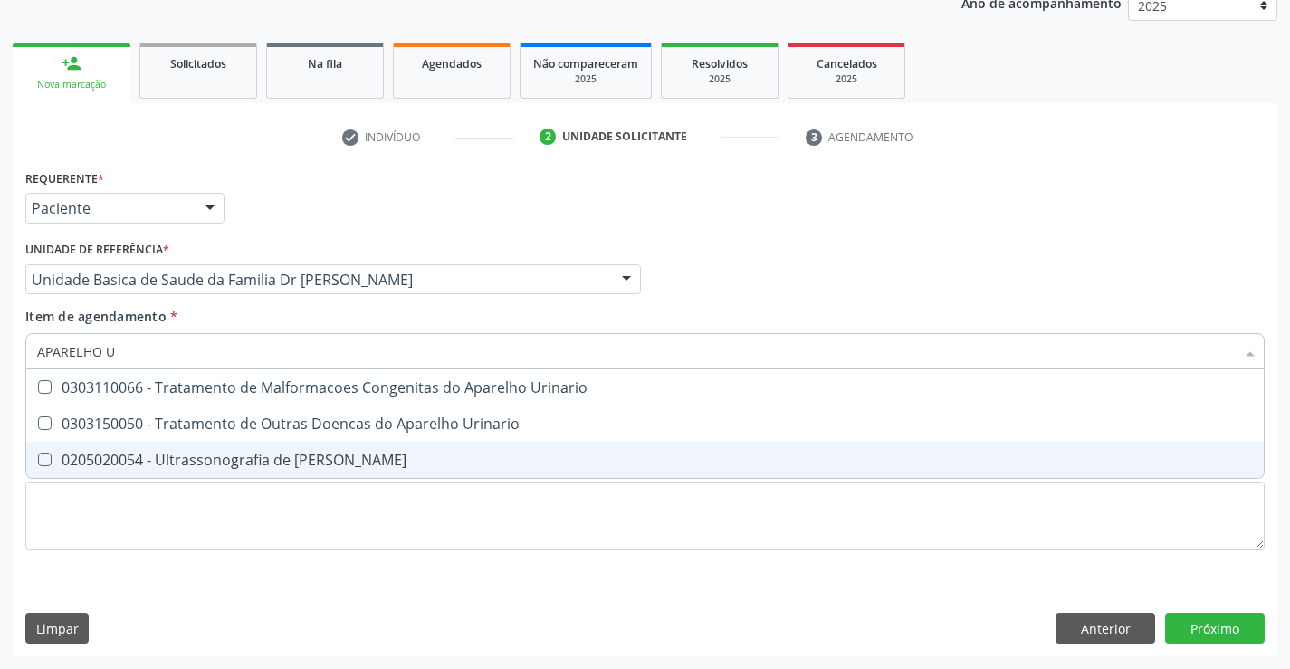
click at [316, 456] on div "0205020054 - Ultrassonografia de [PERSON_NAME]" at bounding box center [644, 459] width 1215 height 14
checkbox Urinario "true"
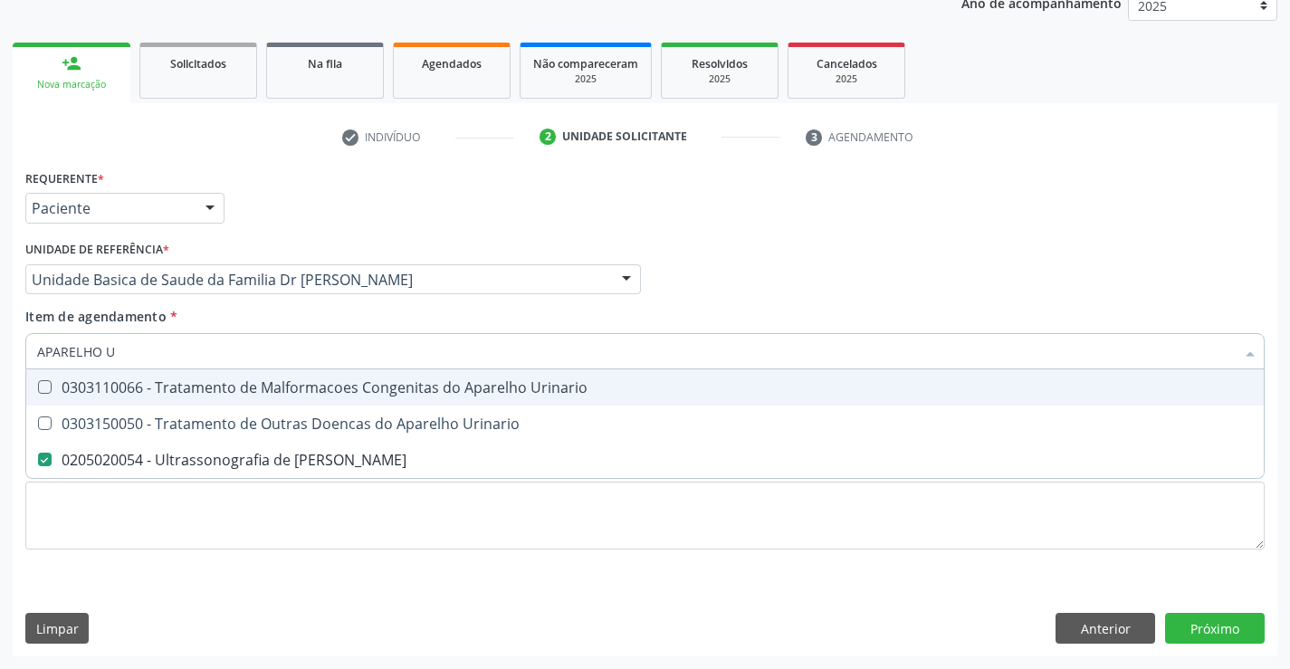
click at [418, 300] on div "Unidade de referência * Unidade Basica de Saude da Familia Dr Paulo Sudre Unida…" at bounding box center [333, 271] width 624 height 71
checkbox Urinario "true"
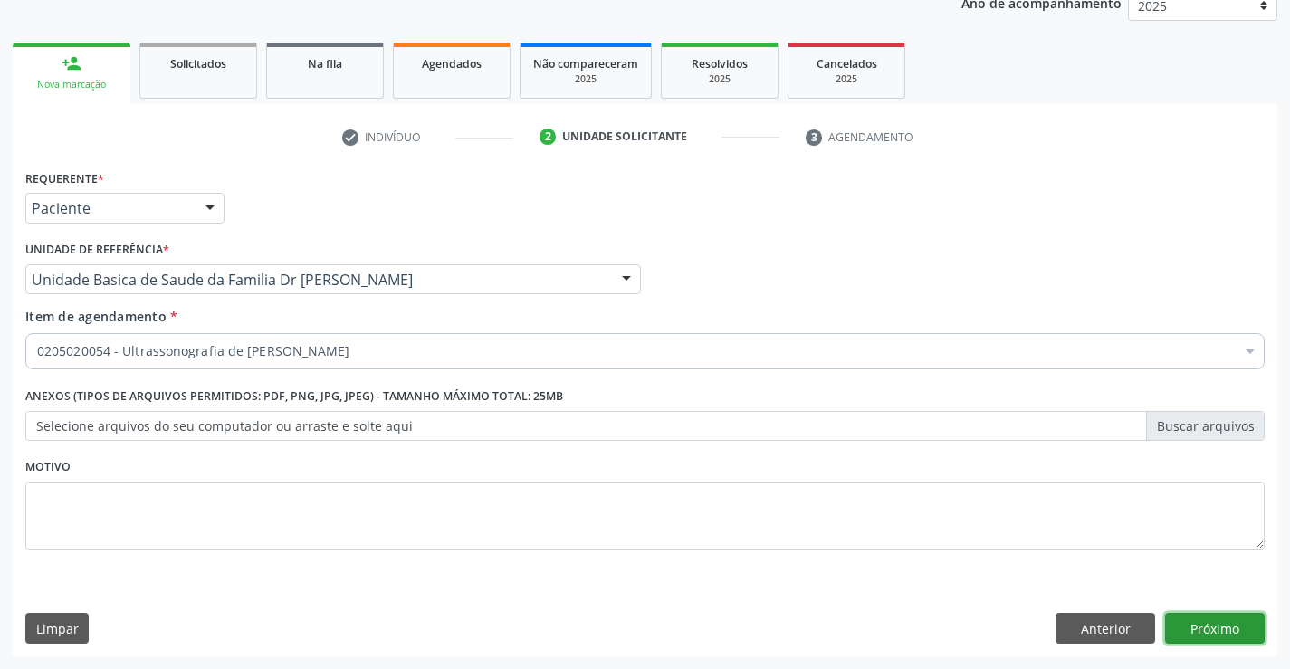
click at [1230, 624] on button "Próximo" at bounding box center [1215, 628] width 100 height 31
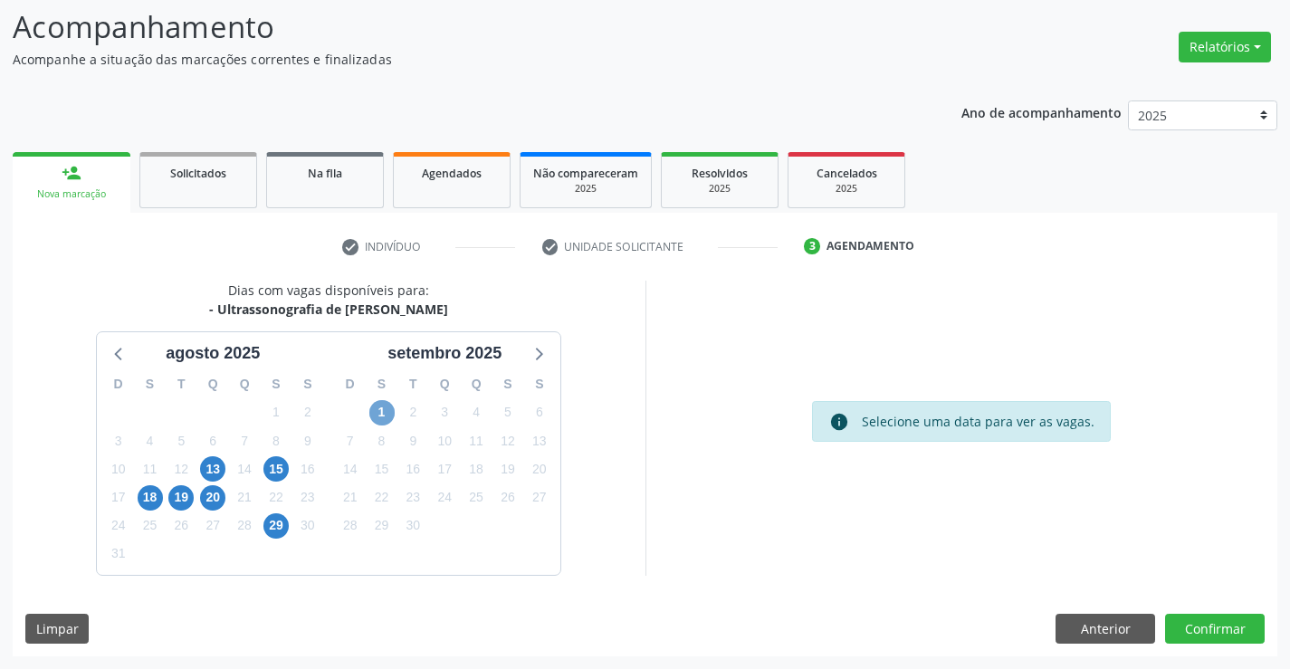
click at [379, 408] on span "1" at bounding box center [381, 412] width 25 height 25
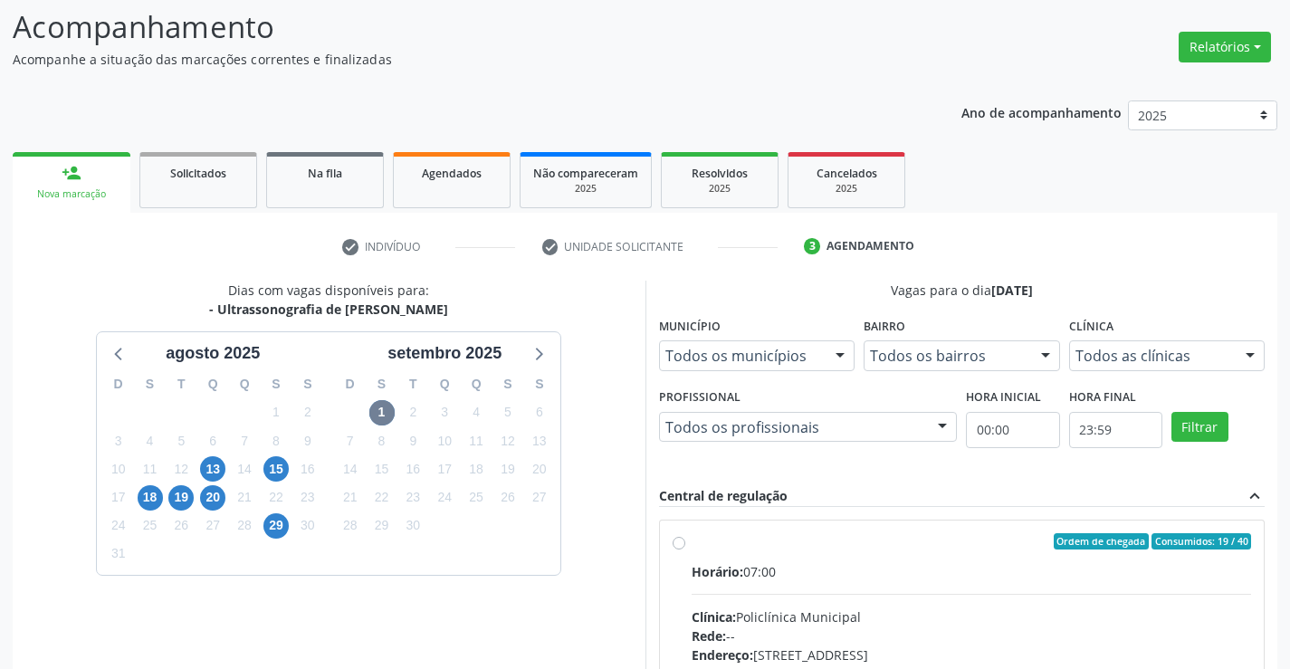
click at [690, 544] on div "Ordem de chegada Consumidos: 19 / 40 Horário: 07:00 Clínica: Policlínica Munici…" at bounding box center [961, 672] width 579 height 278
radio input "true"
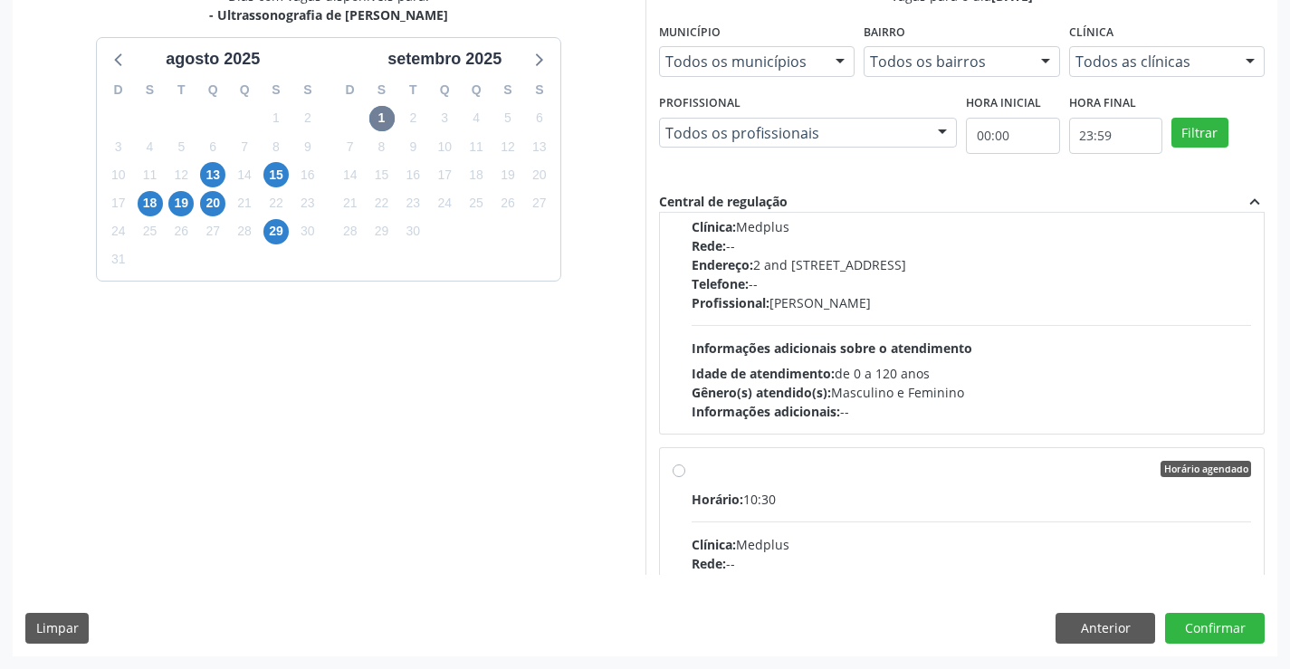
scroll to position [724, 0]
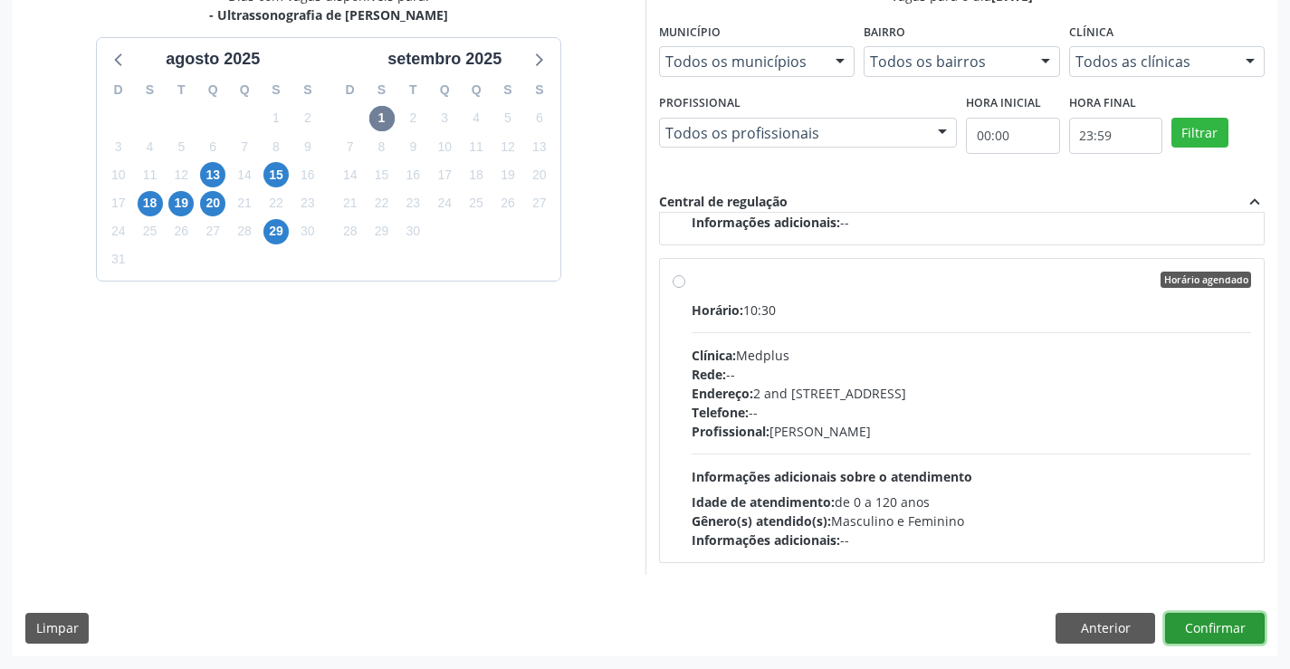
click at [1211, 626] on button "Confirmar" at bounding box center [1215, 628] width 100 height 31
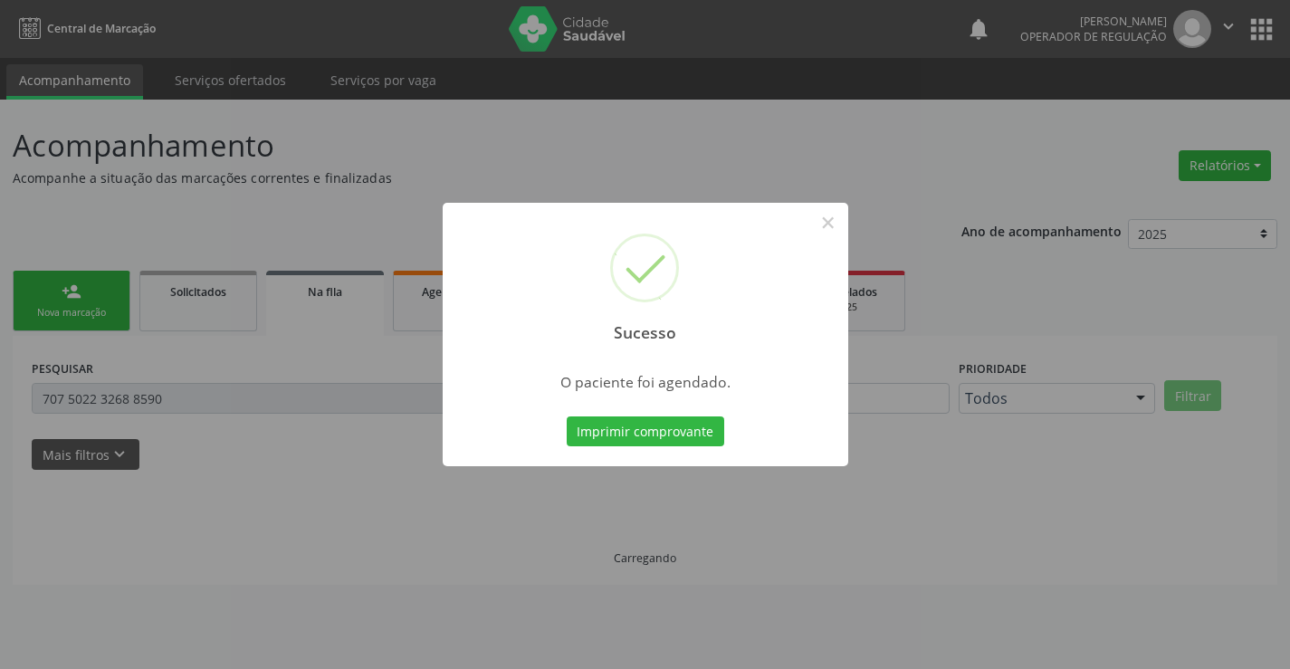
scroll to position [0, 0]
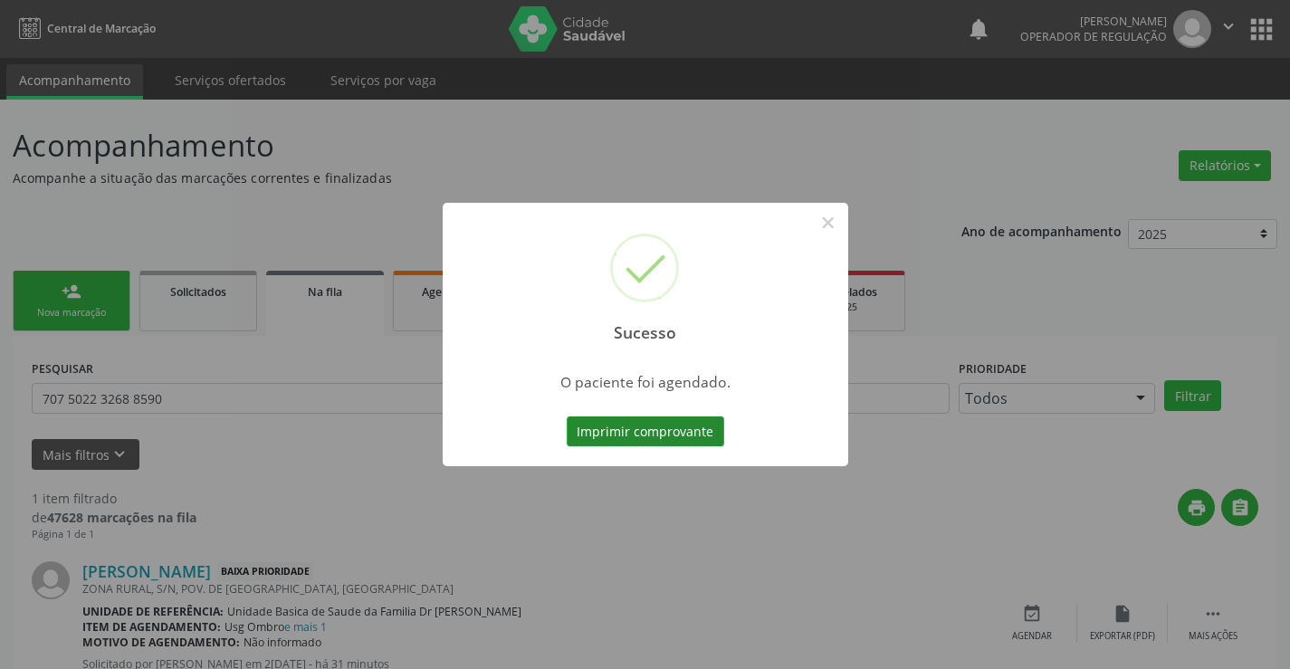
click at [655, 431] on button "Imprimir comprovante" at bounding box center [644, 431] width 157 height 31
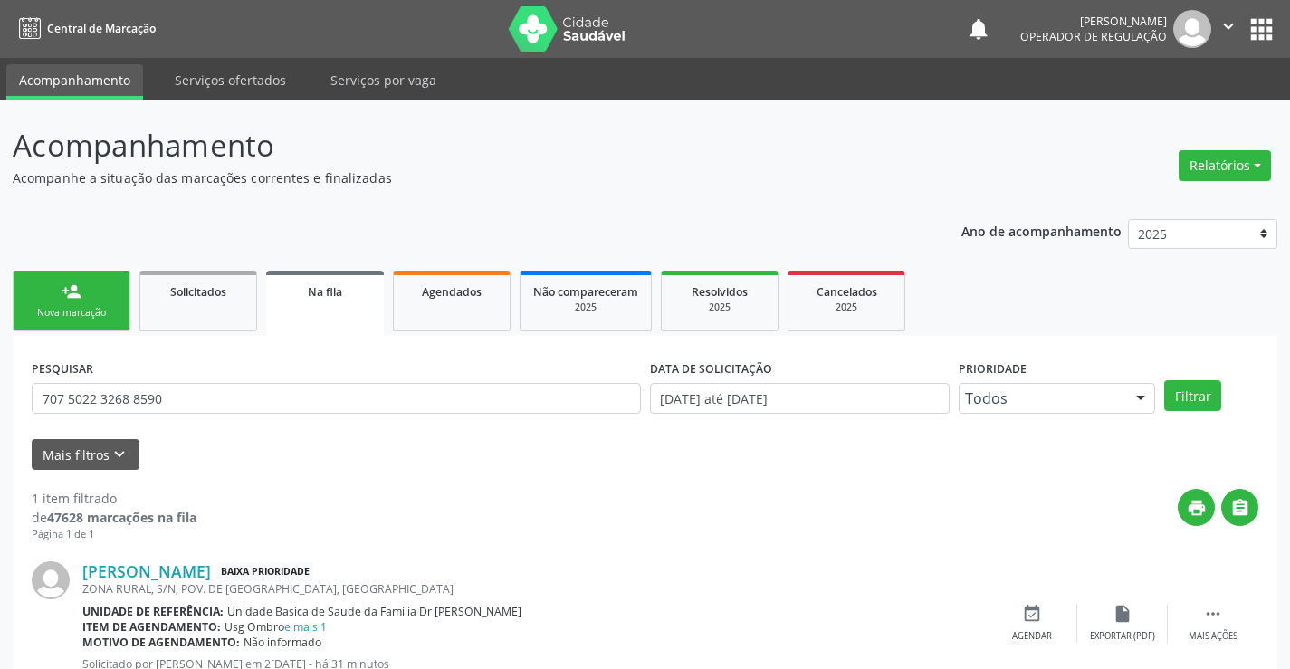
click at [63, 306] on div "Nova marcação" at bounding box center [71, 313] width 90 height 14
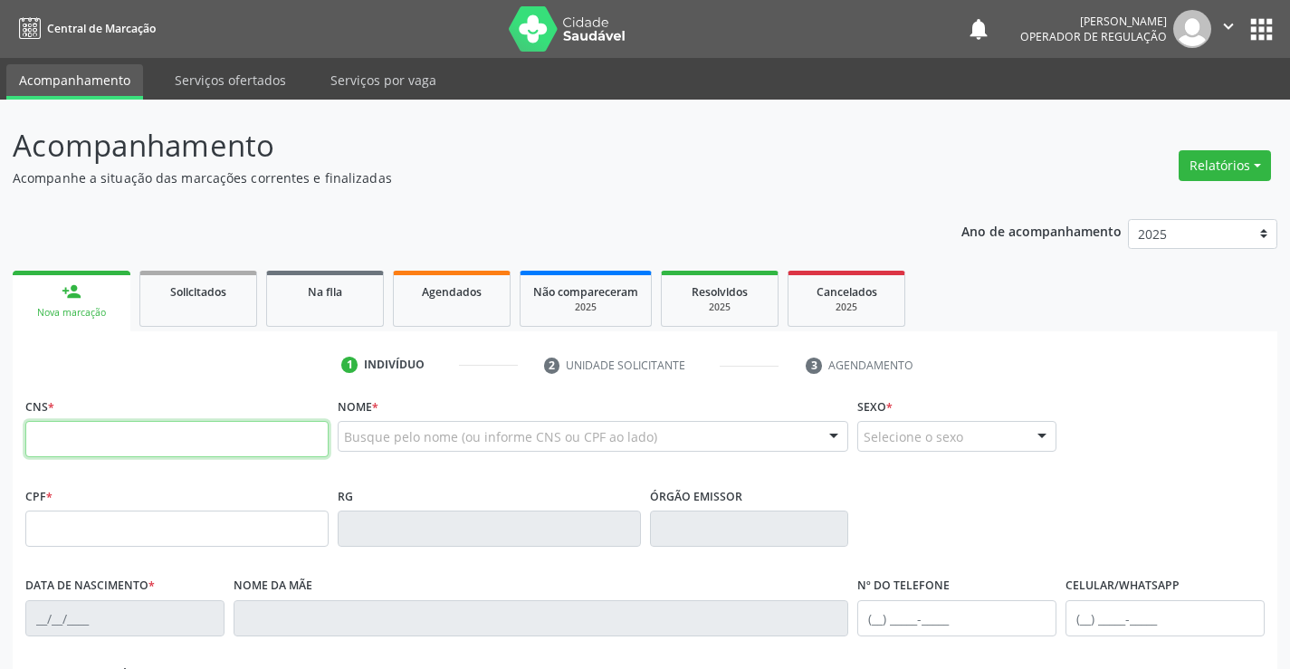
click at [136, 439] on input "text" at bounding box center [176, 439] width 303 height 36
type input "700 7019 8412 4577"
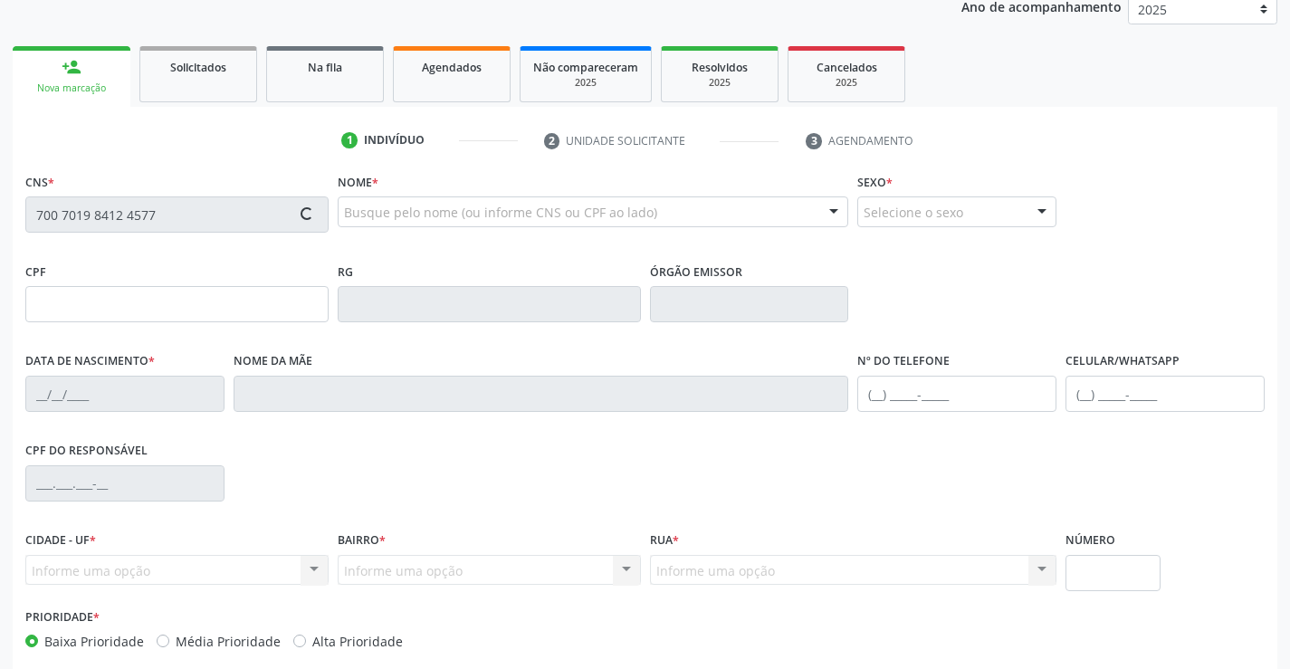
scroll to position [271, 0]
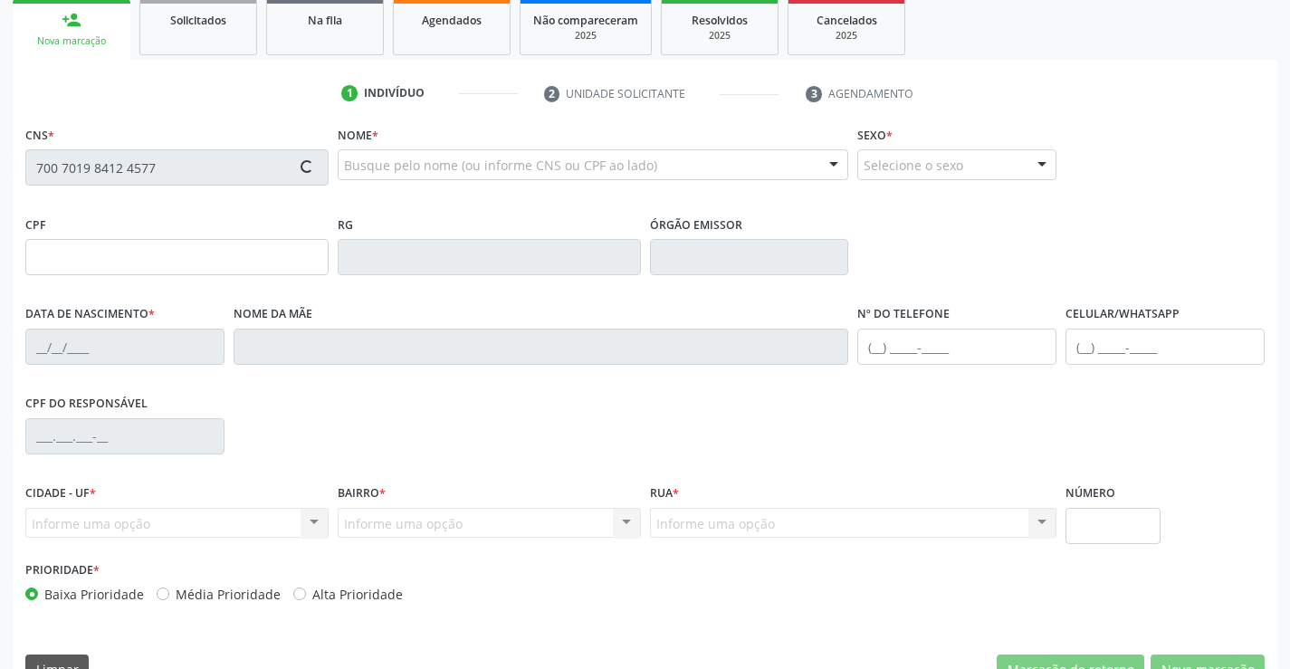
type input "11/03/1976"
type input "Maria dos Reis Mota Araujo"
type input "(71) 99972-1133"
type input "92"
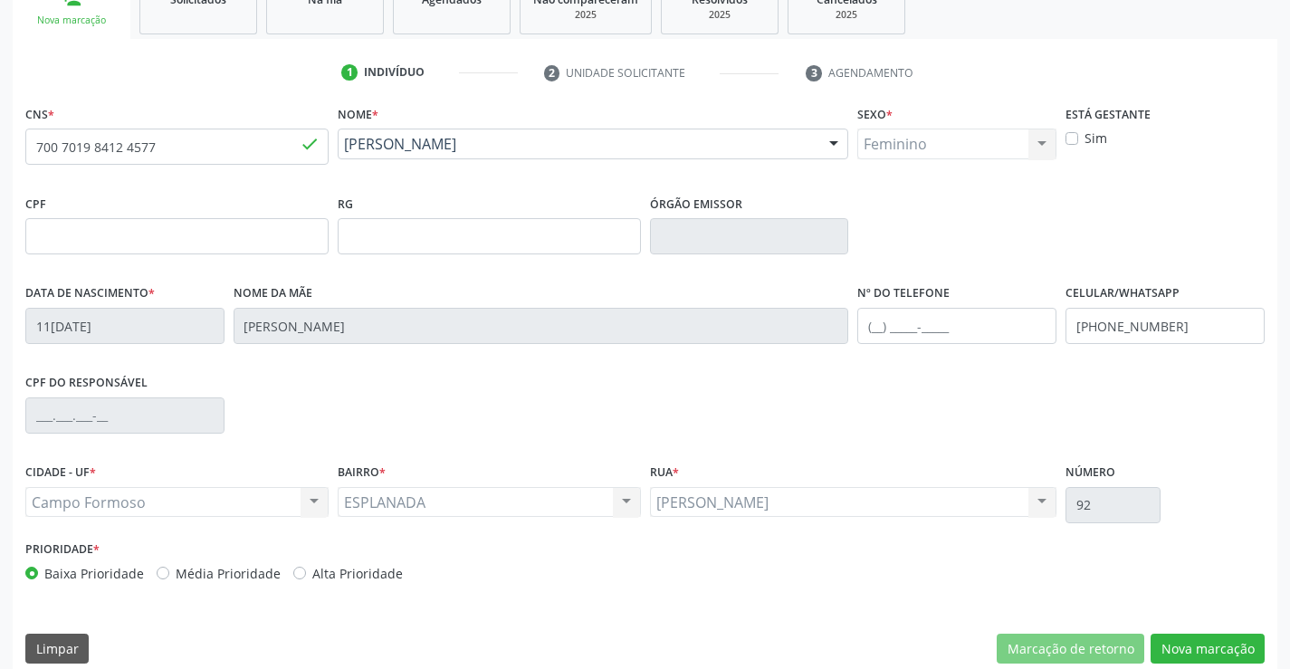
scroll to position [312, 0]
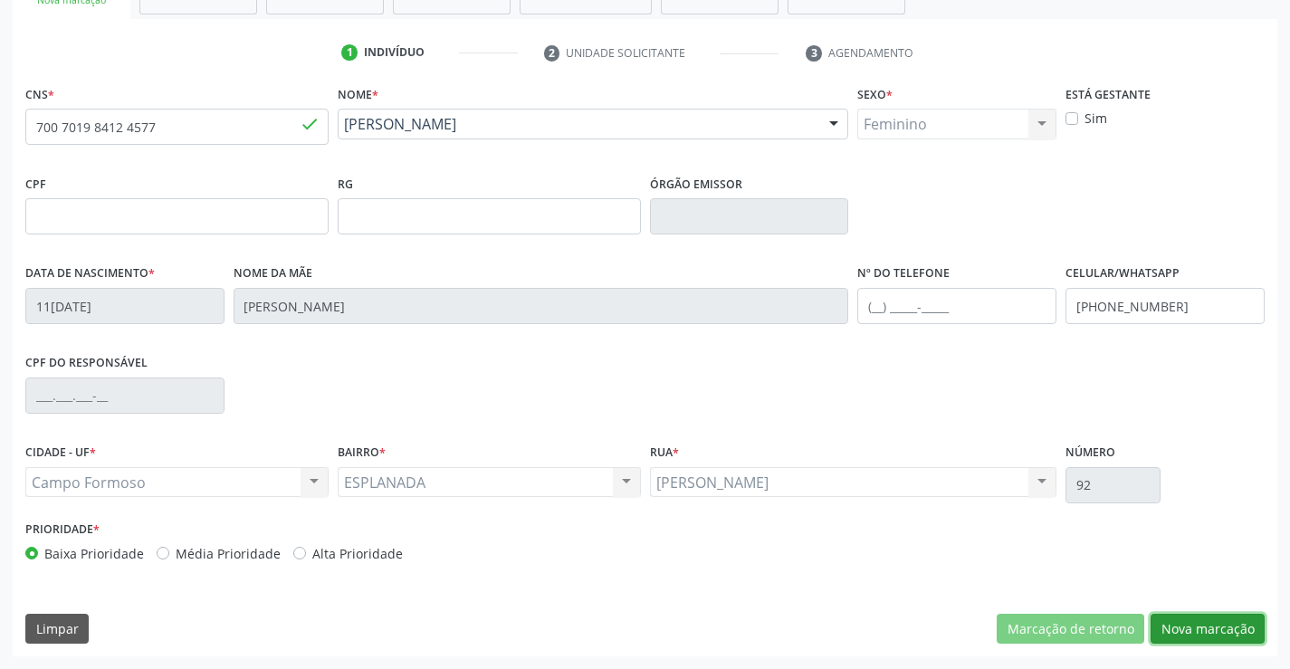
click at [1211, 628] on button "Nova marcação" at bounding box center [1207, 629] width 114 height 31
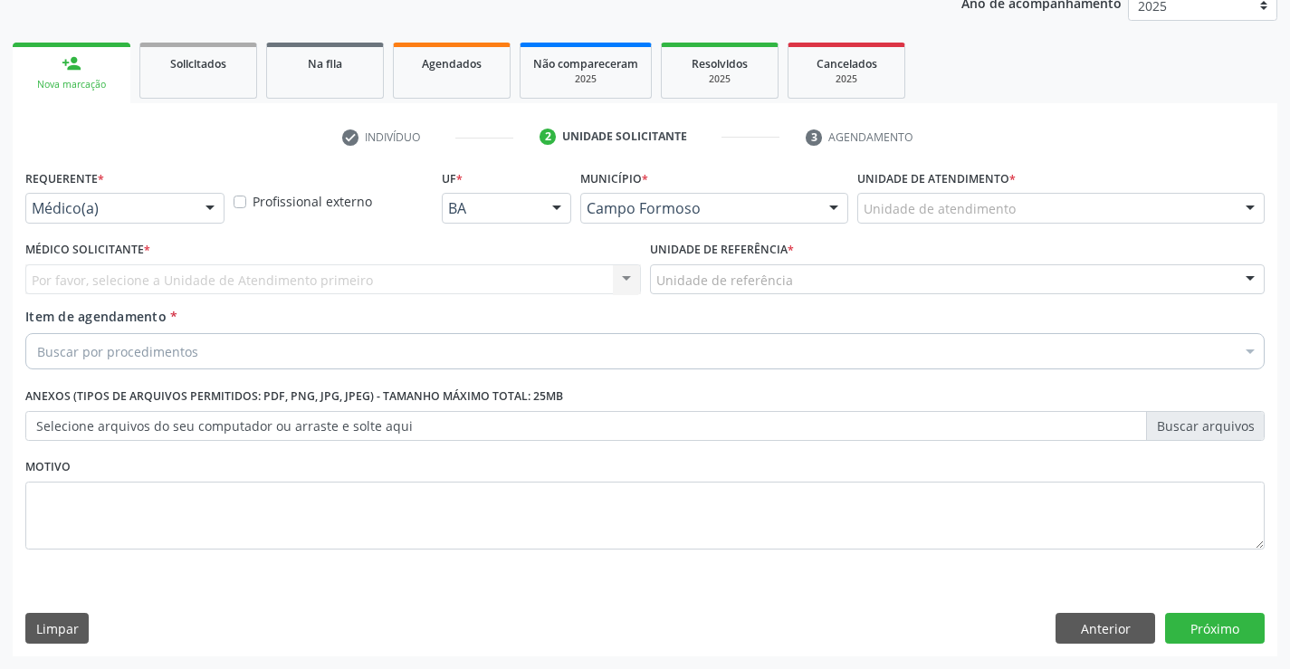
click at [187, 211] on div "Médico(a)" at bounding box center [124, 208] width 199 height 31
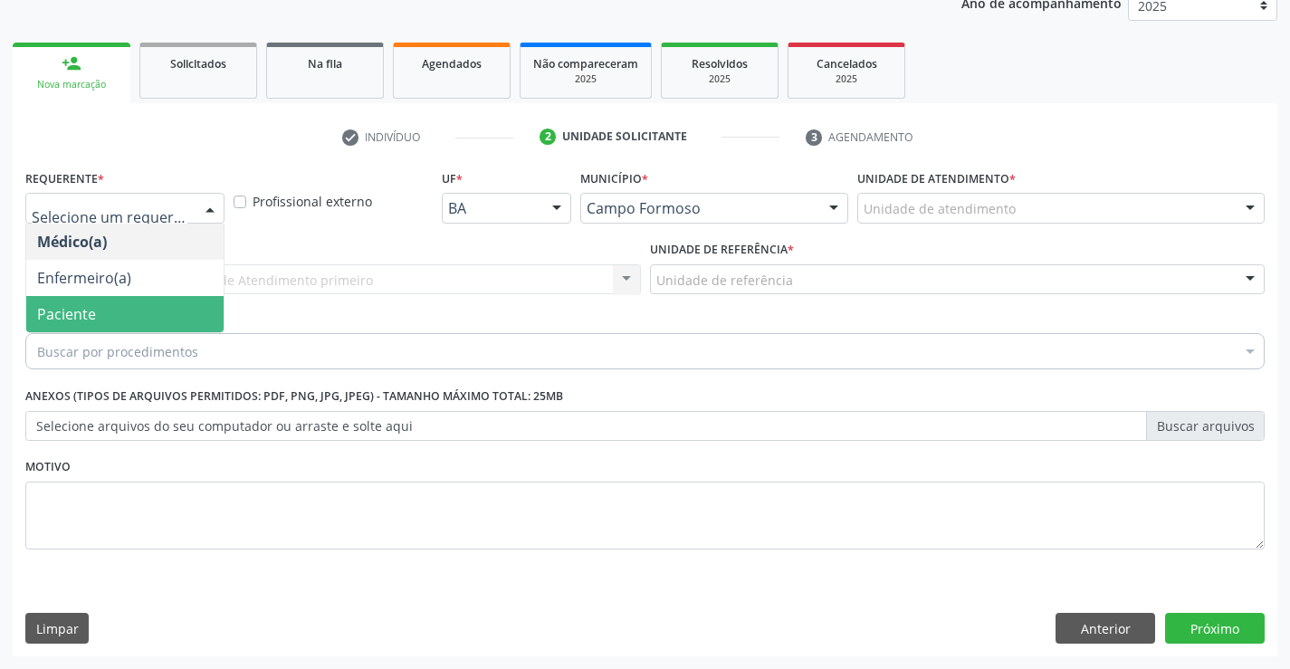
click at [71, 300] on span "Paciente" at bounding box center [124, 314] width 197 height 36
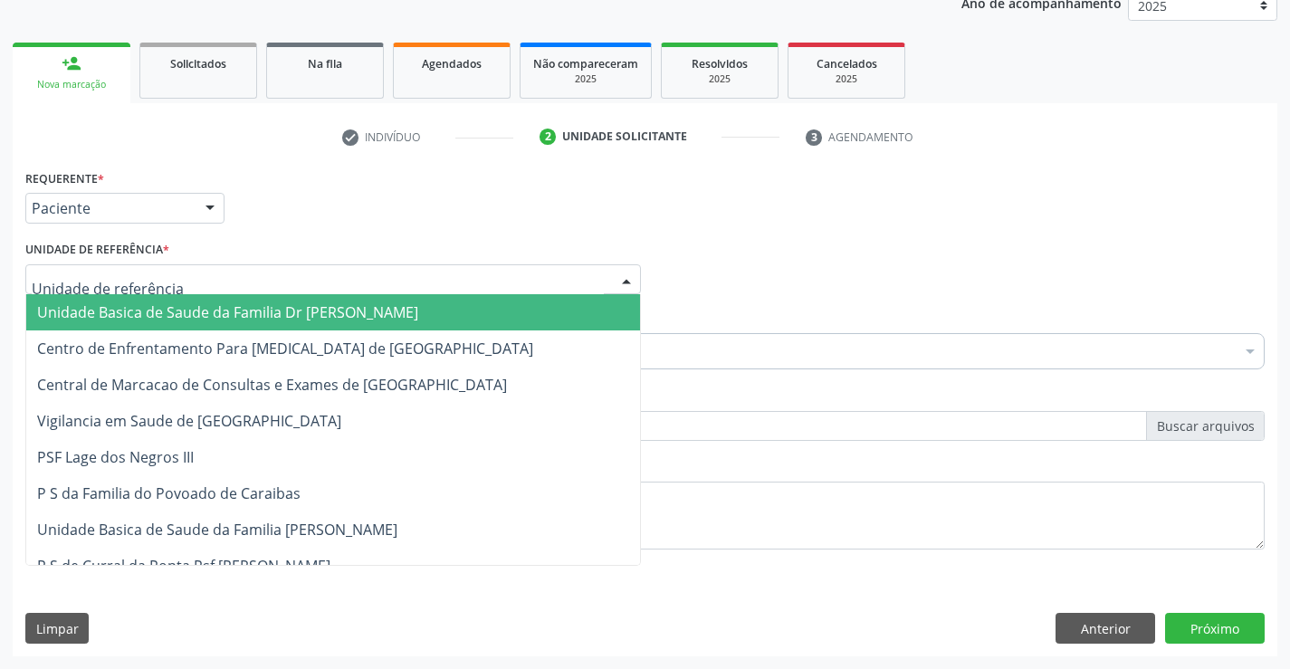
click at [270, 276] on div at bounding box center [332, 279] width 615 height 31
click at [231, 319] on span "Unidade Basica de Saude da Familia Dr [PERSON_NAME]" at bounding box center [227, 312] width 381 height 20
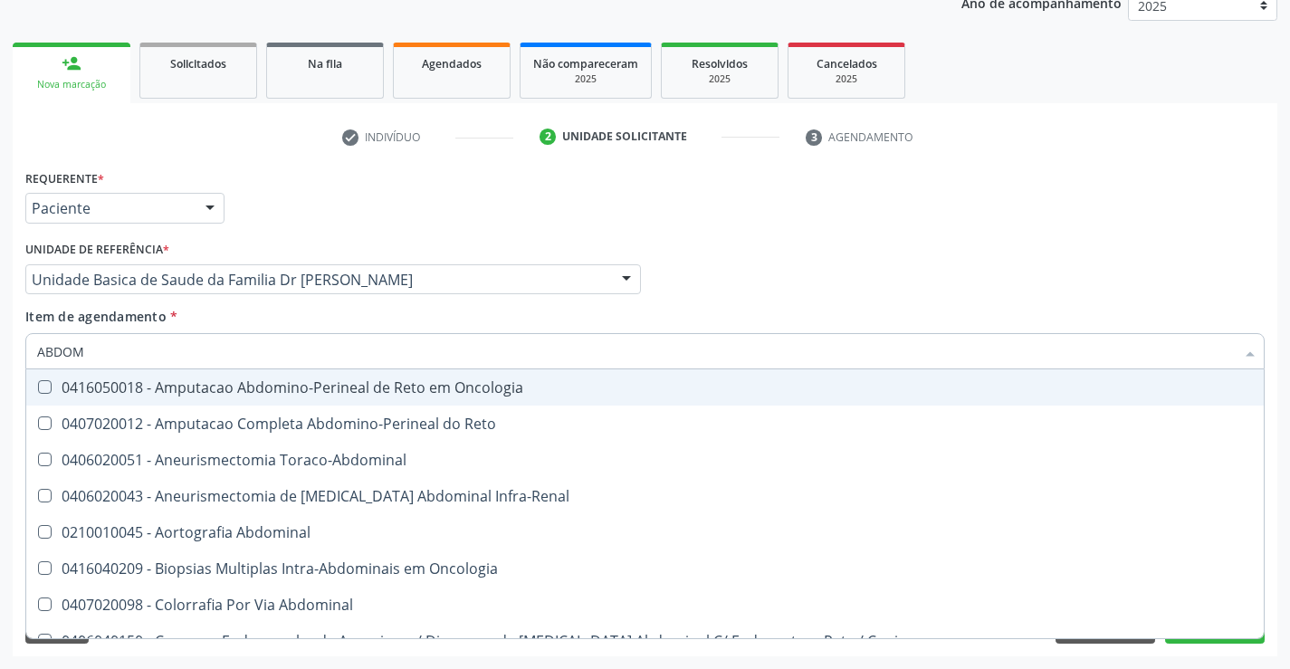
type input "ABDOME"
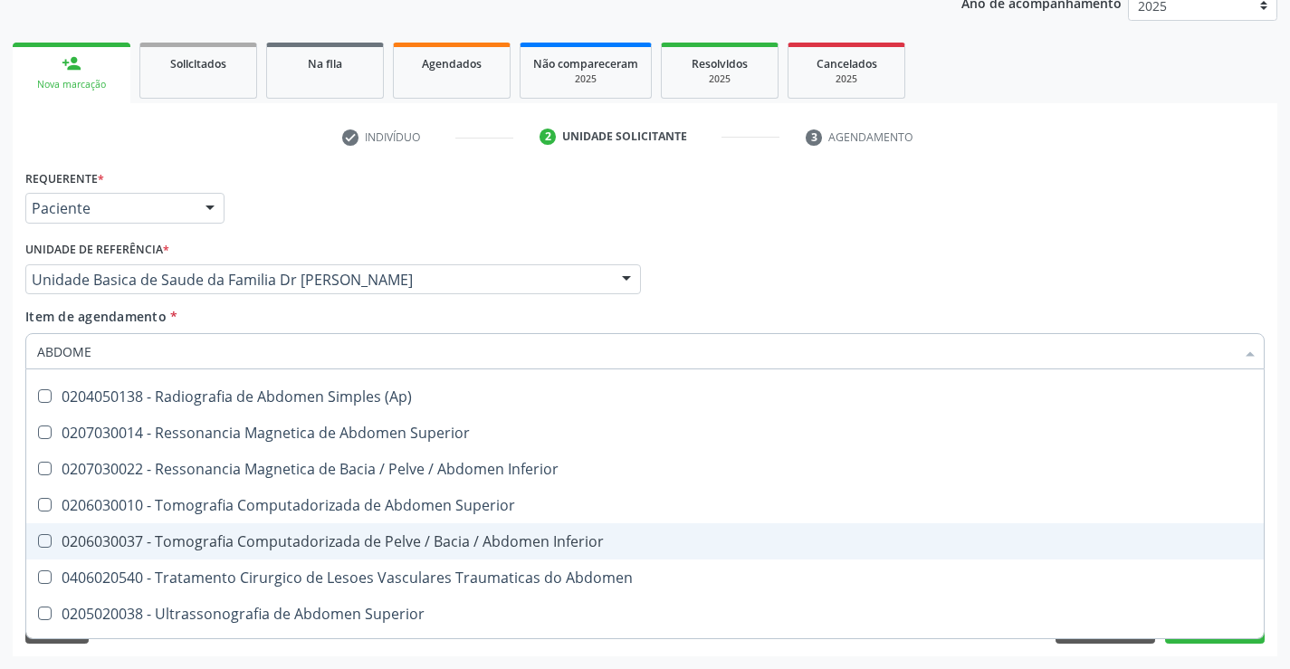
scroll to position [93, 0]
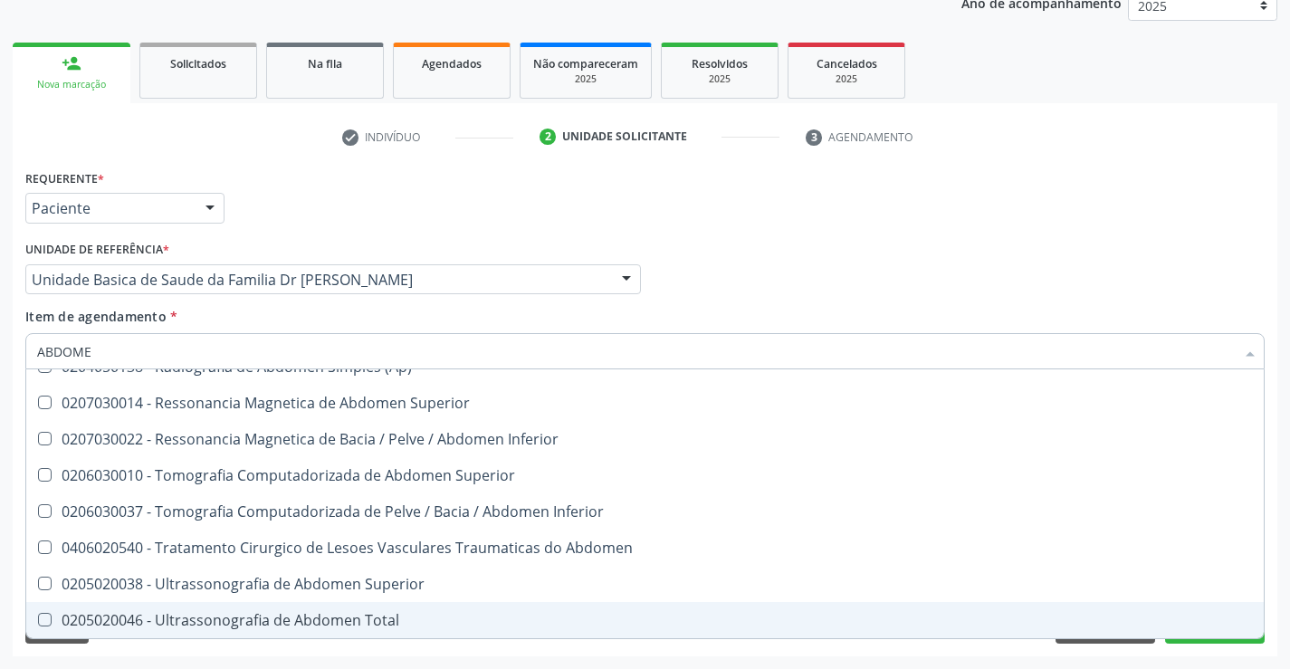
click at [273, 614] on div "0205020046 - Ultrassonografia de Abdomen Total" at bounding box center [644, 620] width 1215 height 14
checkbox Total "true"
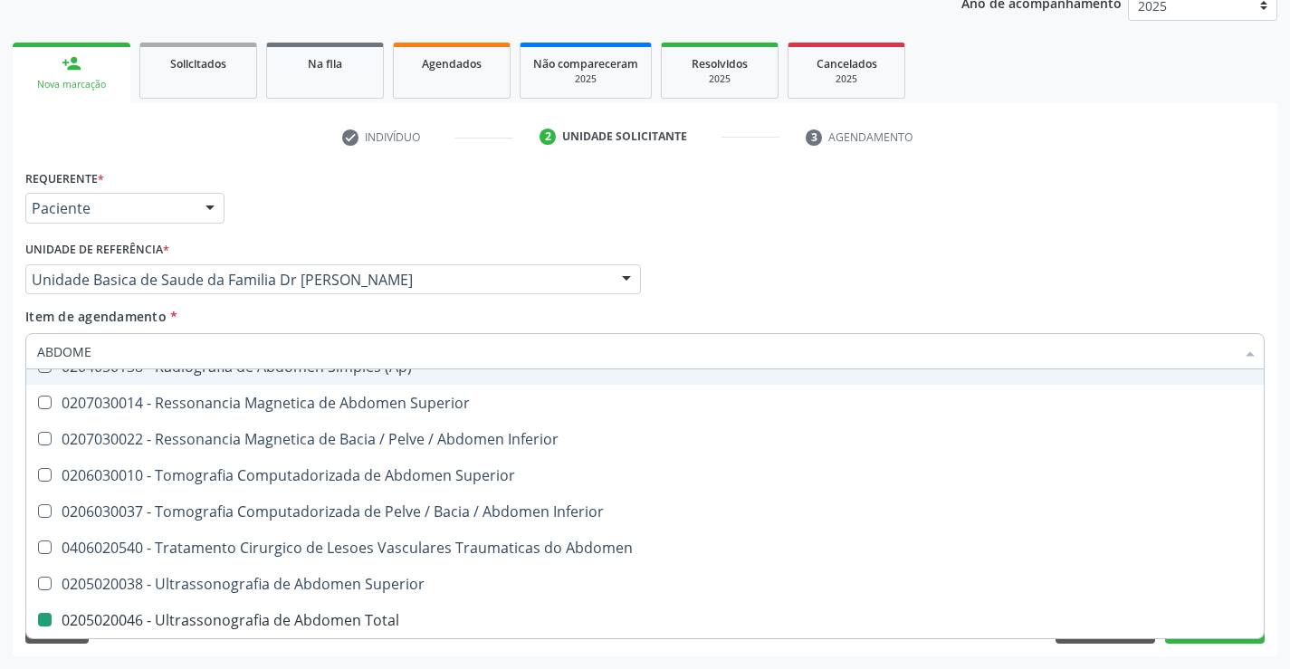
click at [764, 291] on div "Médico Solicitante Por favor, selecione a Unidade de Atendimento primeiro Nenhu…" at bounding box center [645, 271] width 1248 height 71
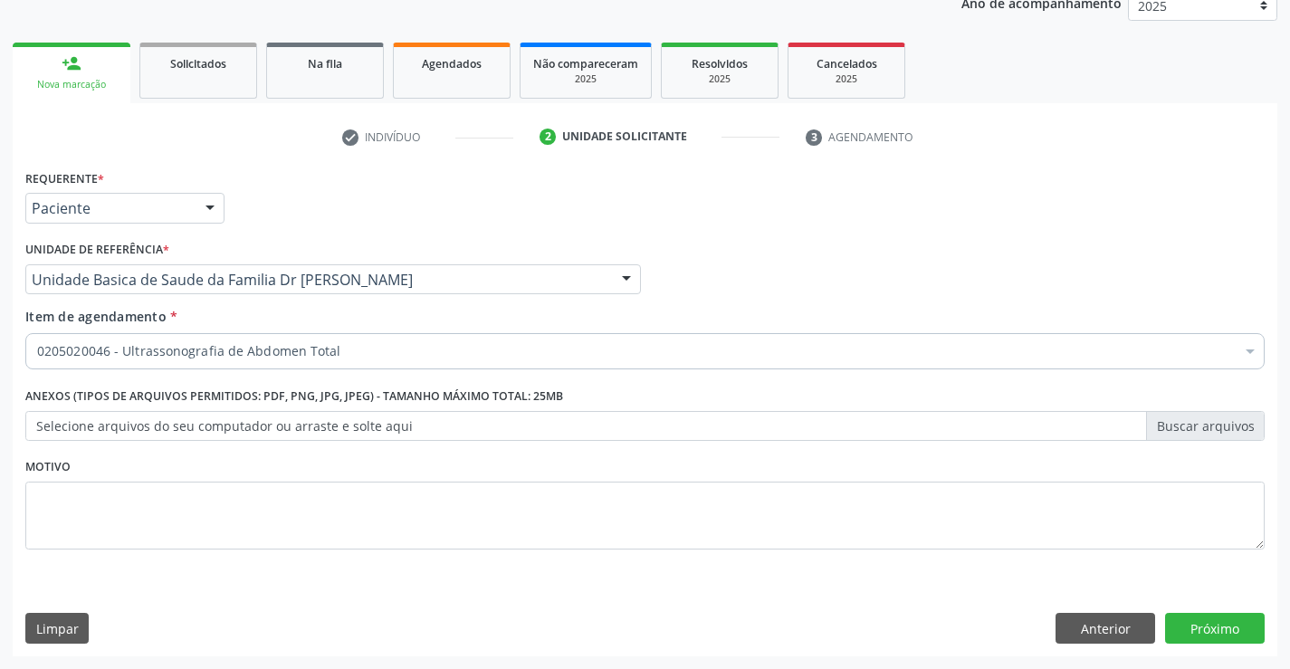
scroll to position [0, 0]
click at [1200, 624] on button "Próximo" at bounding box center [1215, 628] width 100 height 31
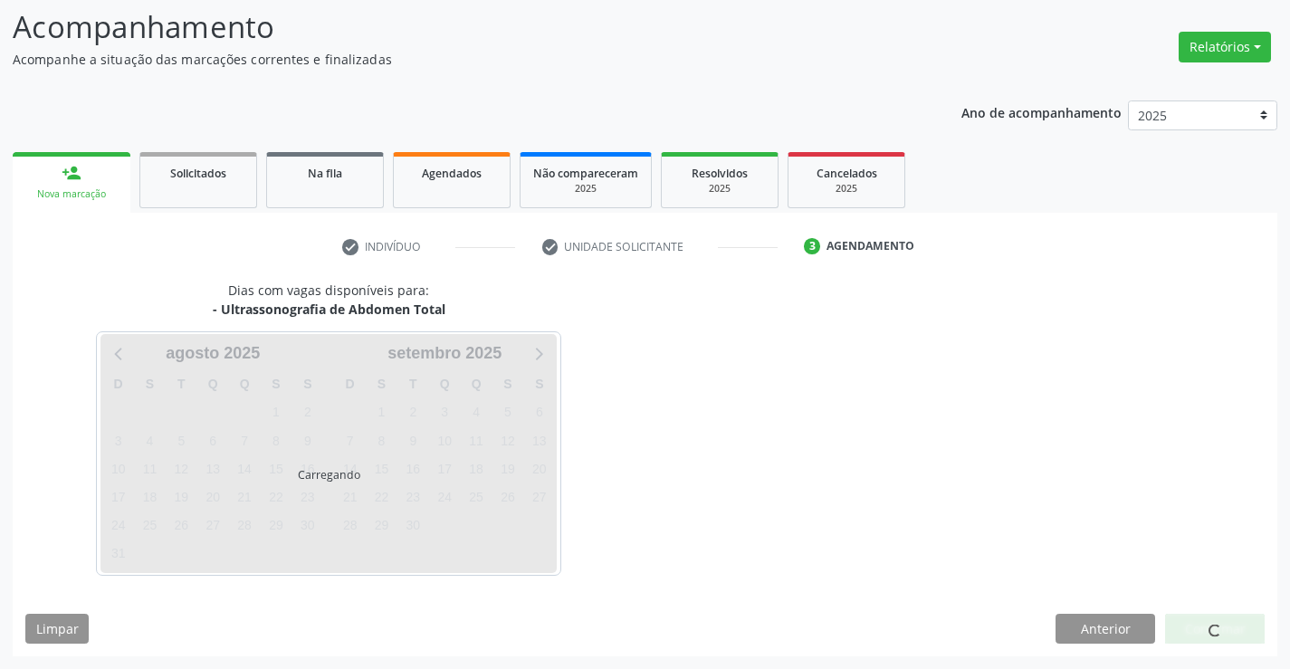
scroll to position [119, 0]
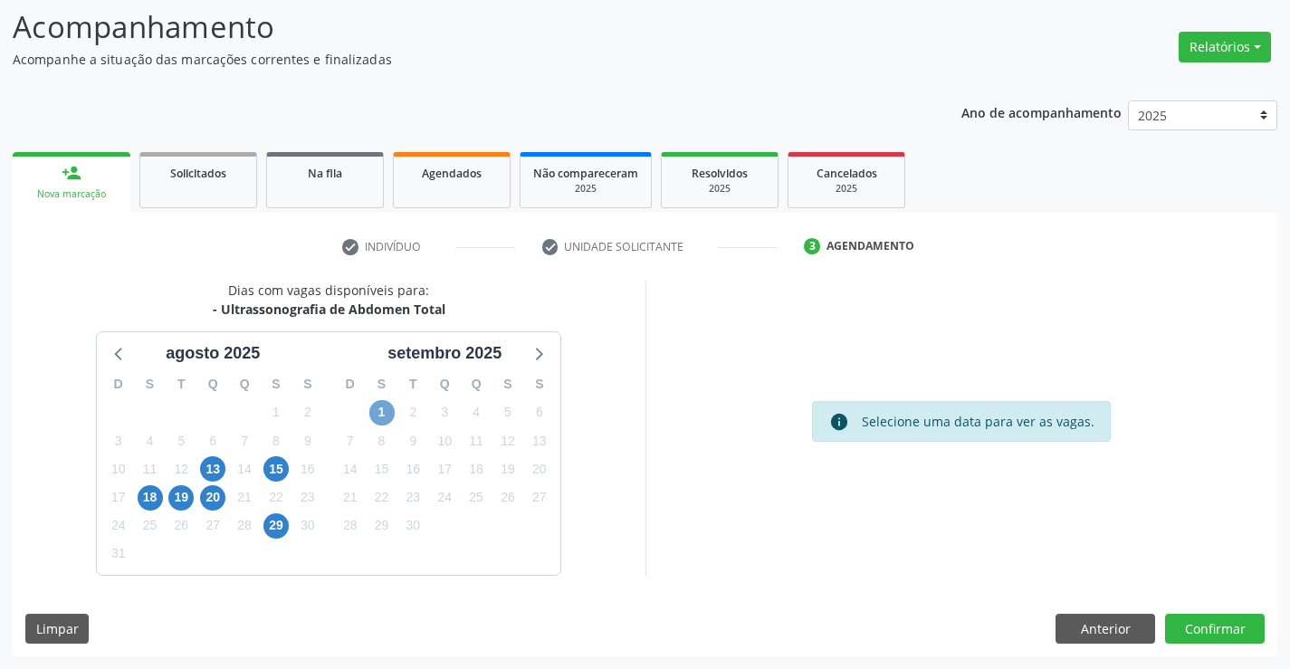
click at [378, 416] on span "1" at bounding box center [381, 412] width 25 height 25
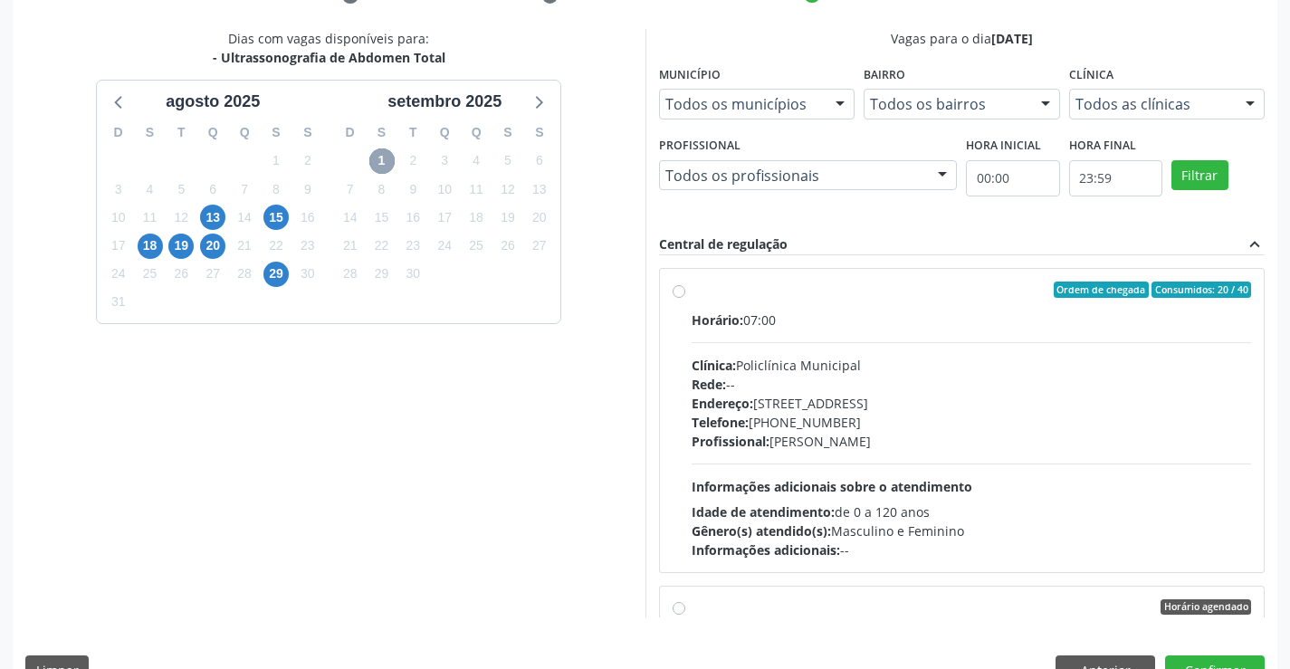
scroll to position [390, 0]
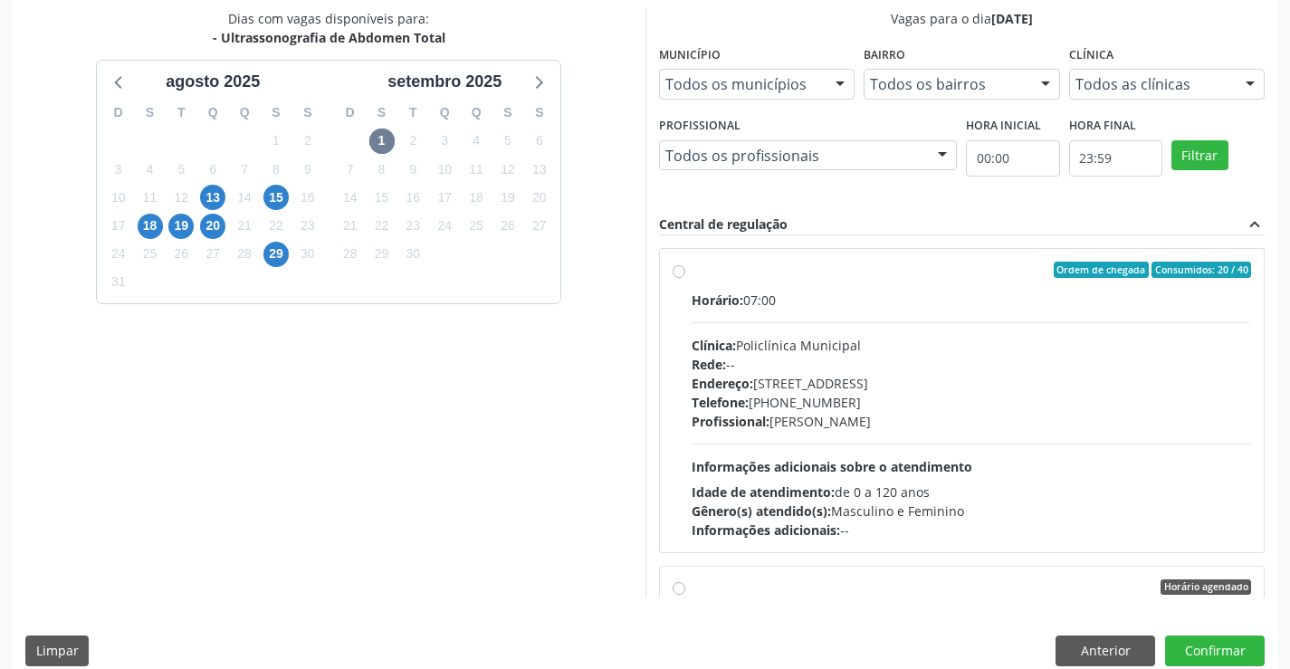
click at [691, 272] on label "Ordem de chegada Consumidos: 20 / 40 Horário: 07:00 Clínica: Policlínica Munici…" at bounding box center [971, 401] width 560 height 278
click at [679, 272] on input "Ordem de chegada Consumidos: 20 / 40 Horário: 07:00 Clínica: Policlínica Munici…" at bounding box center [678, 270] width 13 height 16
radio input "true"
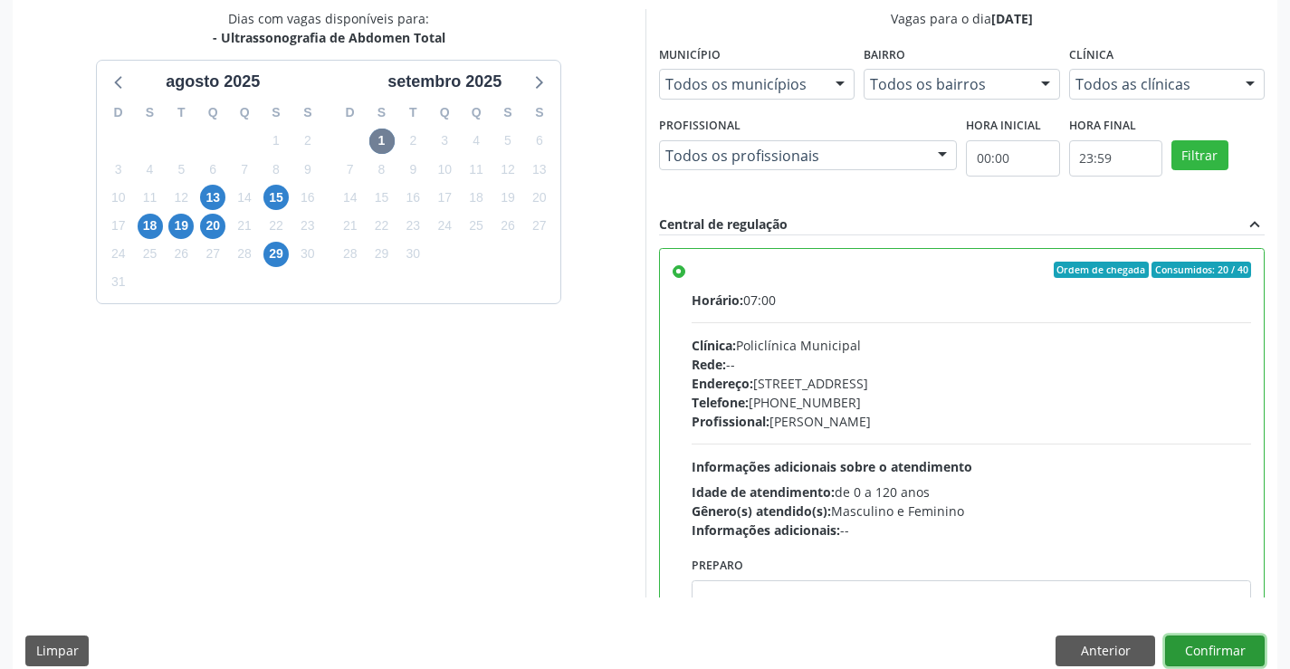
click at [1218, 653] on button "Confirmar" at bounding box center [1215, 650] width 100 height 31
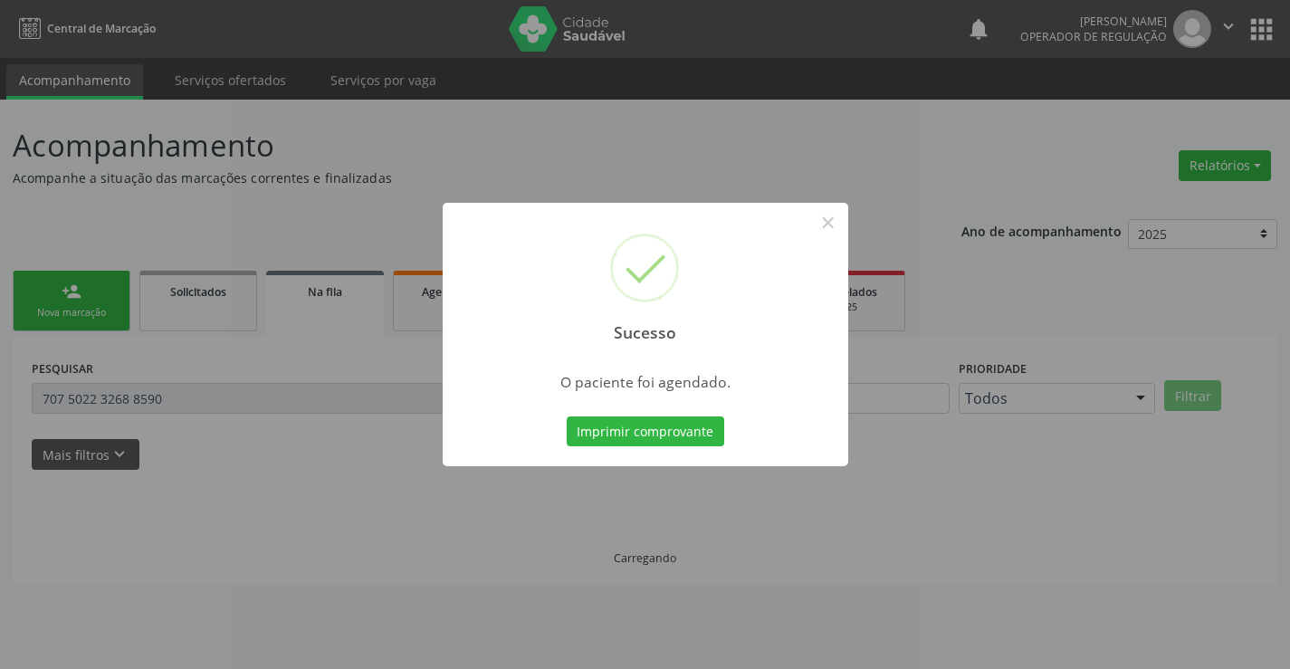
scroll to position [0, 0]
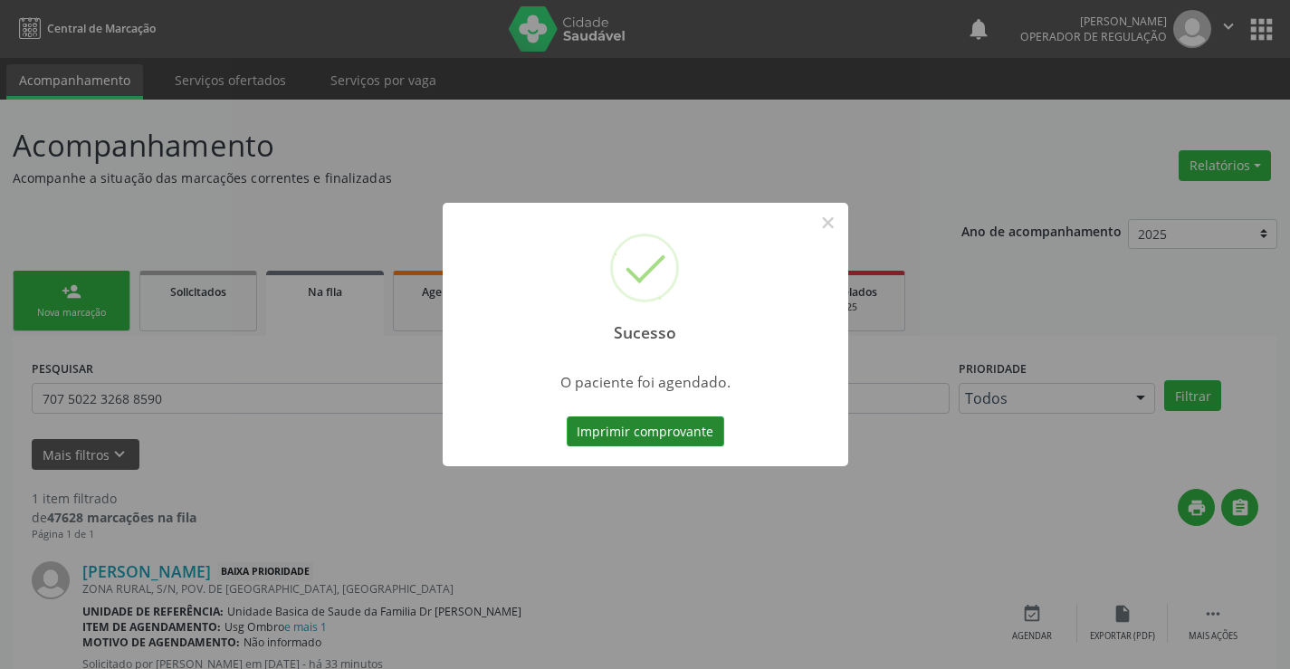
click at [653, 425] on button "Imprimir comprovante" at bounding box center [644, 431] width 157 height 31
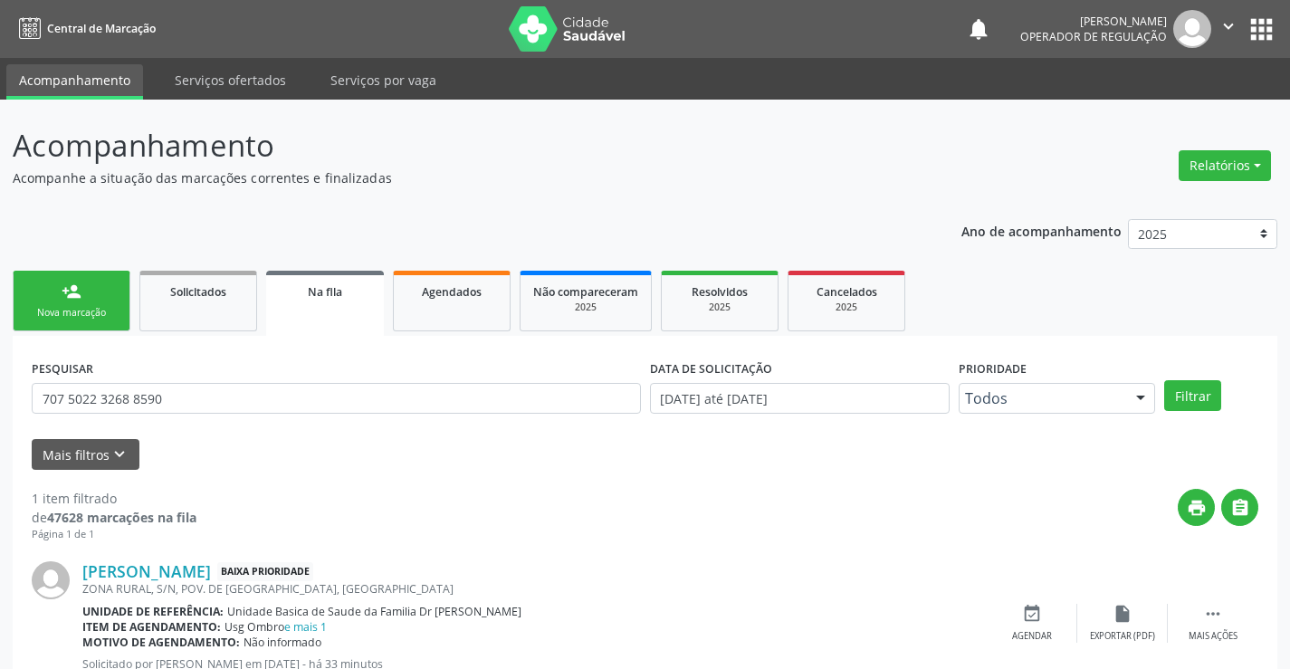
click at [79, 314] on div "Nova marcação" at bounding box center [71, 313] width 90 height 14
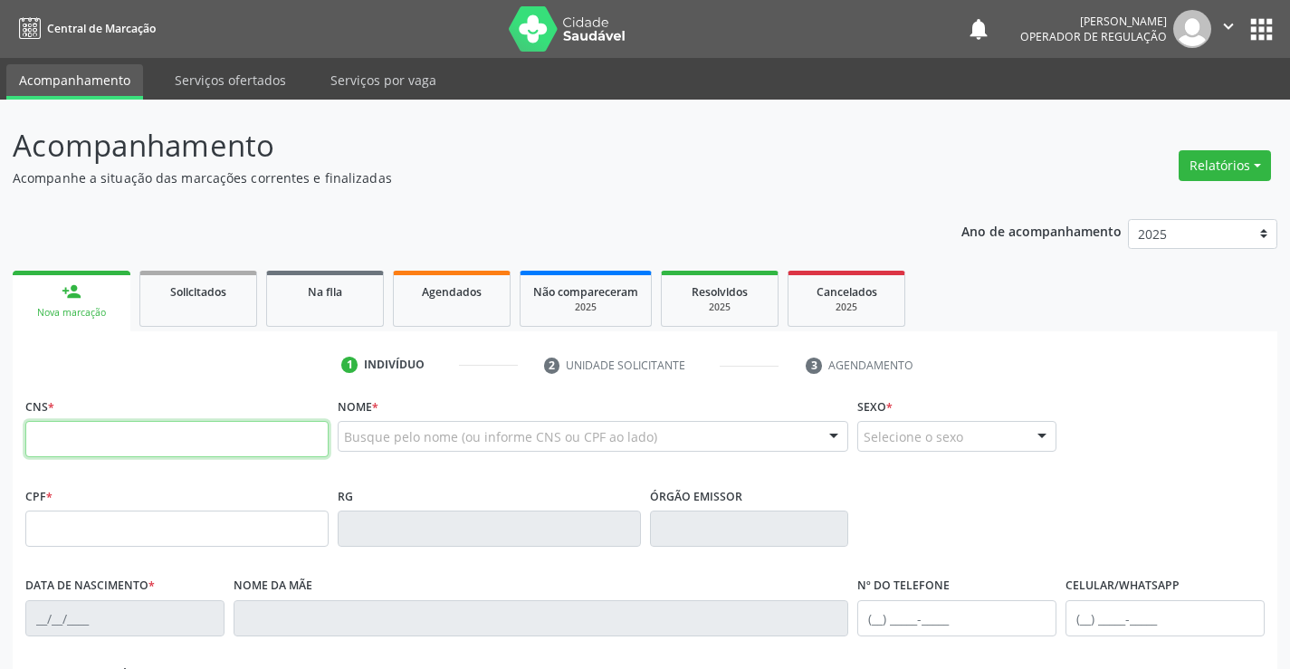
click at [95, 431] on input "text" at bounding box center [176, 439] width 303 height 36
type input "704 5013 4910 7614"
type input "0879126434"
type input "19/01/1970"
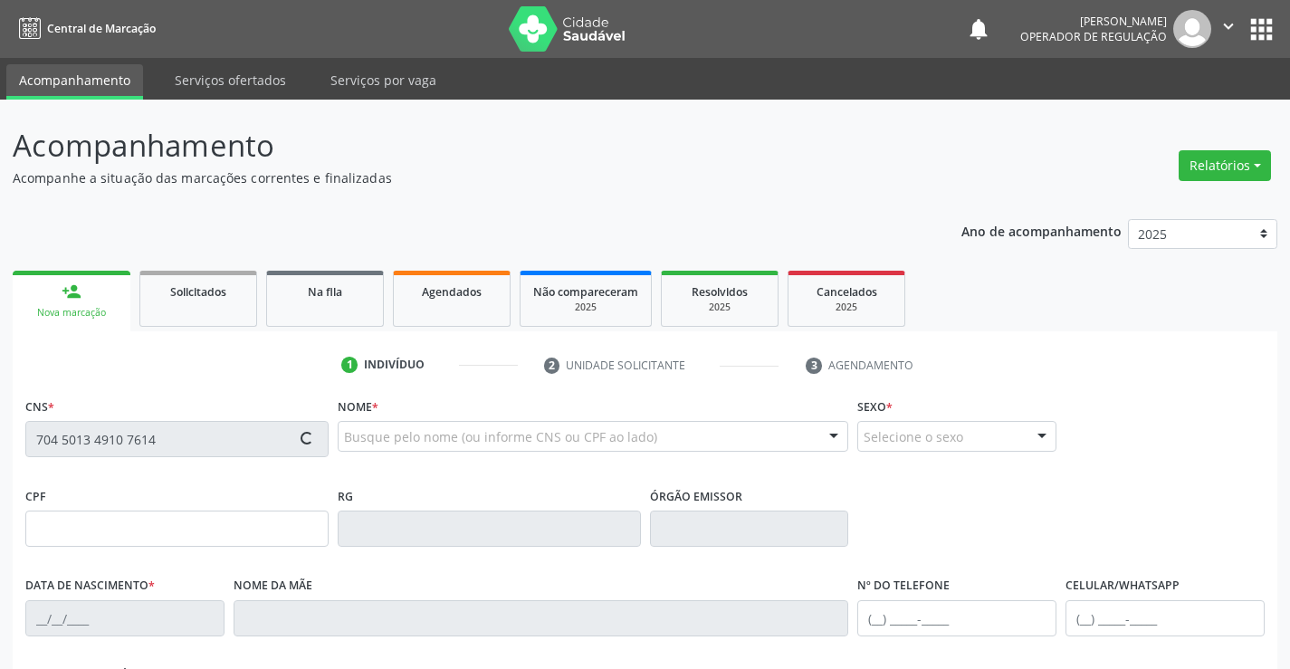
type input "(74) 99139-1845"
type input "973.417.205-06"
type input "S/N"
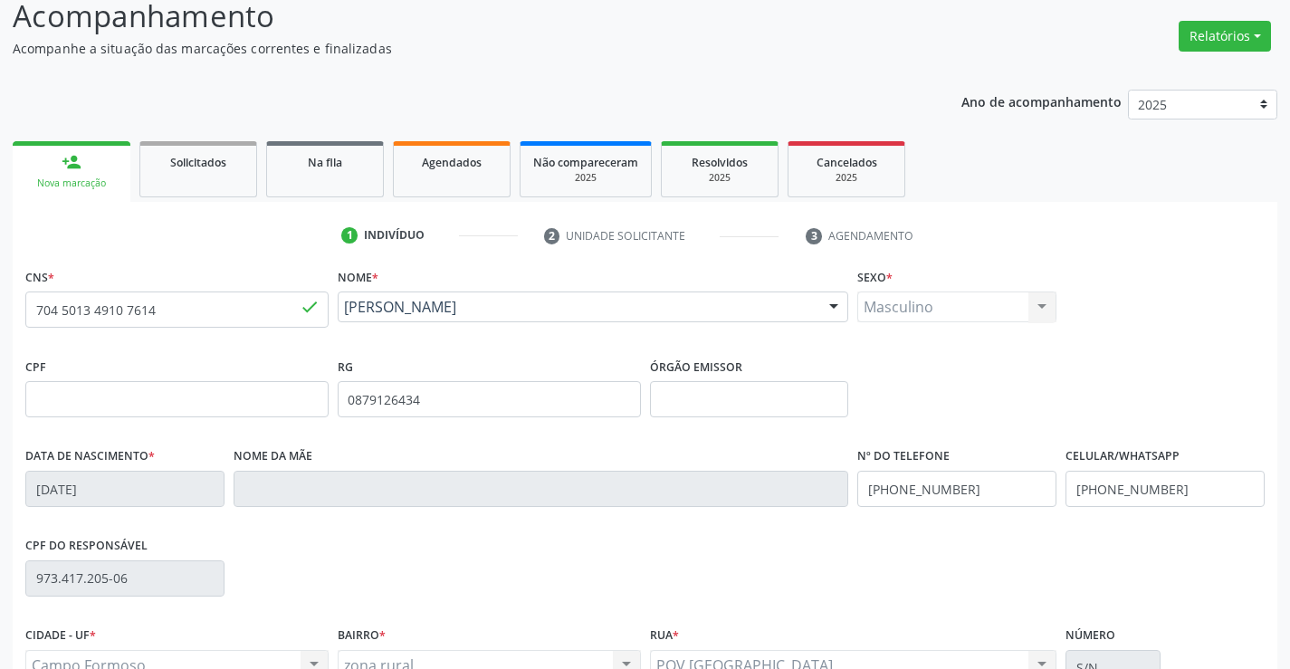
scroll to position [312, 0]
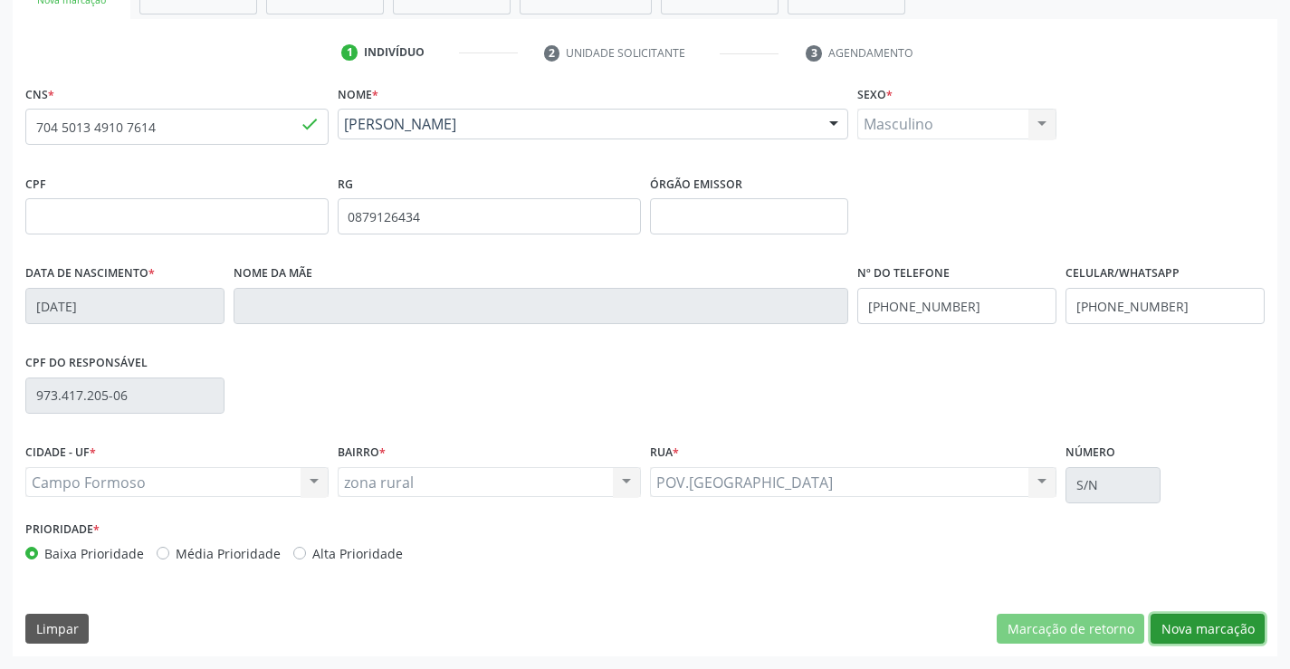
click at [1227, 630] on button "Nova marcação" at bounding box center [1207, 629] width 114 height 31
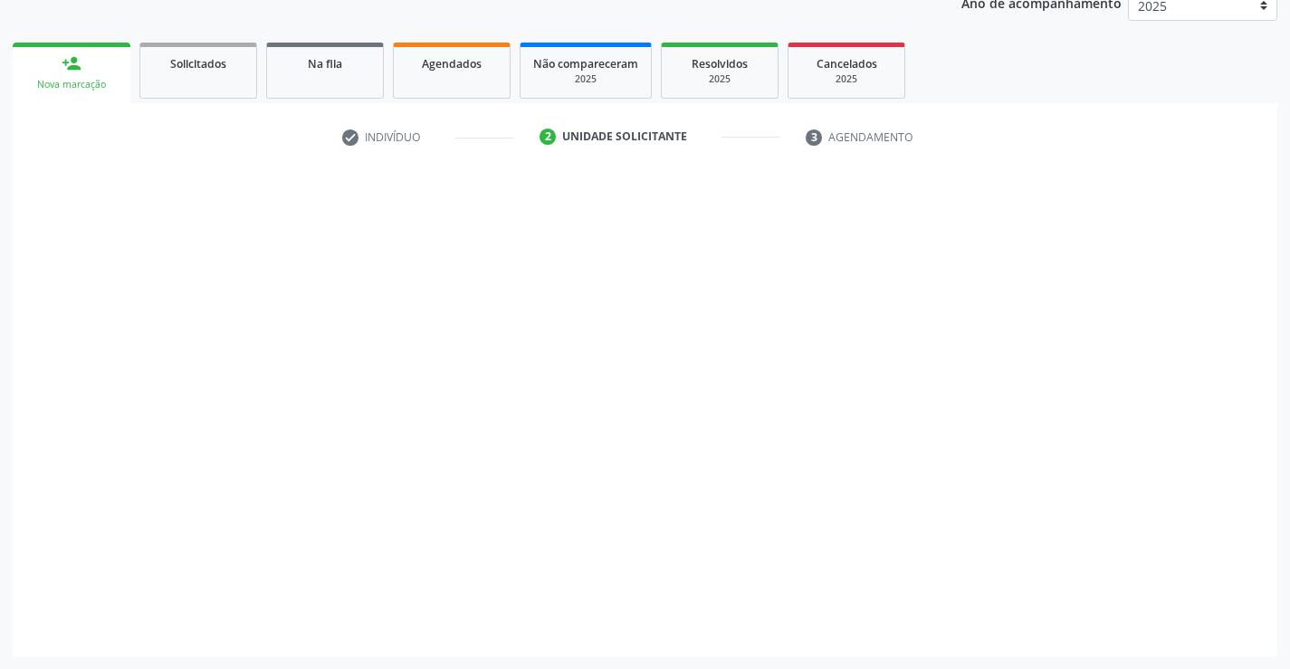
scroll to position [228, 0]
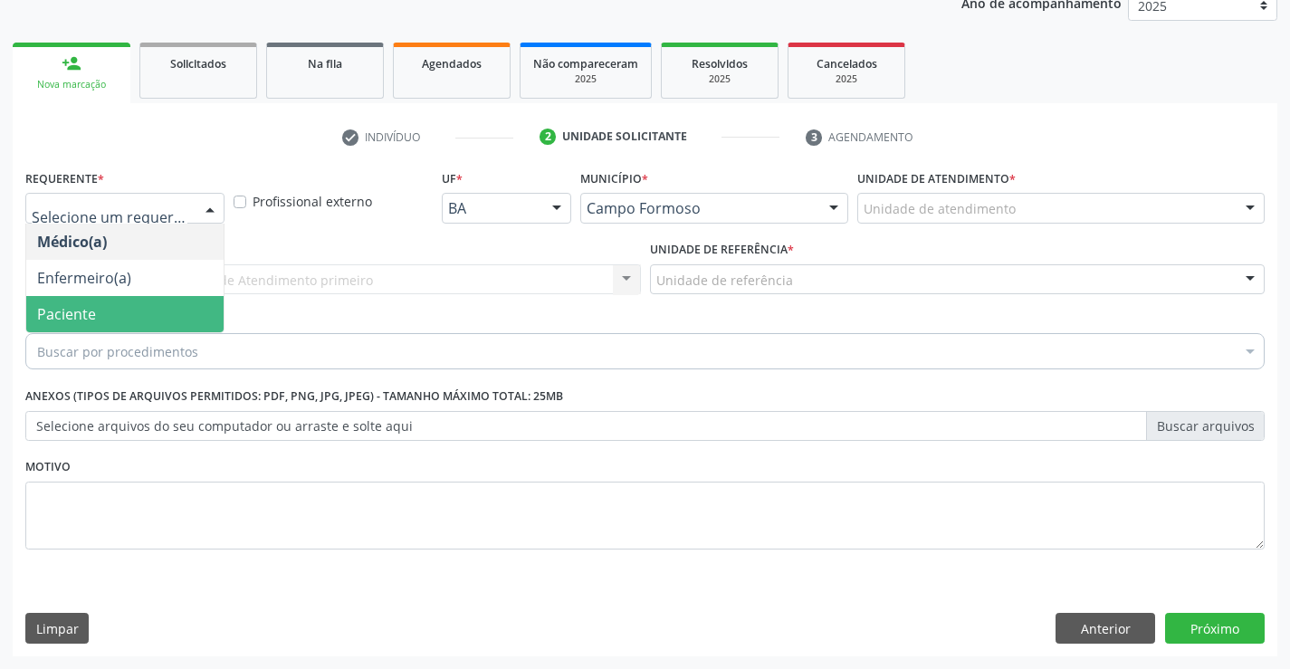
click at [76, 312] on span "Paciente" at bounding box center [66, 314] width 59 height 20
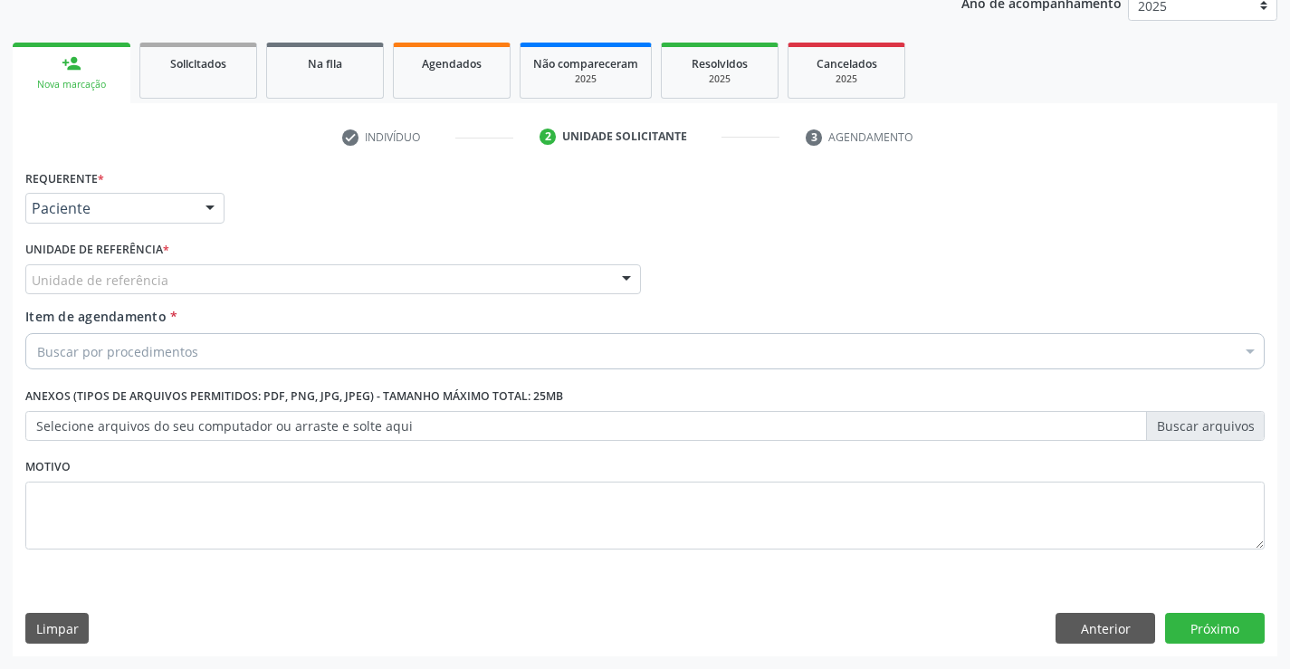
click at [513, 288] on div "Unidade de referência" at bounding box center [332, 279] width 615 height 31
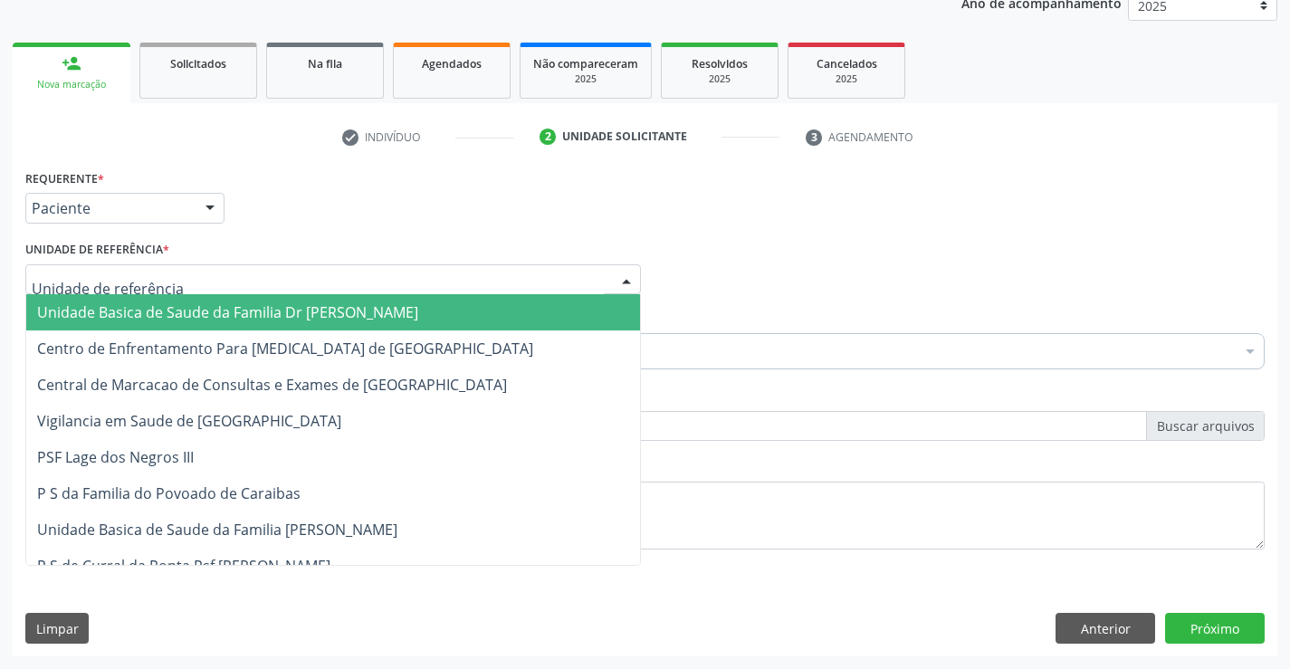
click at [230, 314] on span "Unidade Basica de Saude da Familia Dr [PERSON_NAME]" at bounding box center [227, 312] width 381 height 20
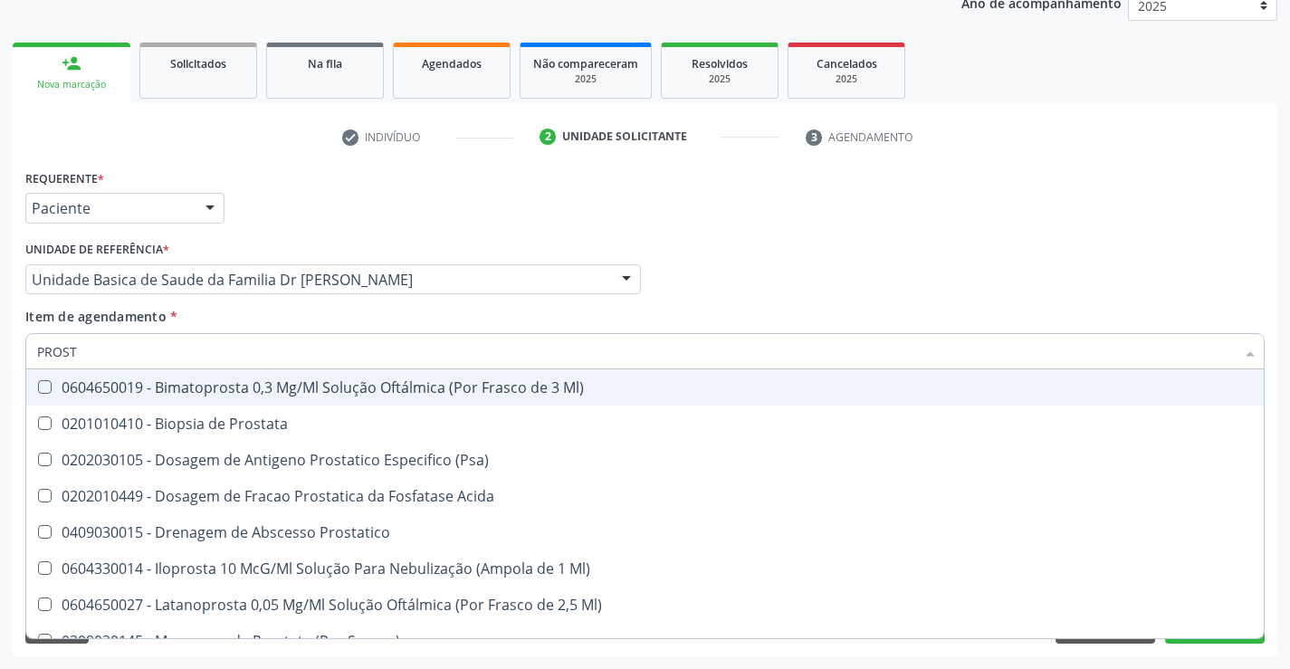
type input "PROSTA"
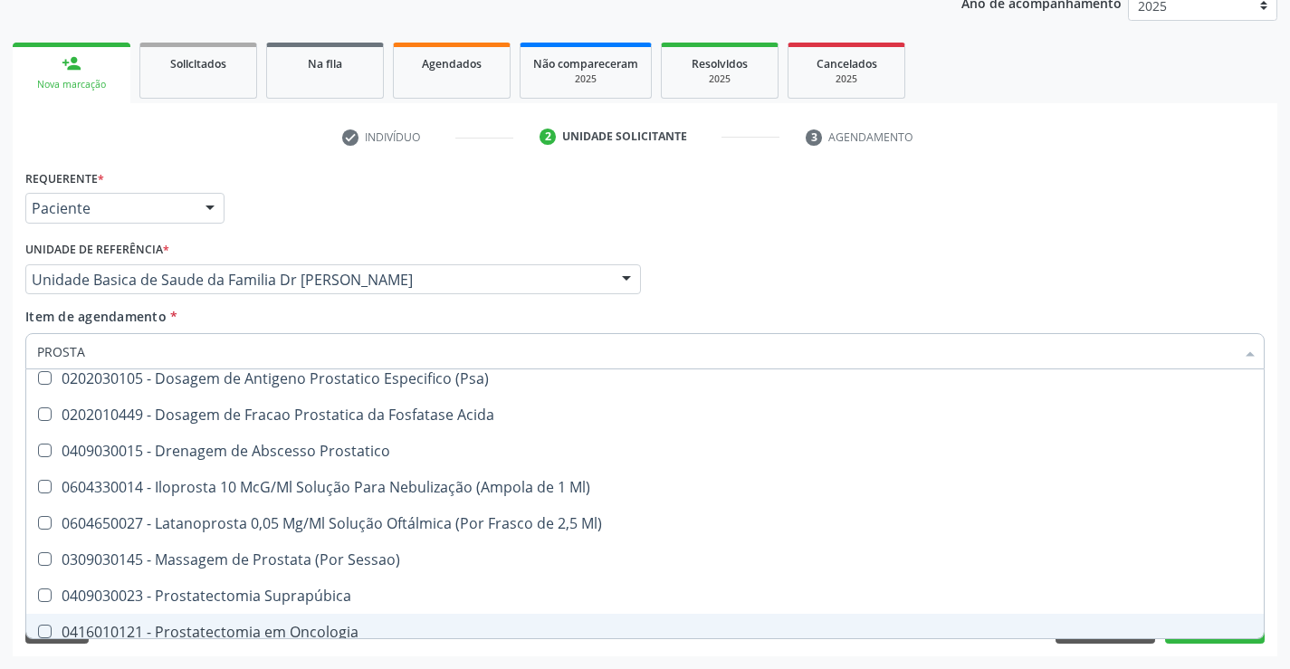
scroll to position [310, 0]
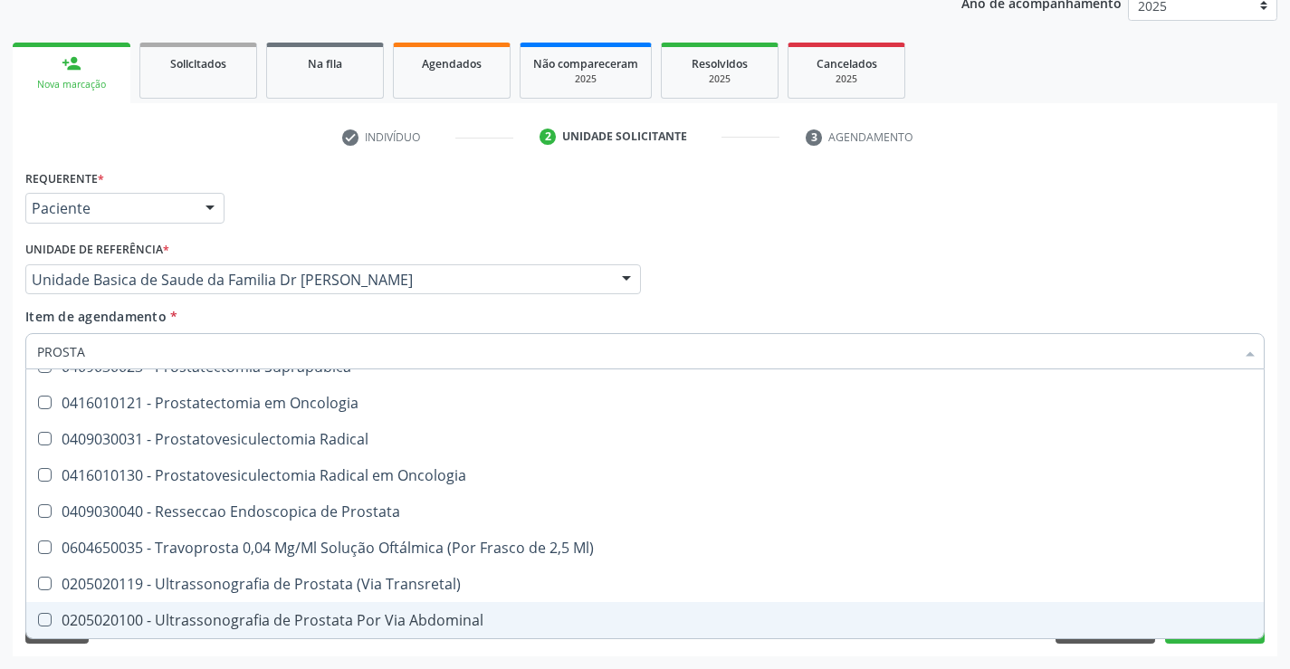
click at [324, 622] on div "0205020100 - Ultrassonografia de Prostata Por Via Abdominal" at bounding box center [644, 620] width 1215 height 14
checkbox Abdominal "true"
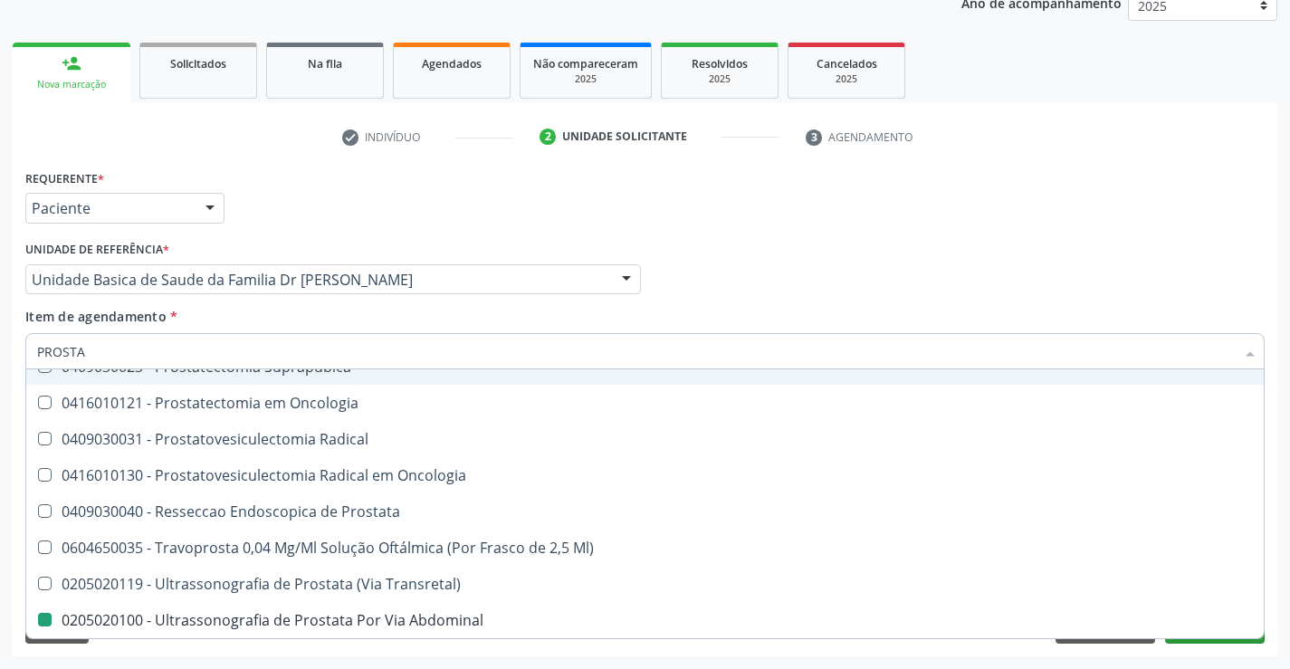
click at [881, 280] on div "Médico Solicitante Por favor, selecione a Unidade de Atendimento primeiro Nenhu…" at bounding box center [645, 271] width 1248 height 71
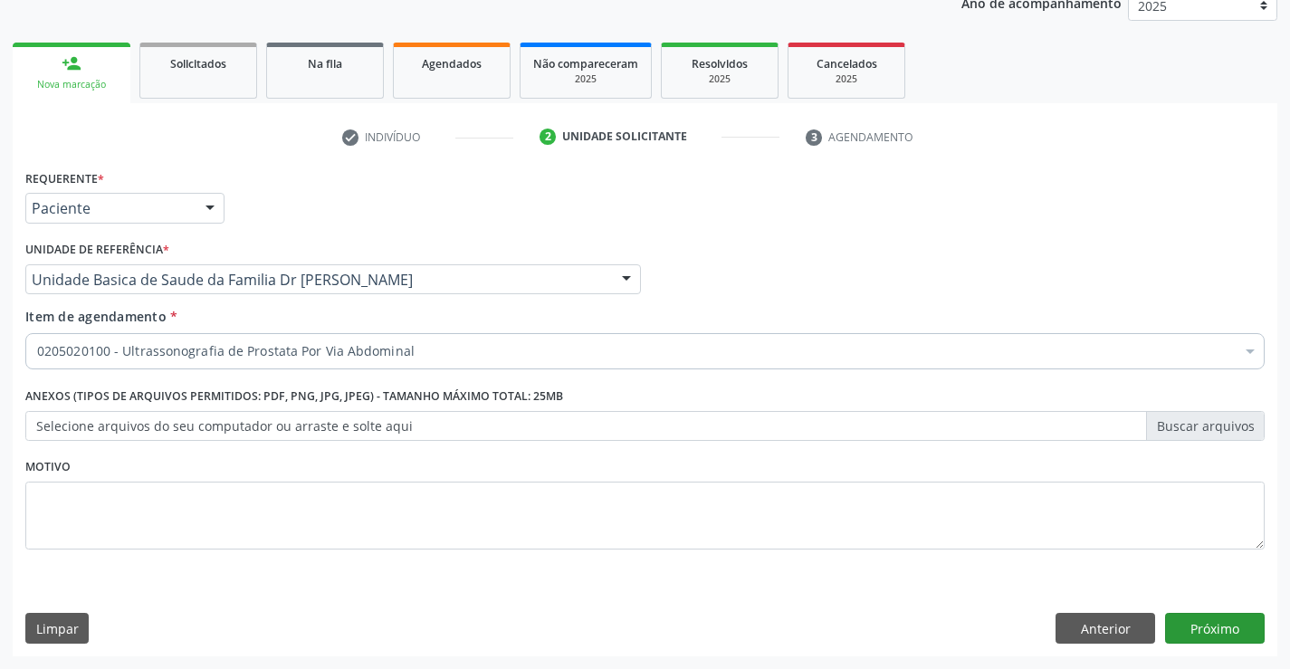
checkbox Abdominal "true"
checkbox \(Dornic\) "false"
click at [1213, 627] on button "Próximo" at bounding box center [1215, 628] width 100 height 31
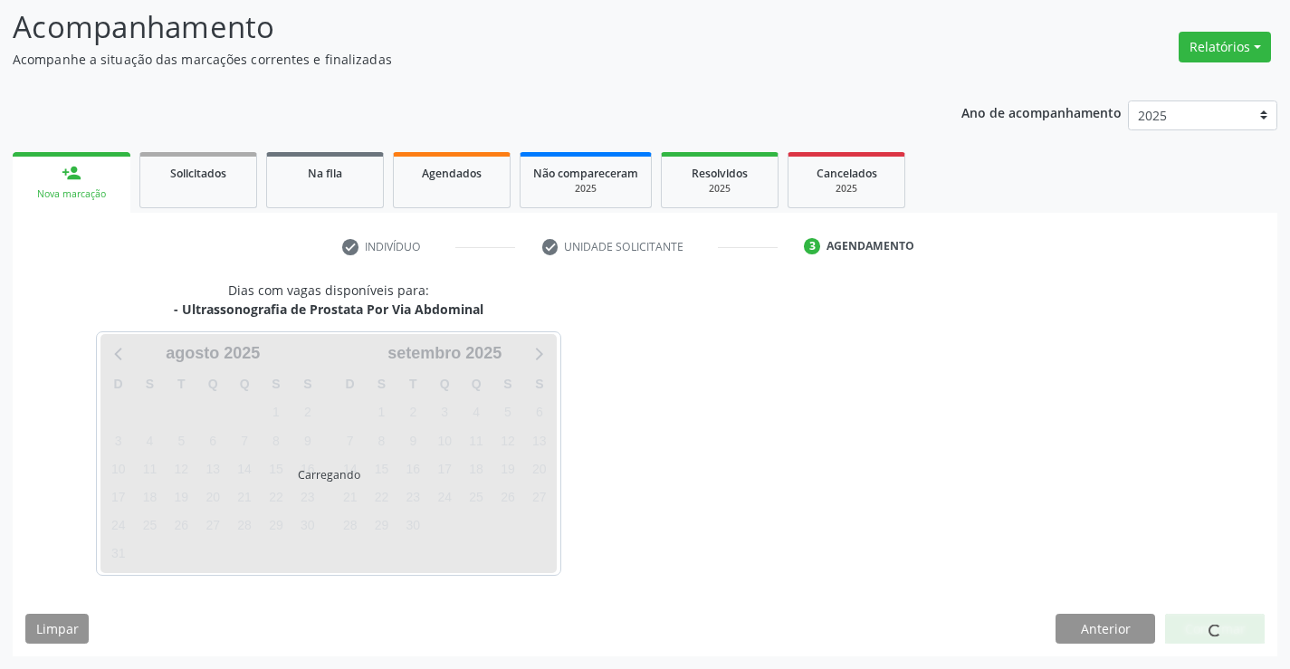
scroll to position [119, 0]
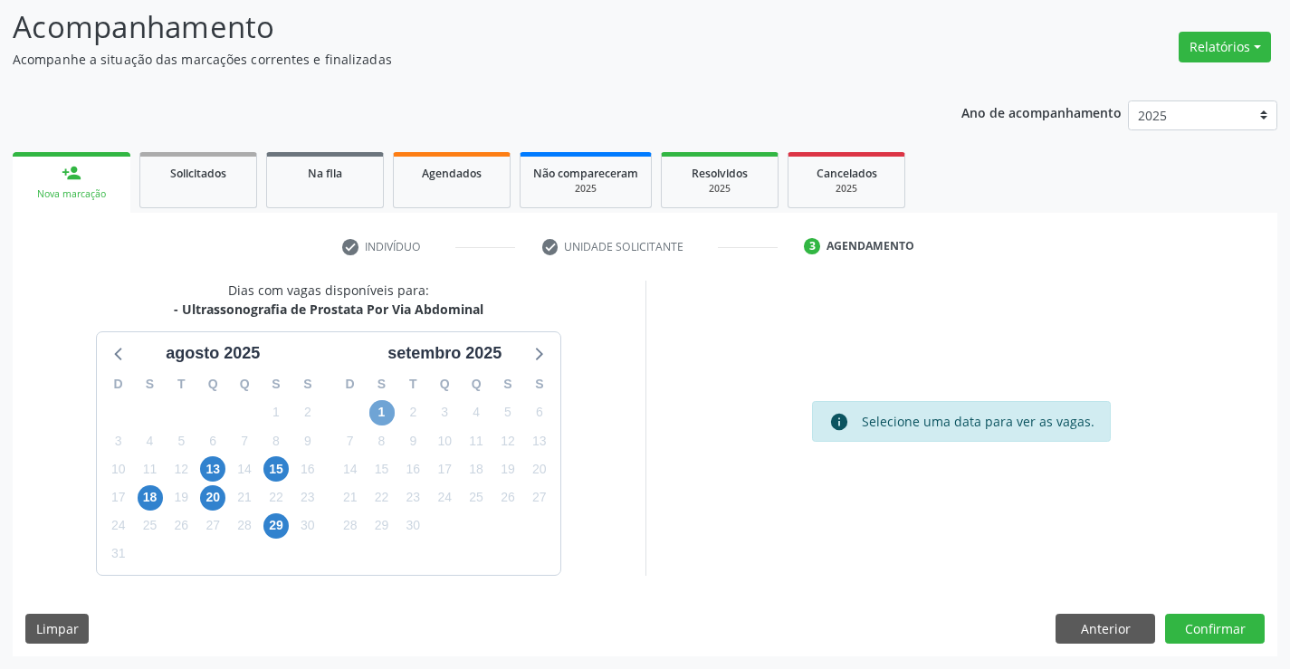
click at [385, 413] on span "1" at bounding box center [381, 412] width 25 height 25
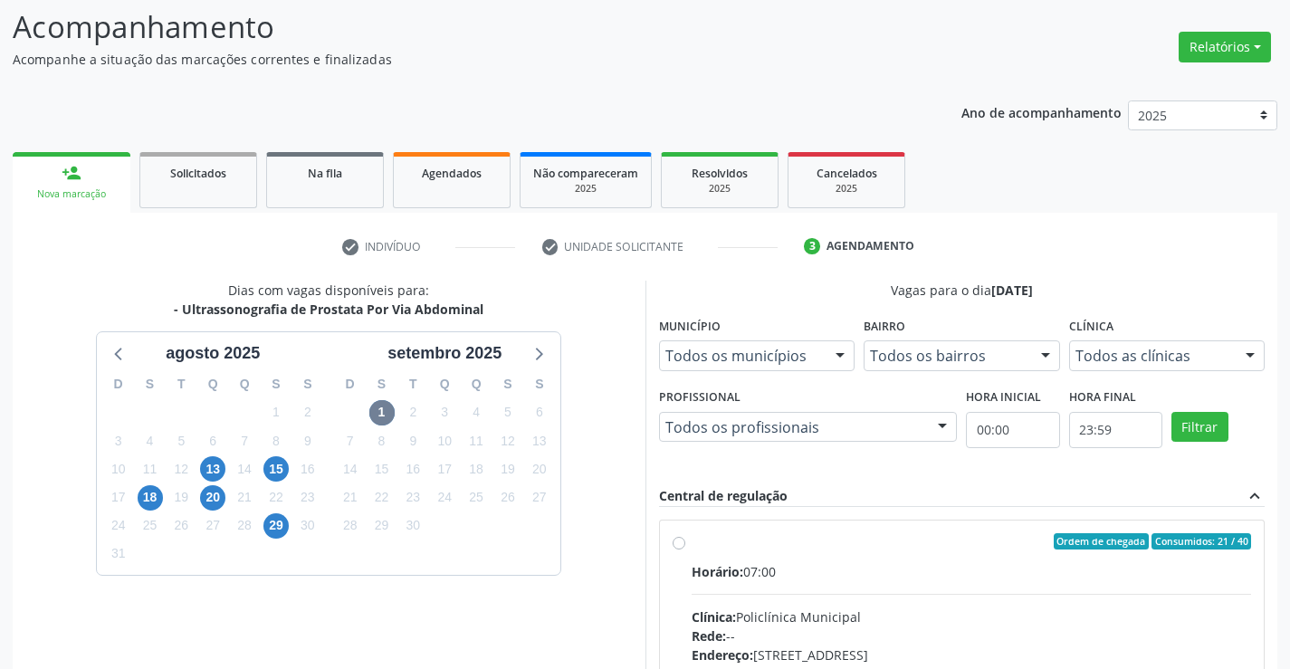
click at [751, 551] on label "Ordem de chegada Consumidos: 21 / 40 Horário: 07:00 Clínica: Policlínica Munici…" at bounding box center [971, 672] width 560 height 278
click at [685, 549] on input "Ordem de chegada Consumidos: 21 / 40 Horário: 07:00 Clínica: Policlínica Munici…" at bounding box center [678, 541] width 13 height 16
radio input "true"
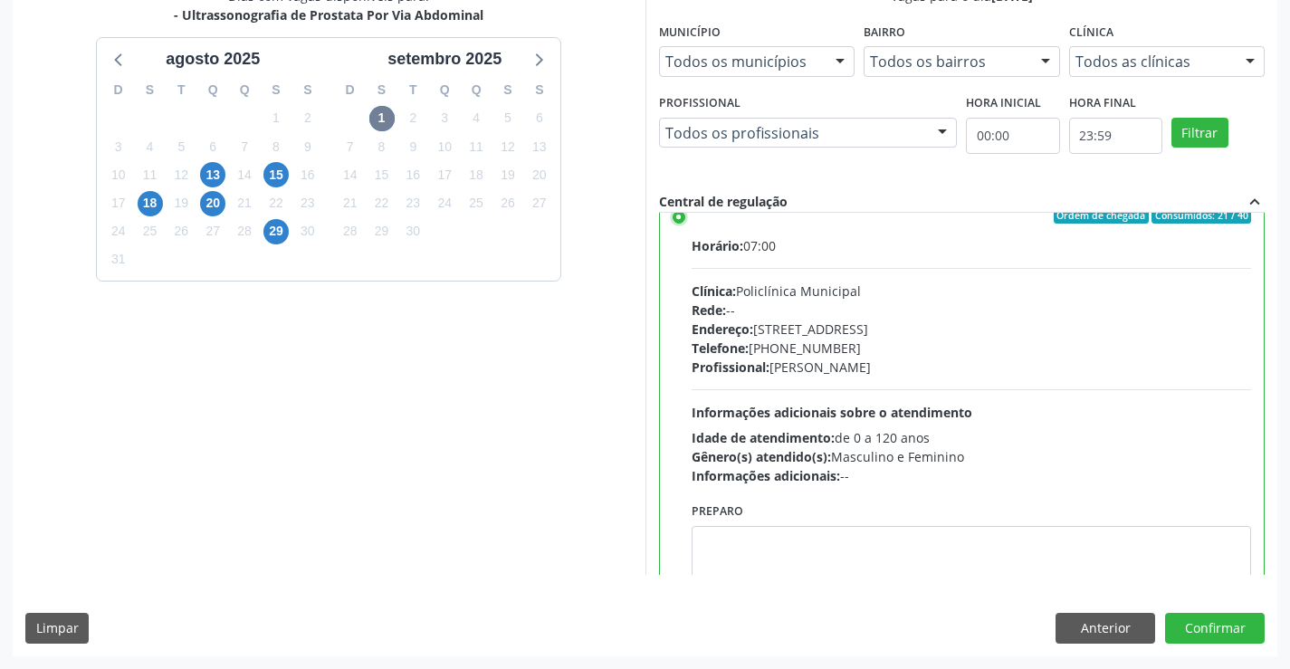
scroll to position [0, 0]
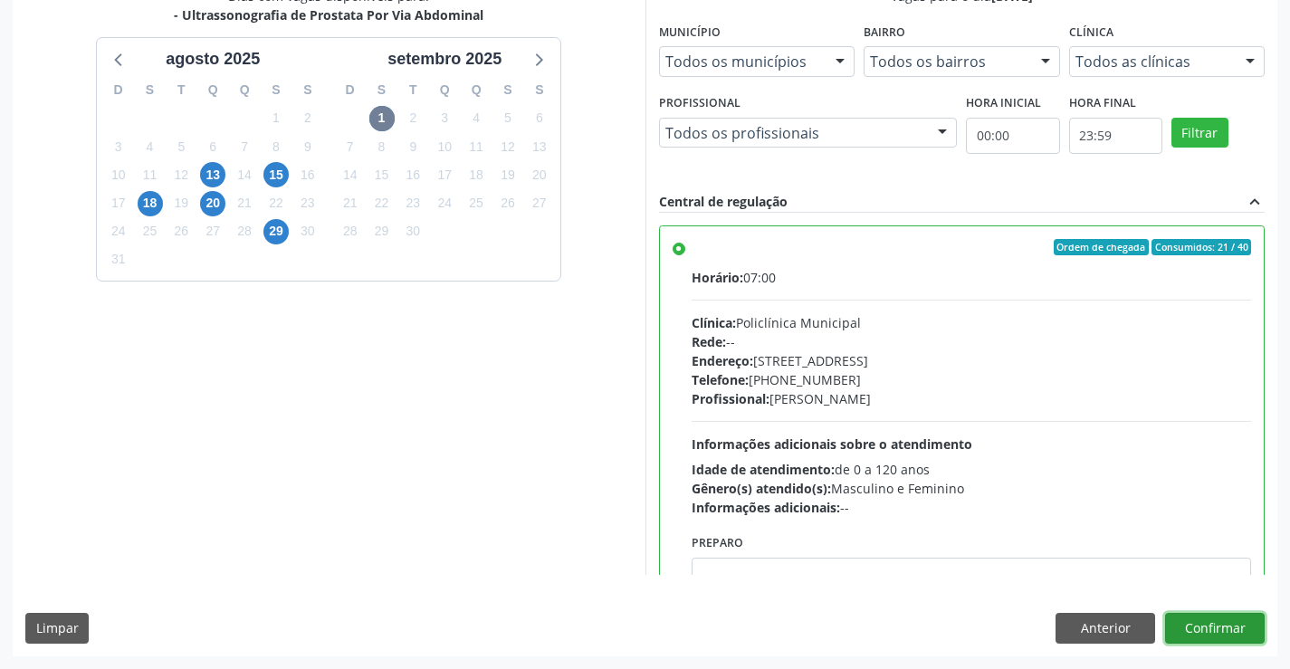
click at [1223, 630] on button "Confirmar" at bounding box center [1215, 628] width 100 height 31
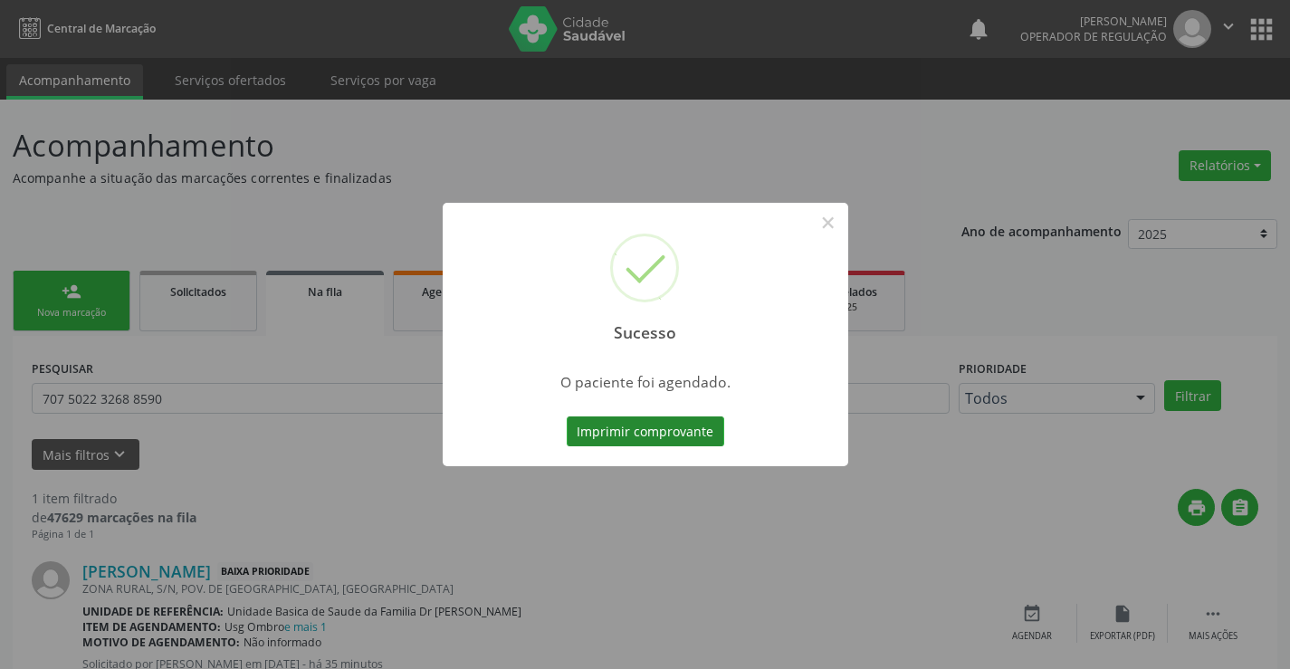
click at [651, 424] on button "Imprimir comprovante" at bounding box center [644, 431] width 157 height 31
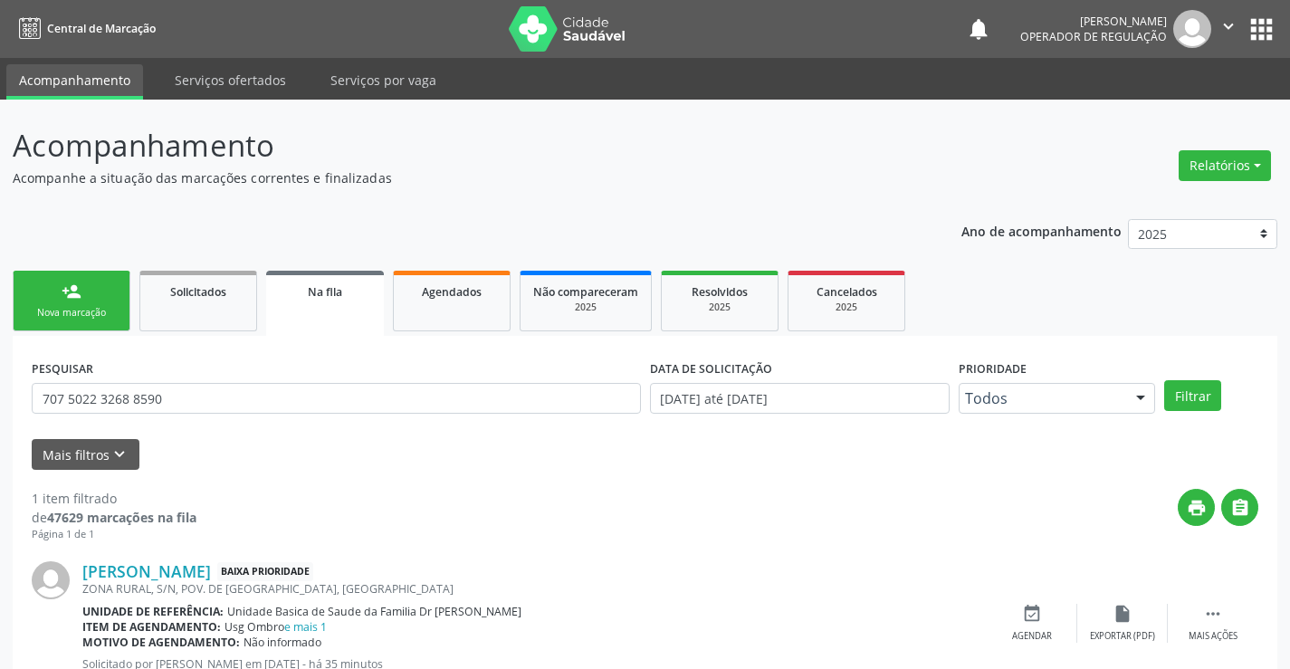
click at [81, 313] on div "Nova marcação" at bounding box center [71, 313] width 90 height 14
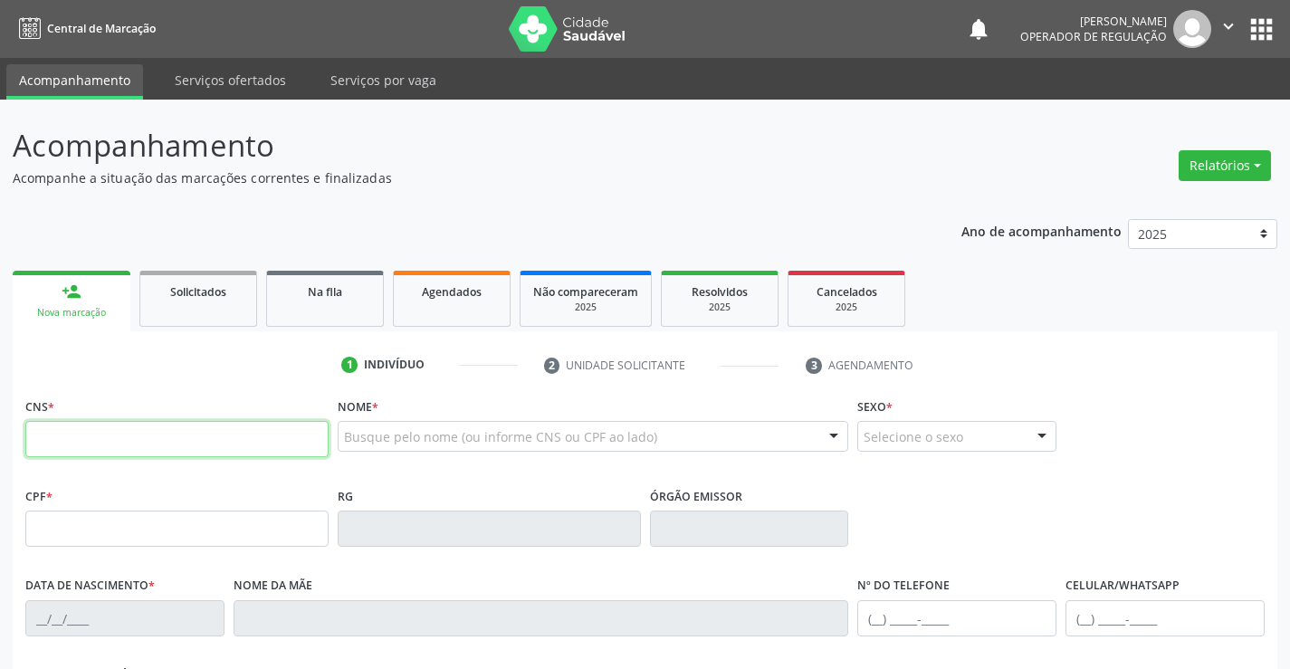
click at [60, 435] on input "text" at bounding box center [176, 439] width 303 height 36
type input "705 0026 9166 2557"
type input "0787747130"
type input "18/11/1975"
type input "(74) 99813-3340"
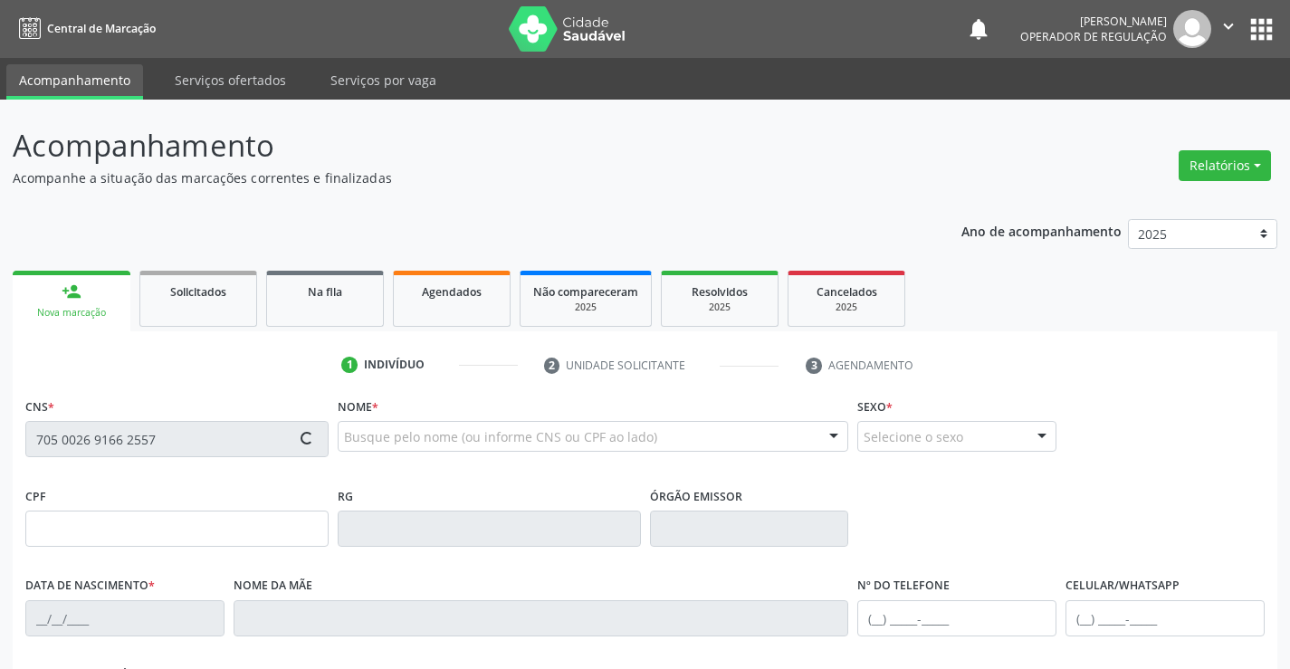
type input "(74) 99813-3340"
type input "892.830.905-00"
type input "S/N"
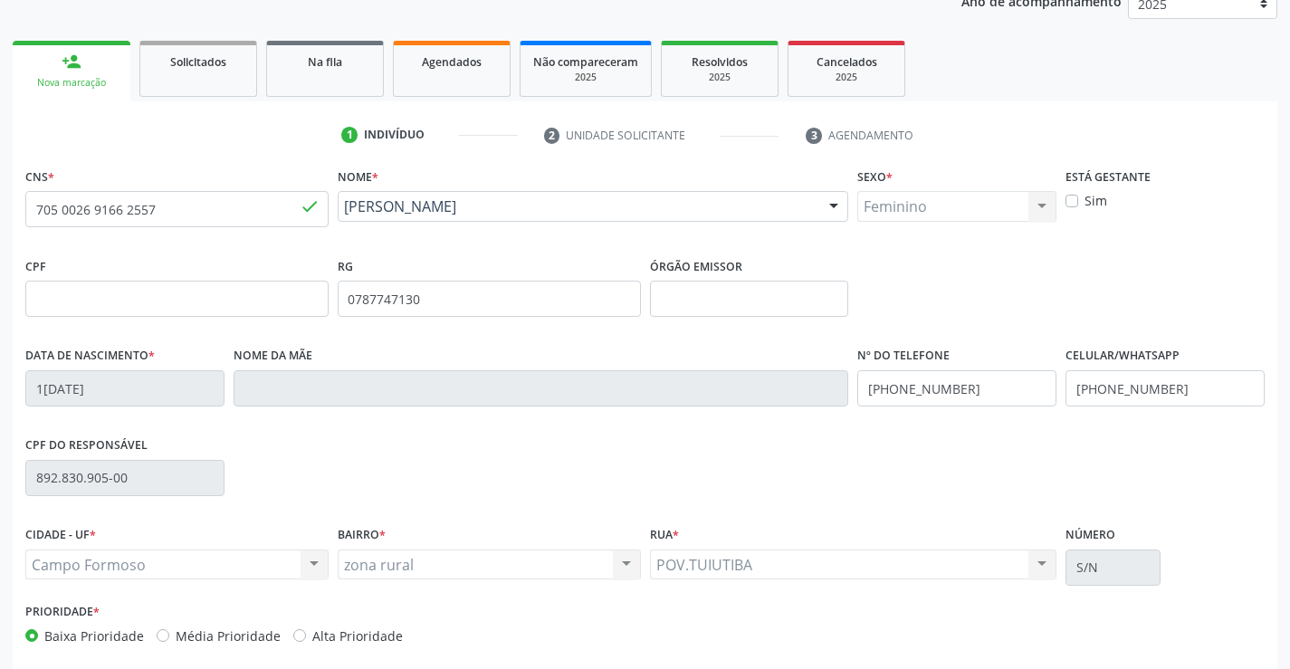
scroll to position [312, 0]
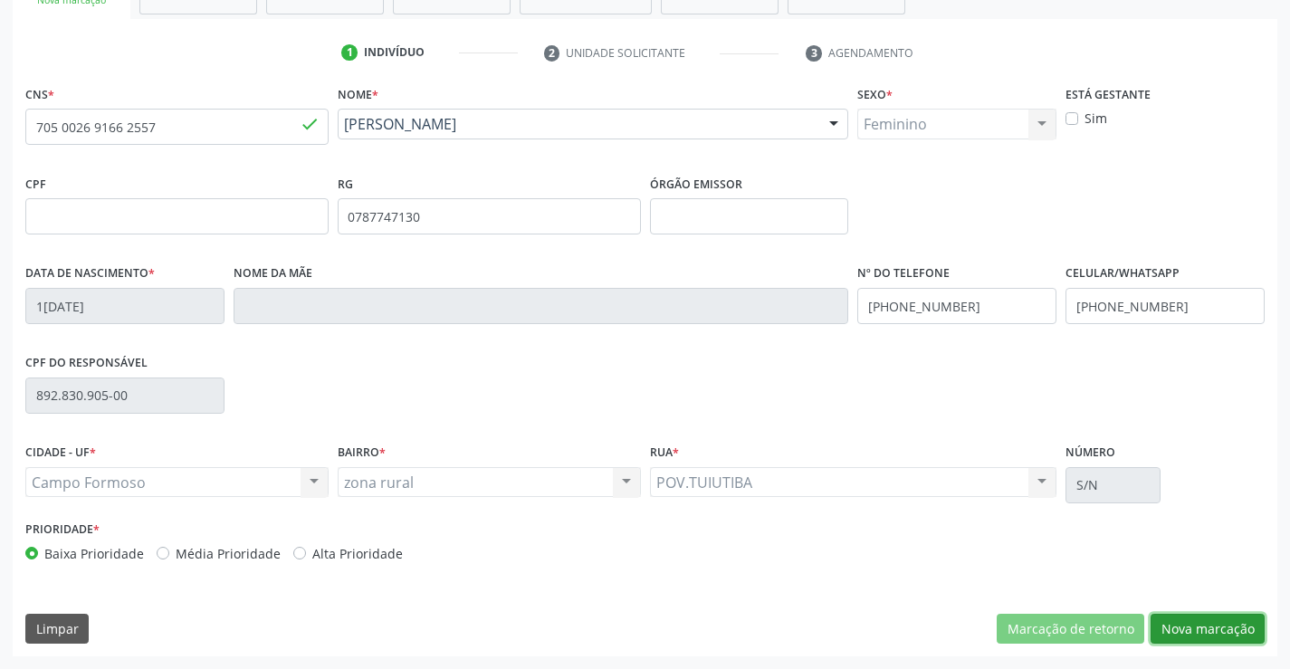
click at [1201, 633] on button "Nova marcação" at bounding box center [1207, 629] width 114 height 31
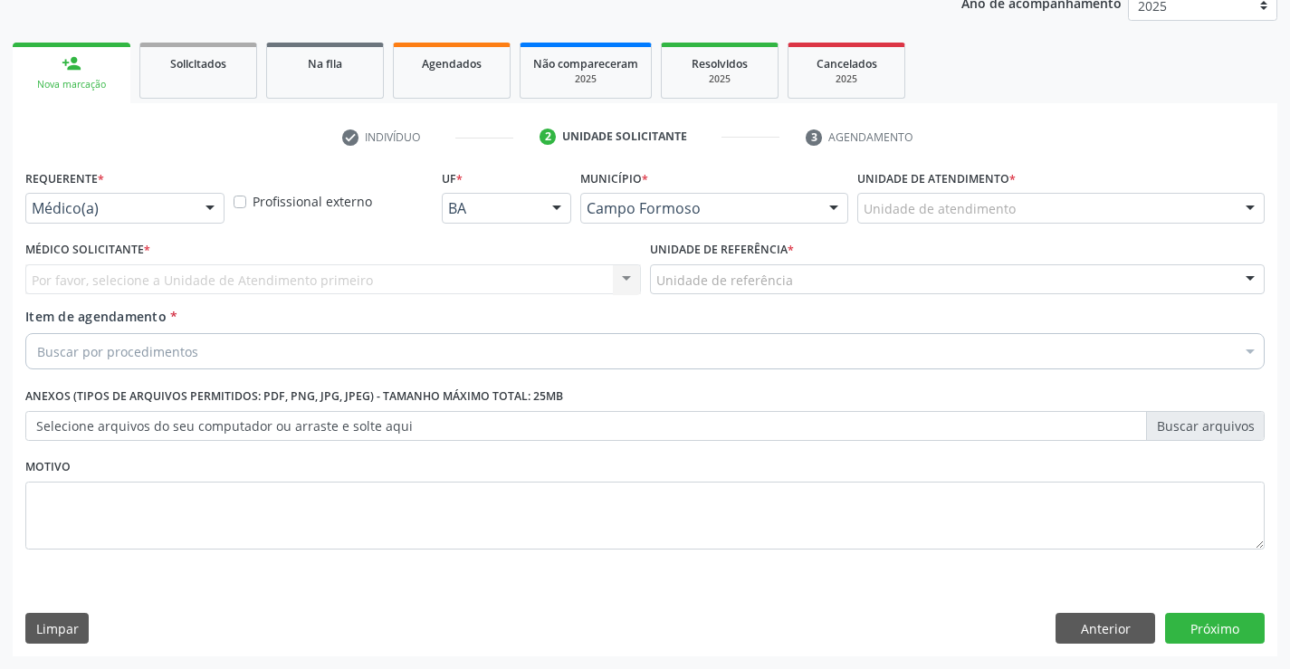
scroll to position [228, 0]
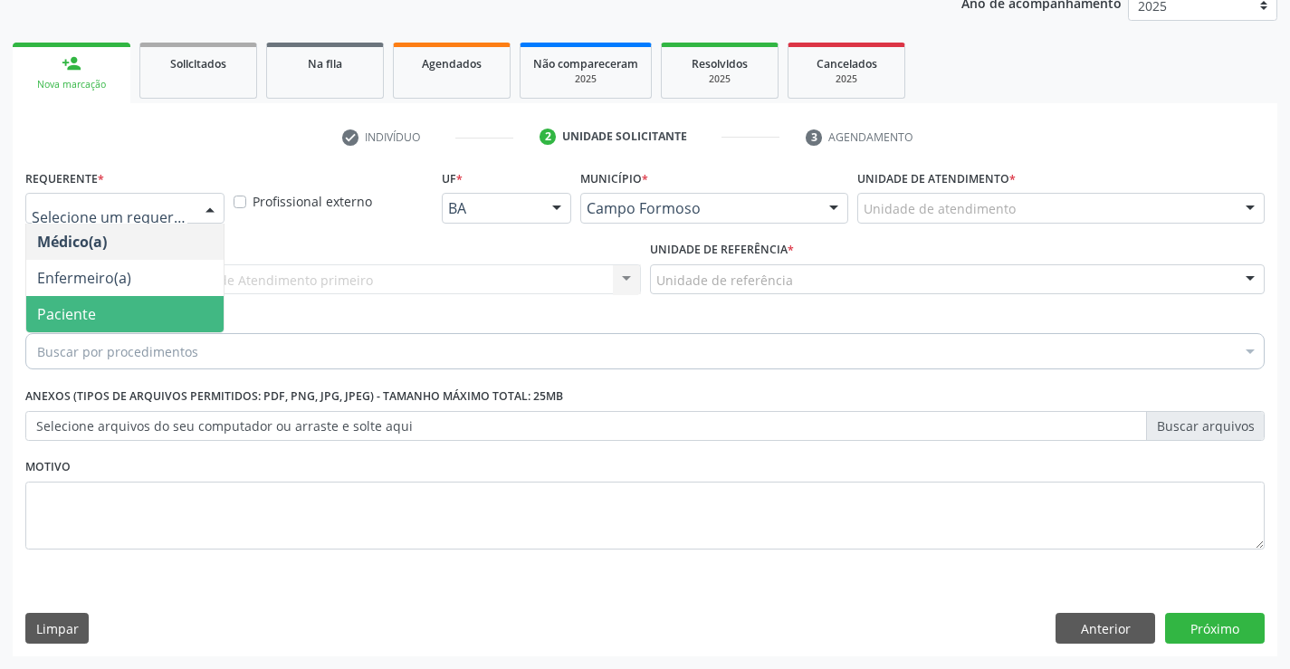
click at [105, 305] on span "Paciente" at bounding box center [124, 314] width 197 height 36
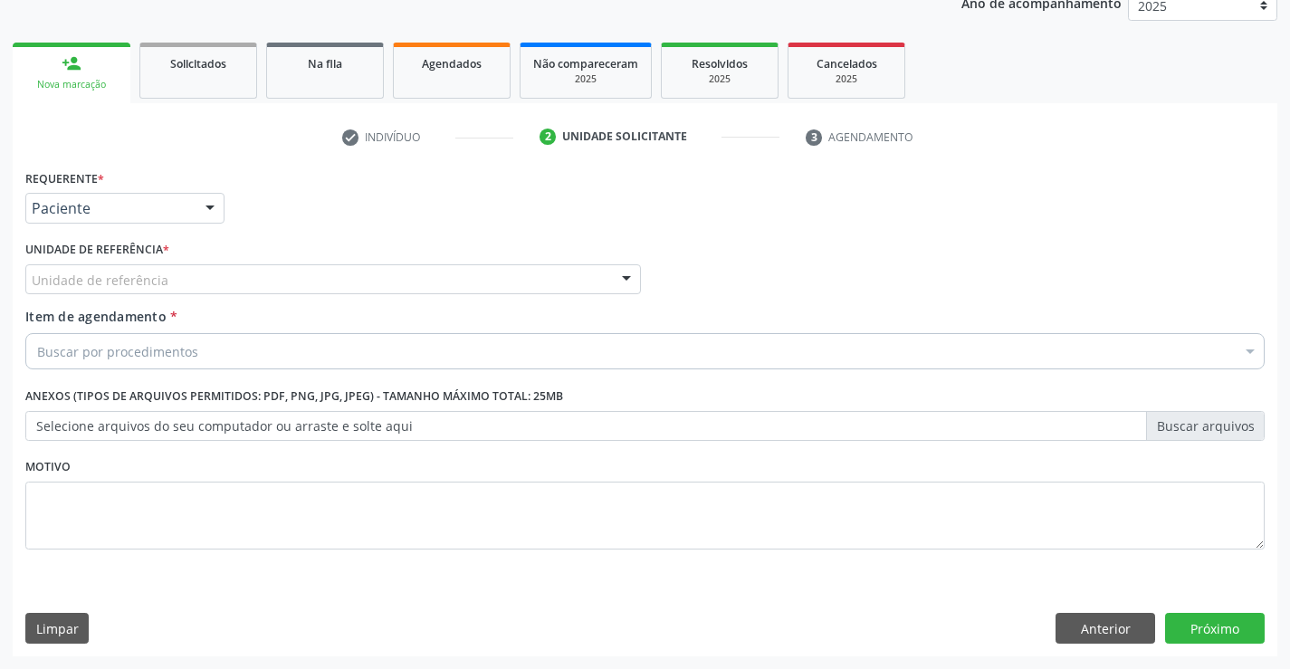
click at [265, 275] on div "Unidade de referência" at bounding box center [332, 279] width 615 height 31
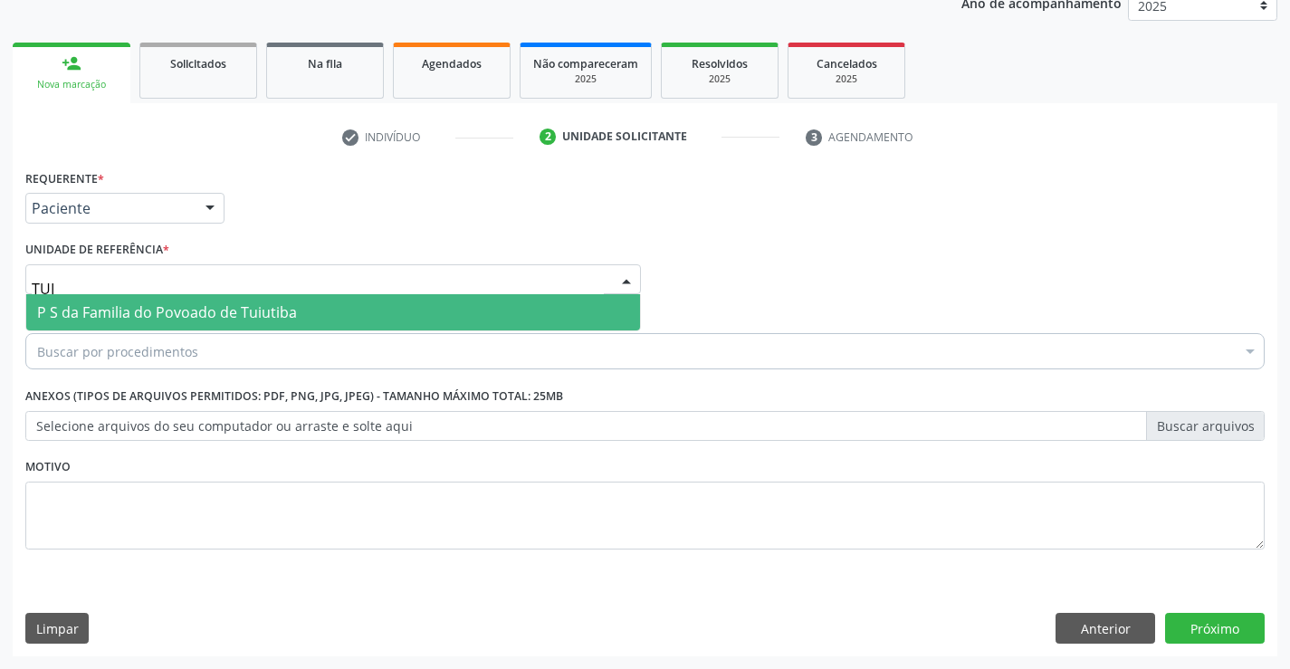
type input "TUIU"
click at [263, 310] on span "P S da Familia do Povoado de Tuiutiba" at bounding box center [167, 312] width 260 height 20
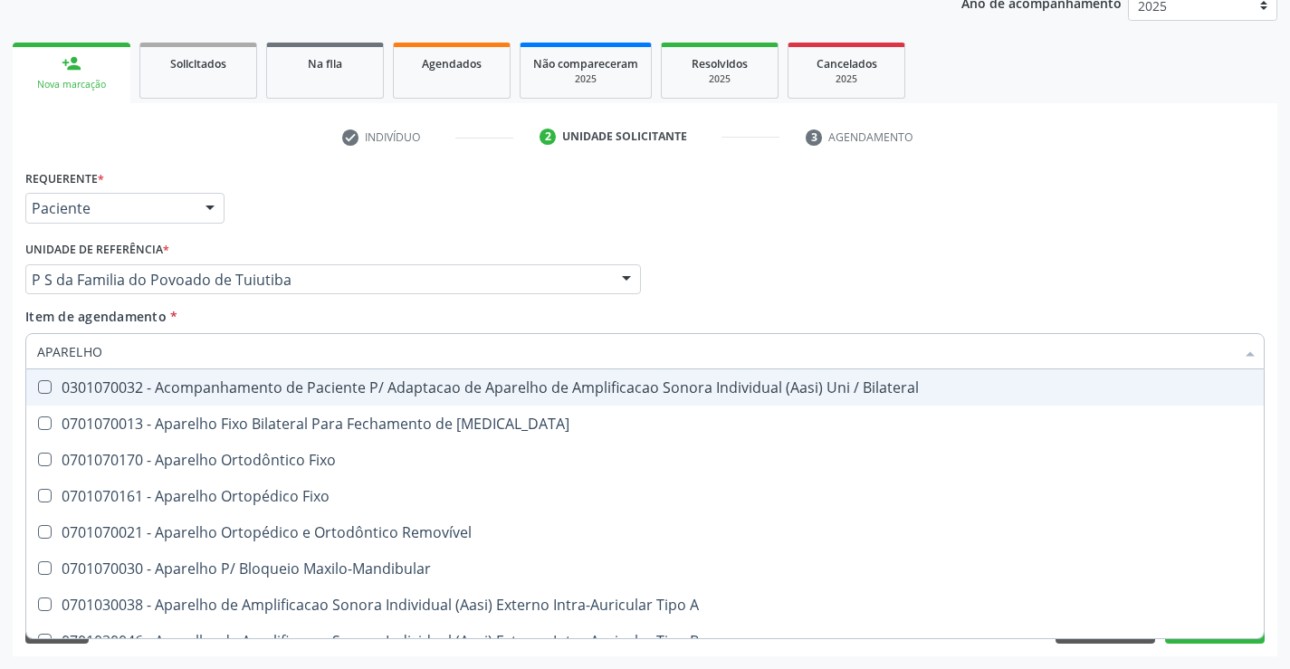
type input "APARELHO U"
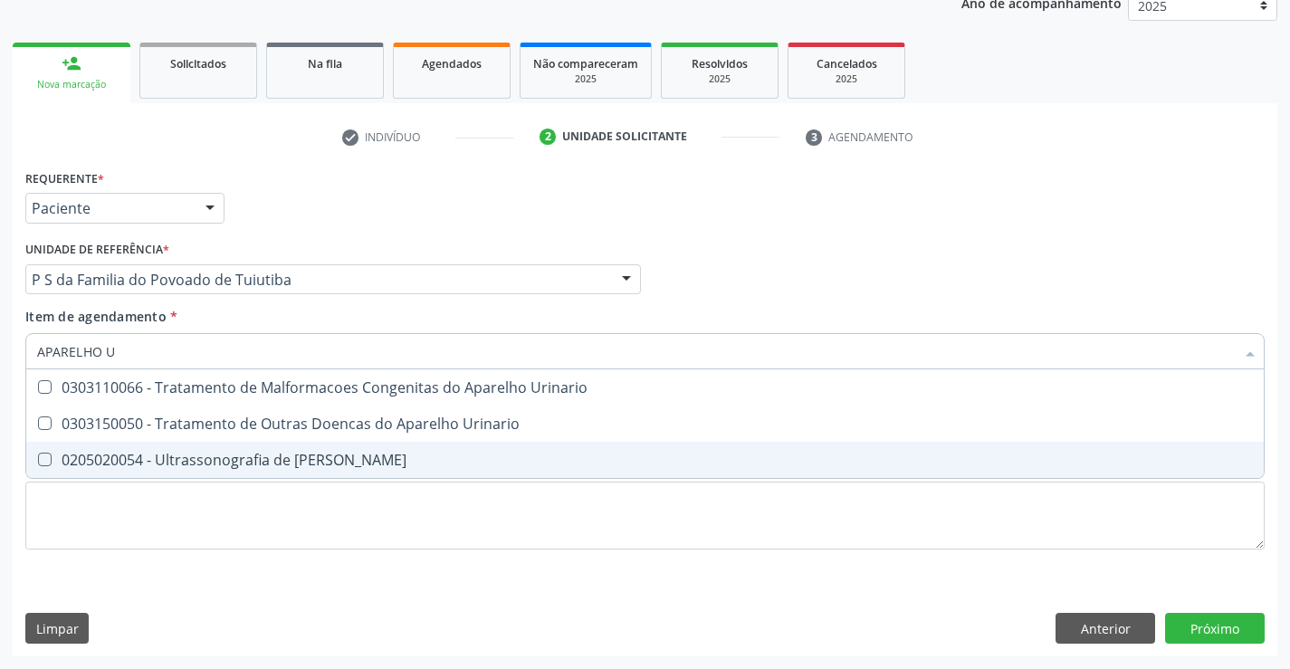
click at [197, 460] on div "0205020054 - Ultrassonografia de [PERSON_NAME]" at bounding box center [644, 459] width 1215 height 14
checkbox Urinario "true"
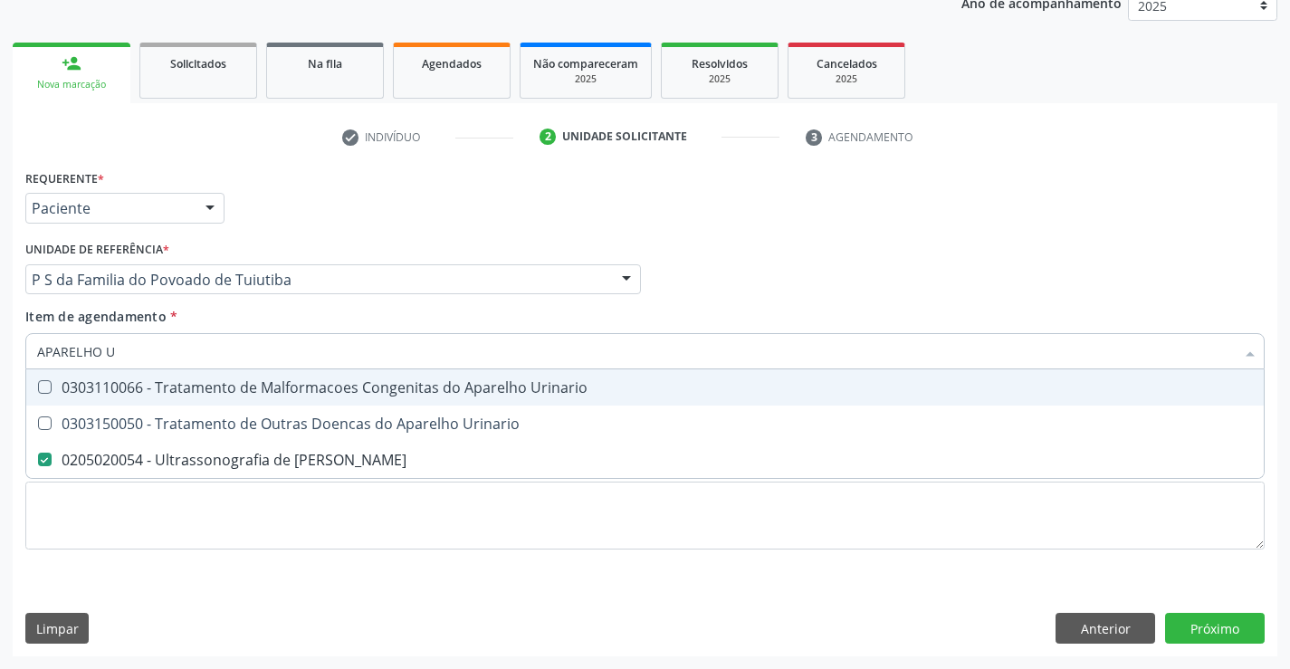
click at [714, 249] on div "Médico Solicitante Por favor, selecione a Unidade de Atendimento primeiro Nenhu…" at bounding box center [645, 271] width 1248 height 71
checkbox Urinario "true"
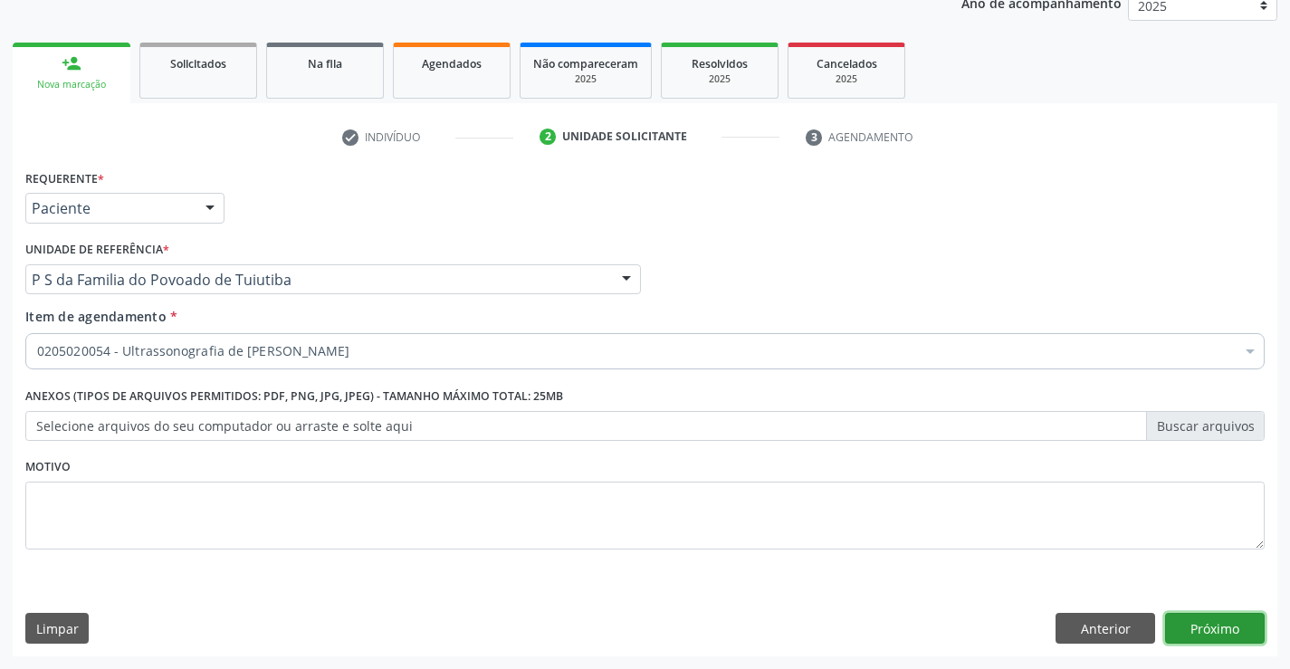
click at [1218, 621] on button "Próximo" at bounding box center [1215, 628] width 100 height 31
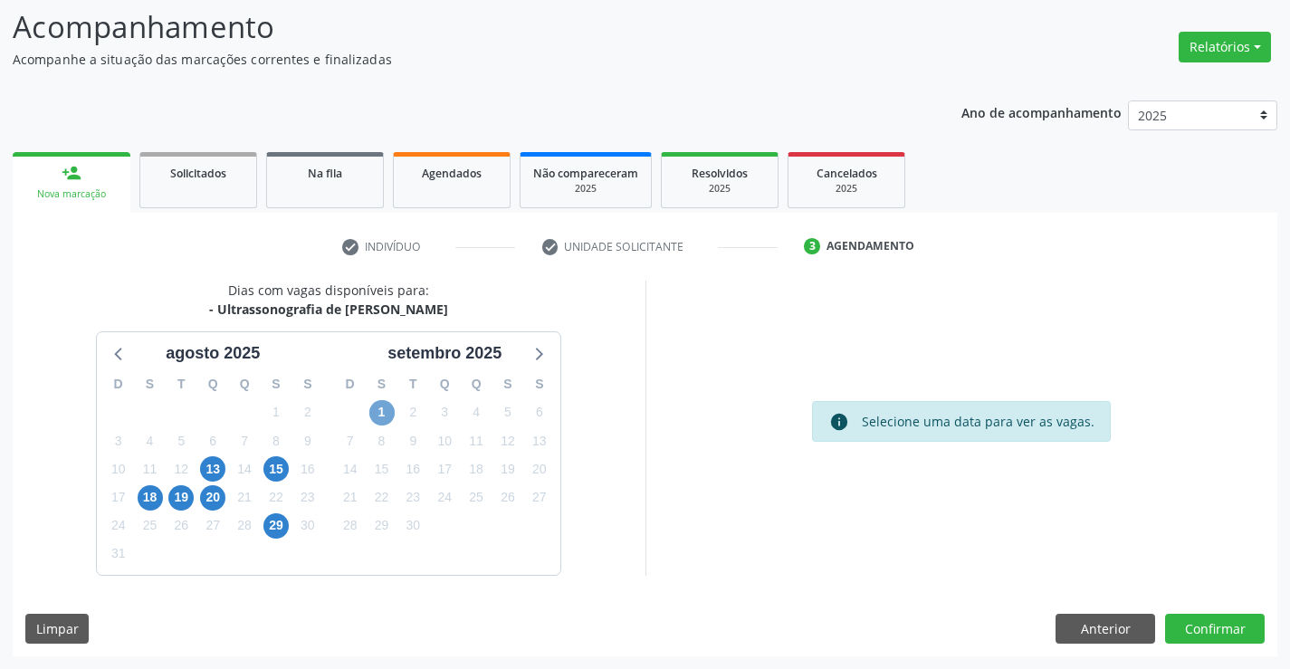
click at [388, 403] on span "1" at bounding box center [381, 412] width 25 height 25
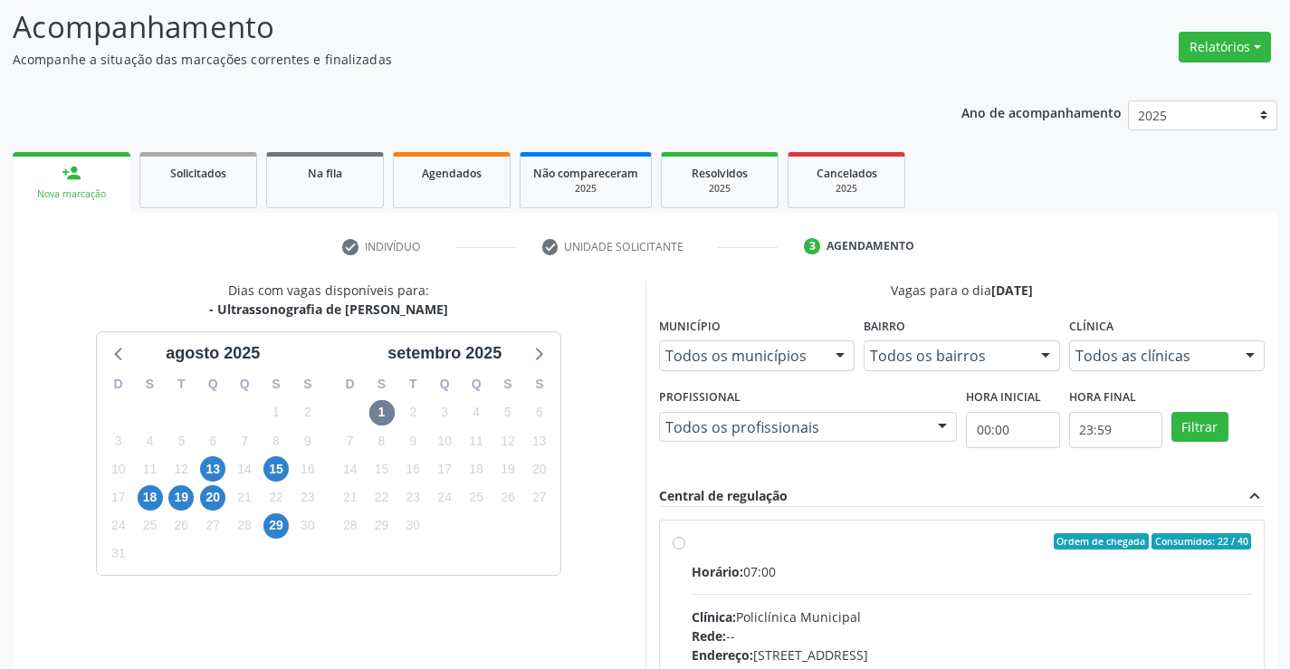
click at [723, 547] on div "Ordem de chegada Consumidos: 22 / 40" at bounding box center [971, 541] width 560 height 16
click at [685, 547] on input "Ordem de chegada Consumidos: 22 / 40 Horário: 07:00 Clínica: Policlínica Munici…" at bounding box center [678, 541] width 13 height 16
radio input "true"
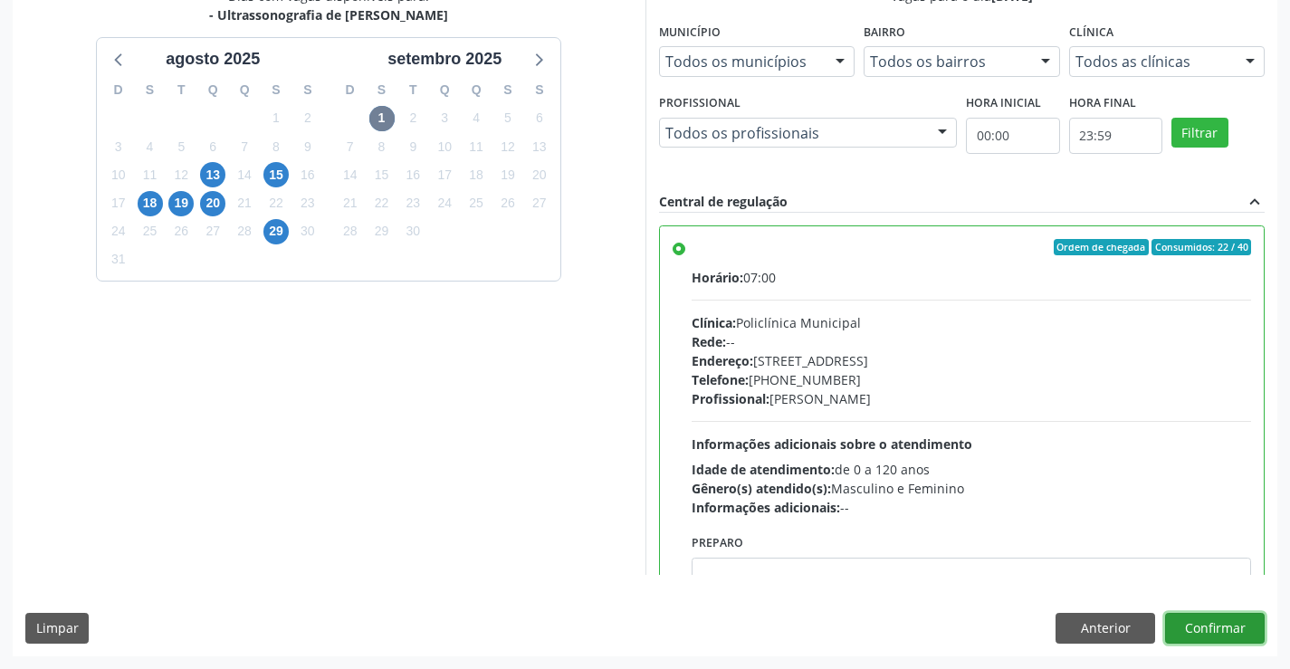
click at [1208, 625] on button "Confirmar" at bounding box center [1215, 628] width 100 height 31
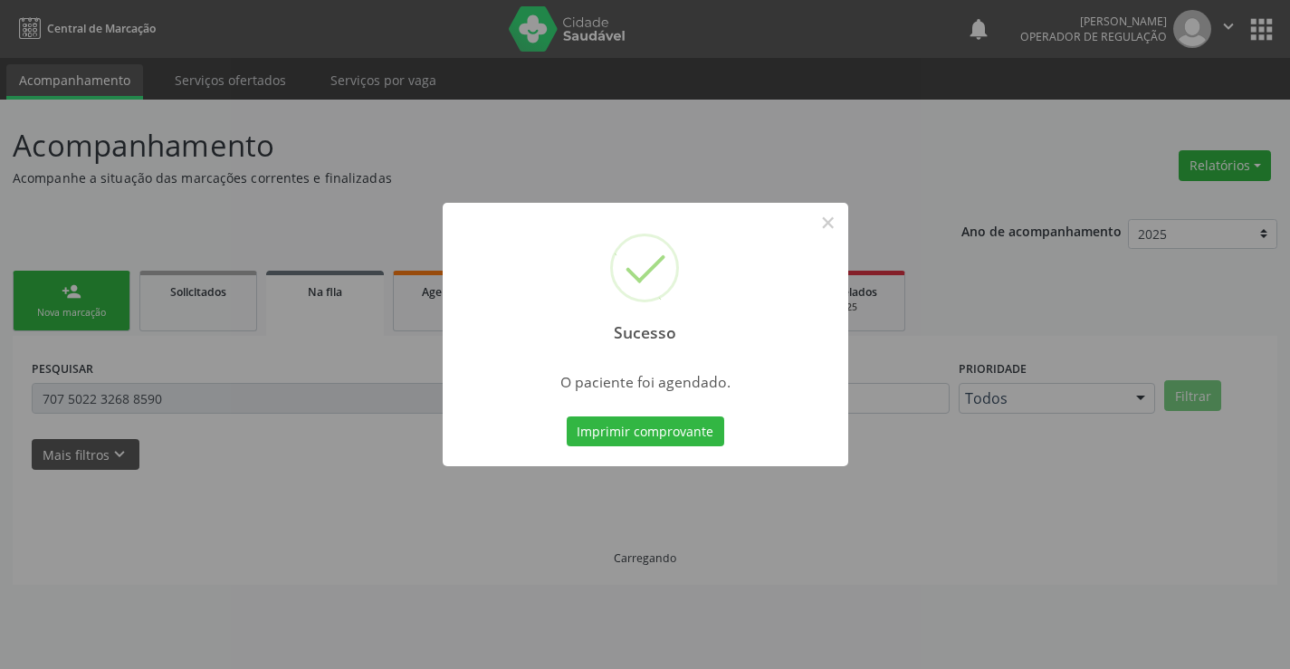
scroll to position [0, 0]
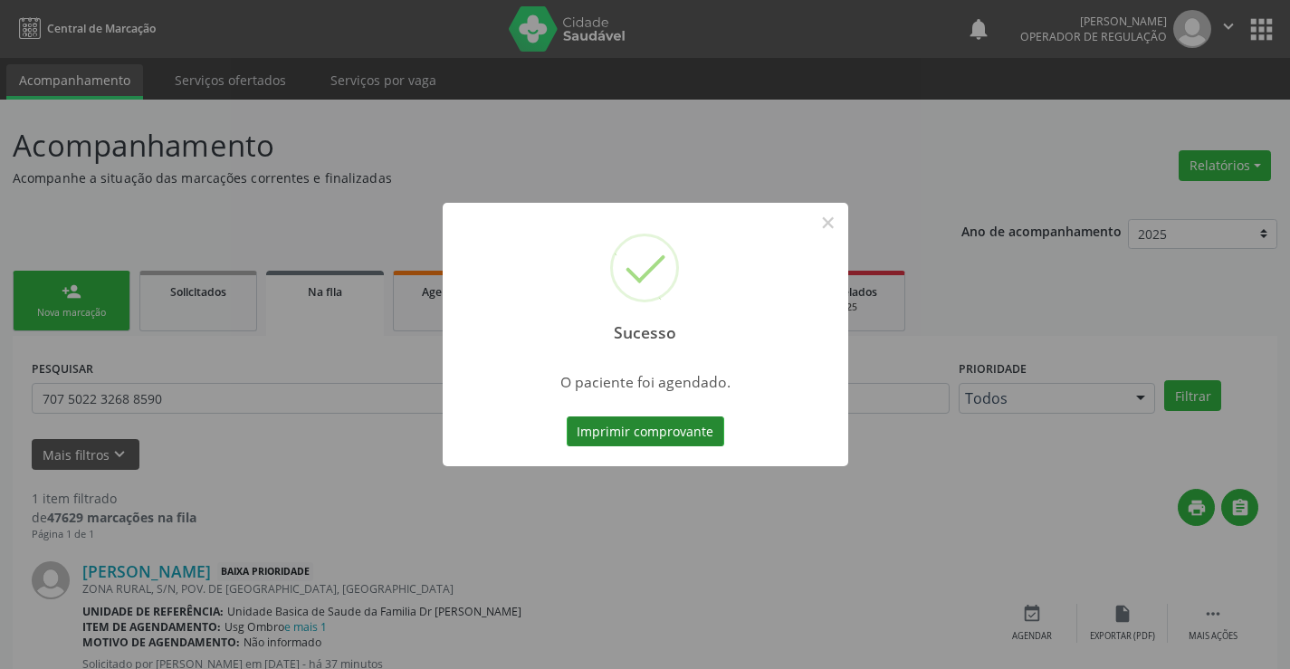
click at [627, 429] on button "Imprimir comprovante" at bounding box center [644, 431] width 157 height 31
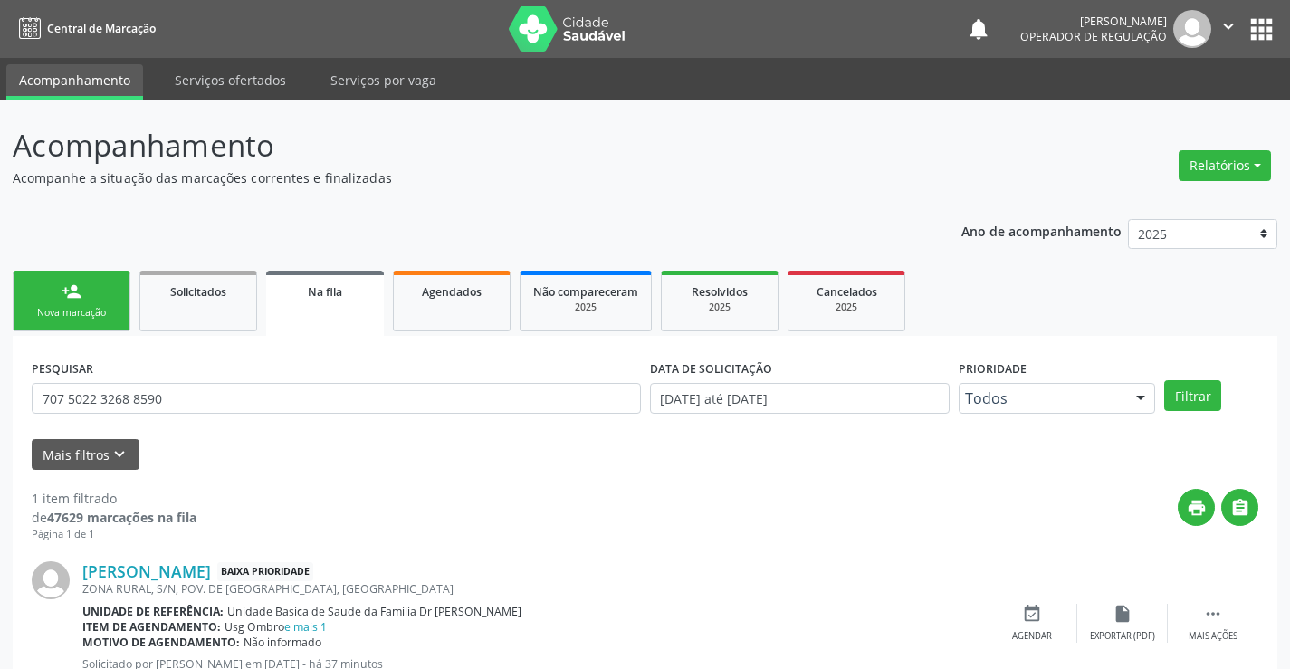
click at [81, 294] on link "person_add Nova marcação" at bounding box center [72, 301] width 118 height 61
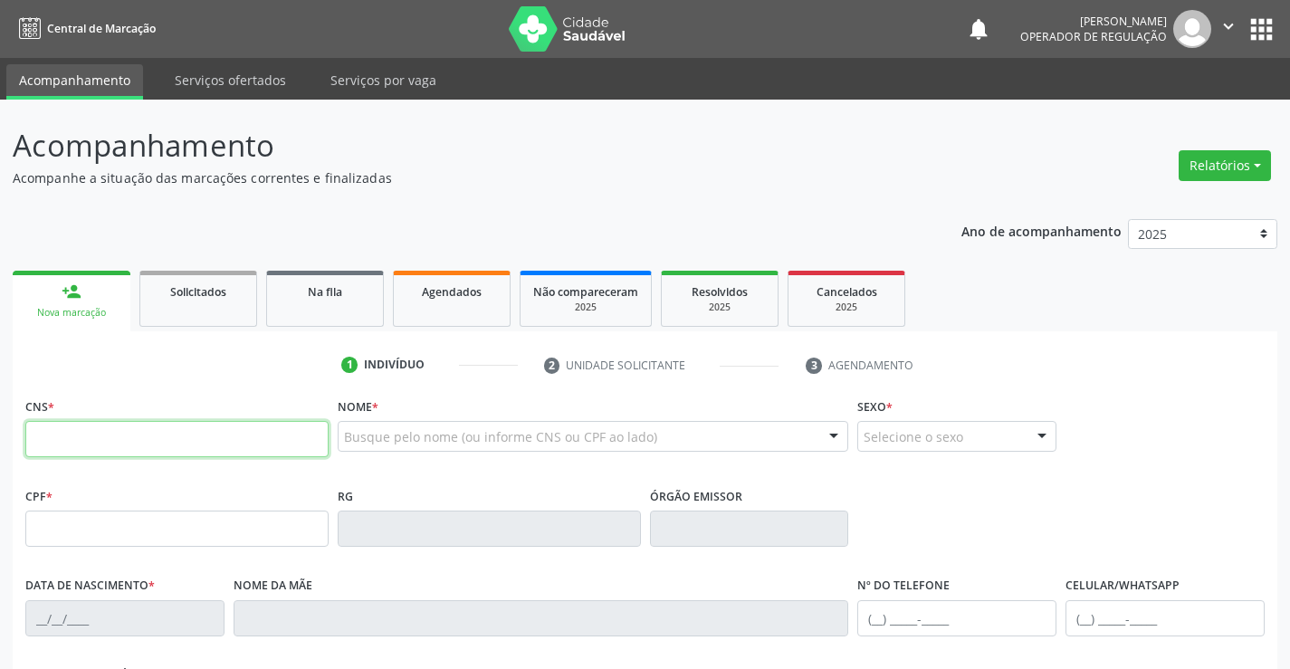
click at [90, 448] on input "text" at bounding box center [176, 439] width 303 height 36
type input "709 6056 4850 3477"
type input "02/12/1969"
type input "(74) 99117-3800"
type input "S/N"
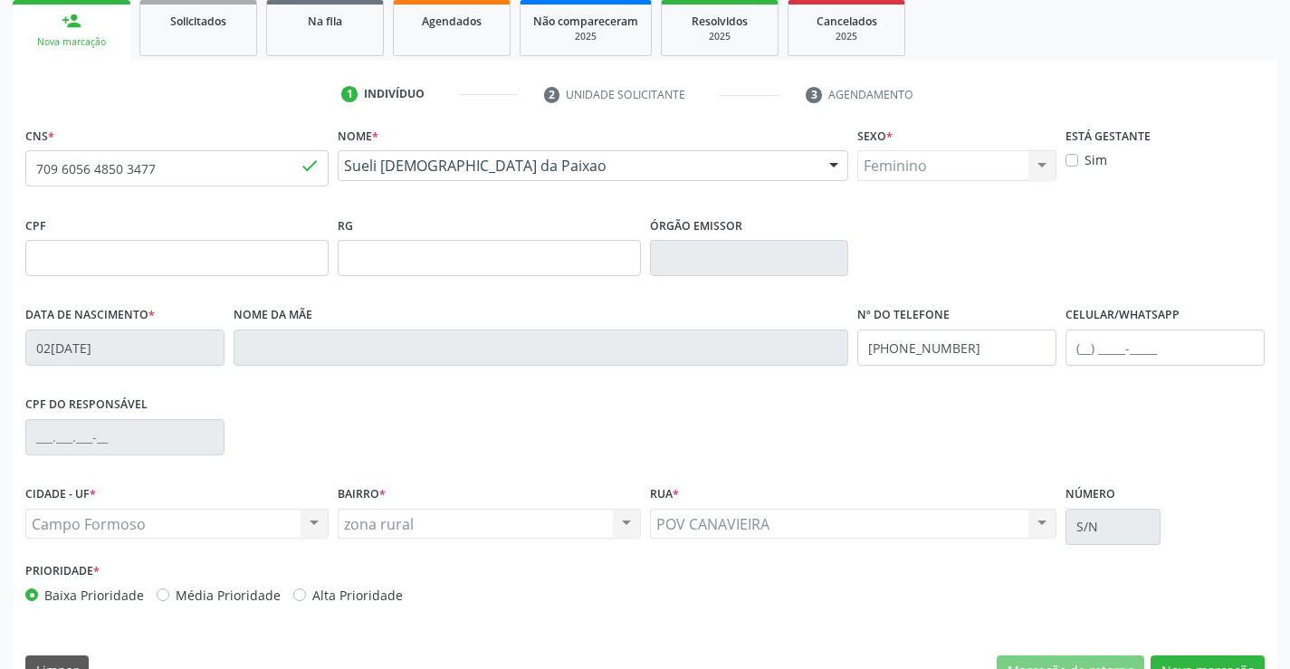
scroll to position [312, 0]
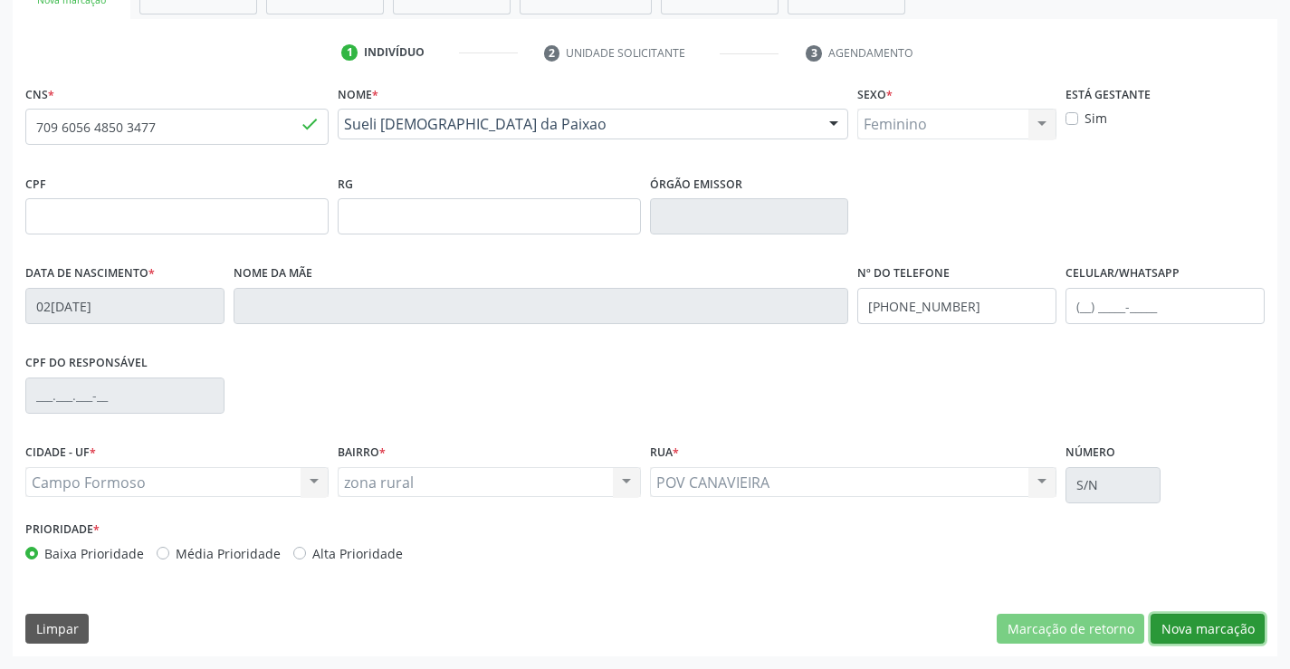
click at [1213, 624] on button "Nova marcação" at bounding box center [1207, 629] width 114 height 31
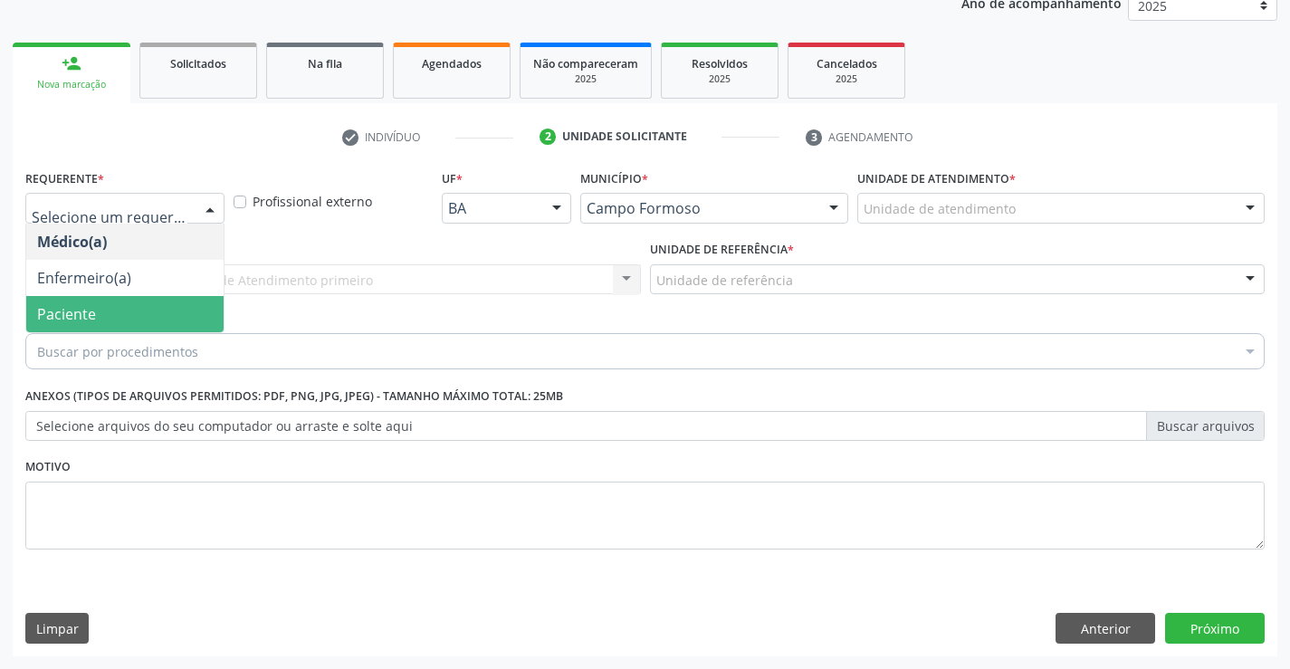
click at [98, 310] on span "Paciente" at bounding box center [124, 314] width 197 height 36
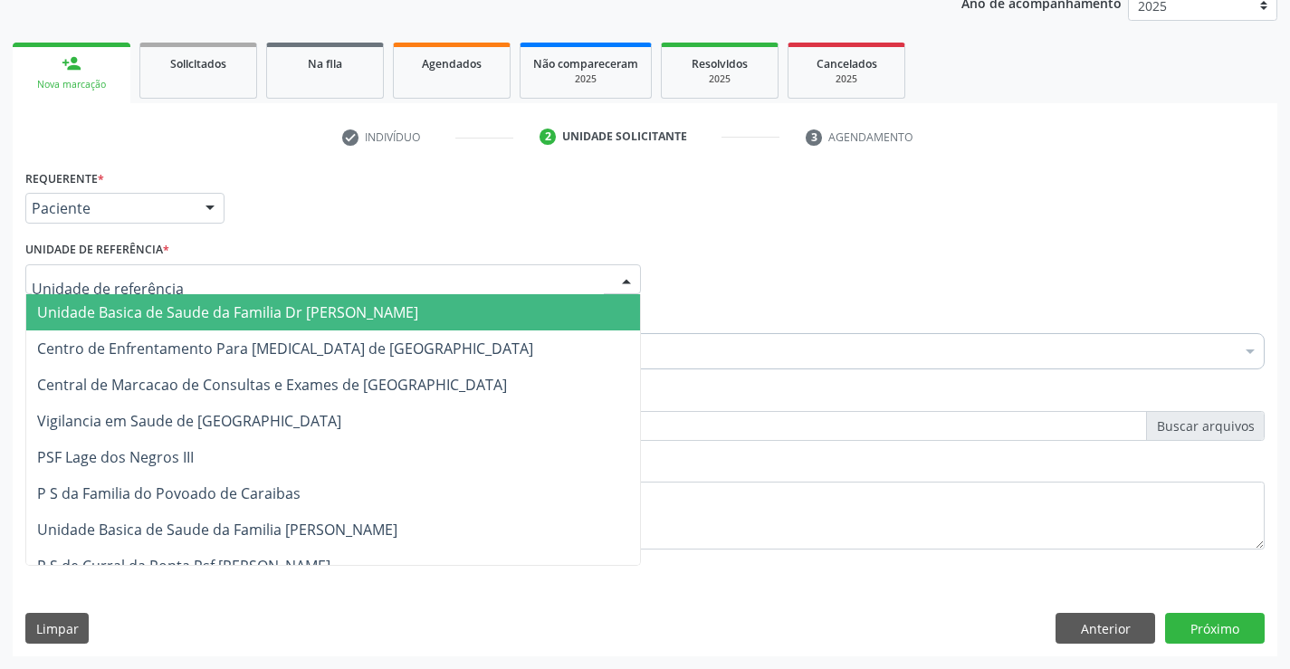
click at [338, 272] on div at bounding box center [332, 279] width 615 height 31
click at [154, 319] on span "Unidade Basica de Saude da Familia Dr [PERSON_NAME]" at bounding box center [227, 312] width 381 height 20
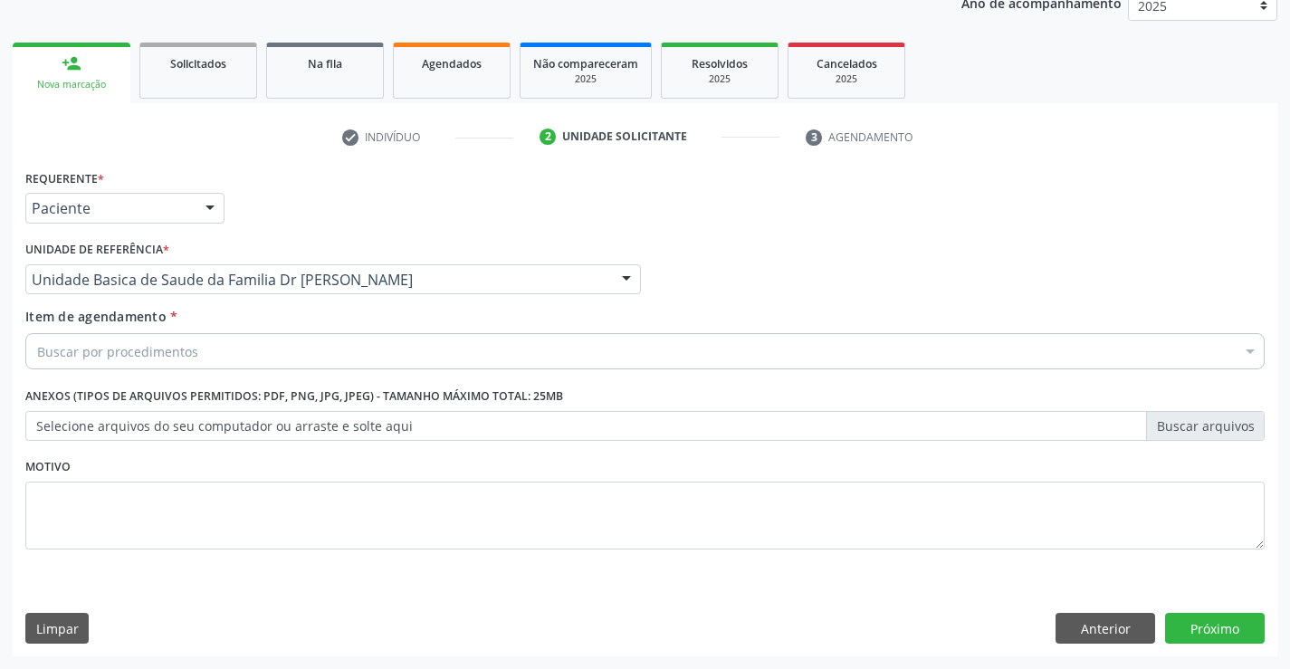
click at [157, 364] on div "Buscar por procedimentos" at bounding box center [644, 351] width 1239 height 36
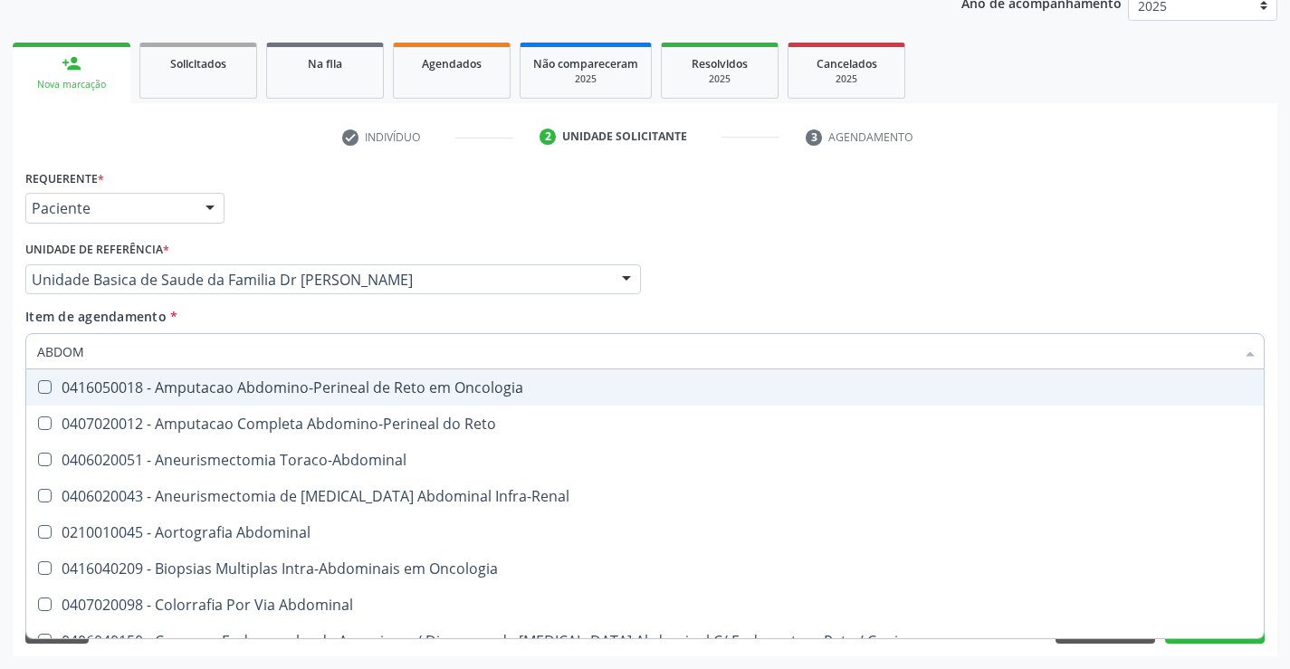
type input "ABDOME"
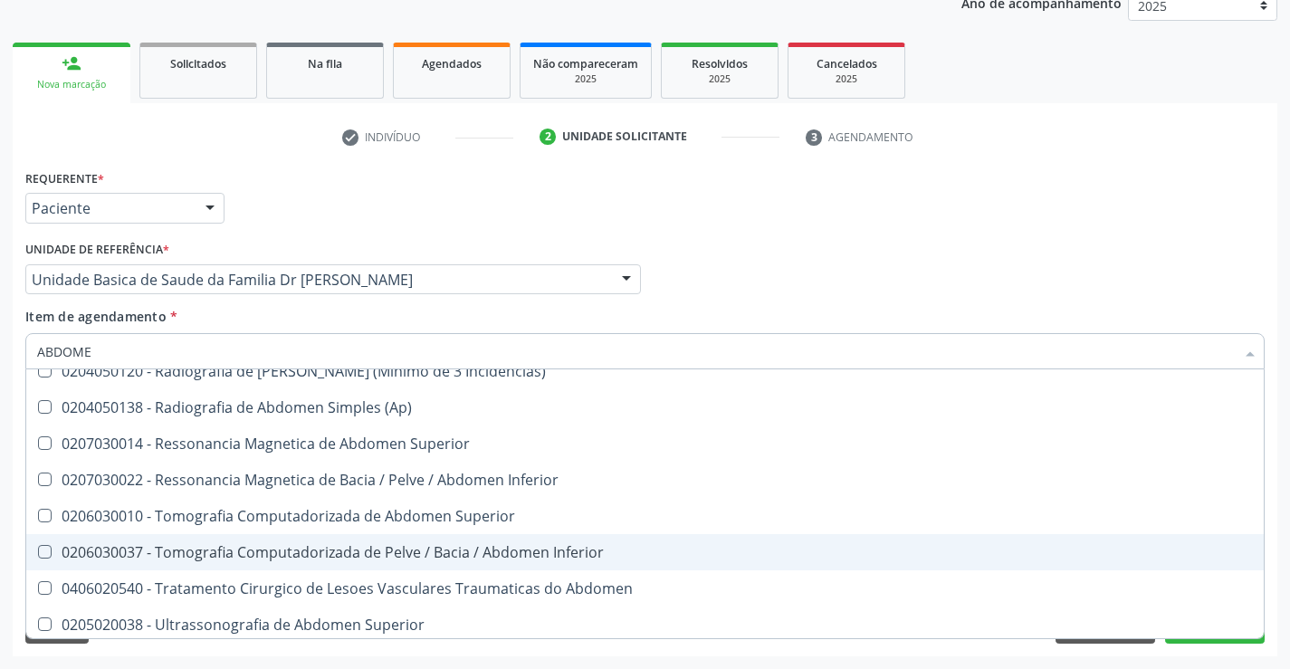
scroll to position [93, 0]
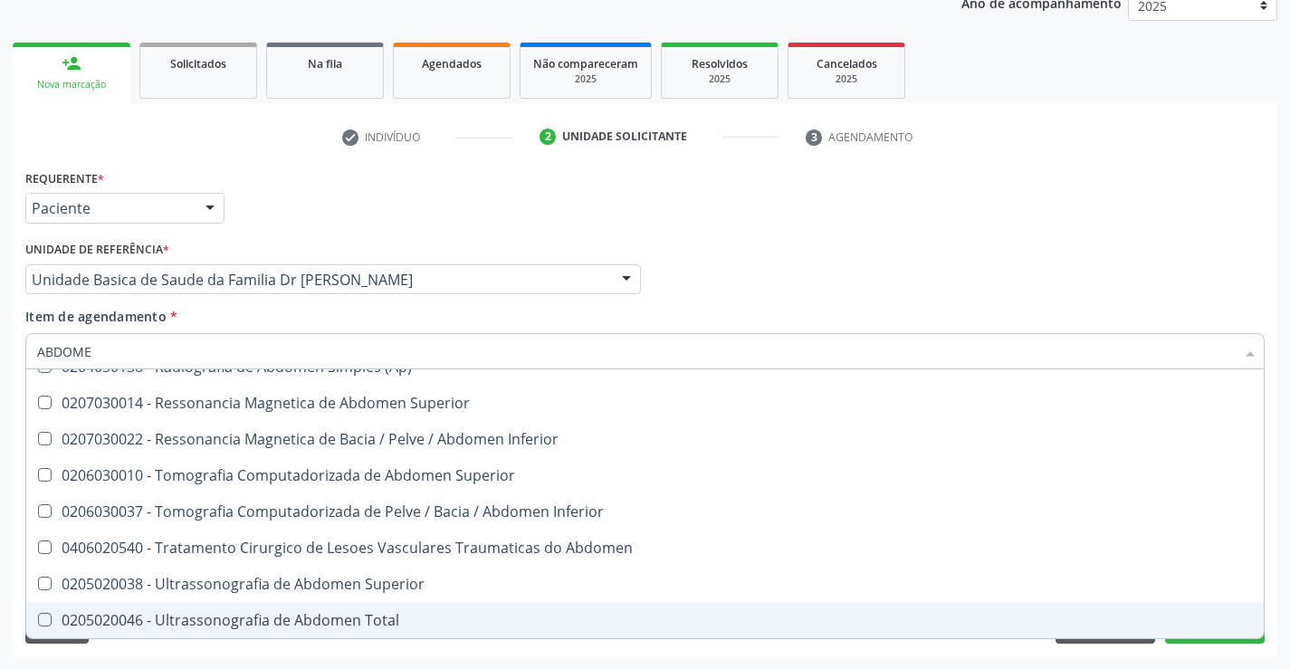
click at [281, 614] on div "0205020046 - Ultrassonografia de Abdomen Total" at bounding box center [644, 620] width 1215 height 14
checkbox Total "true"
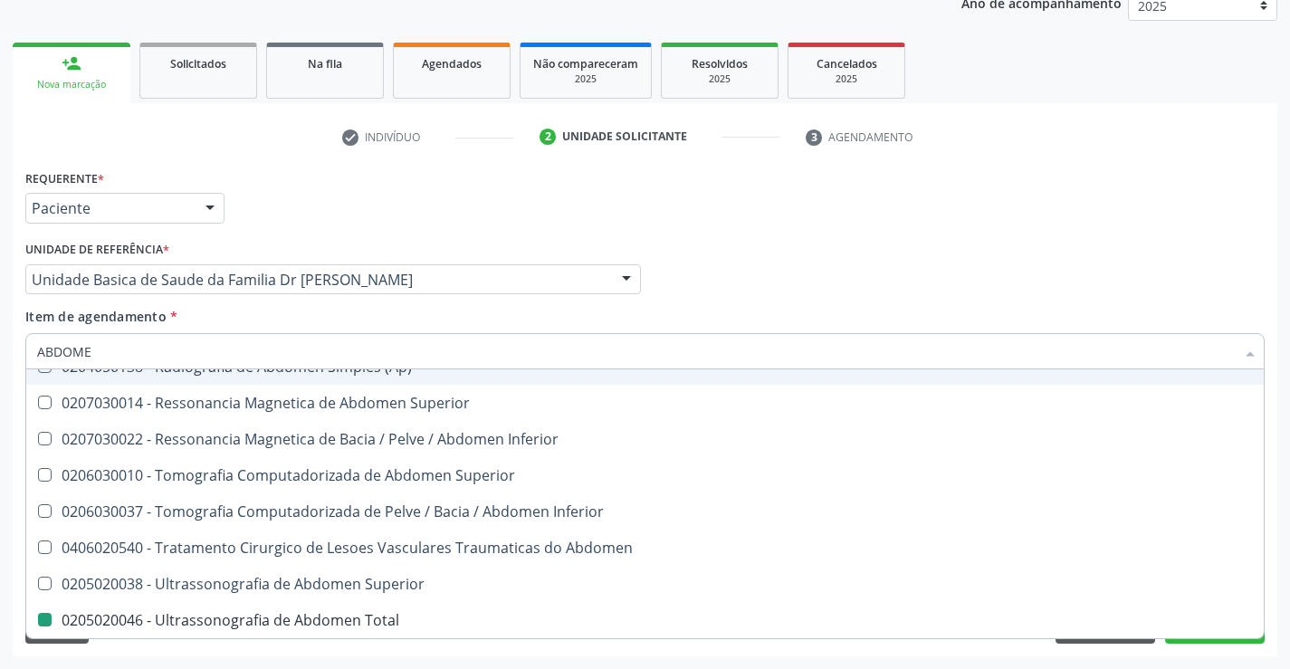
click at [771, 263] on div "Médico Solicitante Por favor, selecione a Unidade de Atendimento primeiro Nenhu…" at bounding box center [645, 271] width 1248 height 71
checkbox Incidencias\) "true"
checkbox Total "false"
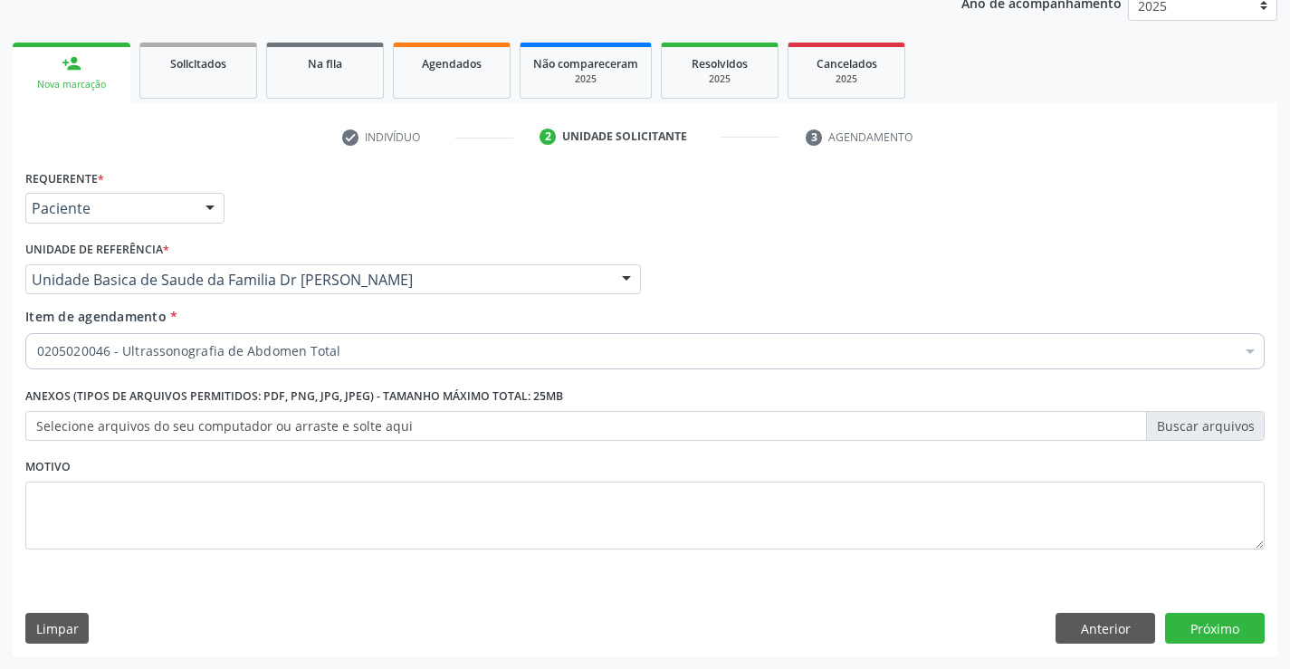
scroll to position [0, 0]
click at [1230, 625] on button "Próximo" at bounding box center [1215, 628] width 100 height 31
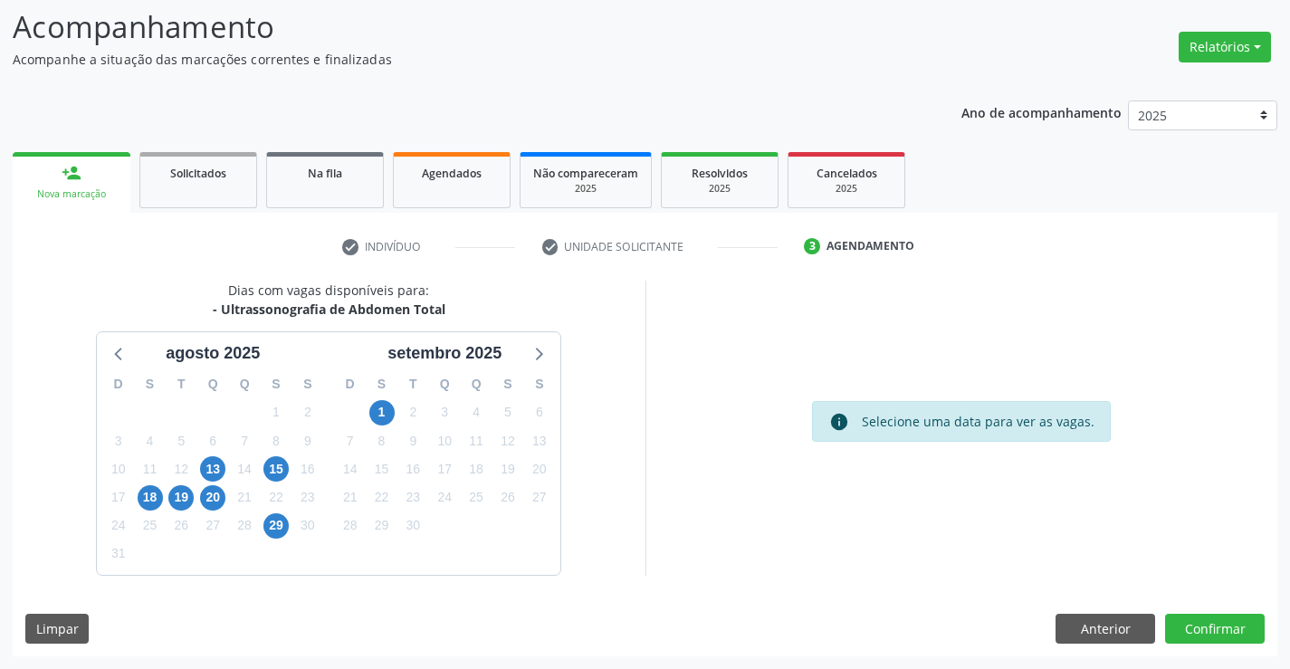
scroll to position [119, 0]
click at [384, 414] on span "1" at bounding box center [381, 412] width 25 height 25
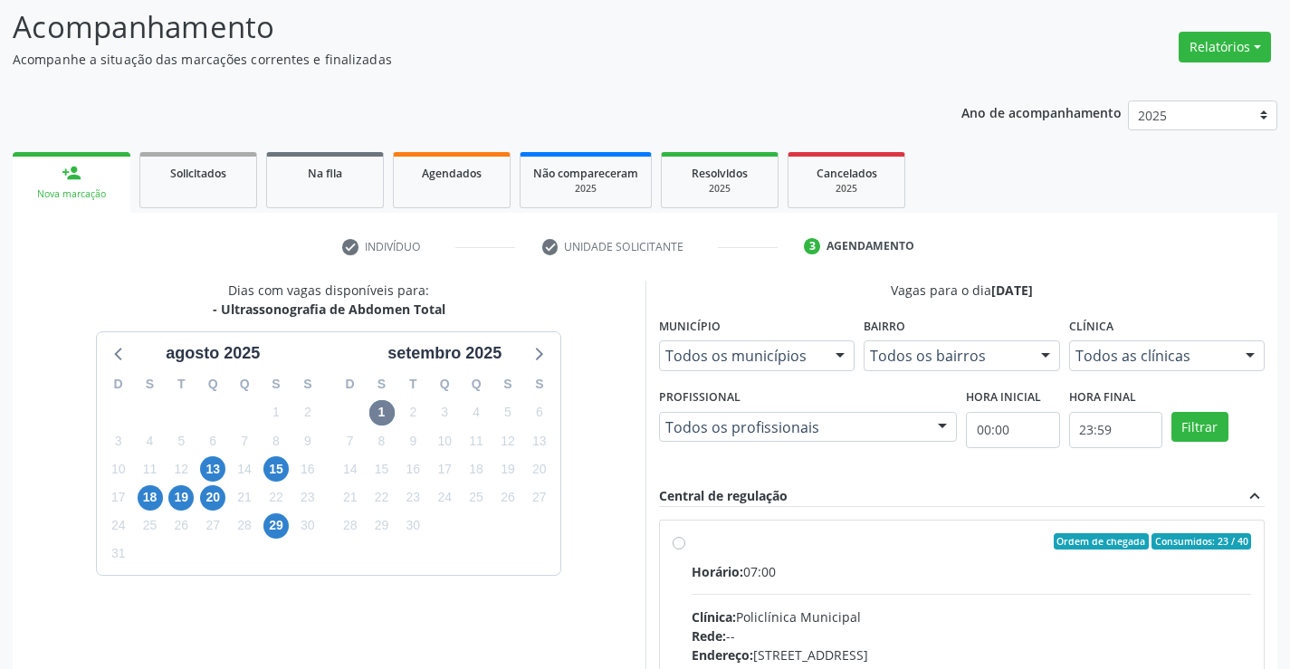
click at [702, 544] on div "Ordem de chegada Consumidos: 23 / 40" at bounding box center [971, 541] width 560 height 16
click at [685, 544] on input "Ordem de chegada Consumidos: 23 / 40 Horário: 07:00 Clínica: Policlínica Munici…" at bounding box center [678, 541] width 13 height 16
radio input "true"
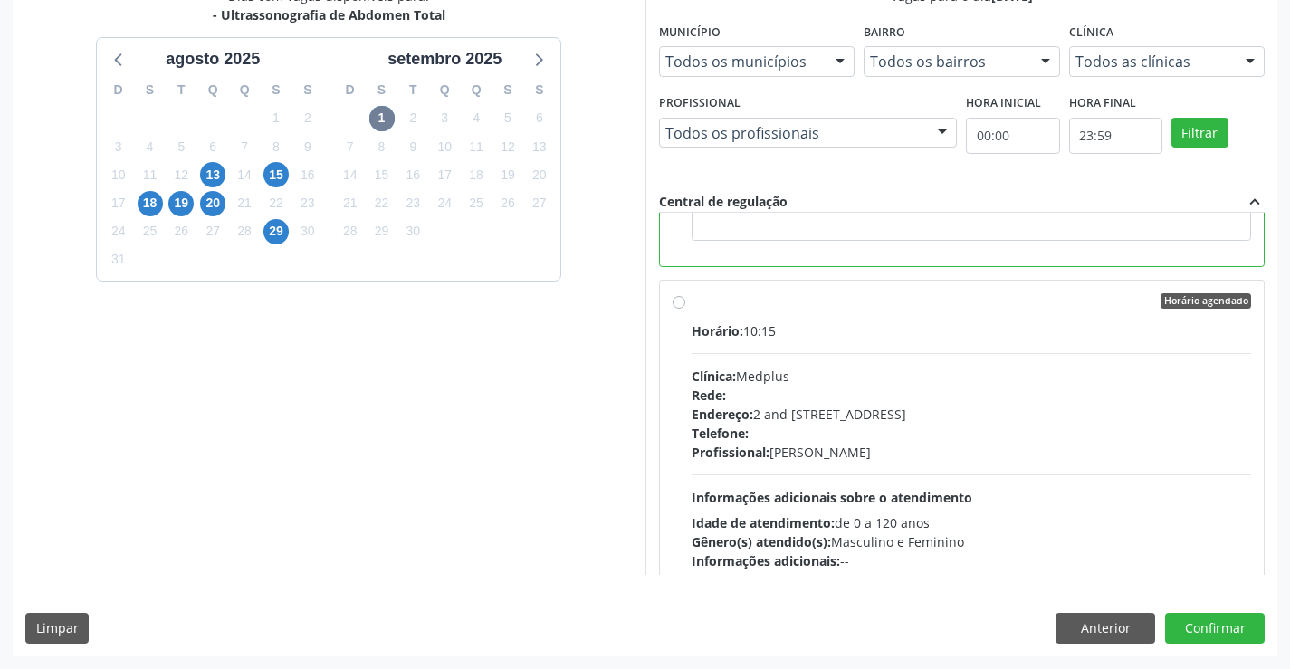
scroll to position [452, 0]
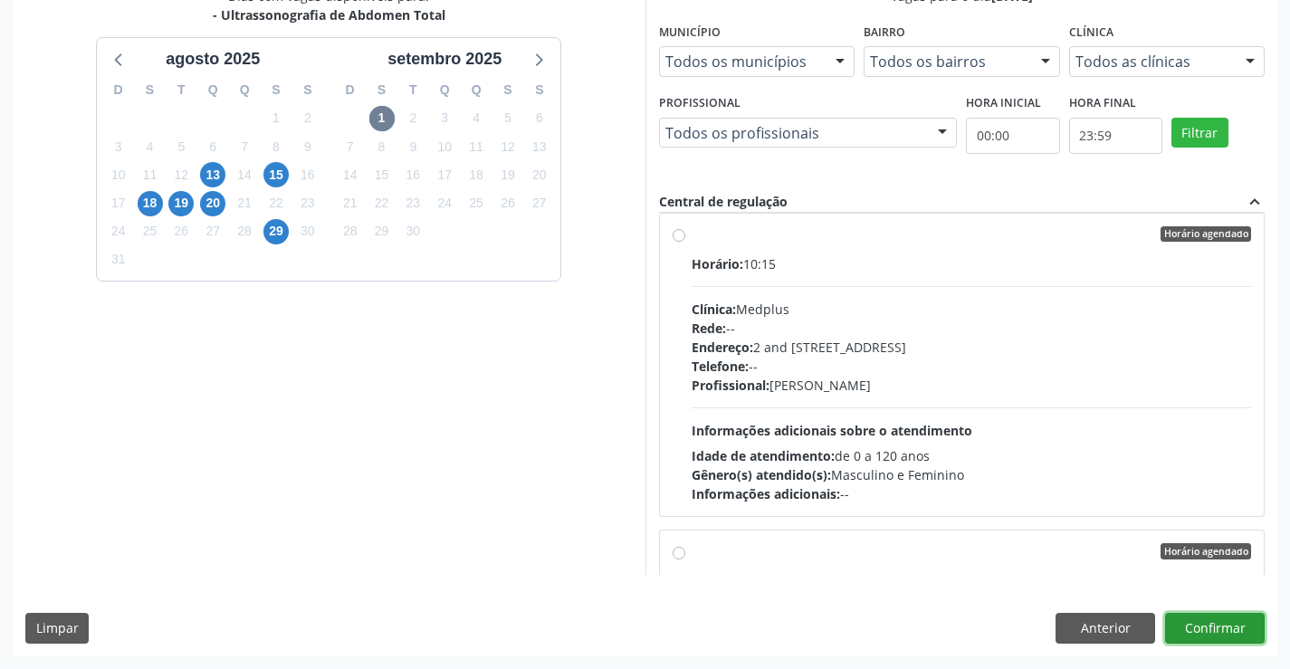
click at [1212, 624] on button "Confirmar" at bounding box center [1215, 628] width 100 height 31
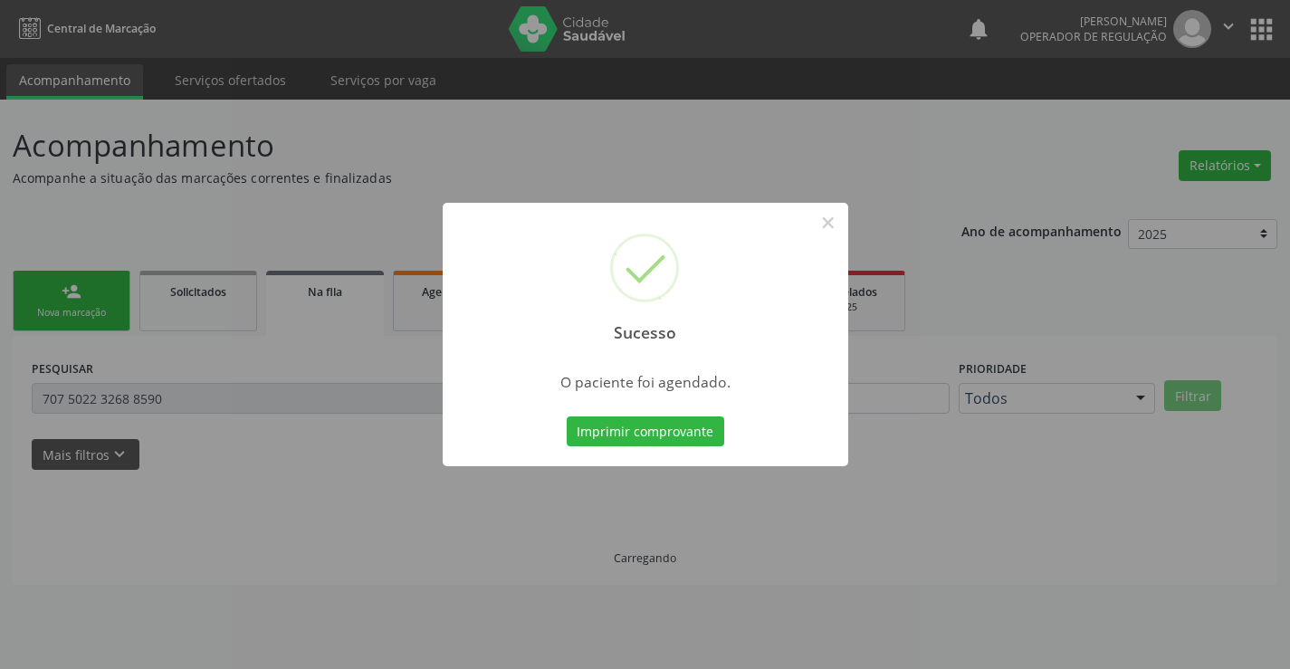
scroll to position [0, 0]
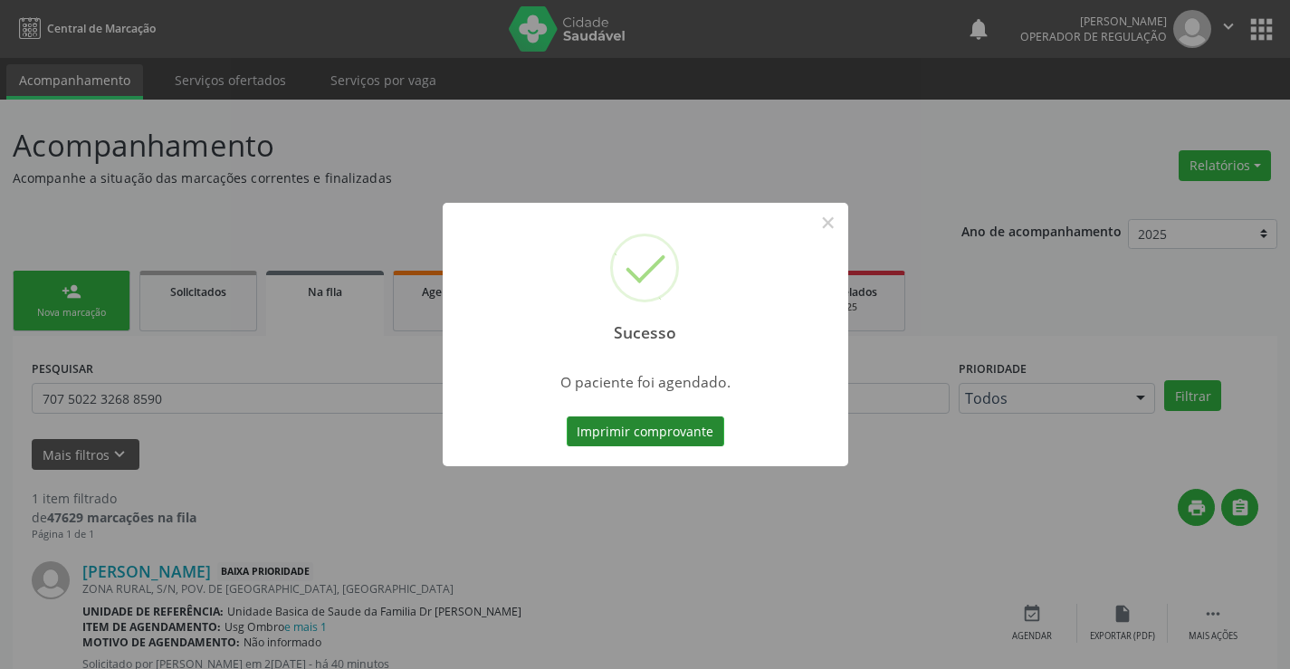
click at [623, 432] on button "Imprimir comprovante" at bounding box center [644, 431] width 157 height 31
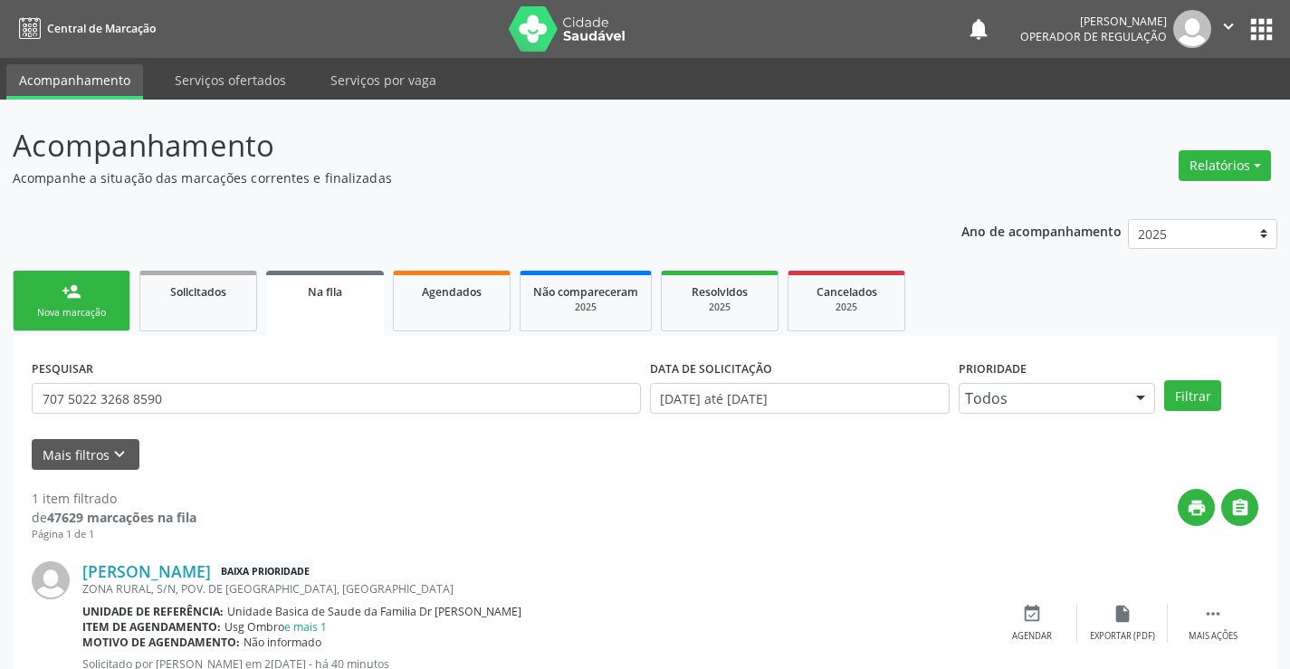
click at [57, 296] on link "person_add Nova marcação" at bounding box center [72, 301] width 118 height 61
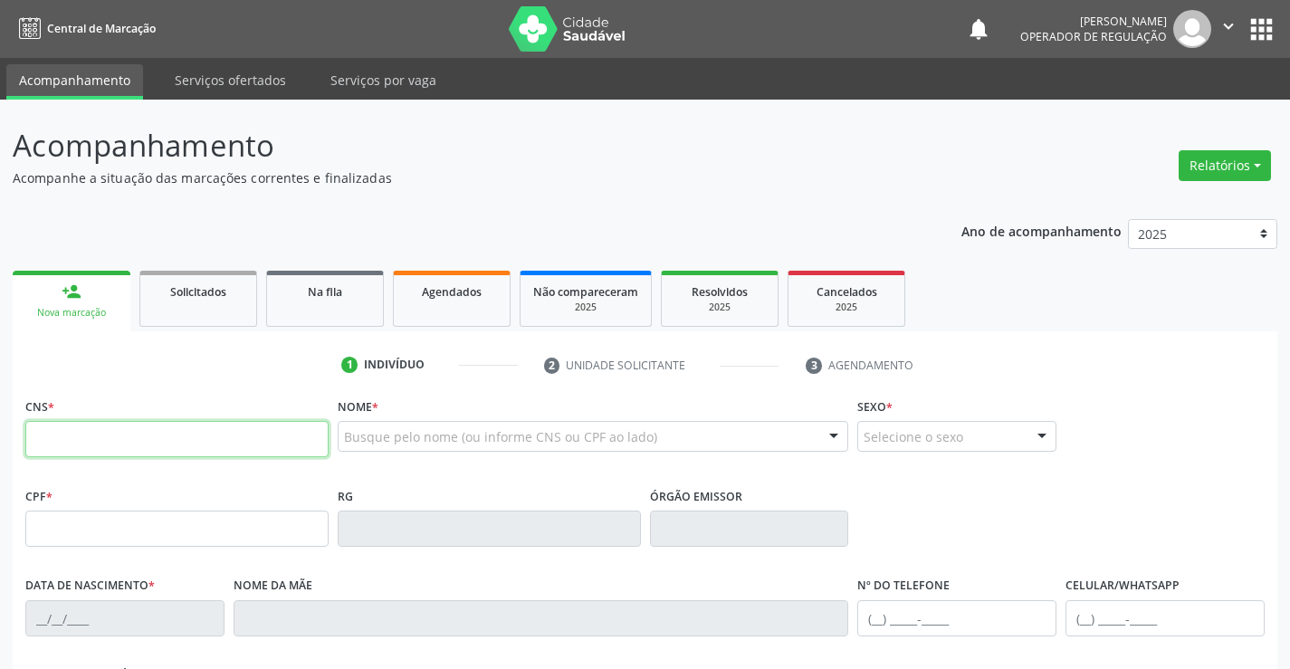
click at [118, 440] on input "text" at bounding box center [176, 439] width 303 height 36
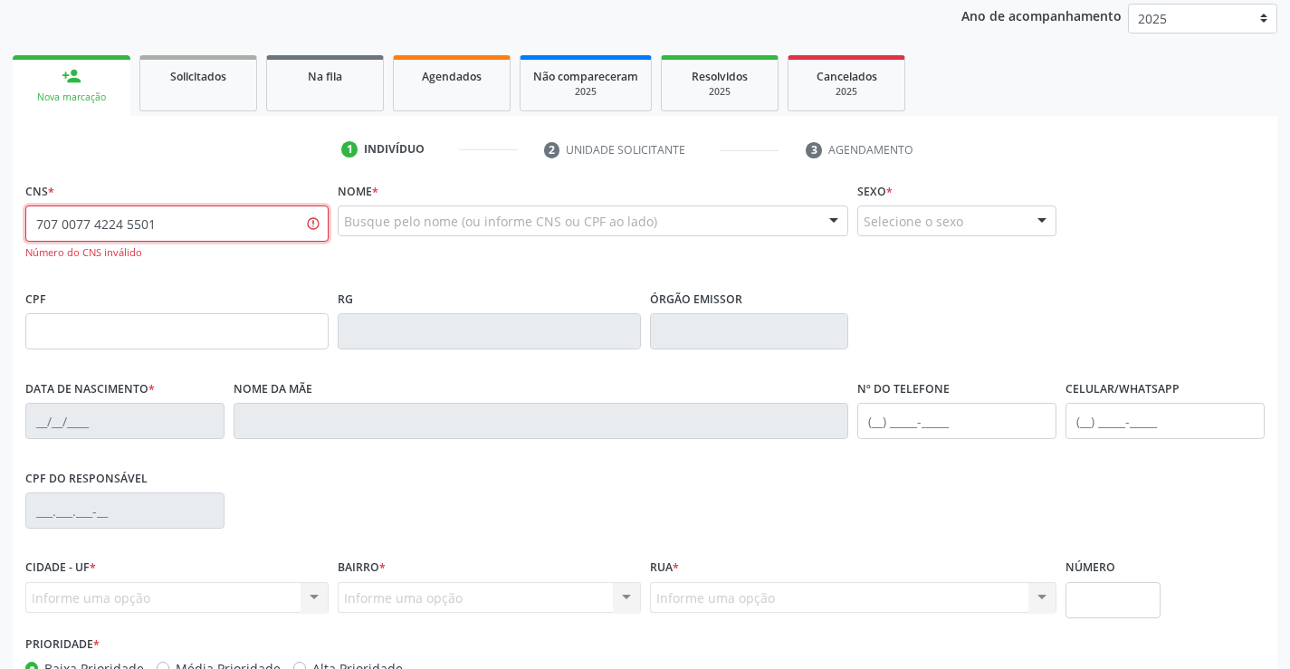
scroll to position [330, 0]
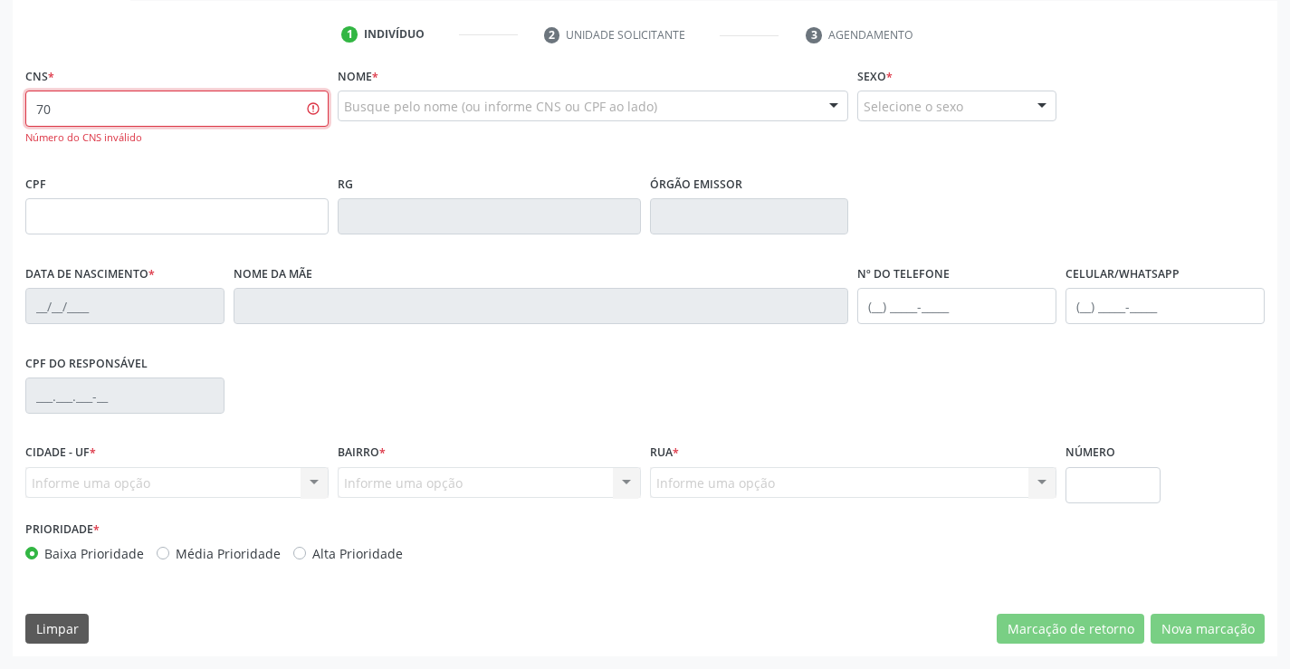
type input "7"
type input "700 0077 4224 5501"
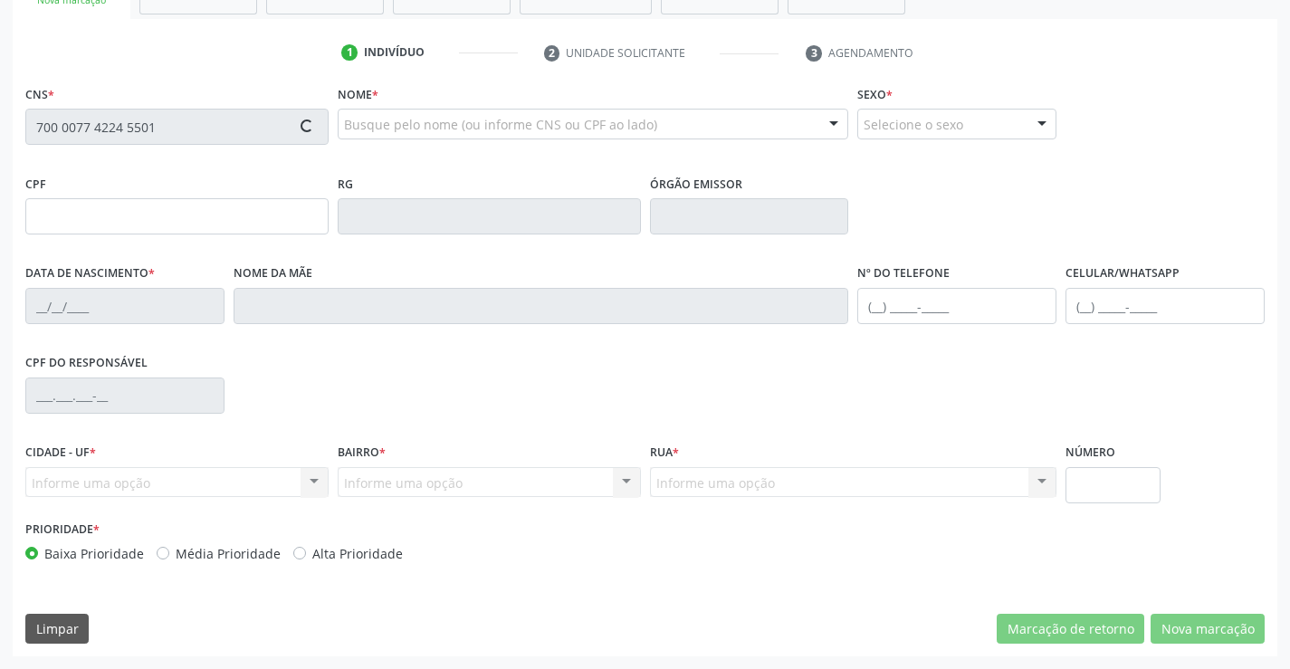
type input "1265399794"
type input "03/10/1979"
type input "031.872.565-70"
type input "S/N"
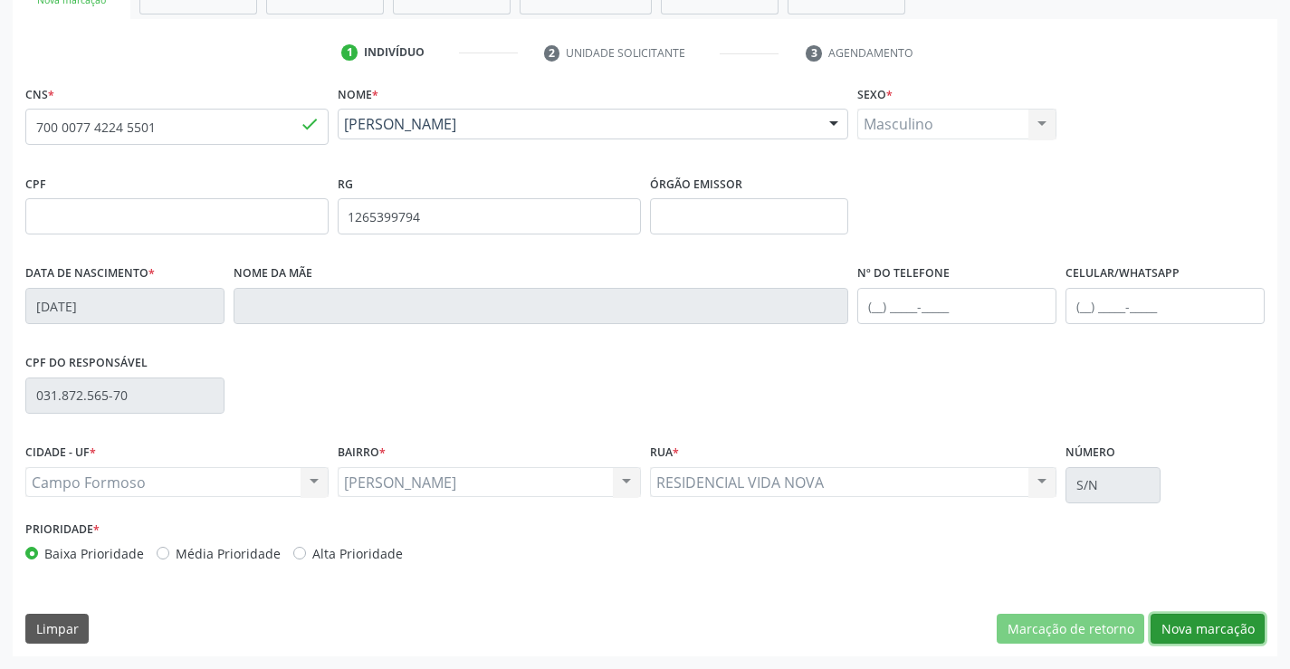
click at [1214, 616] on button "Nova marcação" at bounding box center [1207, 629] width 114 height 31
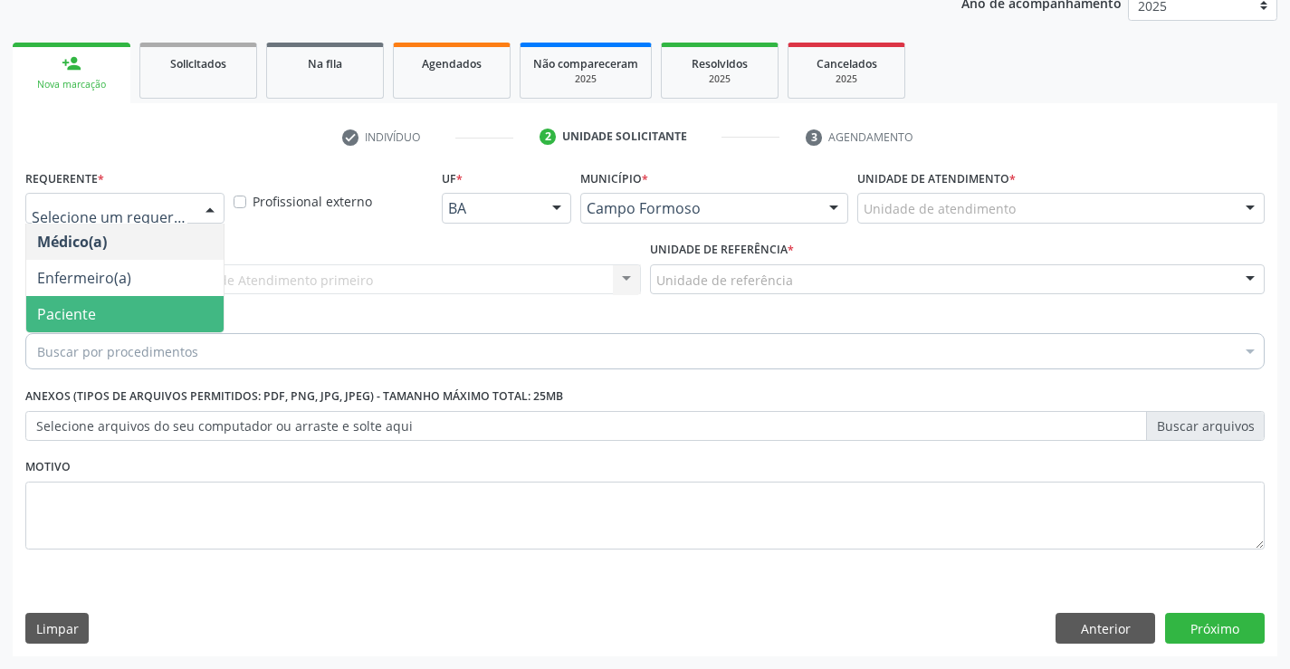
click at [94, 313] on span "Paciente" at bounding box center [66, 314] width 59 height 20
click at [650, 278] on div "Unidade de referência" at bounding box center [957, 279] width 615 height 31
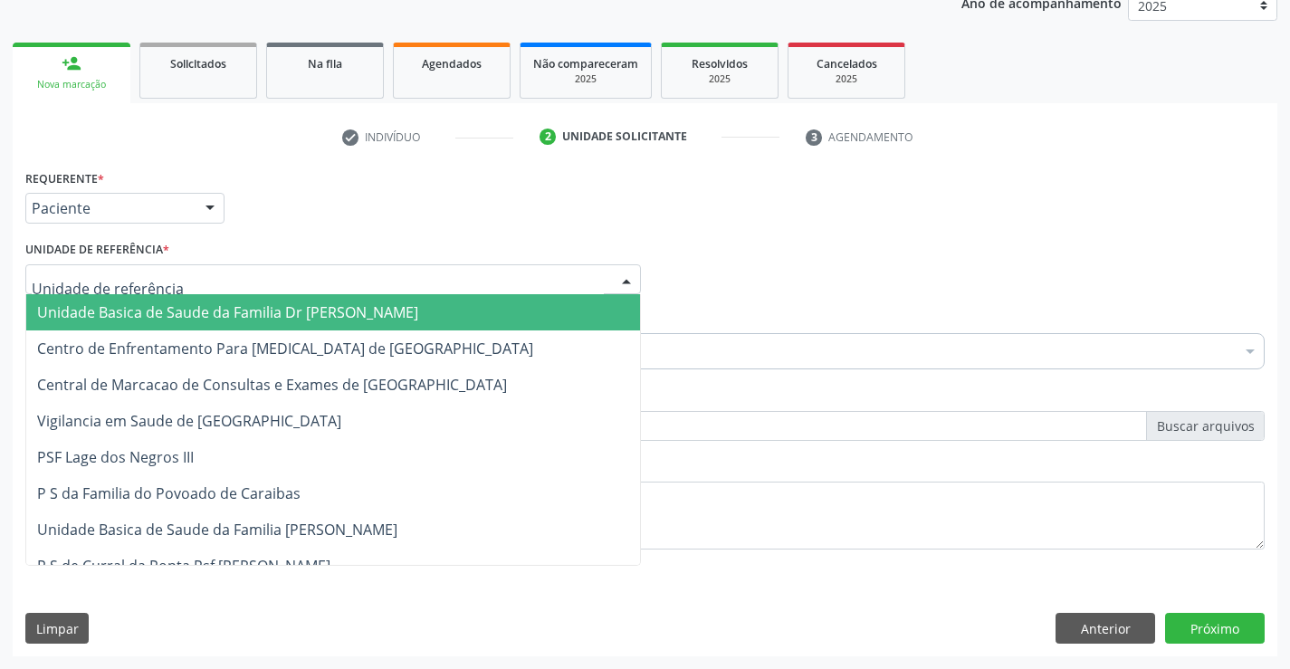
click at [164, 314] on span "Unidade Basica de Saude da Familia Dr [PERSON_NAME]" at bounding box center [227, 312] width 381 height 20
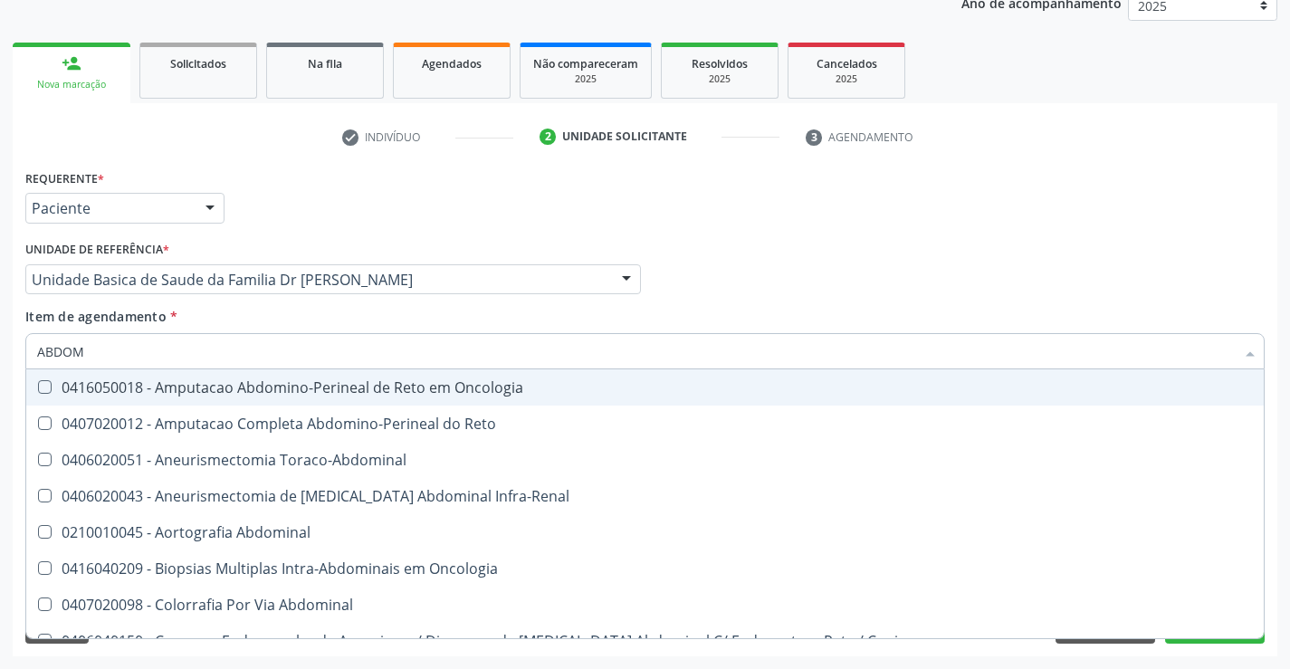
type input "ABDOME"
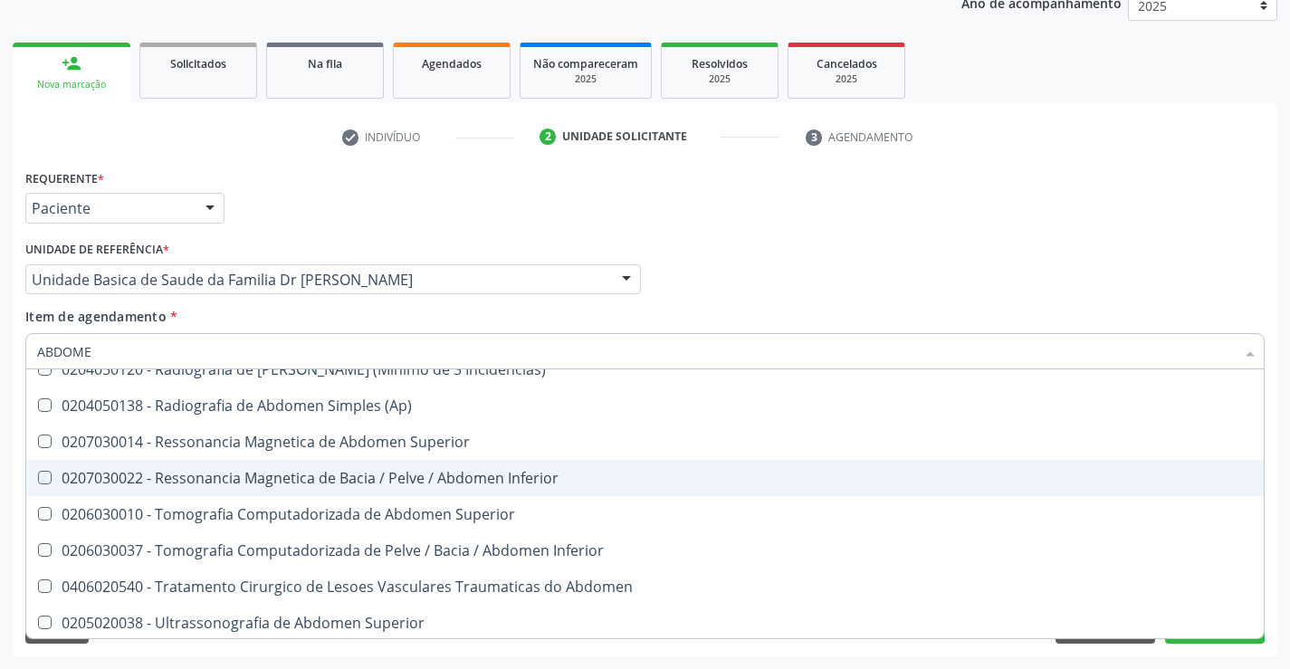
scroll to position [93, 0]
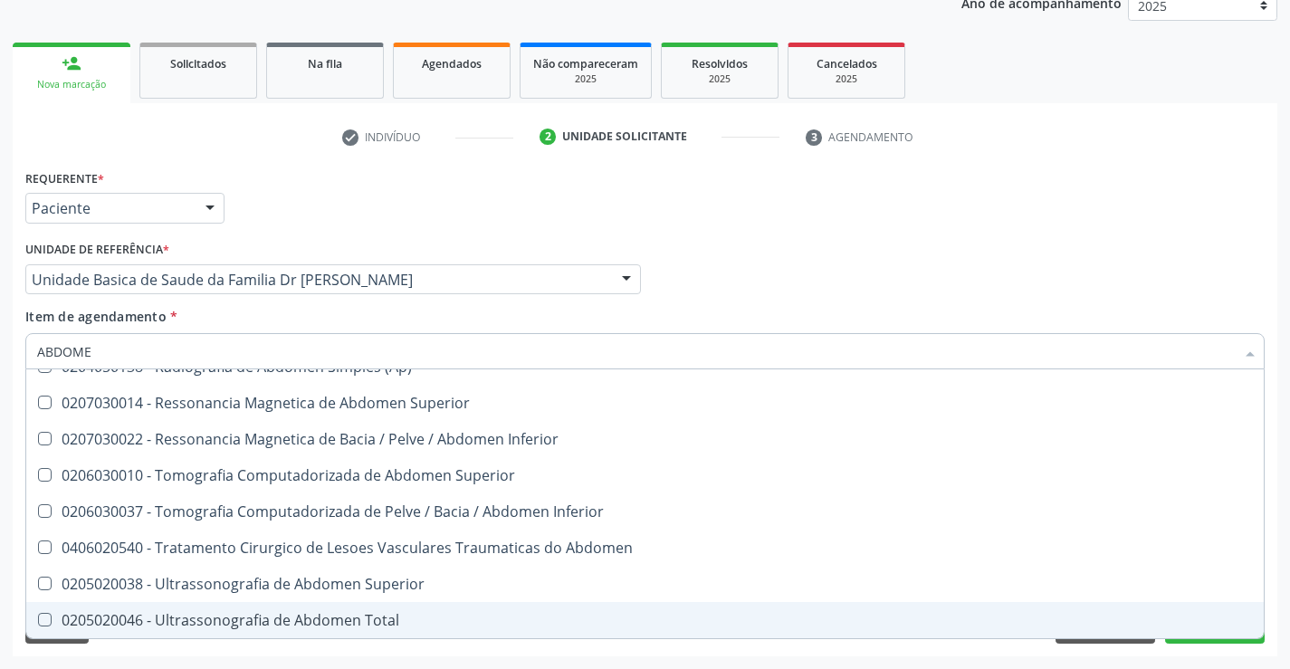
click at [317, 618] on div "0205020046 - Ultrassonografia de Abdomen Total" at bounding box center [644, 620] width 1215 height 14
checkbox Total "true"
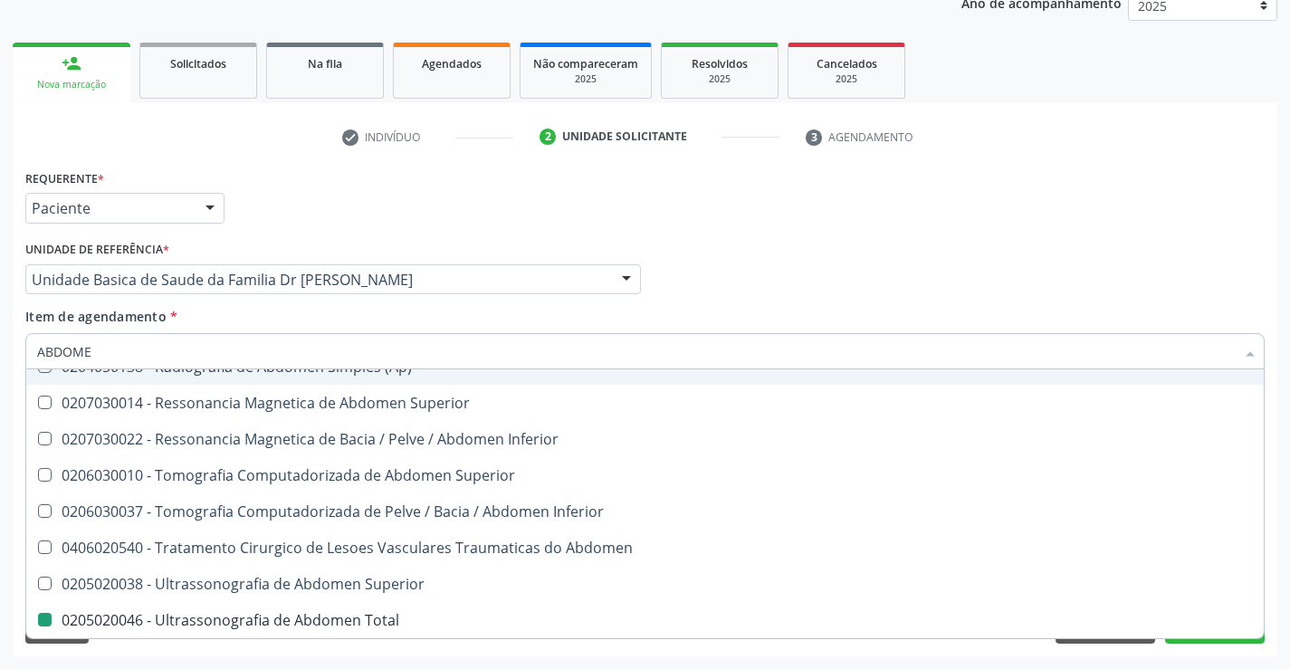
click at [818, 279] on div "Médico Solicitante Por favor, selecione a Unidade de Atendimento primeiro Nenhu…" at bounding box center [645, 271] width 1248 height 71
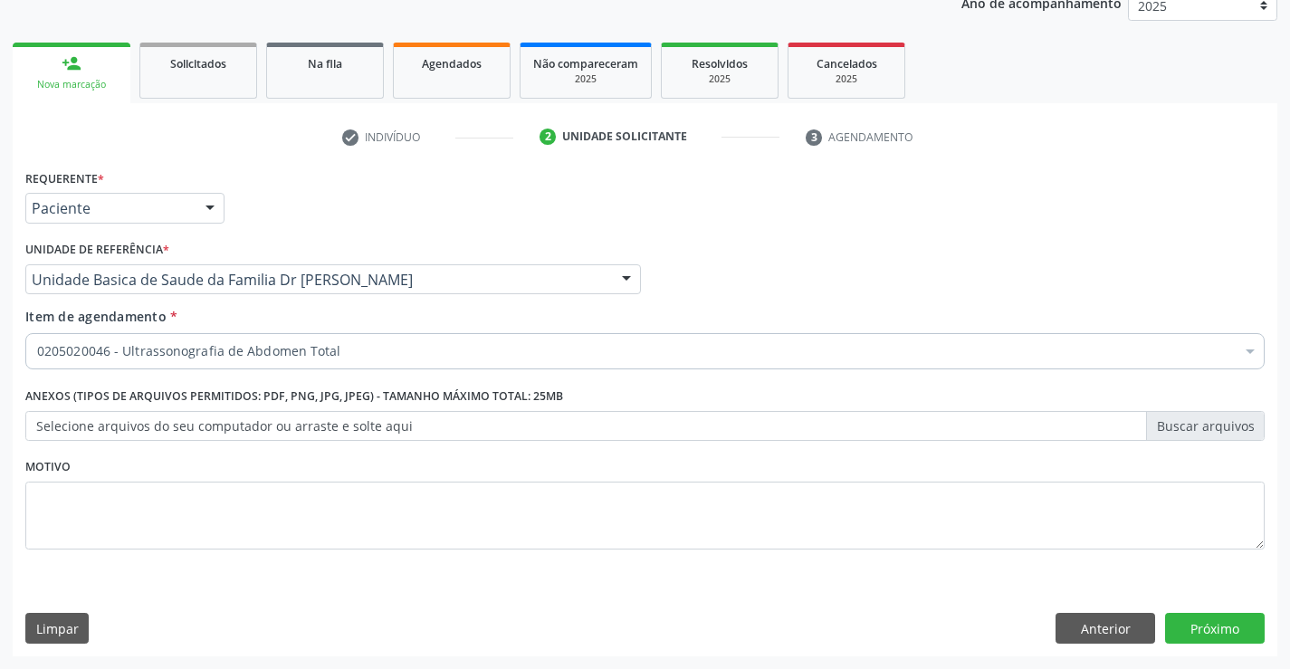
scroll to position [0, 0]
click at [1185, 624] on button "Próximo" at bounding box center [1215, 628] width 100 height 31
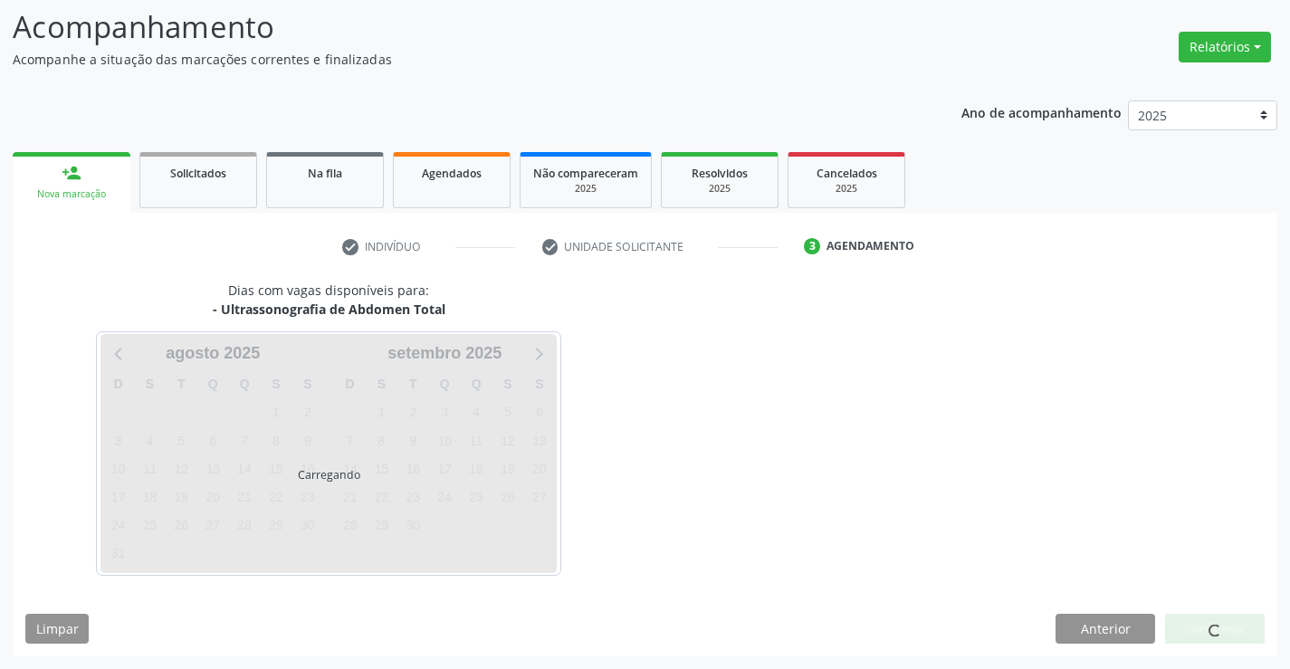
scroll to position [119, 0]
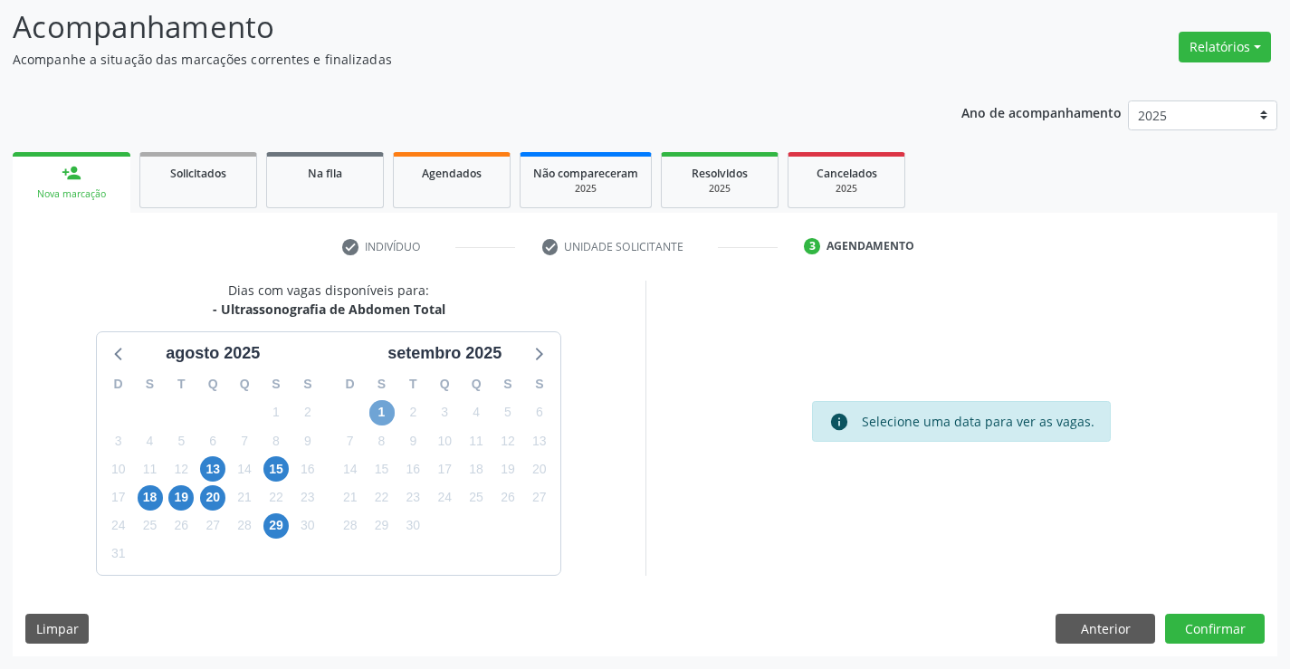
click at [389, 415] on span "1" at bounding box center [381, 412] width 25 height 25
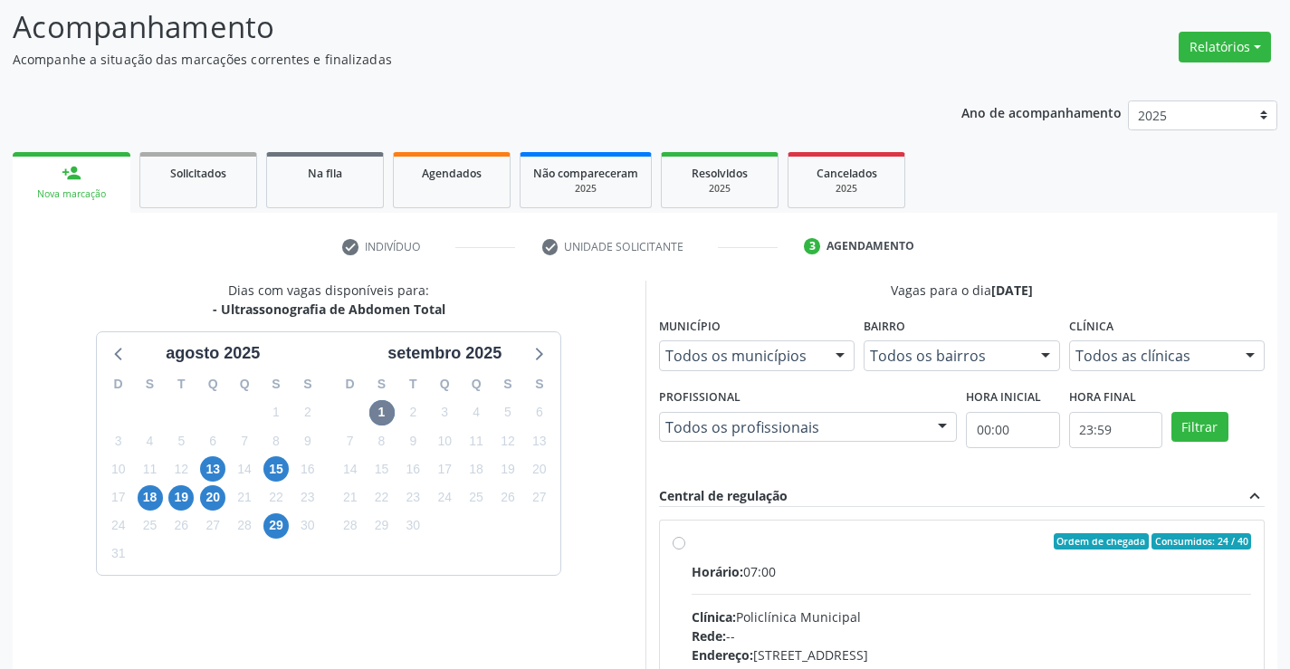
click at [691, 546] on label "Ordem de chegada Consumidos: 24 / 40 Horário: 07:00 Clínica: Policlínica Munici…" at bounding box center [971, 672] width 560 height 278
click at [674, 546] on input "Ordem de chegada Consumidos: 24 / 40 Horário: 07:00 Clínica: Policlínica Munici…" at bounding box center [678, 541] width 13 height 16
radio input "true"
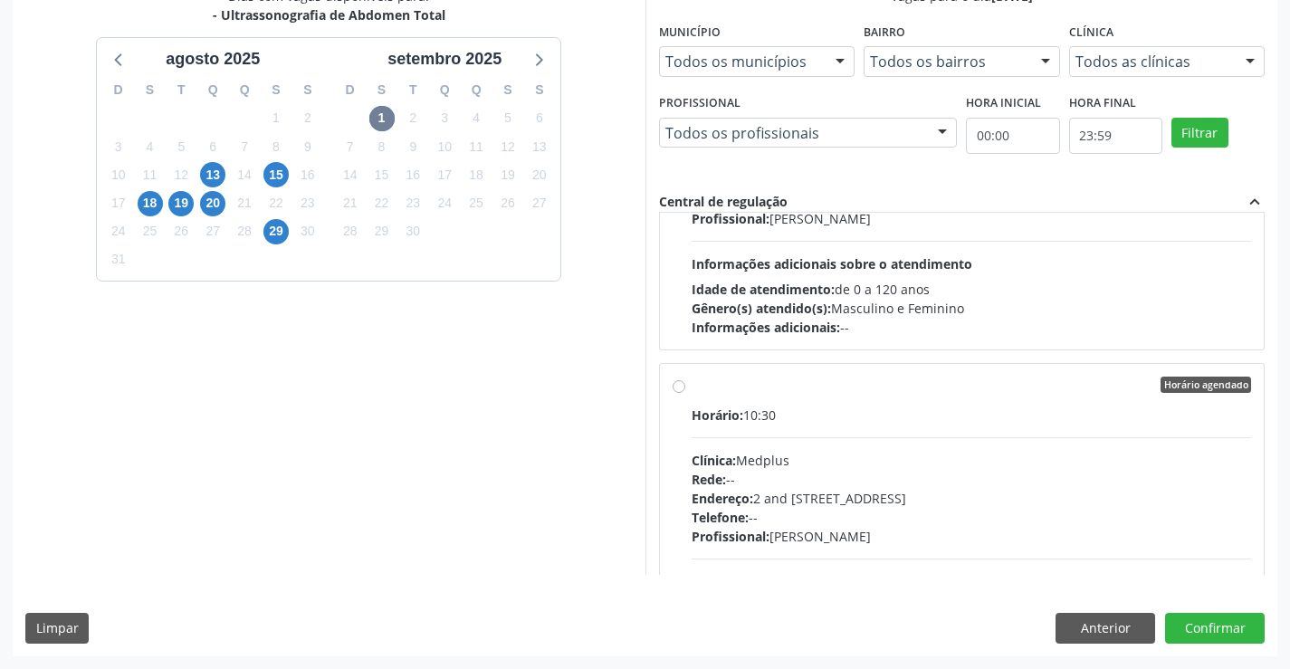
scroll to position [724, 0]
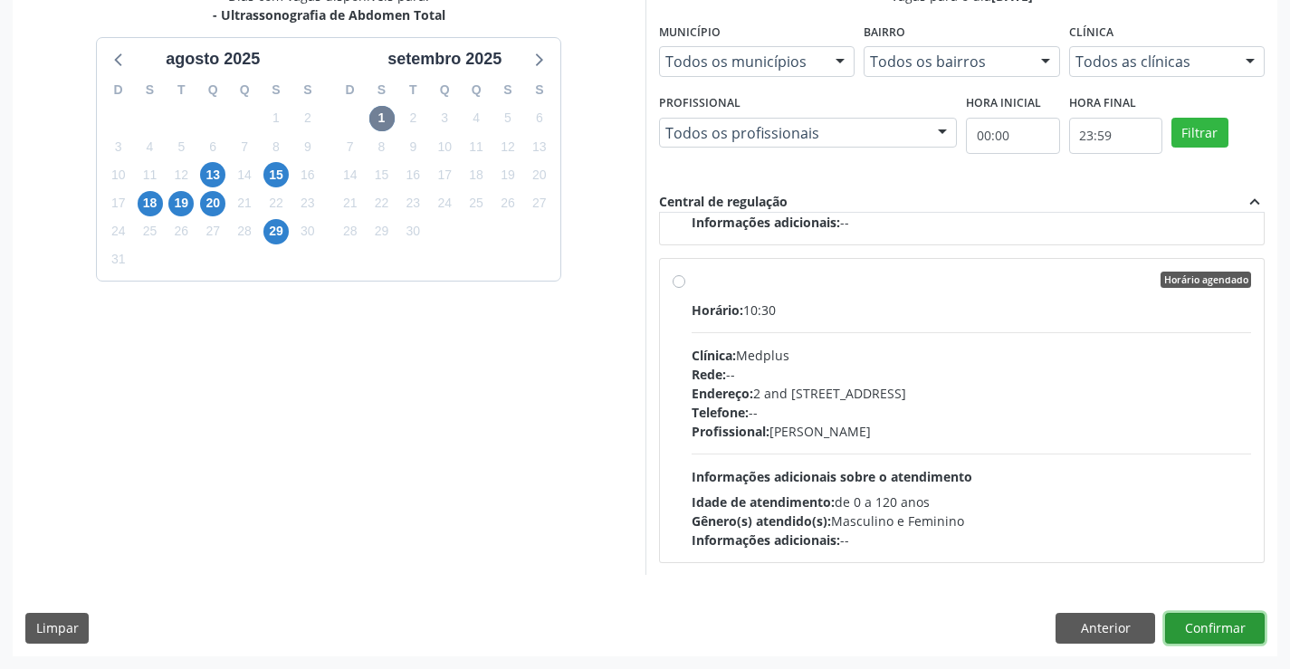
click at [1223, 615] on button "Confirmar" at bounding box center [1215, 628] width 100 height 31
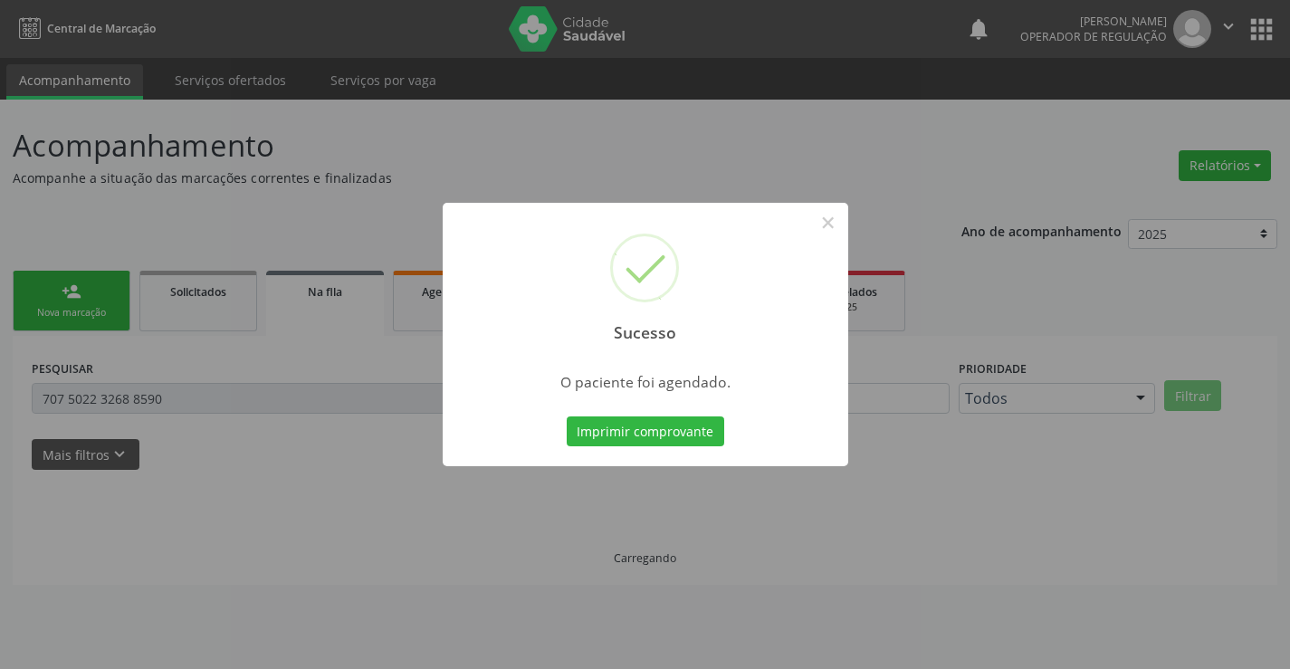
scroll to position [0, 0]
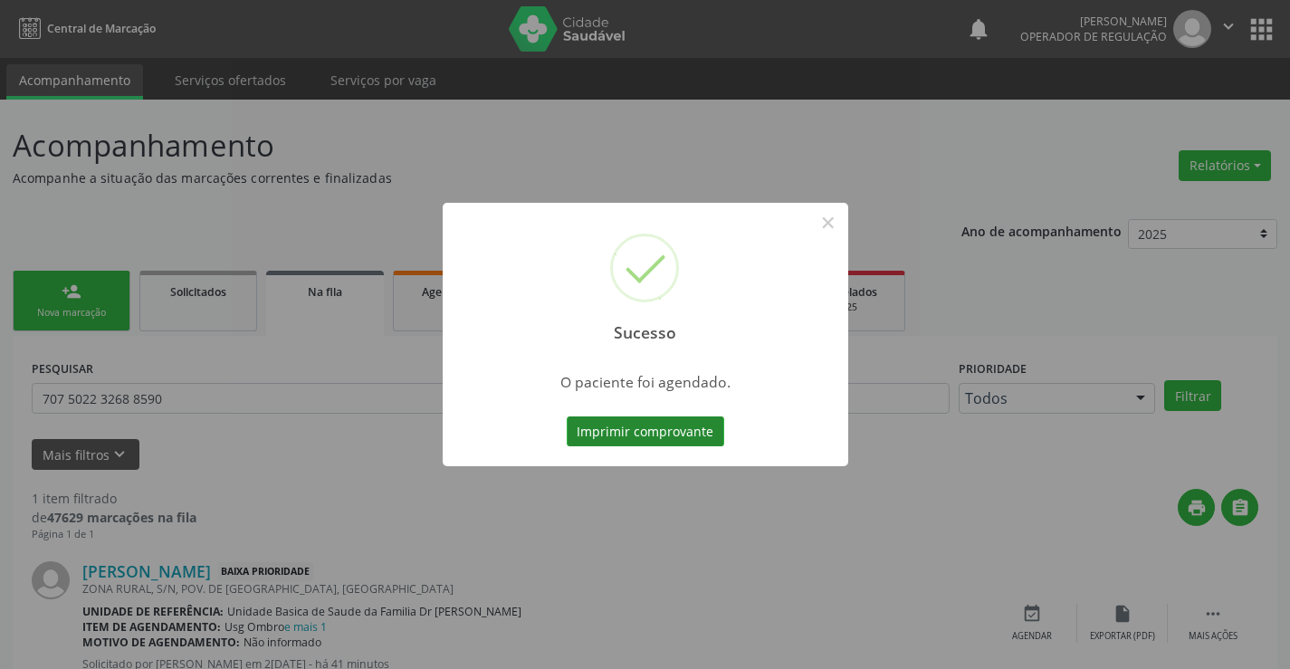
click at [633, 427] on button "Imprimir comprovante" at bounding box center [644, 431] width 157 height 31
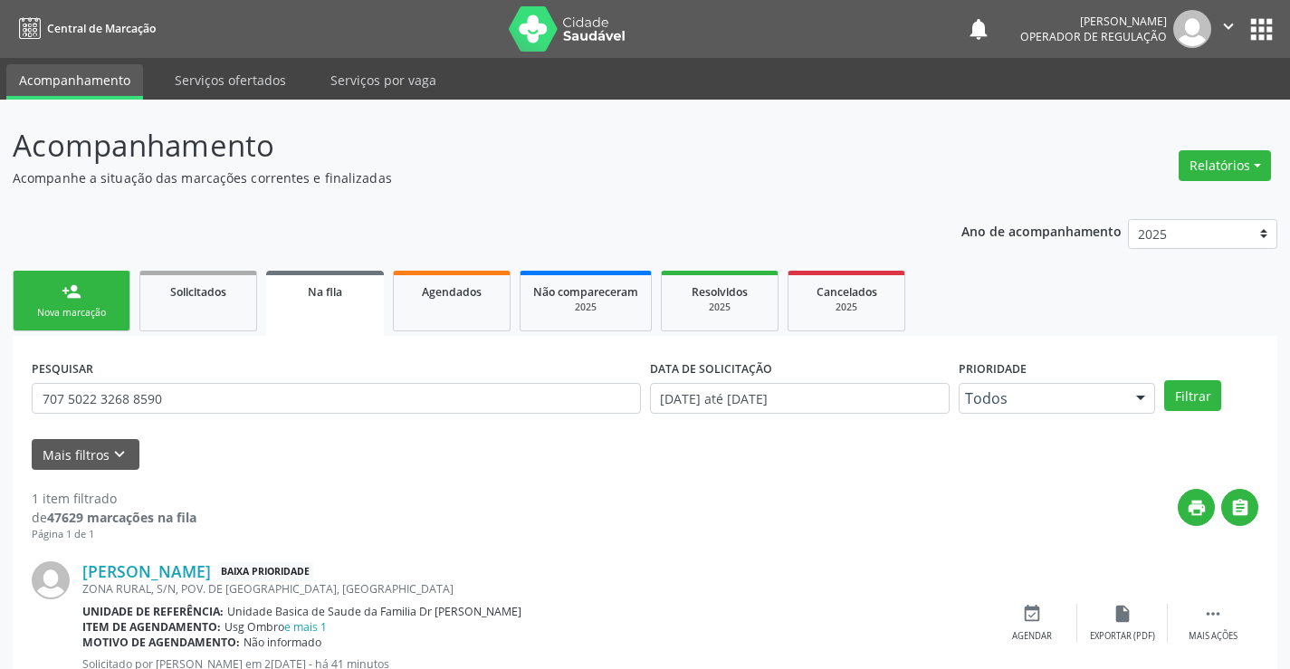
click at [92, 309] on div "Nova marcação" at bounding box center [71, 313] width 90 height 14
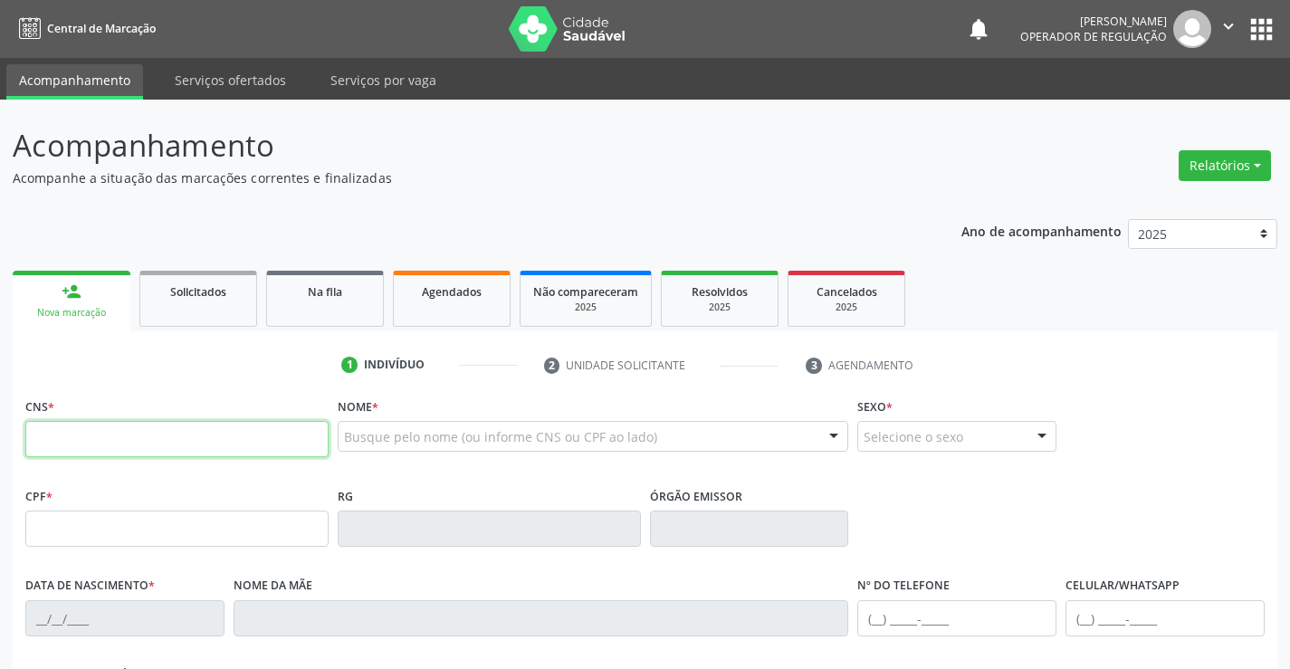
click at [58, 433] on input "text" at bounding box center [176, 439] width 303 height 36
type input "709 2012 6045 9736"
type input "0386765243"
type input "0[DATE]"
type input "[PHONE_NUMBER]"
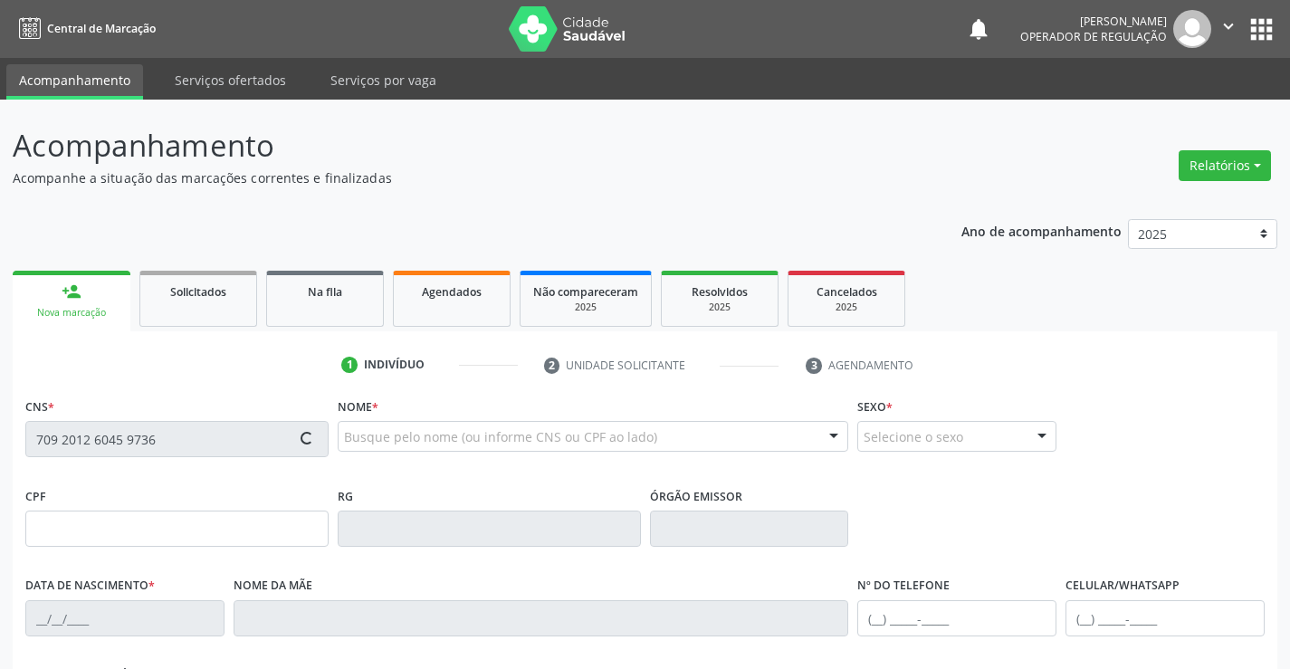
type input "[PHONE_NUMBER]"
type input "594.149.285-53"
type input "310"
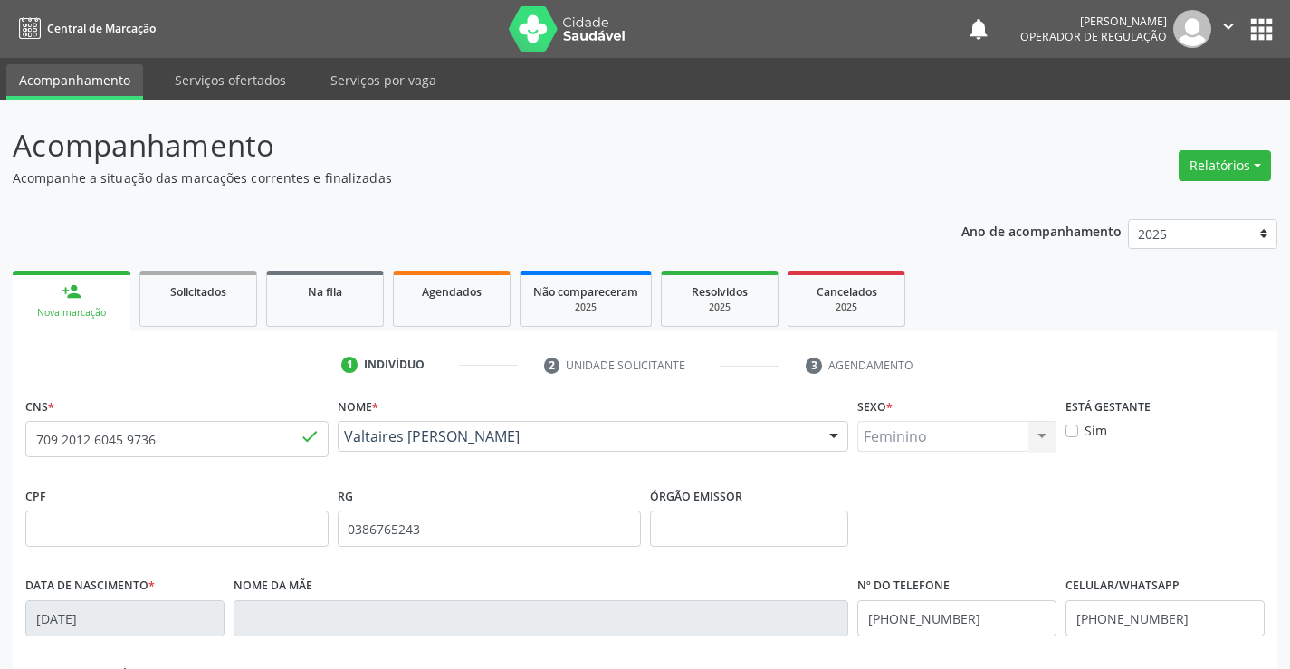
scroll to position [312, 0]
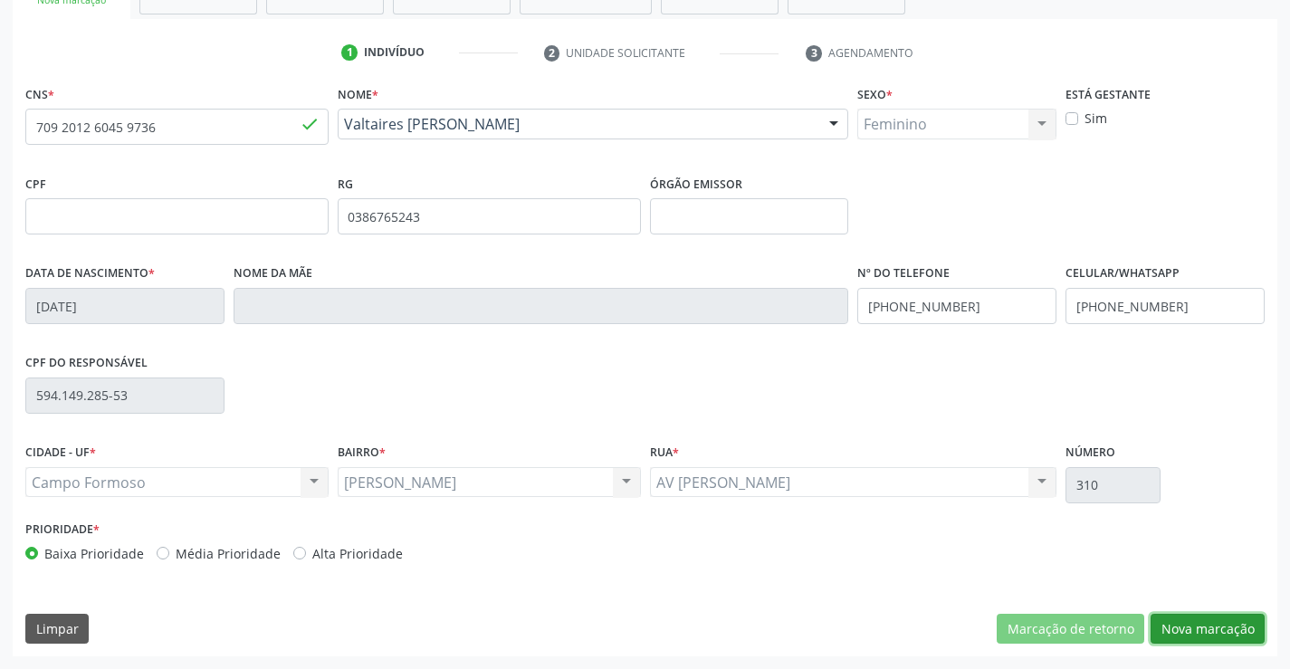
click at [1201, 629] on button "Nova marcação" at bounding box center [1207, 629] width 114 height 31
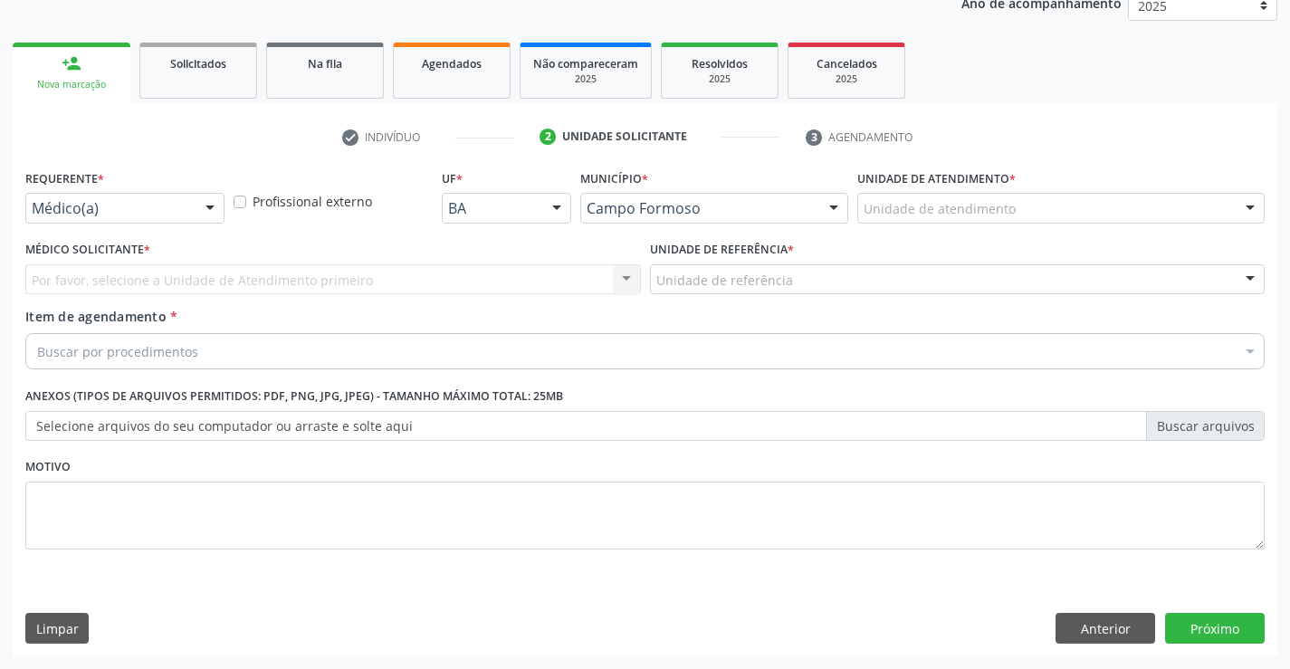
scroll to position [228, 0]
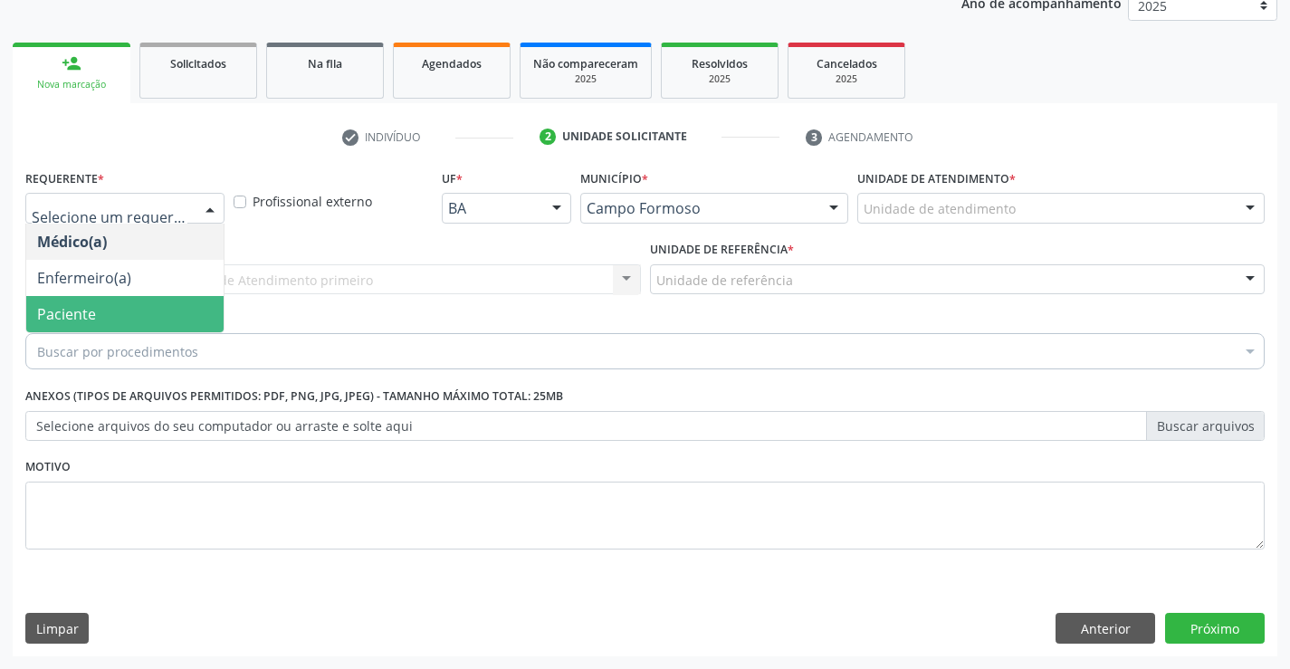
click at [94, 308] on span "Paciente" at bounding box center [66, 314] width 59 height 20
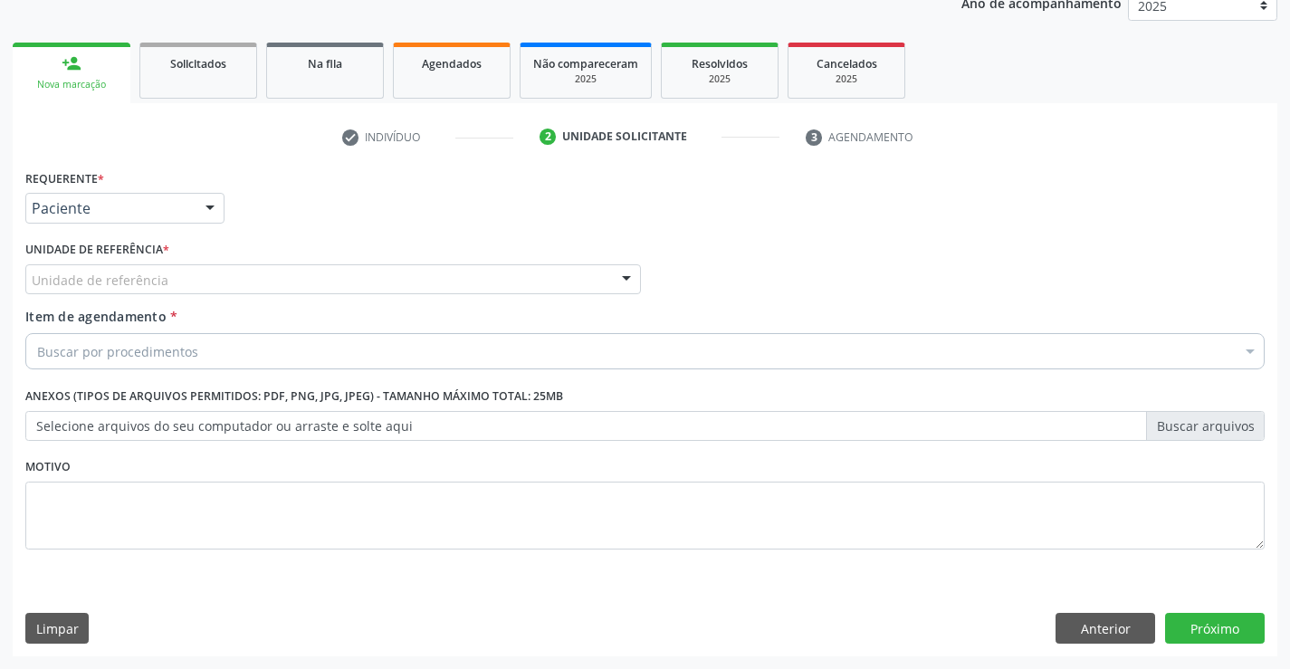
click at [255, 280] on div "Unidade de referência" at bounding box center [332, 279] width 615 height 31
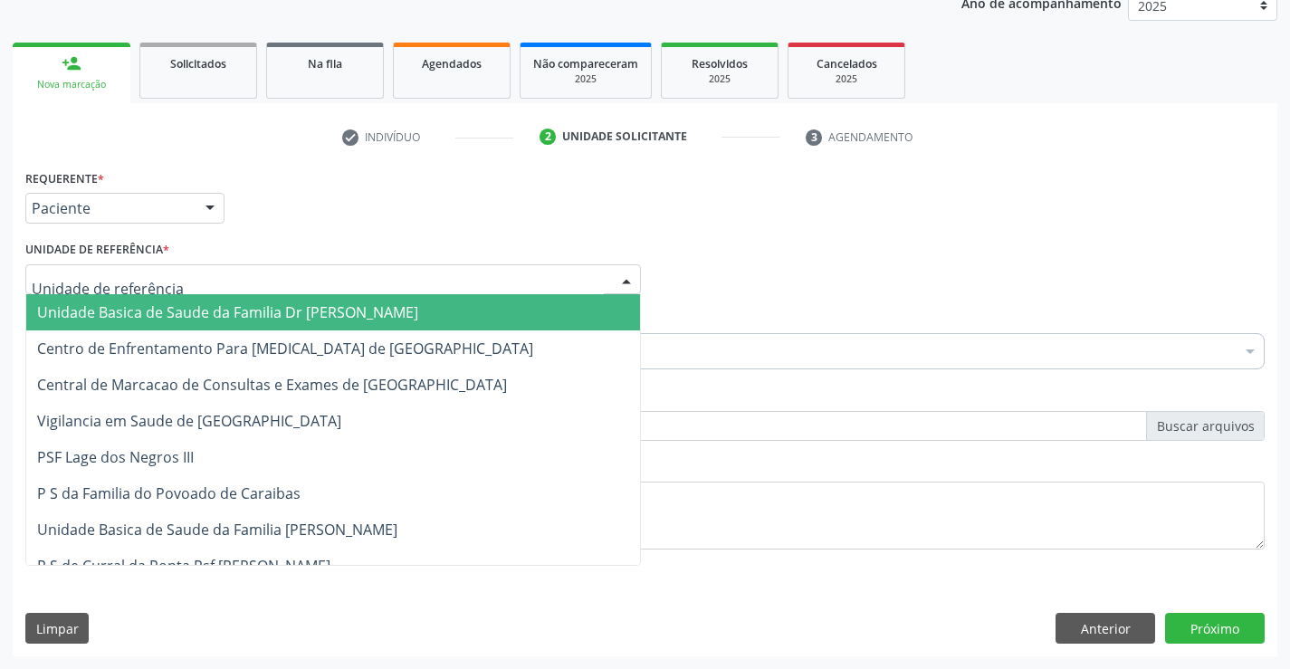
click at [169, 321] on span "Unidade Basica de Saude da Familia Dr [PERSON_NAME]" at bounding box center [227, 312] width 381 height 20
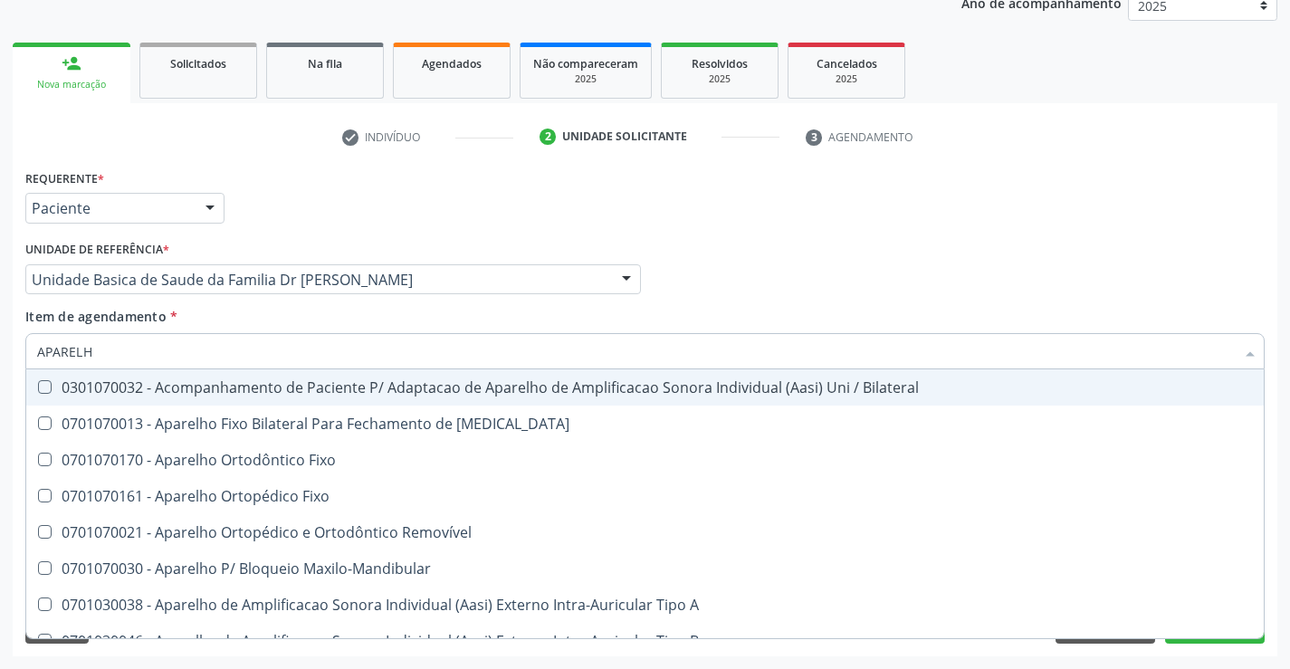
type input "APARELHO"
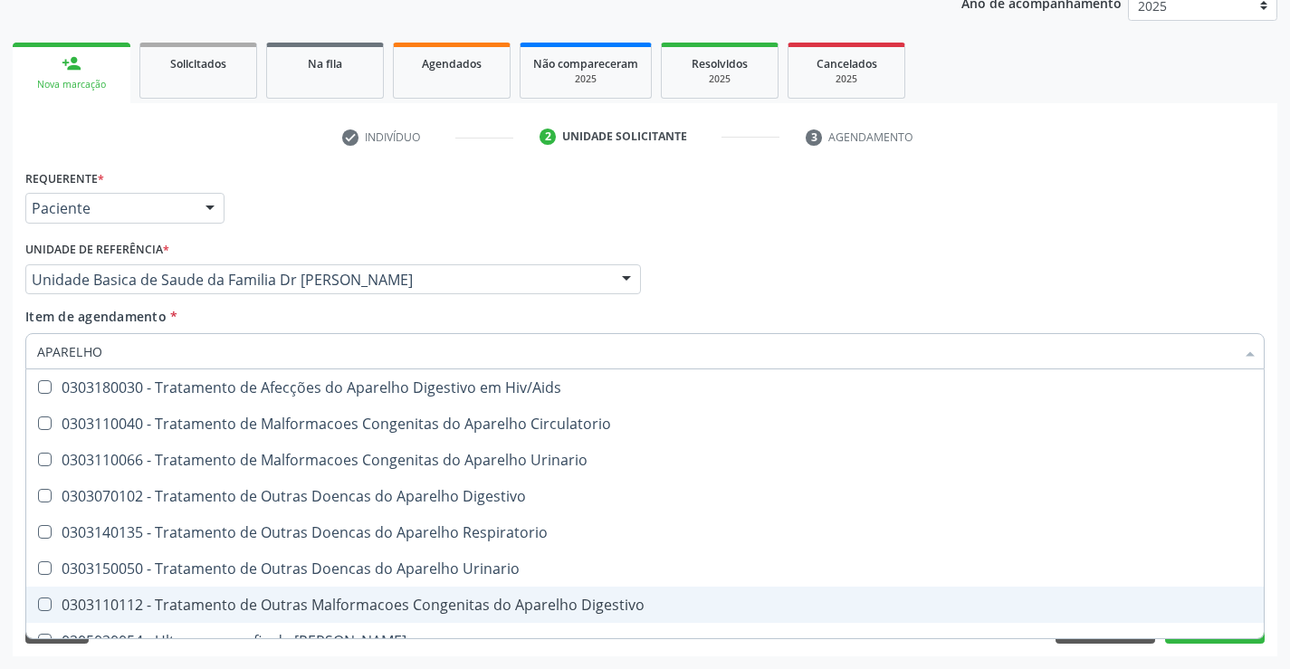
scroll to position [1107, 0]
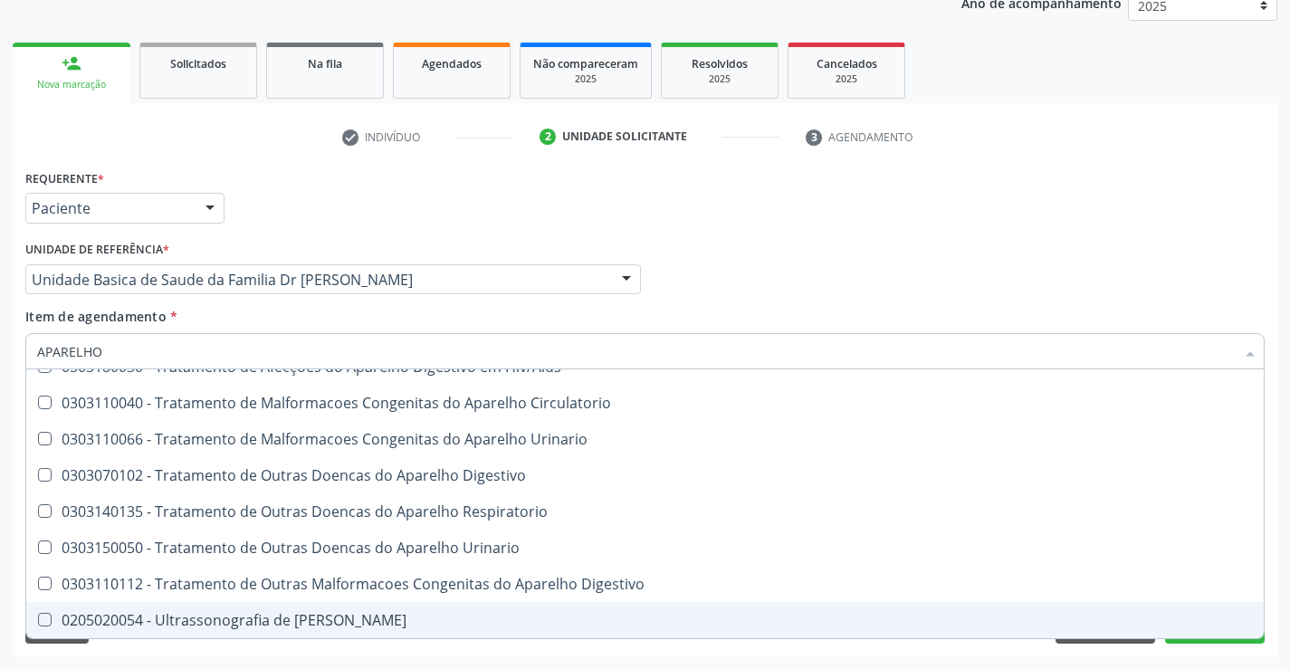
click at [201, 617] on div "0205020054 - Ultrassonografia de [PERSON_NAME]" at bounding box center [644, 620] width 1215 height 14
checkbox Urinario "true"
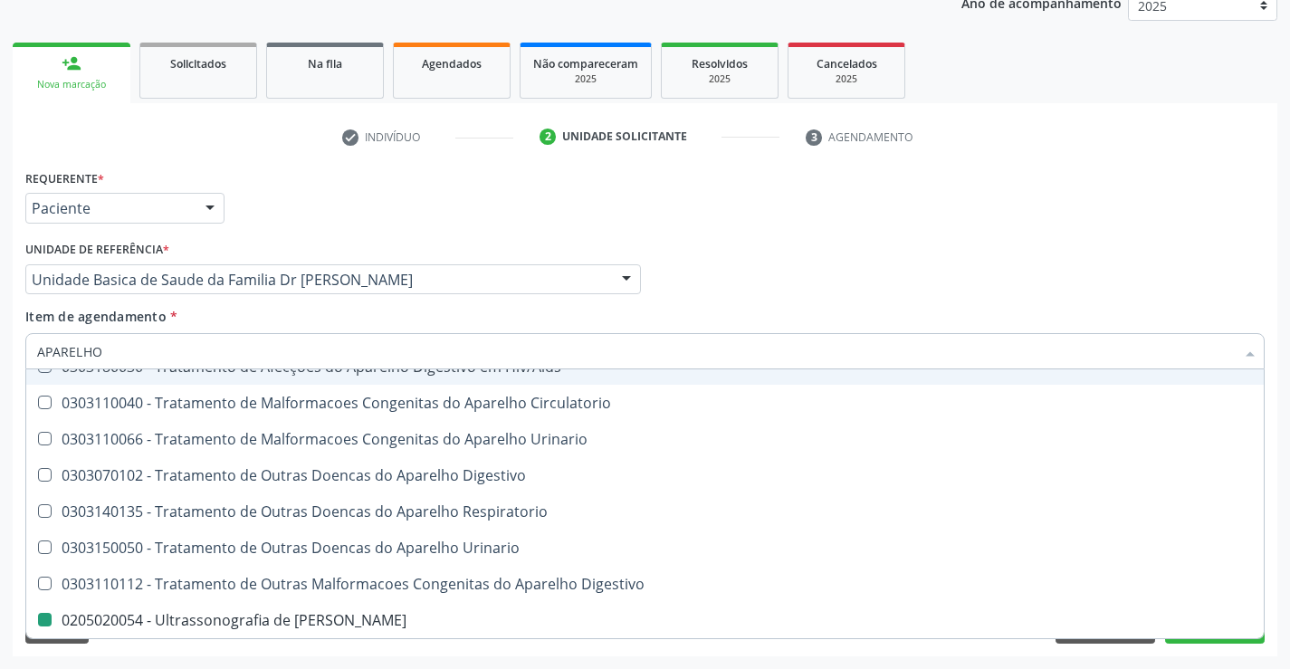
click at [478, 247] on div "Unidade de referência * Unidade Basica de Saude da Familia Dr Paulo Sudre Unida…" at bounding box center [332, 265] width 615 height 58
checkbox Diastema "true"
checkbox Urinario "false"
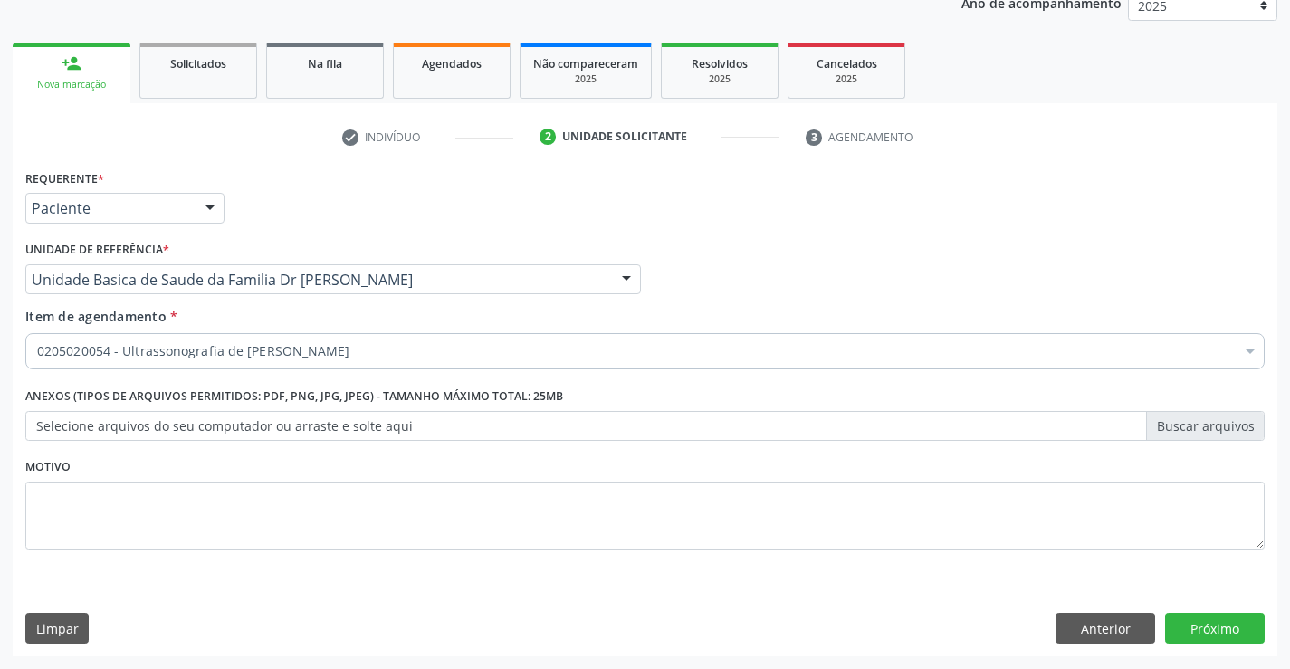
scroll to position [0, 0]
click at [1205, 608] on div "Requerente * Paciente Médico(a) Enfermeiro(a) Paciente Nenhum resultado encontr…" at bounding box center [645, 410] width 1264 height 491
click at [1218, 625] on button "Próximo" at bounding box center [1215, 628] width 100 height 31
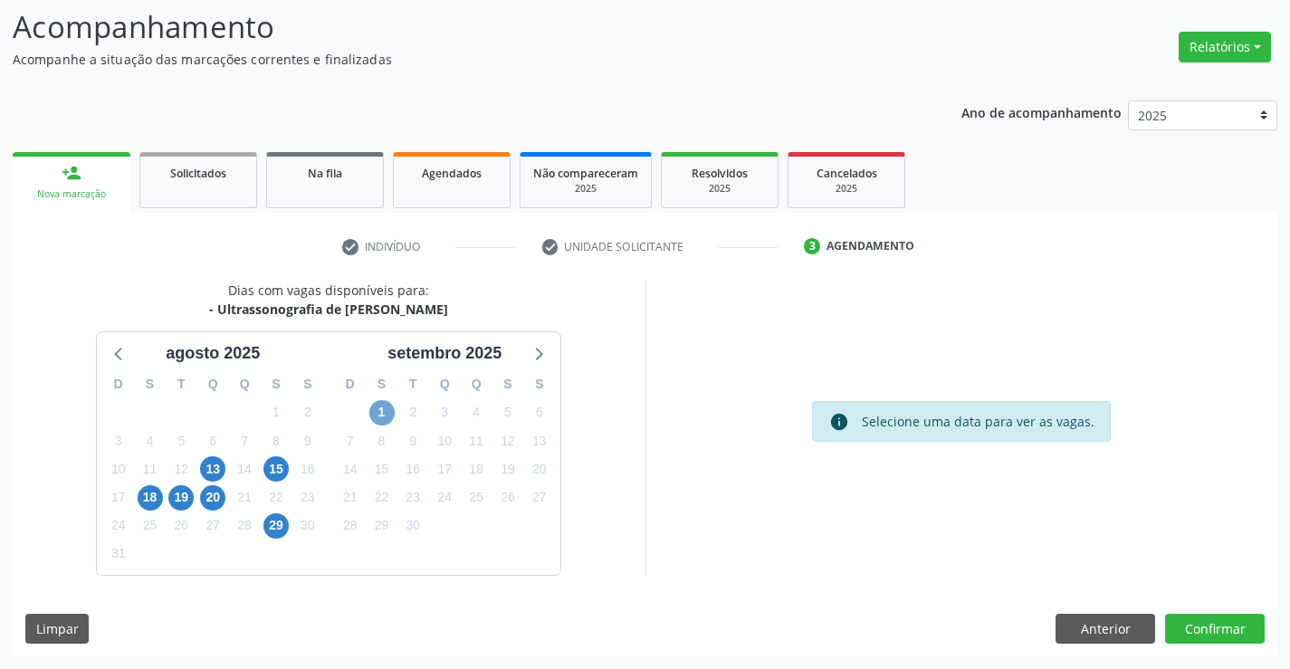
click at [386, 407] on span "1" at bounding box center [381, 412] width 25 height 25
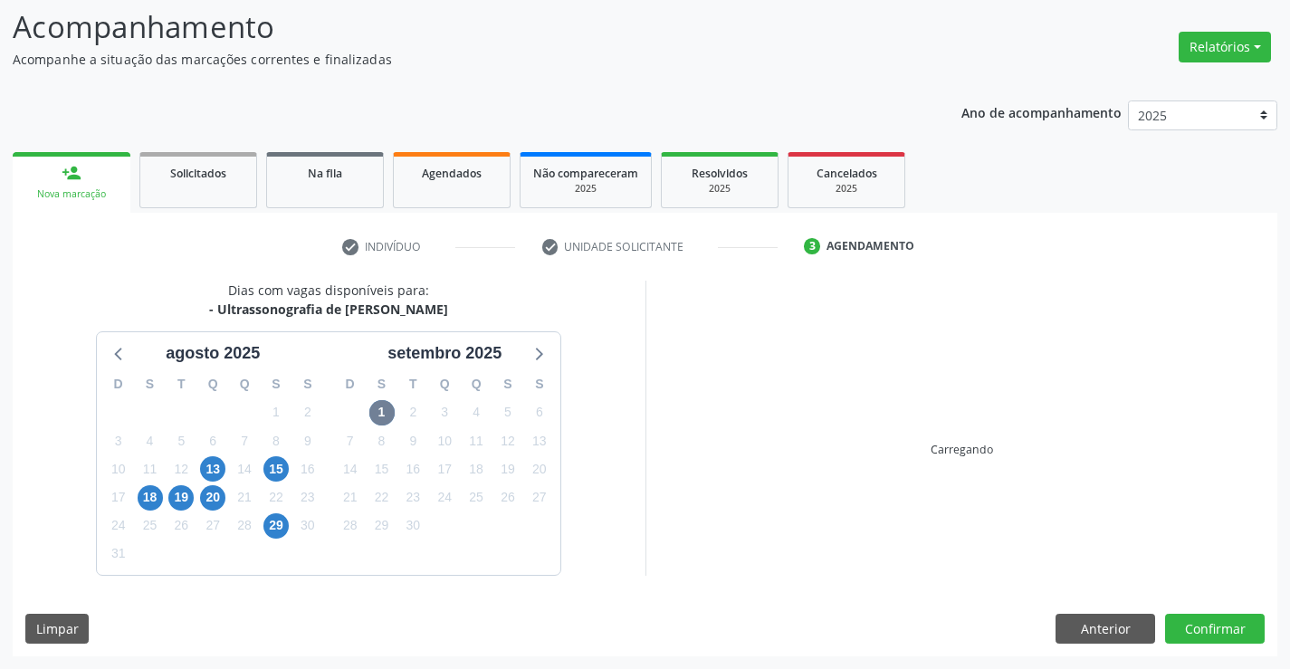
scroll to position [119, 0]
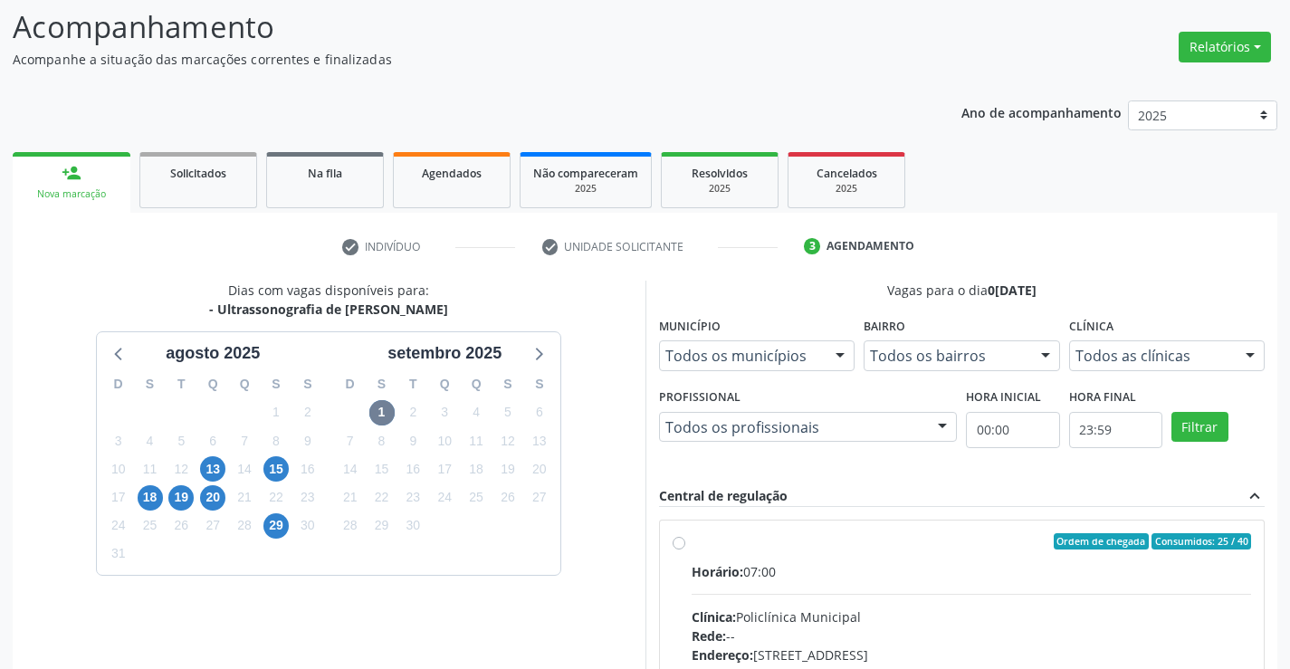
click at [691, 545] on label "Ordem de chegada Consumidos: 25 / 40 Horário: 07:00 Clínica: Policlínica Munici…" at bounding box center [971, 672] width 560 height 278
click at [683, 545] on input "Ordem de chegada Consumidos: 25 / 40 Horário: 07:00 Clínica: Policlínica Munici…" at bounding box center [678, 541] width 13 height 16
radio input "true"
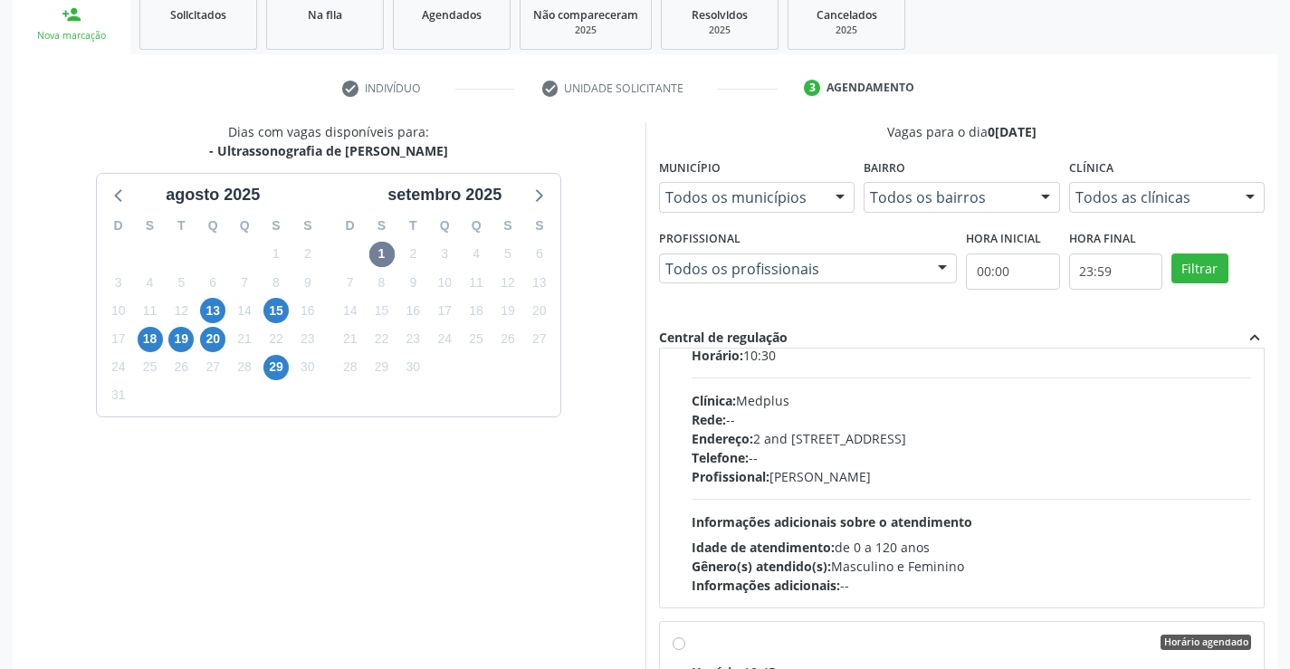
scroll to position [413, 0]
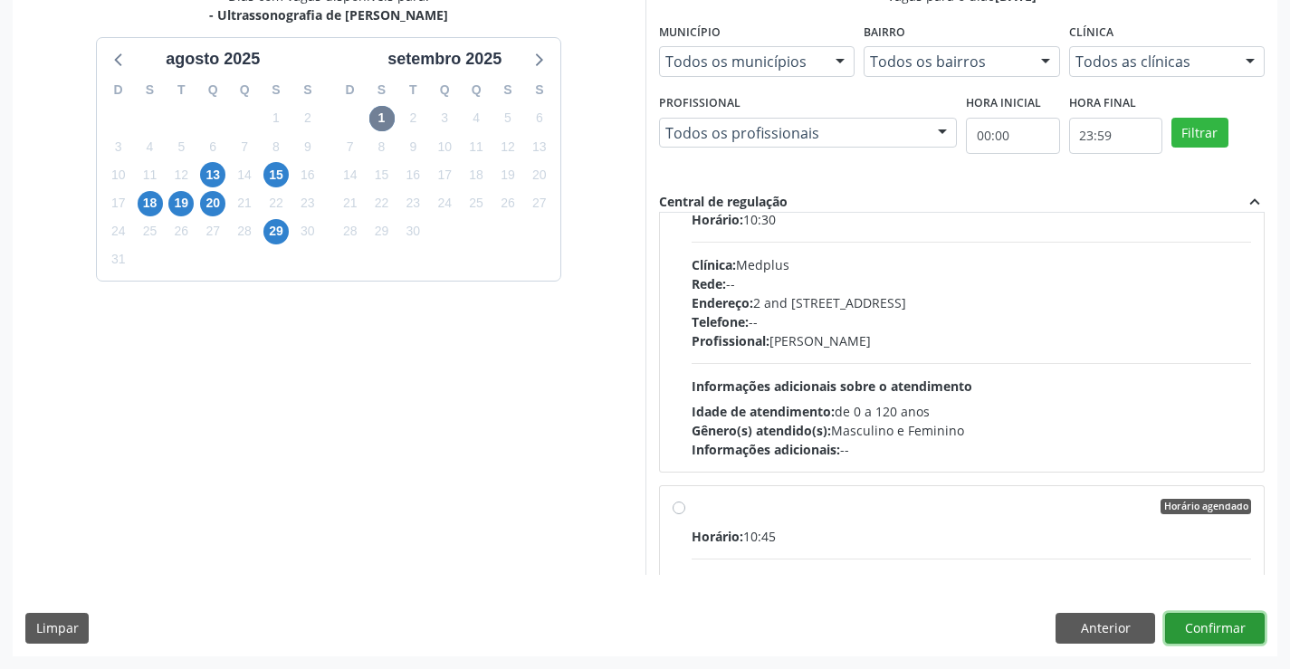
click at [1236, 619] on button "Confirmar" at bounding box center [1215, 628] width 100 height 31
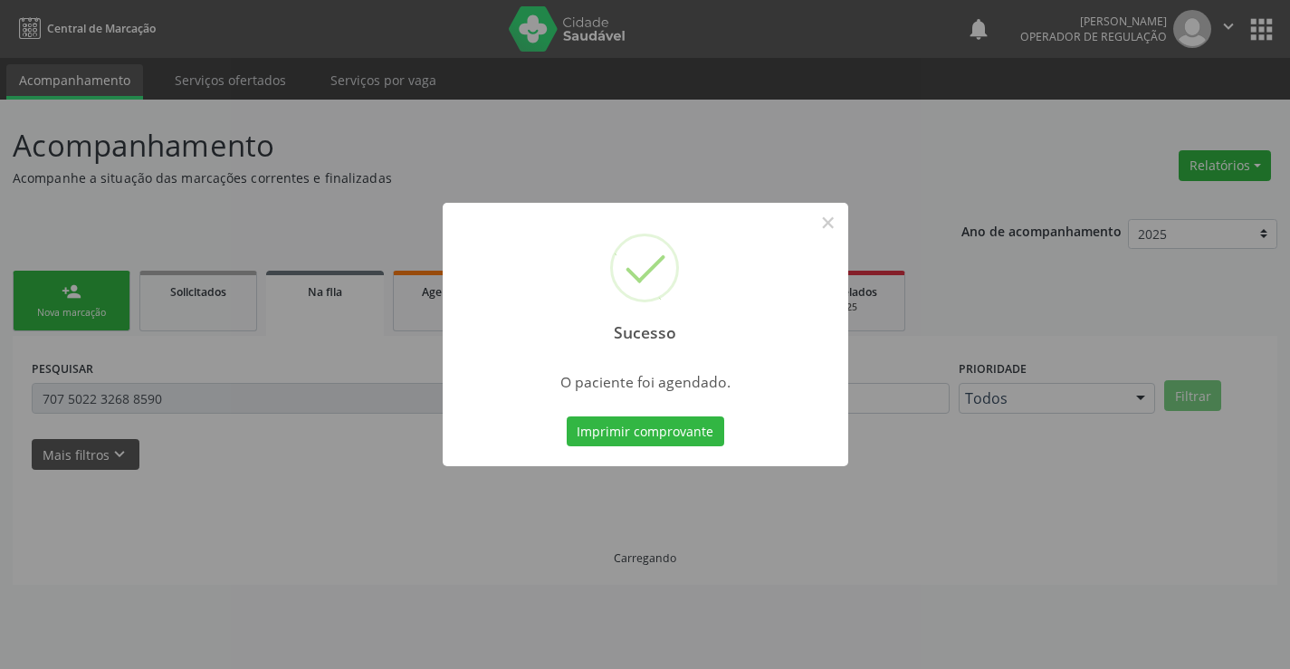
scroll to position [0, 0]
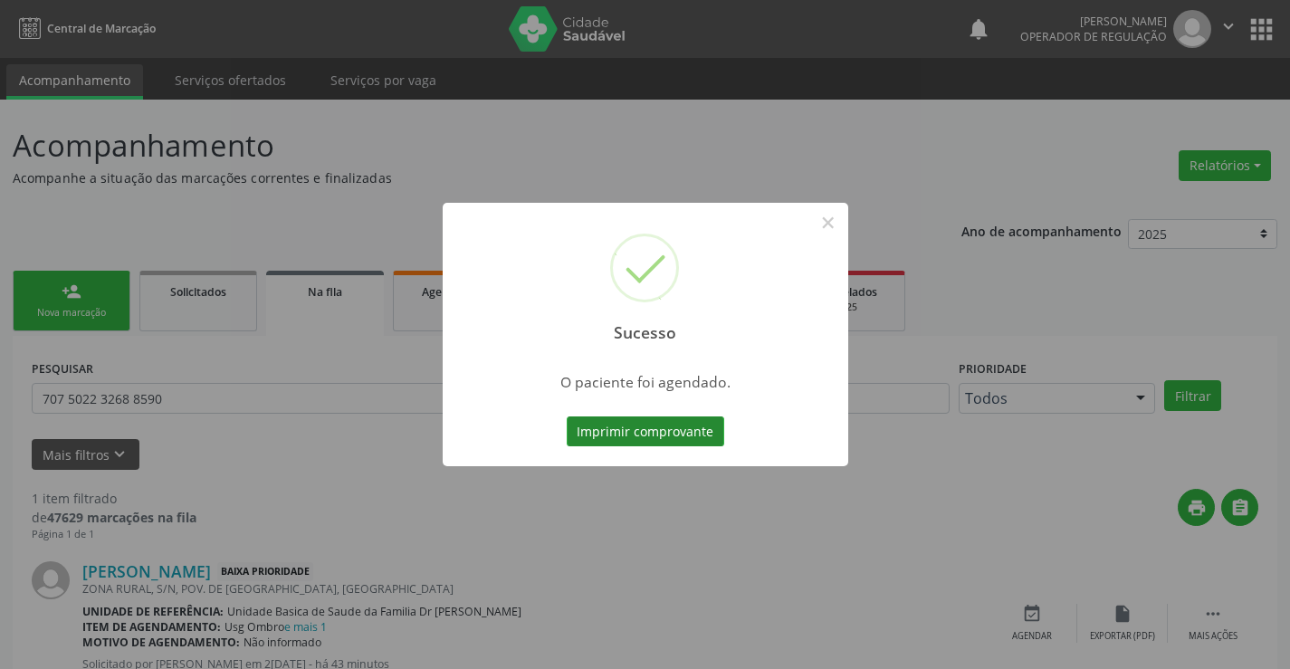
click at [628, 429] on button "Imprimir comprovante" at bounding box center [644, 431] width 157 height 31
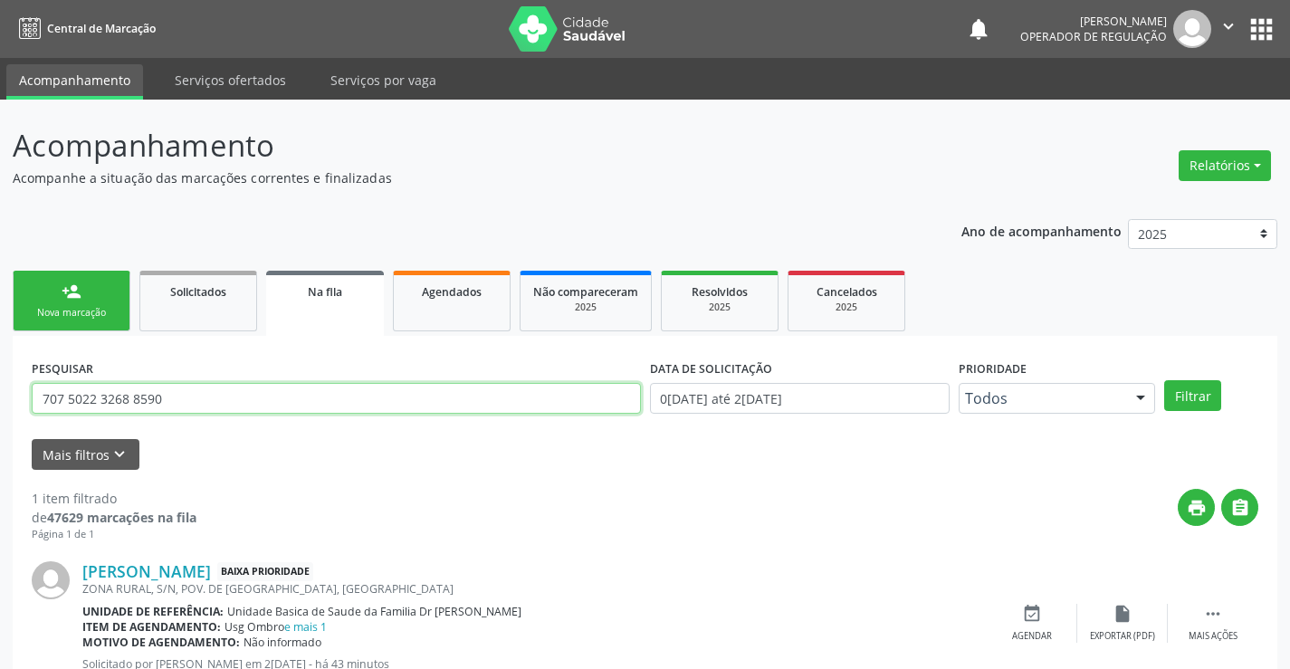
drag, startPoint x: 206, startPoint y: 391, endPoint x: 220, endPoint y: 382, distance: 16.3
click at [206, 391] on input "707 5022 3268 8590" at bounding box center [336, 398] width 609 height 31
type input "7"
type input "706202573163867"
click at [1190, 396] on button "Filtrar" at bounding box center [1192, 395] width 57 height 31
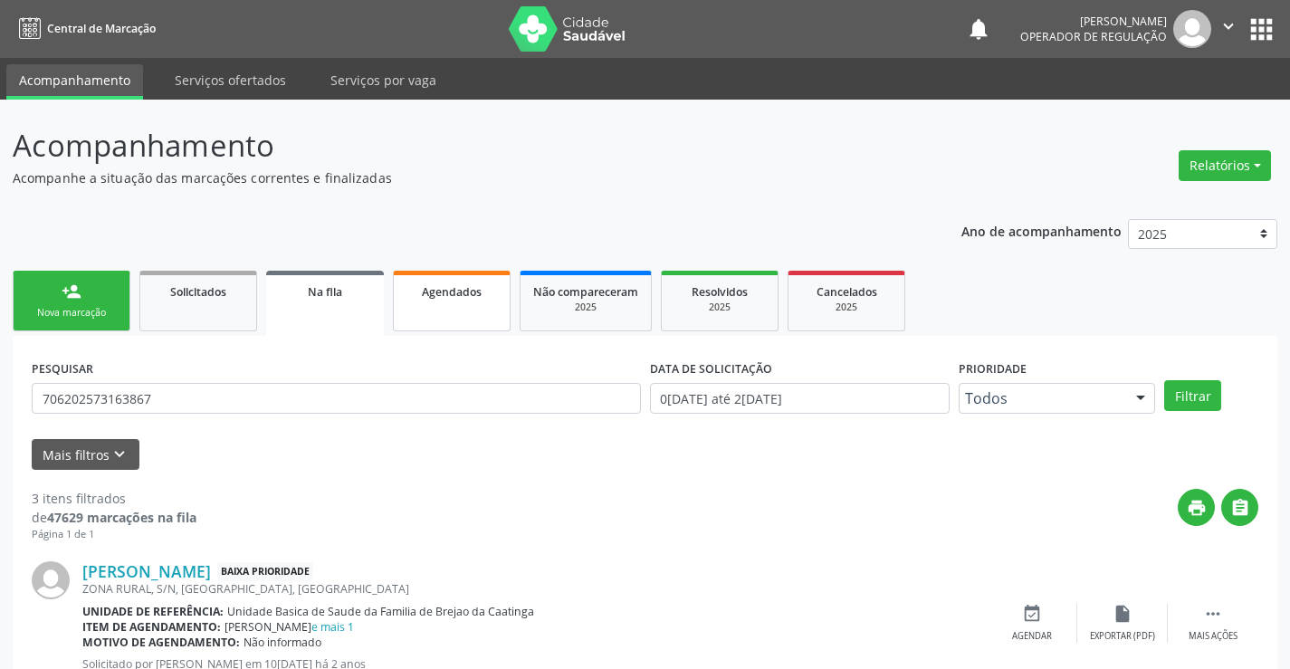
click at [443, 299] on span "Agendados" at bounding box center [452, 291] width 60 height 15
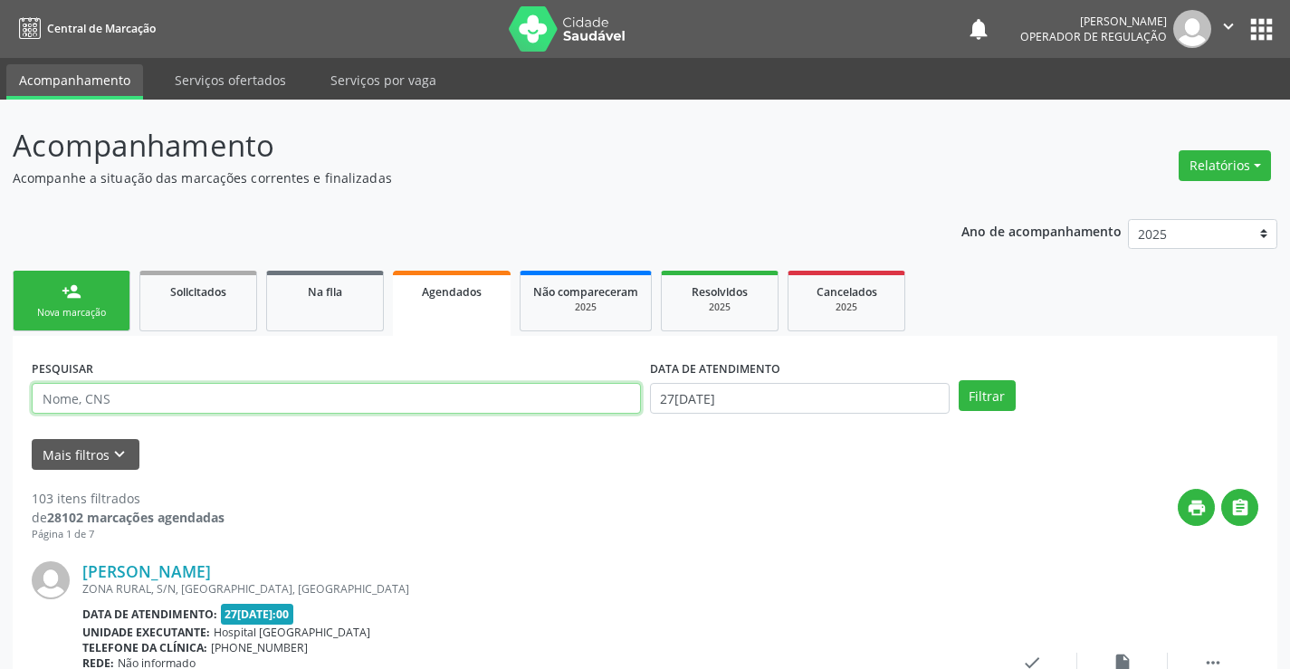
click at [134, 408] on input "text" at bounding box center [336, 398] width 609 height 31
type input "706202573163867"
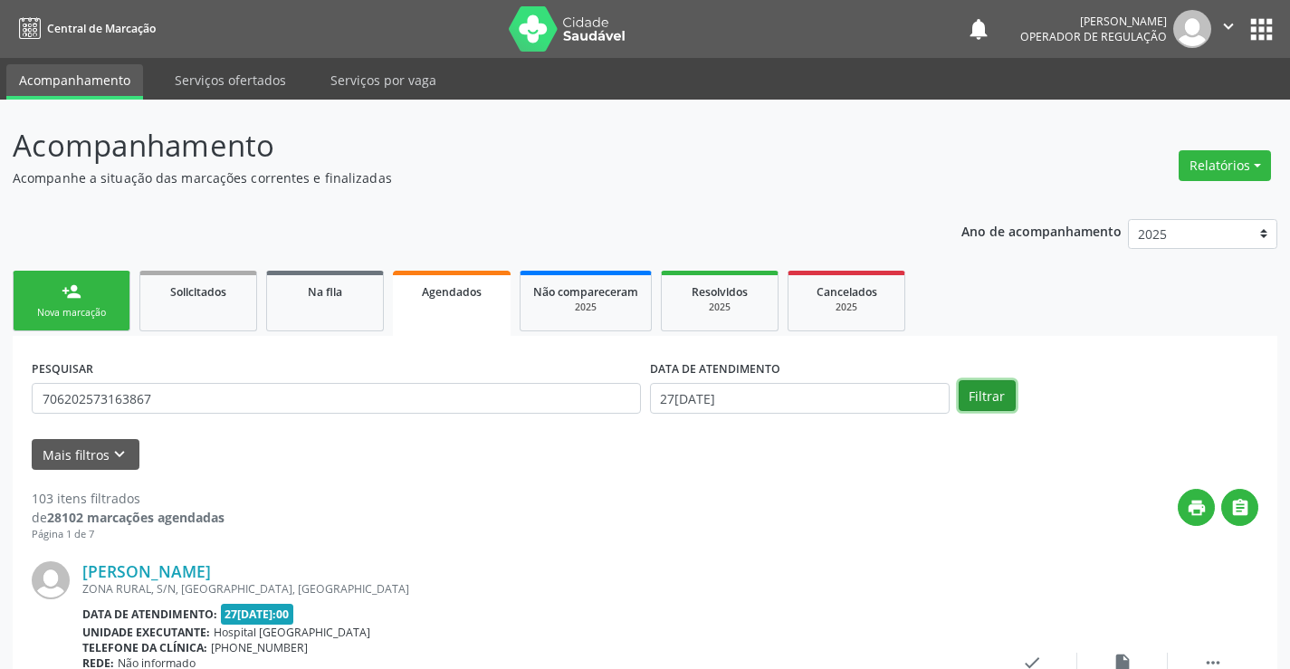
click at [985, 389] on button "Filtrar" at bounding box center [986, 395] width 57 height 31
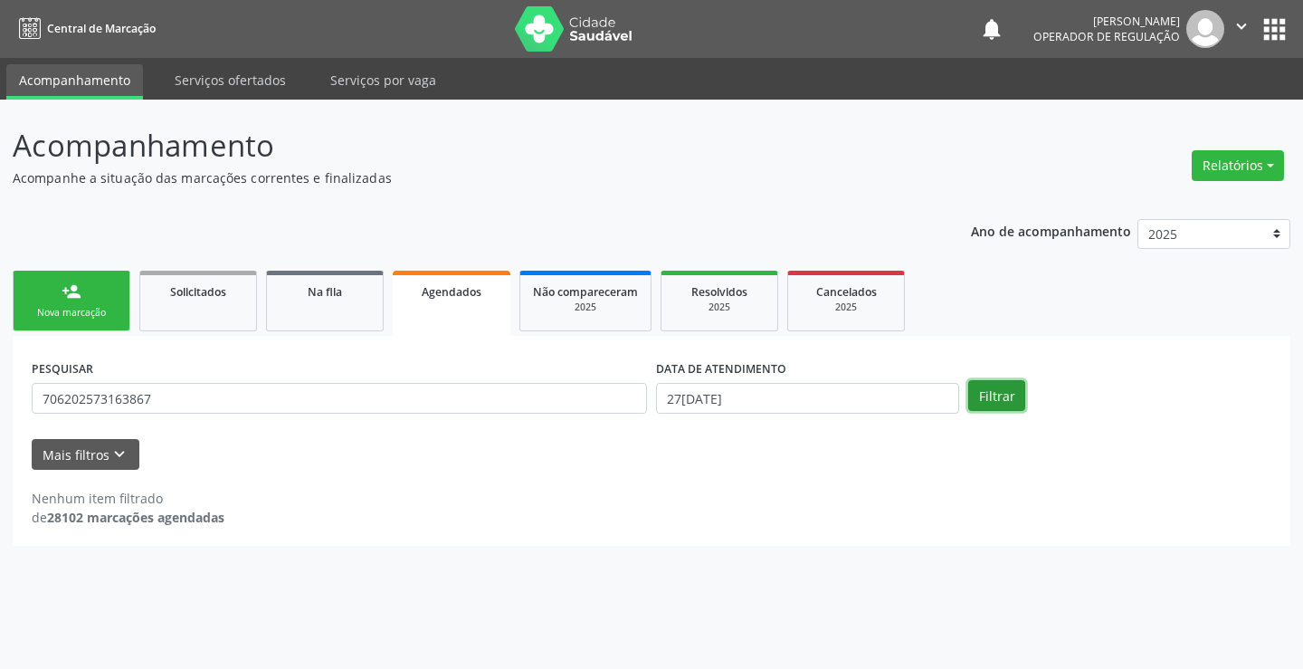
click at [1013, 394] on button "Filtrar" at bounding box center [996, 395] width 57 height 31
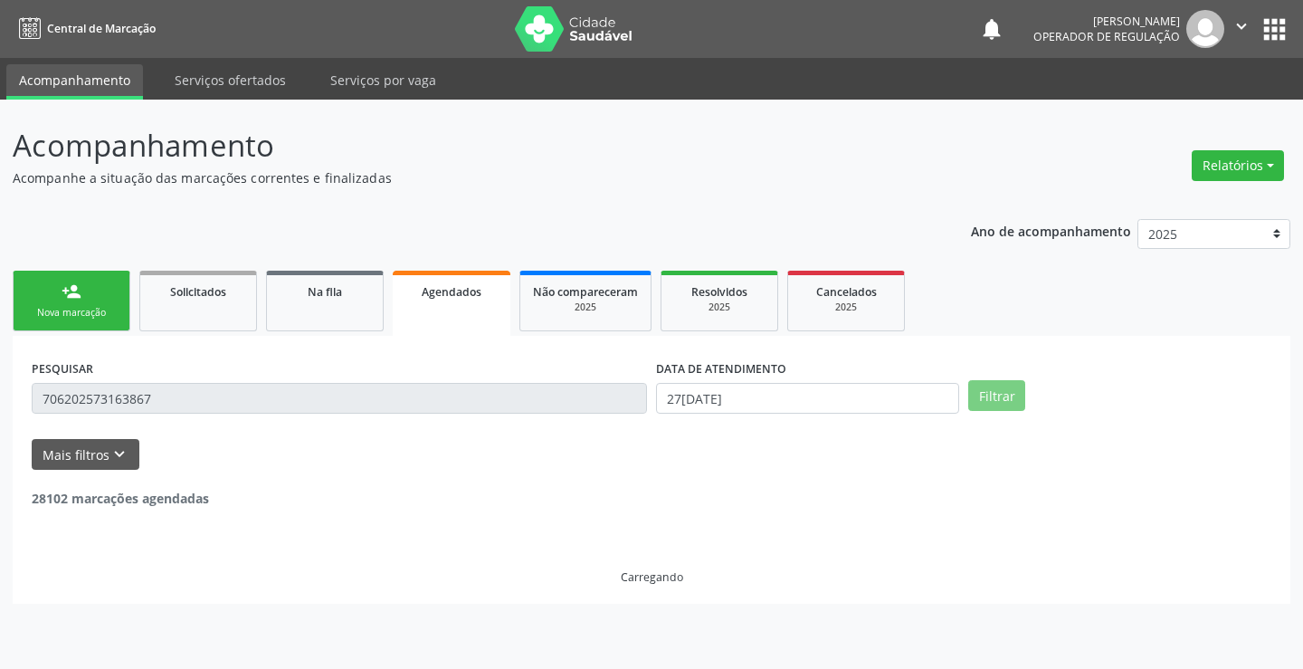
click at [1013, 394] on button "Filtrar" at bounding box center [996, 395] width 57 height 31
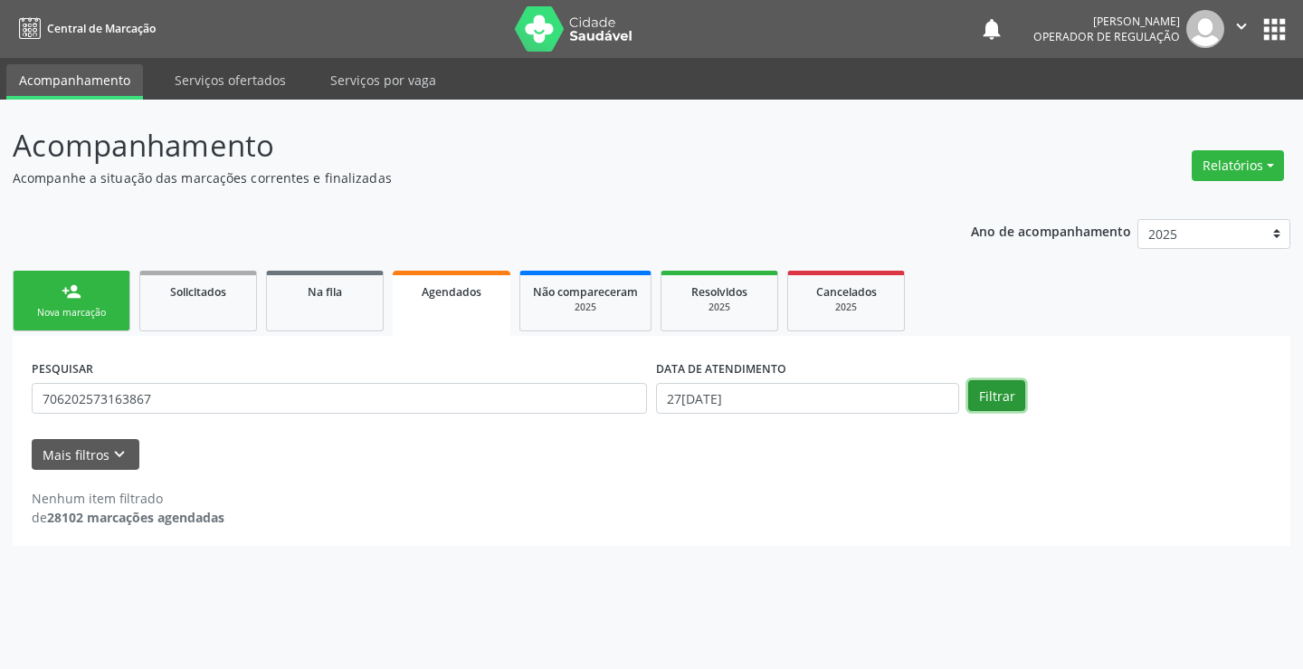
click at [1013, 394] on button "Filtrar" at bounding box center [996, 395] width 57 height 31
click at [56, 296] on link "person_add Nova marcação" at bounding box center [72, 301] width 118 height 61
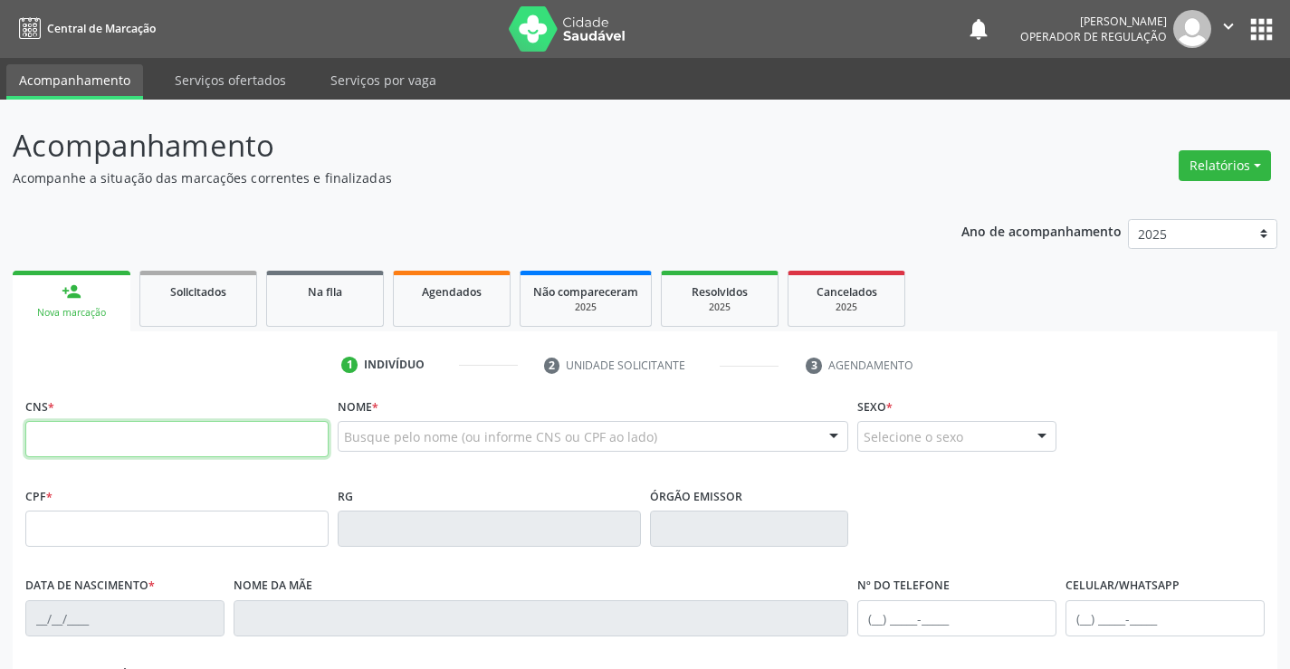
click at [100, 440] on input "text" at bounding box center [176, 439] width 303 height 36
click at [77, 435] on input "text" at bounding box center [176, 439] width 303 height 36
type input "705 0026 0093 1452"
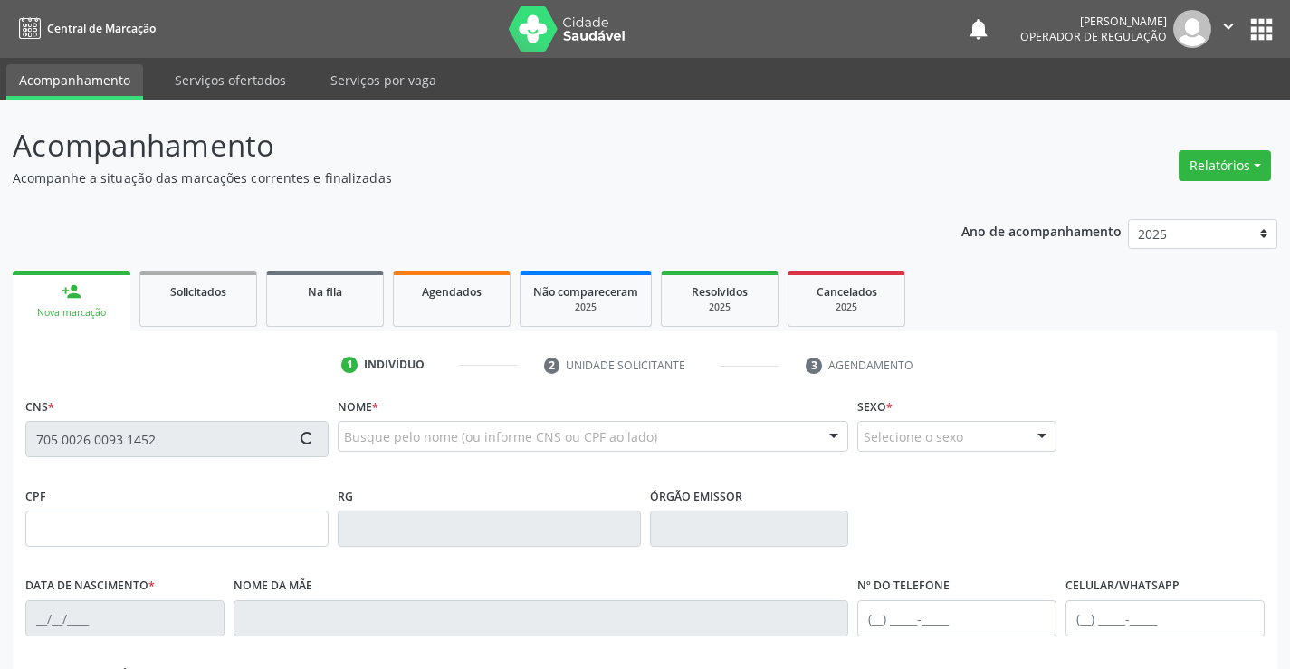
type input "0674390989"
type input "23[DATE]"
type input "[PHONE_NUMBER]"
type input "664.780.225-87"
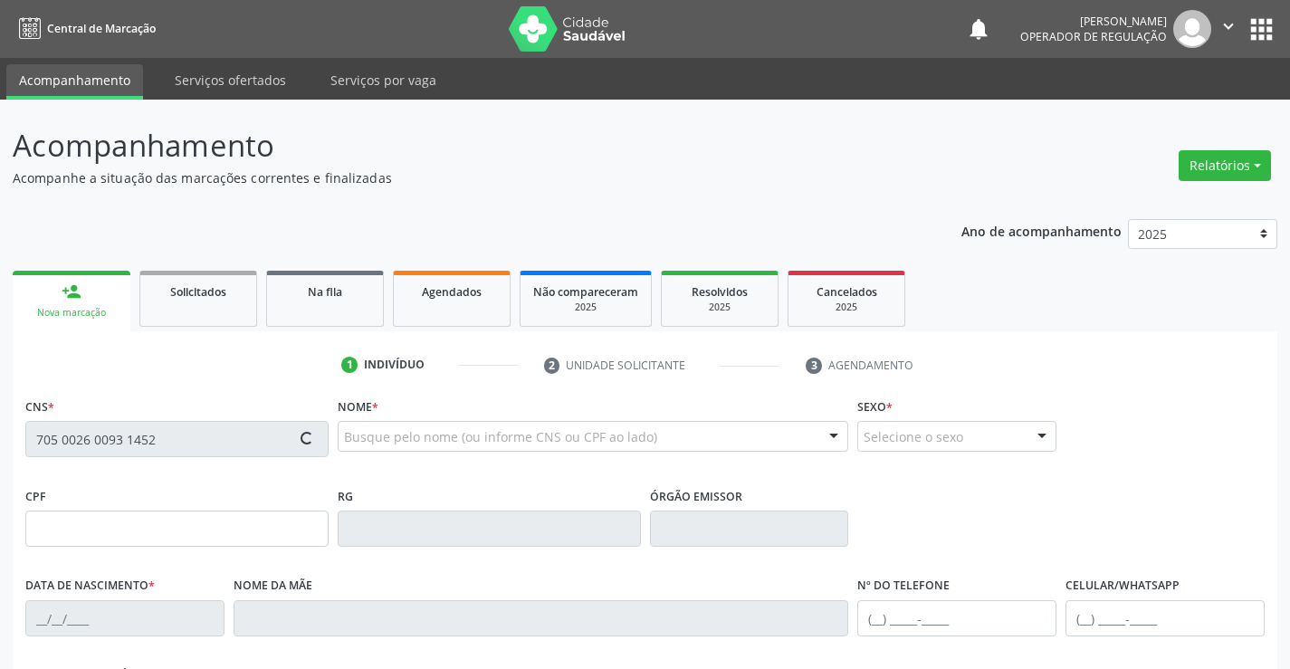
type input "sn"
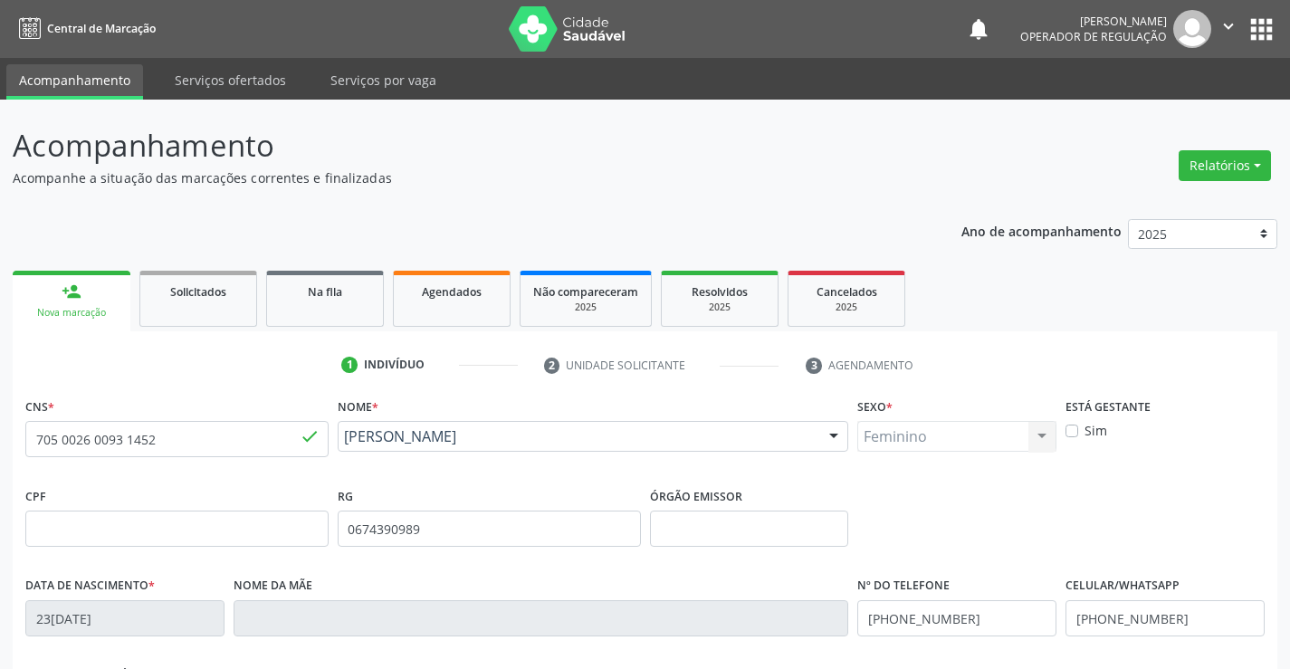
scroll to position [312, 0]
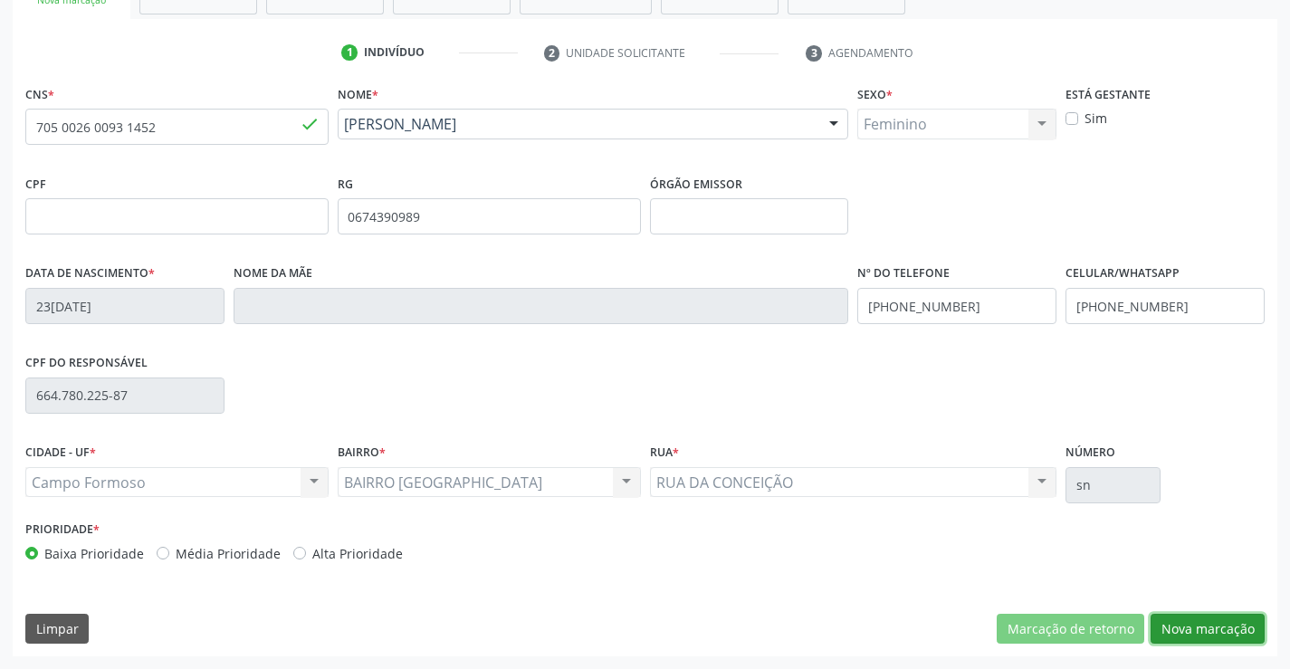
click at [1211, 626] on button "Nova marcação" at bounding box center [1207, 629] width 114 height 31
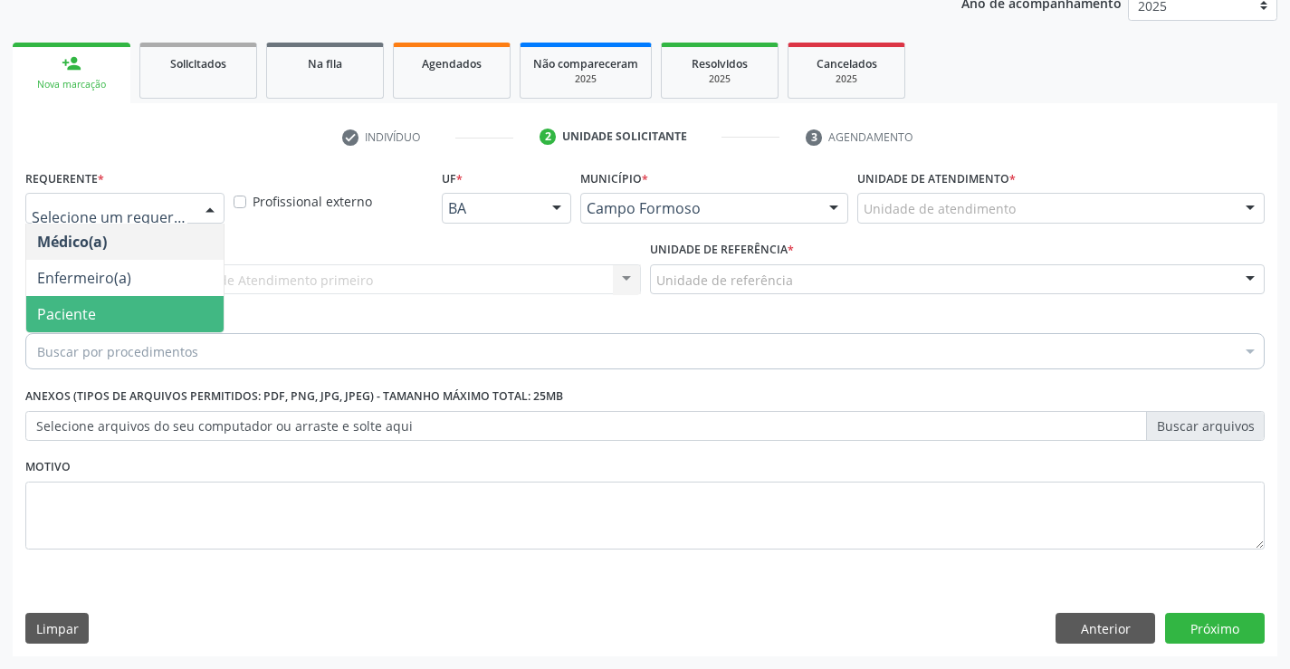
click at [60, 294] on span "Enfermeiro(a)" at bounding box center [124, 278] width 197 height 36
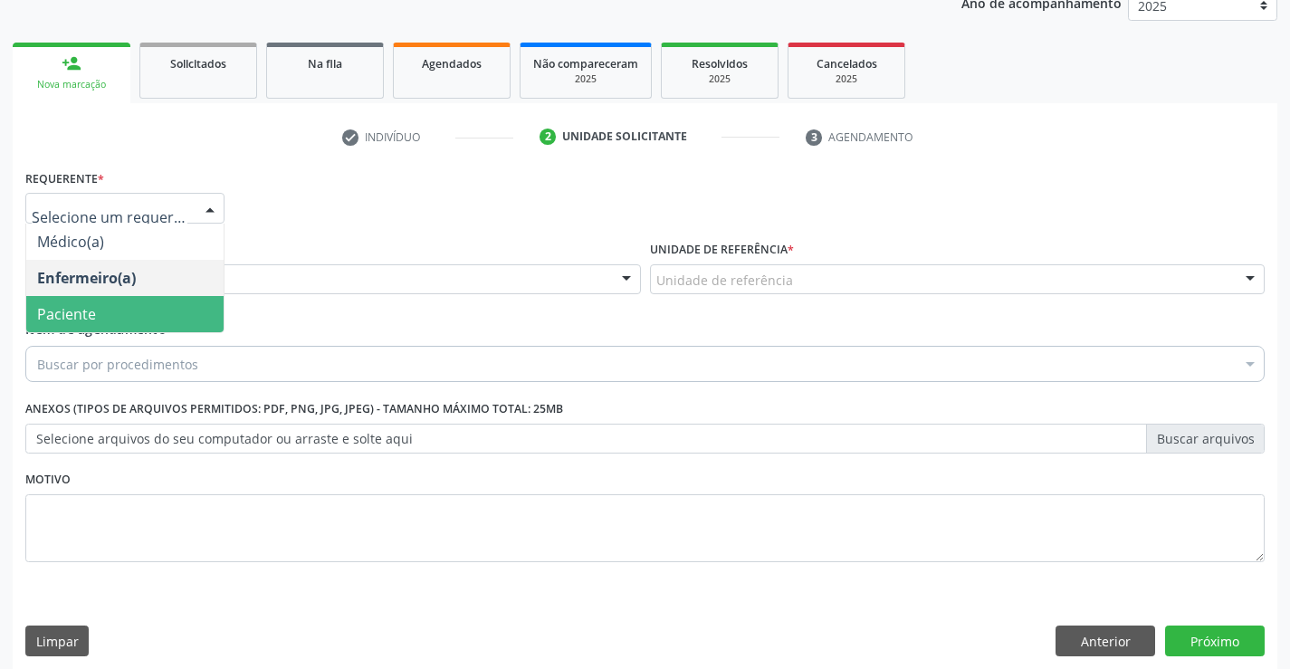
click at [107, 317] on span "Paciente" at bounding box center [124, 314] width 197 height 36
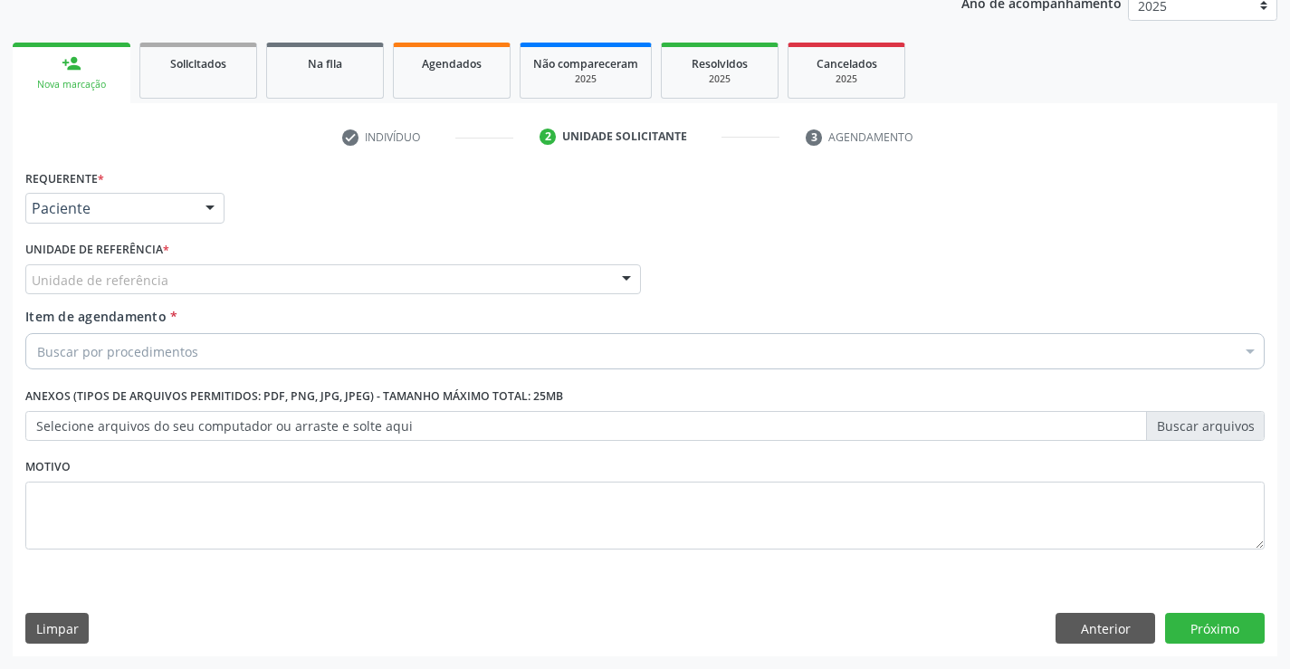
click at [343, 260] on div "Unidade de referência * Unidade de referência Unidade Basica de Saude da Famili…" at bounding box center [332, 265] width 615 height 58
click at [205, 285] on div "Unidade de referência" at bounding box center [332, 279] width 615 height 31
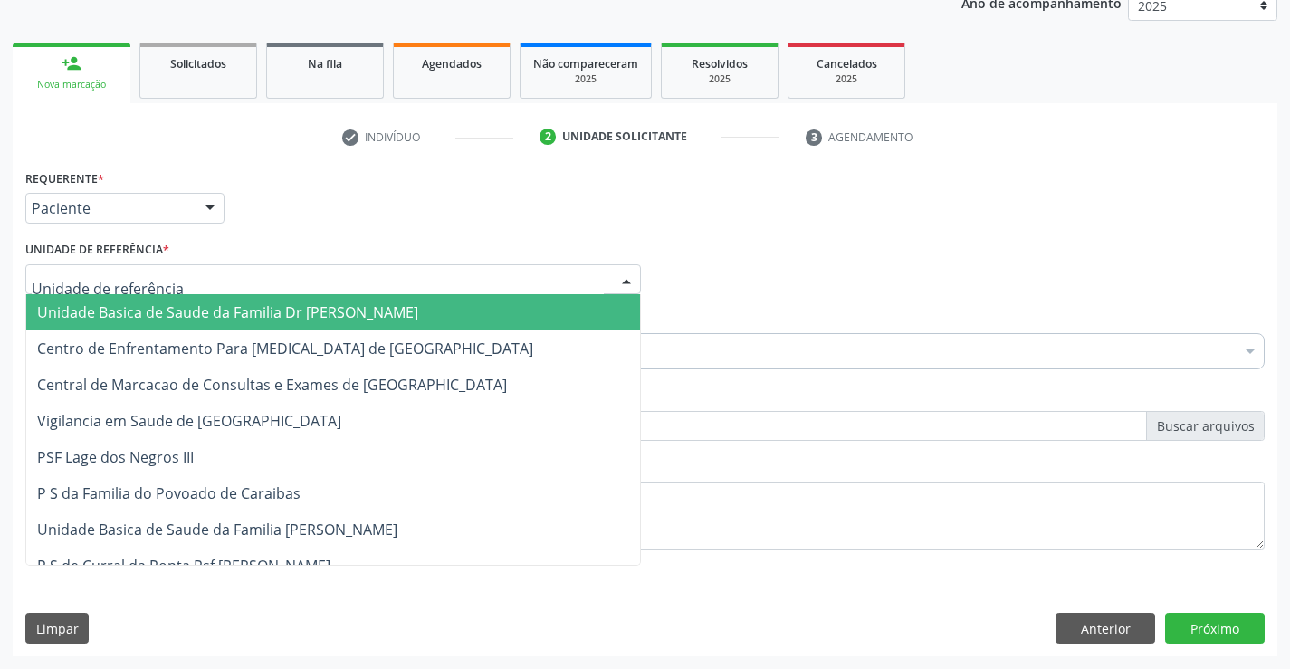
click at [166, 313] on span "Unidade Basica de Saude da Familia Dr [PERSON_NAME]" at bounding box center [227, 312] width 381 height 20
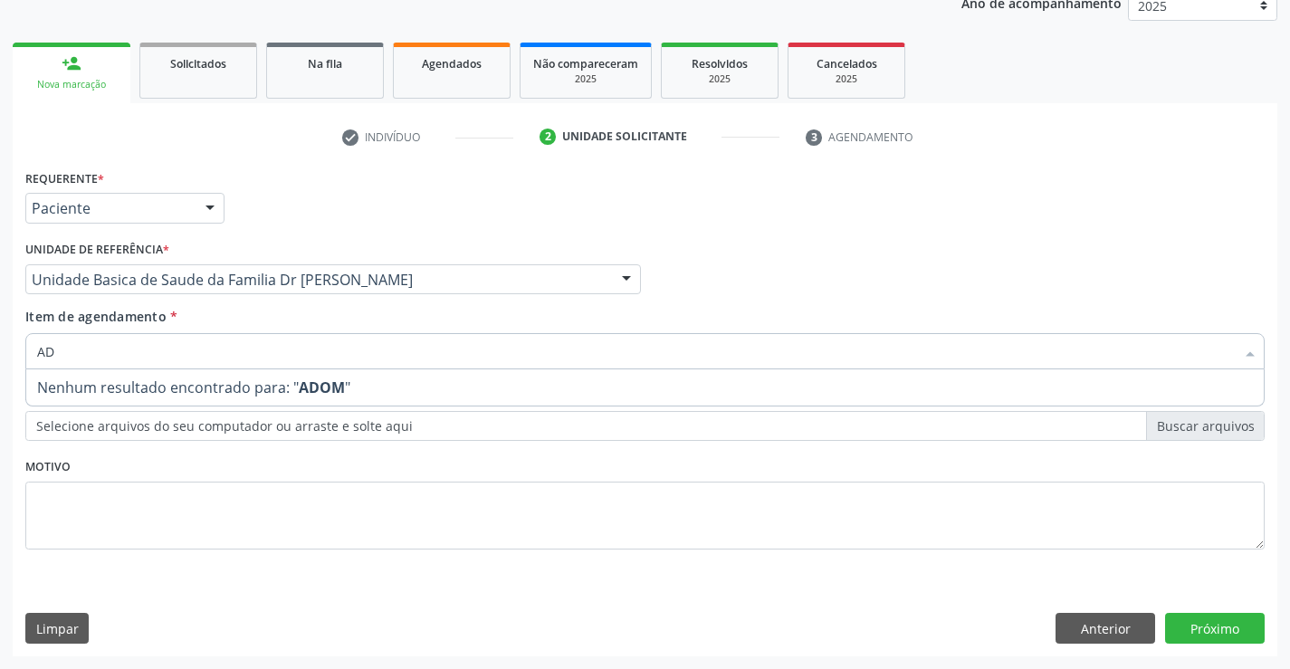
type input "A"
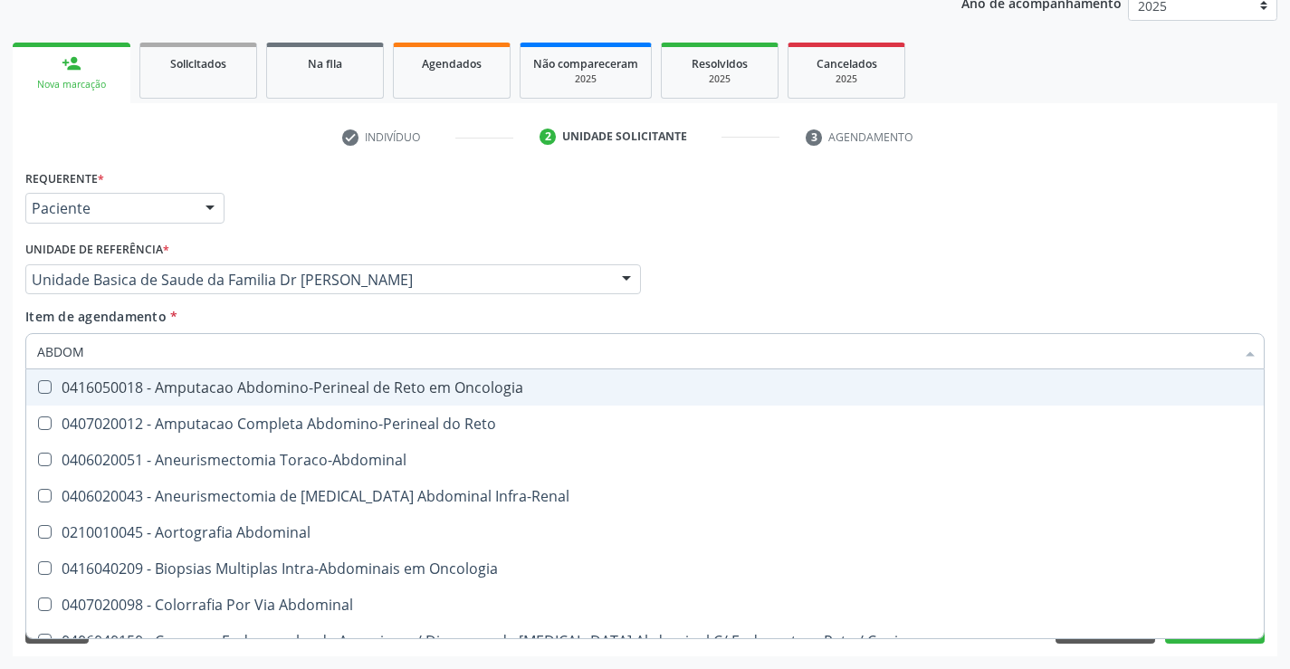
type input "ABDOME"
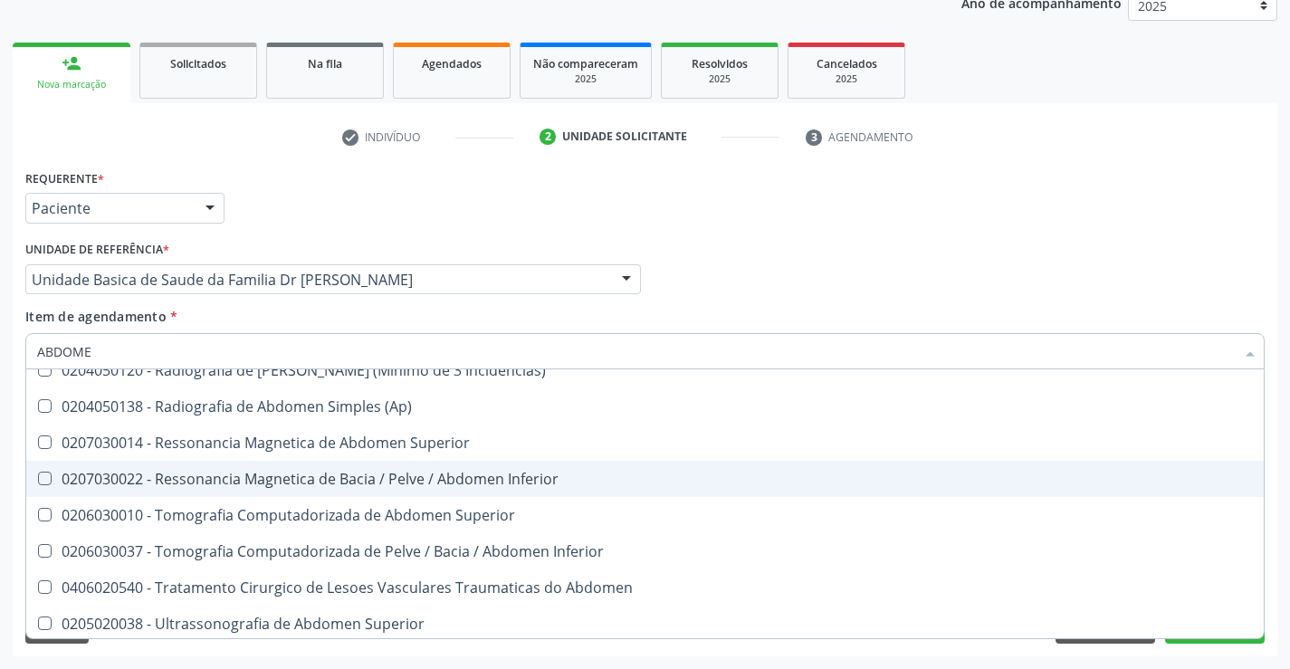
scroll to position [93, 0]
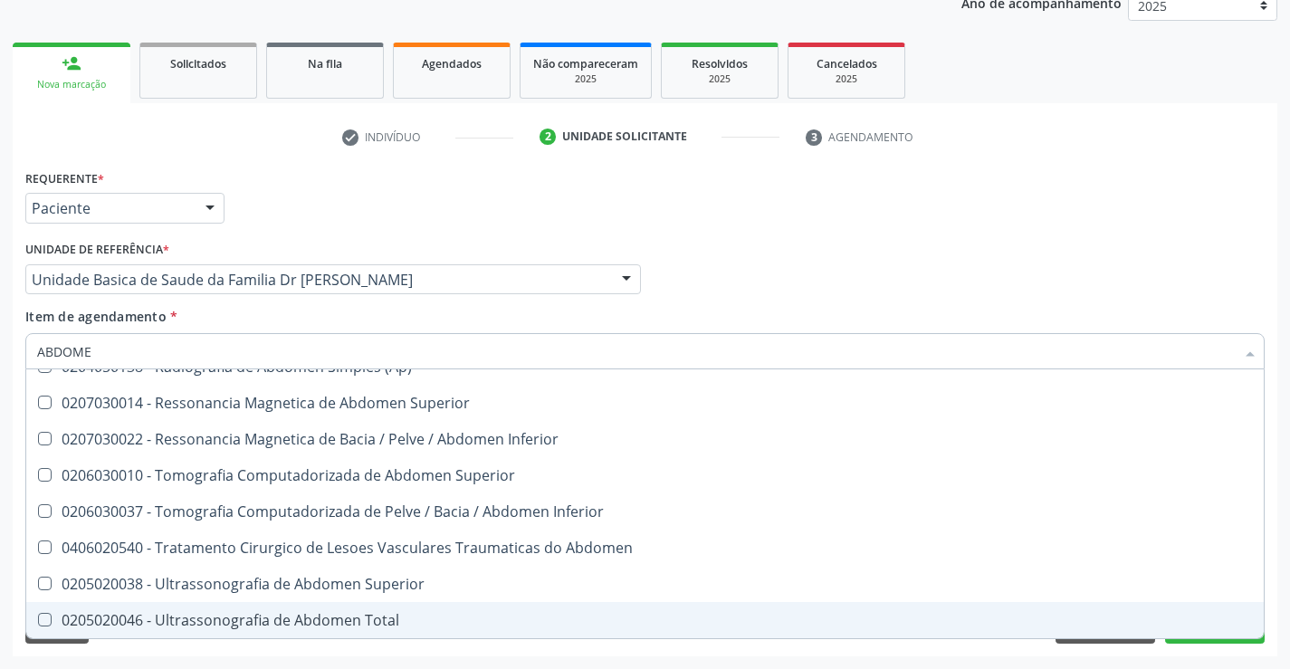
click at [340, 623] on div "0205020046 - Ultrassonografia de Abdomen Total" at bounding box center [644, 620] width 1215 height 14
checkbox Total "true"
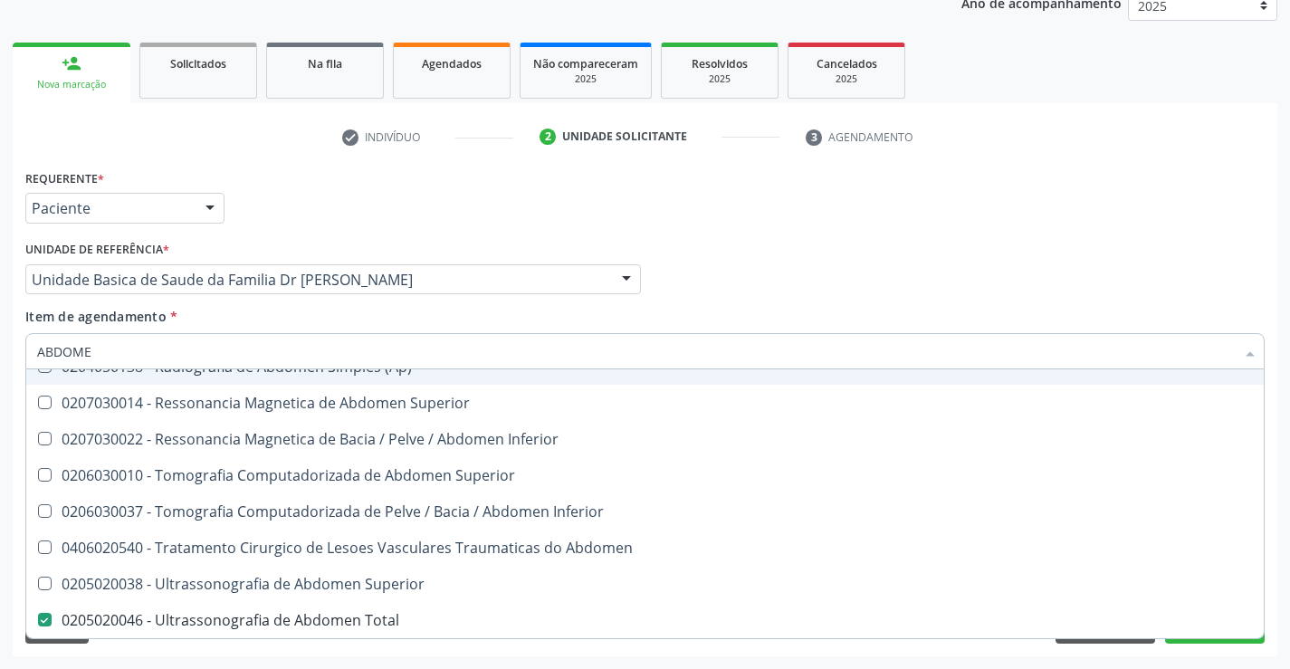
click at [828, 284] on div "Médico Solicitante Por favor, selecione a Unidade de Atendimento primeiro Nenhu…" at bounding box center [645, 271] width 1248 height 71
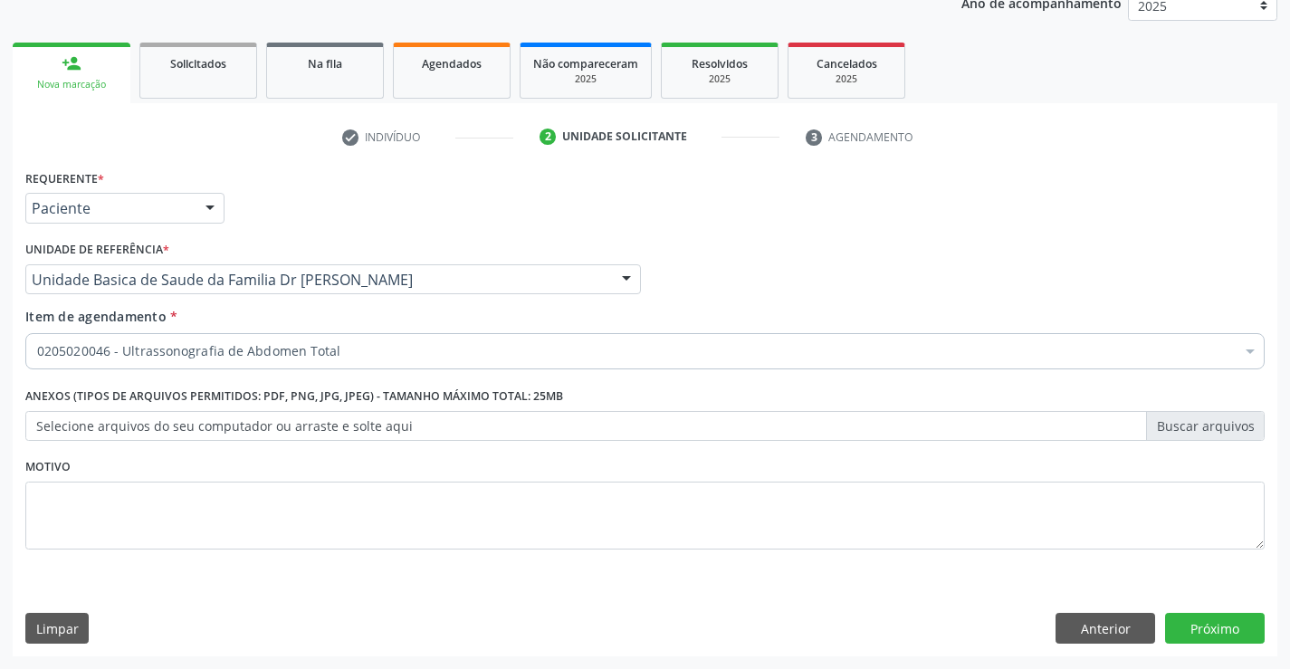
checkbox Total "true"
checkbox Adolescente\) "false"
click at [1215, 621] on button "Próximo" at bounding box center [1215, 628] width 100 height 31
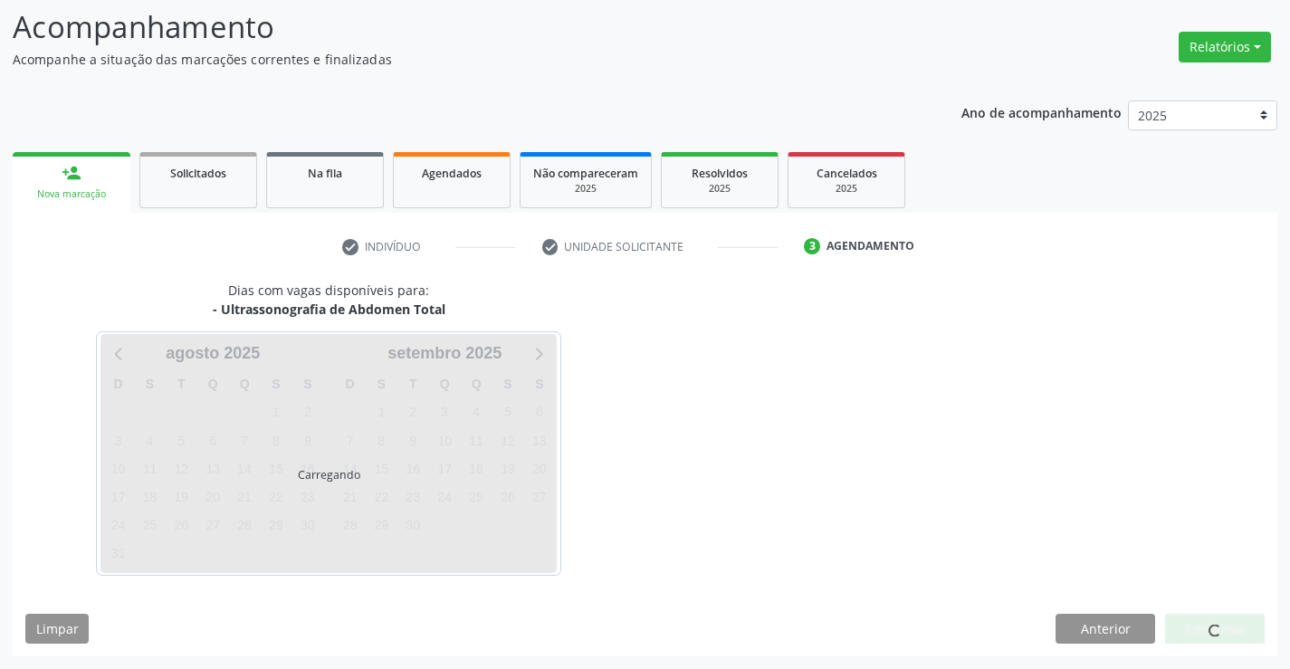
scroll to position [119, 0]
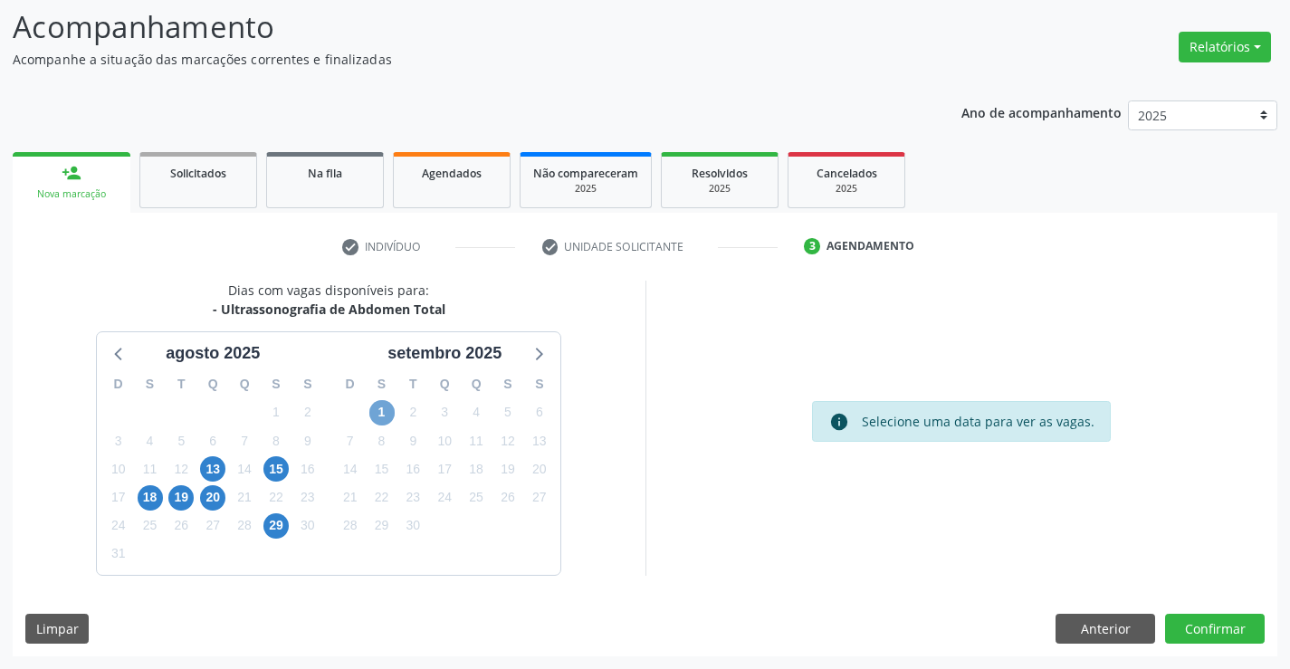
click at [380, 407] on span "1" at bounding box center [381, 412] width 25 height 25
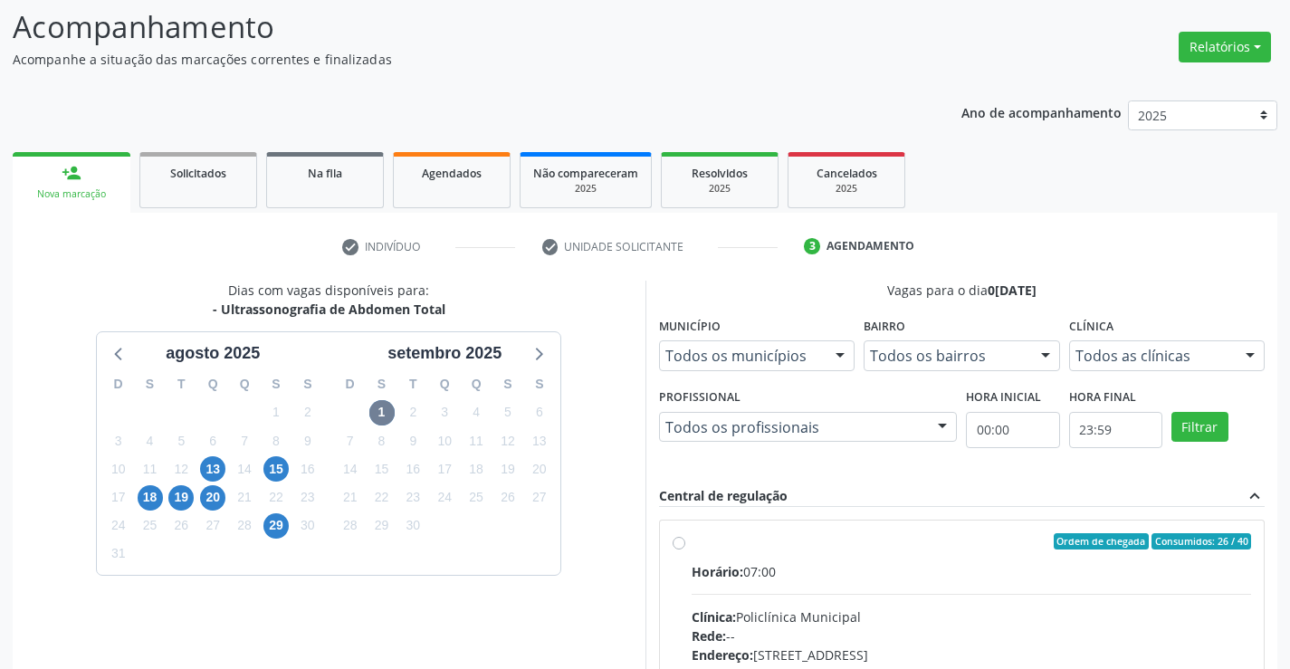
click at [725, 546] on div "Ordem de chegada Consumidos: 26 / 40" at bounding box center [971, 541] width 560 height 16
click at [685, 546] on input "Ordem de chegada Consumidos: 26 / 40 Horário: 07:00 Clínica: Policlínica Munici…" at bounding box center [678, 541] width 13 height 16
radio input "true"
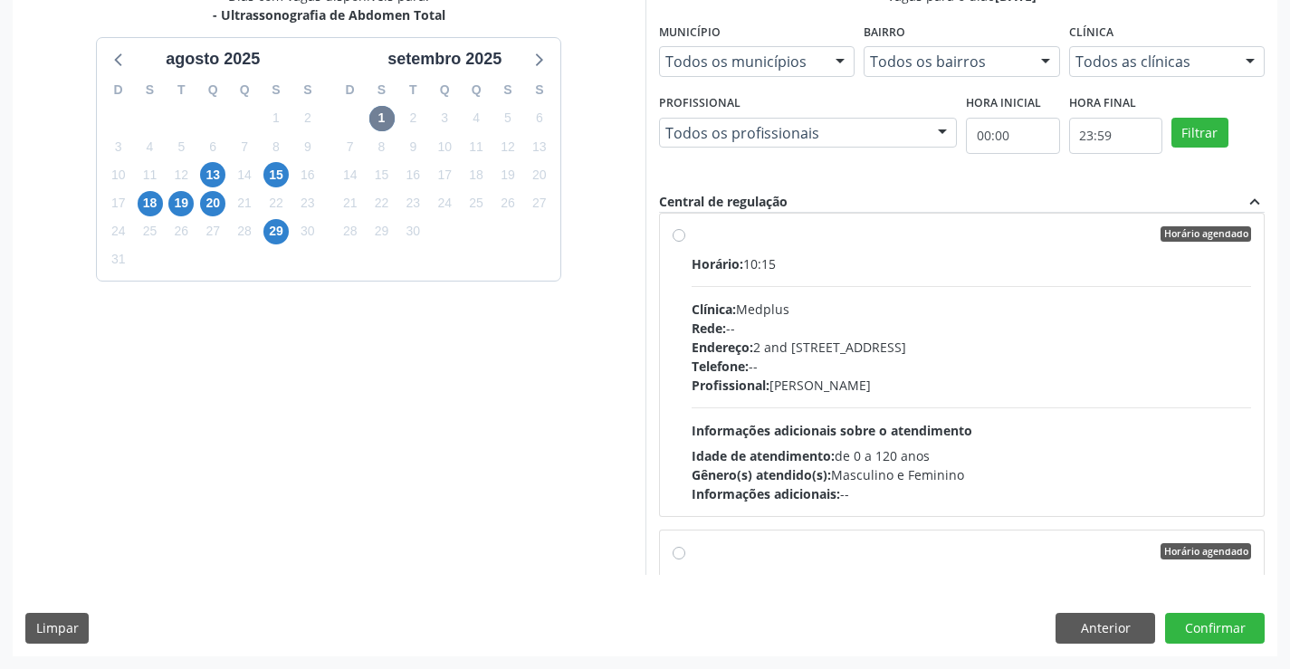
scroll to position [995, 0]
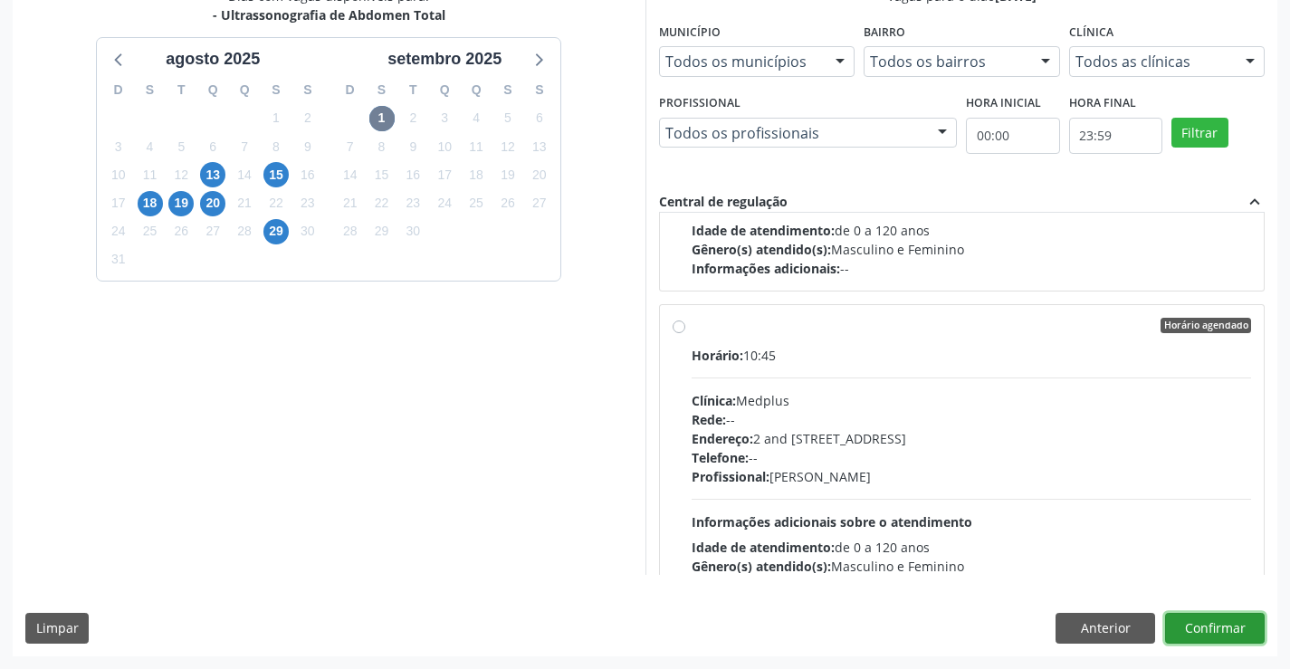
click at [1207, 638] on button "Confirmar" at bounding box center [1215, 628] width 100 height 31
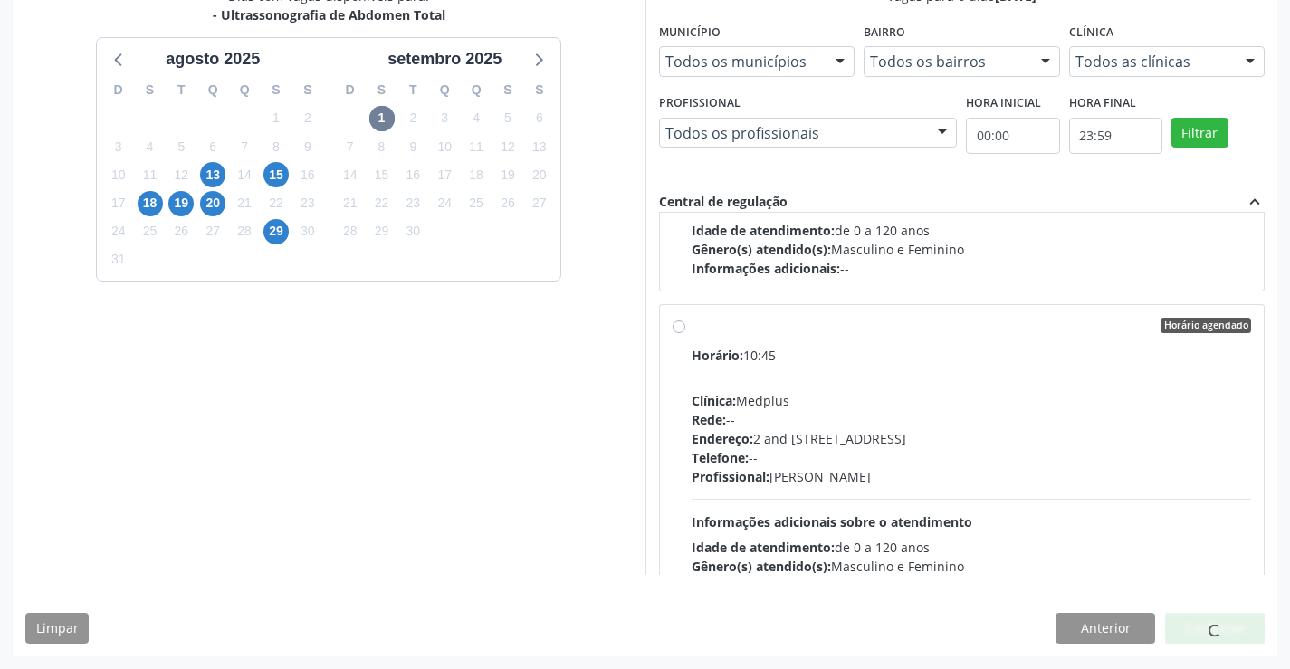
scroll to position [0, 0]
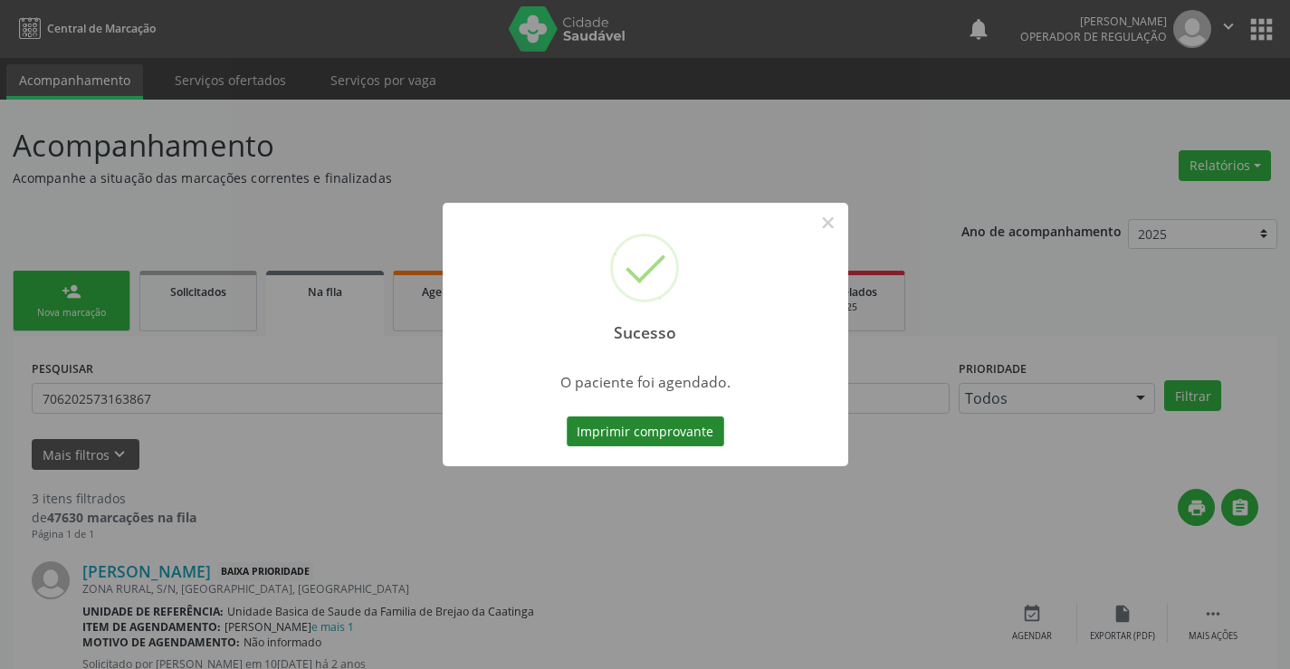
click at [618, 419] on button "Imprimir comprovante" at bounding box center [644, 431] width 157 height 31
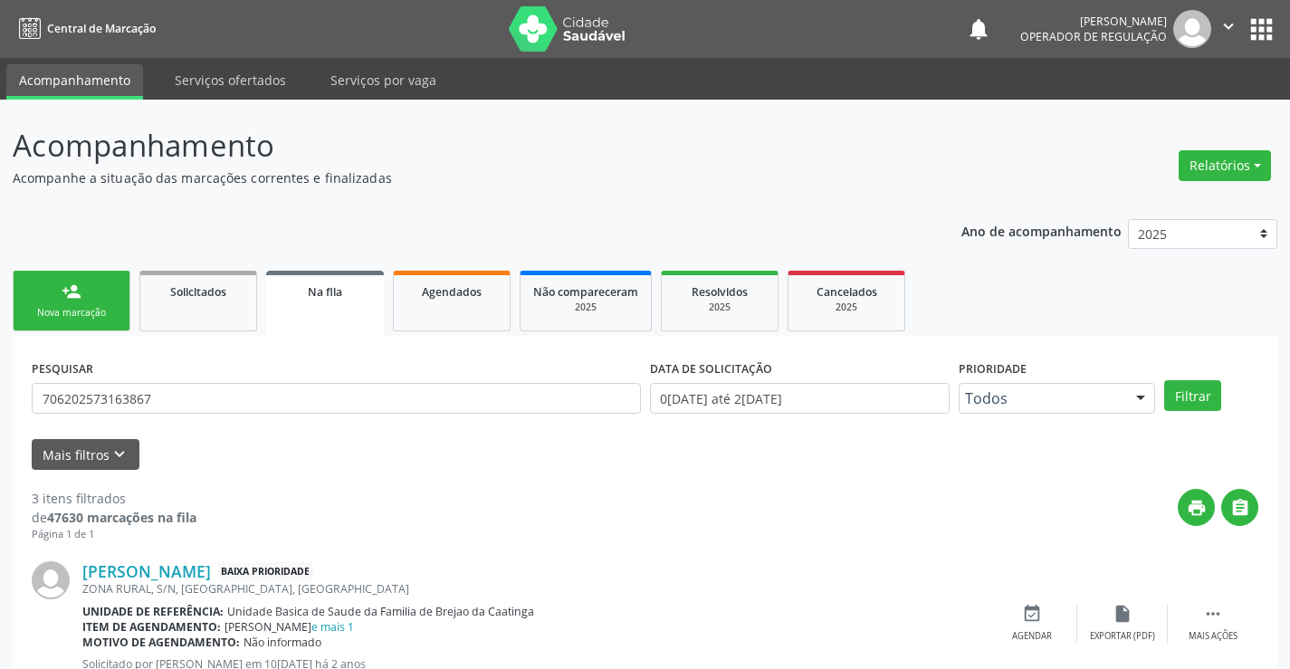
click at [73, 304] on link "person_add Nova marcação" at bounding box center [72, 301] width 118 height 61
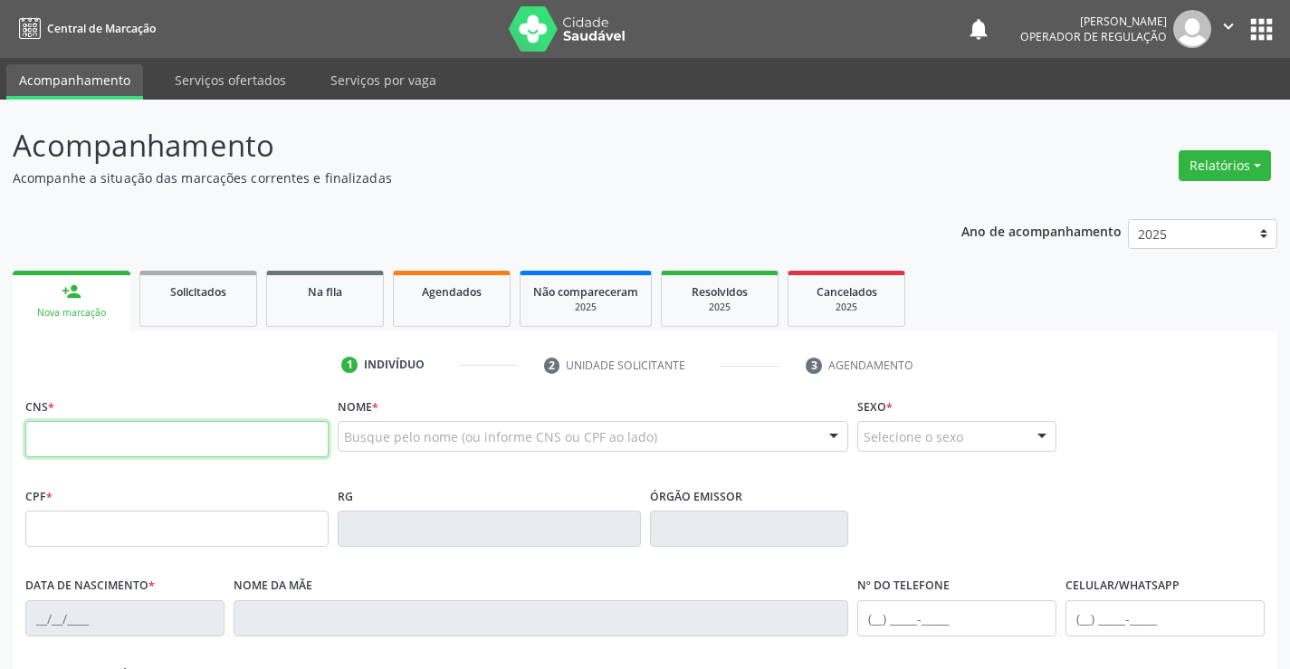
click at [95, 438] on input "text" at bounding box center [176, 439] width 303 height 36
type input "700 5033 8605 8752"
type input "347.370.495-49"
type input "0879171812"
type input "22[DATE]"
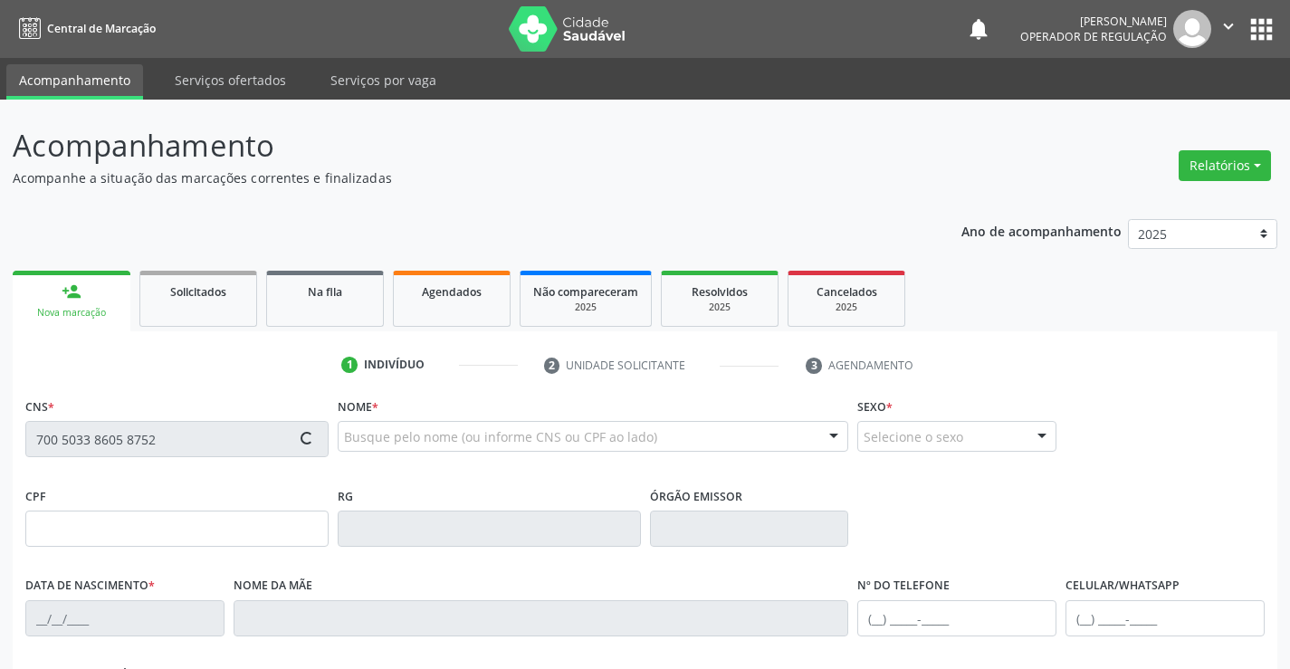
type input "[PHONE_NUMBER]"
type input "SN"
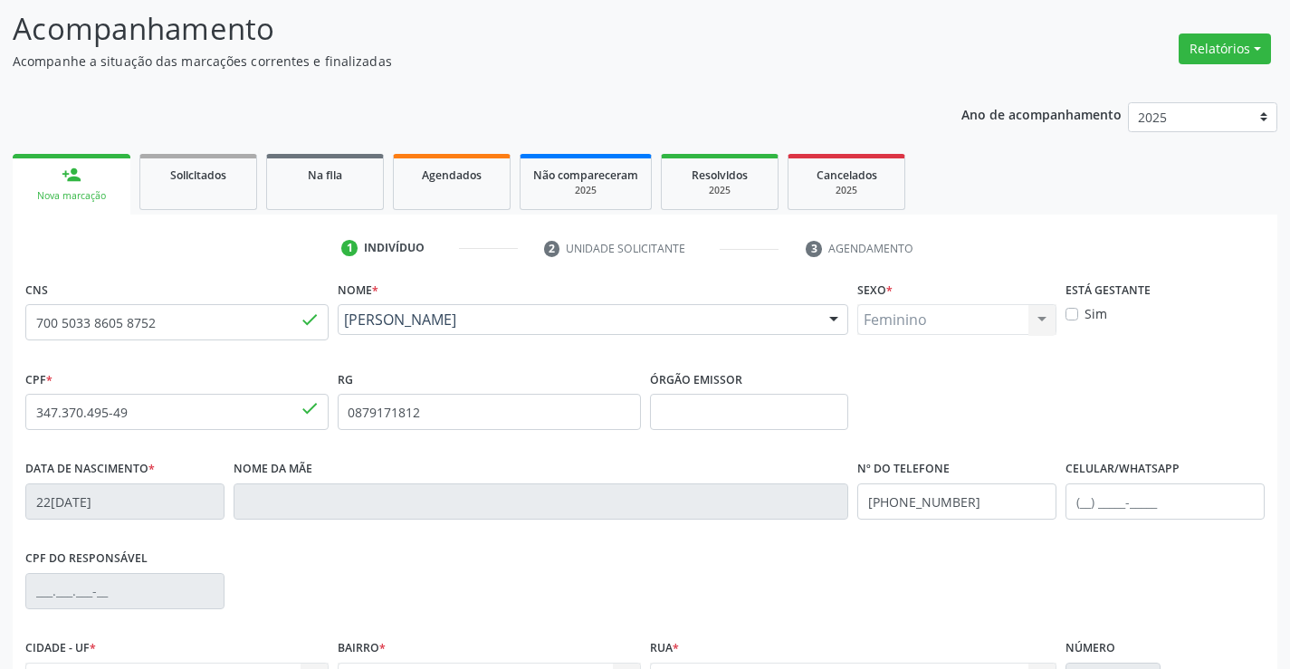
scroll to position [312, 0]
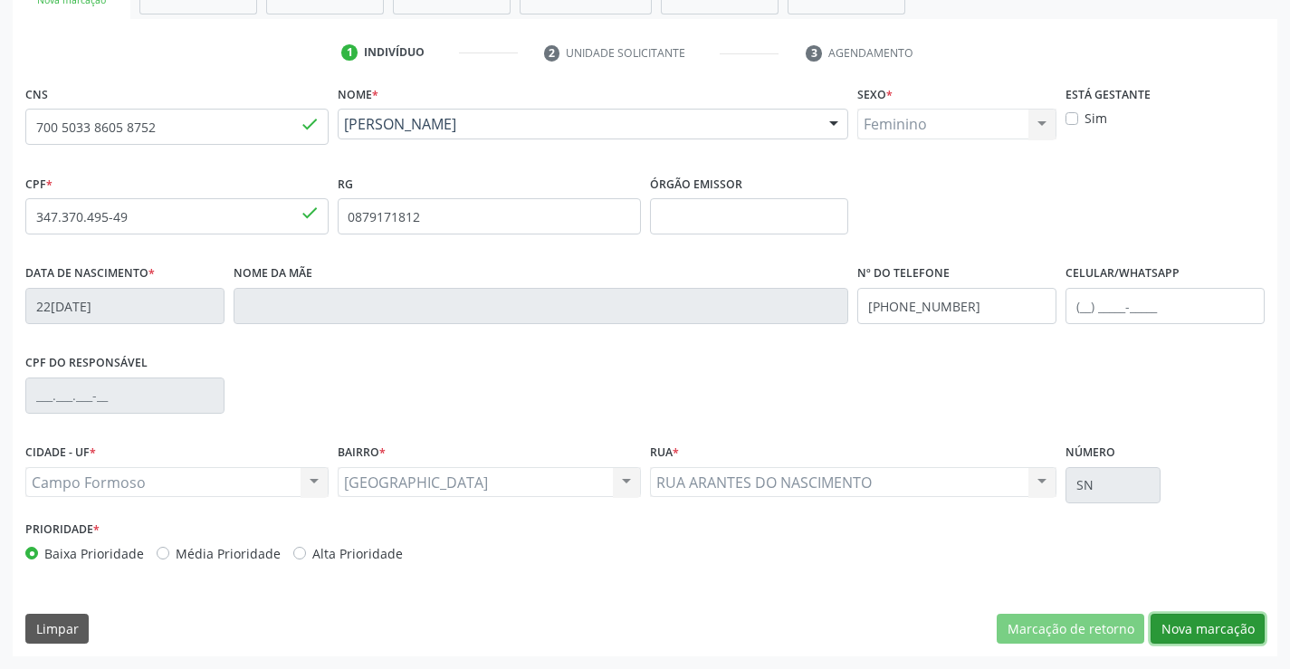
click at [1227, 624] on button "Nova marcação" at bounding box center [1207, 629] width 114 height 31
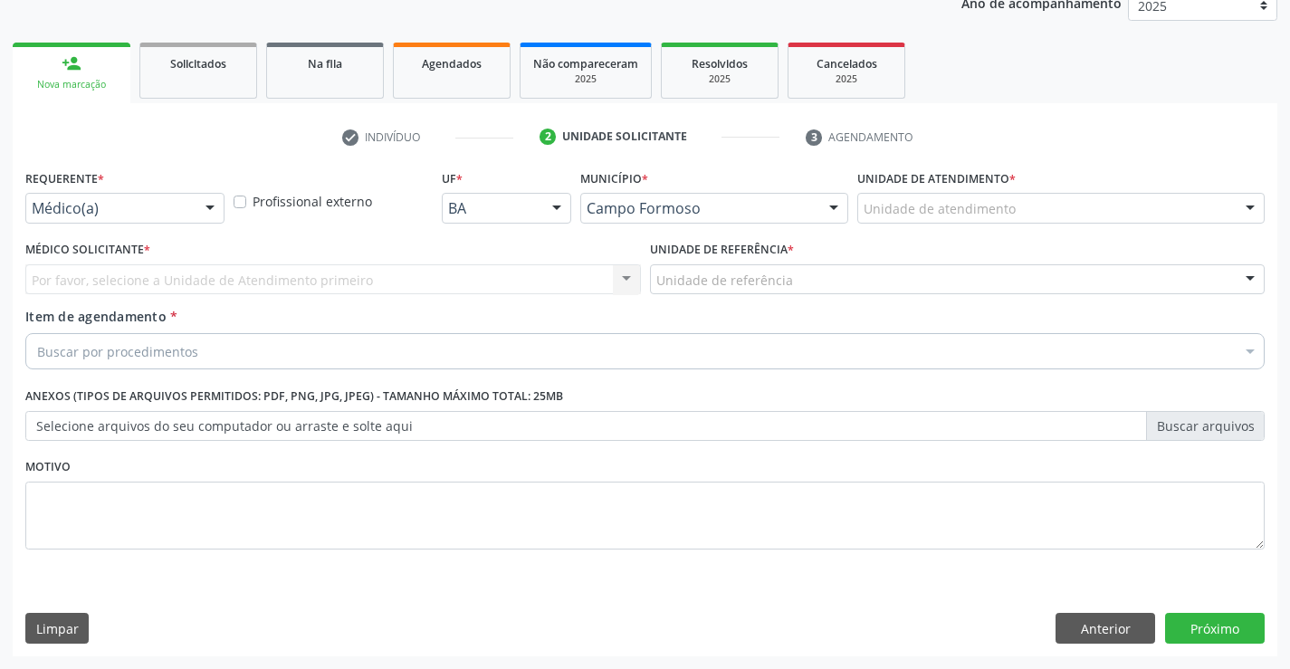
click at [167, 191] on div "Requerente * Médico(a) Médico(a) Enfermeiro(a) Paciente Nenhum resultado encont…" at bounding box center [124, 194] width 199 height 58
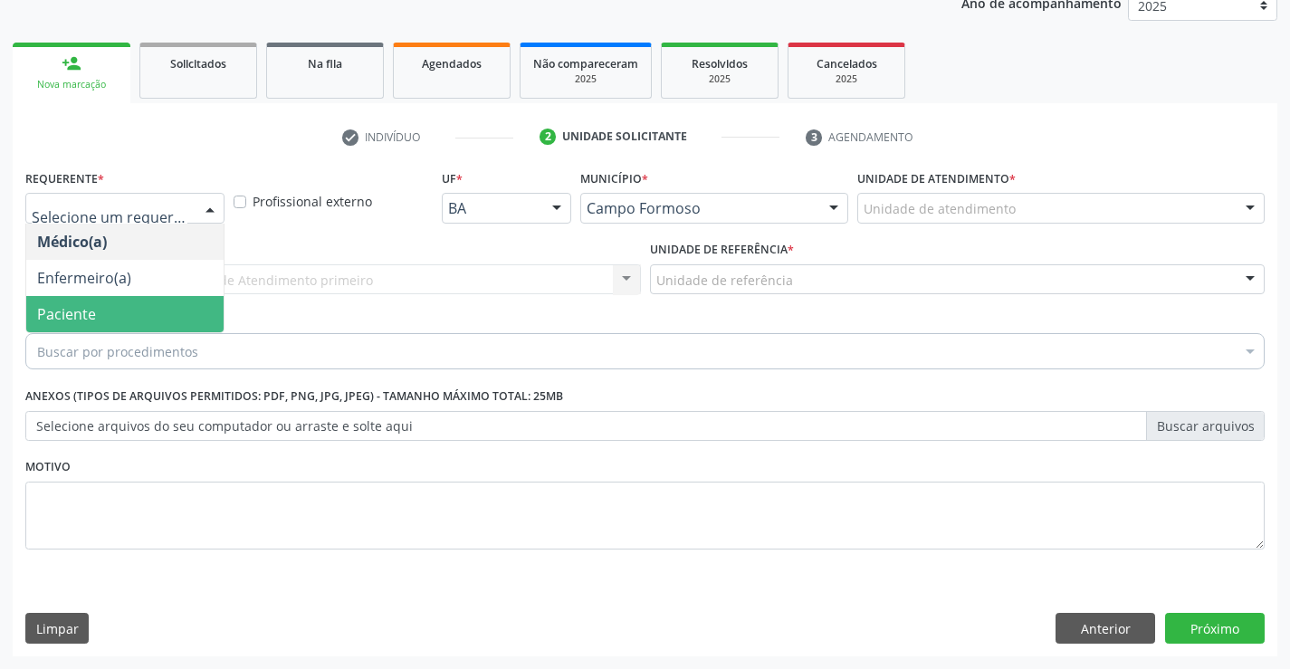
click at [94, 314] on span "Paciente" at bounding box center [66, 314] width 59 height 20
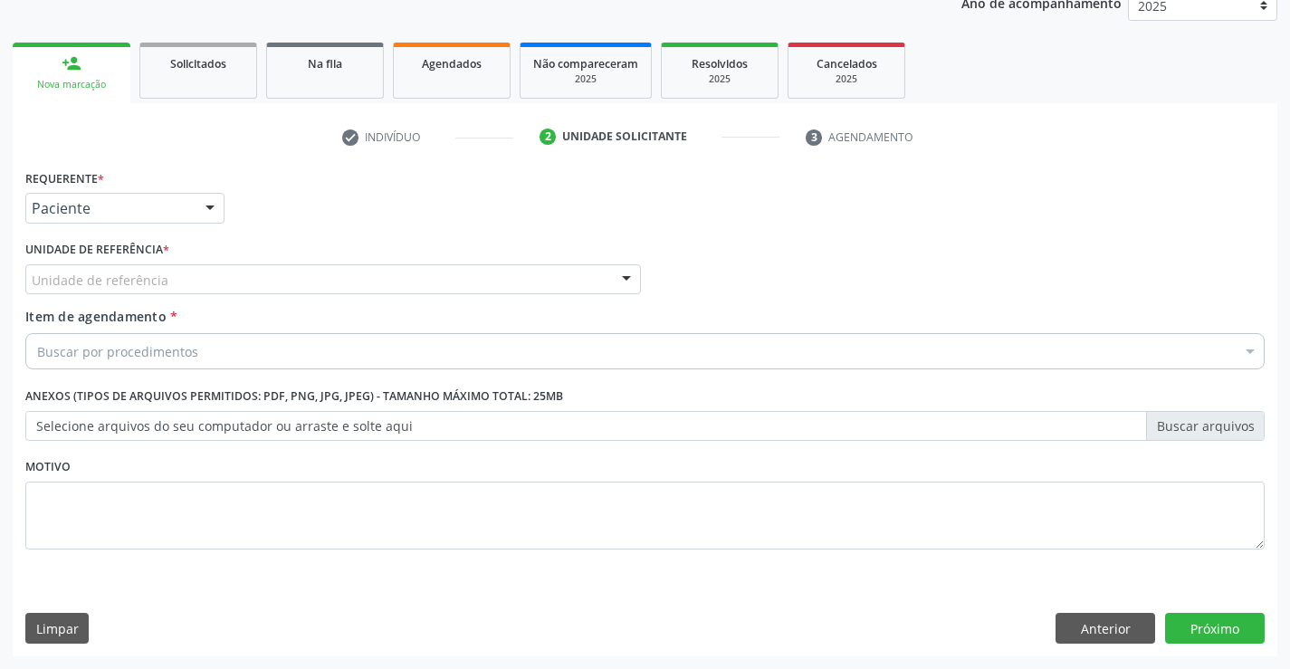
click at [279, 273] on div "Unidade de referência" at bounding box center [332, 279] width 615 height 31
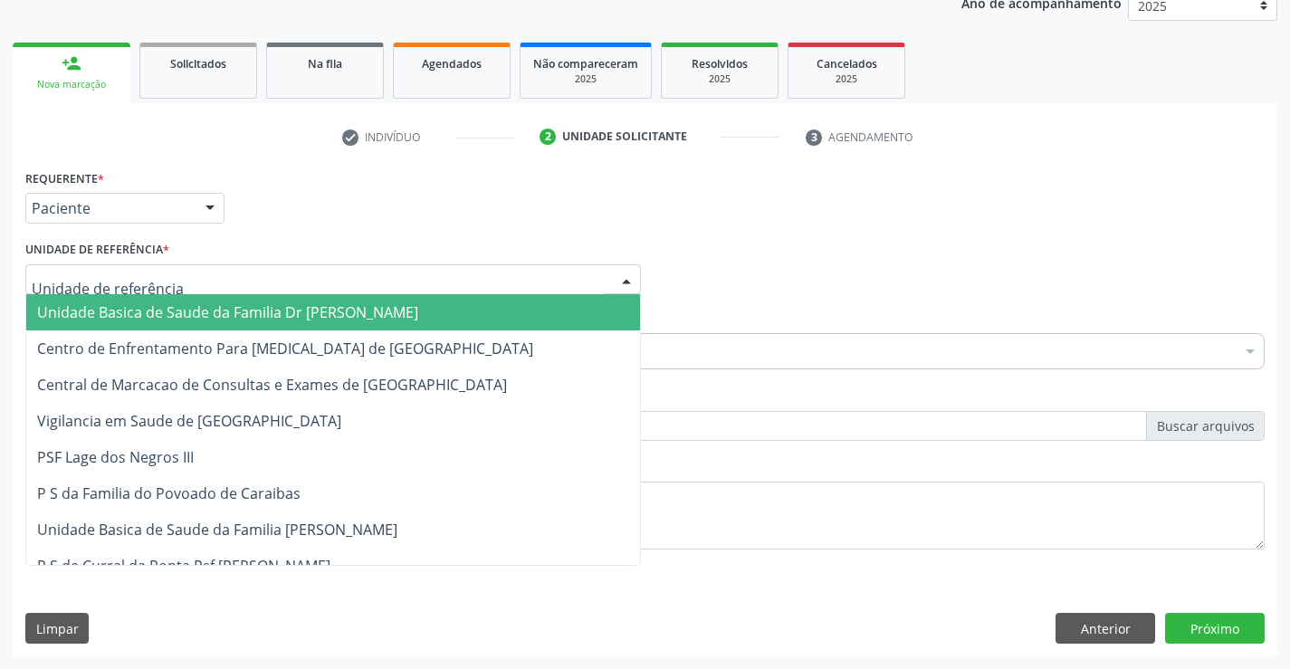
click at [201, 316] on span "Unidade Basica de Saude da Familia Dr [PERSON_NAME]" at bounding box center [227, 312] width 381 height 20
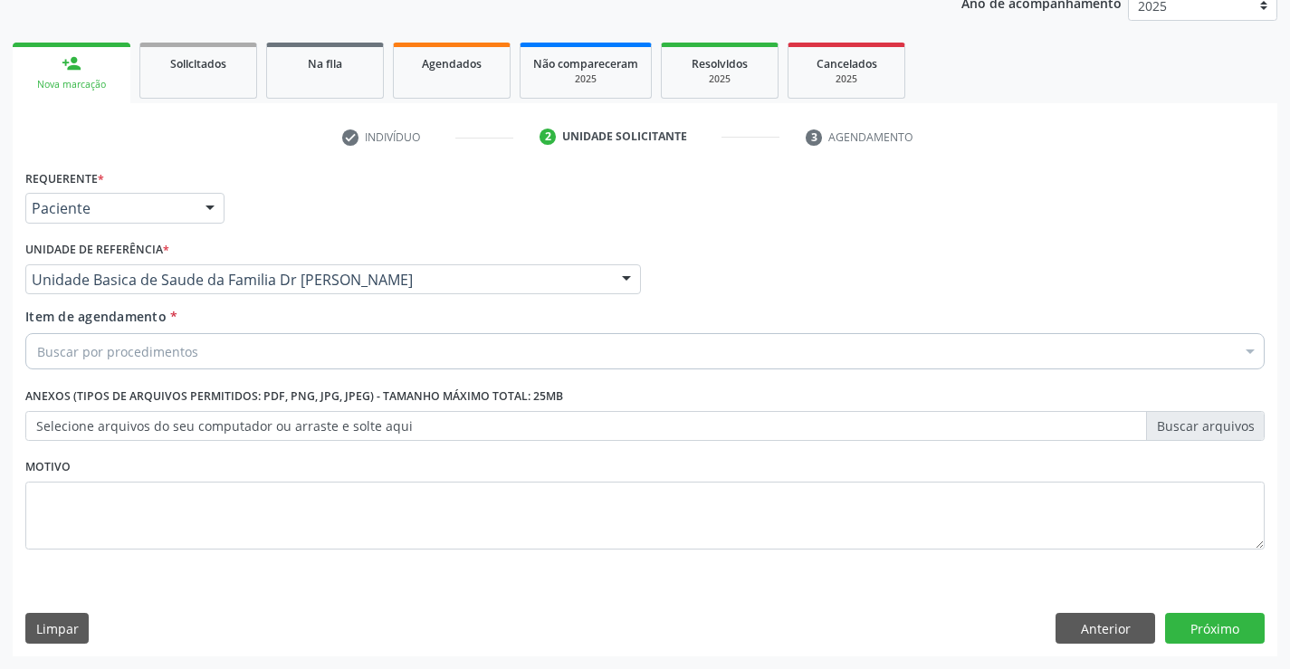
drag, startPoint x: 108, startPoint y: 348, endPoint x: 153, endPoint y: 352, distance: 45.4
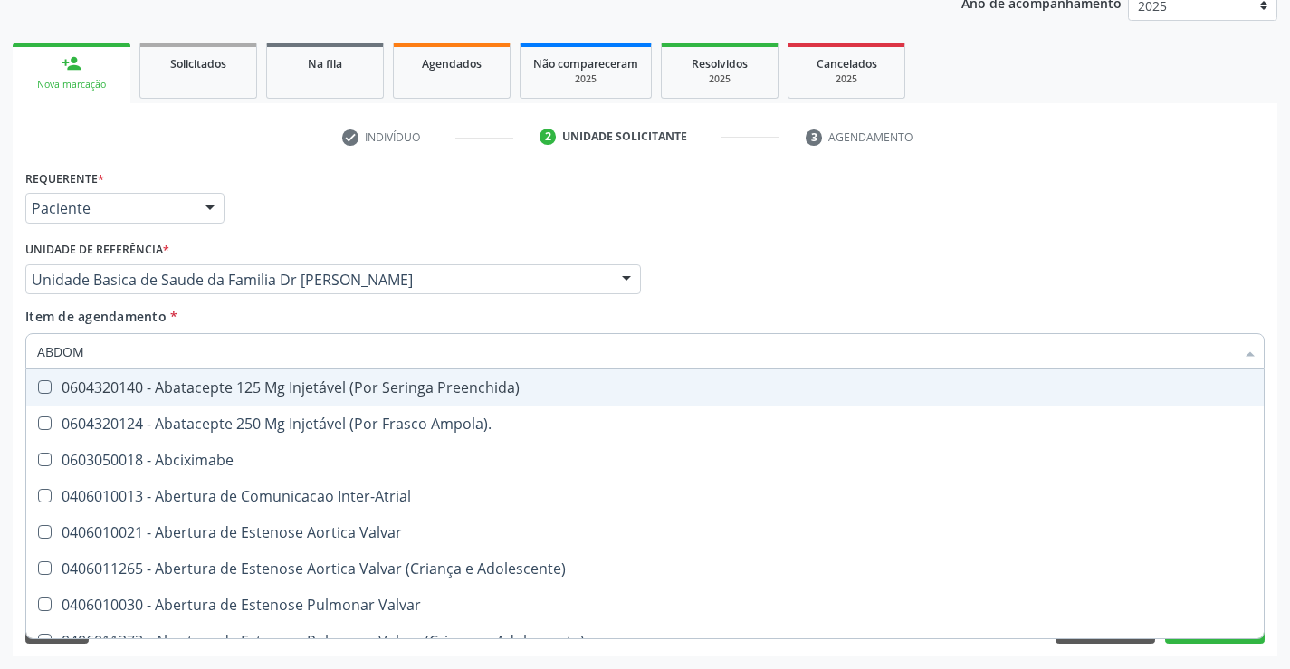
type input "ABDOME"
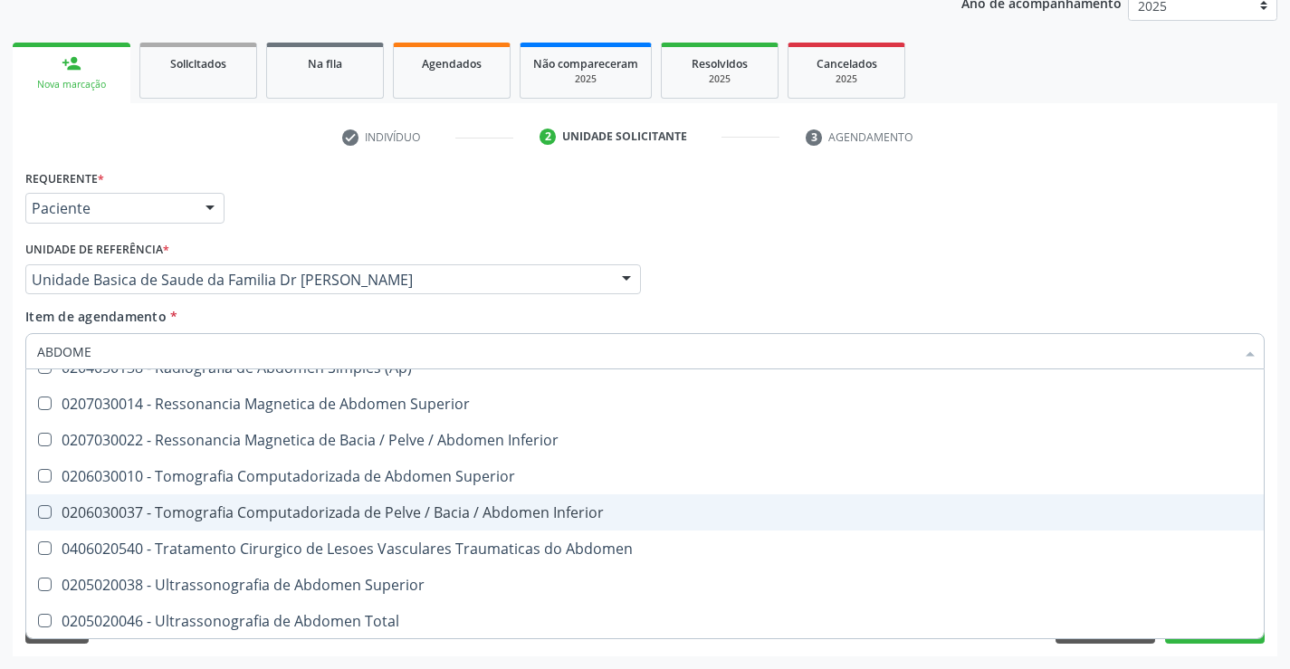
scroll to position [93, 0]
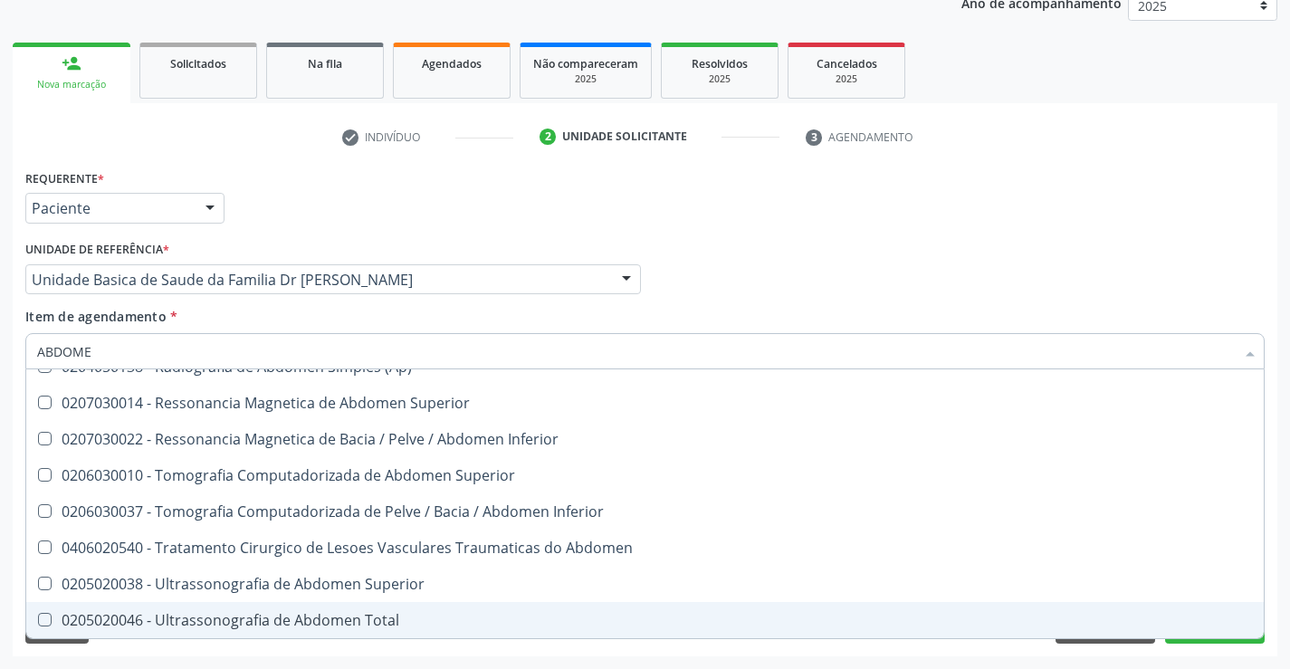
click at [361, 620] on div "0205020046 - Ultrassonografia de Abdomen Total" at bounding box center [644, 620] width 1215 height 14
checkbox Total "true"
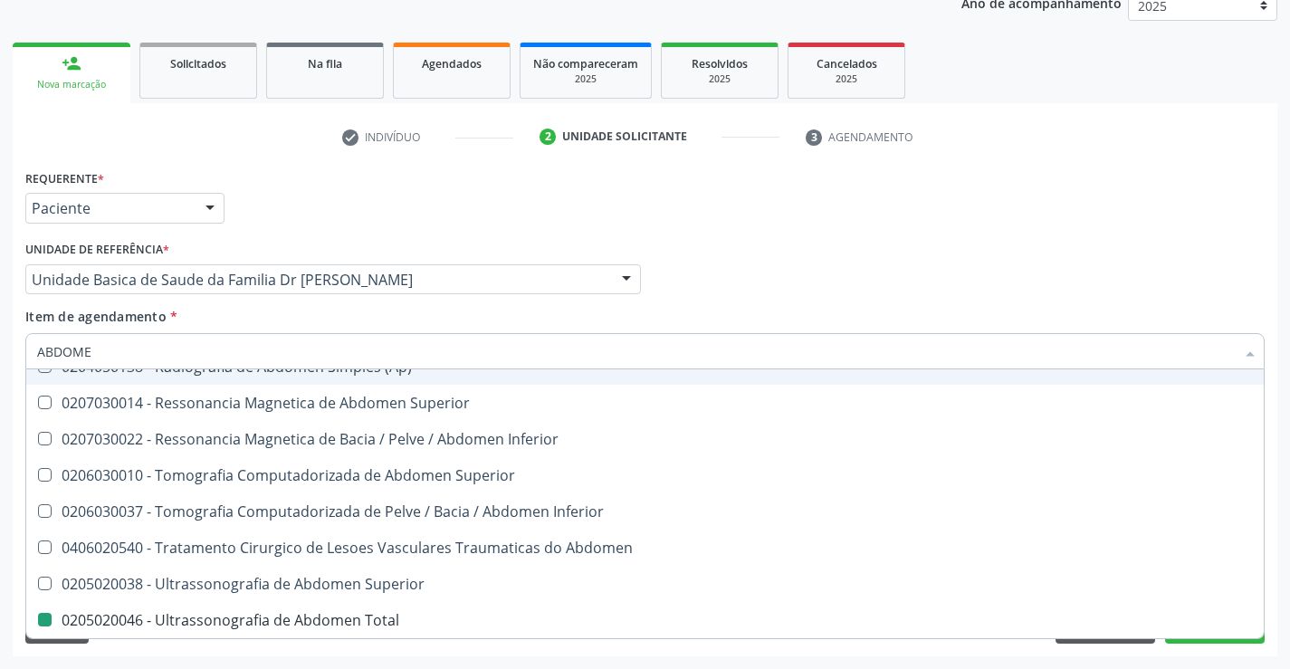
click at [776, 289] on div "Médico Solicitante Por favor, selecione a Unidade de Atendimento primeiro Nenhu…" at bounding box center [645, 271] width 1248 height 71
checkbox Incidencias\) "true"
checkbox Total "false"
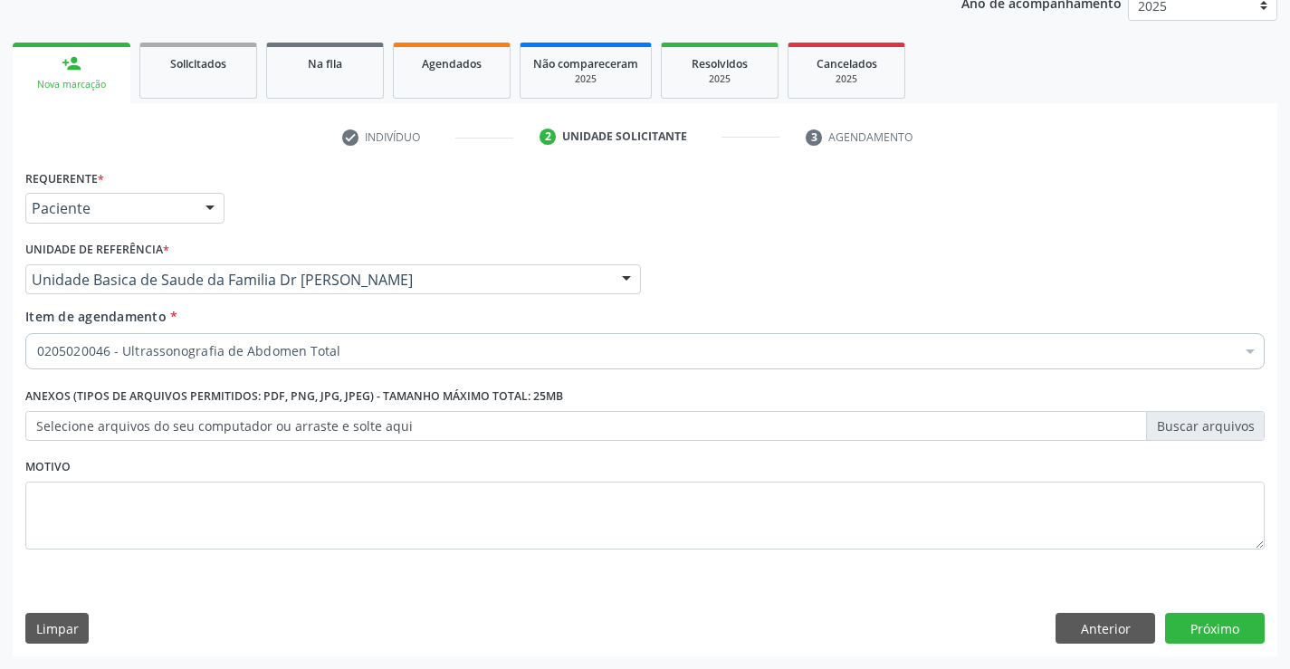
scroll to position [0, 0]
click at [1193, 627] on button "Próximo" at bounding box center [1215, 628] width 100 height 31
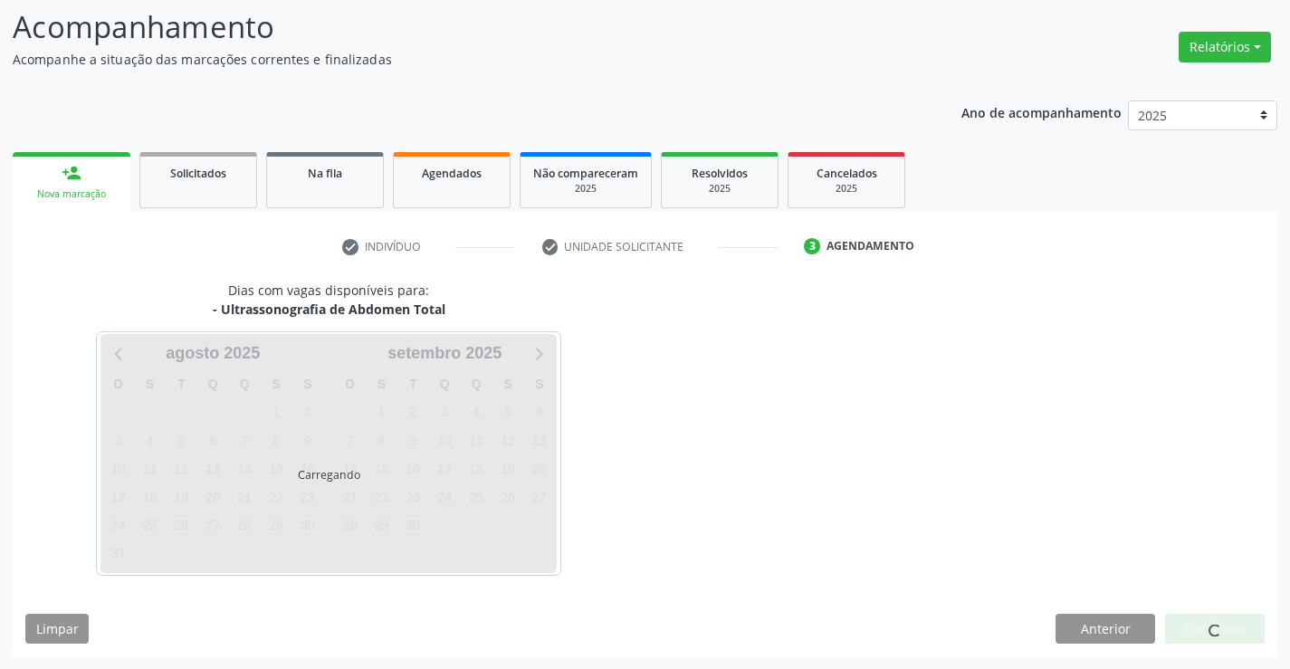
scroll to position [119, 0]
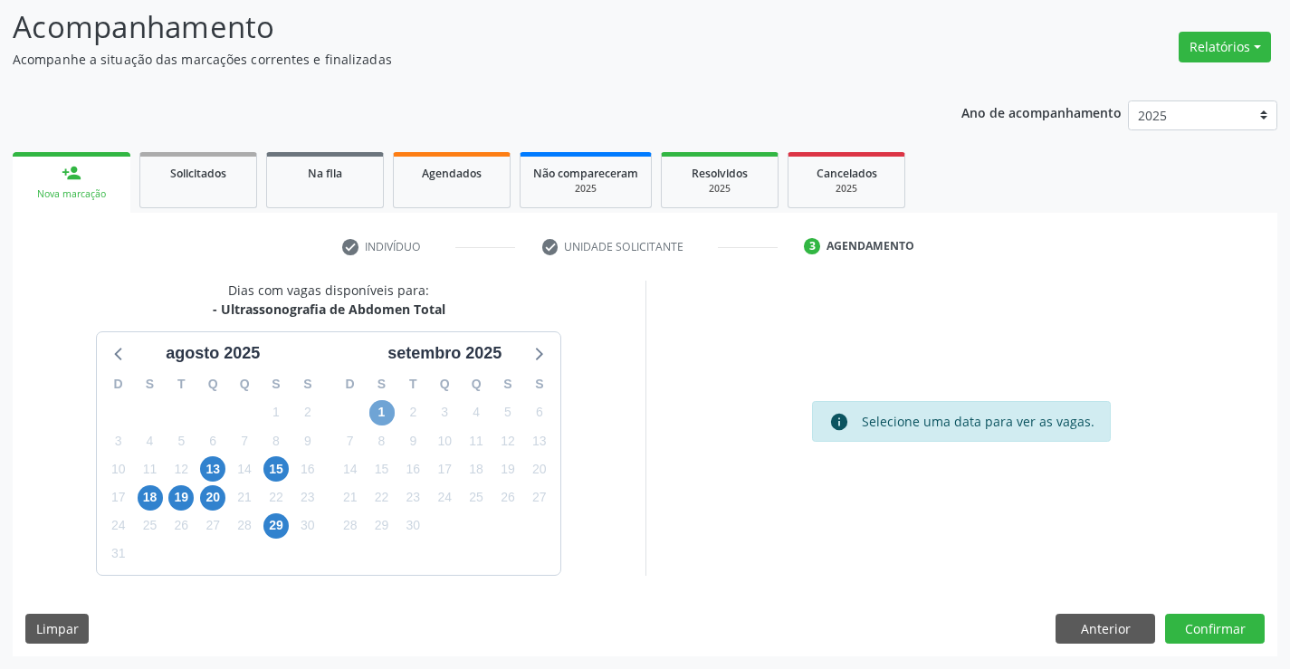
click at [378, 413] on span "1" at bounding box center [381, 412] width 25 height 25
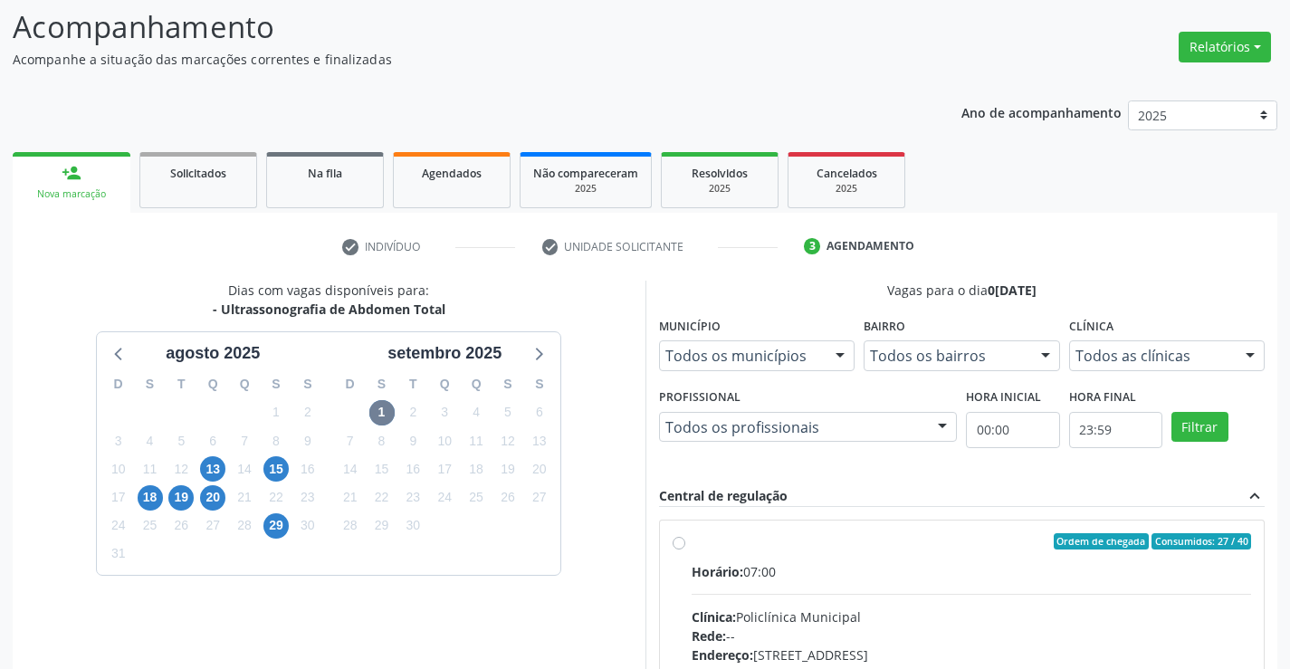
click at [717, 544] on div "Ordem de chegada Consumidos: 27 / 40" at bounding box center [971, 541] width 560 height 16
click at [685, 544] on input "Ordem de chegada Consumidos: 27 / 40 Horário: 07:00 Clínica: Policlínica Munici…" at bounding box center [678, 541] width 13 height 16
radio input "true"
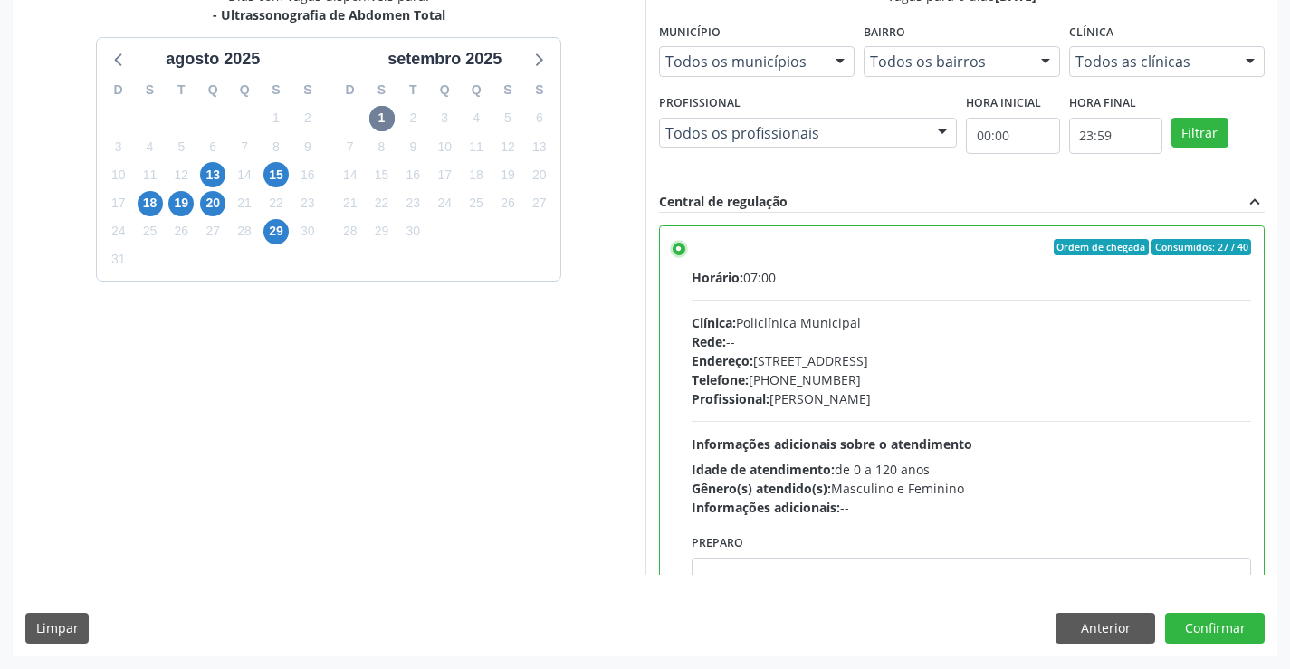
scroll to position [452, 0]
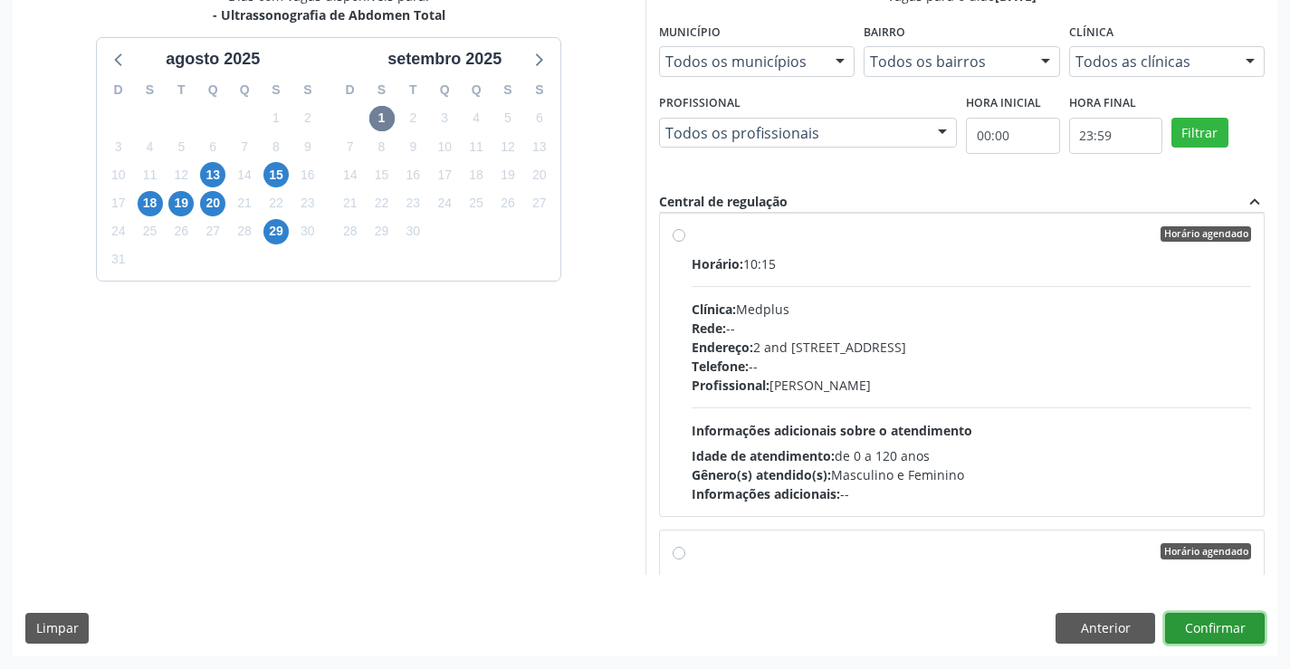
click at [1222, 617] on button "Confirmar" at bounding box center [1215, 628] width 100 height 31
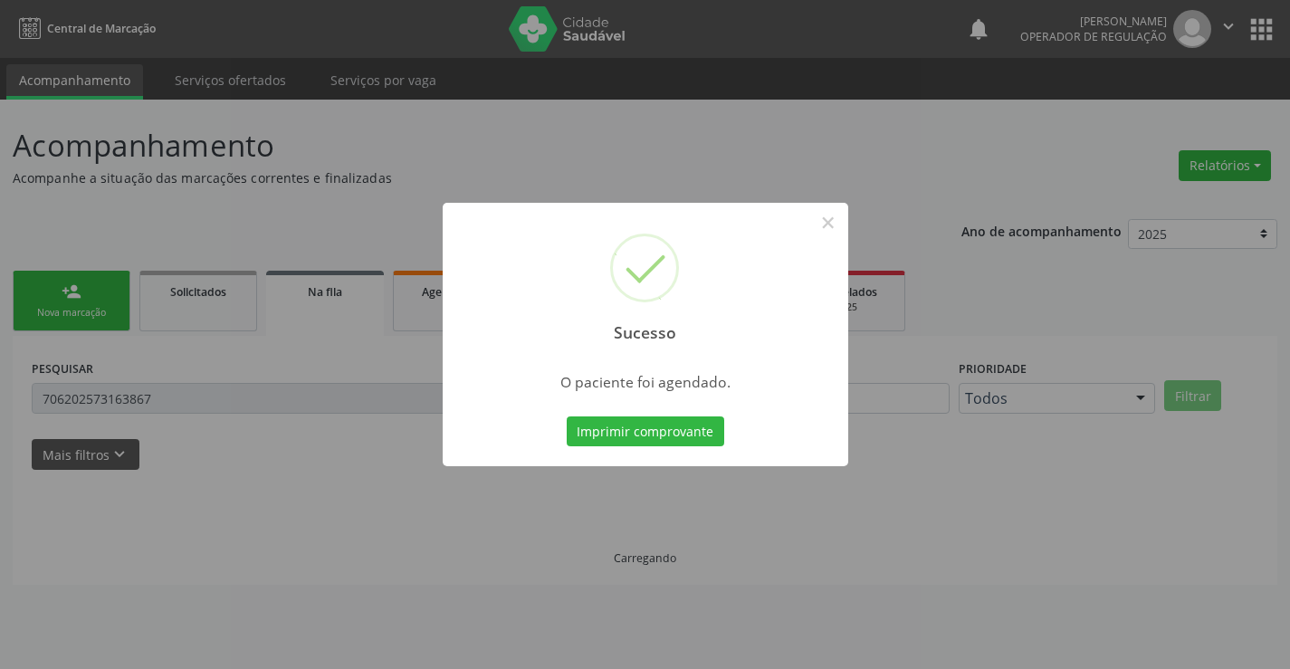
scroll to position [0, 0]
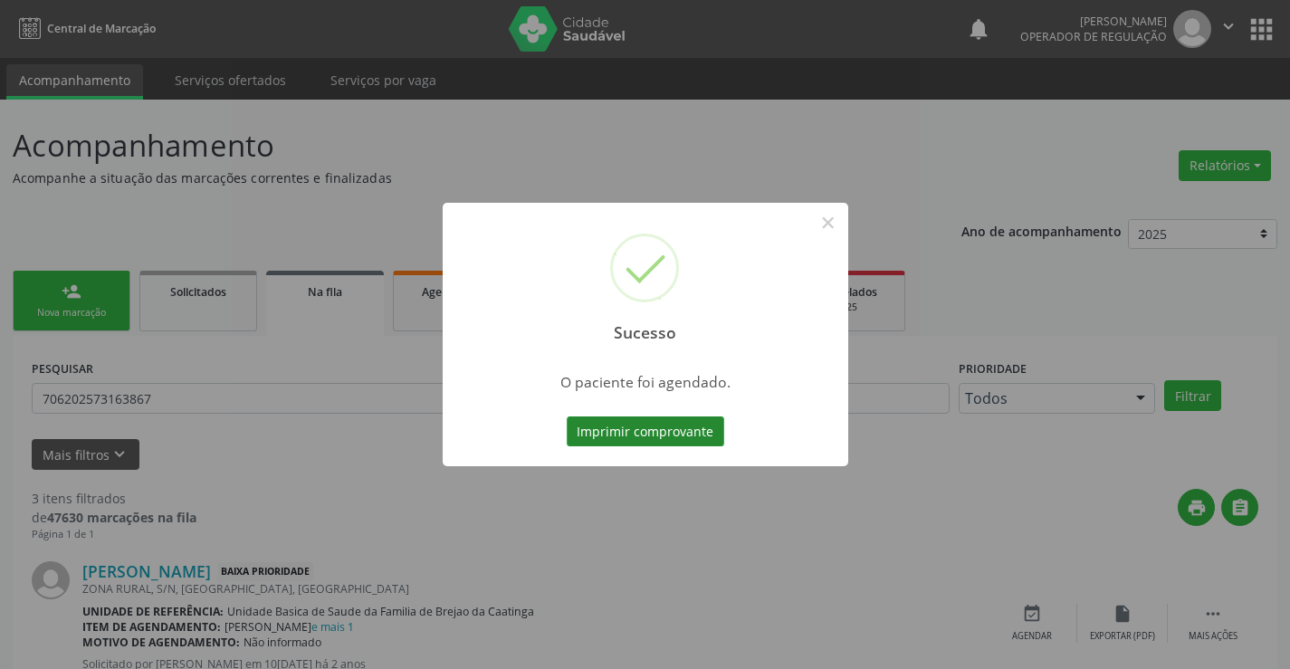
click at [628, 434] on button "Imprimir comprovante" at bounding box center [644, 431] width 157 height 31
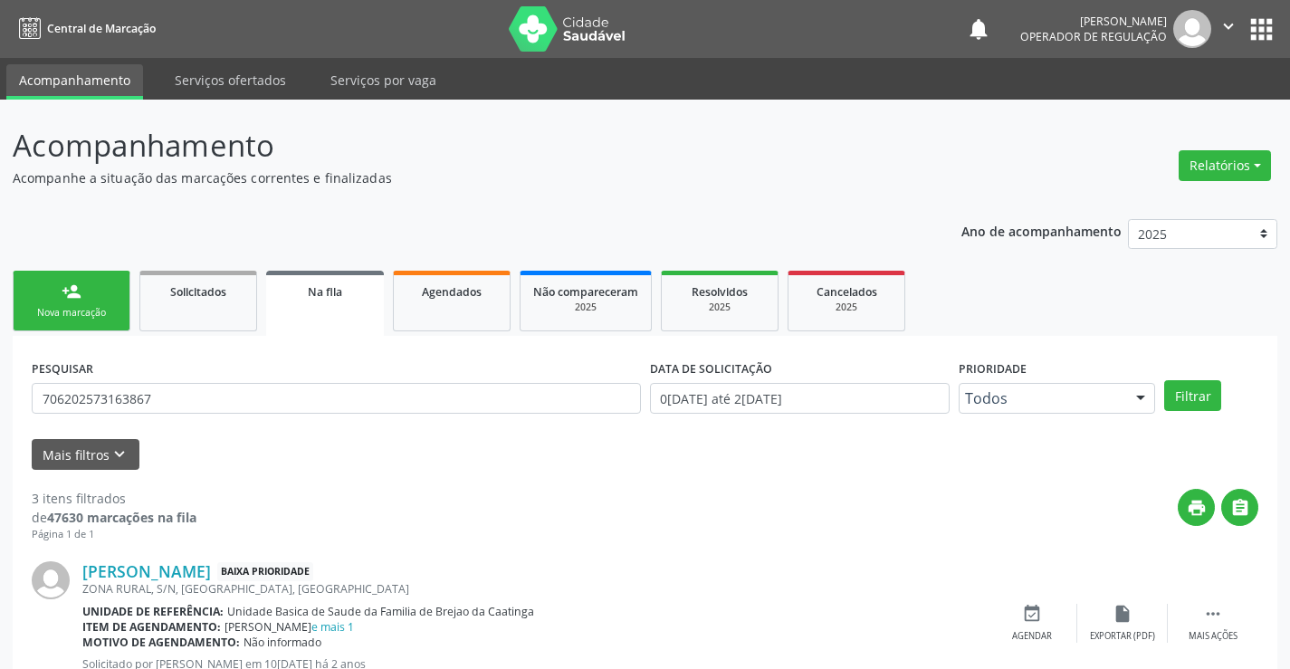
click at [107, 305] on div "Sucesso × O paciente foi agendado. Imprimir comprovante Cancel" at bounding box center [645, 334] width 1290 height 669
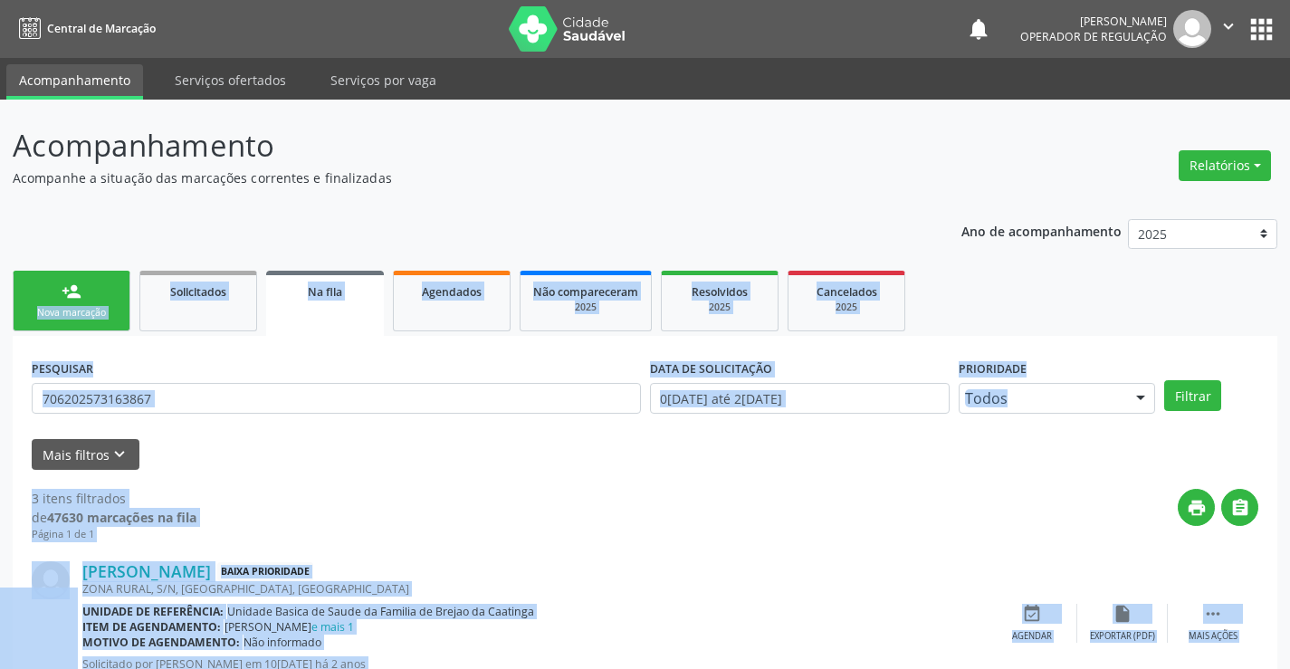
click at [107, 305] on link "person_add Nova marcação" at bounding box center [72, 301] width 118 height 61
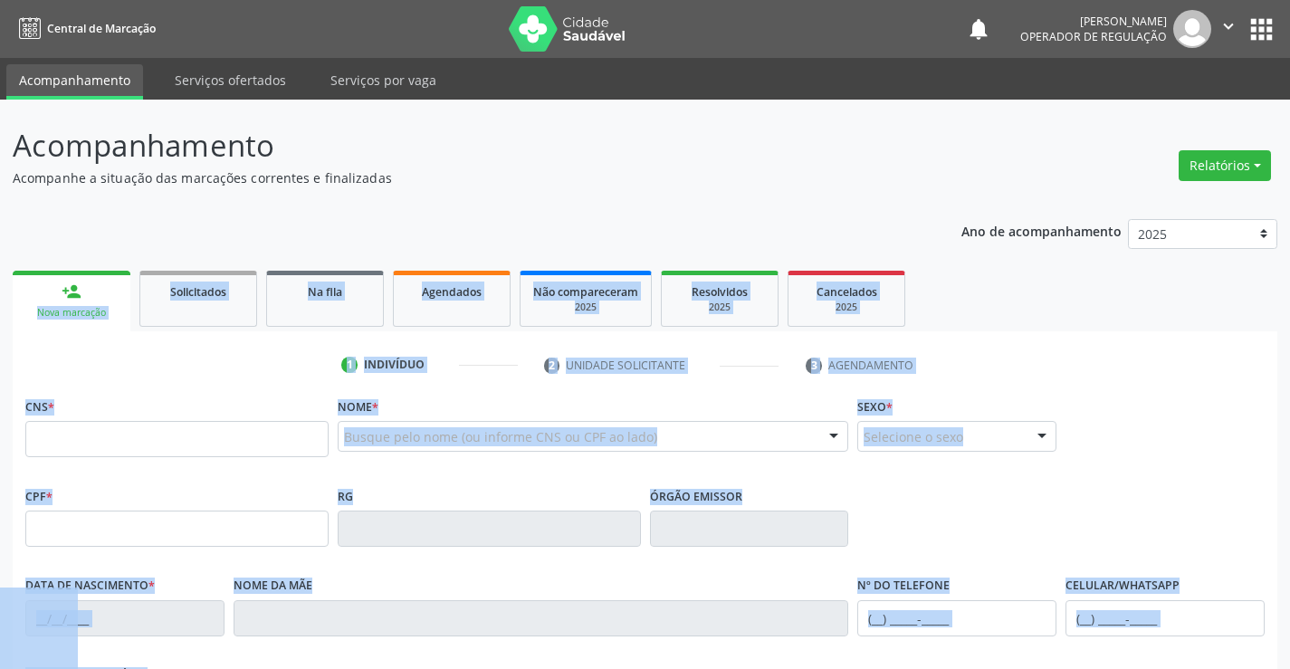
click at [496, 357] on div "1 Indivíduo" at bounding box center [429, 365] width 176 height 16
click at [476, 397] on div "Nome * Busque pelo nome (ou informe CNS ou CPF ao lado) Nenhum resultado encont…" at bounding box center [593, 428] width 511 height 71
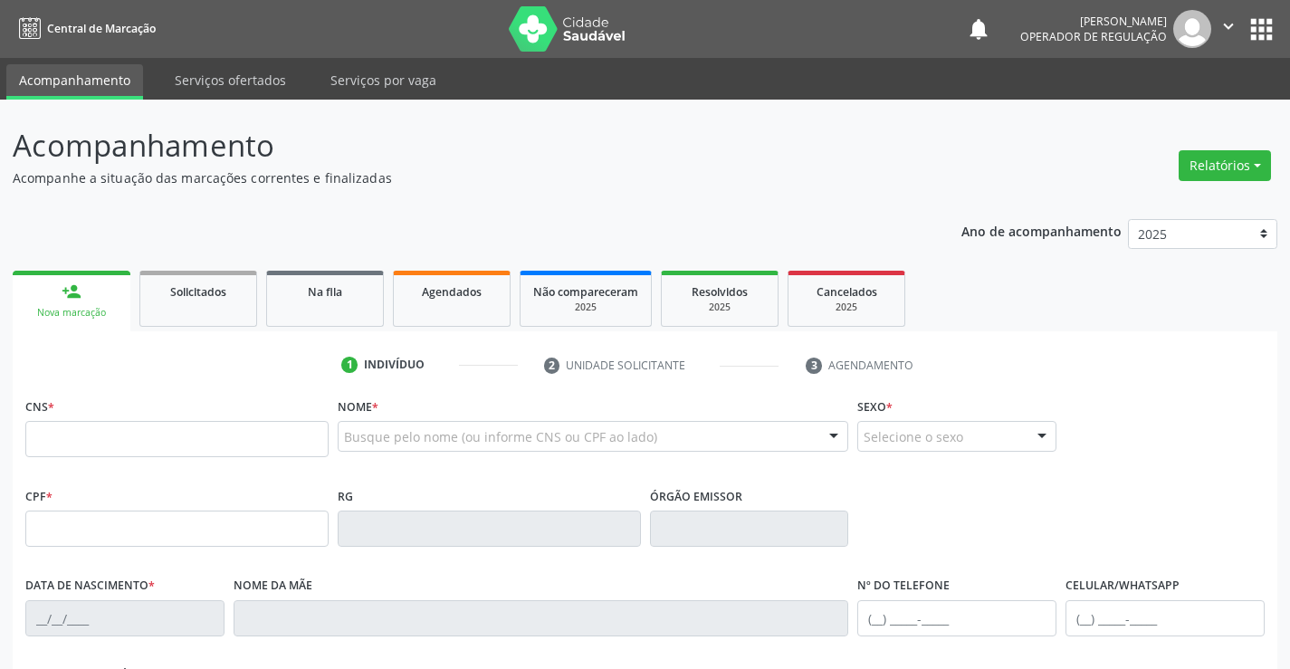
click at [476, 397] on div "Nome * Busque pelo nome (ou informe CNS ou CPF ao lado) Nenhum resultado encont…" at bounding box center [593, 428] width 511 height 71
click at [150, 433] on input "text" at bounding box center [176, 439] width 303 height 36
type input "704 6016 6968 8323"
type input "0324066228"
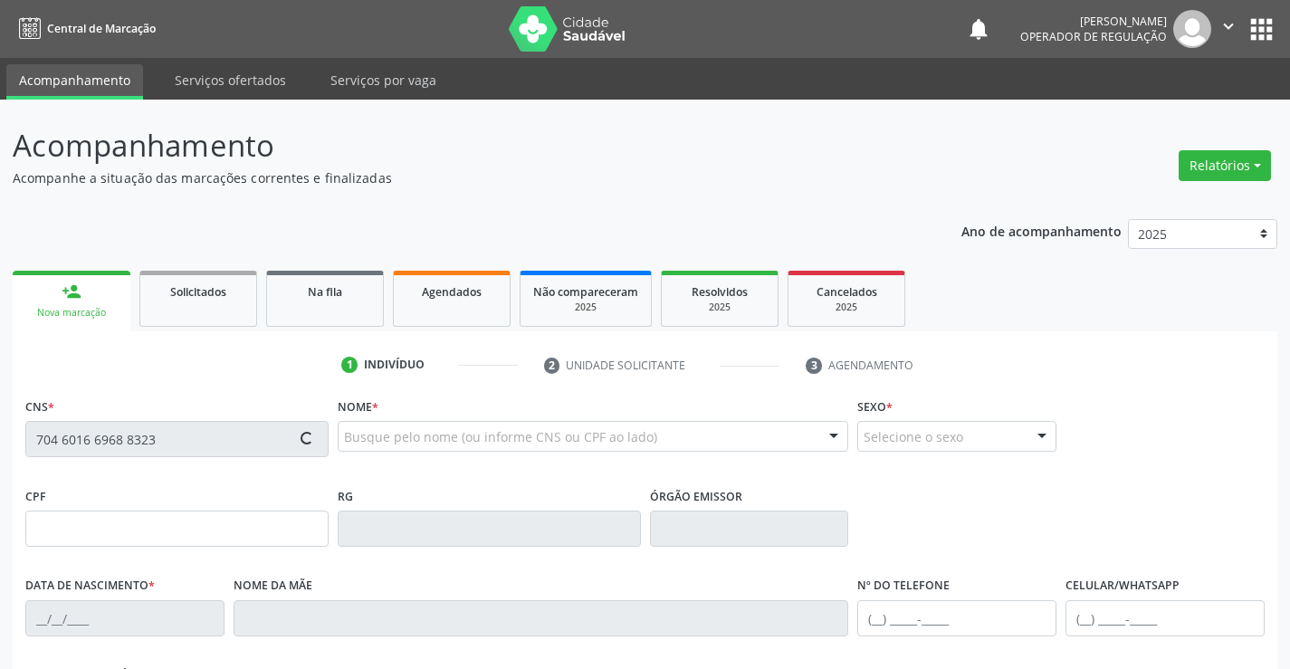
type input "[DATE]"
type input "[PHONE_NUMBER]"
type input "293.182.115-20"
type input "S/N"
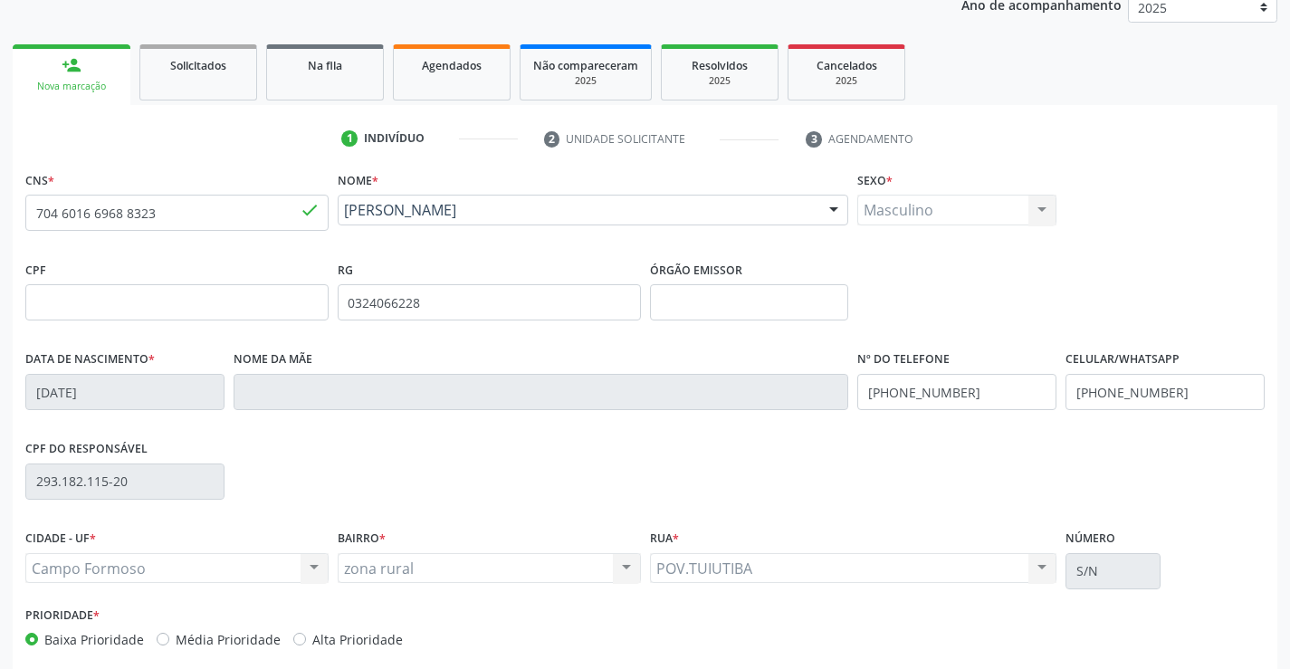
scroll to position [312, 0]
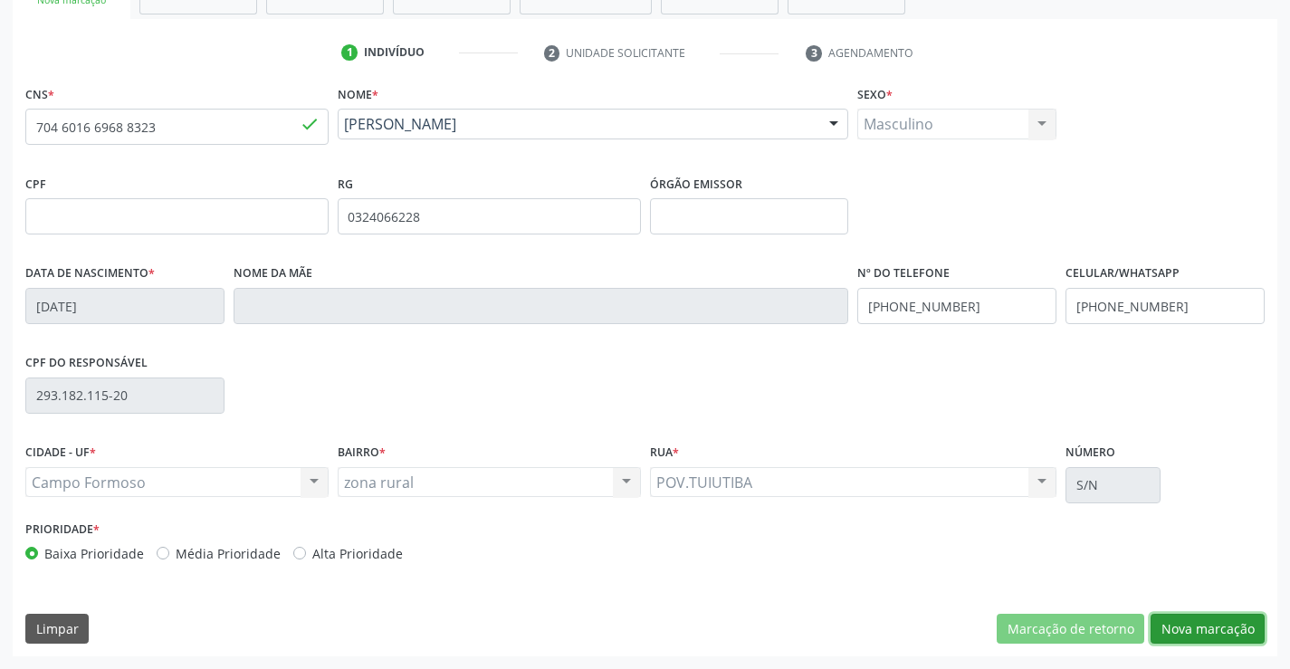
click at [1190, 633] on button "Nova marcação" at bounding box center [1207, 629] width 114 height 31
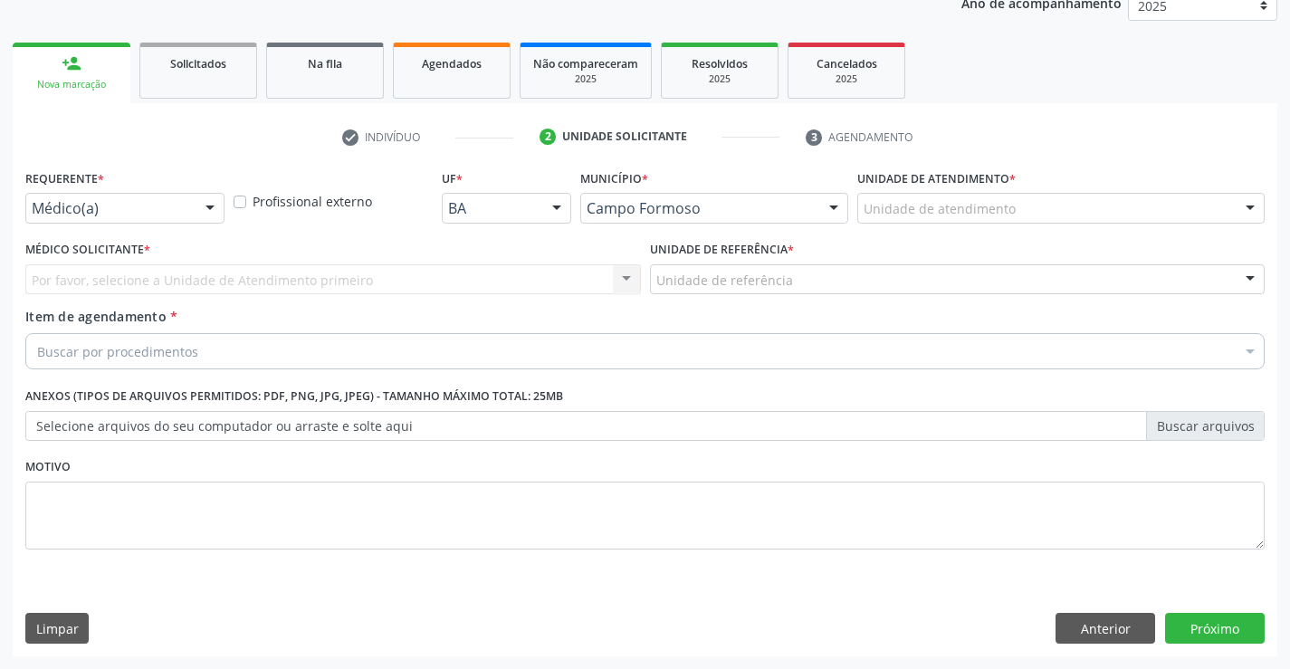
scroll to position [228, 0]
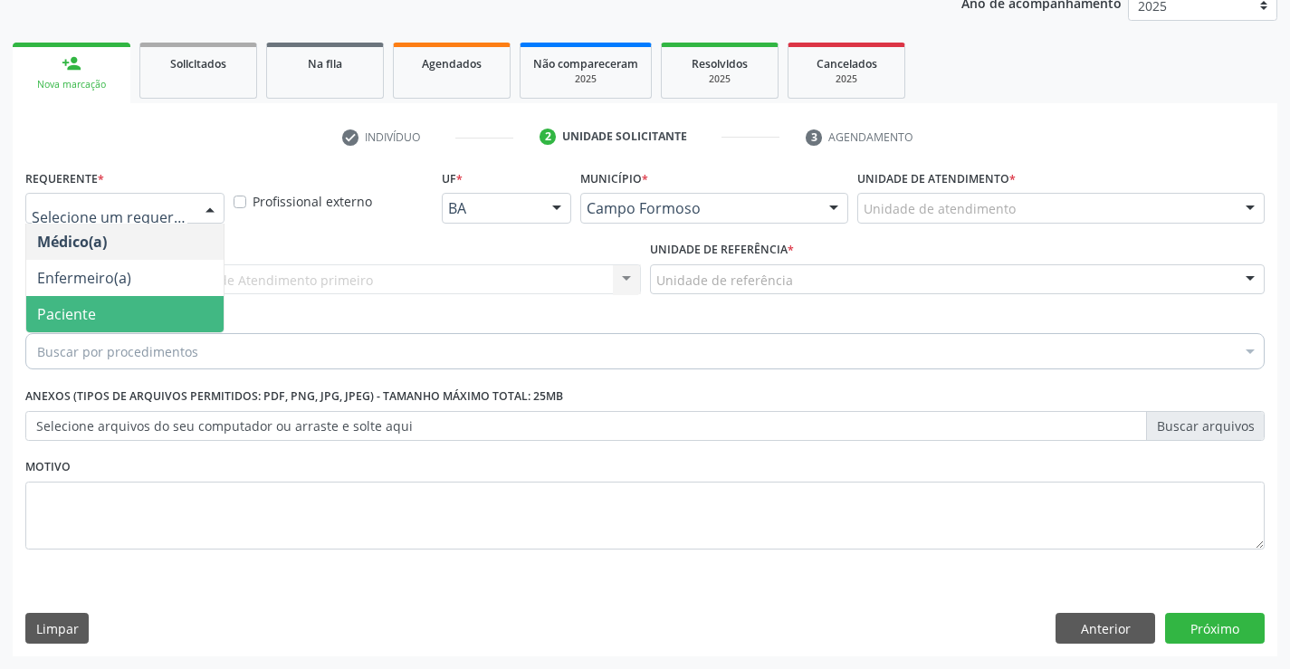
click at [101, 308] on span "Paciente" at bounding box center [124, 314] width 197 height 36
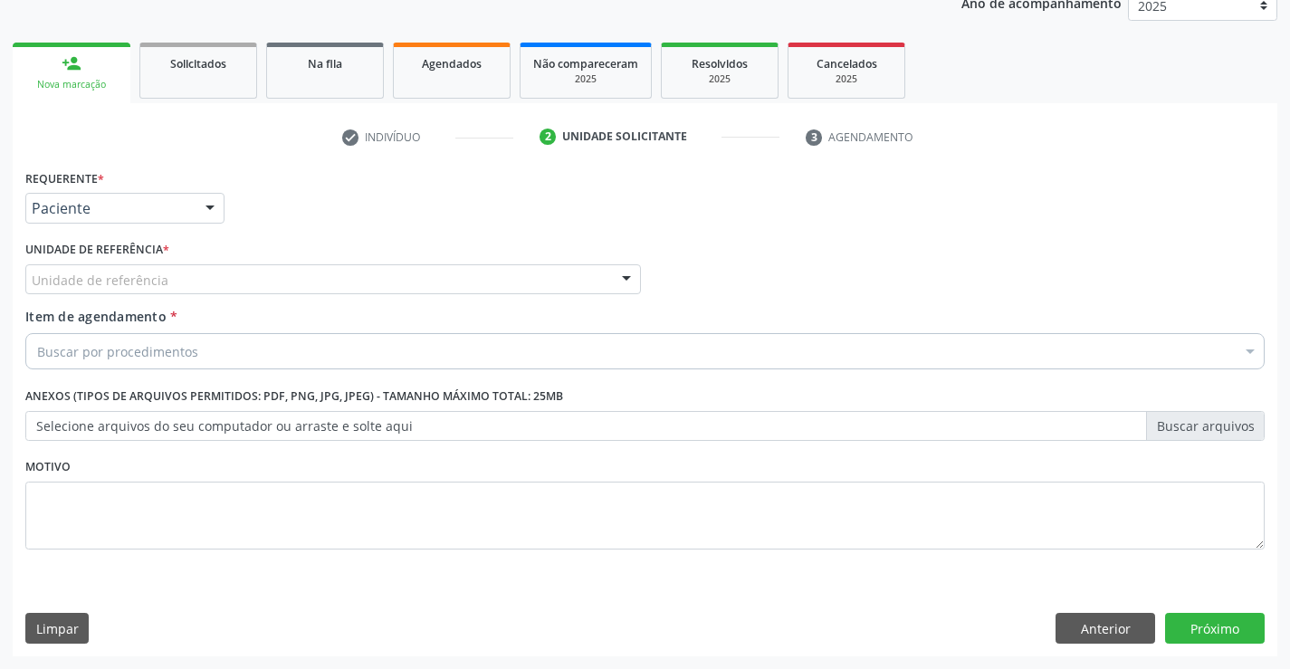
click at [213, 277] on div "Unidade de referência" at bounding box center [332, 279] width 615 height 31
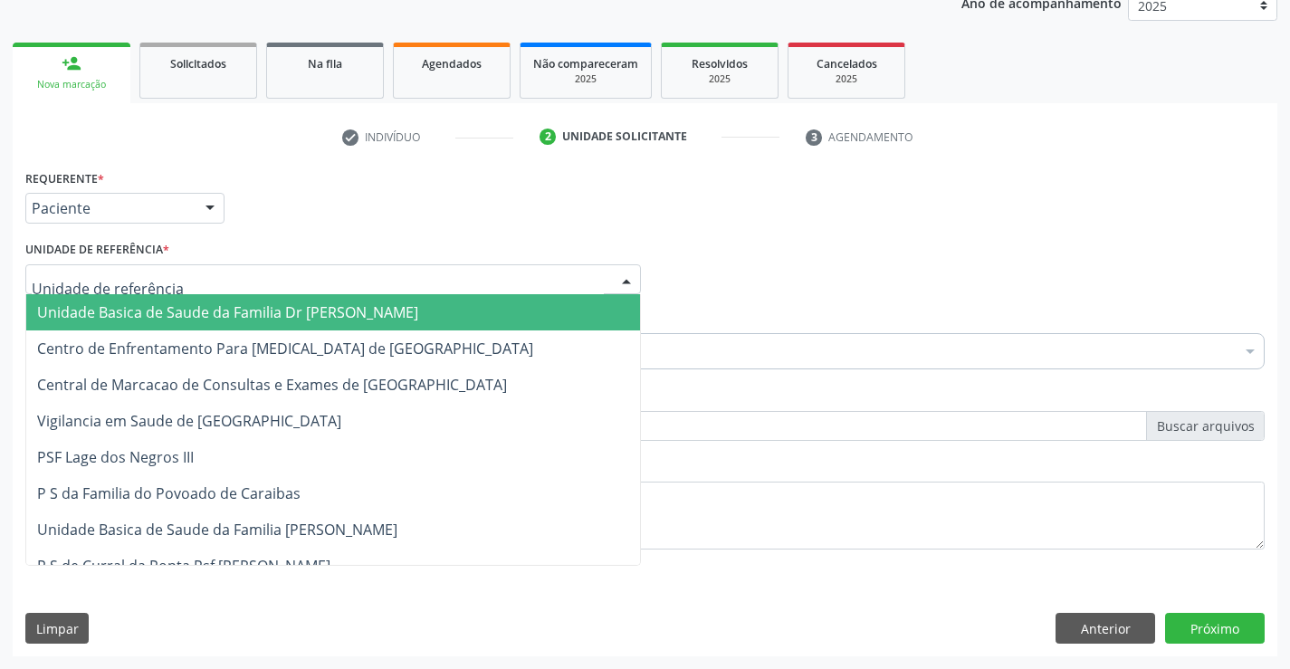
click at [172, 308] on span "Unidade Basica de Saude da Familia Dr [PERSON_NAME]" at bounding box center [227, 312] width 381 height 20
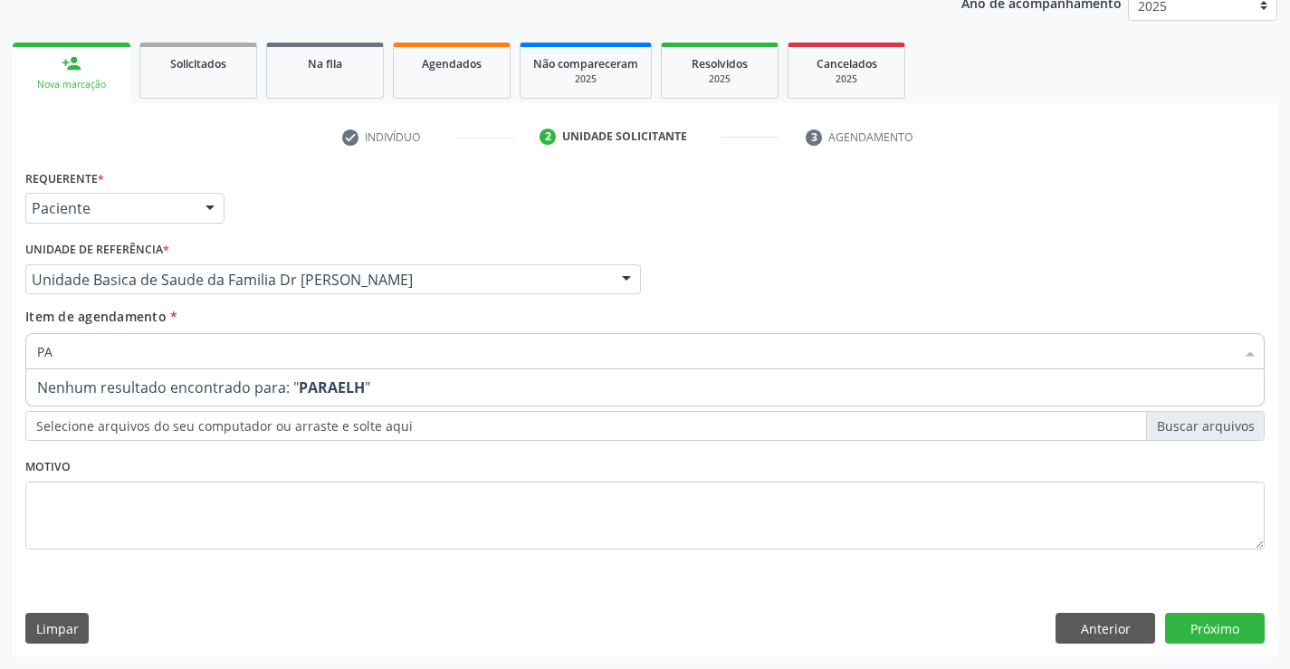
type input "P"
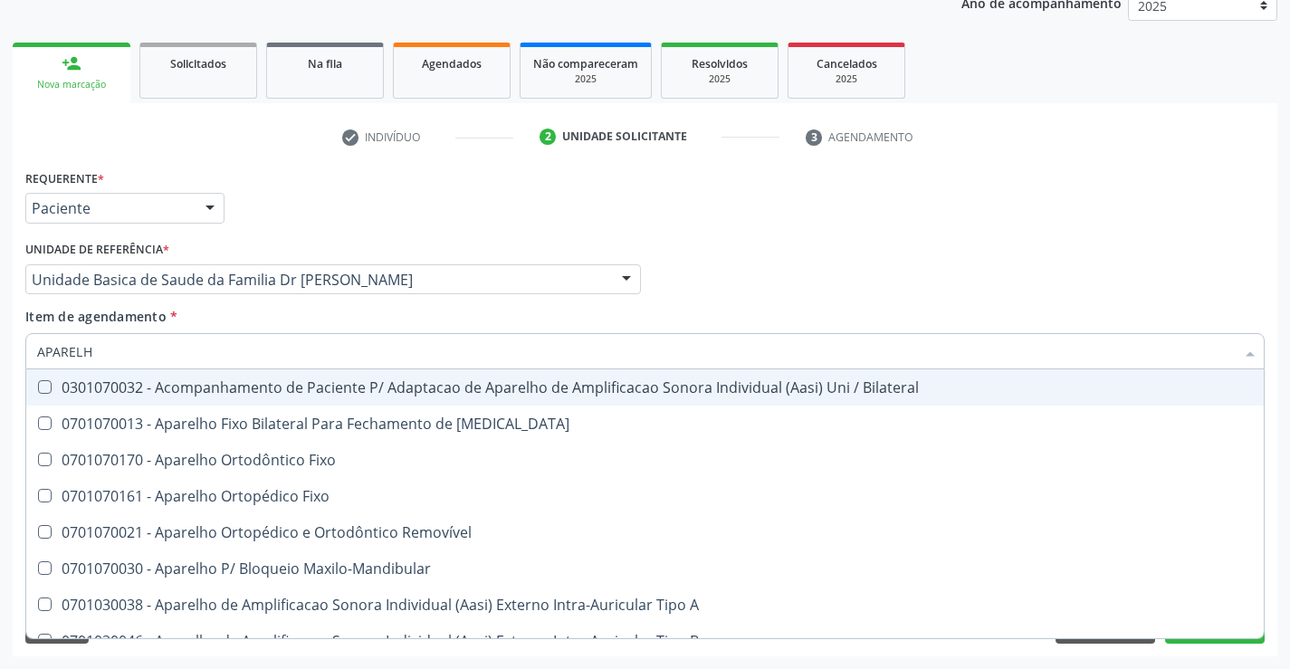
type input "APARELHO"
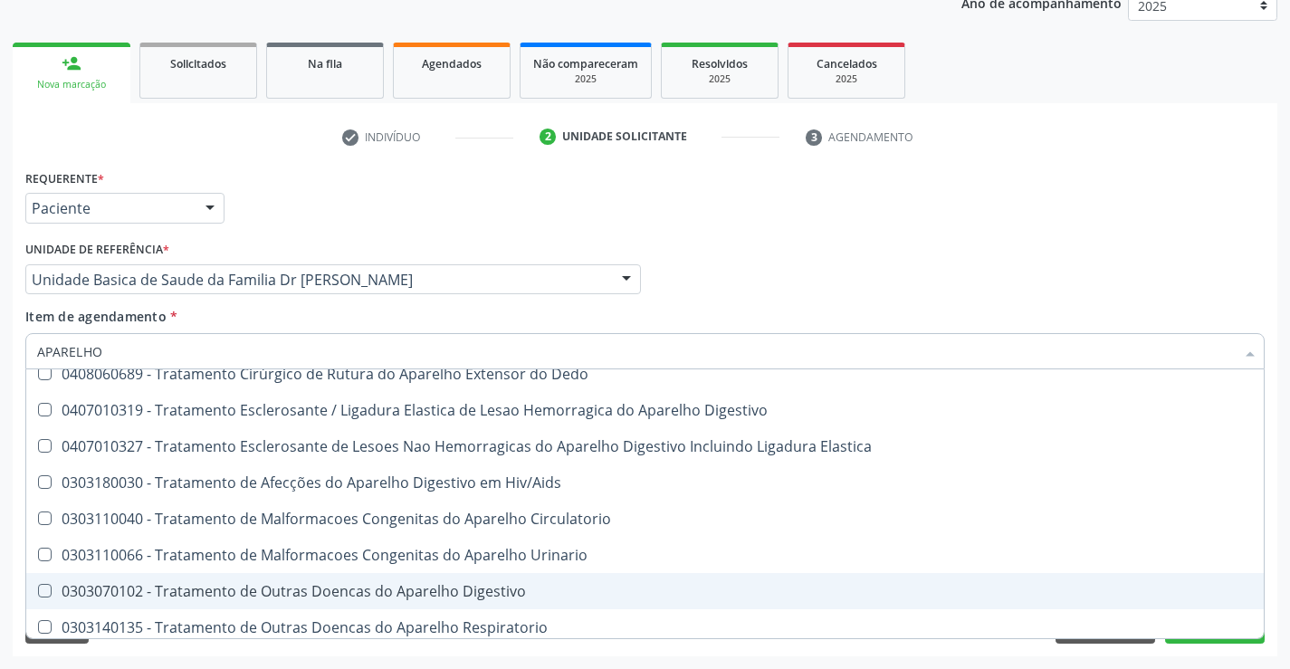
scroll to position [1107, 0]
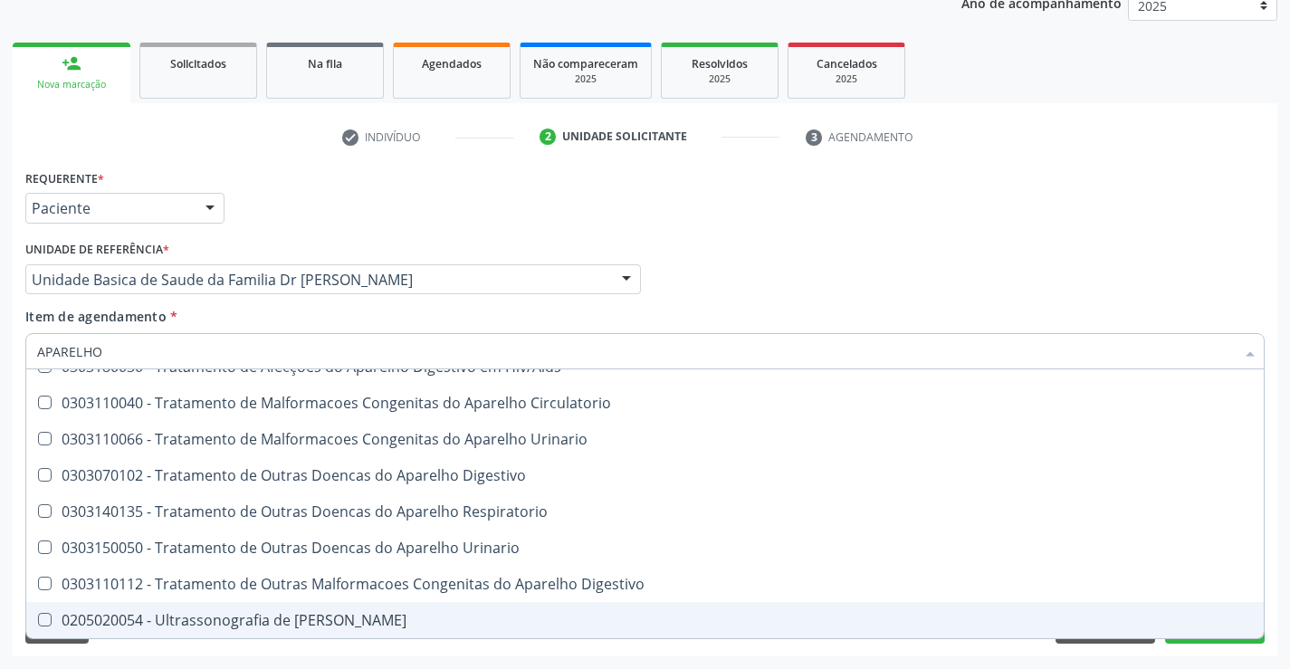
click at [303, 619] on div "0205020054 - Ultrassonografia de [PERSON_NAME]" at bounding box center [644, 620] width 1215 height 14
checkbox Urinario "true"
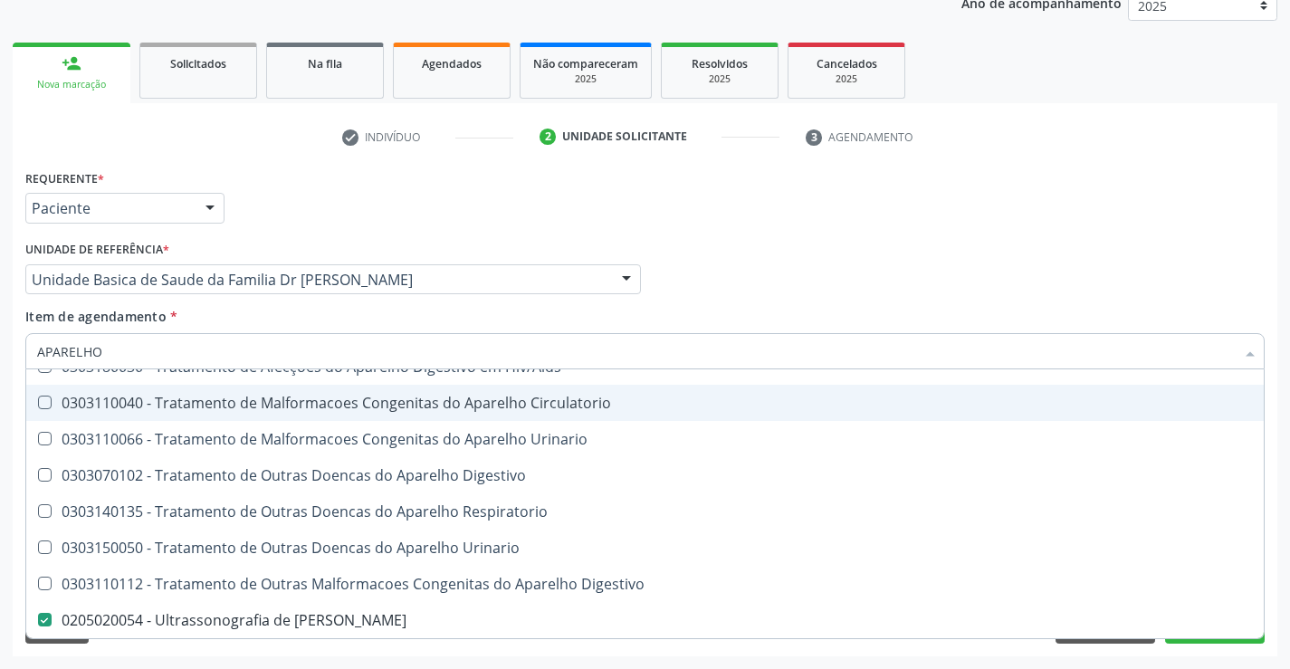
click at [709, 275] on div "Médico Solicitante Por favor, selecione a Unidade de Atendimento primeiro Nenhu…" at bounding box center [645, 271] width 1248 height 71
checkbox Diastema "true"
checkbox Urinario "false"
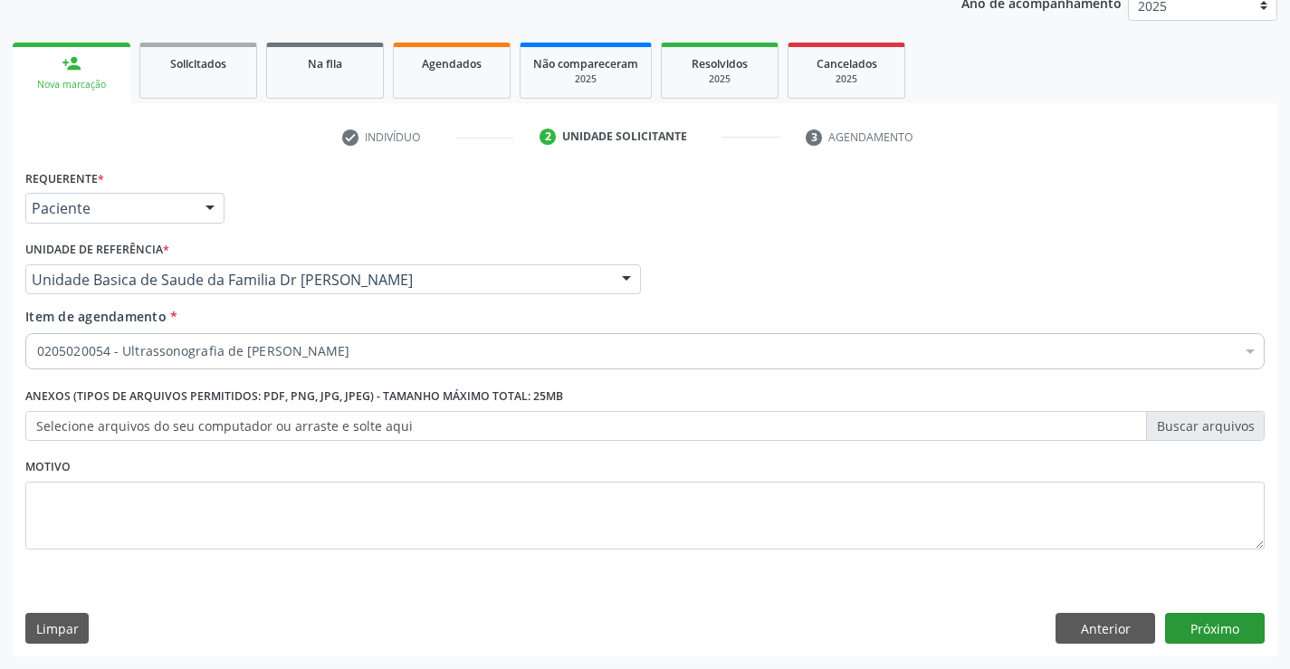
scroll to position [0, 0]
click at [1218, 632] on button "Próximo" at bounding box center [1215, 628] width 100 height 31
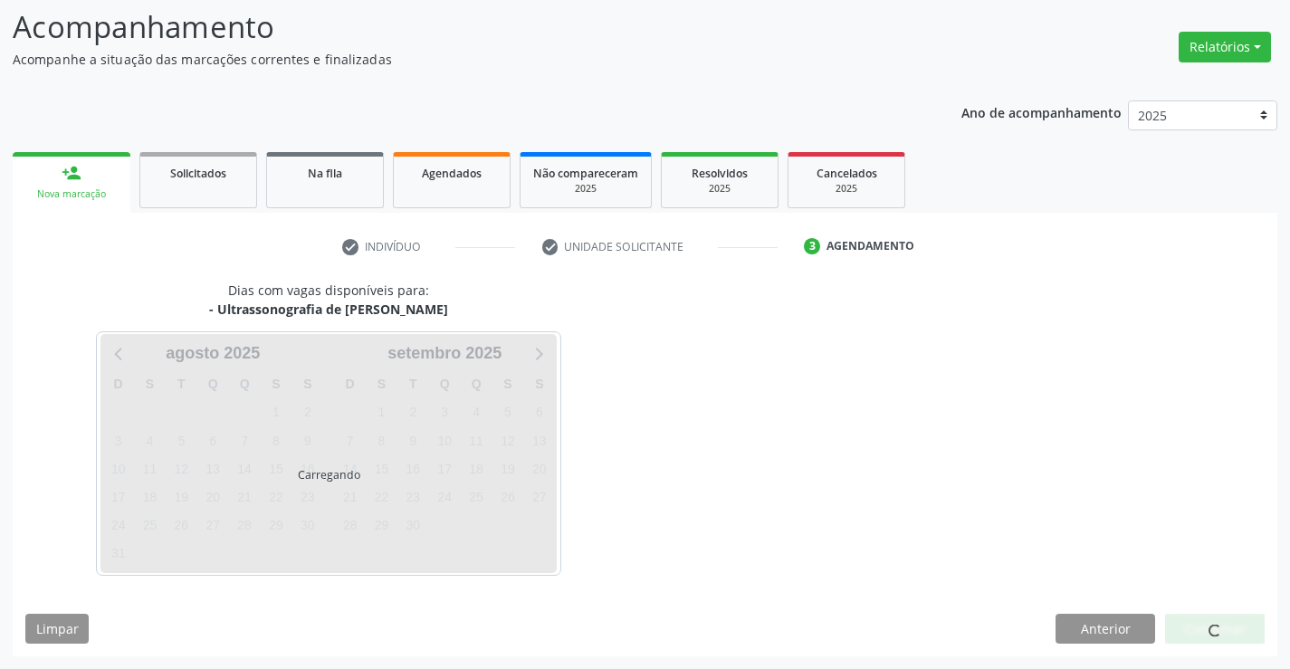
scroll to position [119, 0]
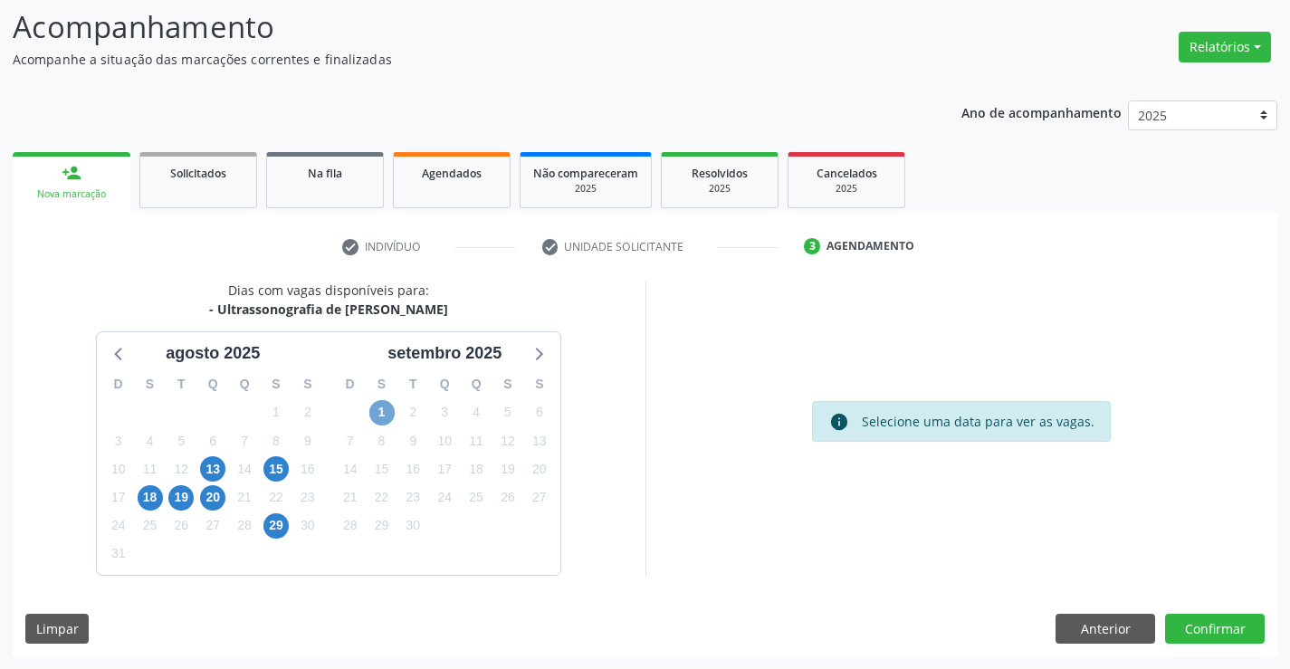
click at [381, 417] on span "1" at bounding box center [381, 412] width 25 height 25
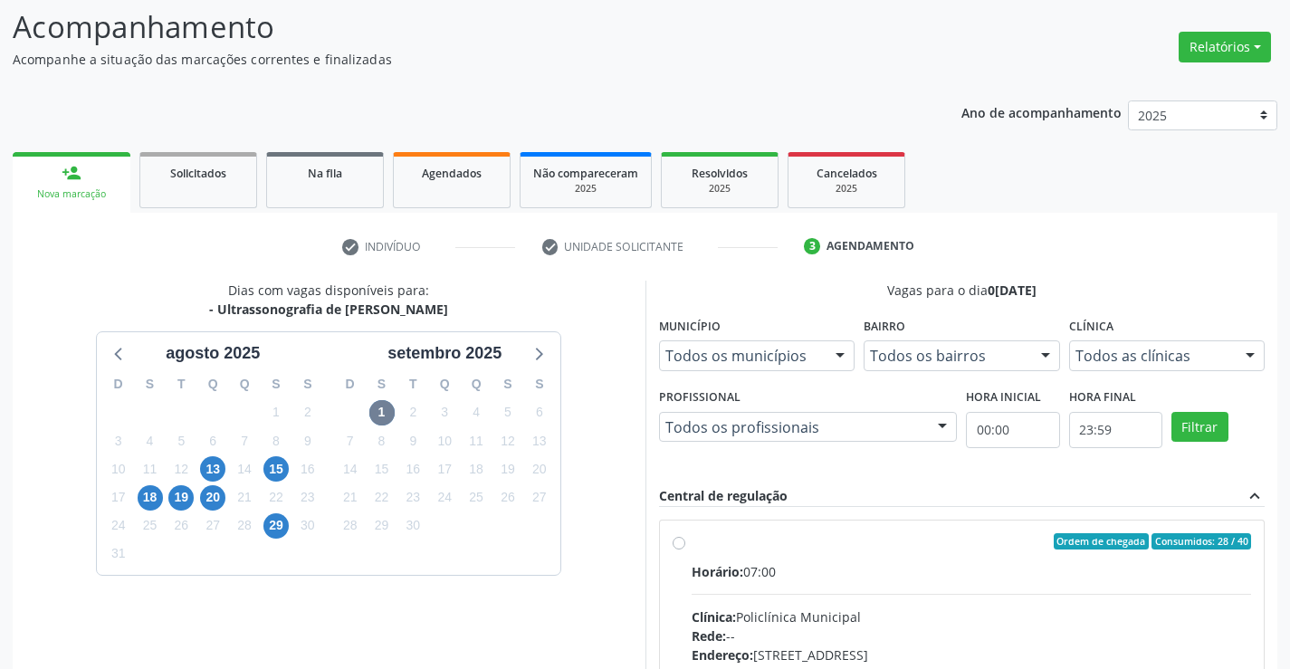
click at [693, 548] on div "Ordem de chegada Consumidos: 28 / 40" at bounding box center [971, 541] width 560 height 16
click at [685, 548] on input "Ordem de chegada Consumidos: 28 / 40 Horário: 07:00 Clínica: Policlínica Munici…" at bounding box center [678, 541] width 13 height 16
radio input "true"
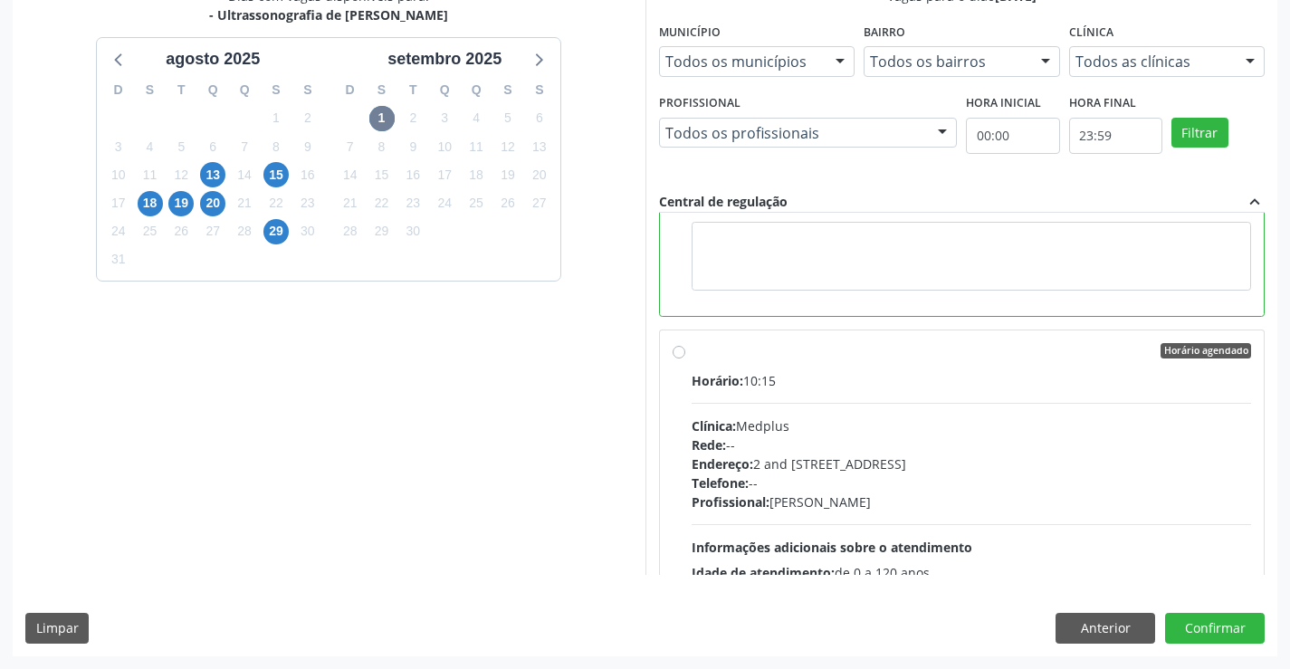
scroll to position [543, 0]
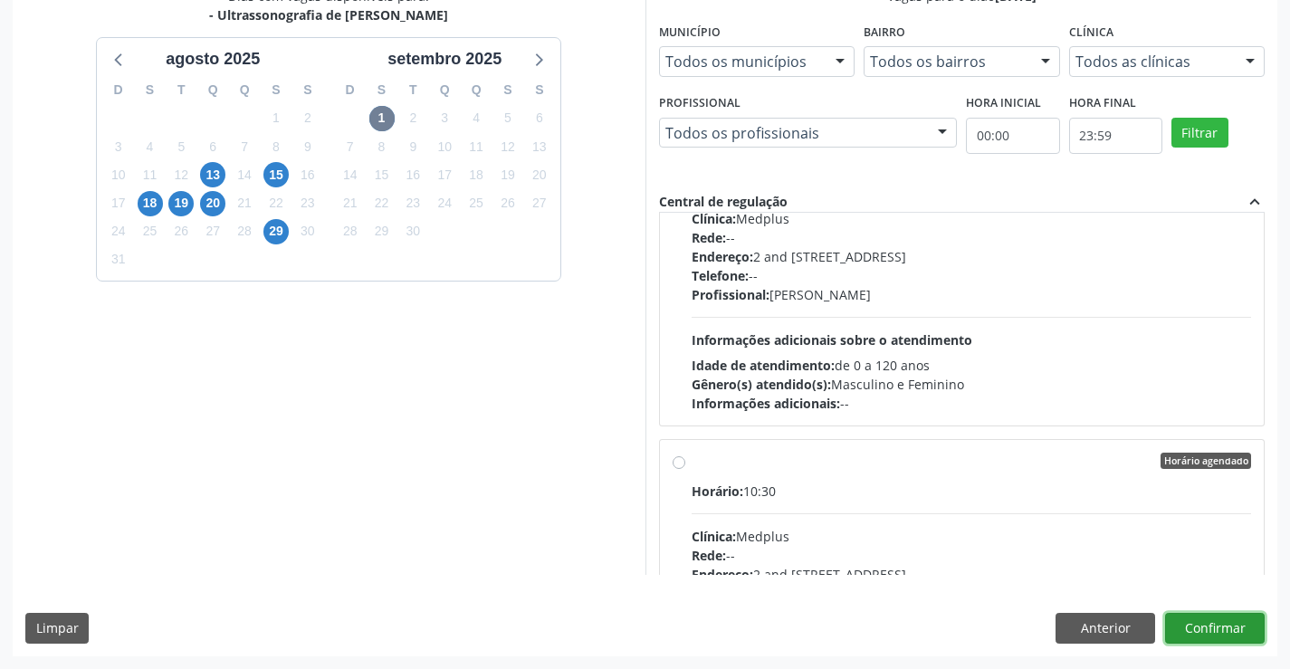
click at [1226, 628] on button "Confirmar" at bounding box center [1215, 628] width 100 height 31
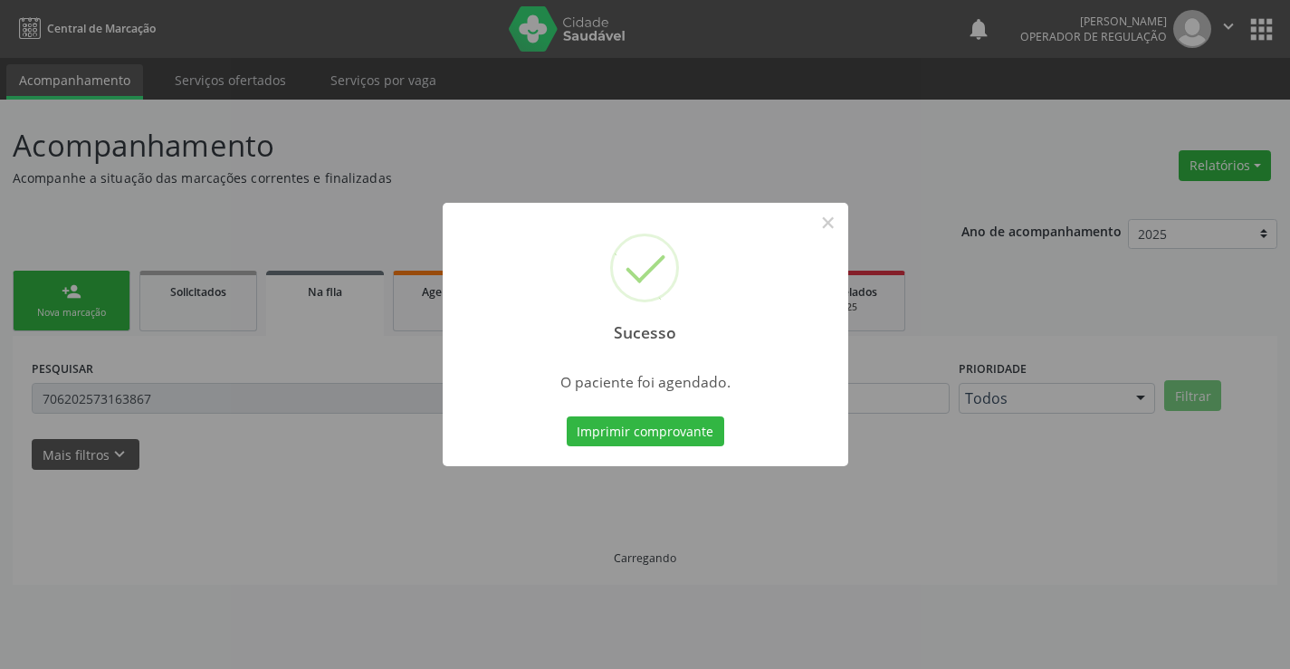
scroll to position [0, 0]
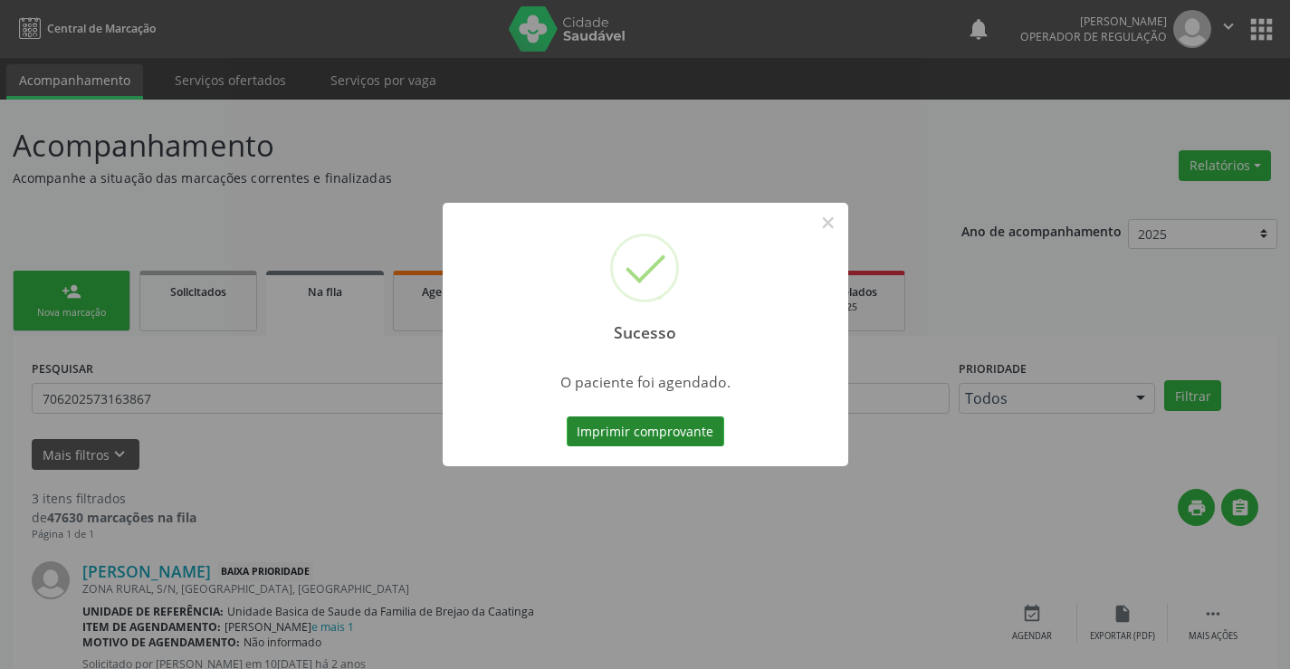
click at [671, 433] on button "Imprimir comprovante" at bounding box center [644, 431] width 157 height 31
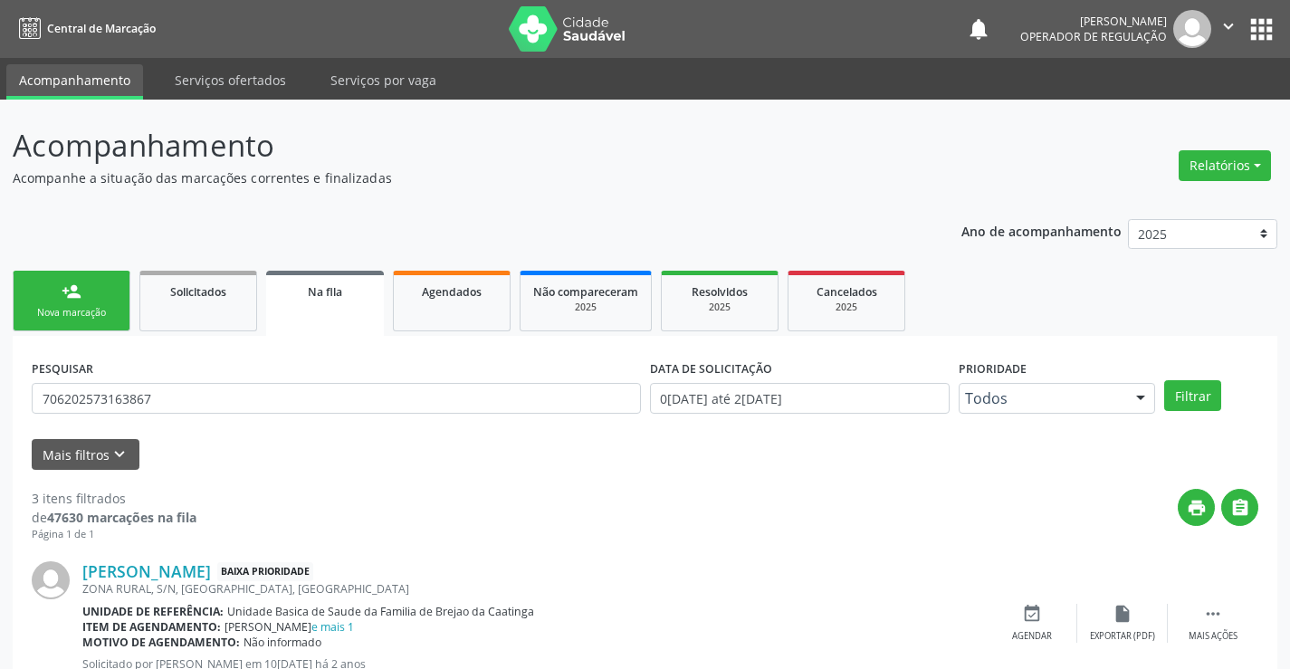
click at [73, 295] on div "Sucesso × O paciente foi agendado. Imprimir comprovante Cancel" at bounding box center [645, 334] width 1290 height 669
click at [73, 295] on div "person_add" at bounding box center [72, 291] width 20 height 20
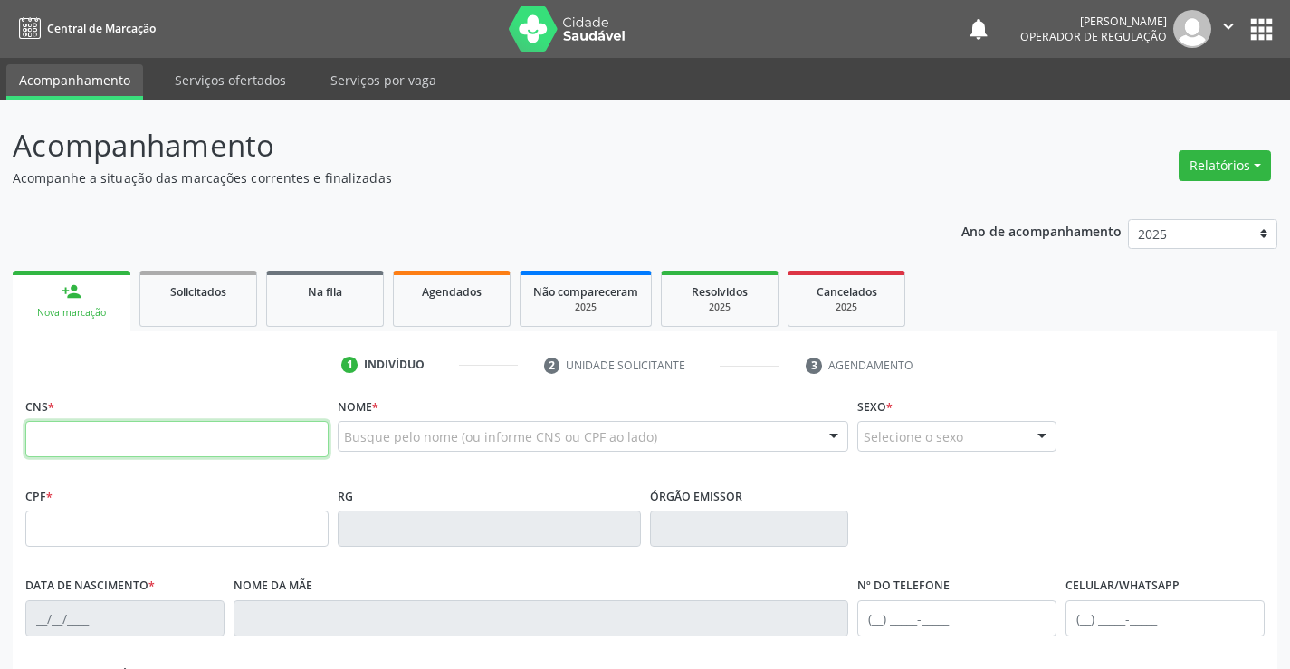
click at [143, 432] on input "text" at bounding box center [176, 439] width 303 height 36
type input "704 6016 6968 8323"
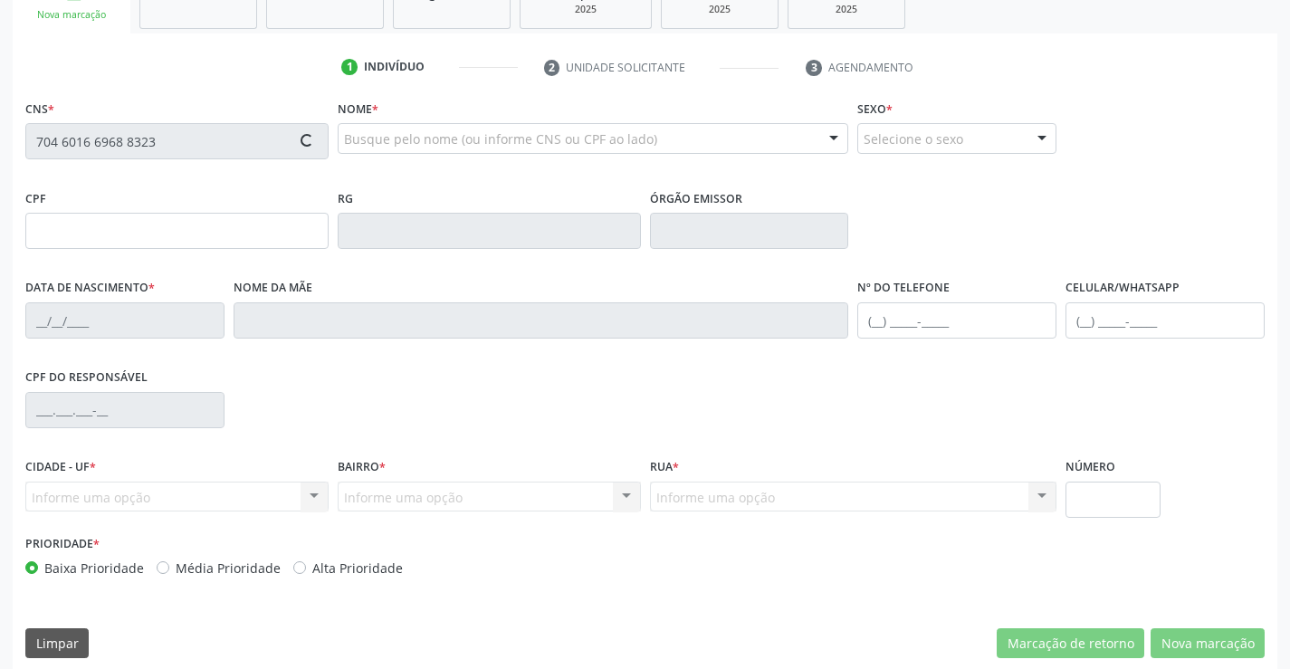
scroll to position [312, 0]
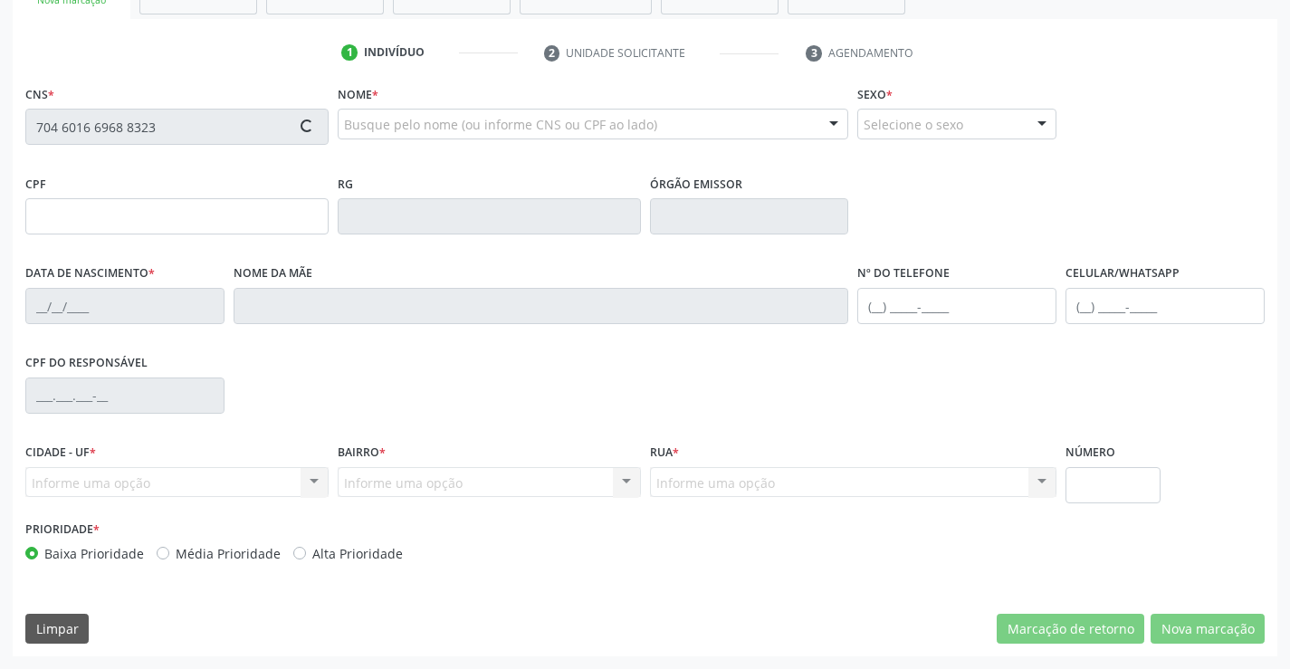
type input "0324066228"
type input "[DATE]"
type input "[PHONE_NUMBER]"
type input "293.182.115-20"
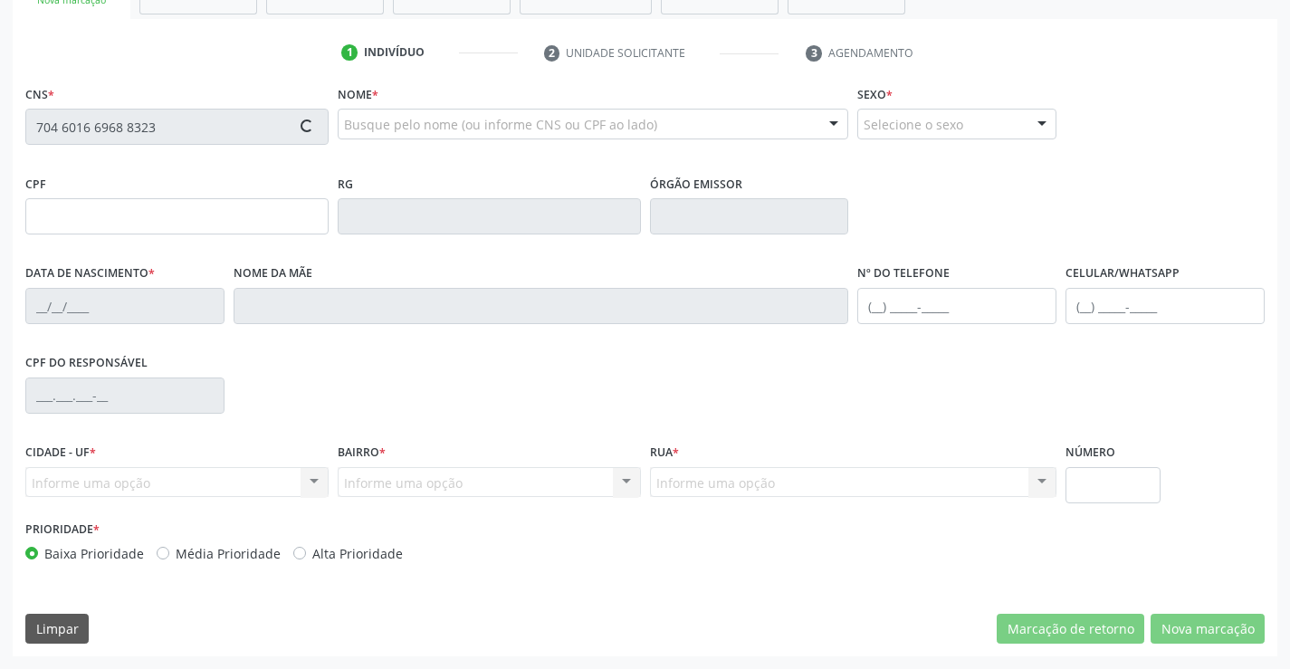
type input "S/N"
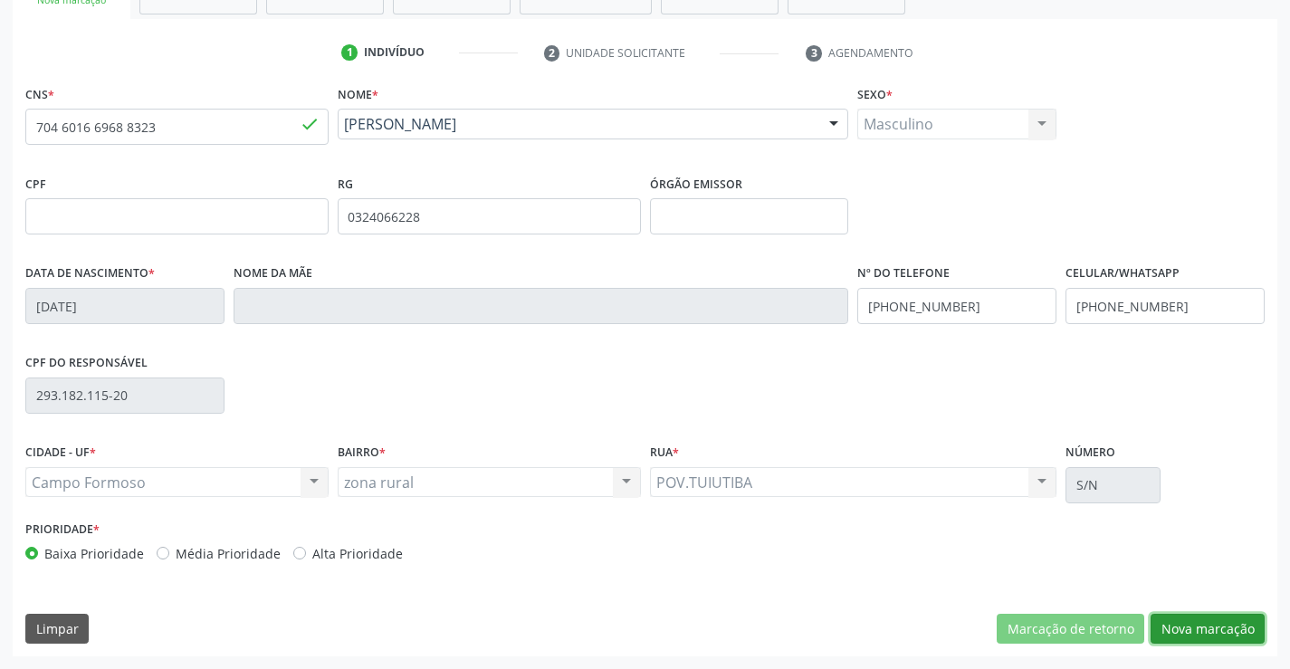
click at [1208, 632] on button "Nova marcação" at bounding box center [1207, 629] width 114 height 31
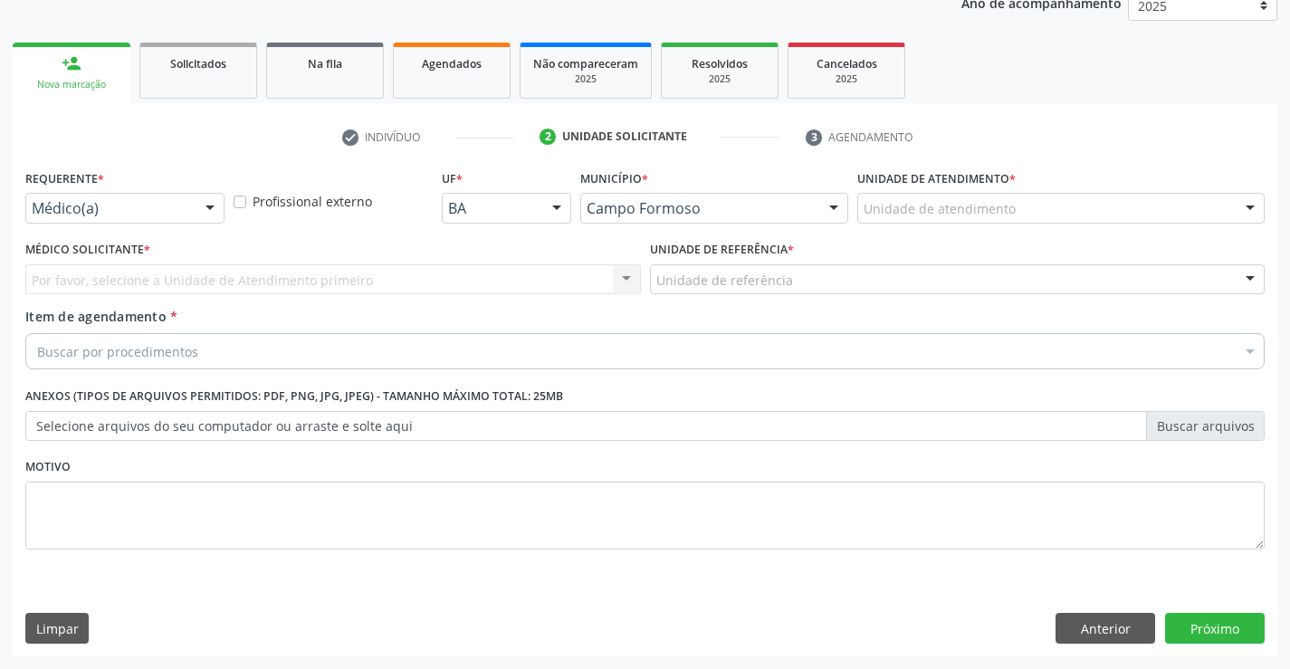
scroll to position [228, 0]
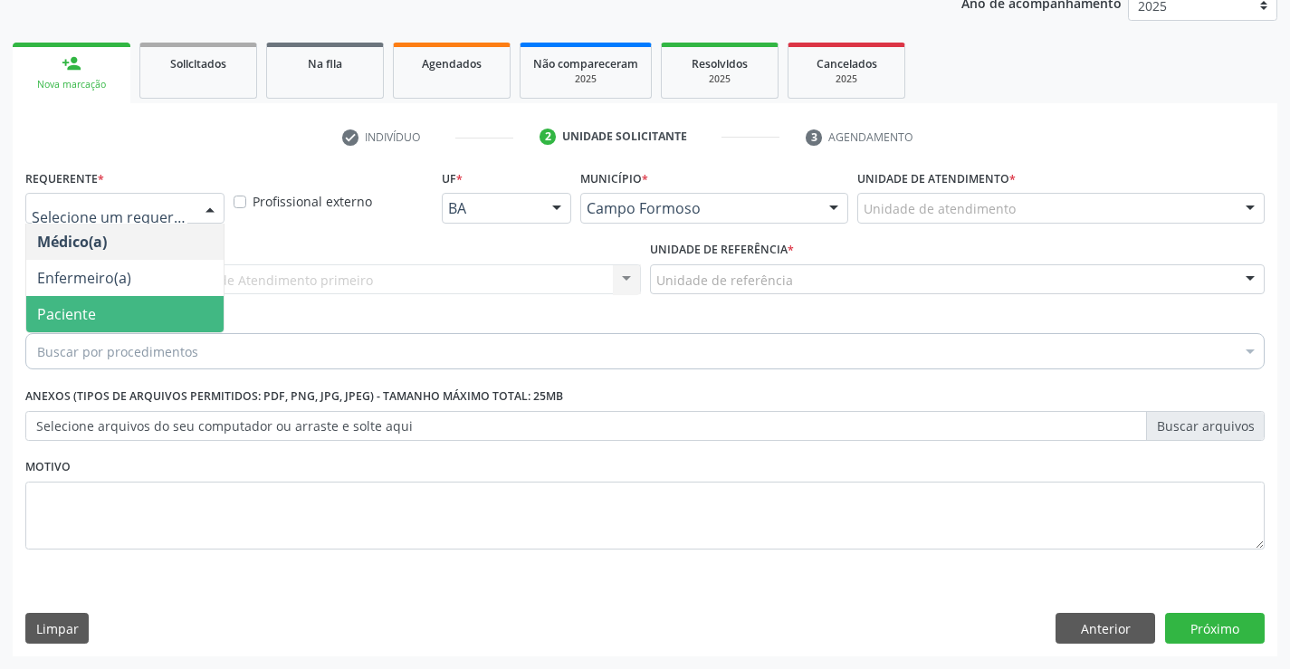
click at [87, 314] on span "Paciente" at bounding box center [66, 314] width 59 height 20
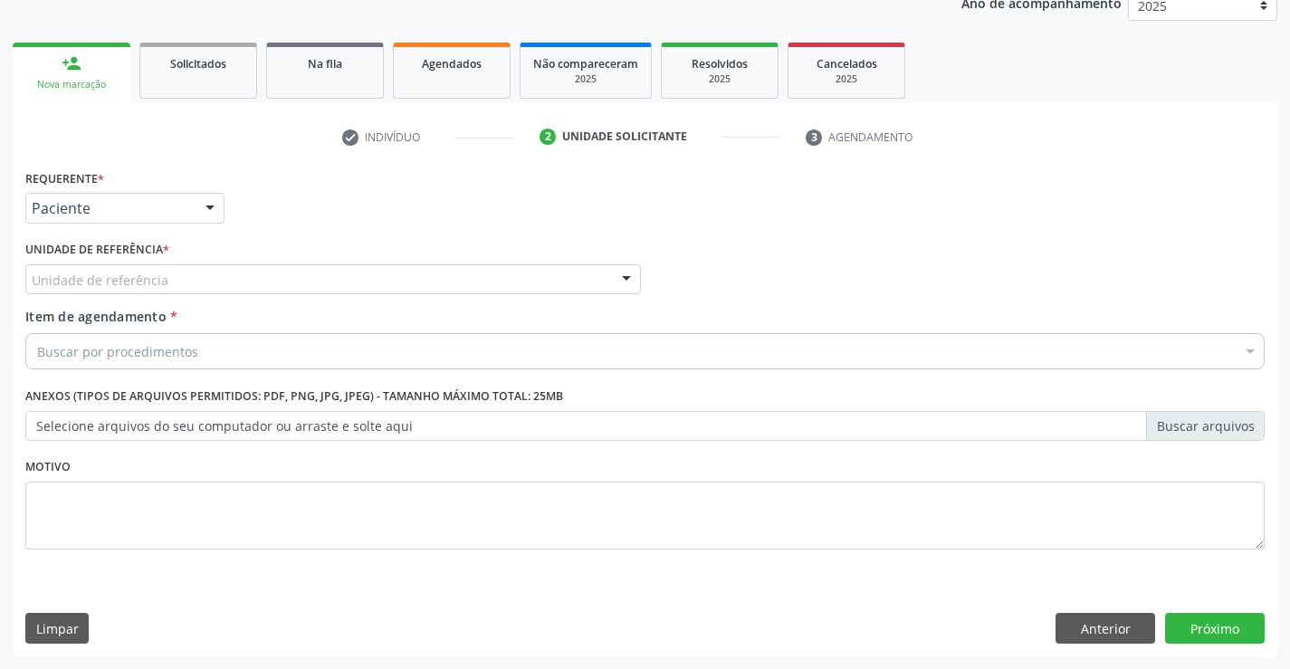
click at [283, 276] on div "Unidade de referência" at bounding box center [332, 279] width 615 height 31
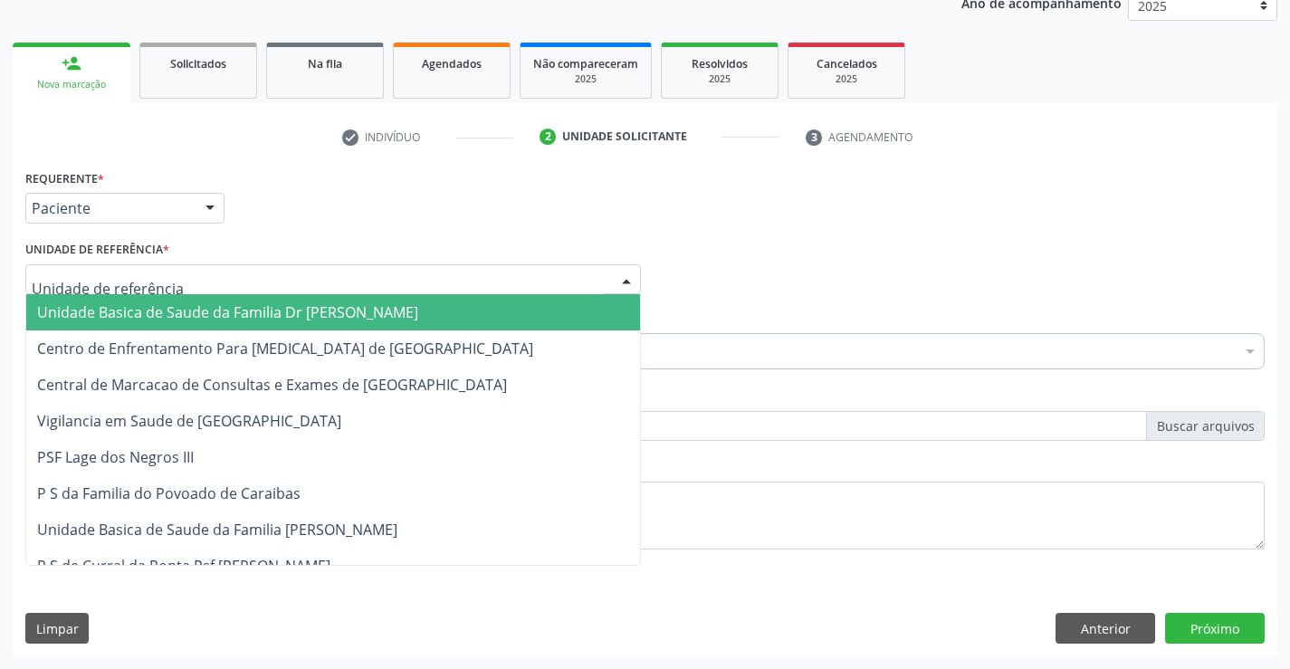
click at [207, 324] on span "Unidade Basica de Saude da Familia Dr [PERSON_NAME]" at bounding box center [333, 312] width 614 height 36
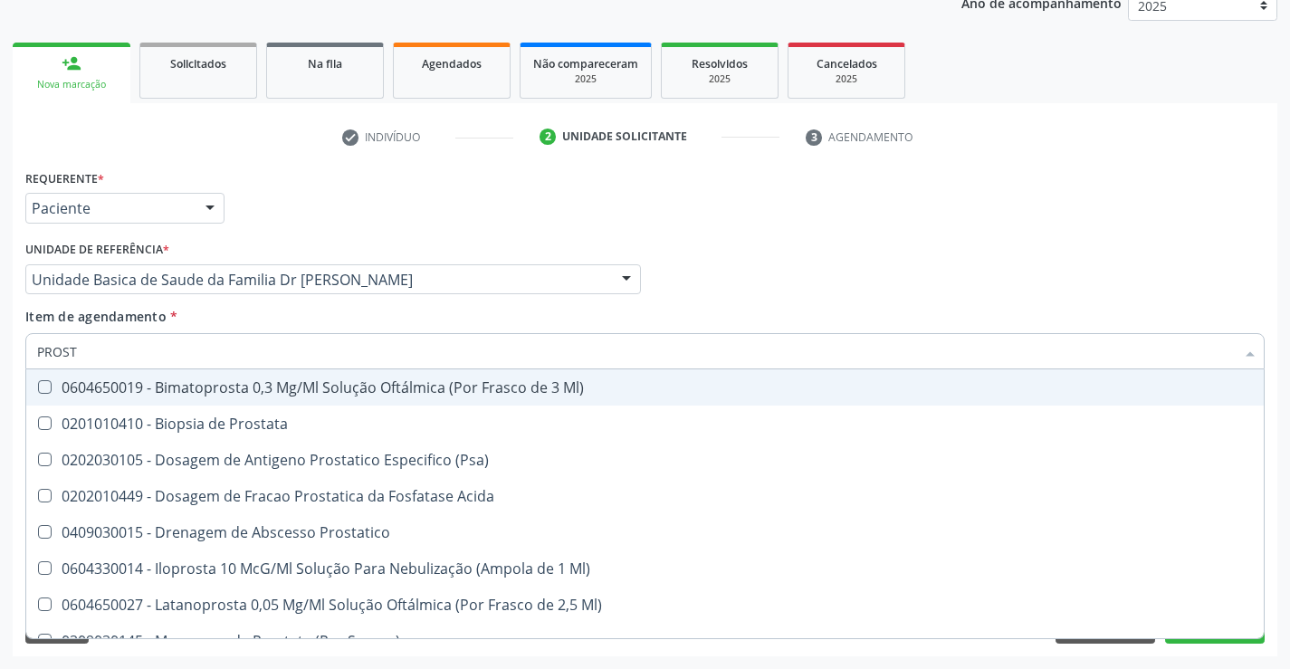
type input "PROSTA"
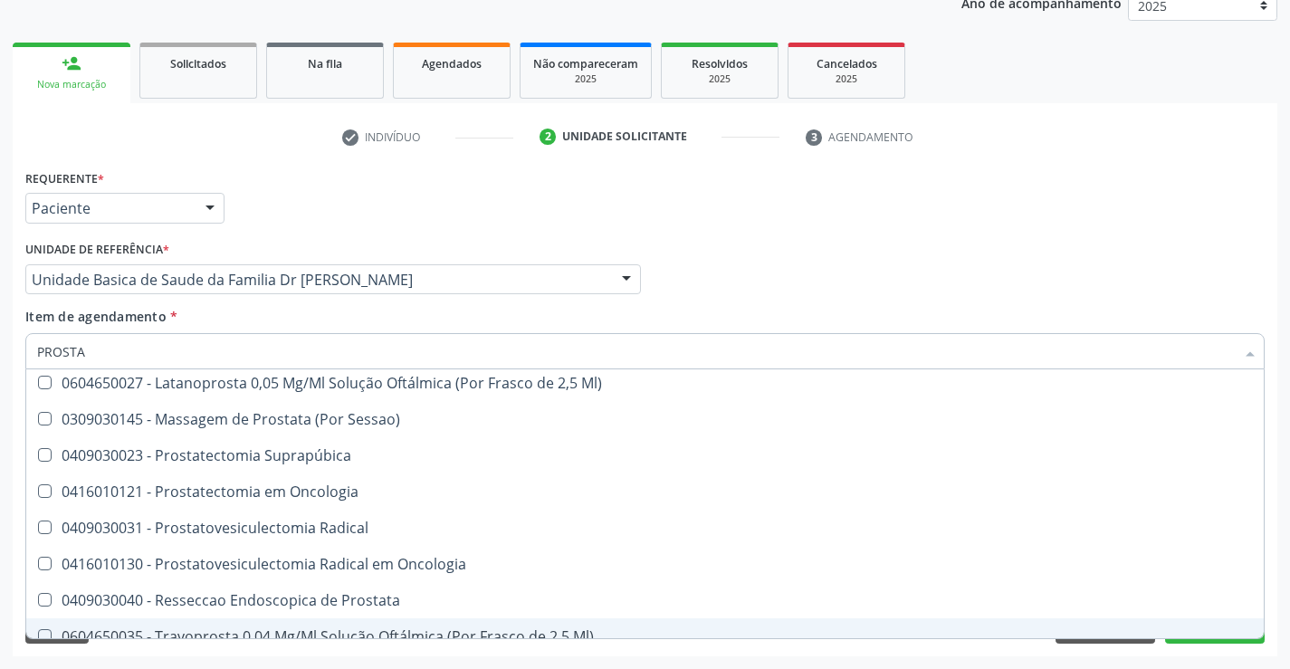
scroll to position [310, 0]
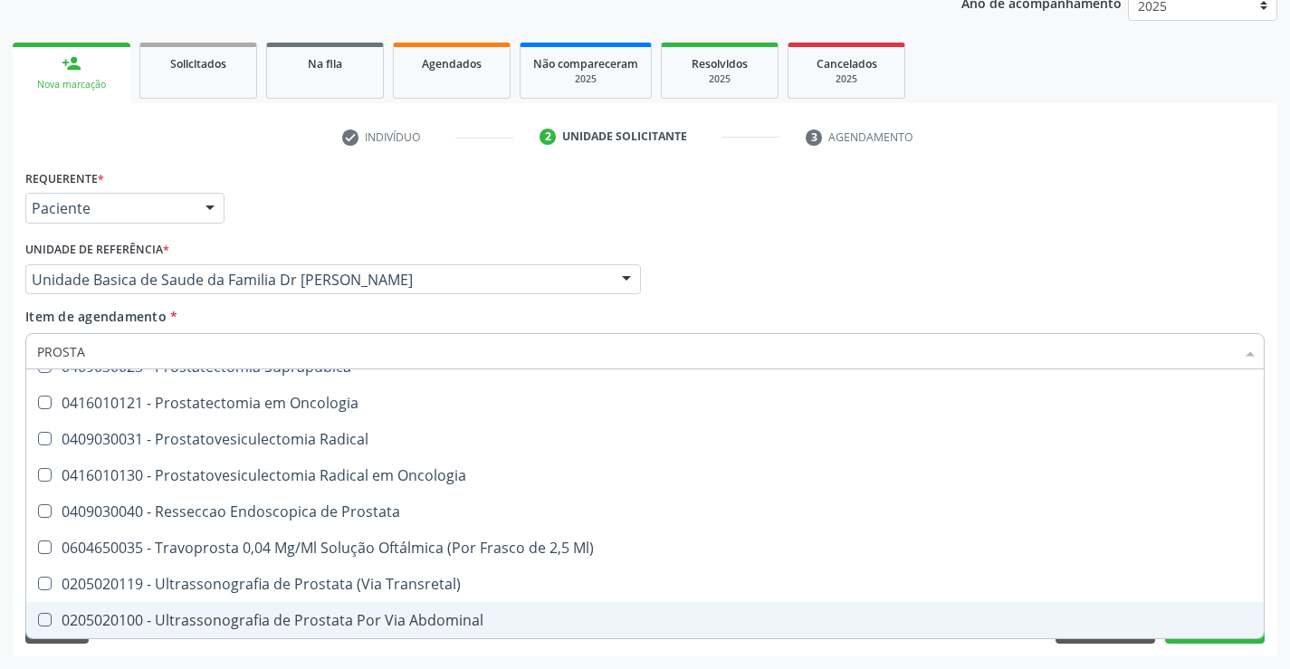
click at [367, 613] on div "0205020100 - Ultrassonografia de Prostata Por Via Abdominal" at bounding box center [644, 620] width 1215 height 14
checkbox Abdominal "true"
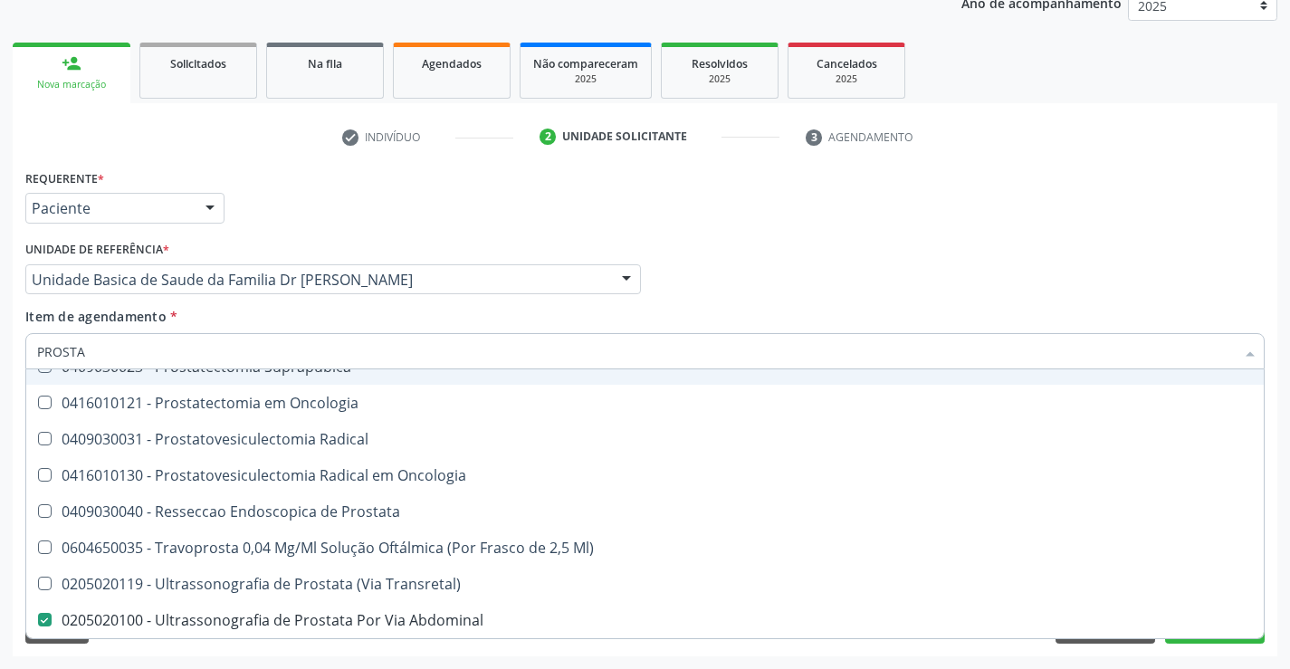
click at [698, 304] on div "Médico Solicitante Por favor, selecione a Unidade de Atendimento primeiro Nenhu…" at bounding box center [645, 271] width 1248 height 71
checkbox Prostata "true"
checkbox Abdominal "false"
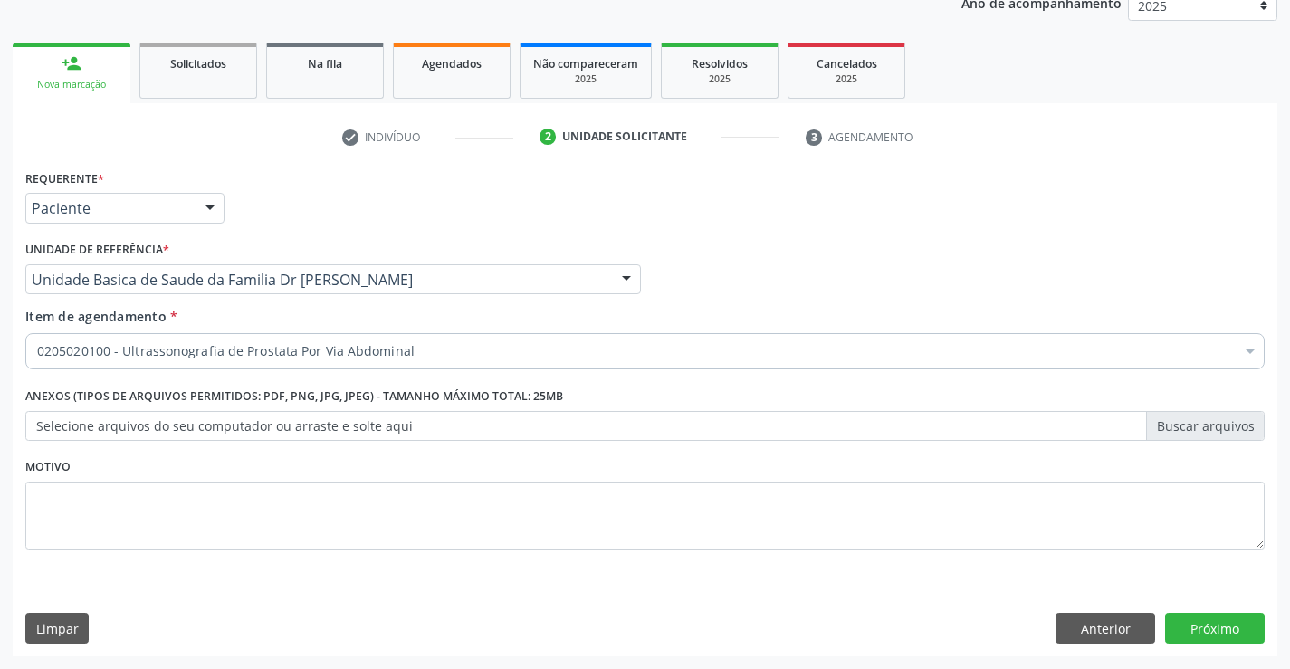
scroll to position [0, 0]
click at [1218, 622] on button "Próximo" at bounding box center [1215, 628] width 100 height 31
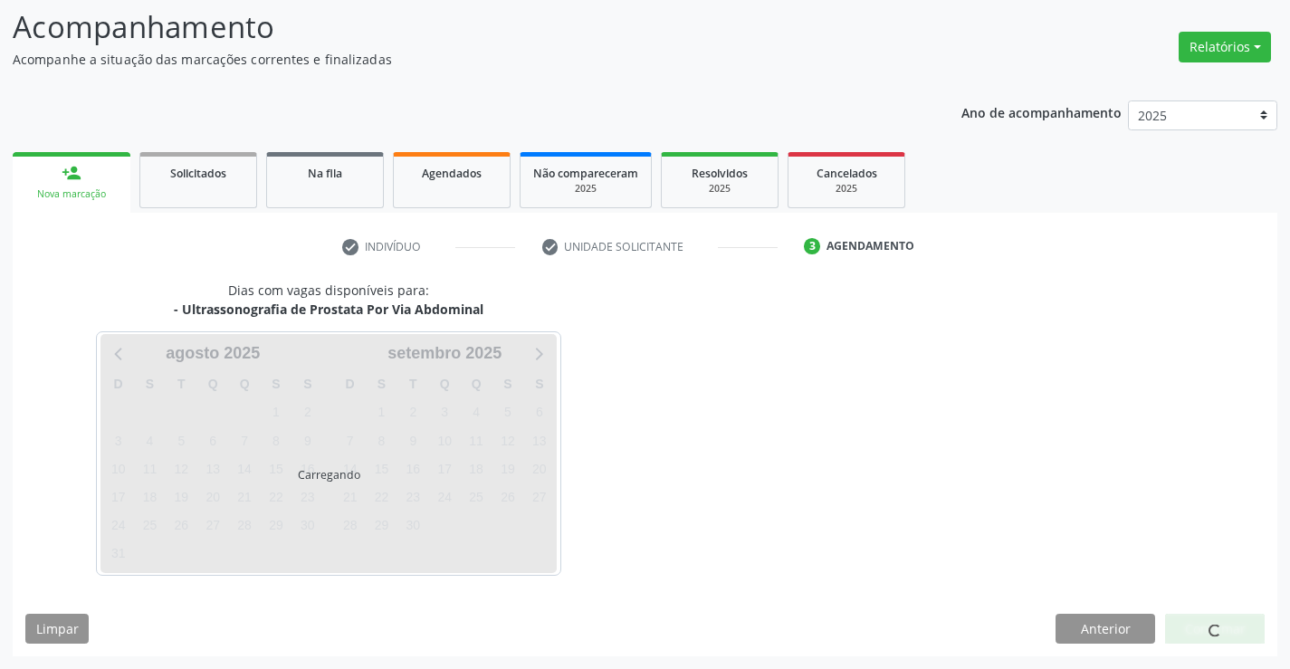
scroll to position [119, 0]
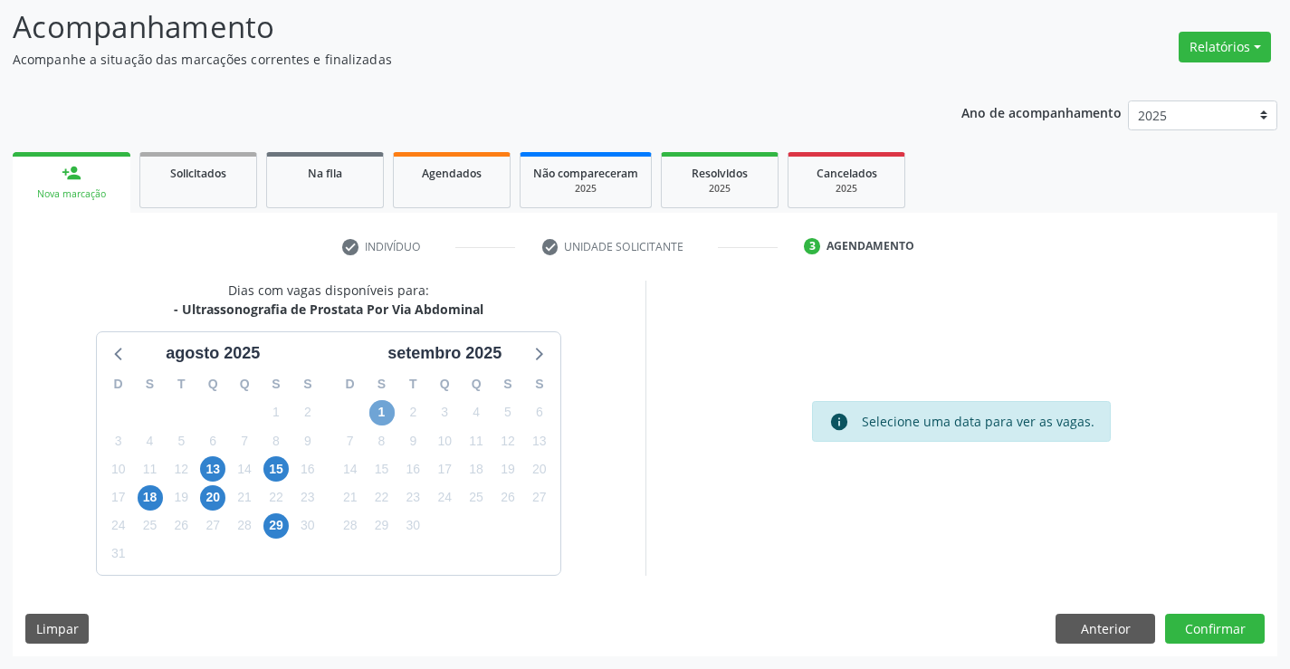
click at [374, 416] on span "1" at bounding box center [381, 412] width 25 height 25
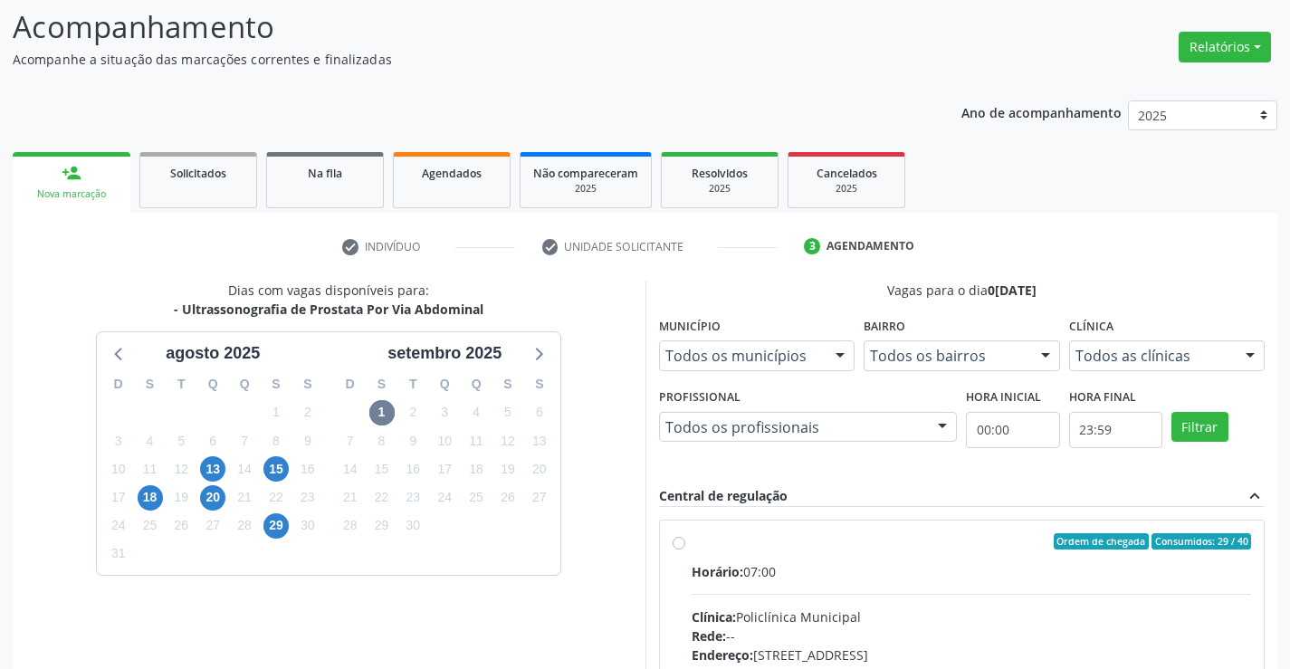
click at [698, 541] on div "Ordem de chegada Consumidos: 29 / 40" at bounding box center [971, 541] width 560 height 16
click at [685, 541] on input "Ordem de chegada Consumidos: 29 / 40 Horário: 07:00 Clínica: Policlínica Munici…" at bounding box center [678, 541] width 13 height 16
radio input "true"
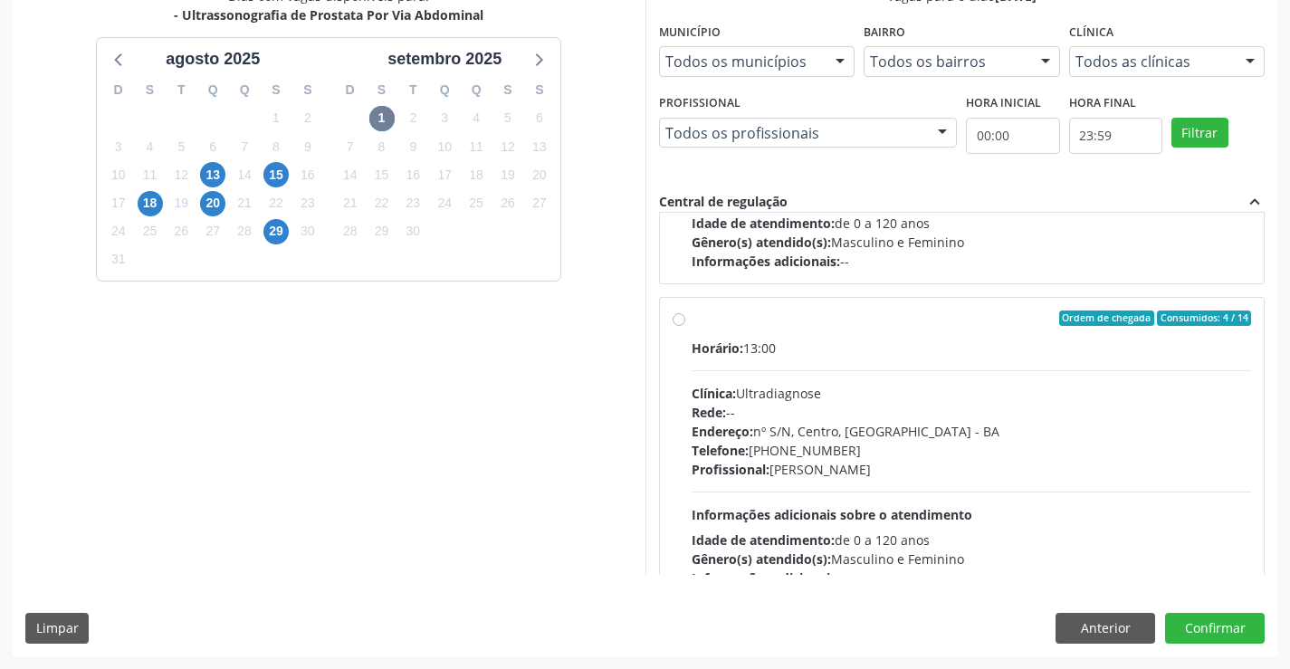
scroll to position [2310, 0]
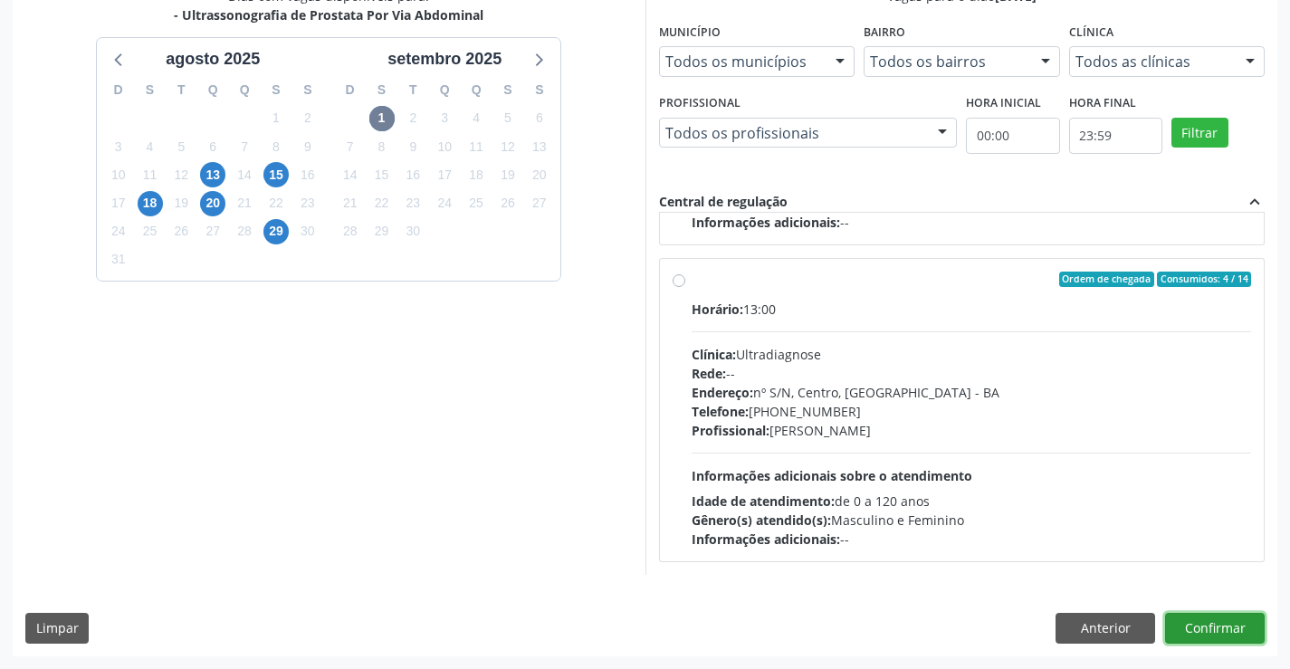
click at [1217, 633] on button "Confirmar" at bounding box center [1215, 628] width 100 height 31
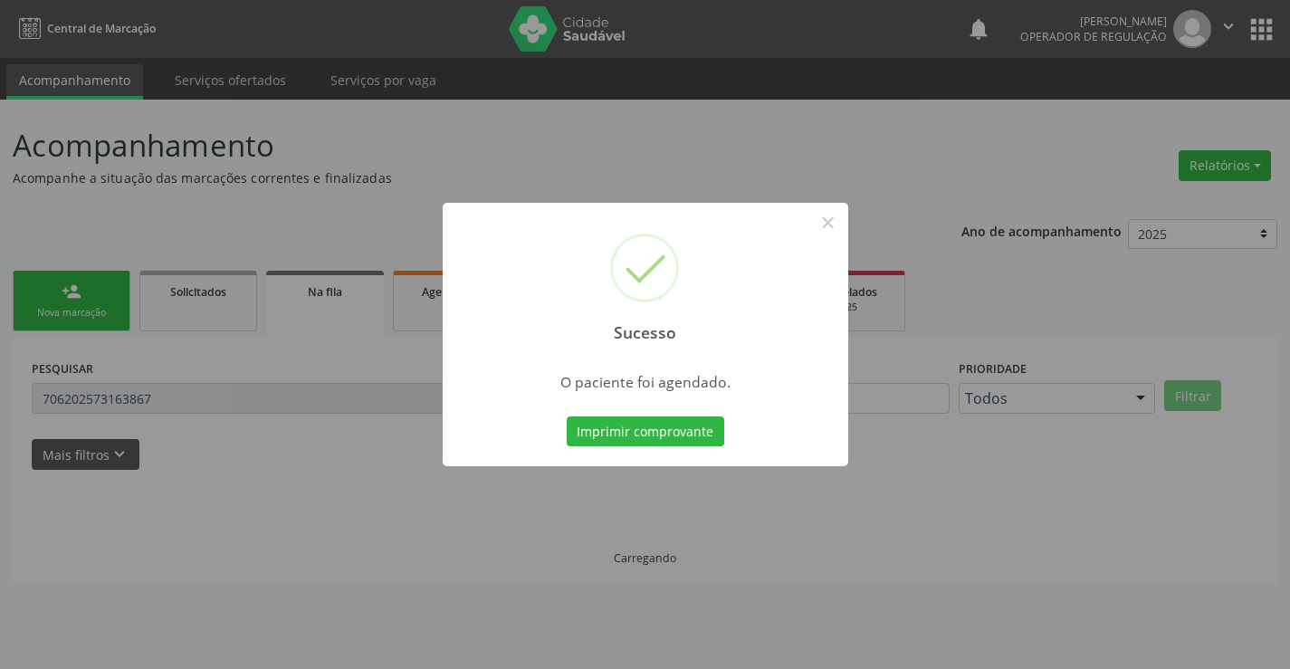
scroll to position [0, 0]
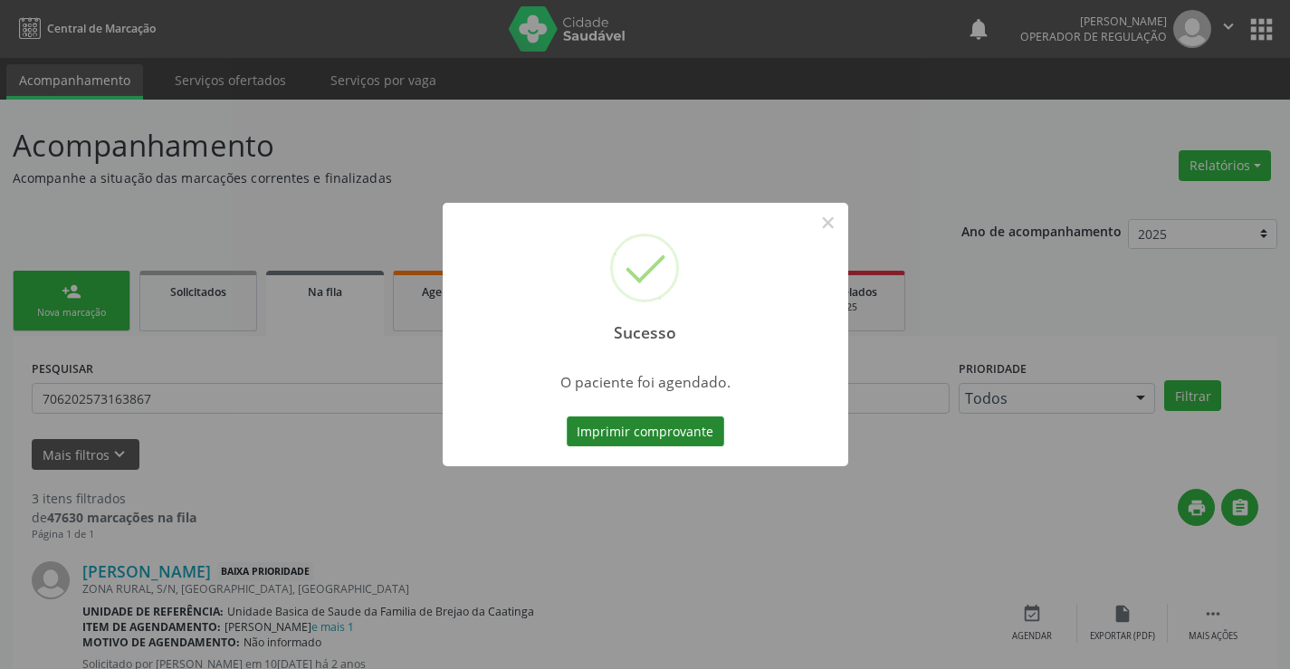
click at [607, 438] on button "Imprimir comprovante" at bounding box center [644, 431] width 157 height 31
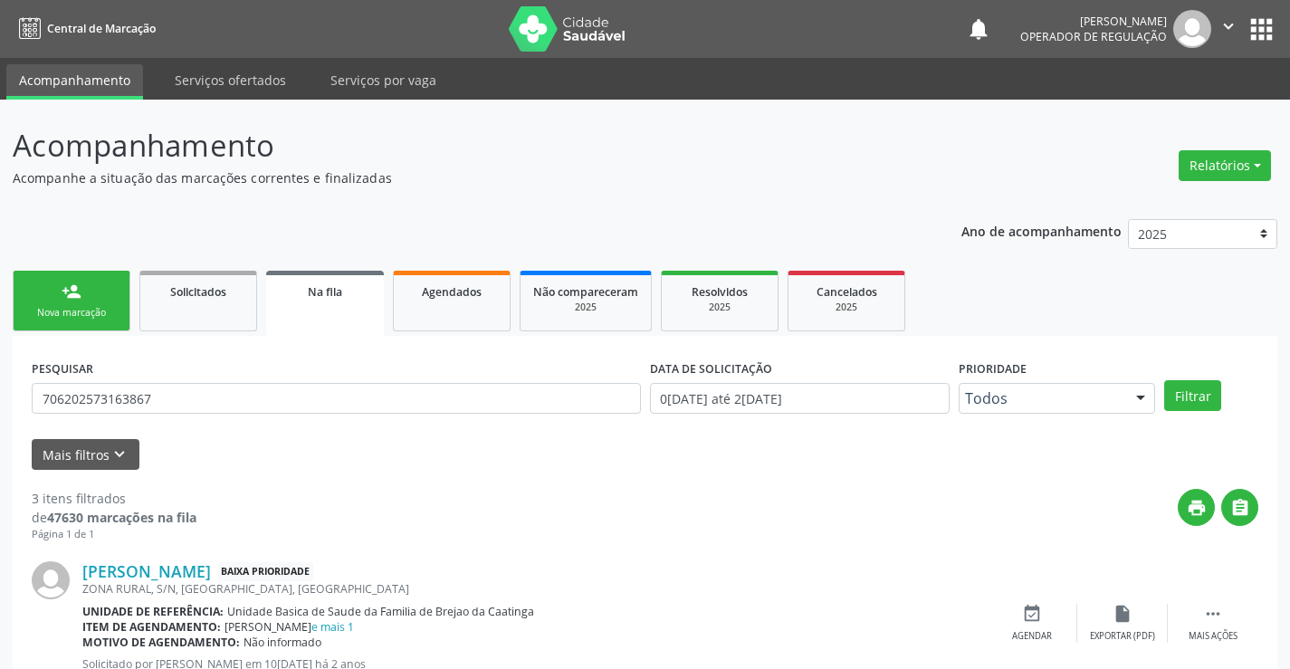
click at [1226, 17] on icon "" at bounding box center [1228, 26] width 20 height 20
click at [1155, 106] on link "Sair" at bounding box center [1181, 110] width 125 height 25
